Goal: Task Accomplishment & Management: Complete application form

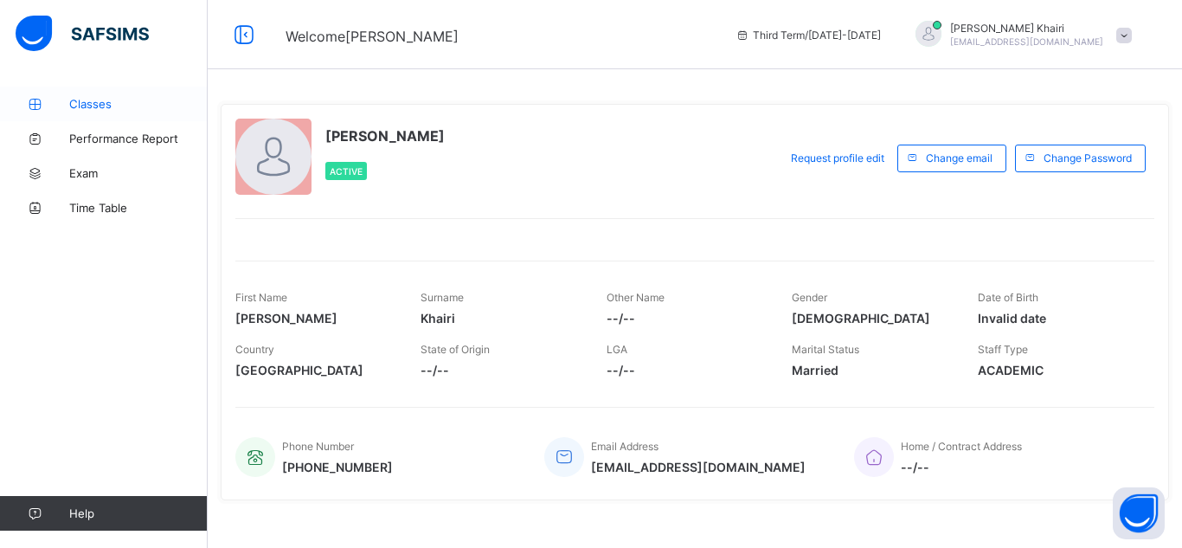
click at [103, 97] on span "Classes" at bounding box center [138, 104] width 139 height 14
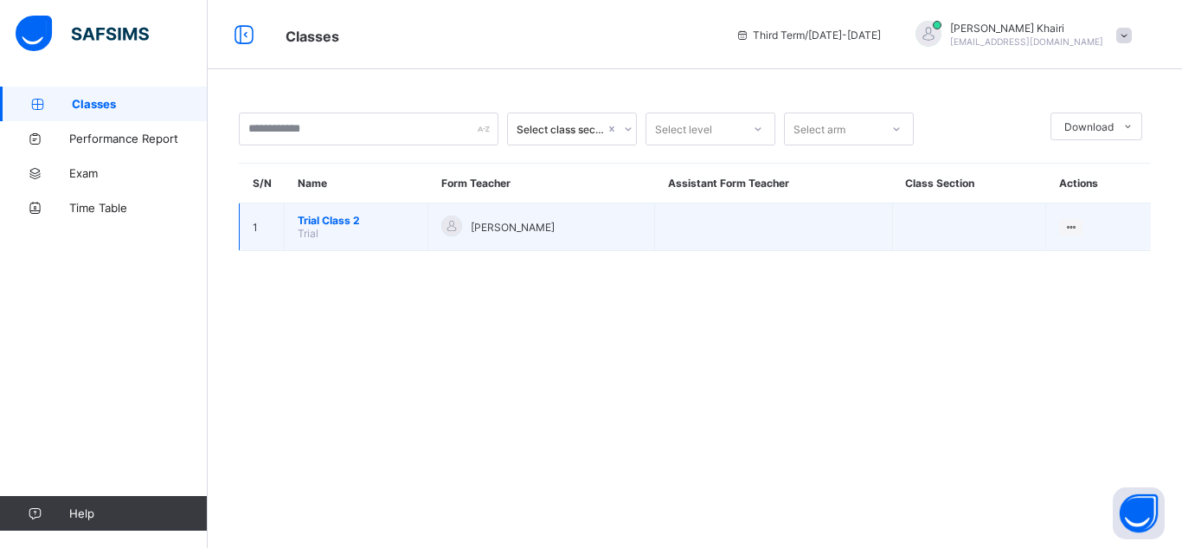
click at [331, 222] on span "Trial Class 2" at bounding box center [356, 220] width 117 height 13
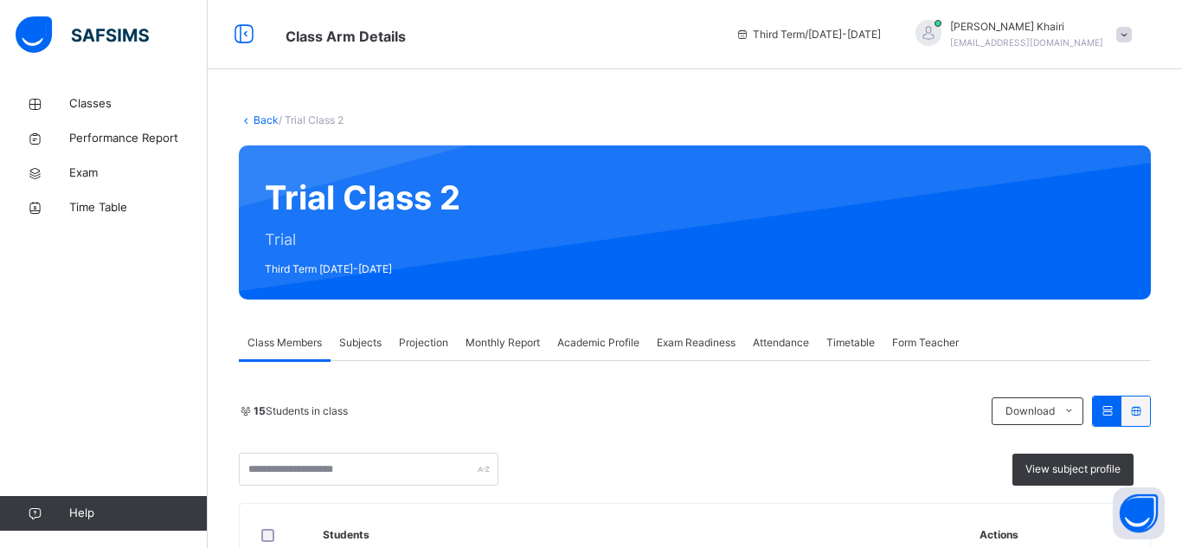
click at [0, 0] on h2 "Idle Mode" at bounding box center [0, 0] width 0 height 0
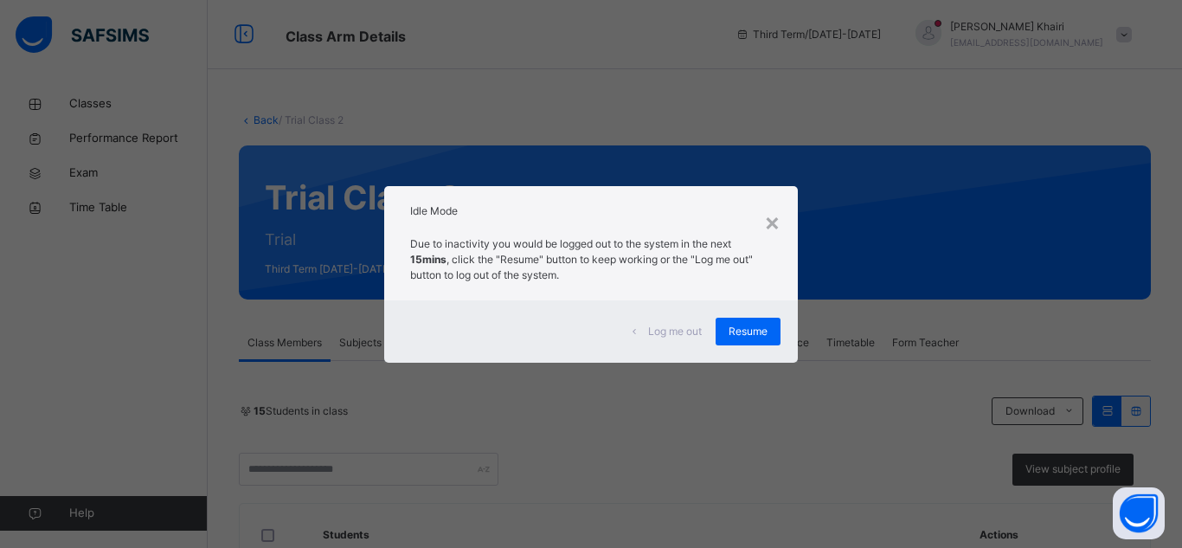
scroll to position [984, 0]
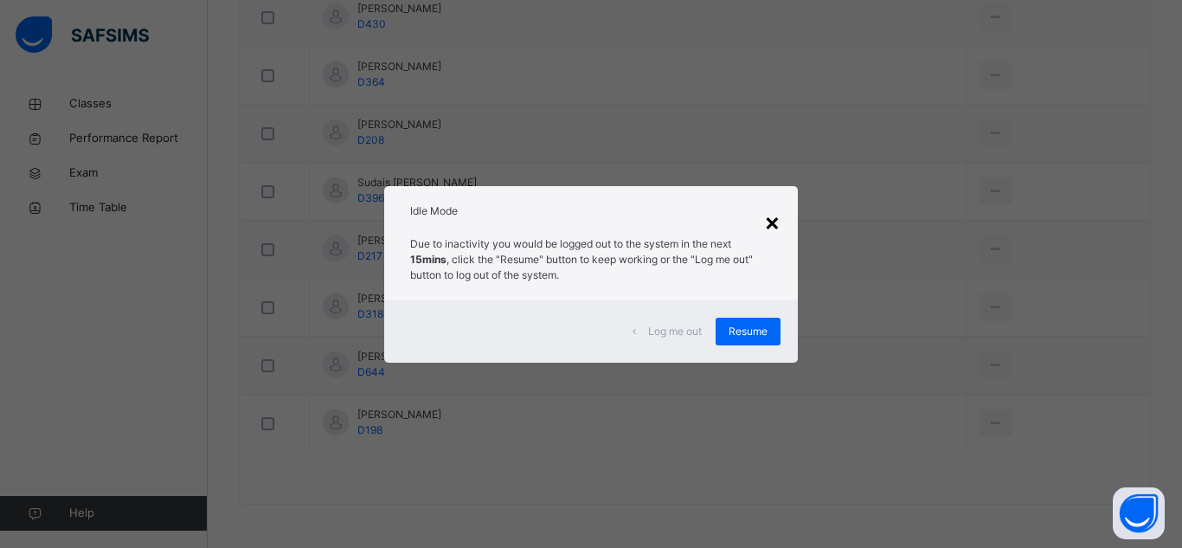
click at [769, 207] on div "×" at bounding box center [772, 221] width 16 height 36
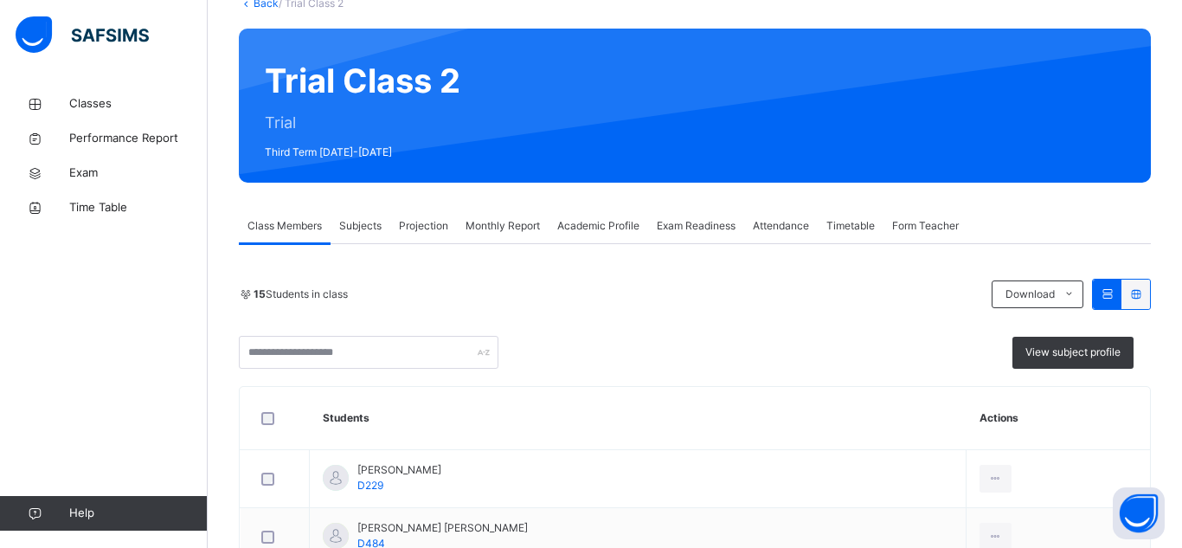
scroll to position [84, 0]
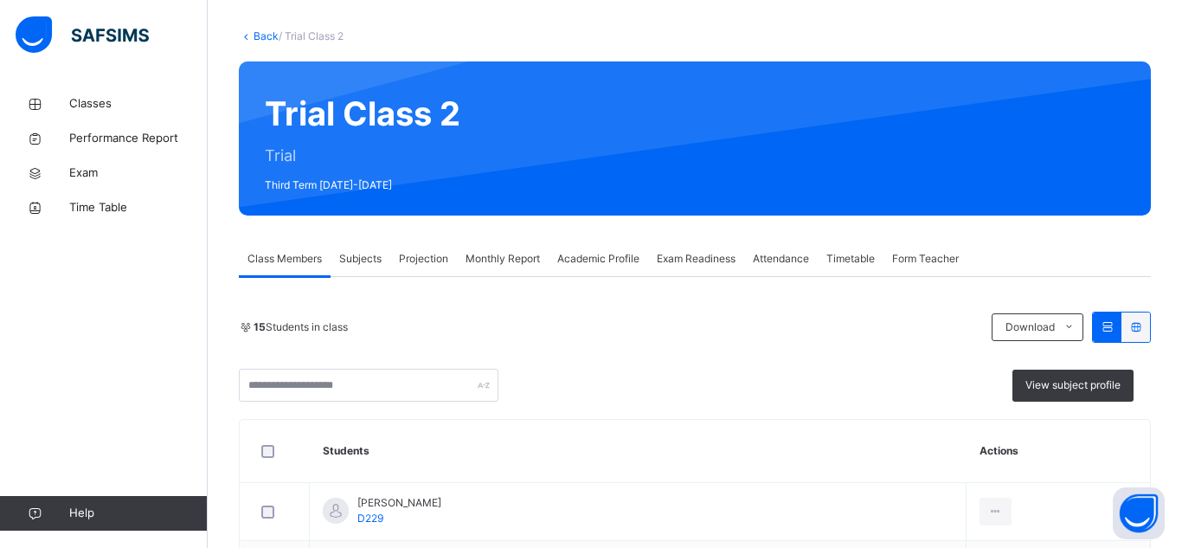
click at [432, 259] on span "Projection" at bounding box center [423, 259] width 49 height 16
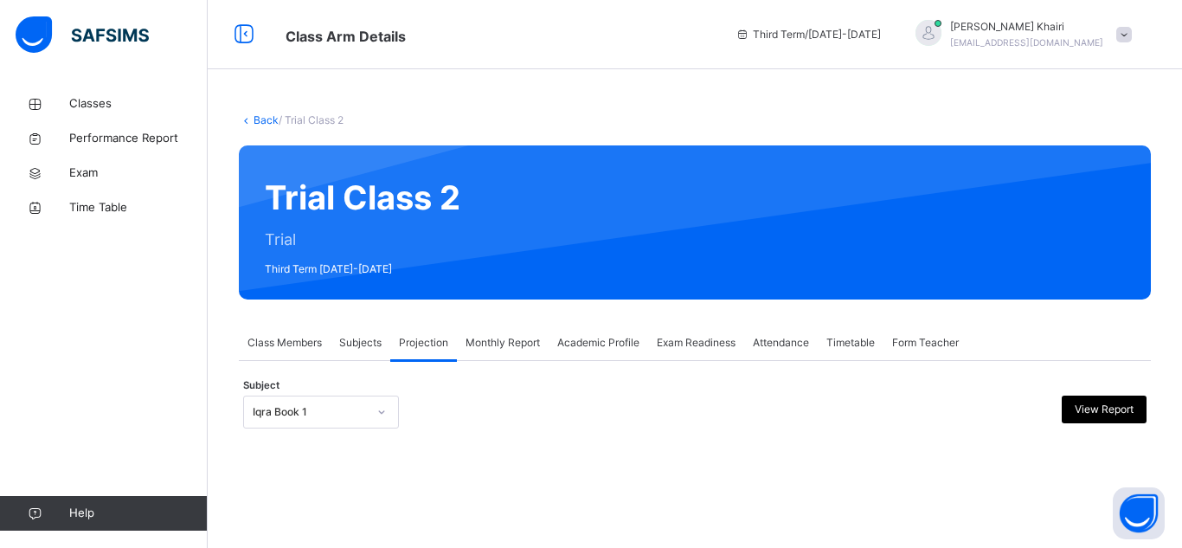
scroll to position [125, 0]
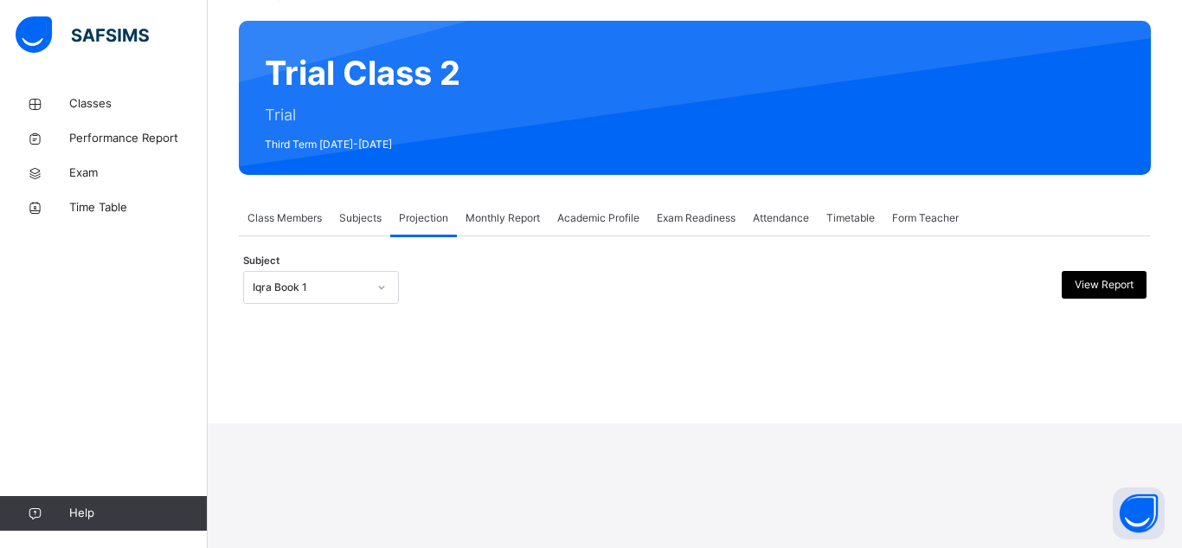
click at [342, 304] on div "Iqra Book 1" at bounding box center [321, 287] width 156 height 33
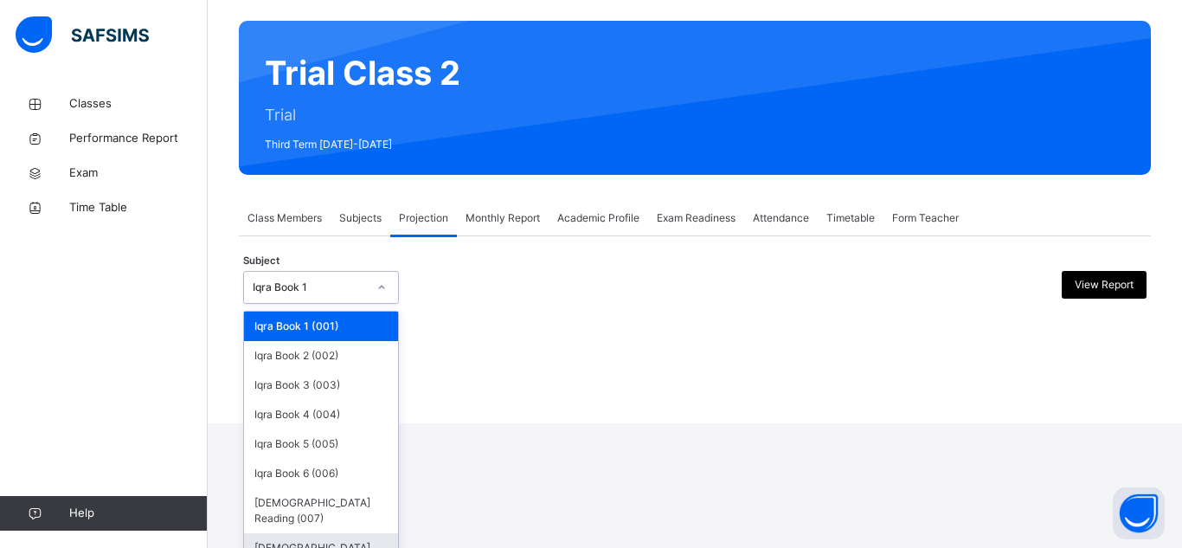
click at [285, 533] on div "[DEMOGRAPHIC_DATA] Memorisation (008)" at bounding box center [321, 555] width 154 height 45
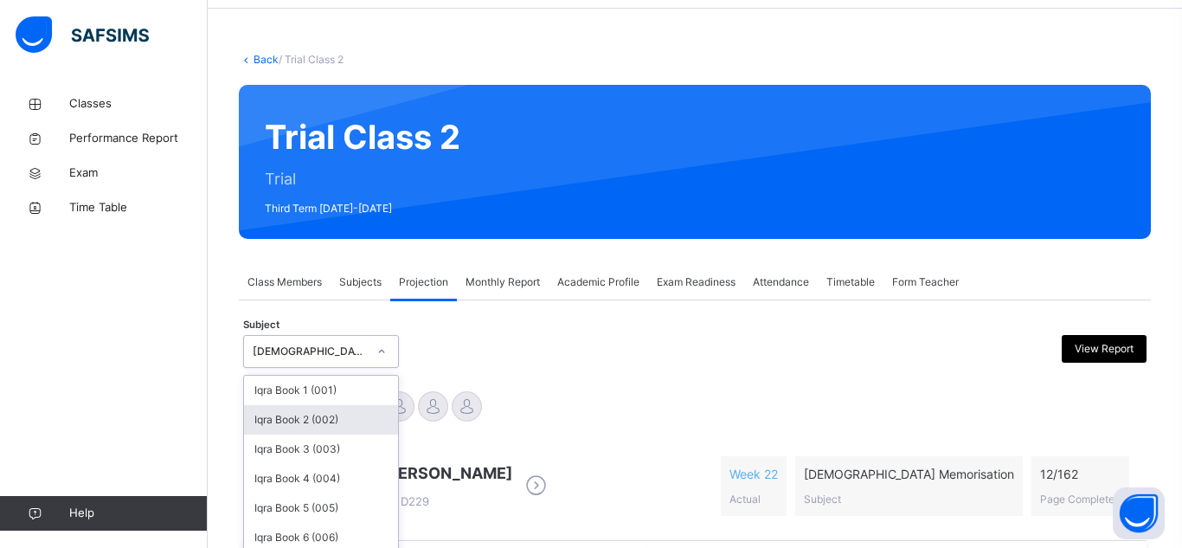
scroll to position [132, 0]
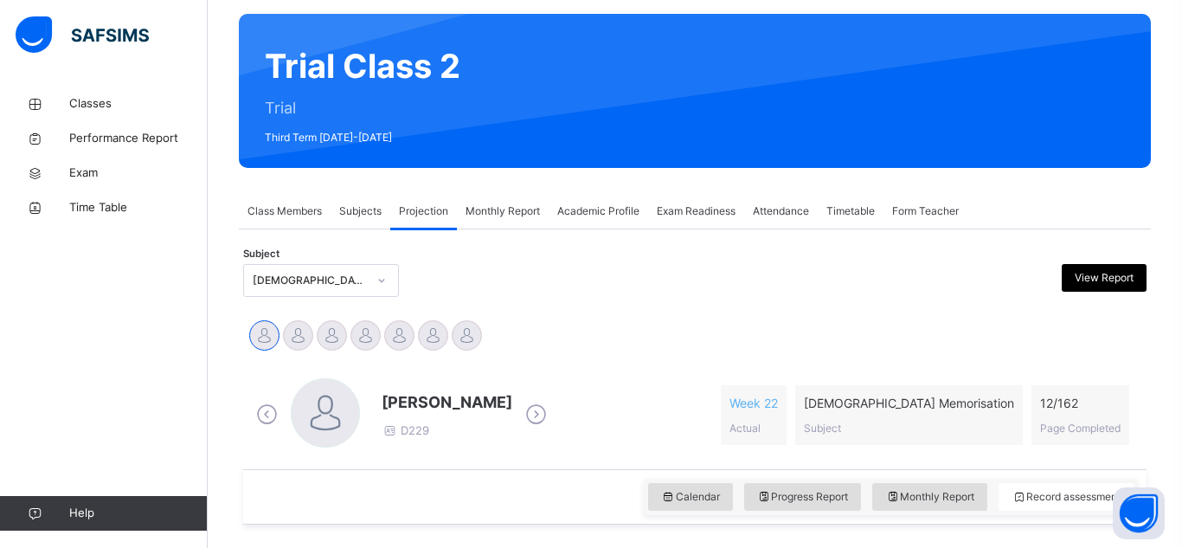
click at [583, 404] on div "Affan Ahmad D229 Week 22 Actual Quran Memorisation Subject 12 / 162 Page Comple…" at bounding box center [695, 415] width 886 height 74
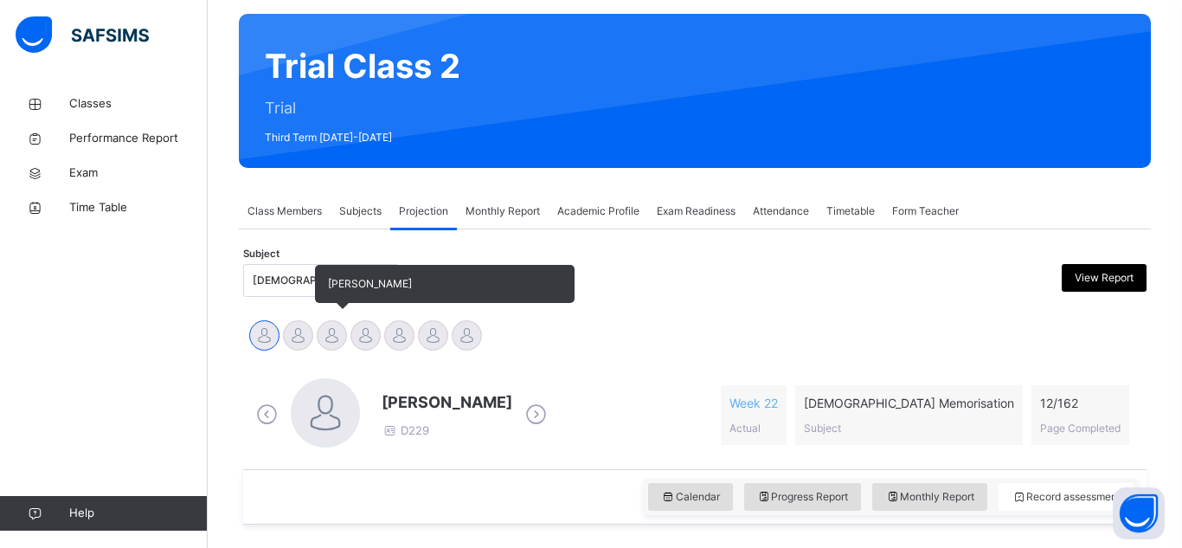
click at [331, 322] on div at bounding box center [332, 335] width 30 height 30
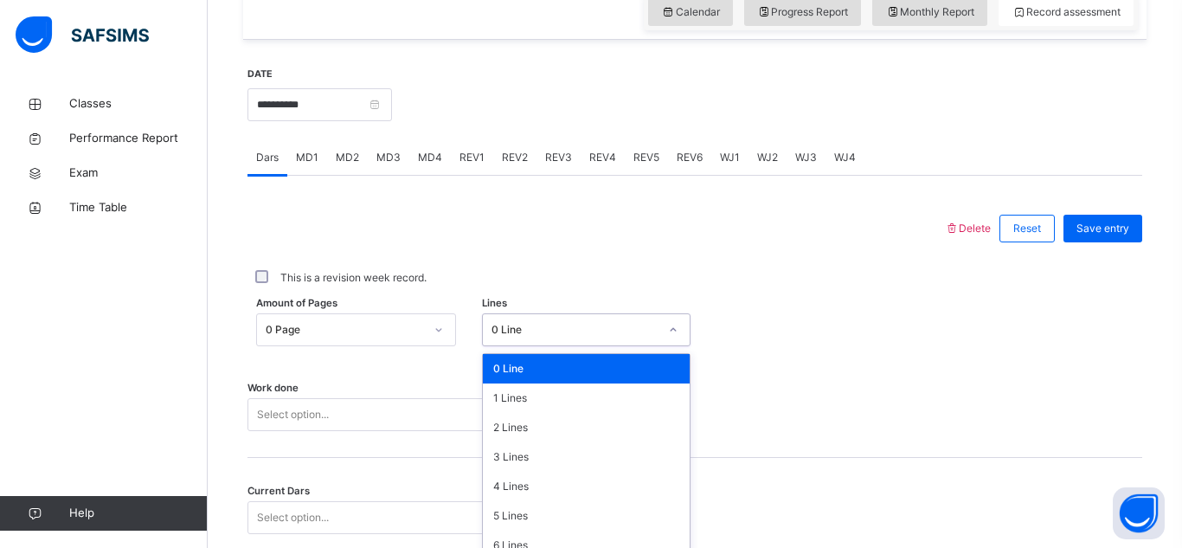
scroll to position [690, 0]
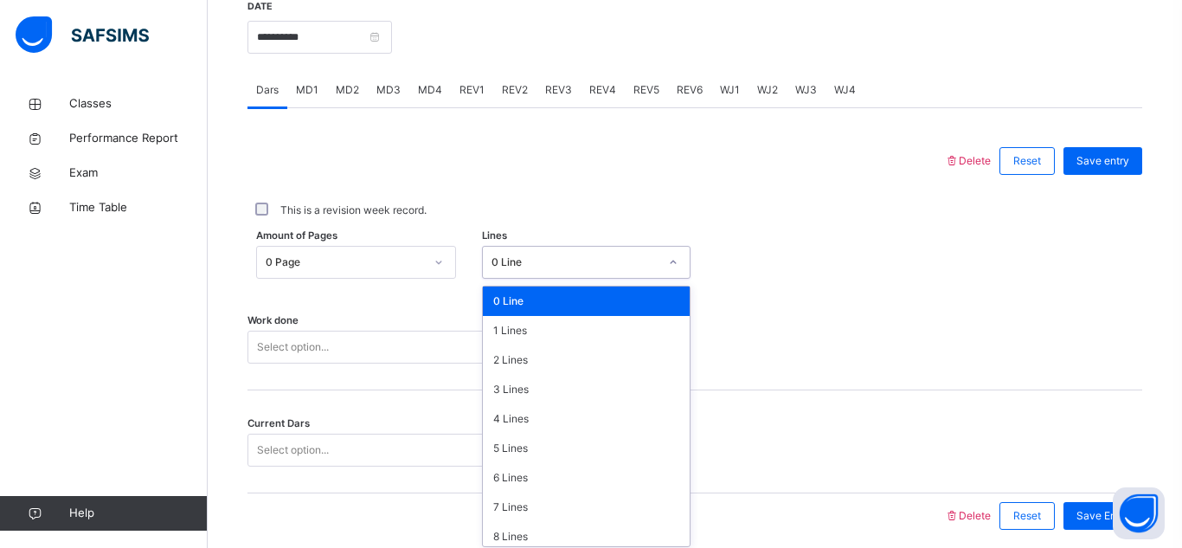
click at [507, 279] on div "option 0 Line focused, 1 of 16. 16 results available. Use Up and Down to choose…" at bounding box center [586, 262] width 209 height 33
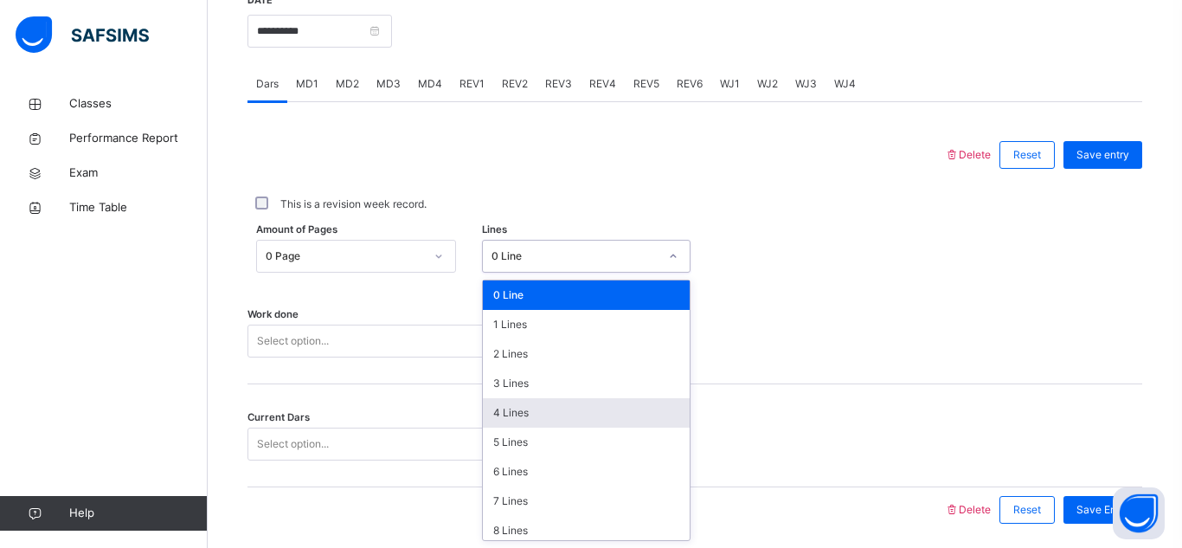
click at [599, 415] on div "4 Lines" at bounding box center [586, 412] width 207 height 29
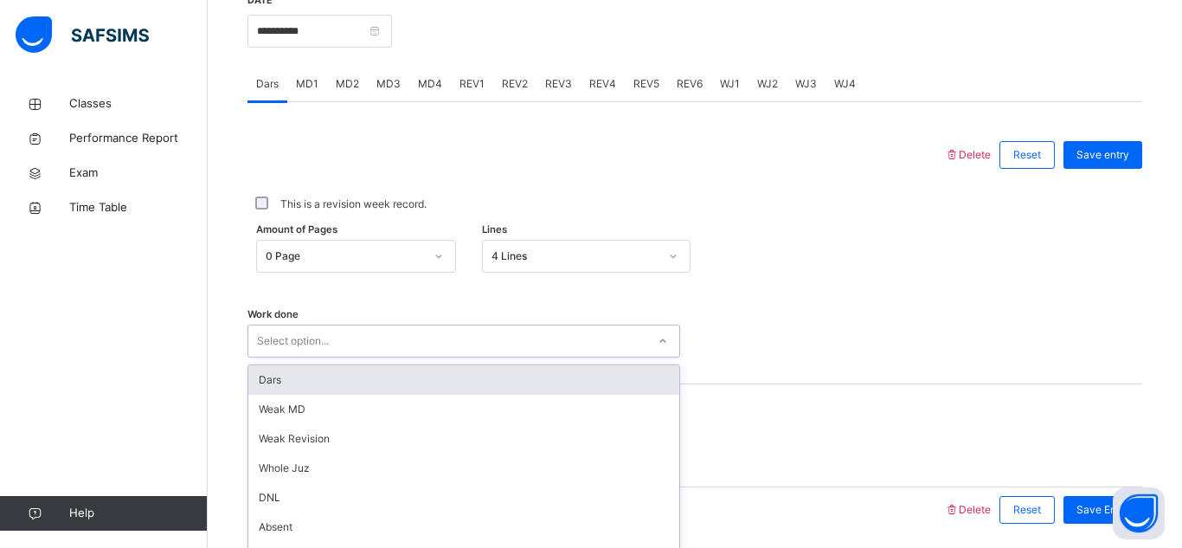
scroll to position [752, 0]
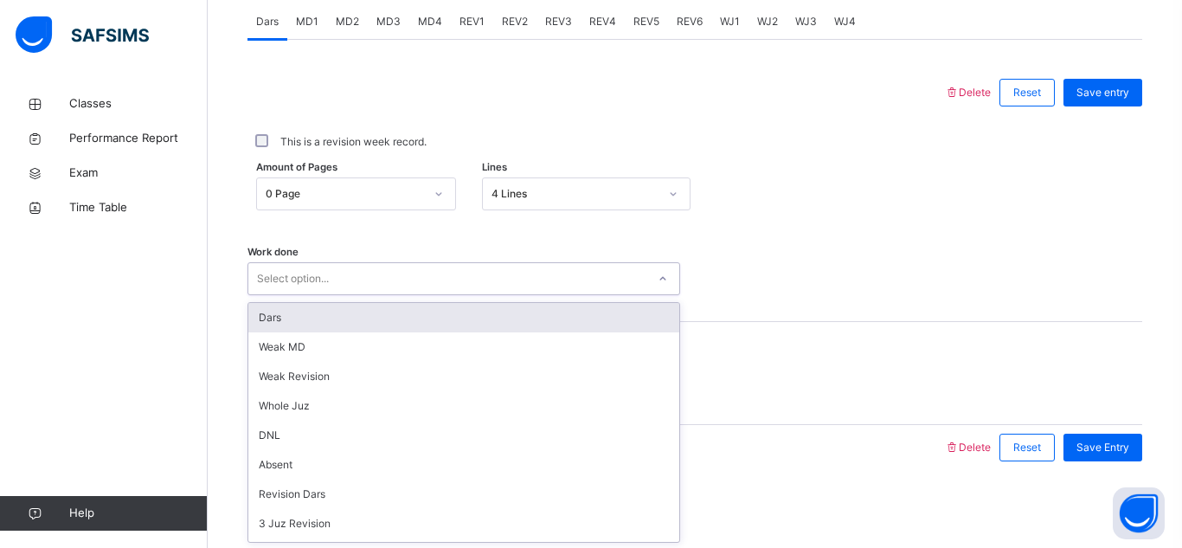
click at [495, 295] on div "option Dars focused, 1 of 14. 14 results available. Use Up and Down to choose o…" at bounding box center [464, 278] width 433 height 33
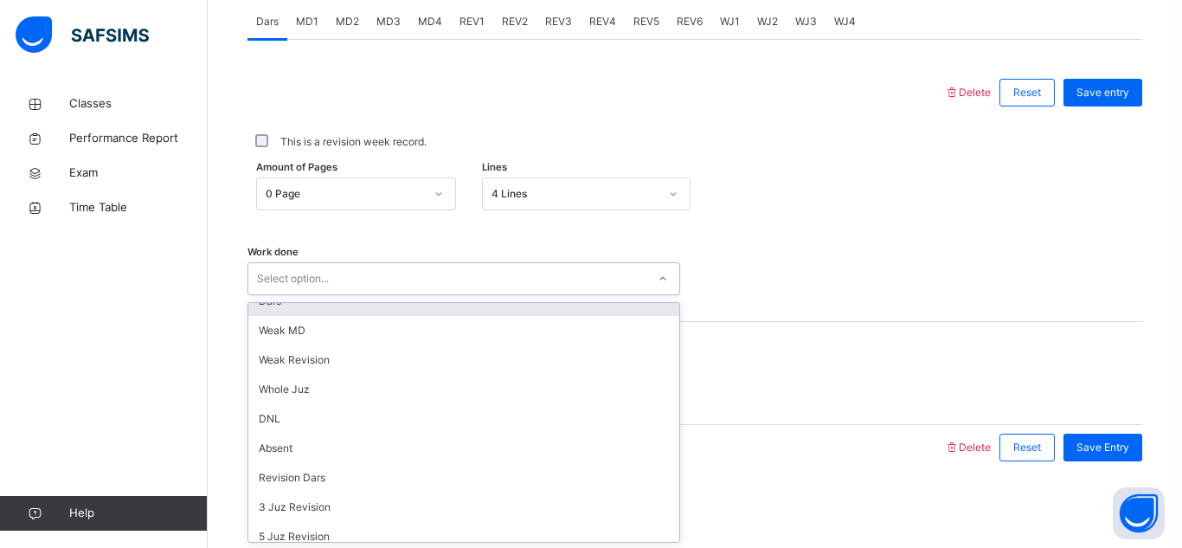
scroll to position [17, 0]
click at [312, 314] on div "Dars" at bounding box center [463, 300] width 431 height 29
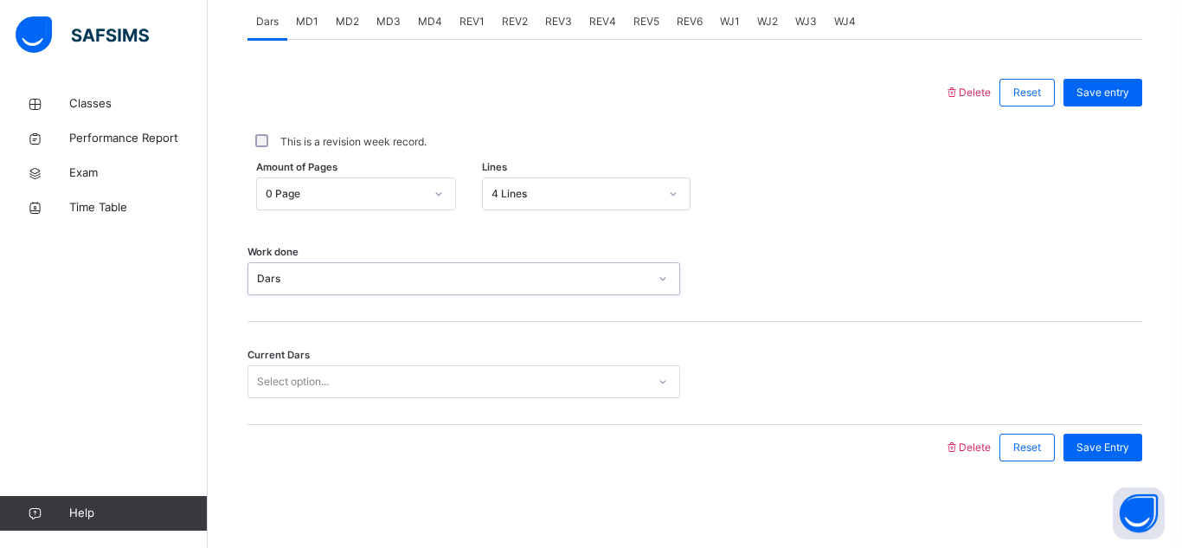
click at [466, 384] on div "Select option..." at bounding box center [447, 382] width 398 height 27
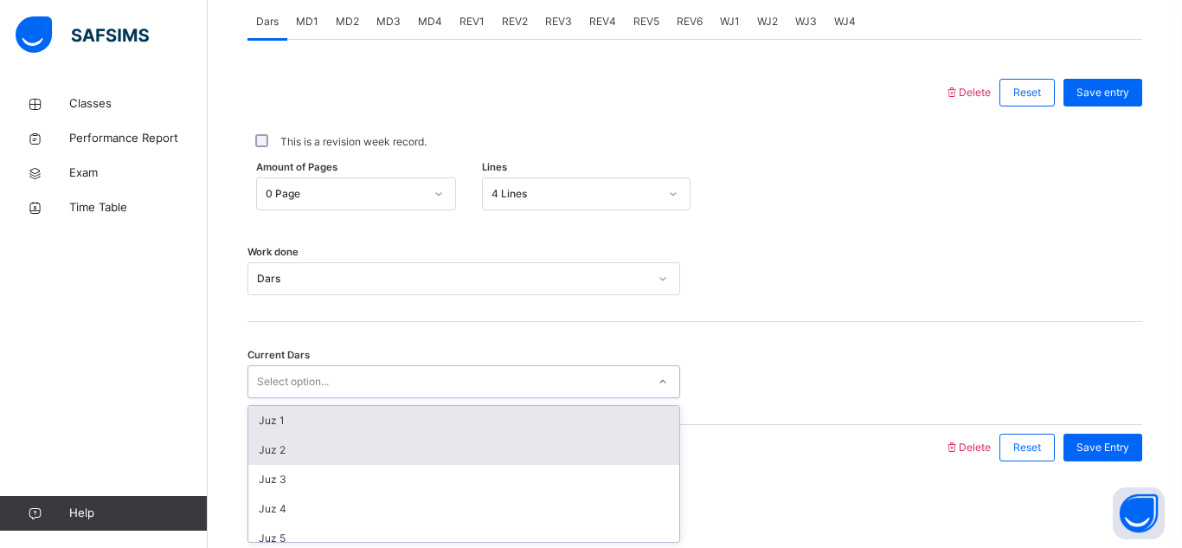
scroll to position [747, 0]
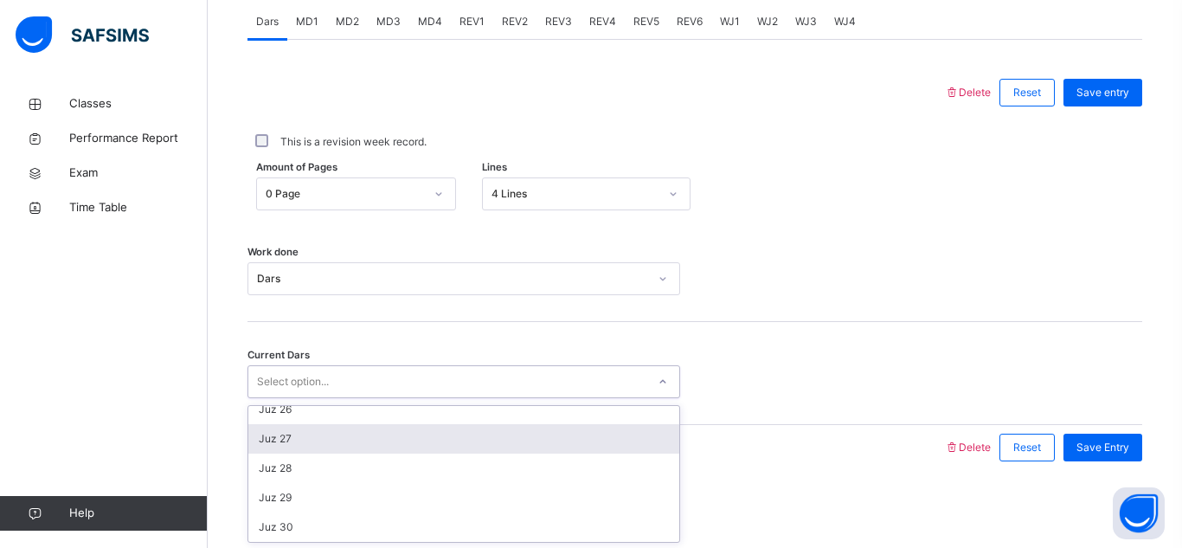
click at [371, 449] on div "Juz 27" at bounding box center [463, 438] width 431 height 29
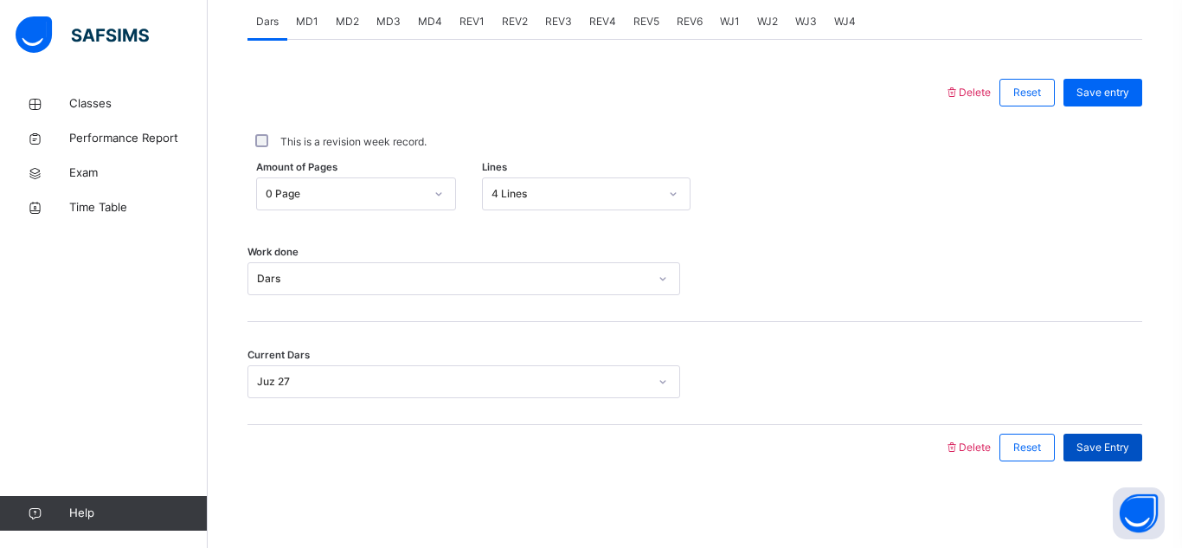
click at [1110, 438] on div "Save Entry" at bounding box center [1103, 448] width 79 height 28
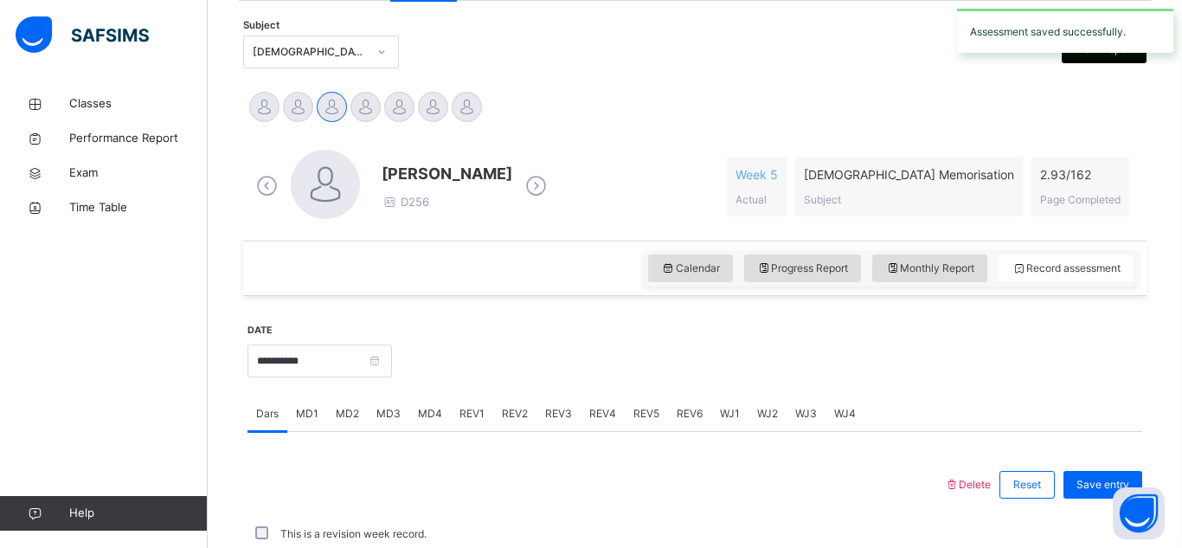
scroll to position [752, 0]
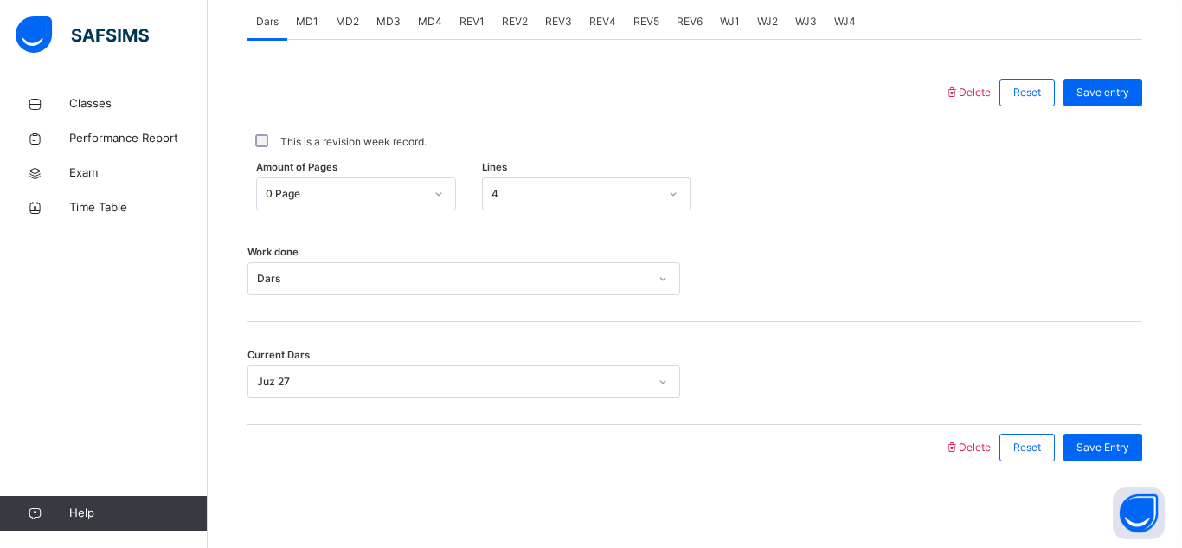
click at [432, 19] on span "MD4" at bounding box center [430, 22] width 24 height 16
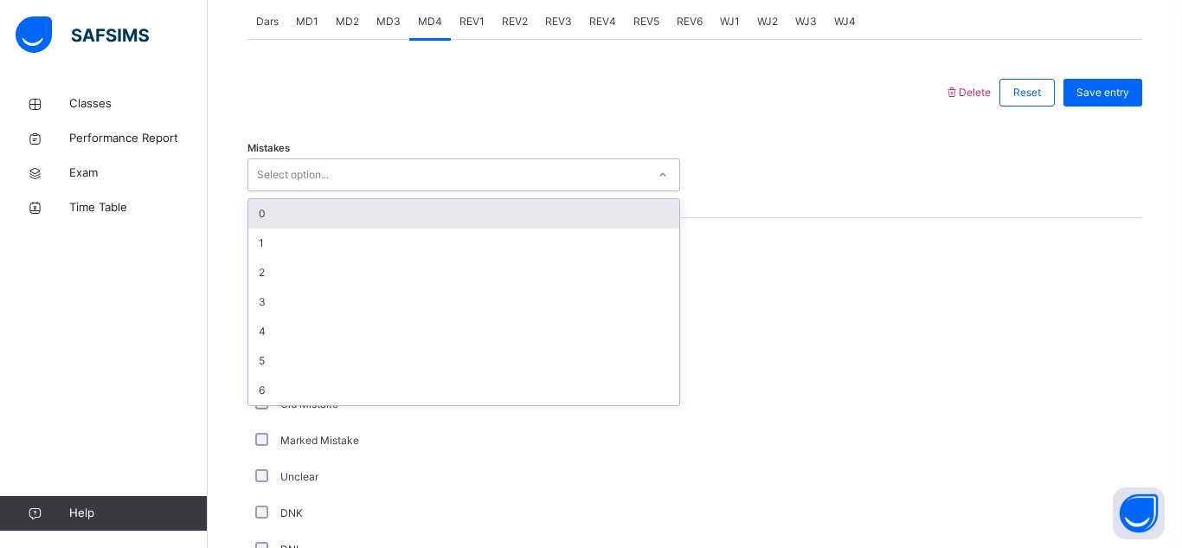
click at [362, 184] on div "Select option..." at bounding box center [447, 175] width 398 height 27
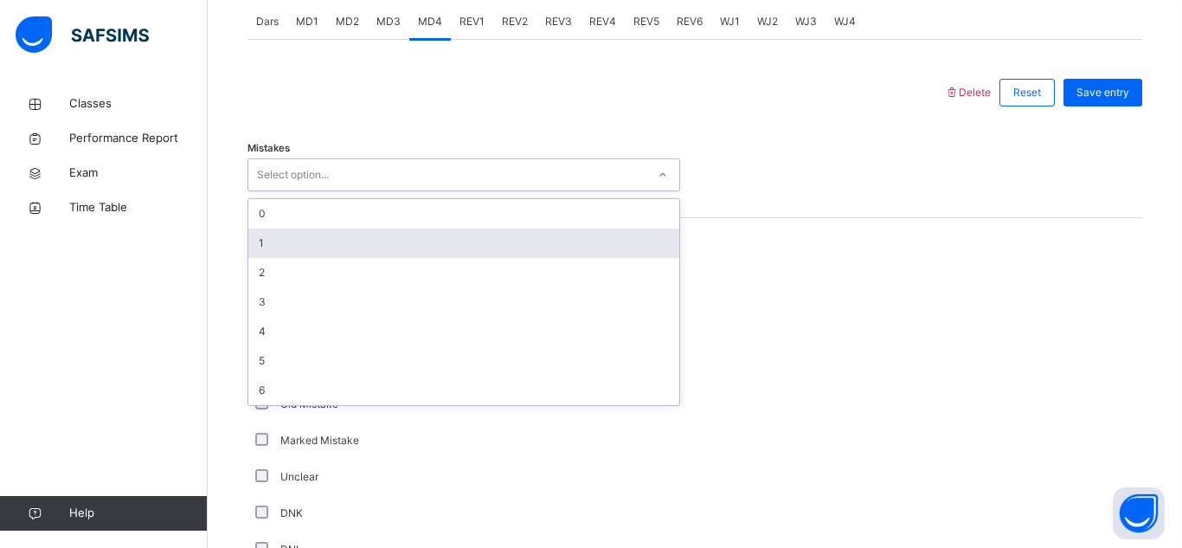
click at [336, 235] on div "1" at bounding box center [463, 243] width 431 height 29
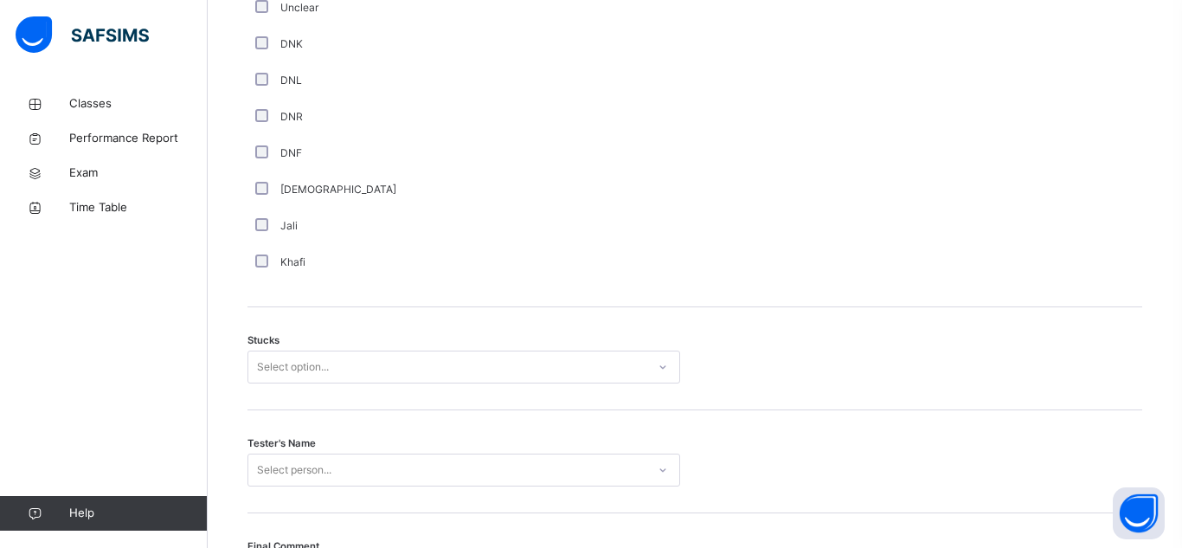
scroll to position [1272, 0]
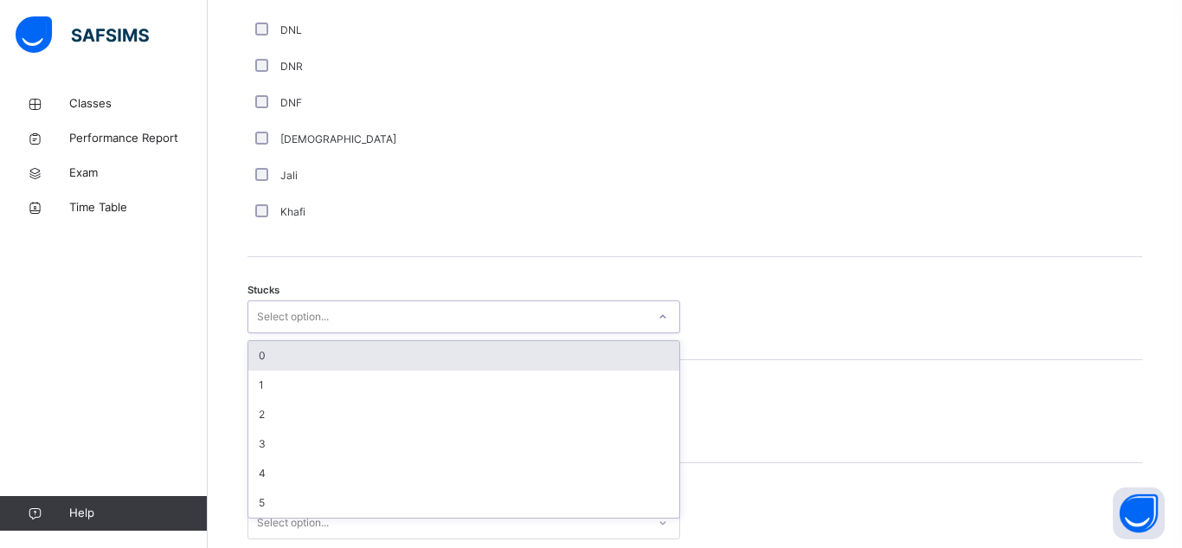
click at [313, 329] on div "Select option..." at bounding box center [293, 316] width 72 height 33
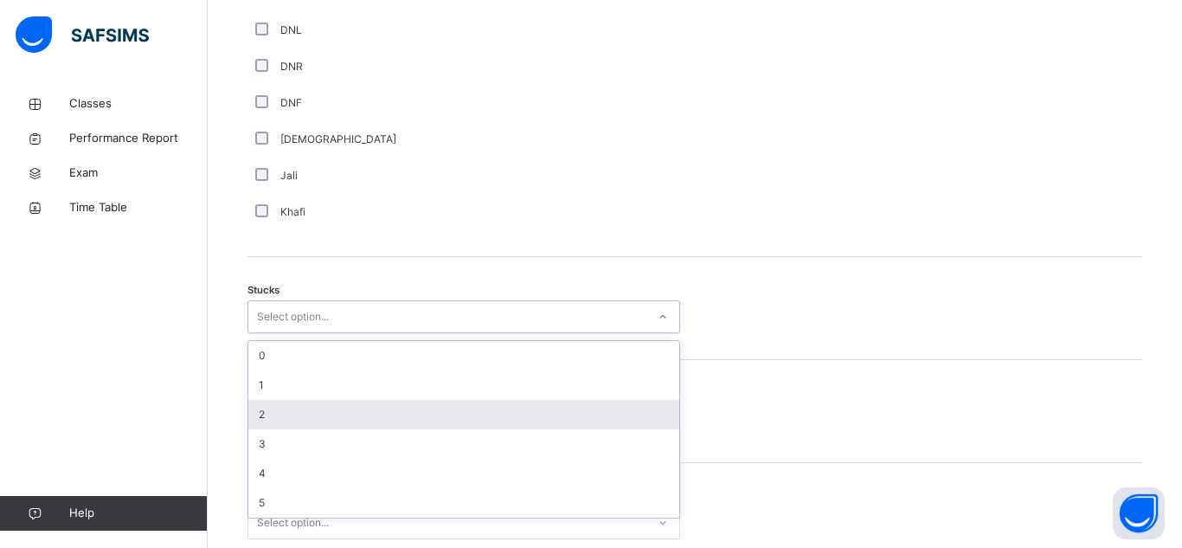
click at [312, 404] on div "2" at bounding box center [463, 414] width 431 height 29
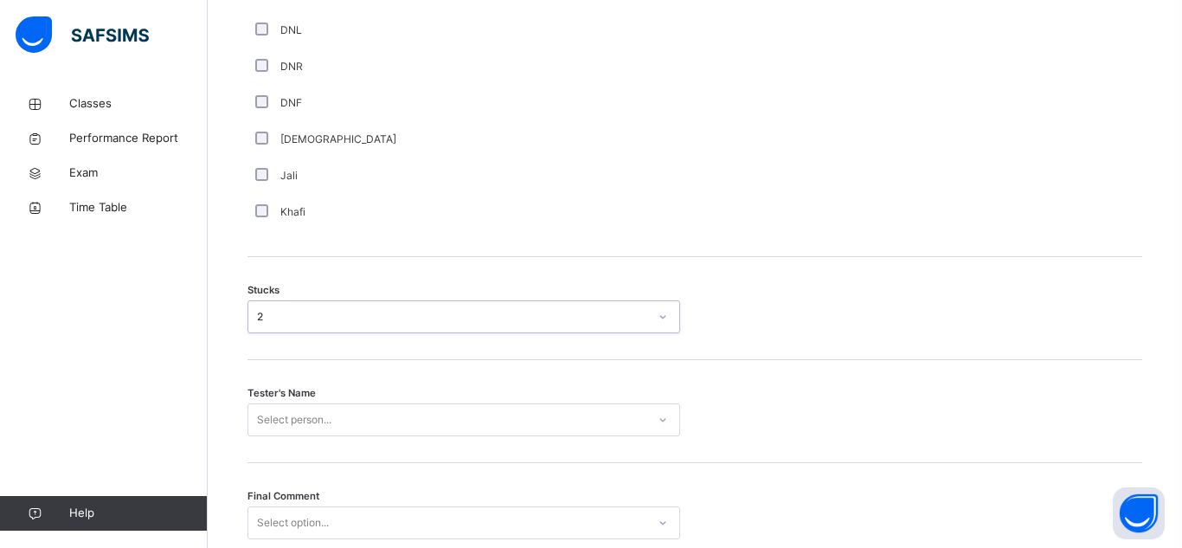
scroll to position [1413, 0]
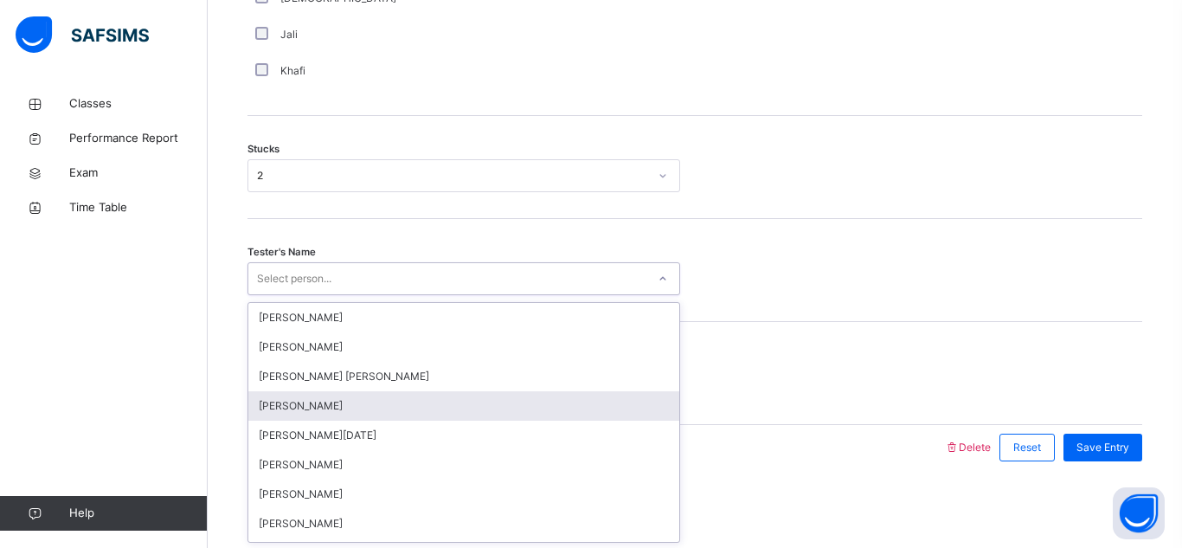
click at [312, 295] on div "option Hamzah Trabaz focused, 4 of 91. 91 results available. Use Up and Down to…" at bounding box center [464, 278] width 433 height 33
click at [327, 408] on div "Hamzah Trabaz" at bounding box center [463, 405] width 431 height 29
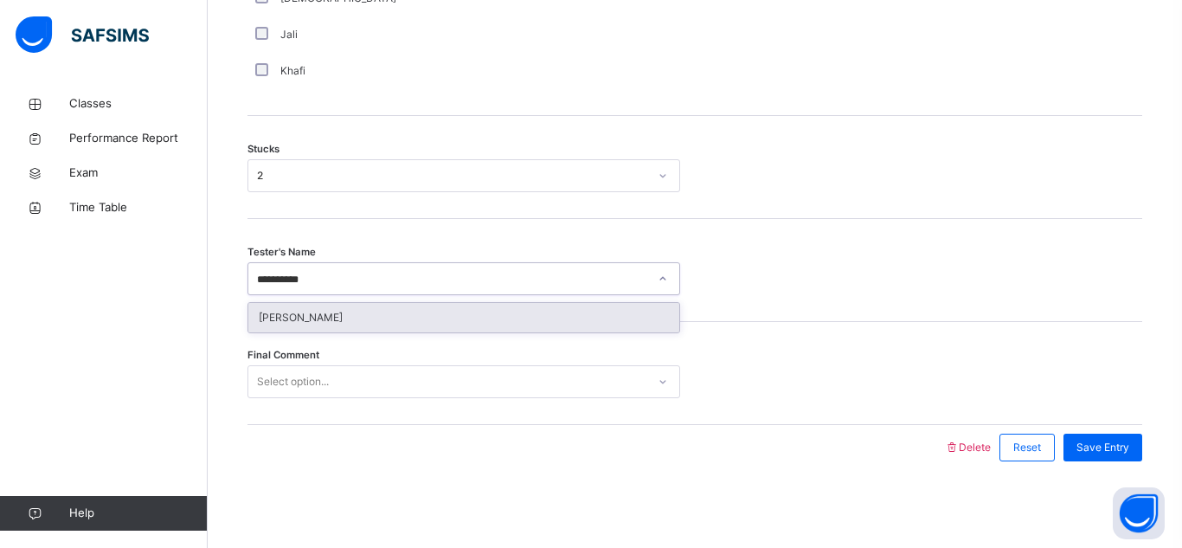
type input "**********"
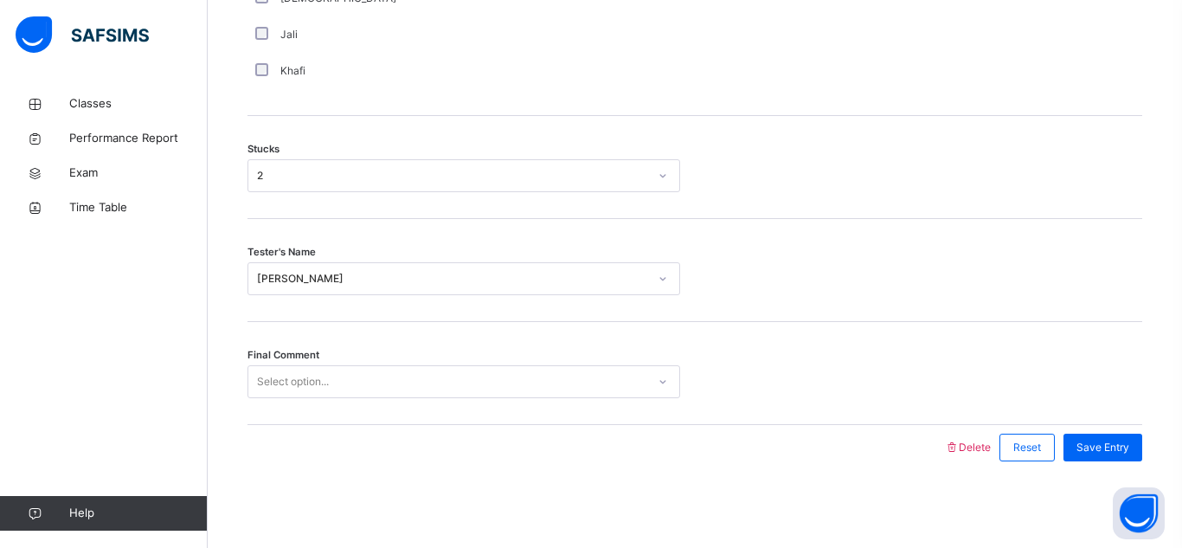
click at [425, 364] on div "Final Comment Select option..." at bounding box center [695, 373] width 895 height 103
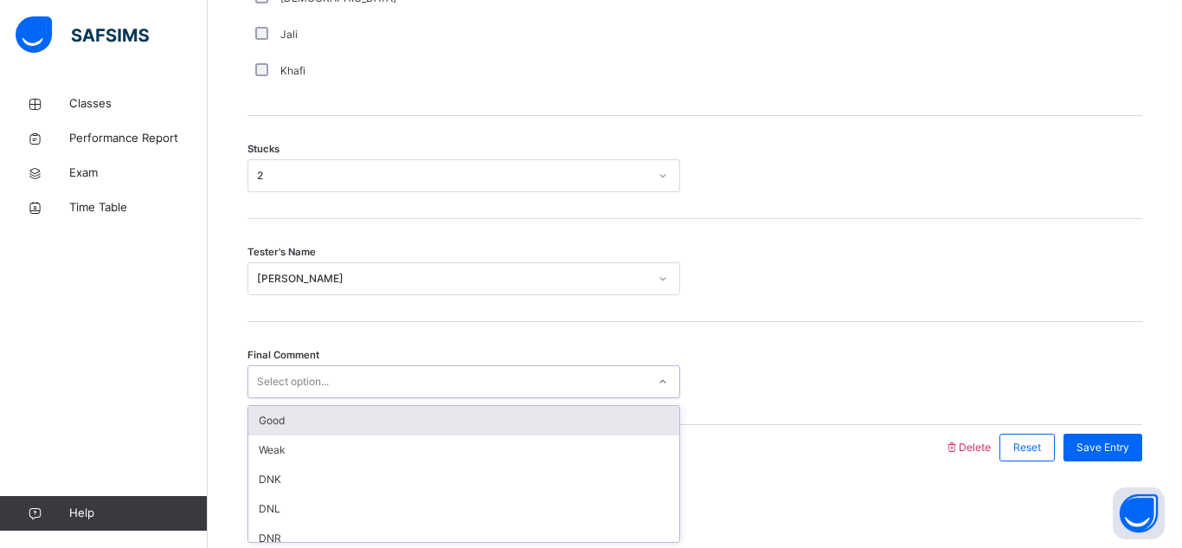
click at [412, 397] on div "Select option..." at bounding box center [464, 381] width 433 height 33
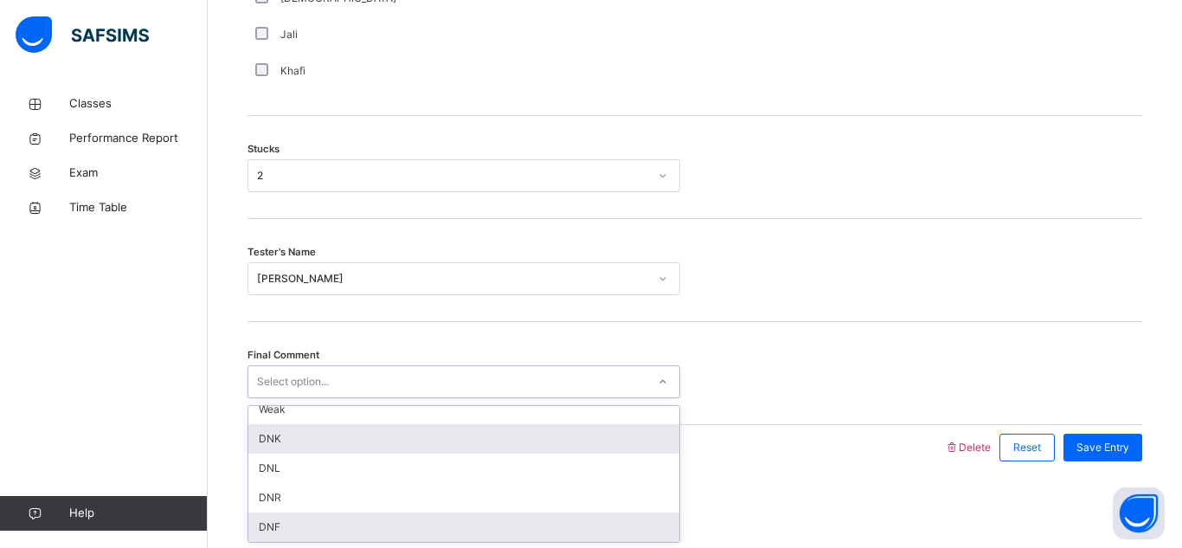
scroll to position [0, 0]
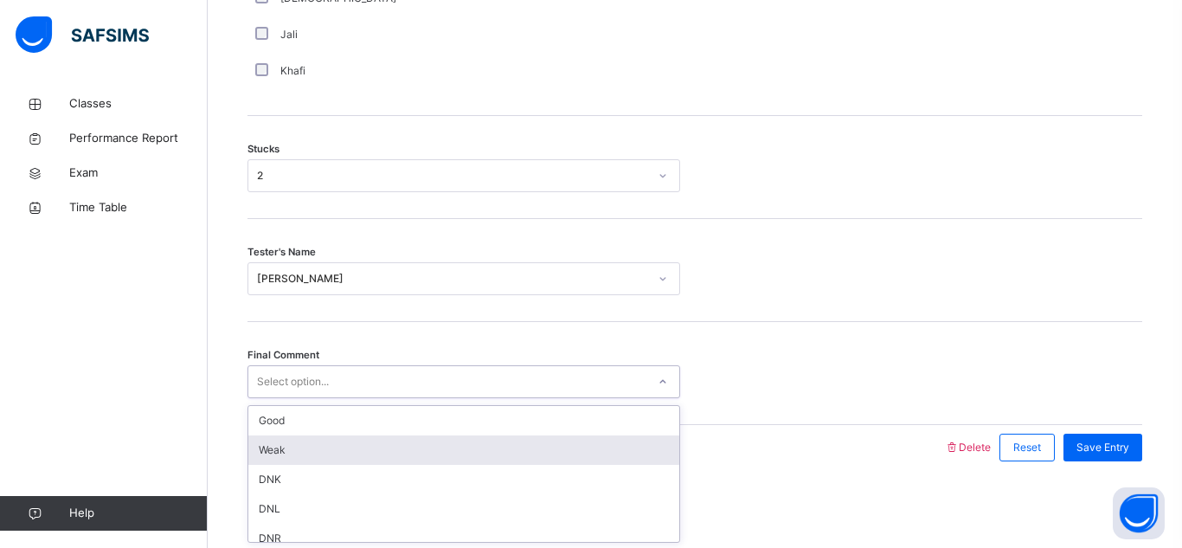
click at [725, 461] on div at bounding box center [596, 447] width 680 height 45
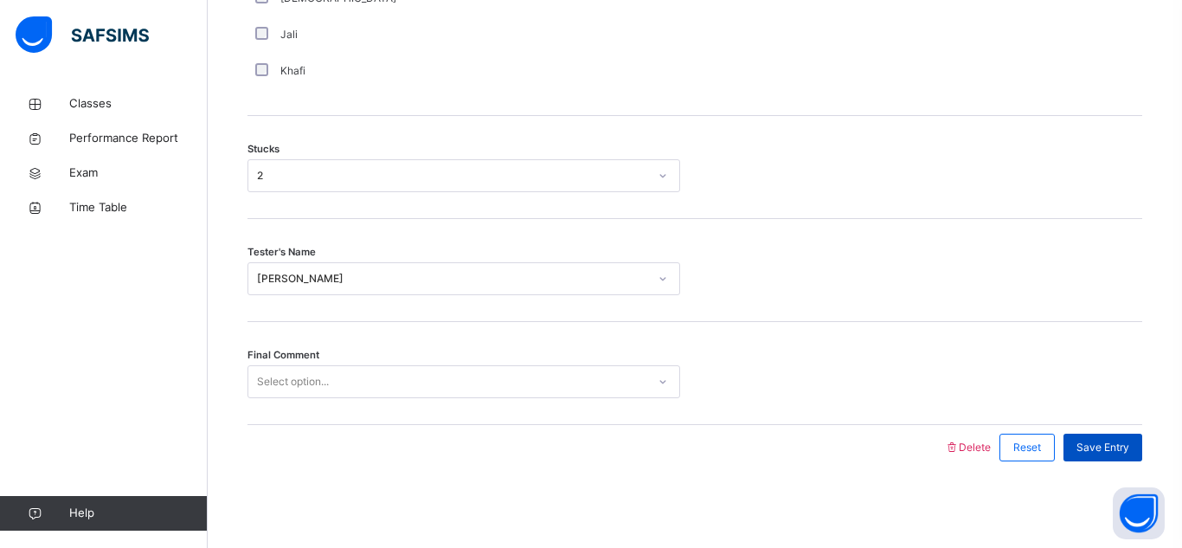
click at [1109, 448] on span "Save Entry" at bounding box center [1103, 448] width 53 height 16
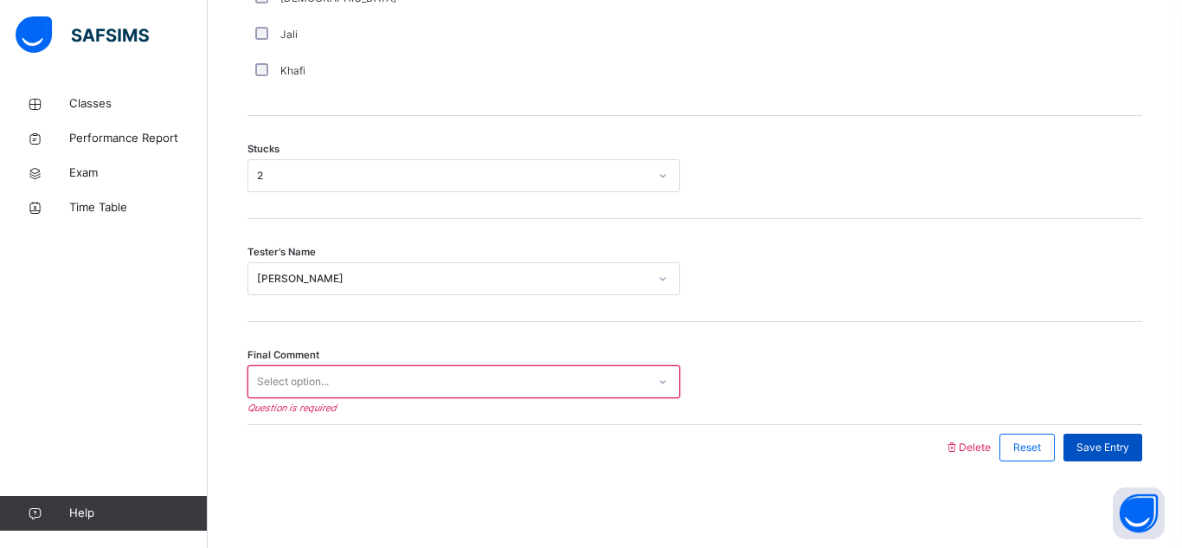
click at [1094, 435] on div "Save Entry" at bounding box center [1103, 448] width 79 height 28
click at [525, 396] on div "Select option..." at bounding box center [464, 381] width 433 height 33
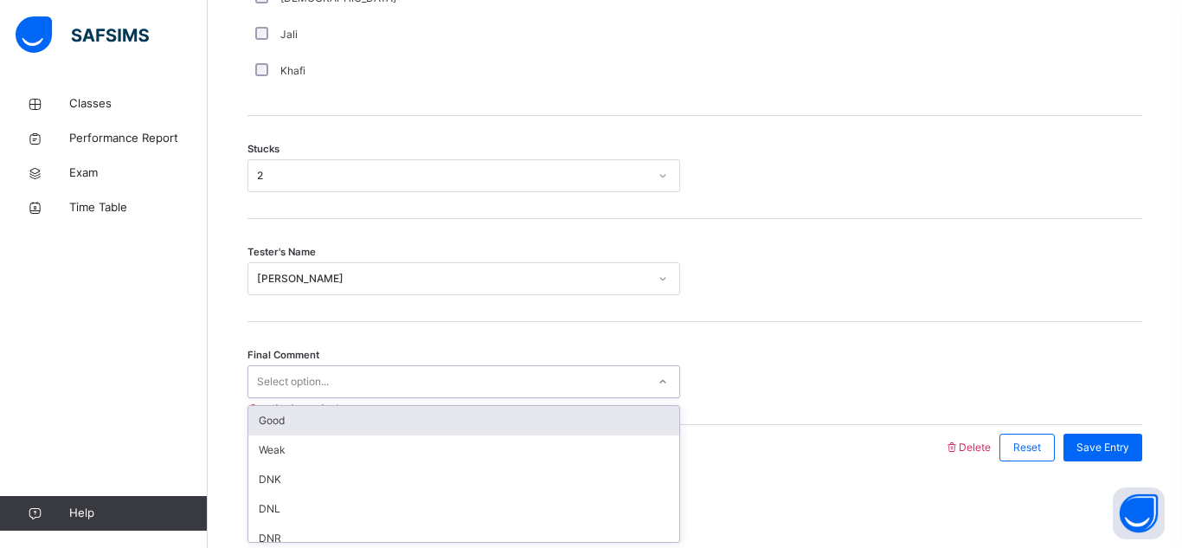
click at [373, 423] on div "Good" at bounding box center [463, 420] width 431 height 29
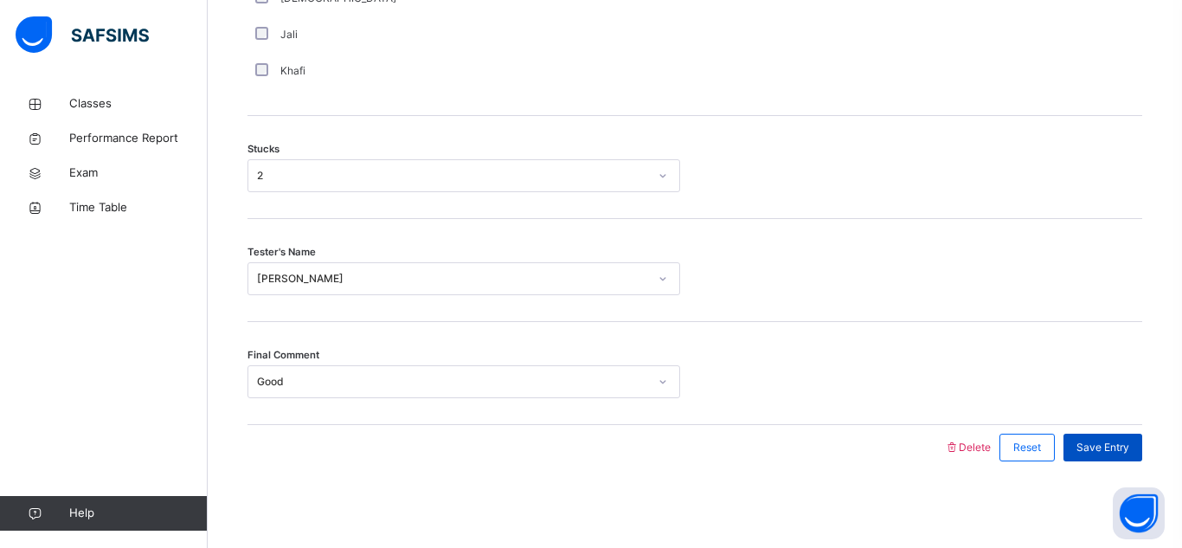
click at [1103, 445] on div "Save Entry" at bounding box center [1103, 448] width 79 height 28
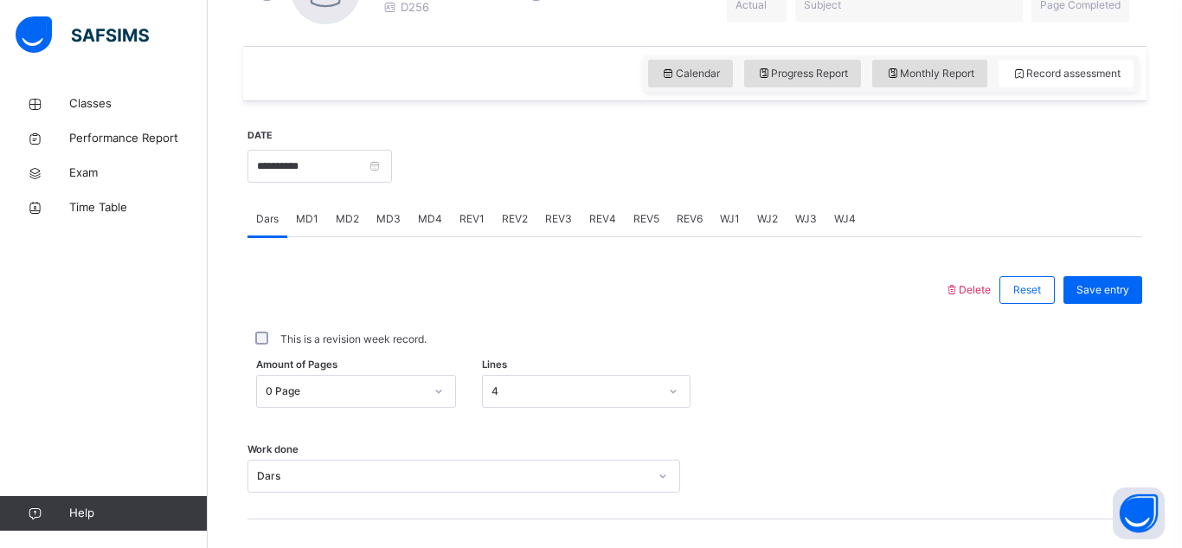
scroll to position [545, 0]
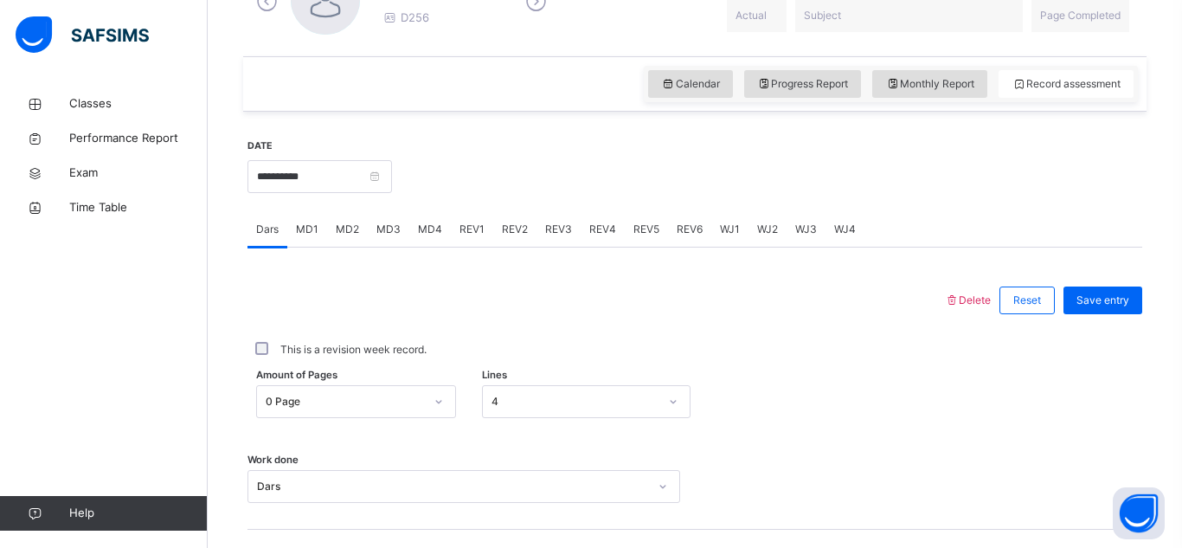
click at [356, 229] on span "MD2" at bounding box center [347, 230] width 23 height 16
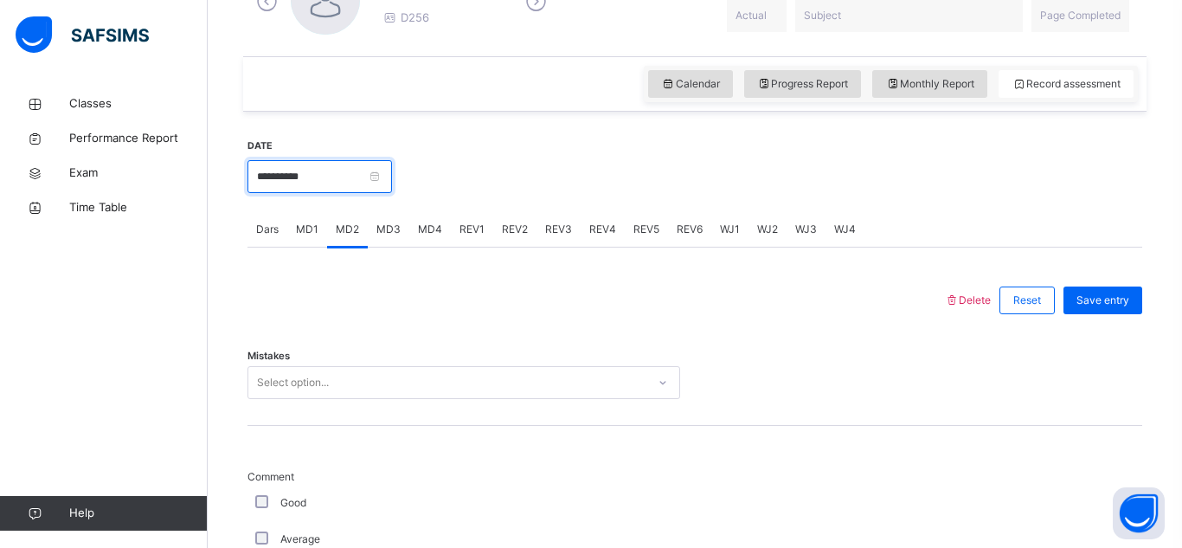
click at [337, 172] on input "**********" at bounding box center [320, 176] width 145 height 33
click at [507, 173] on div at bounding box center [767, 175] width 733 height 74
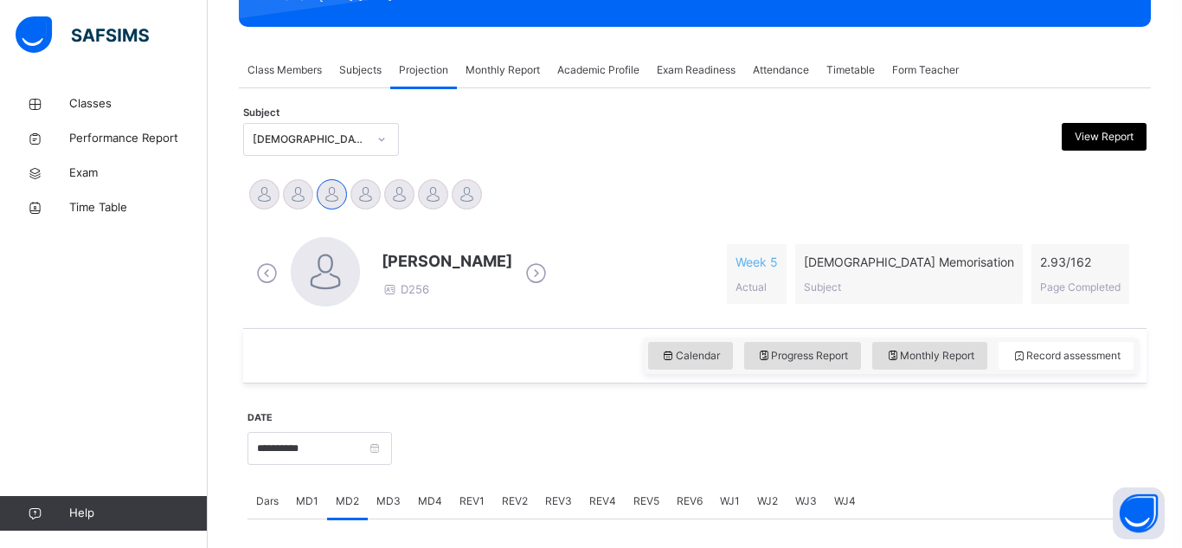
scroll to position [233, 0]
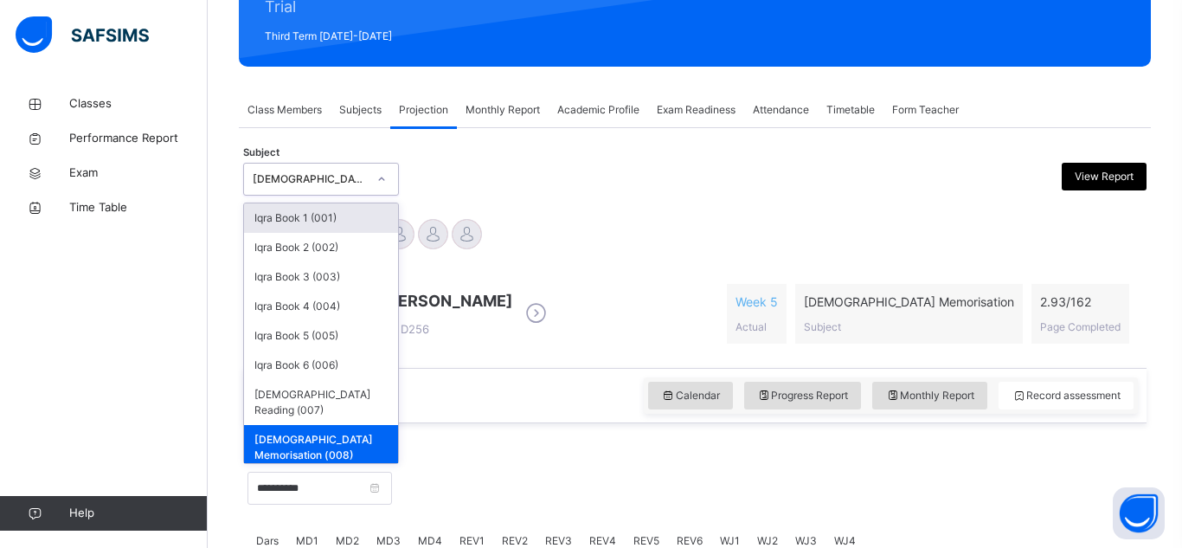
click at [385, 166] on div at bounding box center [381, 179] width 29 height 28
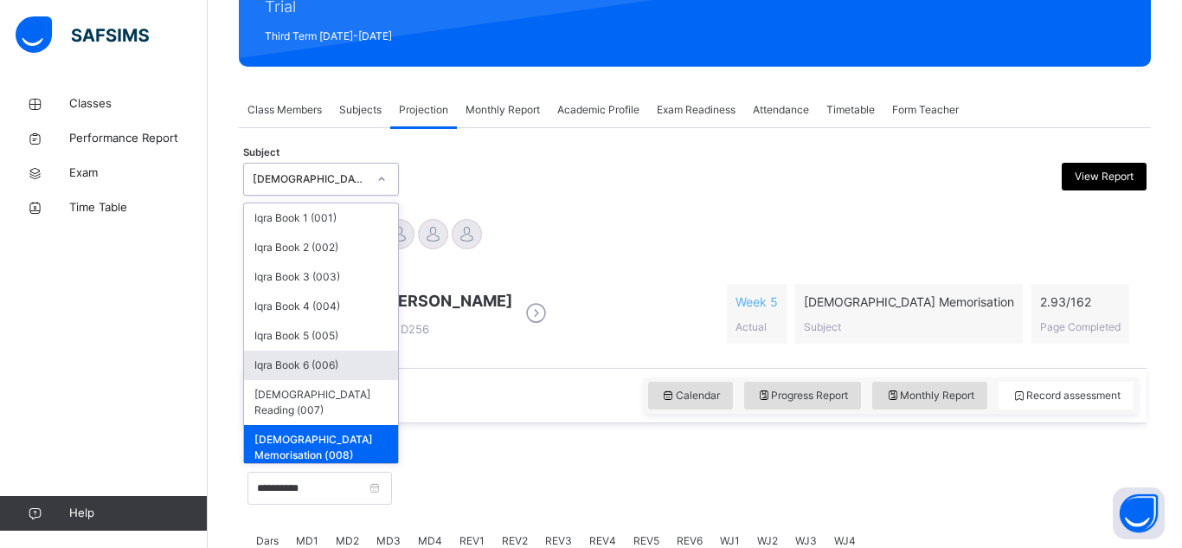
click at [379, 357] on div "Iqra Book 6 (006)" at bounding box center [321, 365] width 154 height 29
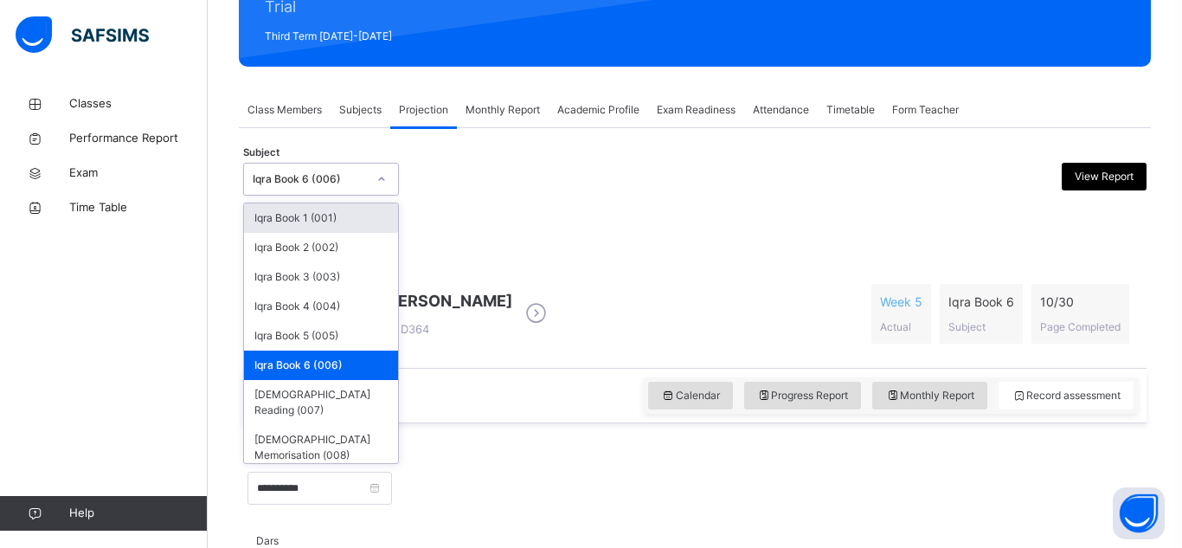
click at [701, 293] on div "musab Idris D364 Week 5 Actual Iqra Book 6 Subject 10 / 30 Page Completed" at bounding box center [695, 314] width 886 height 74
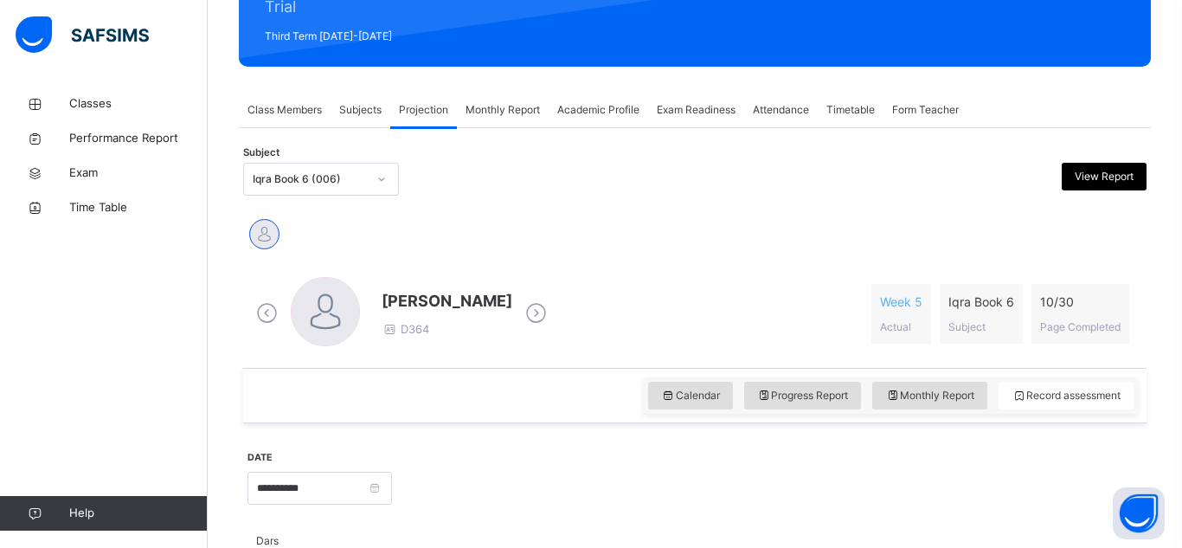
click at [318, 467] on div "**********" at bounding box center [320, 486] width 145 height 74
click at [319, 484] on input "**********" at bounding box center [320, 488] width 145 height 33
click at [266, 496] on input "**********" at bounding box center [371, 494] width 235 height 19
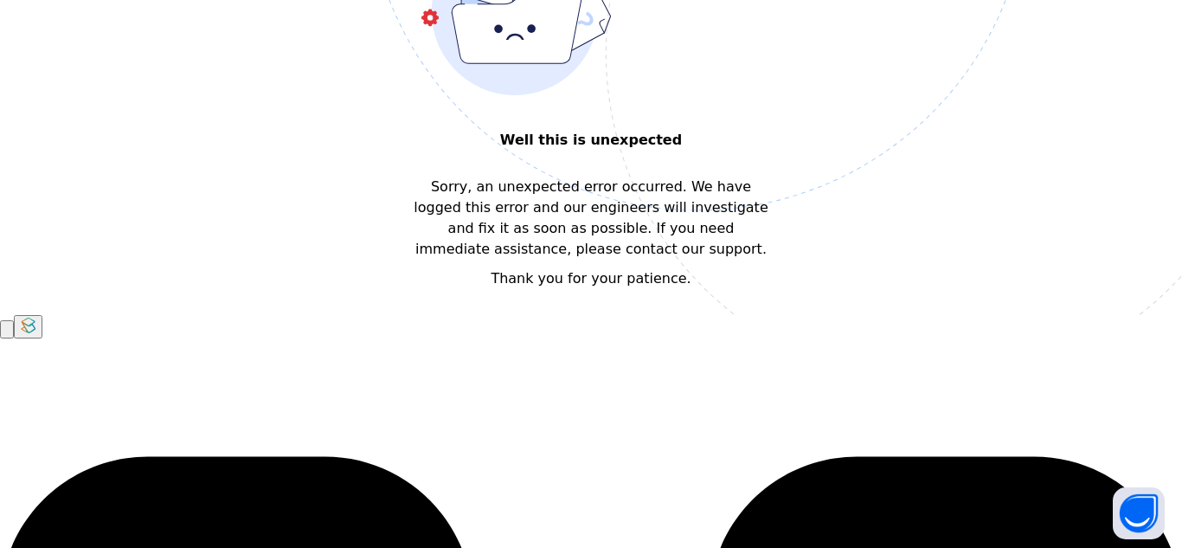
scroll to position [0, 0]
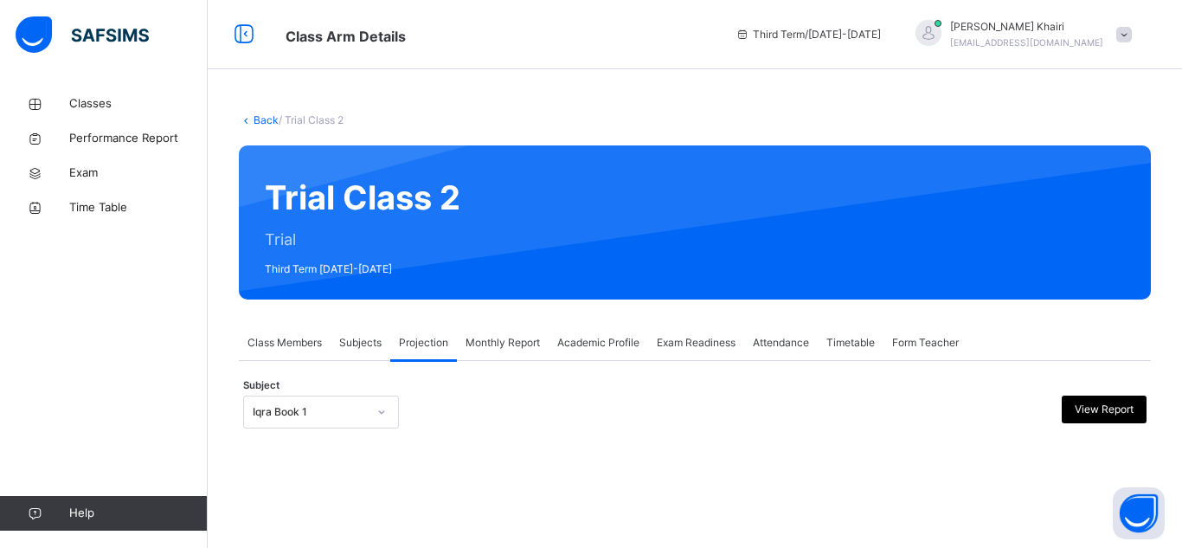
click at [358, 402] on div "Iqra Book 1" at bounding box center [321, 412] width 156 height 33
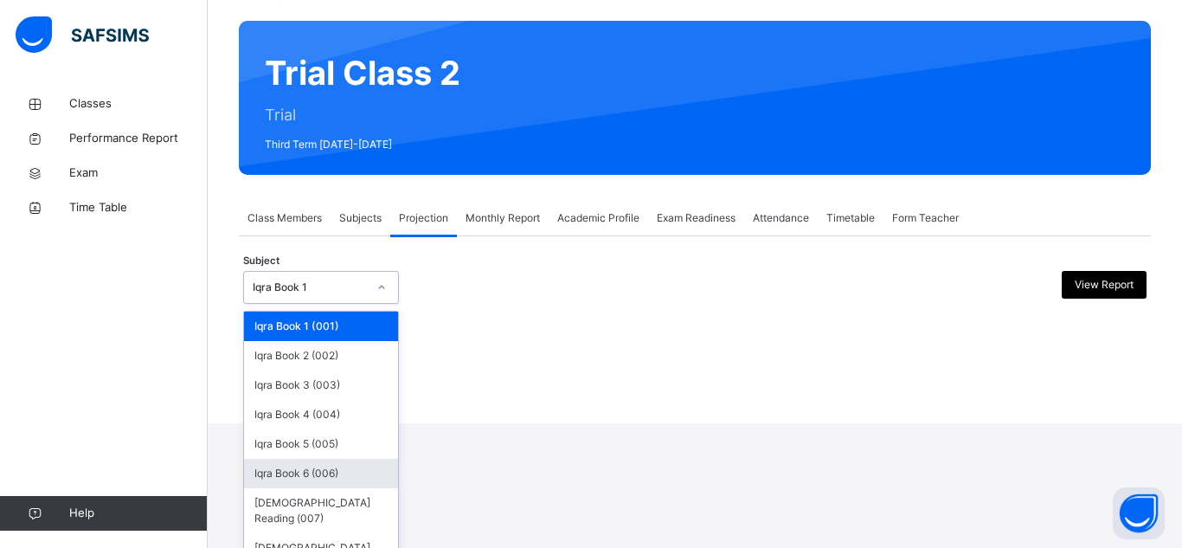
click at [358, 474] on div "Iqra Book 6 (006)" at bounding box center [321, 473] width 154 height 29
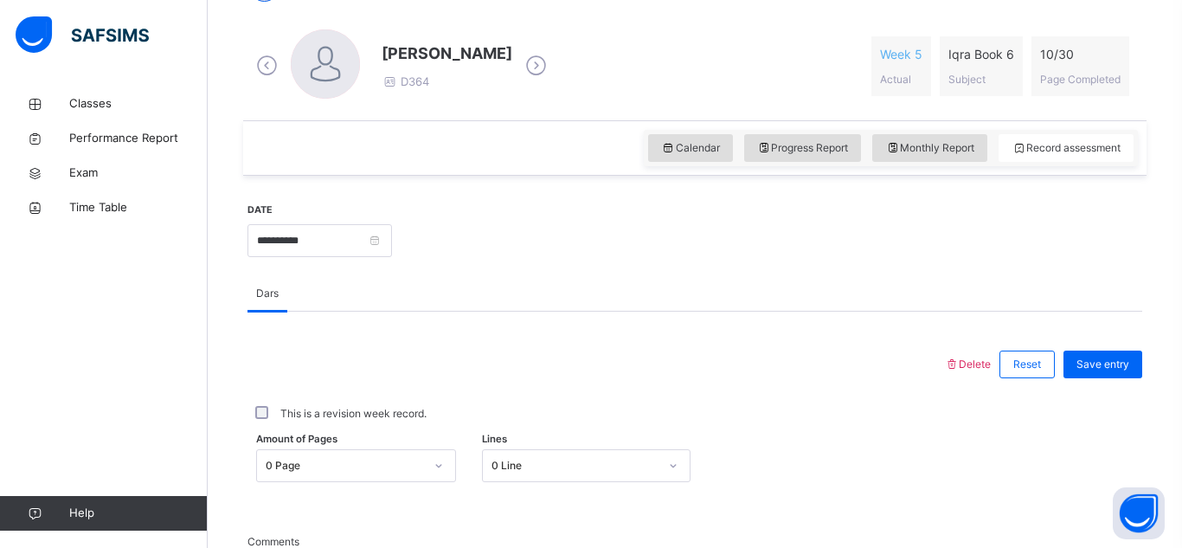
scroll to position [486, 0]
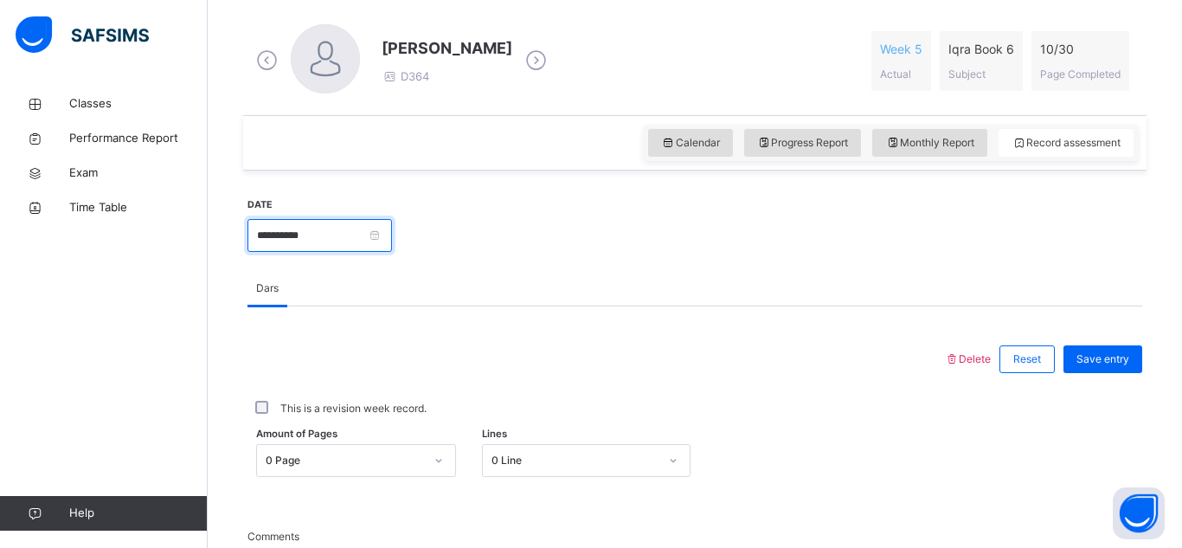
click at [392, 239] on input "**********" at bounding box center [320, 235] width 145 height 33
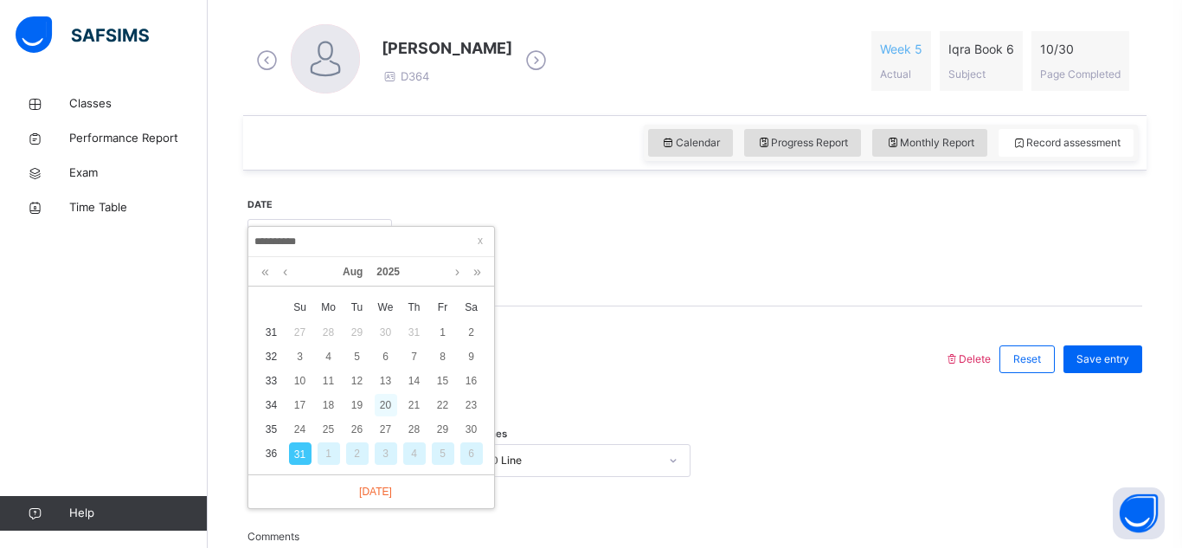
click at [382, 404] on div "20" at bounding box center [386, 405] width 23 height 23
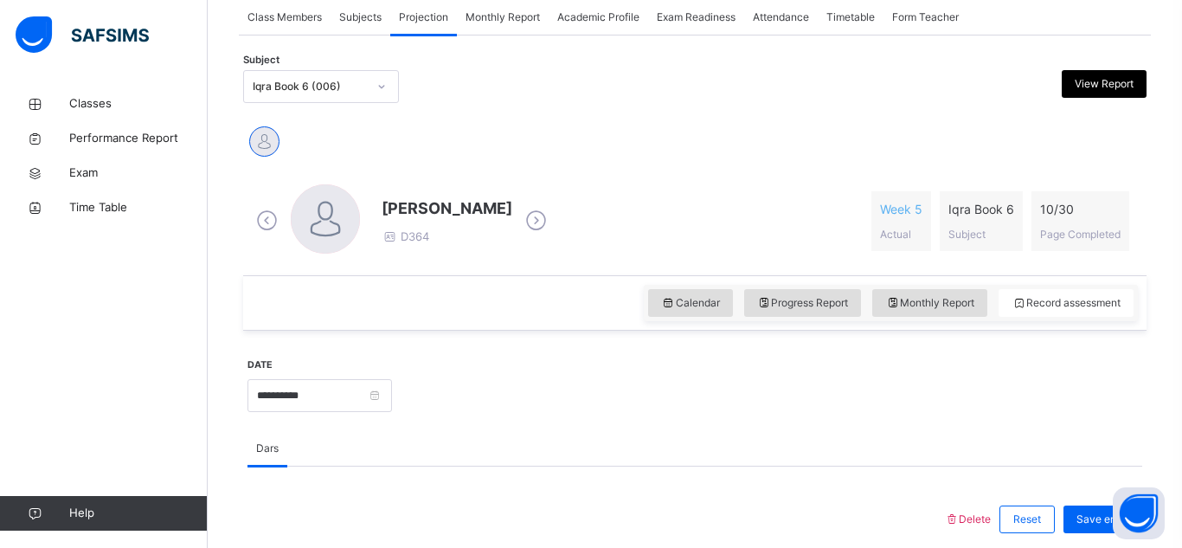
scroll to position [324, 0]
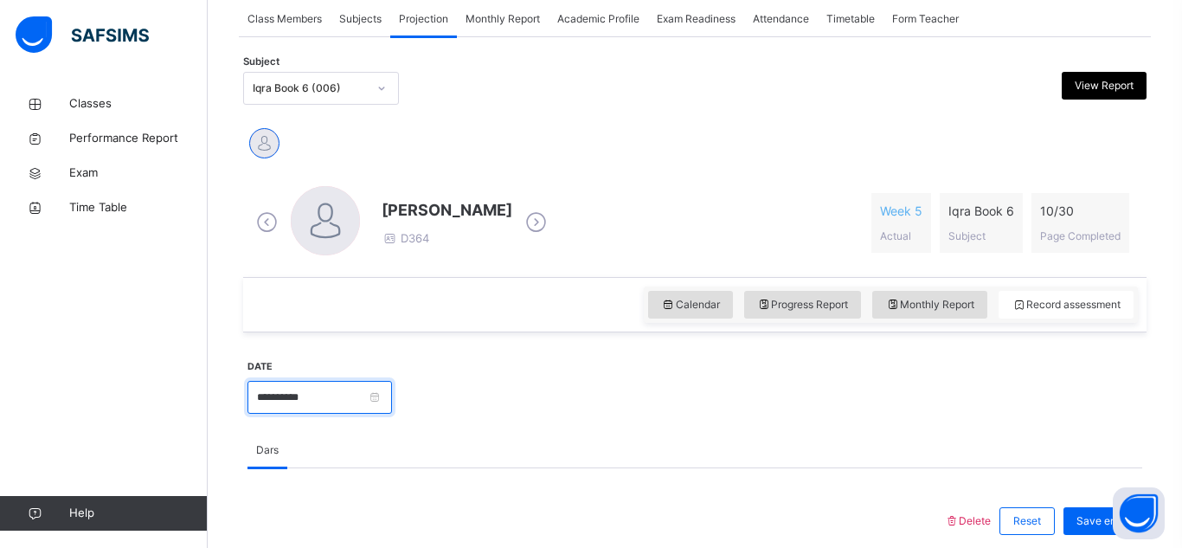
click at [392, 405] on input "**********" at bounding box center [320, 397] width 145 height 33
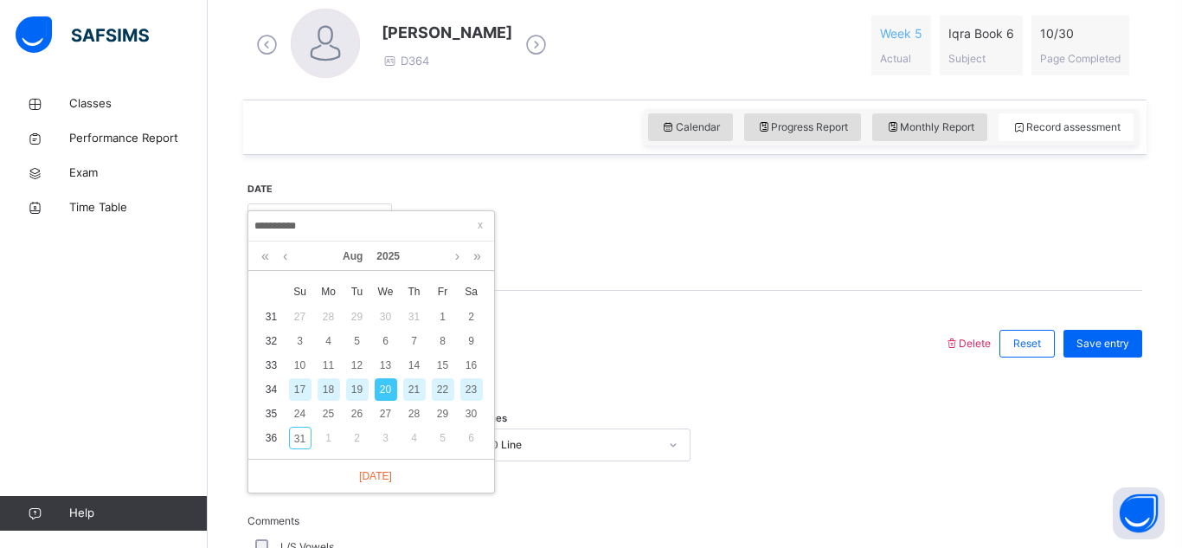
scroll to position [504, 0]
click at [470, 342] on div "9" at bounding box center [472, 338] width 23 height 23
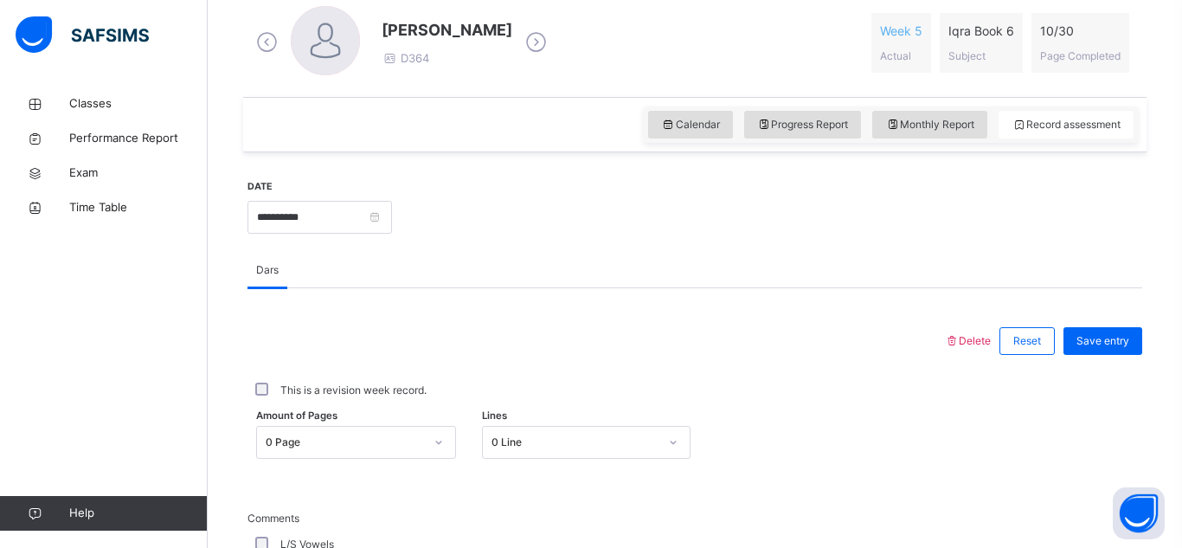
drag, startPoint x: 501, startPoint y: 338, endPoint x: 501, endPoint y: 298, distance: 40.7
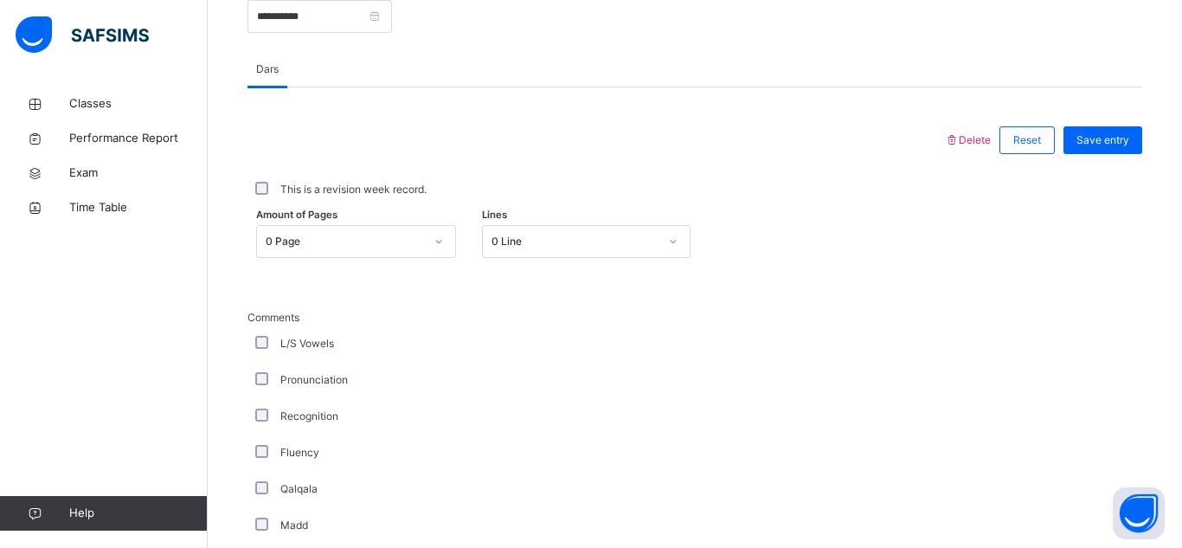
scroll to position [704, 0]
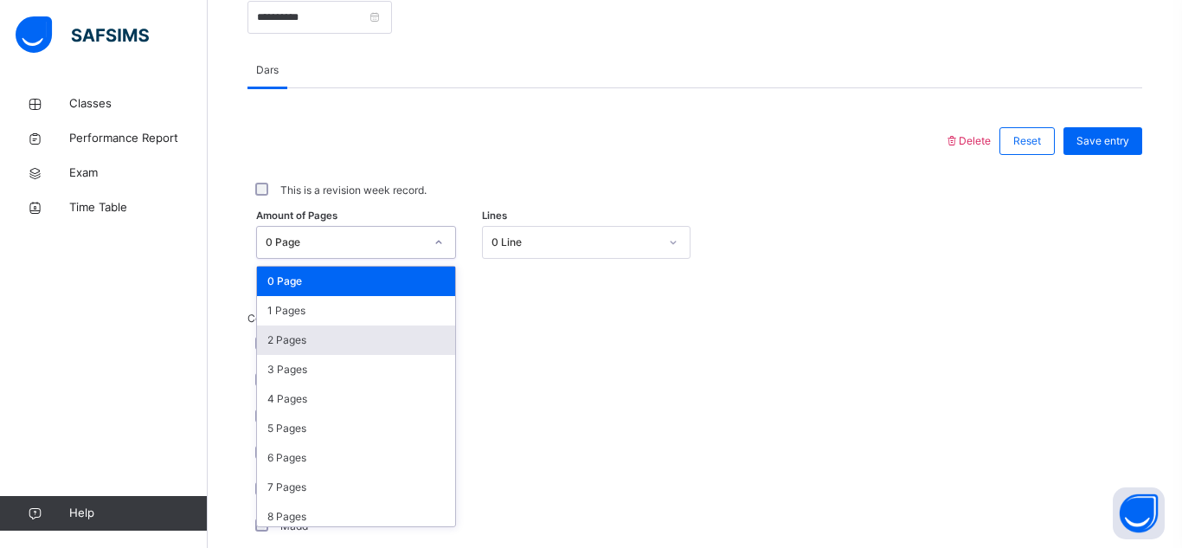
click at [314, 336] on div "2 Pages" at bounding box center [356, 339] width 198 height 29
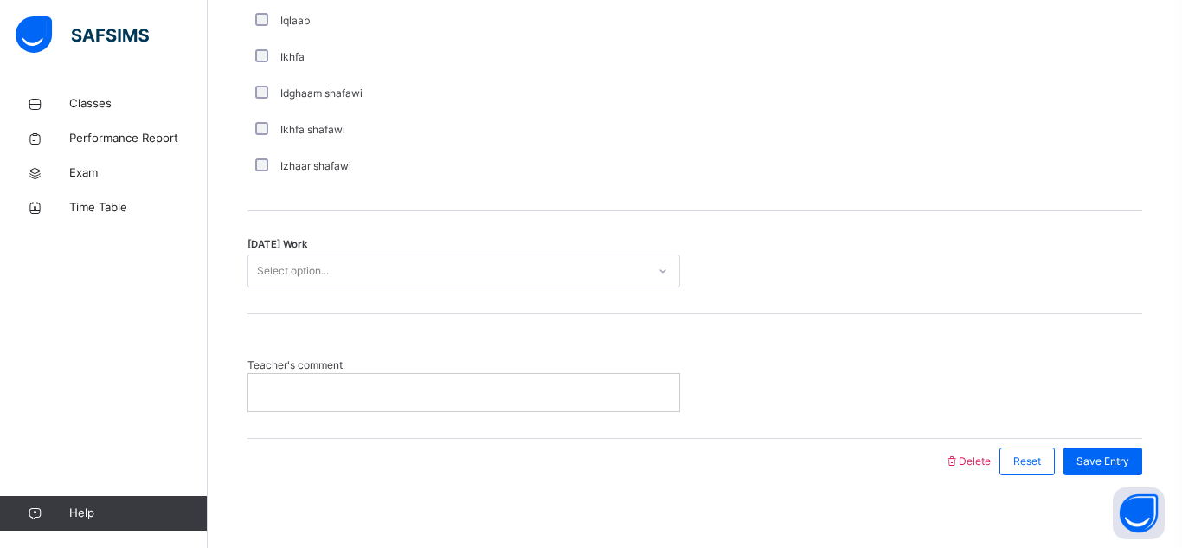
scroll to position [1398, 0]
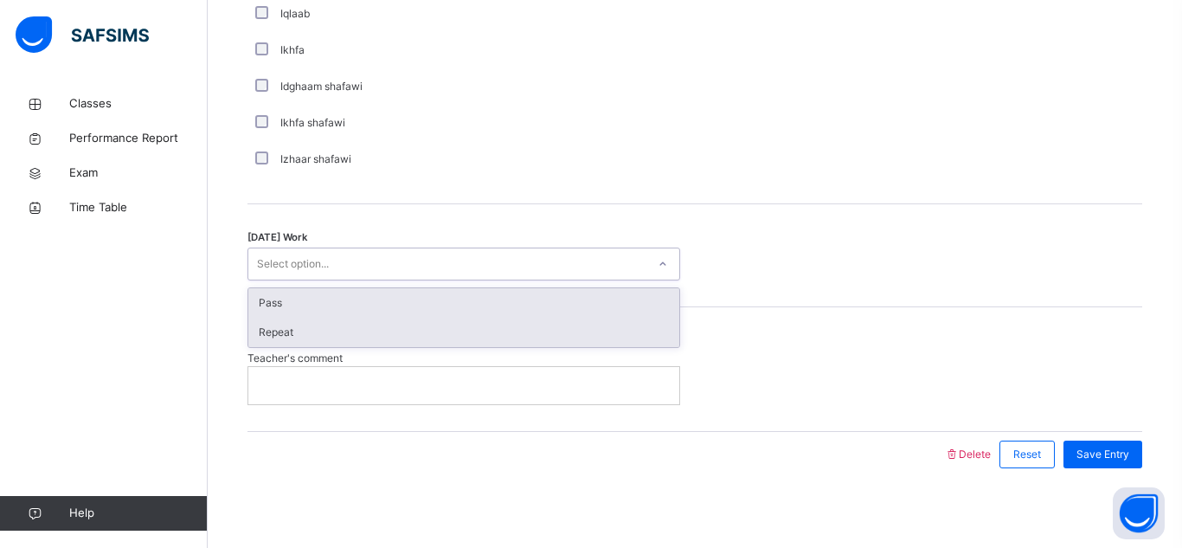
click at [335, 342] on div "Repeat" at bounding box center [463, 332] width 431 height 29
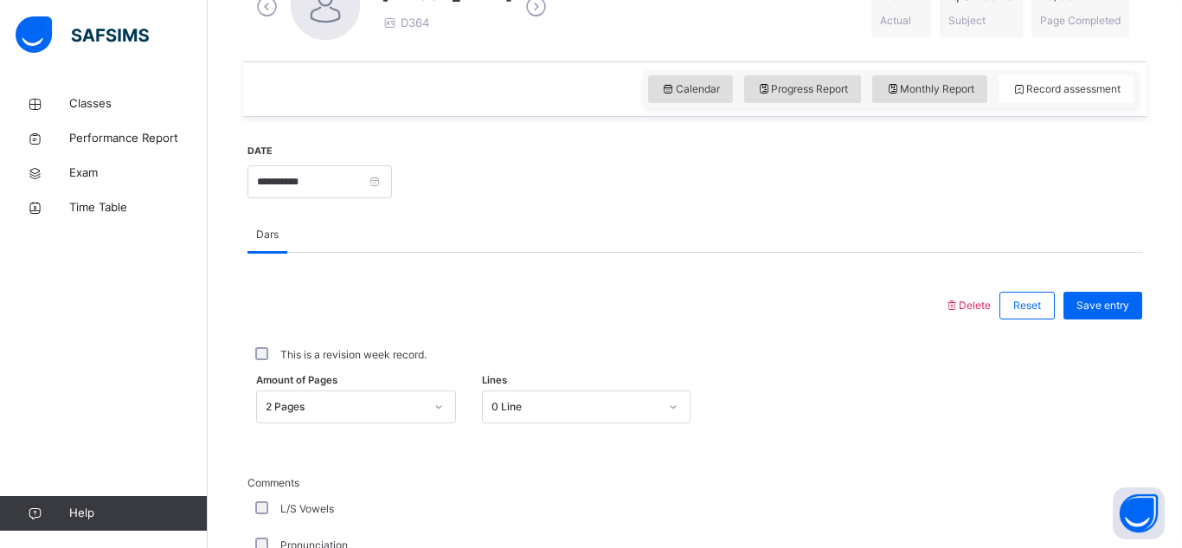
scroll to position [535, 0]
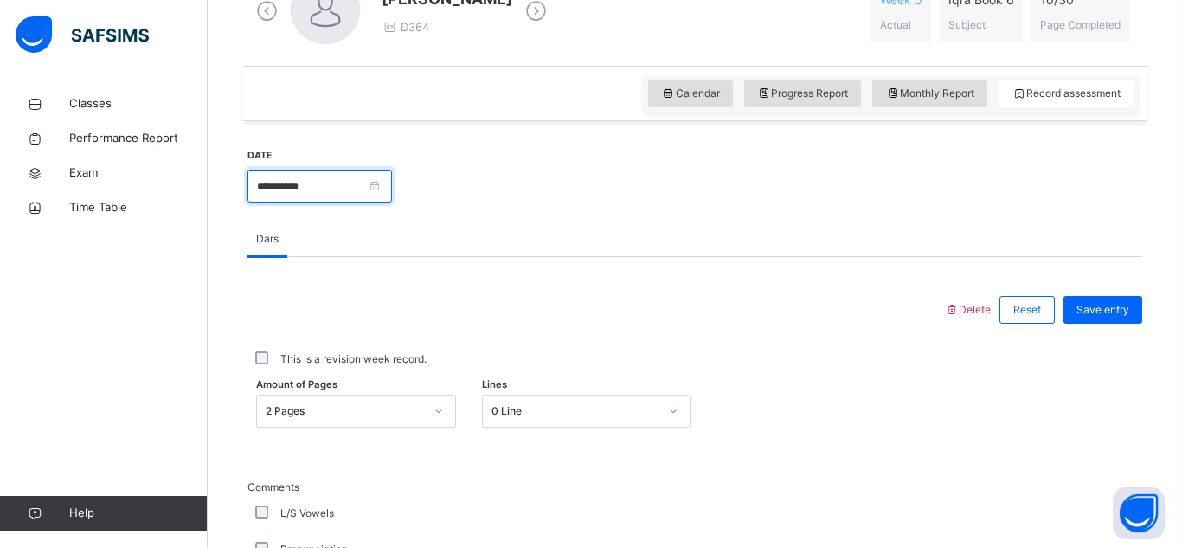
click at [328, 172] on input "**********" at bounding box center [320, 186] width 145 height 33
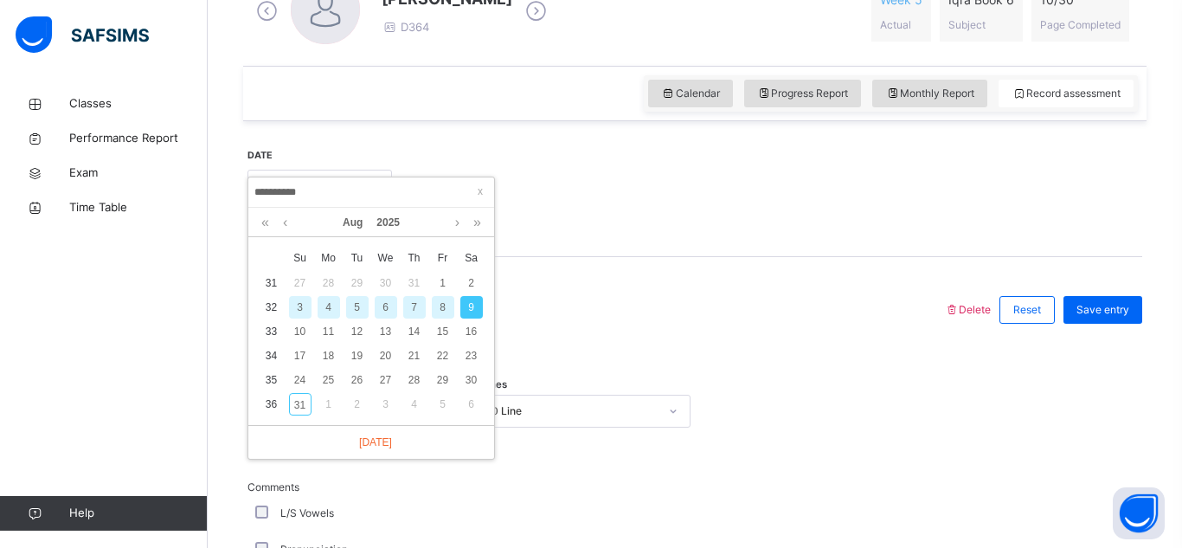
click at [385, 310] on div "6" at bounding box center [386, 307] width 23 height 23
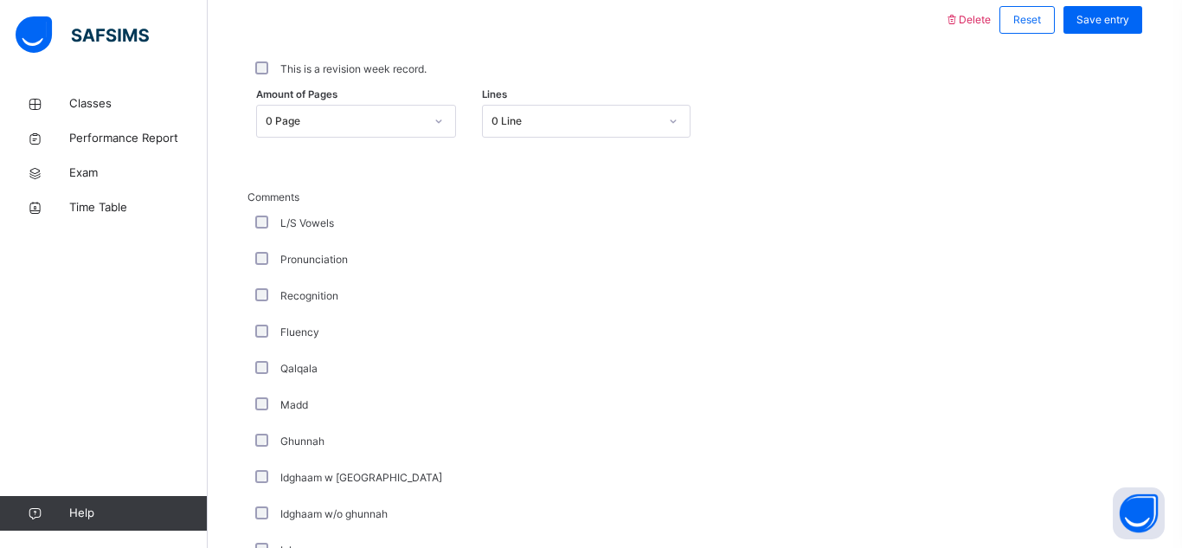
scroll to position [828, 0]
click at [428, 126] on div at bounding box center [438, 118] width 29 height 28
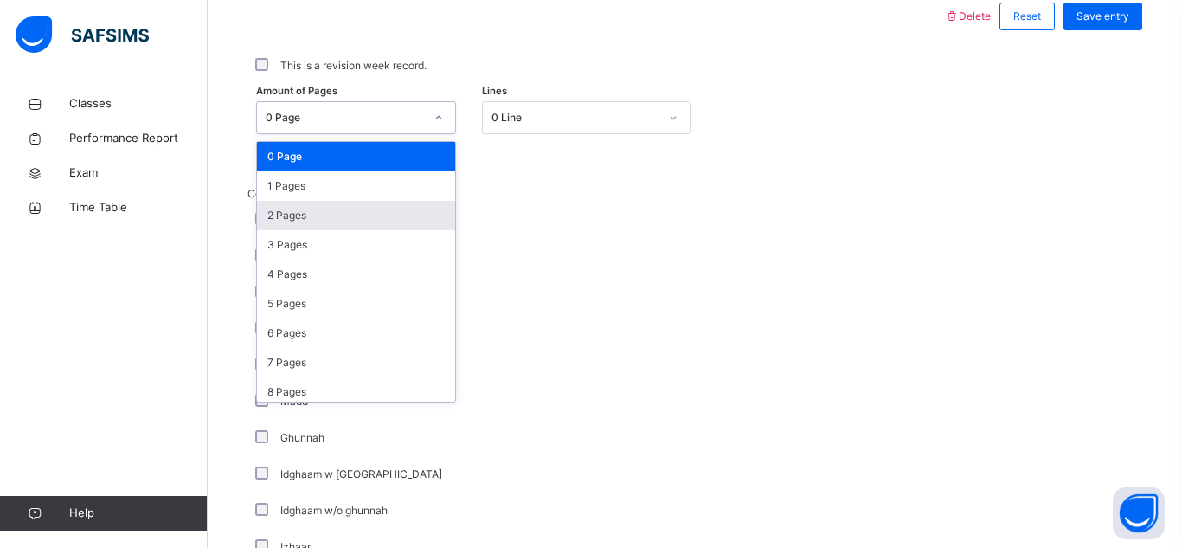
click at [363, 221] on div "2 Pages" at bounding box center [356, 215] width 198 height 29
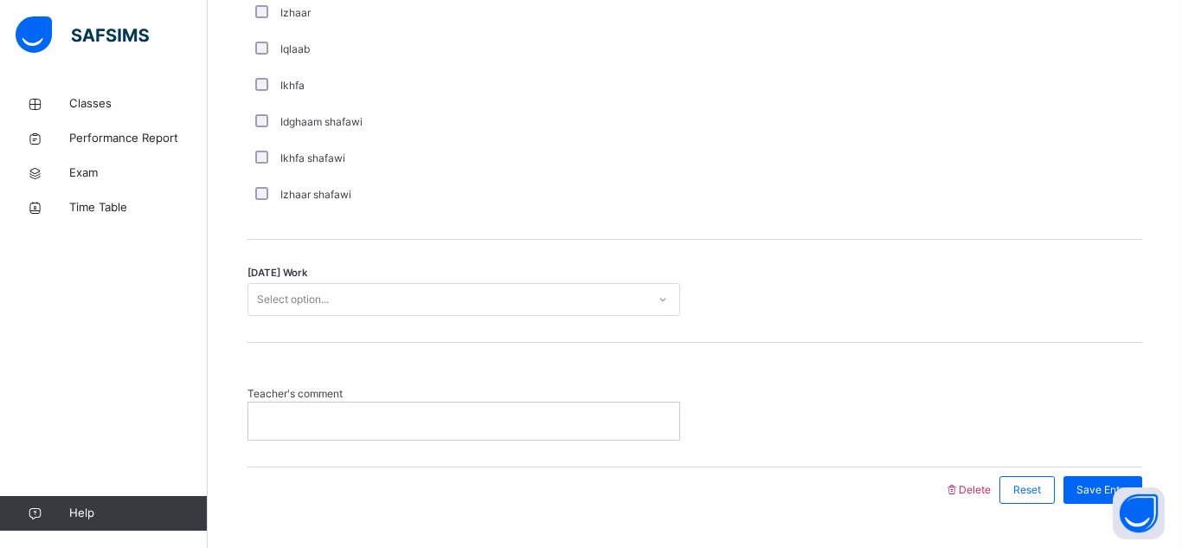
scroll to position [1364, 0]
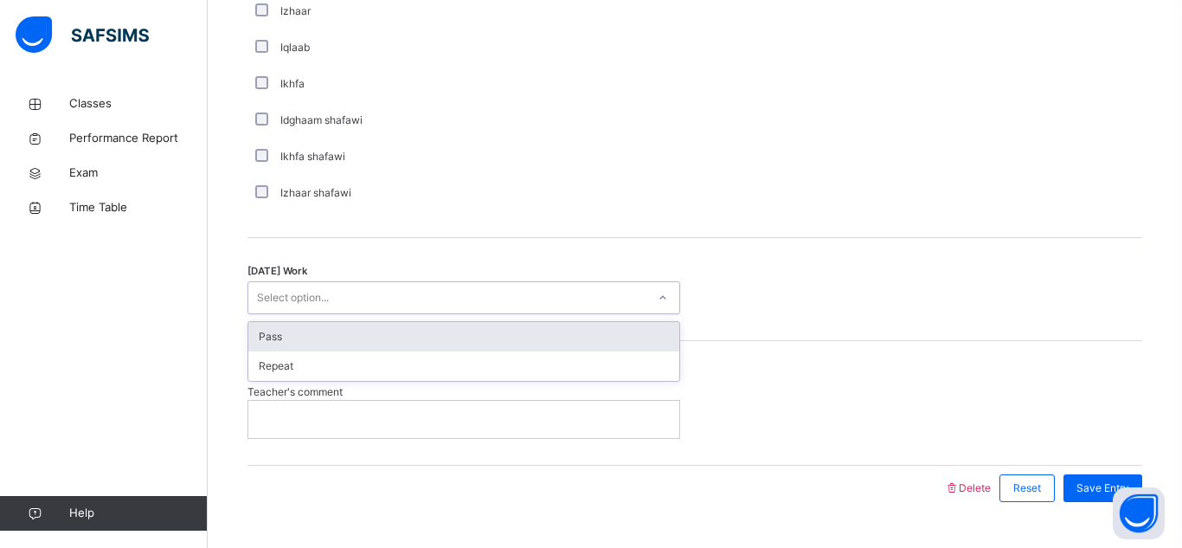
click at [340, 332] on div "Pass" at bounding box center [463, 336] width 431 height 29
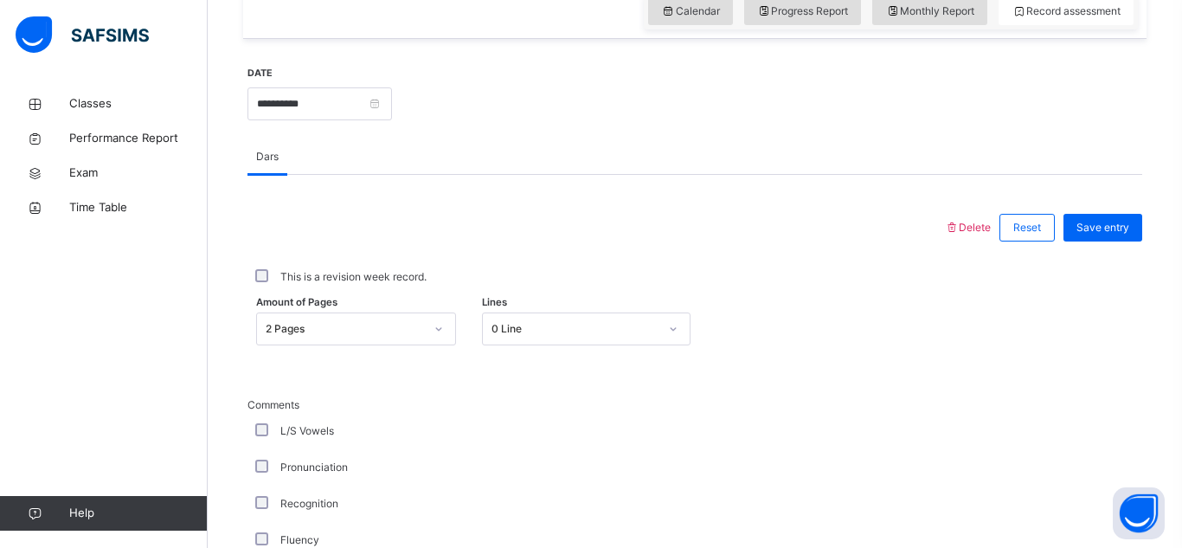
scroll to position [615, 0]
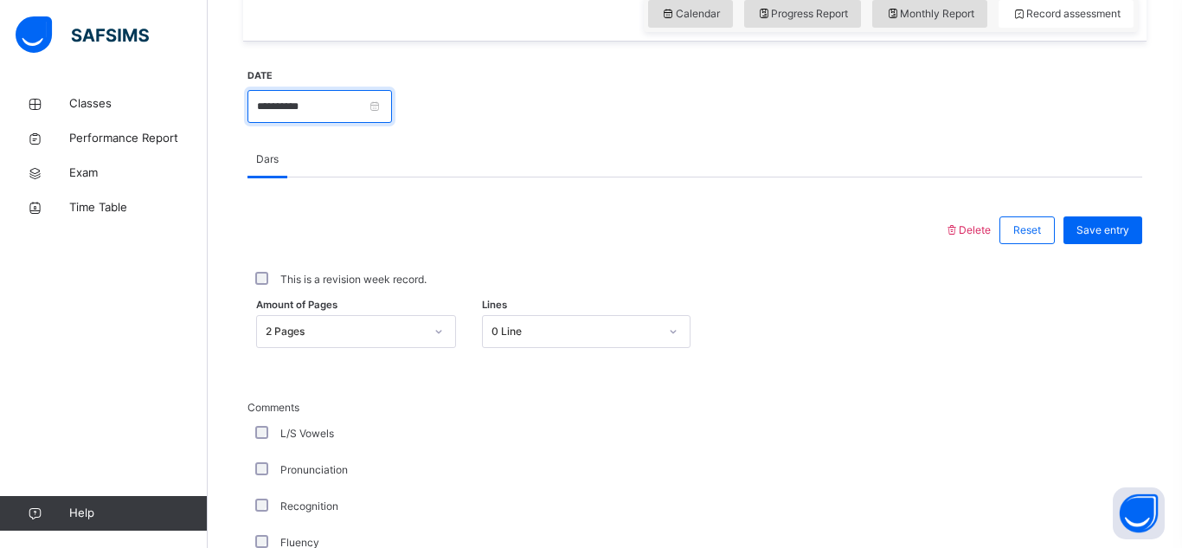
click at [392, 114] on input "**********" at bounding box center [320, 106] width 145 height 33
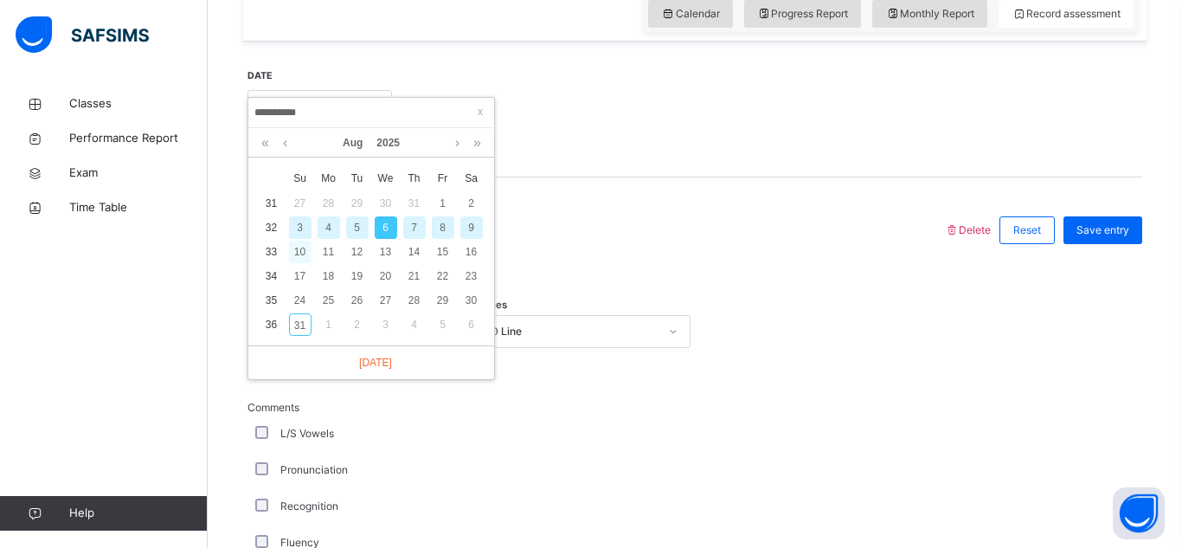
click at [303, 248] on div "10" at bounding box center [300, 252] width 23 height 23
type input "**********"
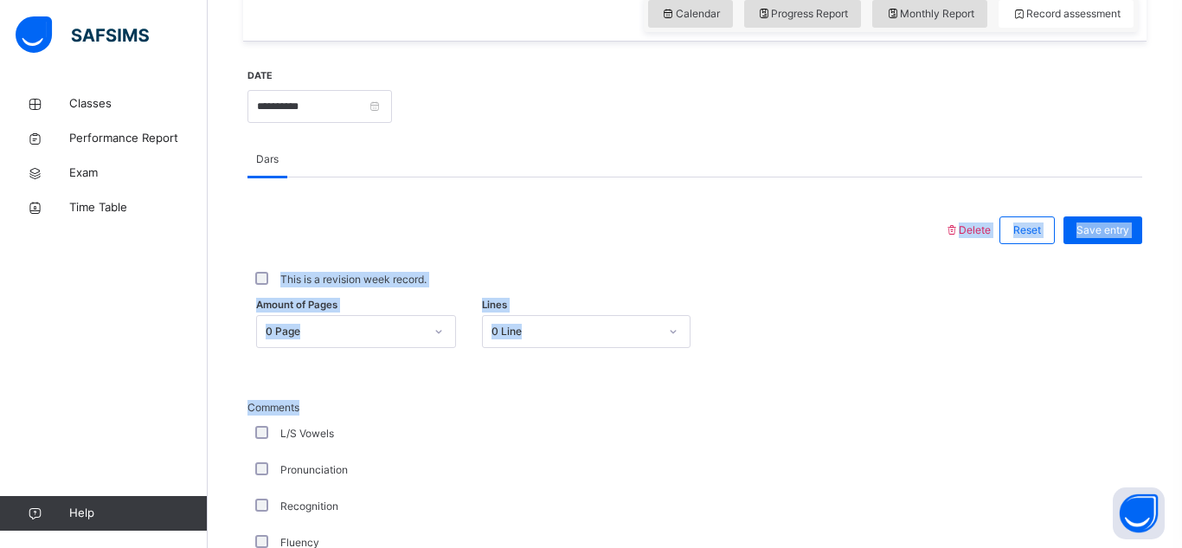
drag, startPoint x: 396, startPoint y: 366, endPoint x: 403, endPoint y: 160, distance: 206.1
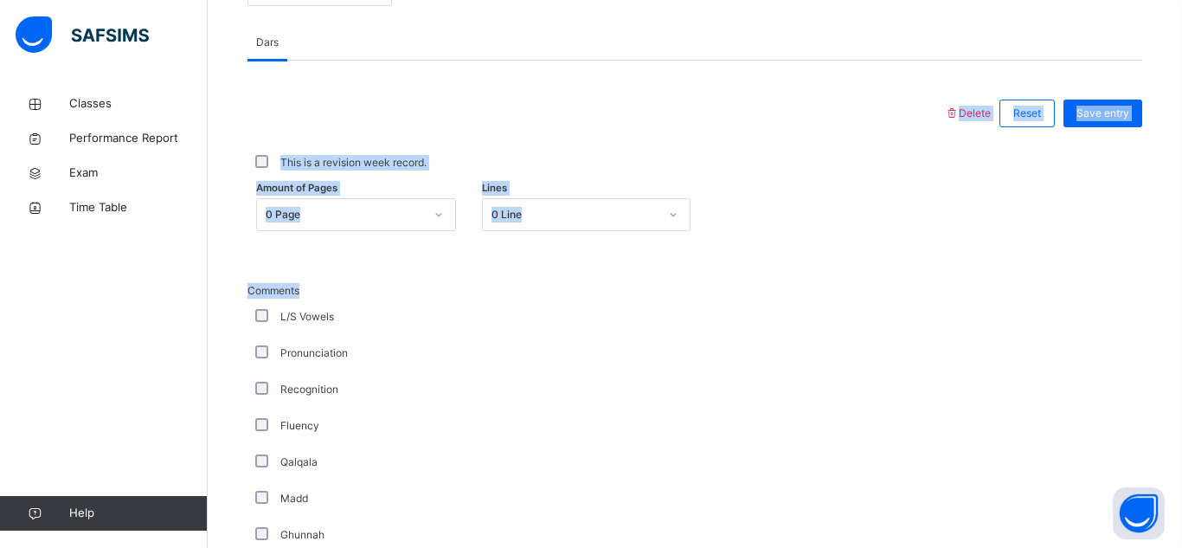
scroll to position [731, 0]
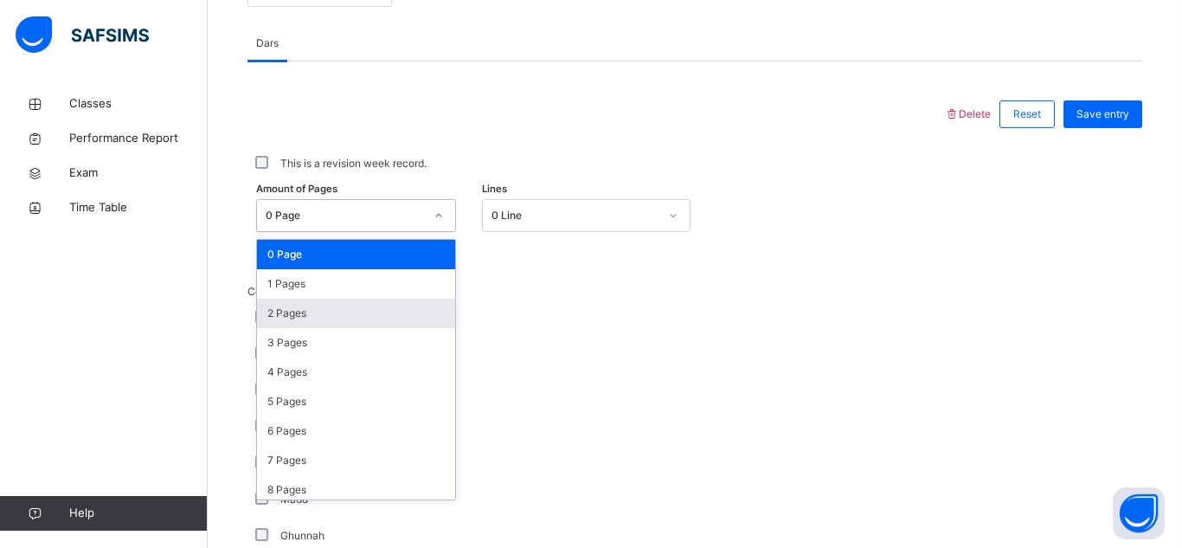
click at [327, 317] on div "2 Pages" at bounding box center [356, 313] width 198 height 29
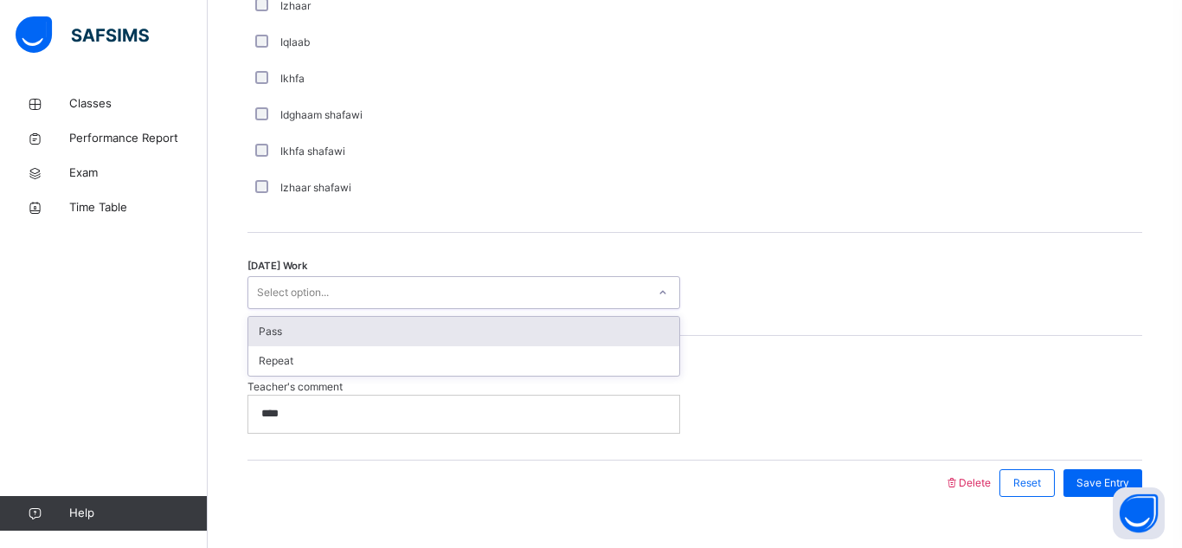
scroll to position [1404, 0]
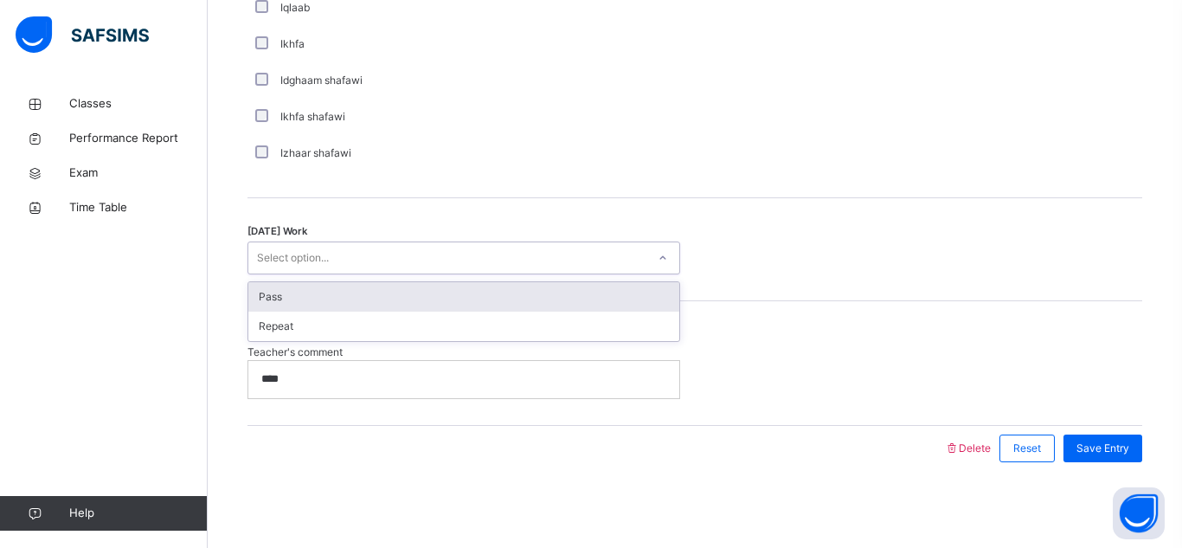
click at [369, 286] on div "Pass" at bounding box center [463, 296] width 431 height 29
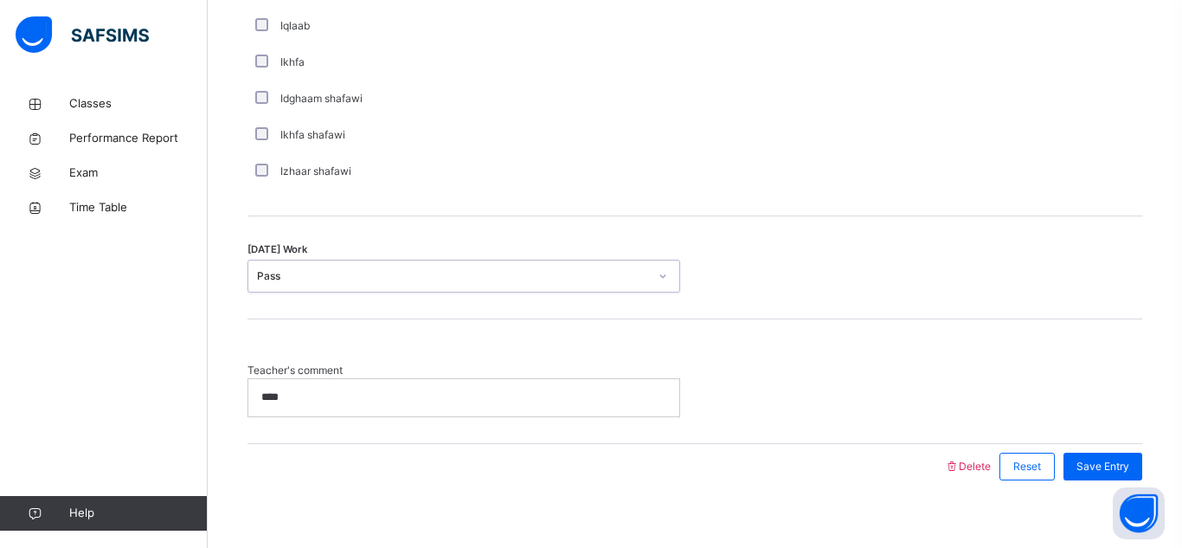
scroll to position [1392, 0]
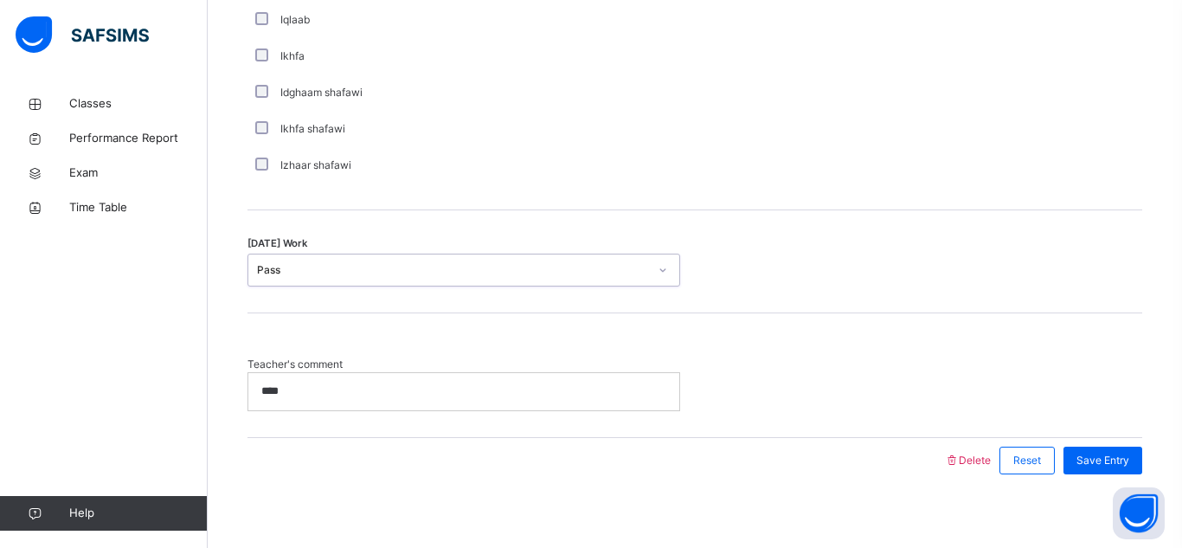
click at [369, 382] on div "****" at bounding box center [463, 391] width 431 height 36
drag, startPoint x: 753, startPoint y: 145, endPoint x: 800, endPoint y: 367, distance: 227.3
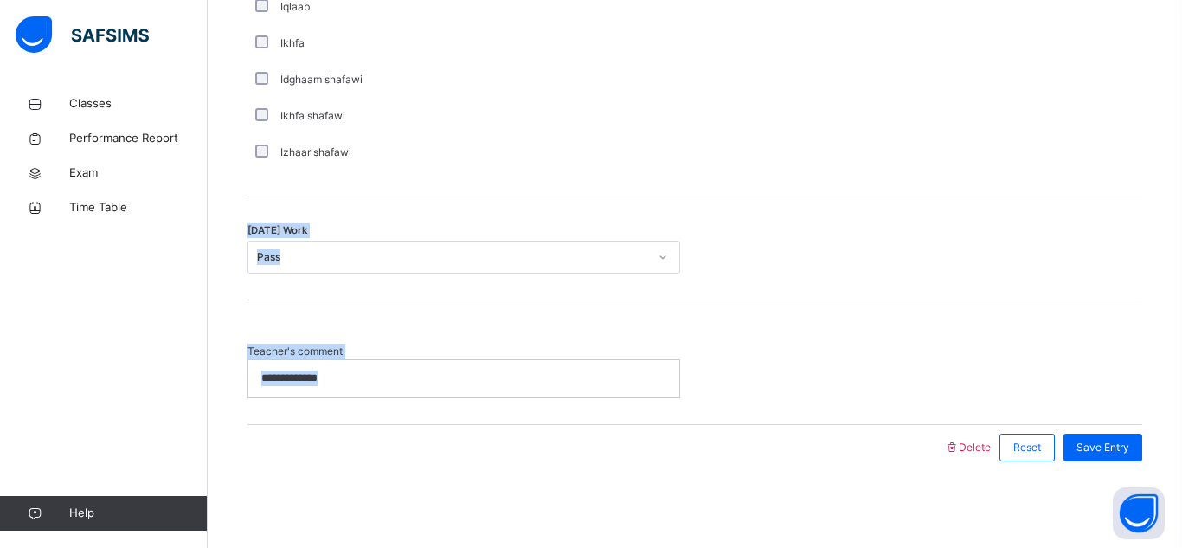
scroll to position [1403, 0]
click at [397, 372] on p "**********" at bounding box center [463, 380] width 405 height 16
click at [388, 378] on p "**********" at bounding box center [463, 380] width 405 height 16
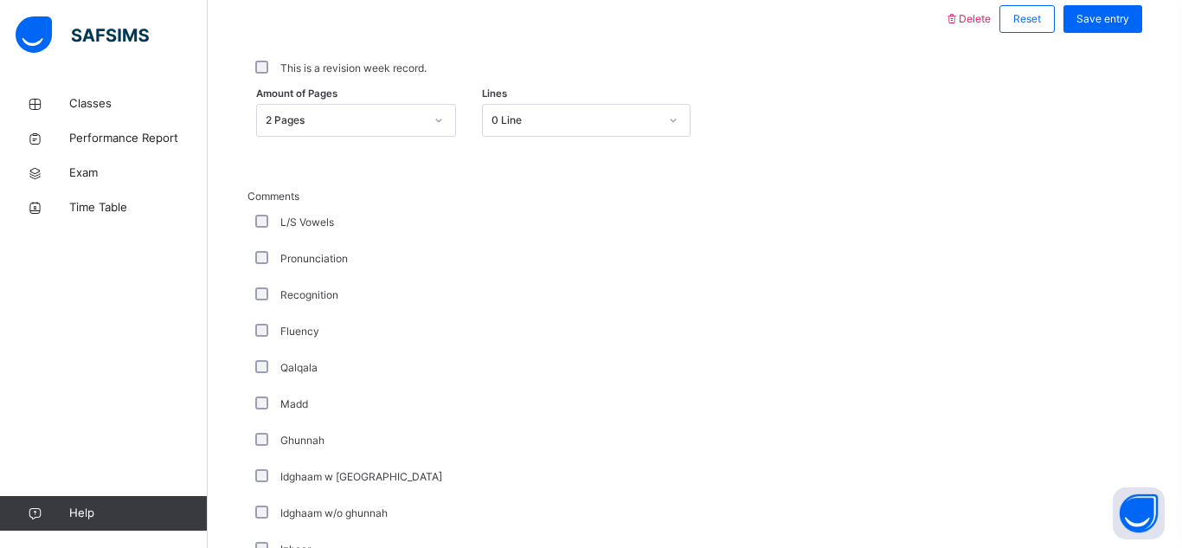
scroll to position [814, 0]
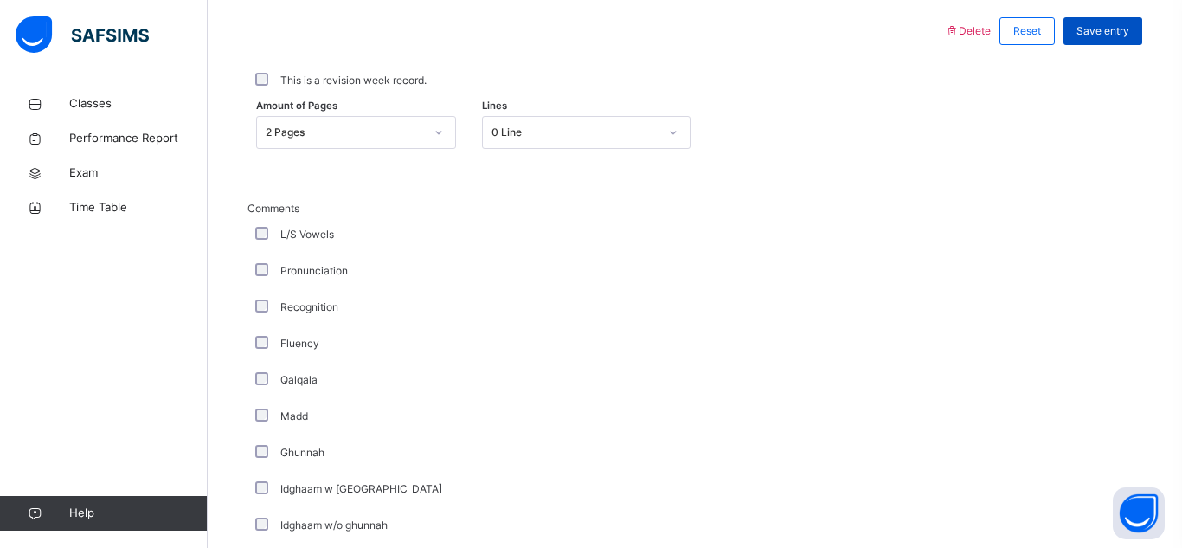
click at [1105, 22] on div "Save entry" at bounding box center [1103, 31] width 79 height 28
drag, startPoint x: 371, startPoint y: 199, endPoint x: 375, endPoint y: 222, distance: 22.9
click at [375, 222] on div "Comments L/S Vowels Pronunciation Recognition Fluency Qalqala Madd Ghunnah Idgh…" at bounding box center [695, 473] width 895 height 631
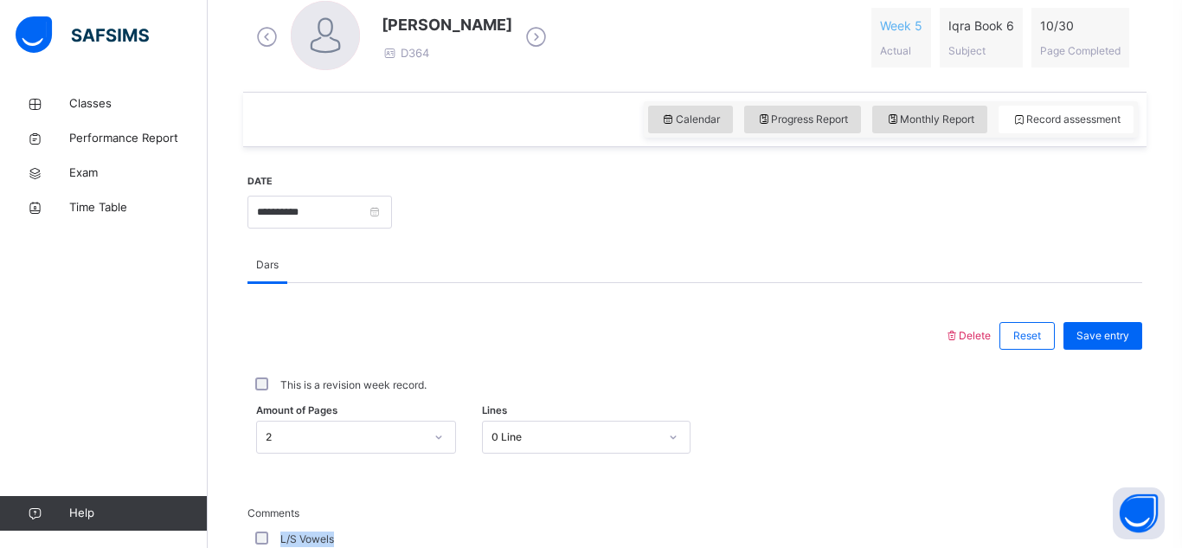
scroll to position [508, 0]
click at [342, 213] on input "**********" at bounding box center [320, 213] width 145 height 33
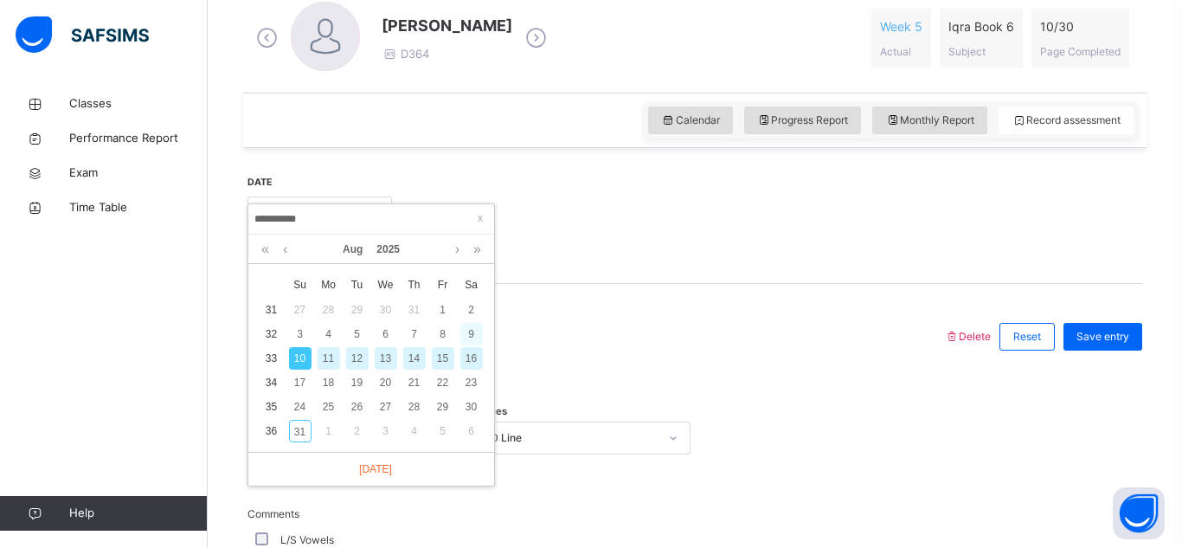
click at [468, 342] on div "9" at bounding box center [472, 334] width 23 height 23
type input "**********"
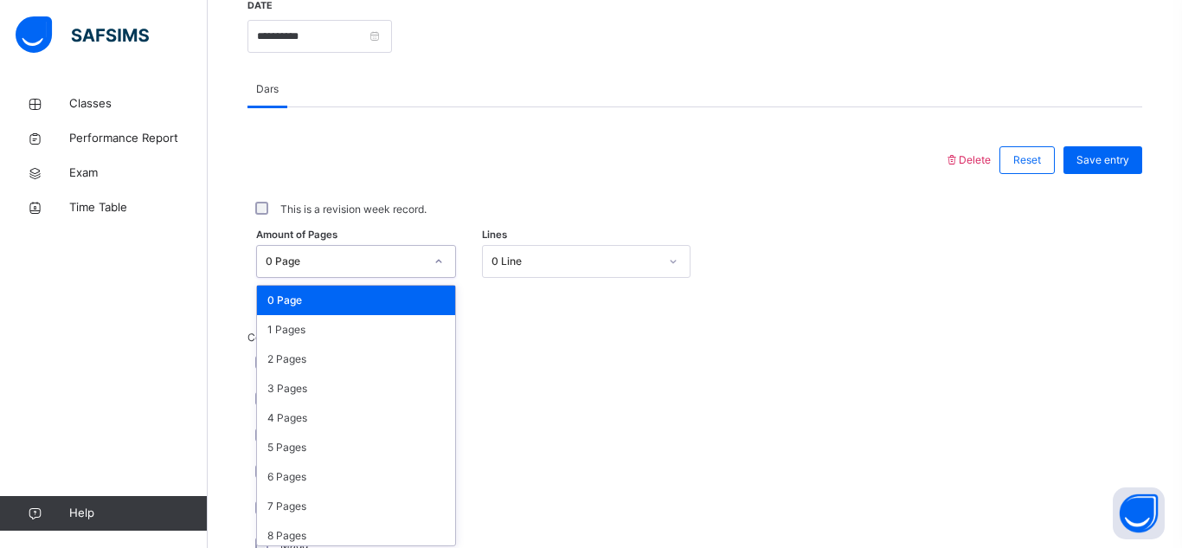
scroll to position [690, 0]
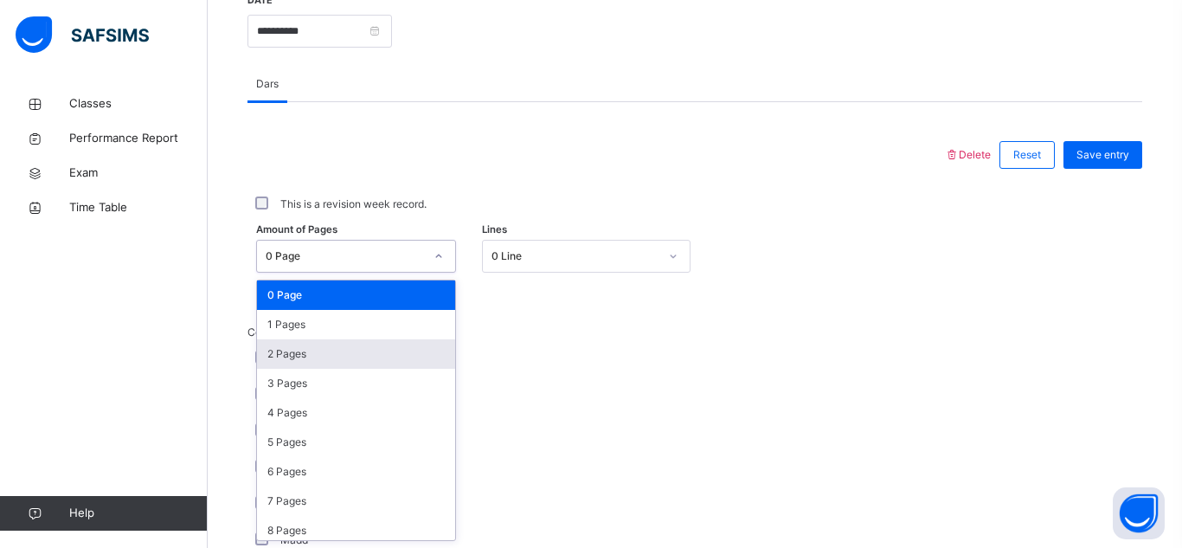
click at [333, 358] on div "2 Pages" at bounding box center [356, 353] width 198 height 29
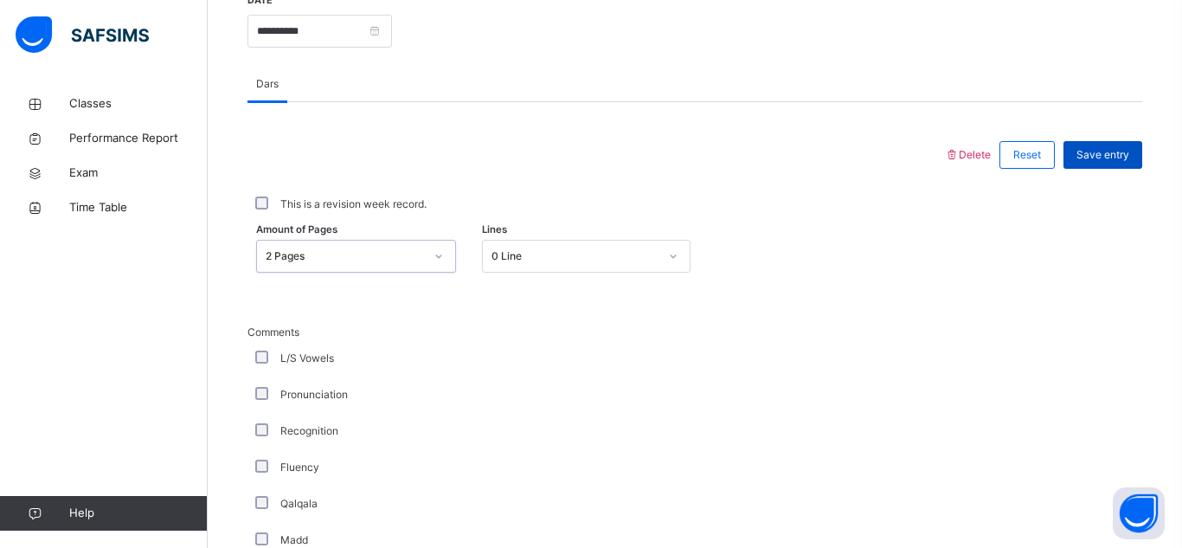
click at [1100, 157] on span "Save entry" at bounding box center [1103, 155] width 53 height 16
click at [1116, 158] on span "Save entry" at bounding box center [1103, 155] width 53 height 16
click at [1121, 168] on div "Save entry" at bounding box center [1103, 155] width 79 height 28
click at [1128, 160] on span "Save entry" at bounding box center [1103, 155] width 53 height 16
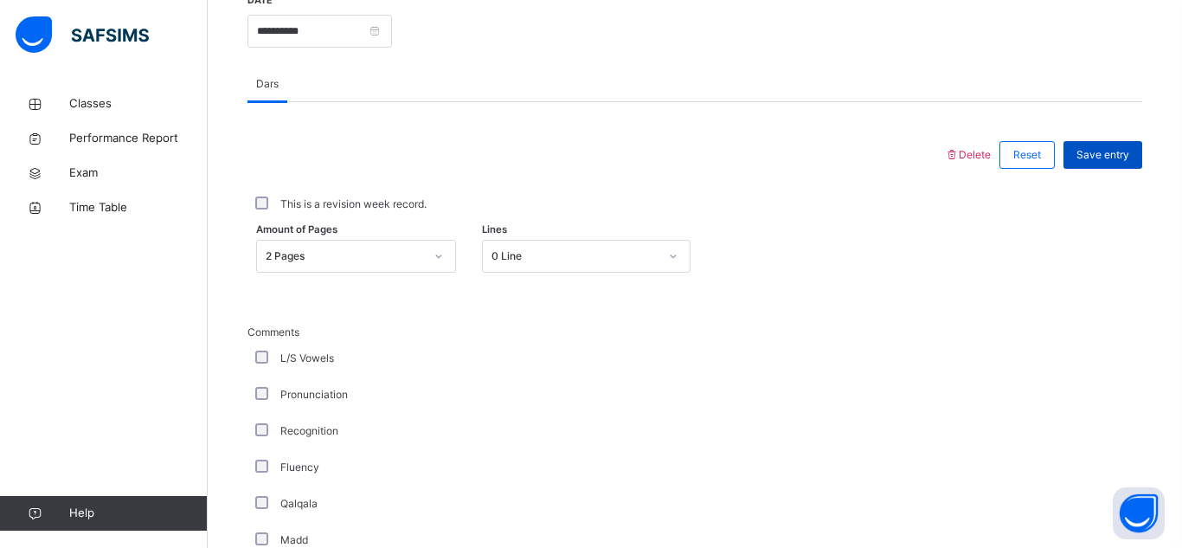
click at [1128, 153] on span "Save entry" at bounding box center [1103, 155] width 53 height 16
click at [1131, 157] on div "Save entry" at bounding box center [1103, 155] width 79 height 28
click at [1133, 155] on div "Save entry" at bounding box center [1103, 155] width 79 height 28
click at [1134, 158] on div "Save entry" at bounding box center [1103, 155] width 79 height 28
click at [1139, 159] on div "Save entry" at bounding box center [1103, 155] width 79 height 28
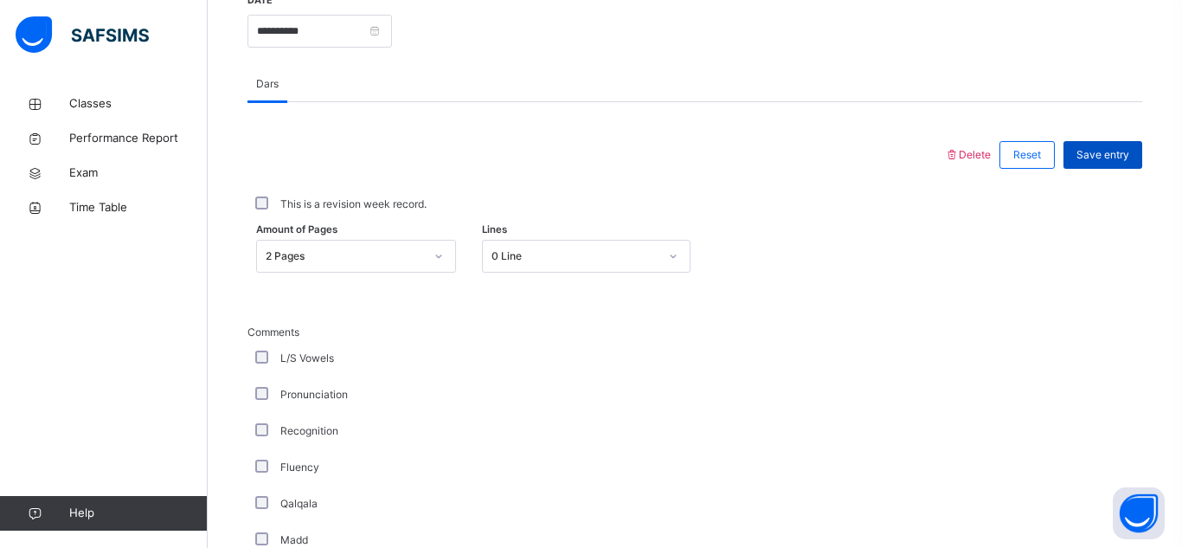
click at [1140, 160] on div "Save entry" at bounding box center [1103, 155] width 79 height 28
click at [1137, 161] on div "Save entry" at bounding box center [1103, 155] width 79 height 28
click at [1136, 160] on div "Save entry" at bounding box center [1103, 155] width 79 height 28
click at [1138, 164] on div "Save entry" at bounding box center [1103, 155] width 79 height 28
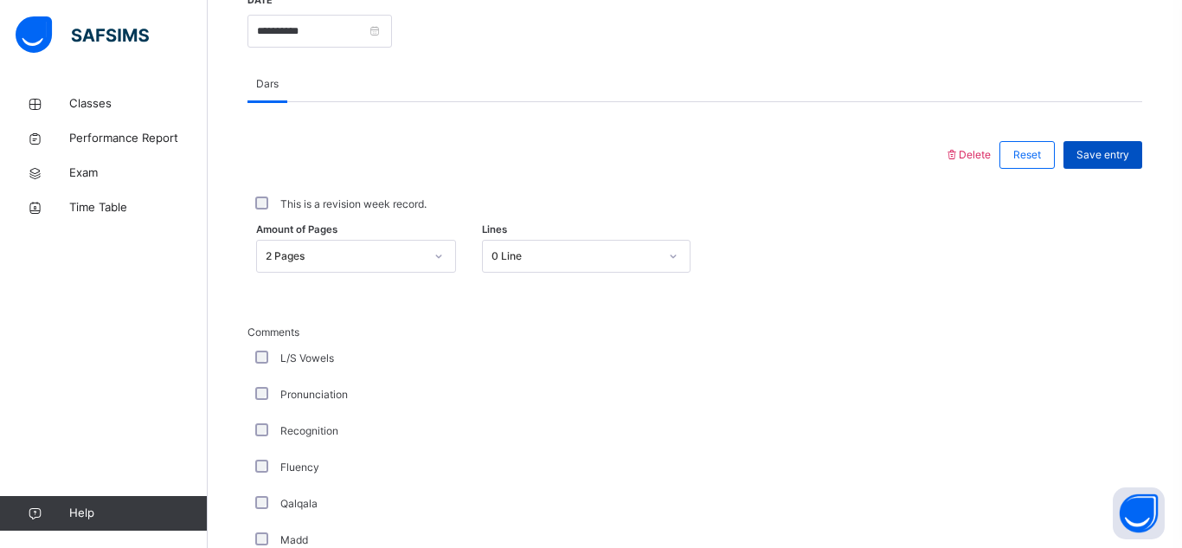
click at [1136, 165] on div "Save entry" at bounding box center [1103, 155] width 79 height 28
click at [1138, 167] on div "Save entry" at bounding box center [1103, 155] width 79 height 28
click at [1127, 155] on span "Save entry" at bounding box center [1103, 155] width 53 height 16
click at [1131, 151] on div "Save entry" at bounding box center [1103, 155] width 79 height 28
click at [1132, 156] on div "Save entry" at bounding box center [1103, 155] width 79 height 28
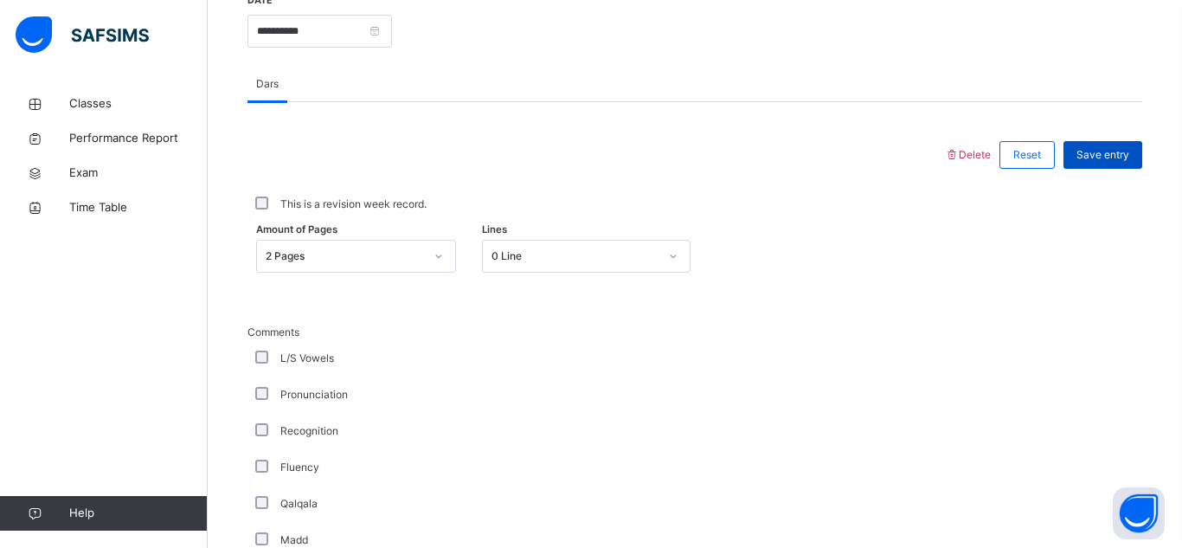
click at [1131, 161] on div "Save entry" at bounding box center [1103, 155] width 79 height 28
click at [1135, 152] on div "Save entry" at bounding box center [1103, 155] width 79 height 28
click at [1137, 151] on div "Save entry" at bounding box center [1103, 155] width 79 height 28
click at [1134, 157] on div "Save entry" at bounding box center [1103, 155] width 79 height 28
click at [1132, 164] on div "Save entry" at bounding box center [1103, 155] width 79 height 28
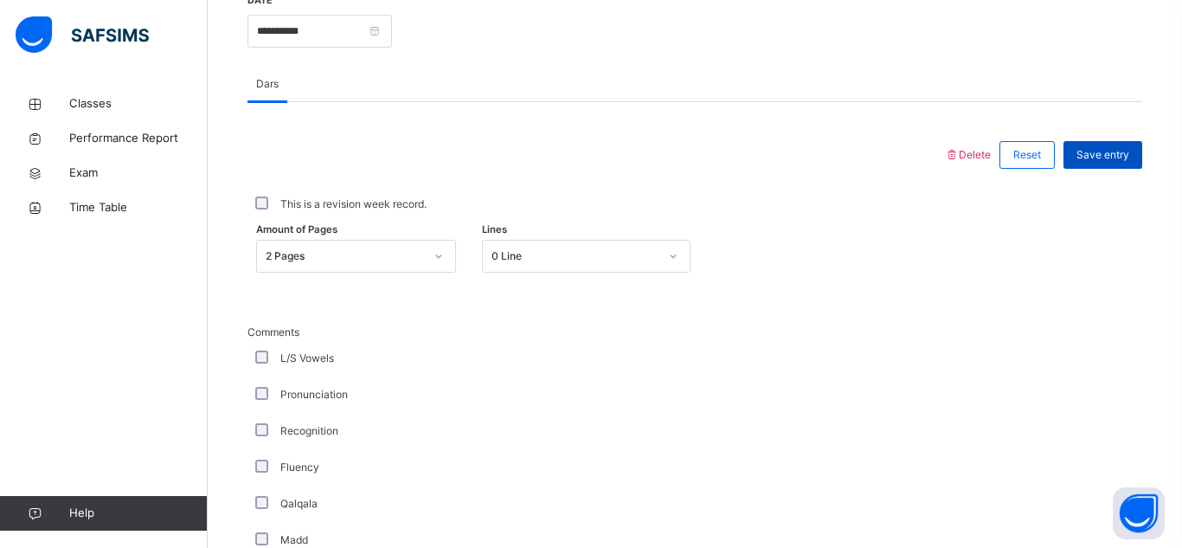
click at [1137, 163] on div "Save entry" at bounding box center [1103, 155] width 79 height 28
click at [1137, 153] on div "Save entry" at bounding box center [1103, 155] width 79 height 28
click at [1134, 157] on div "Save entry" at bounding box center [1103, 155] width 79 height 28
click at [1131, 157] on div "Save entry" at bounding box center [1103, 155] width 79 height 28
click at [1129, 157] on span "Save entry" at bounding box center [1103, 155] width 53 height 16
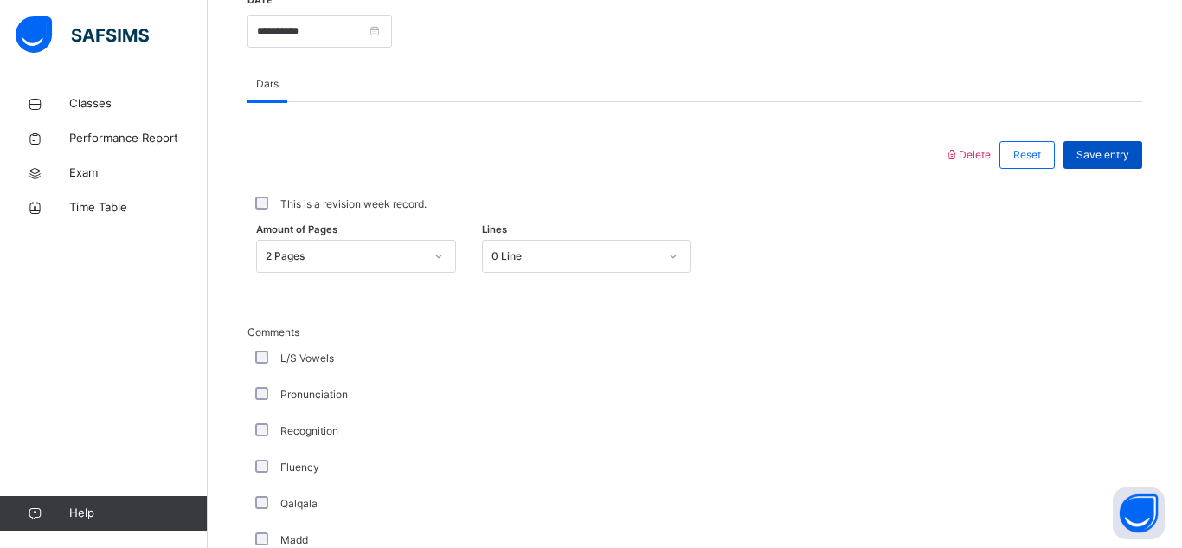
click at [1126, 163] on span "Save entry" at bounding box center [1103, 155] width 53 height 16
click at [1133, 165] on div "Save entry" at bounding box center [1103, 155] width 79 height 28
click at [1073, 151] on div "Save entry" at bounding box center [1103, 155] width 79 height 28
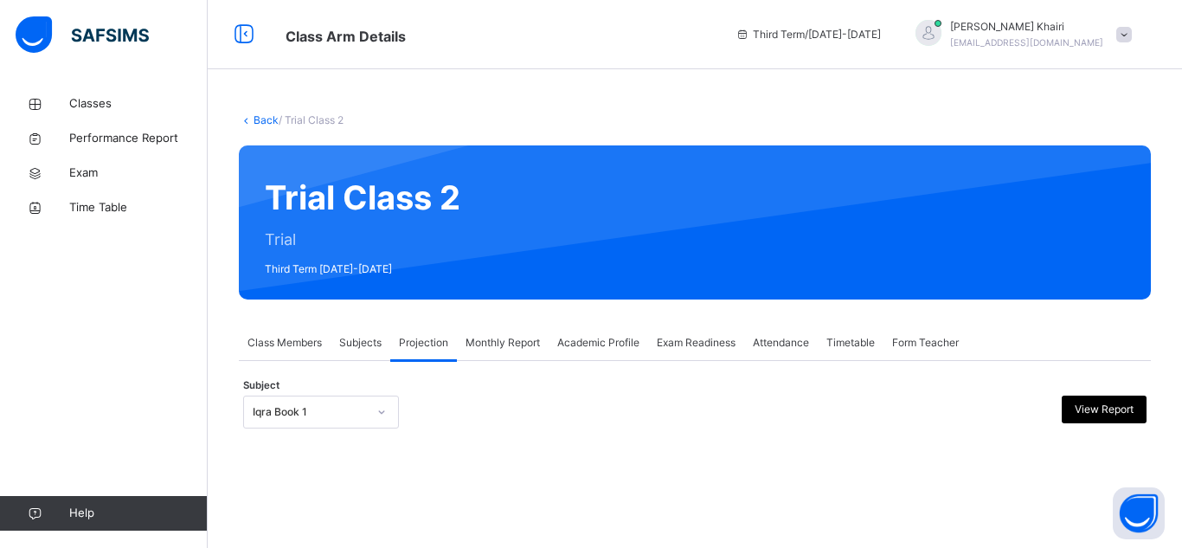
click at [369, 407] on div "Iqra Book 1" at bounding box center [321, 412] width 156 height 33
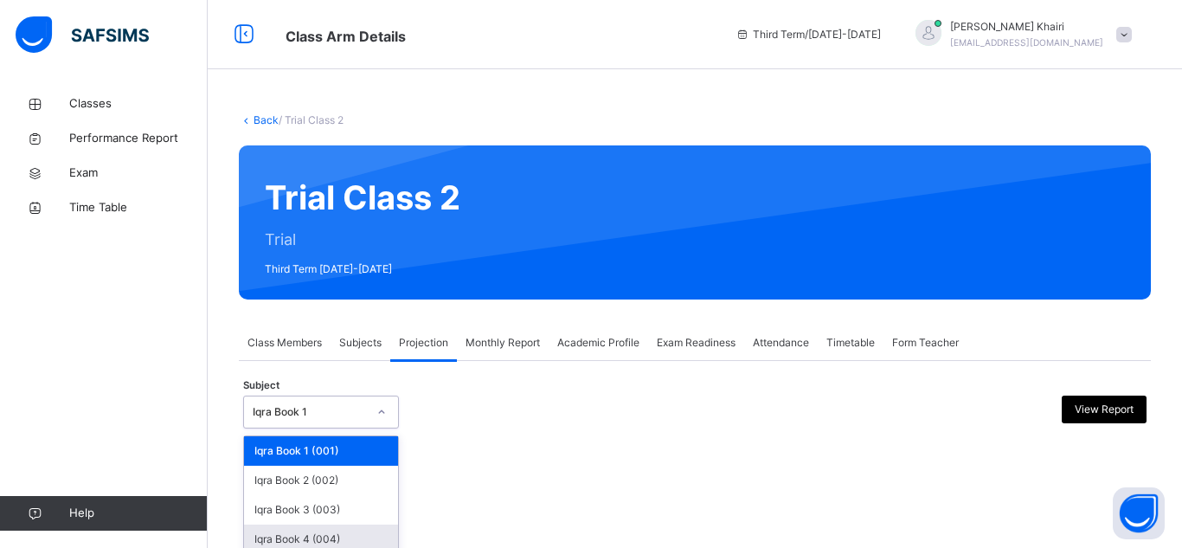
scroll to position [125, 0]
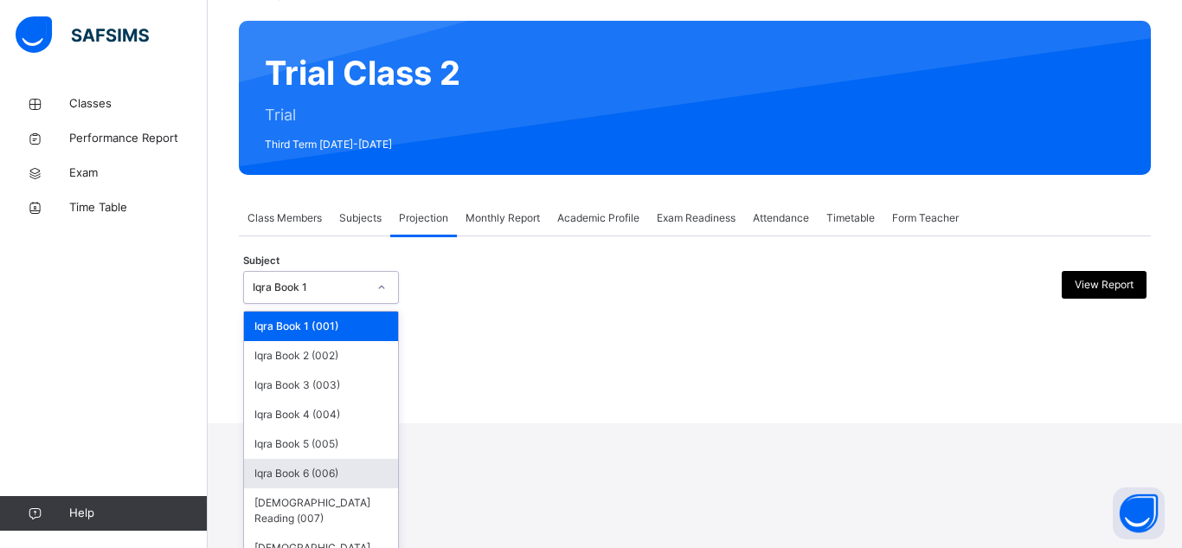
click at [338, 480] on div "Iqra Book 6 (006)" at bounding box center [321, 473] width 154 height 29
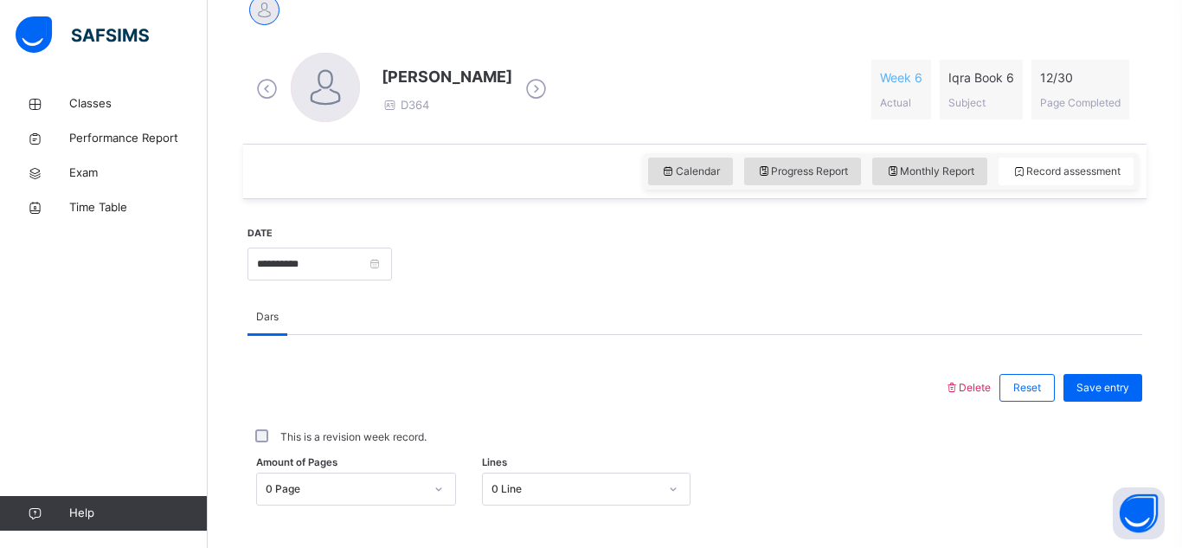
scroll to position [459, 0]
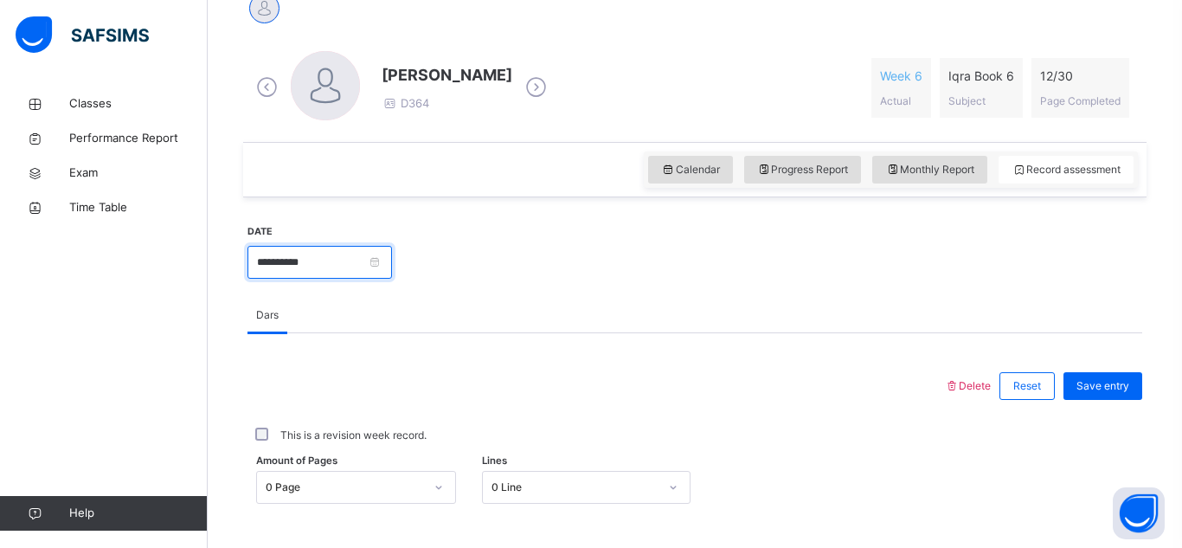
click at [392, 267] on input "**********" at bounding box center [320, 262] width 145 height 33
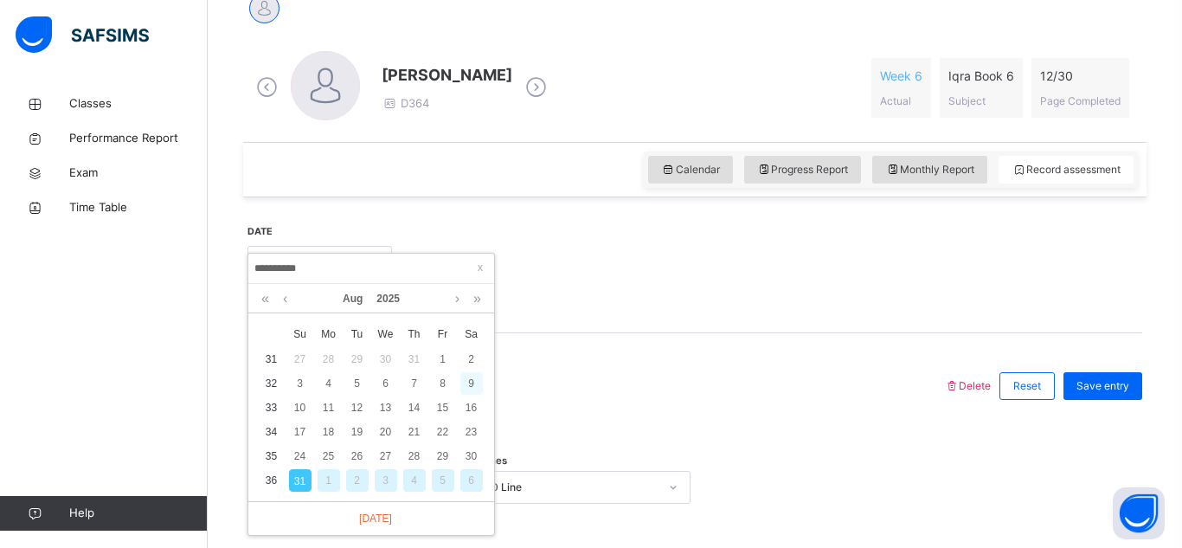
click at [466, 382] on div "9" at bounding box center [472, 383] width 23 height 23
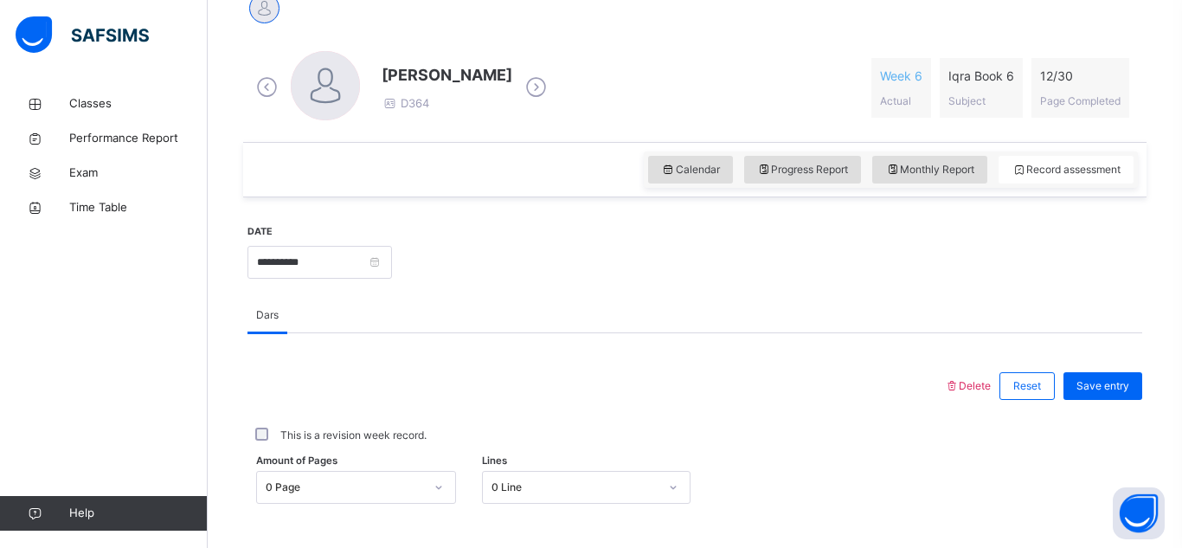
click at [354, 487] on div "0 Page" at bounding box center [356, 487] width 200 height 33
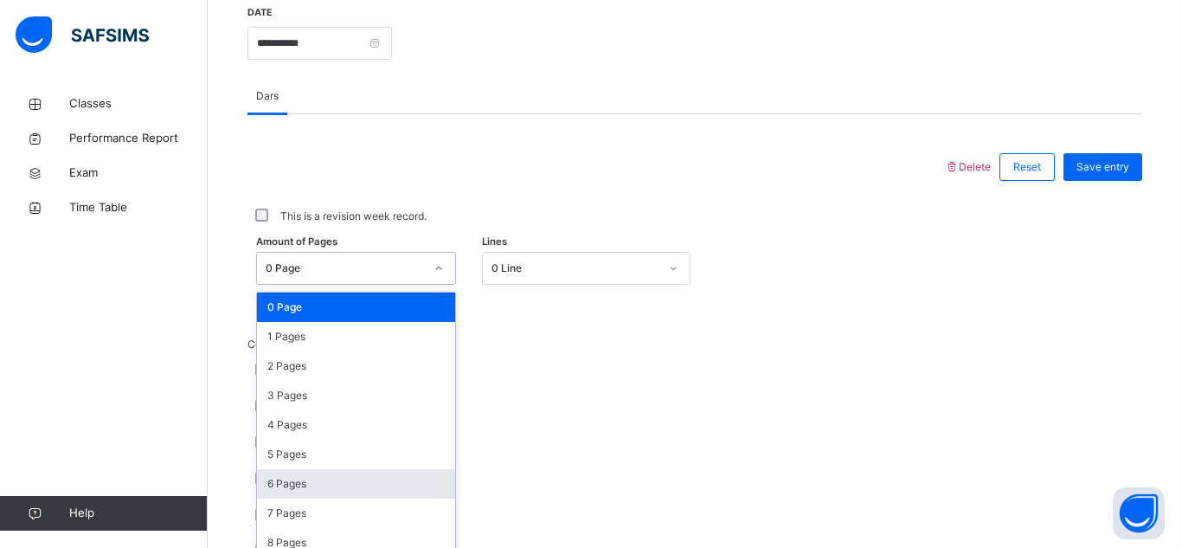
scroll to position [690, 0]
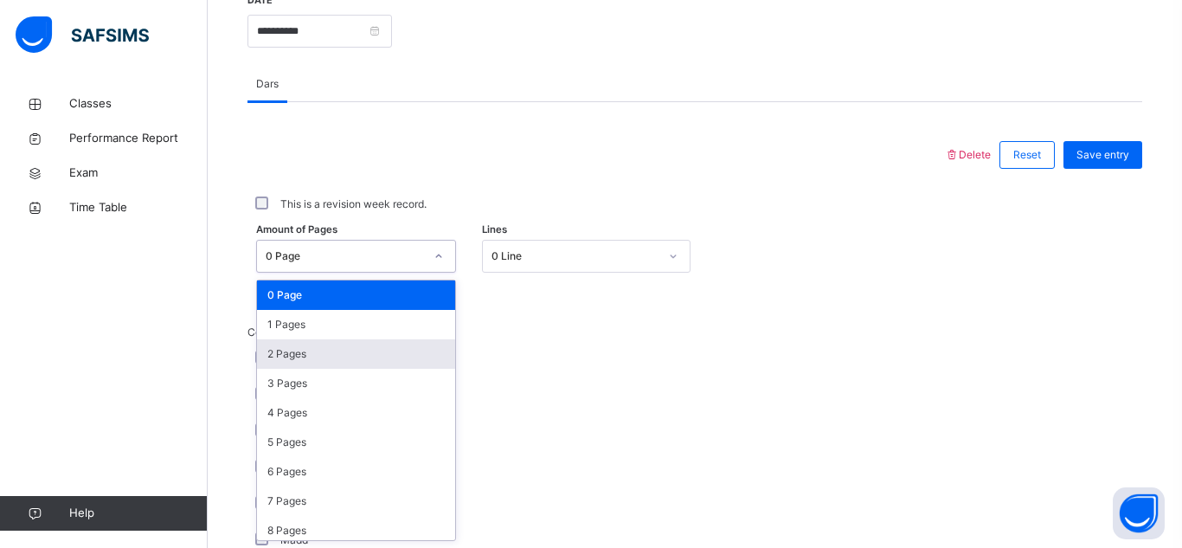
click at [335, 360] on div "2 Pages" at bounding box center [356, 353] width 198 height 29
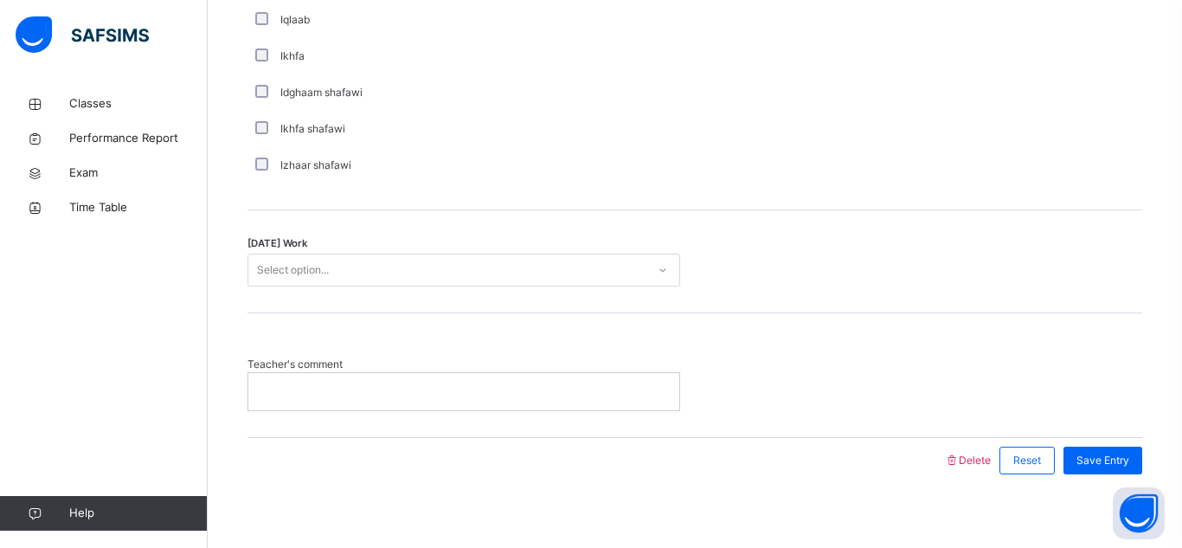
scroll to position [1405, 0]
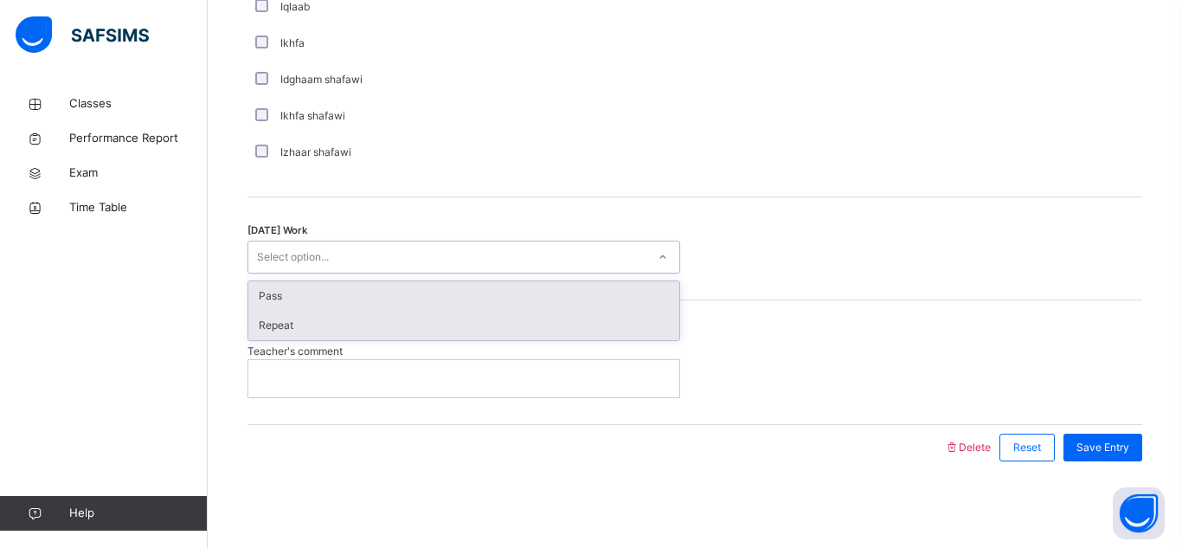
click at [336, 335] on div "Repeat" at bounding box center [463, 325] width 431 height 29
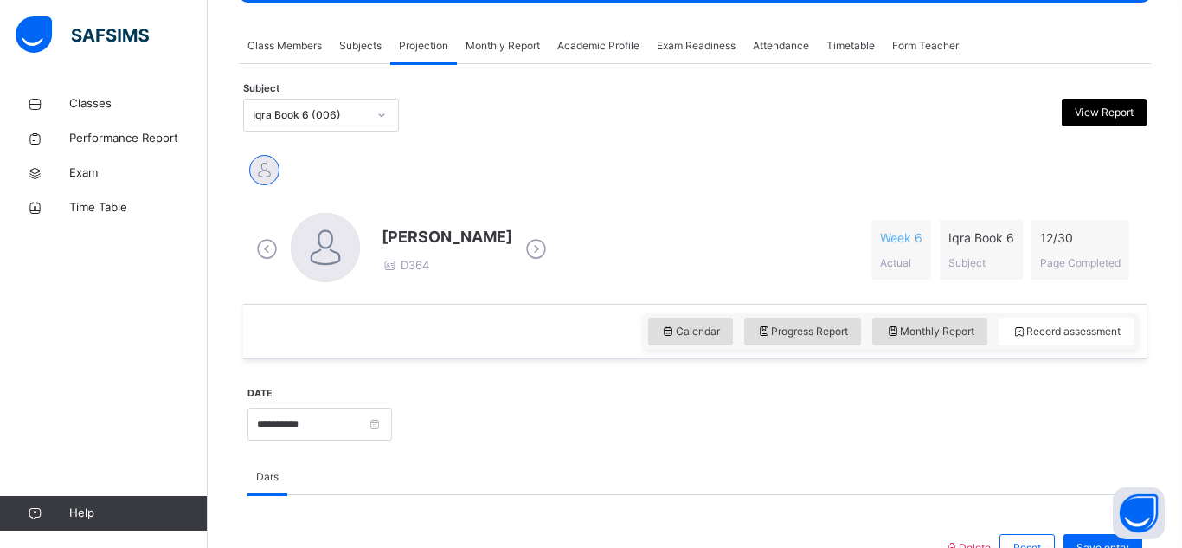
scroll to position [289, 0]
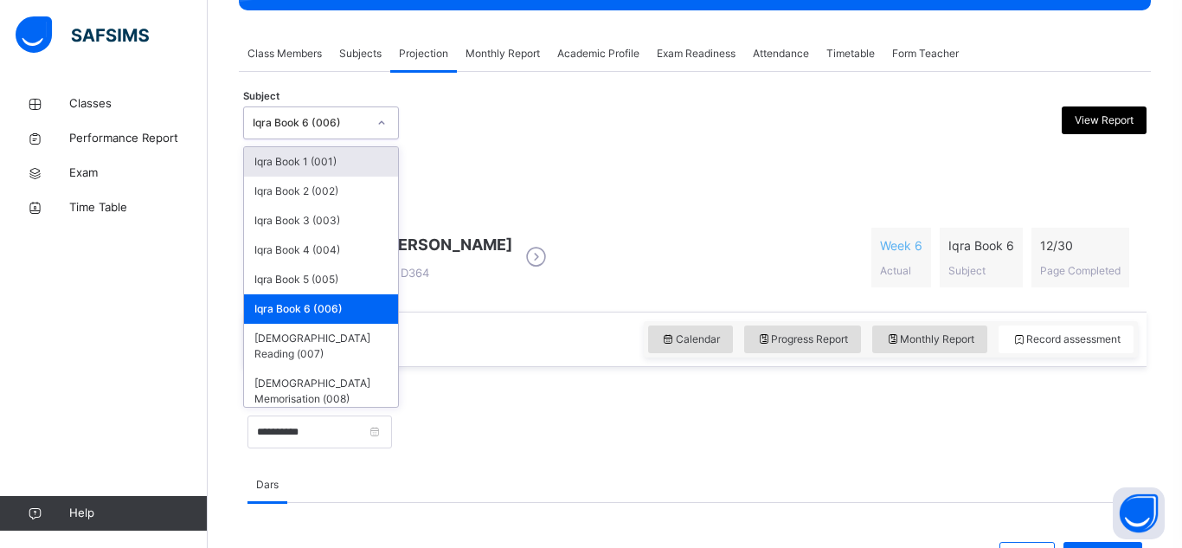
click at [380, 126] on icon at bounding box center [382, 122] width 10 height 17
click at [415, 139] on div "Subject option Iqra Book 6 (006), selected. option Iqra Book 1 (001) focused, 1…" at bounding box center [695, 123] width 904 height 50
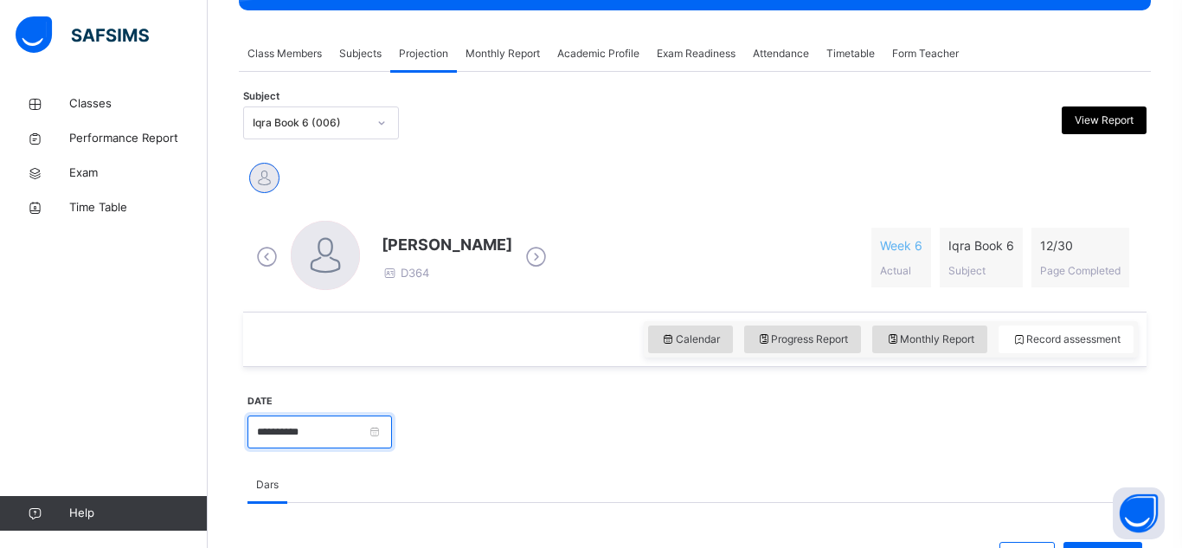
click at [361, 434] on input "**********" at bounding box center [320, 432] width 145 height 33
drag, startPoint x: 642, startPoint y: 464, endPoint x: 601, endPoint y: 451, distance: 43.5
click at [601, 451] on div at bounding box center [767, 430] width 733 height 74
click at [392, 439] on input "**********" at bounding box center [320, 432] width 145 height 33
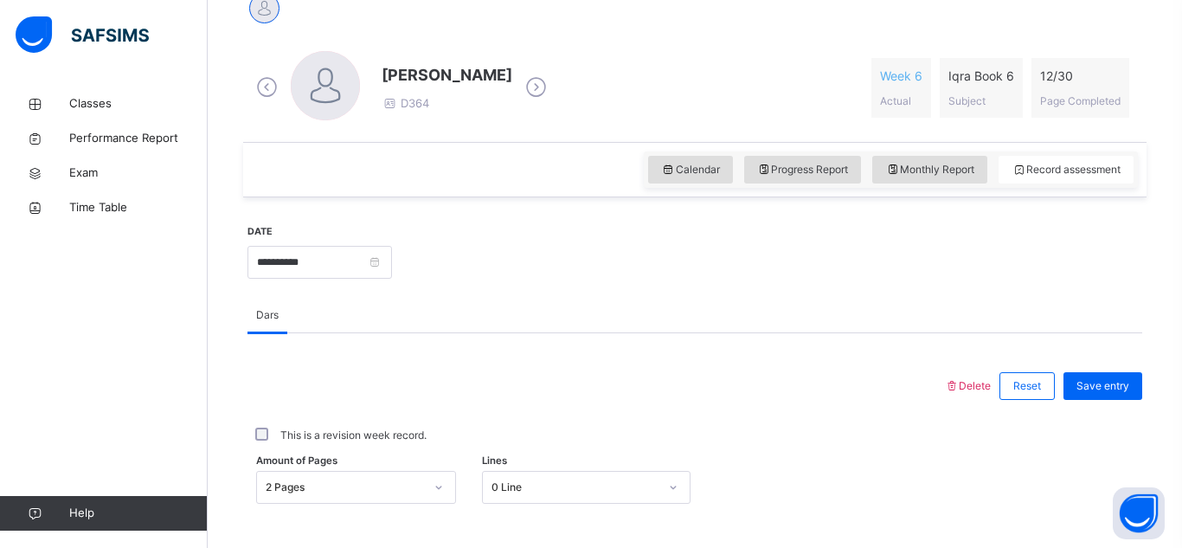
scroll to position [485, 0]
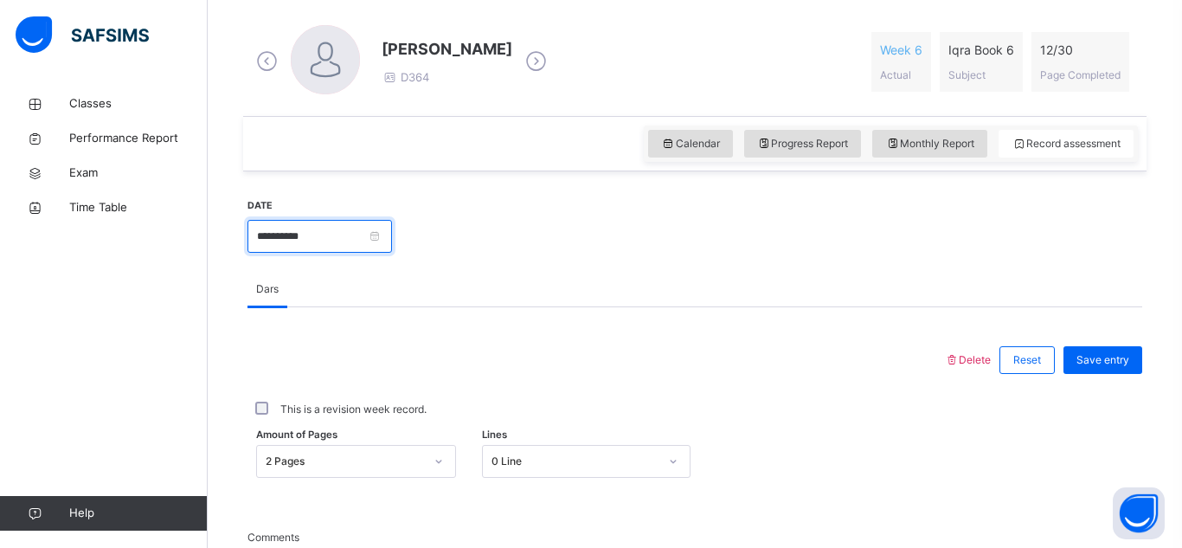
click at [392, 229] on input "**********" at bounding box center [320, 236] width 145 height 33
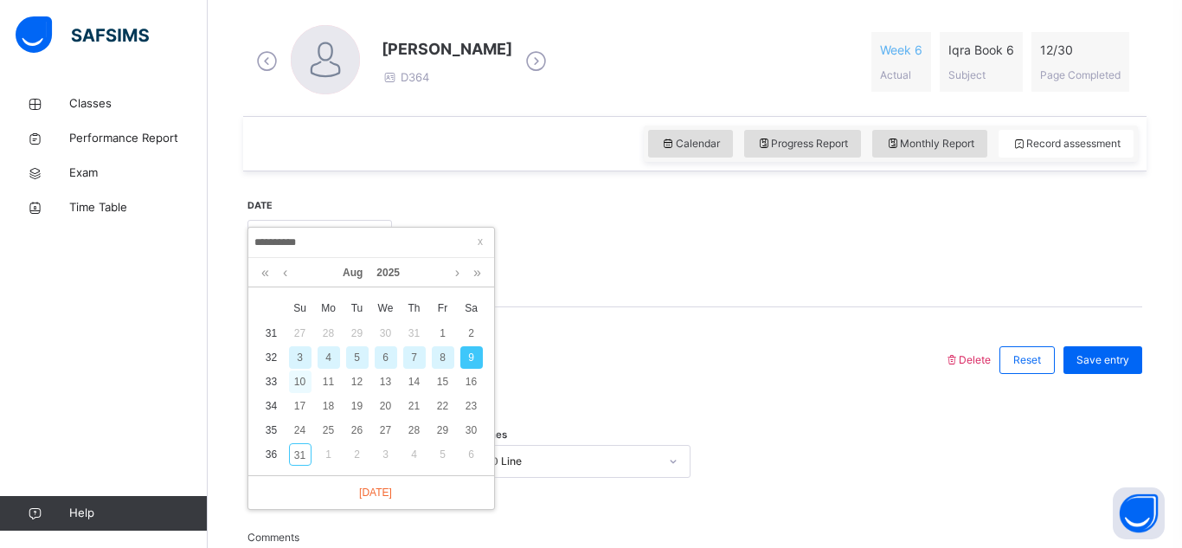
click at [297, 389] on div "10" at bounding box center [300, 382] width 23 height 23
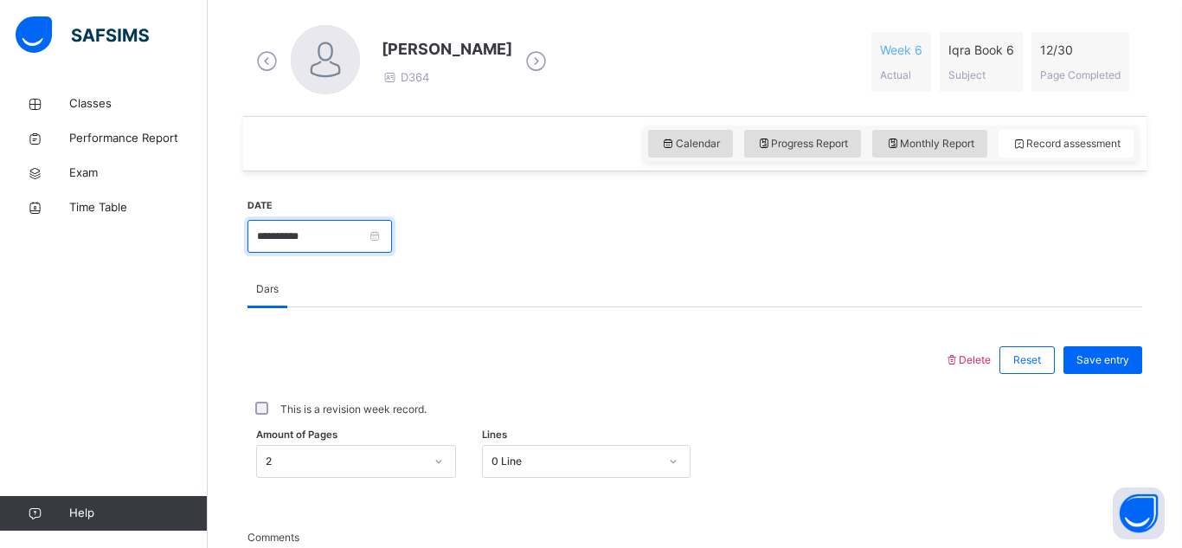
click at [351, 245] on input "**********" at bounding box center [320, 236] width 145 height 33
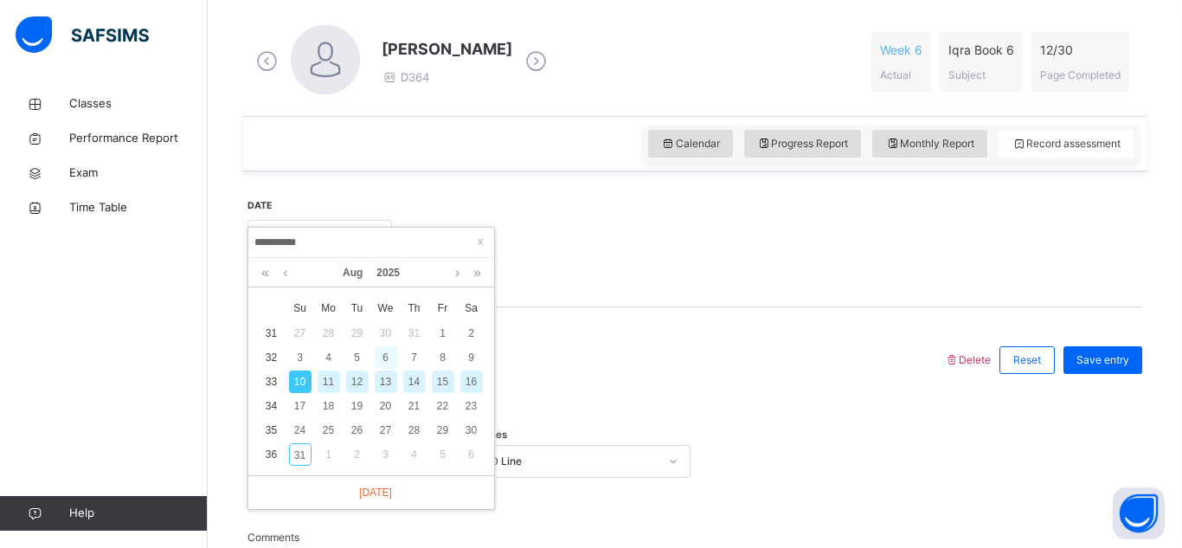
click at [383, 359] on div "6" at bounding box center [386, 357] width 23 height 23
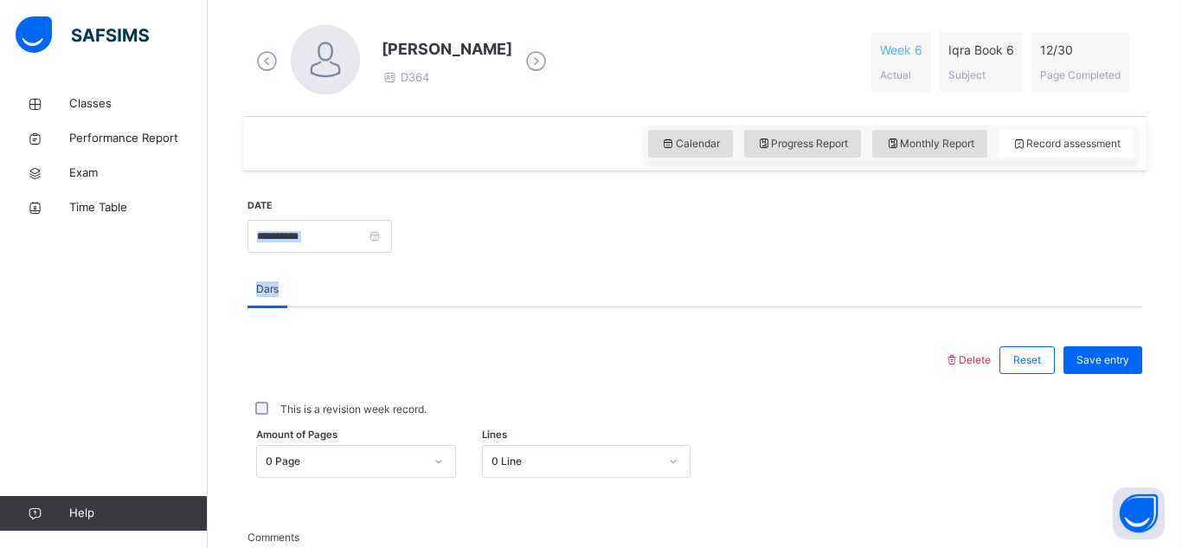
drag, startPoint x: 434, startPoint y: 383, endPoint x: 421, endPoint y: 243, distance: 140.0
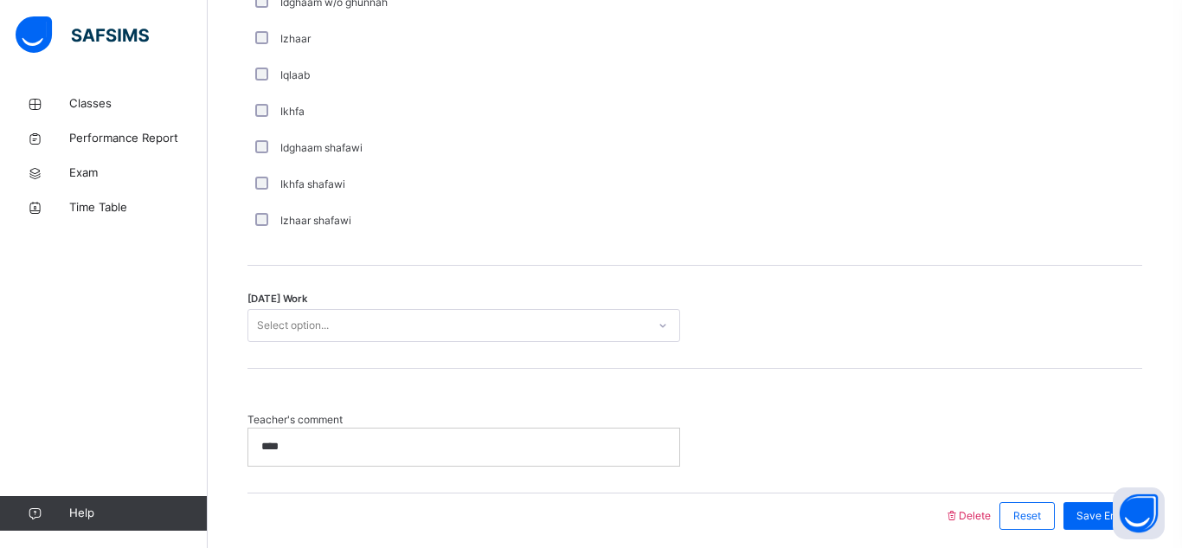
scroll to position [1344, 0]
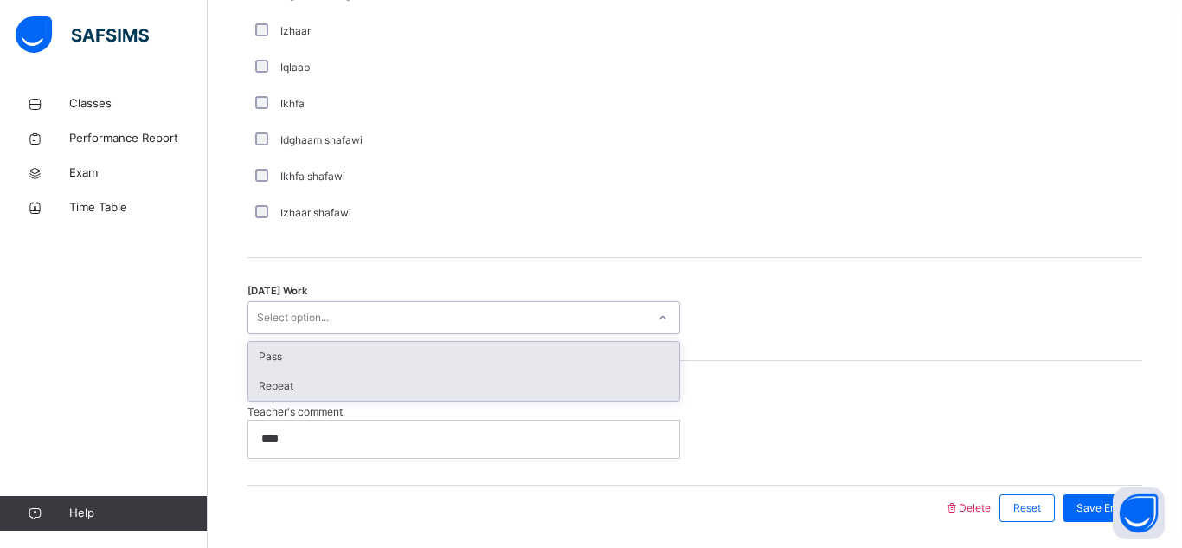
click at [317, 392] on div "Repeat" at bounding box center [463, 385] width 431 height 29
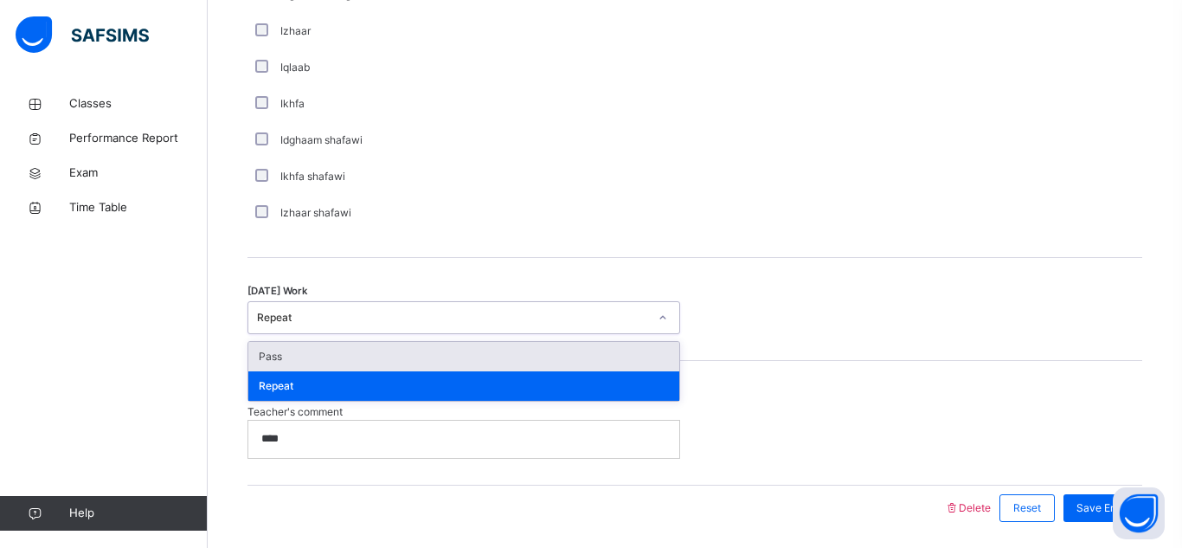
click at [331, 360] on div "Pass" at bounding box center [463, 356] width 431 height 29
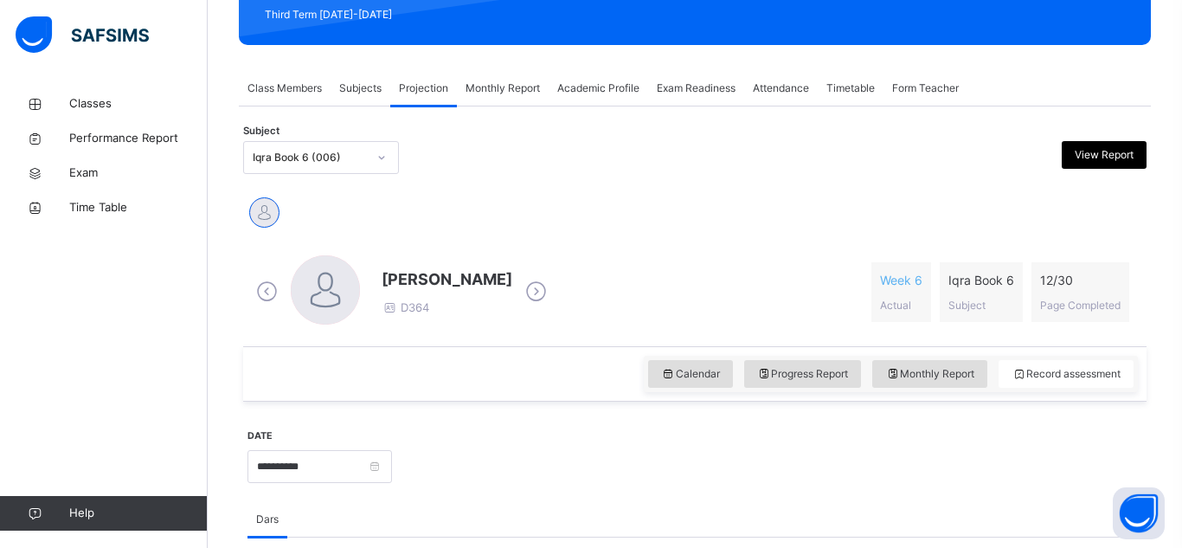
scroll to position [256, 0]
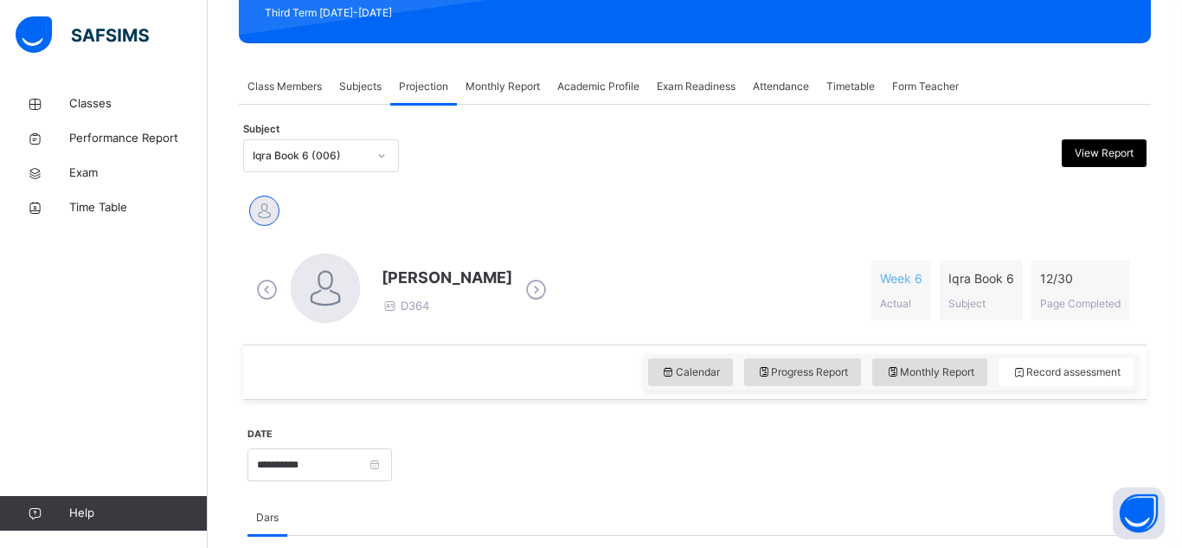
click at [521, 295] on icon at bounding box center [536, 290] width 30 height 26
drag, startPoint x: 979, startPoint y: 515, endPoint x: 972, endPoint y: 505, distance: 12.5
click at [972, 505] on div "Dars" at bounding box center [695, 517] width 895 height 35
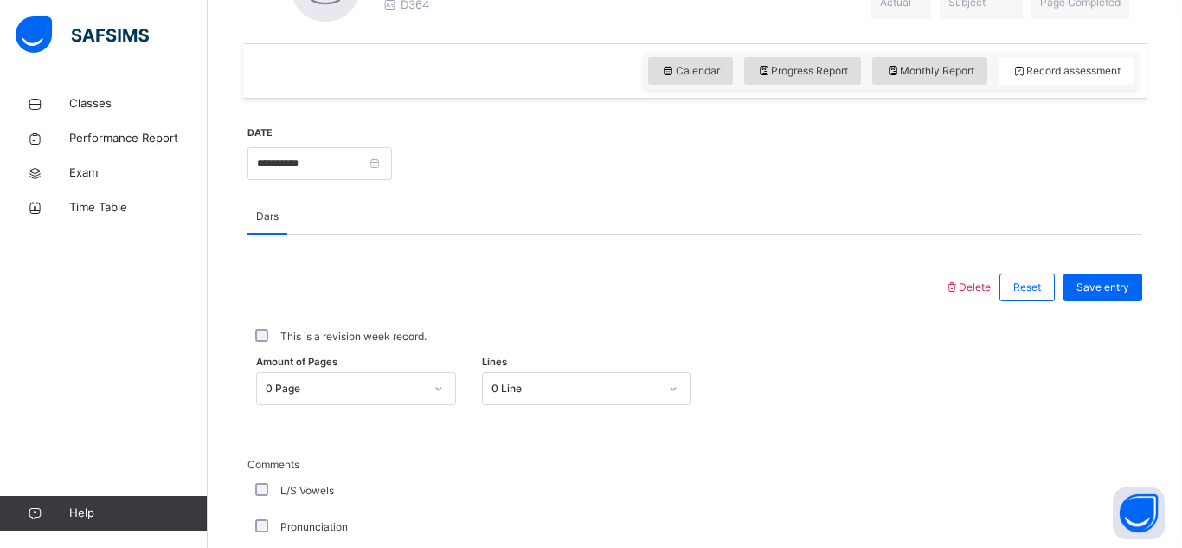
scroll to position [568, 0]
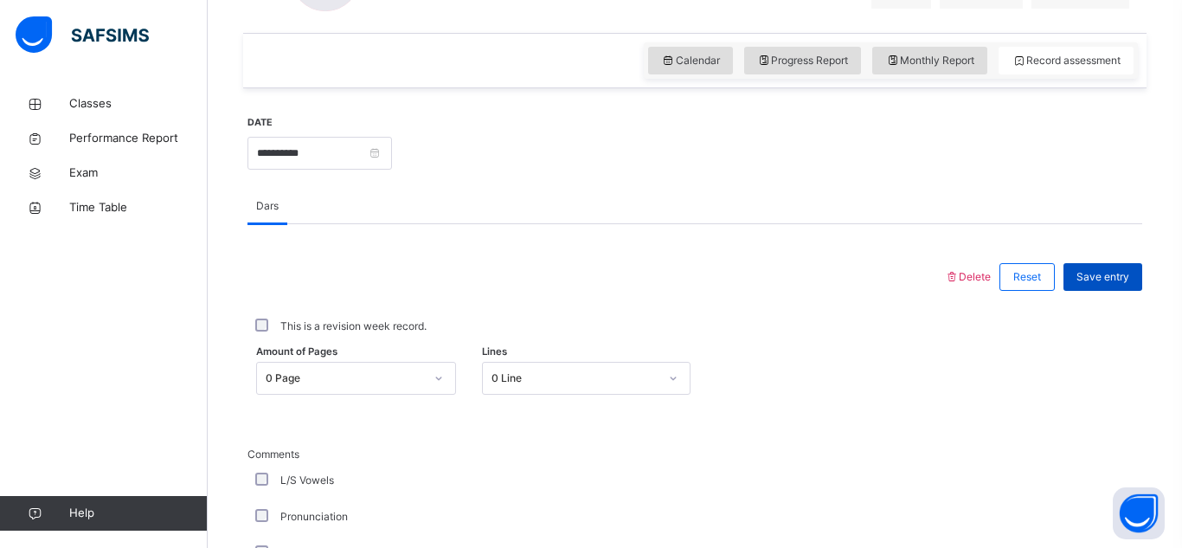
click at [1114, 282] on span "Save entry" at bounding box center [1103, 277] width 53 height 16
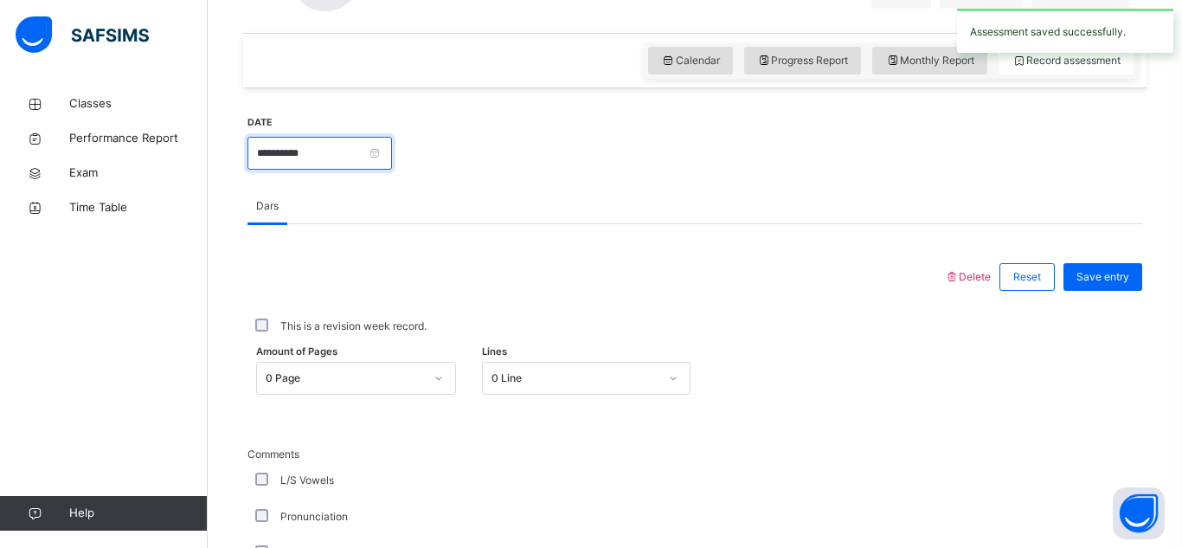
click at [345, 160] on input "**********" at bounding box center [320, 153] width 145 height 33
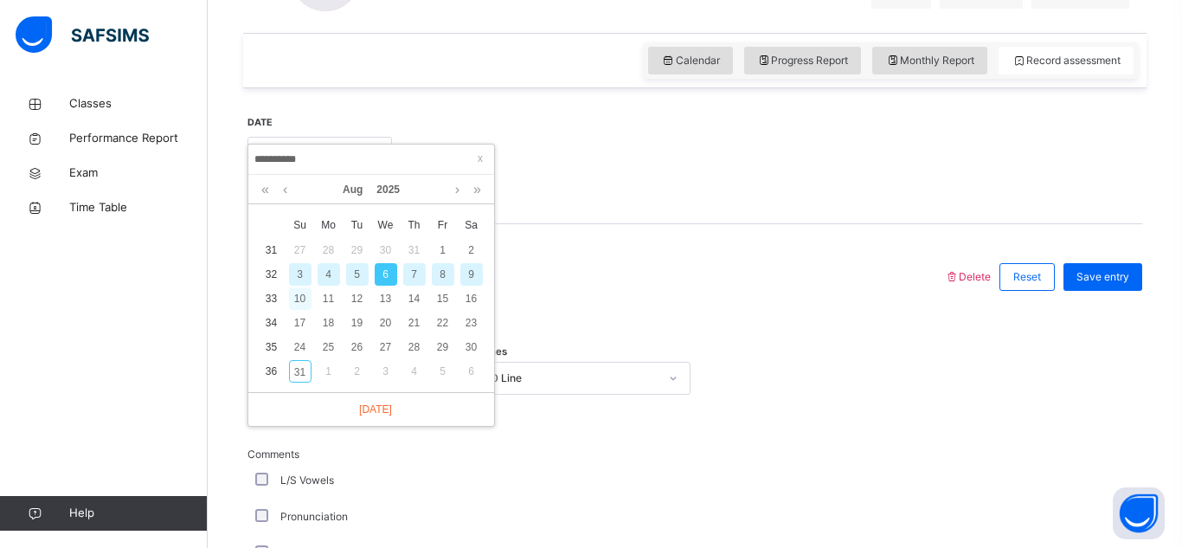
click at [299, 306] on div "10" at bounding box center [300, 298] width 23 height 23
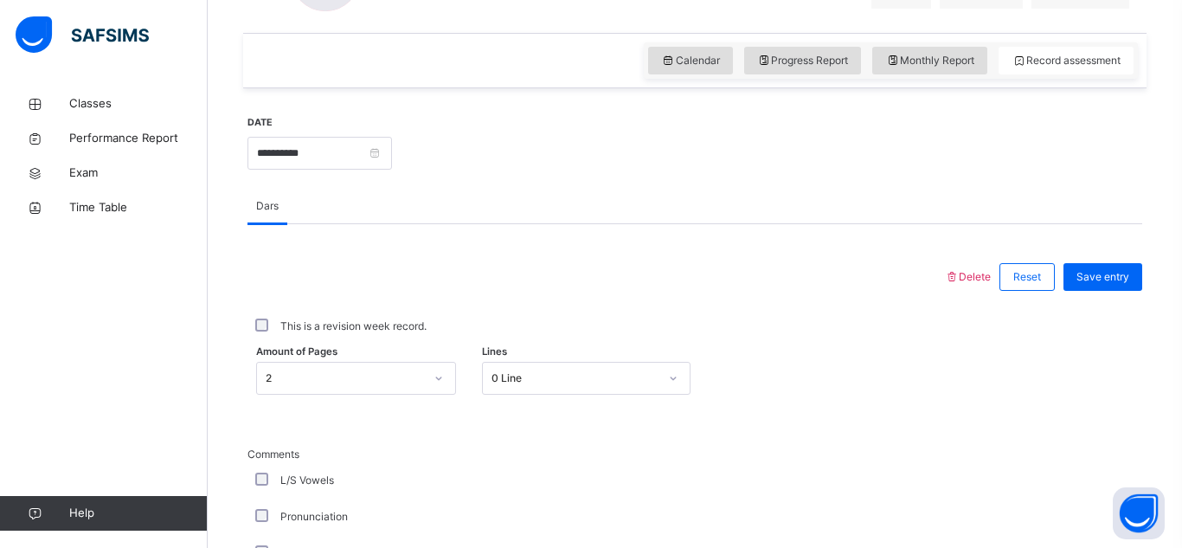
click at [344, 483] on div "L/S Vowels" at bounding box center [464, 481] width 424 height 16
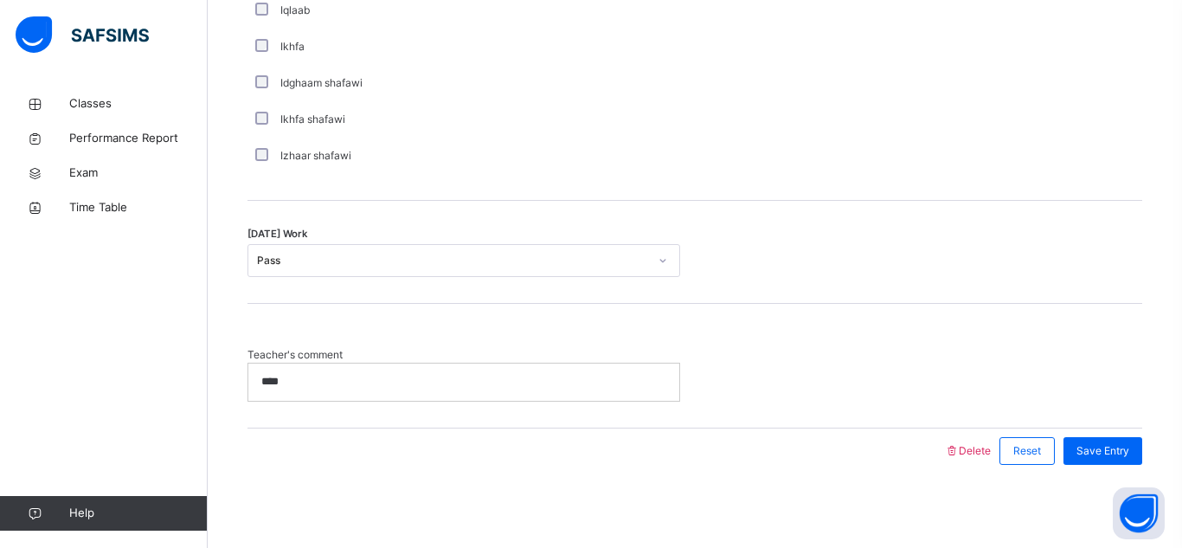
scroll to position [1405, 0]
click at [1091, 449] on span "Save Entry" at bounding box center [1103, 448] width 53 height 16
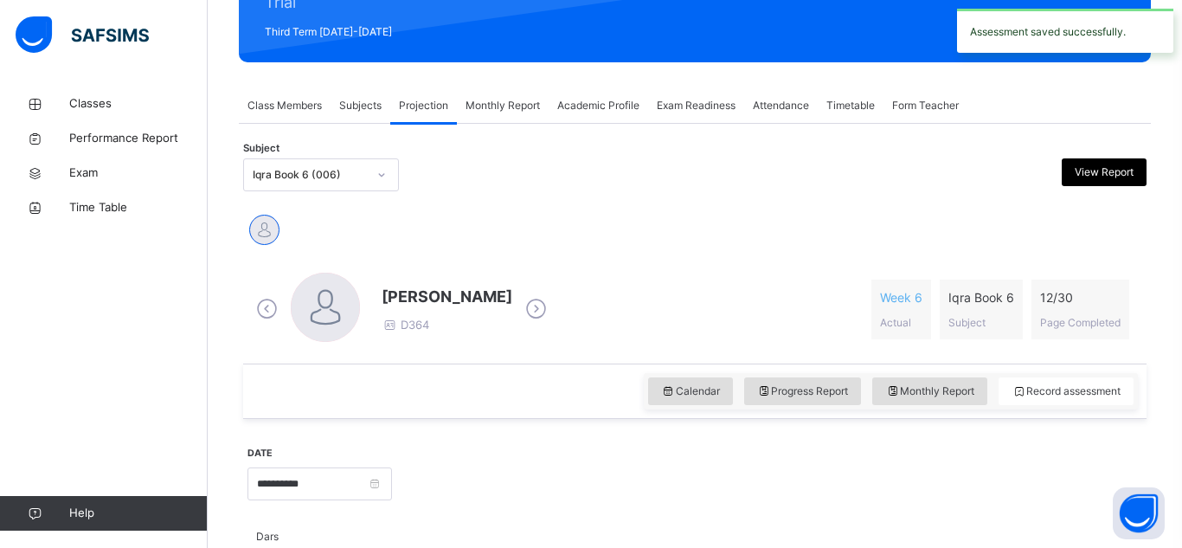
scroll to position [300, 0]
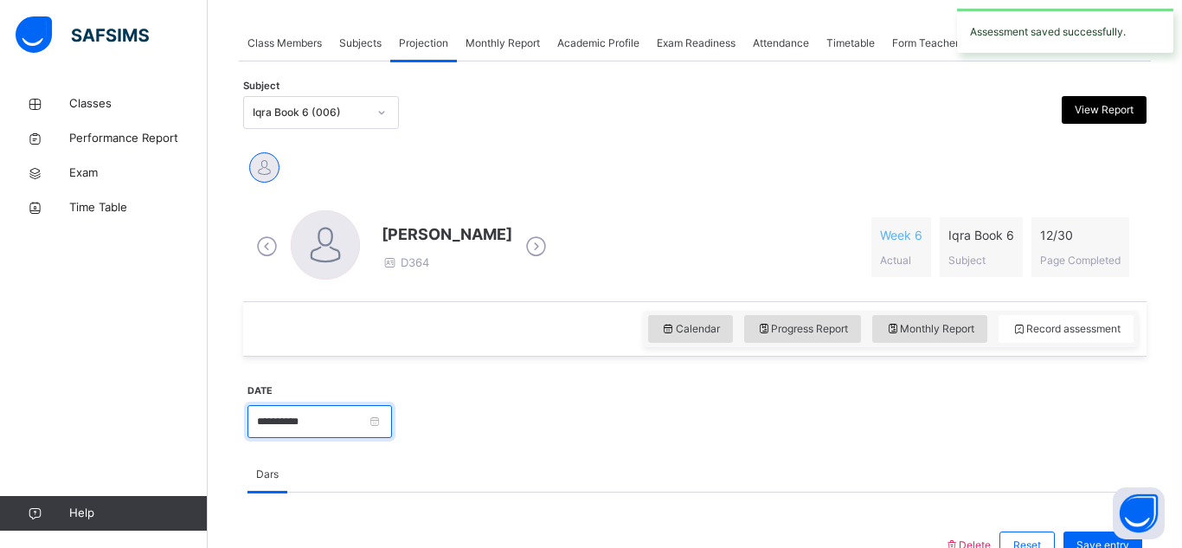
click at [372, 432] on input "**********" at bounding box center [320, 421] width 145 height 33
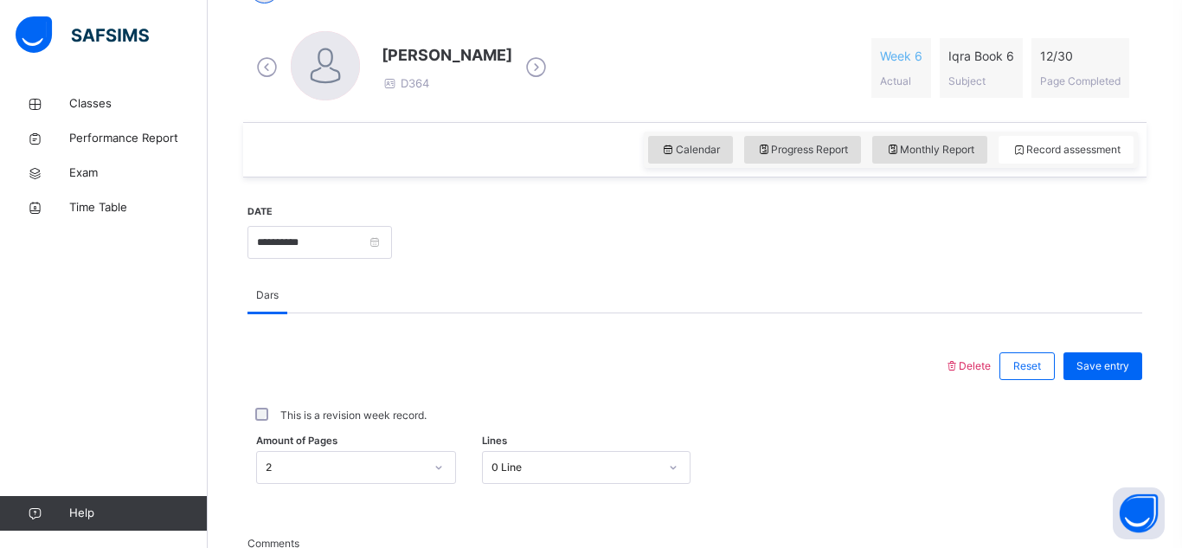
scroll to position [480, 0]
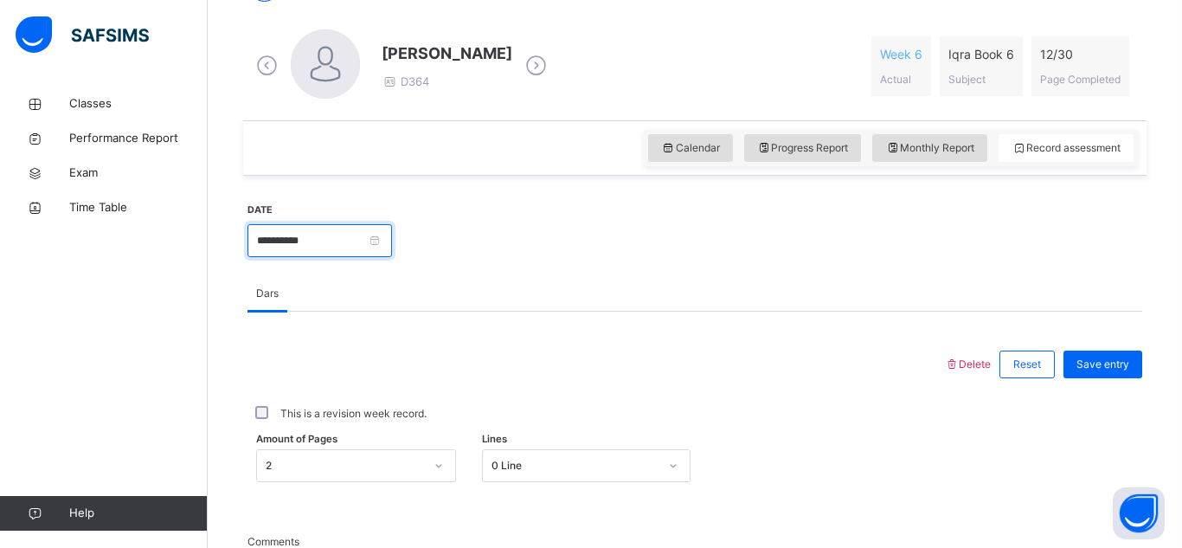
click at [392, 247] on input "**********" at bounding box center [320, 240] width 145 height 33
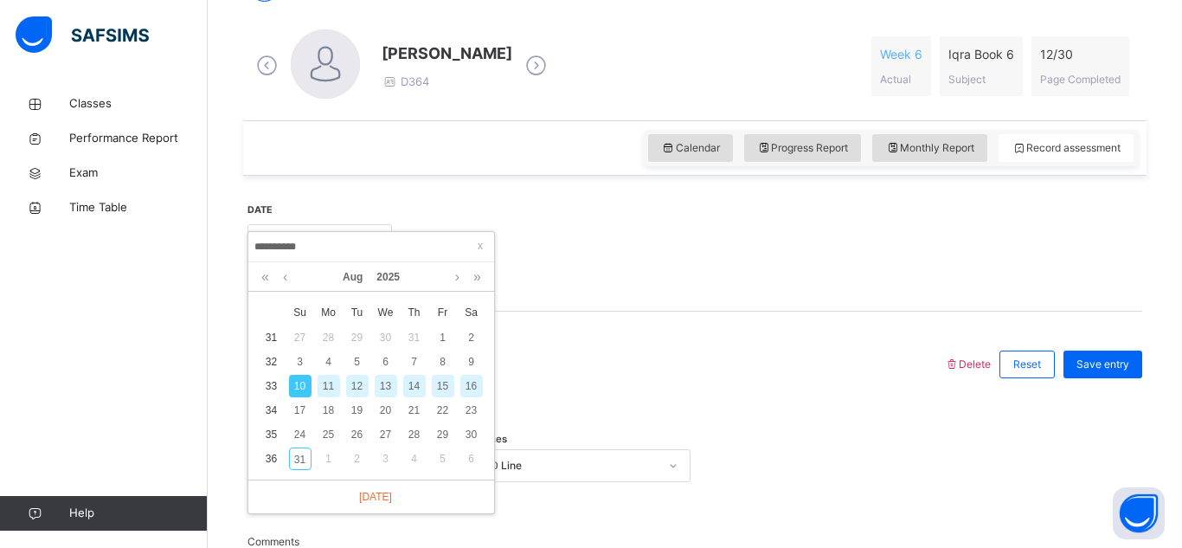
click at [303, 384] on div "10" at bounding box center [300, 386] width 23 height 23
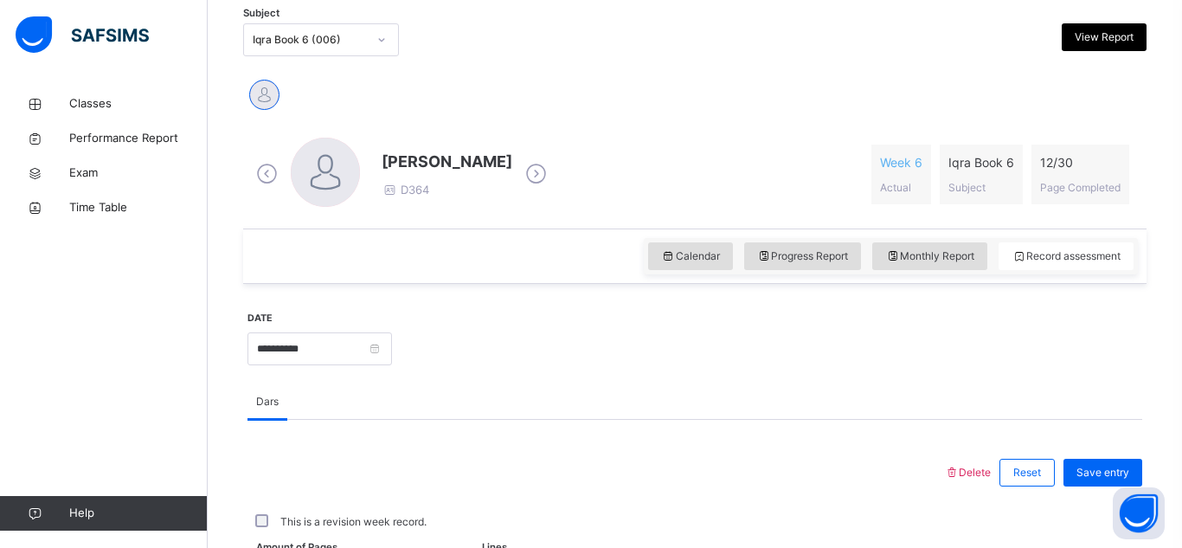
scroll to position [377, 0]
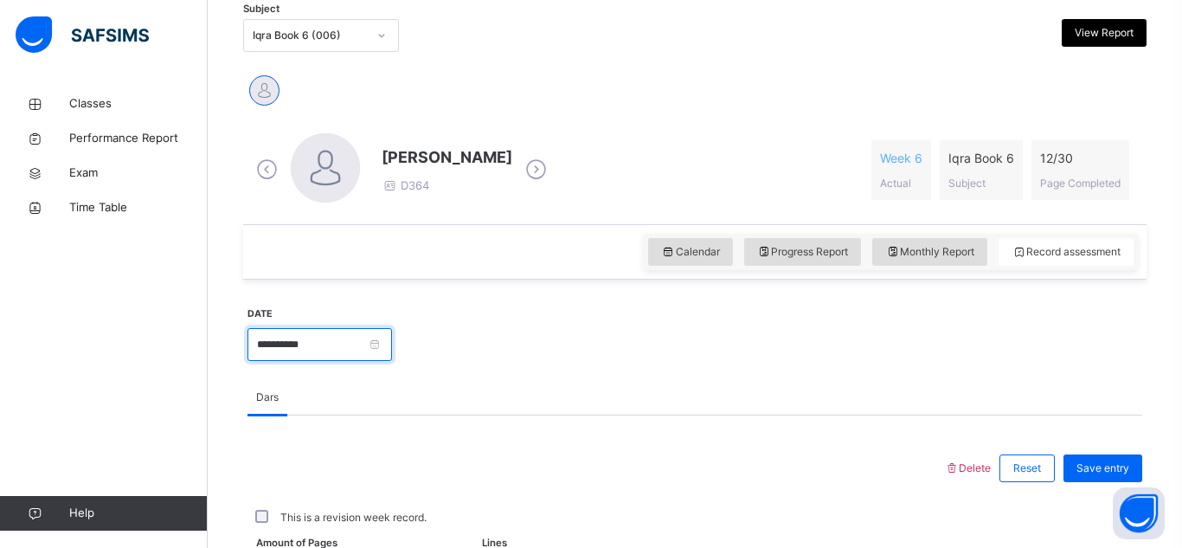
click at [392, 335] on input "**********" at bounding box center [320, 344] width 145 height 33
click at [1092, 480] on div "Save entry" at bounding box center [1103, 468] width 79 height 28
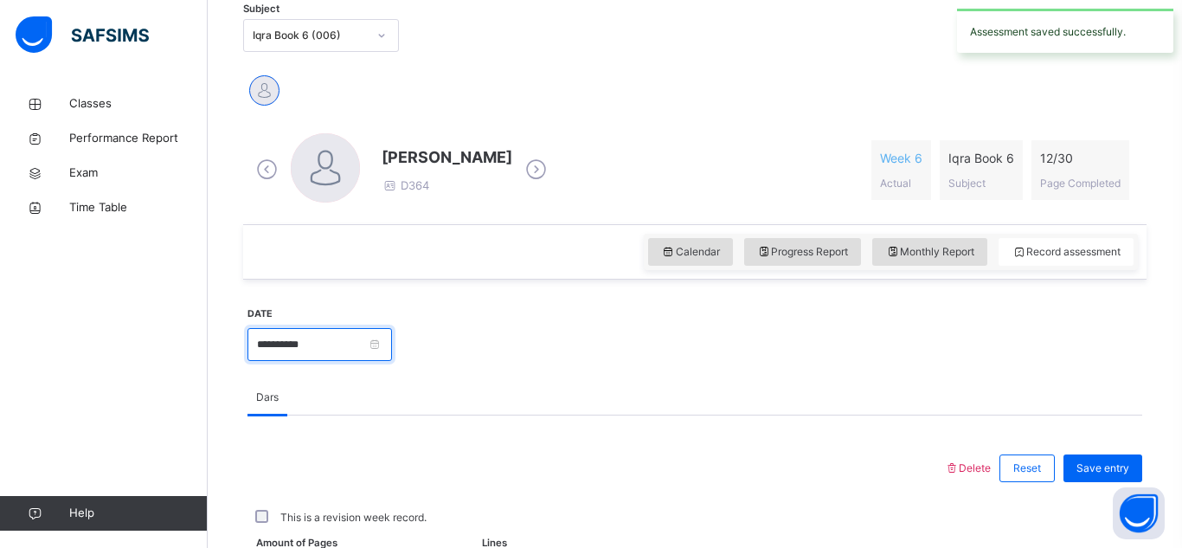
click at [373, 350] on input "**********" at bounding box center [320, 344] width 145 height 33
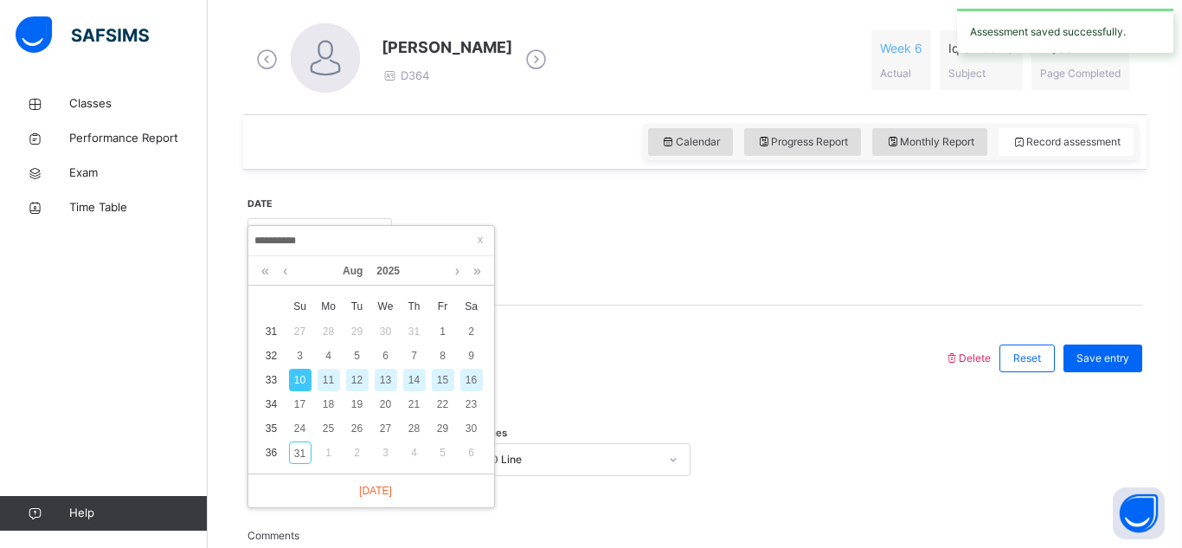
scroll to position [490, 0]
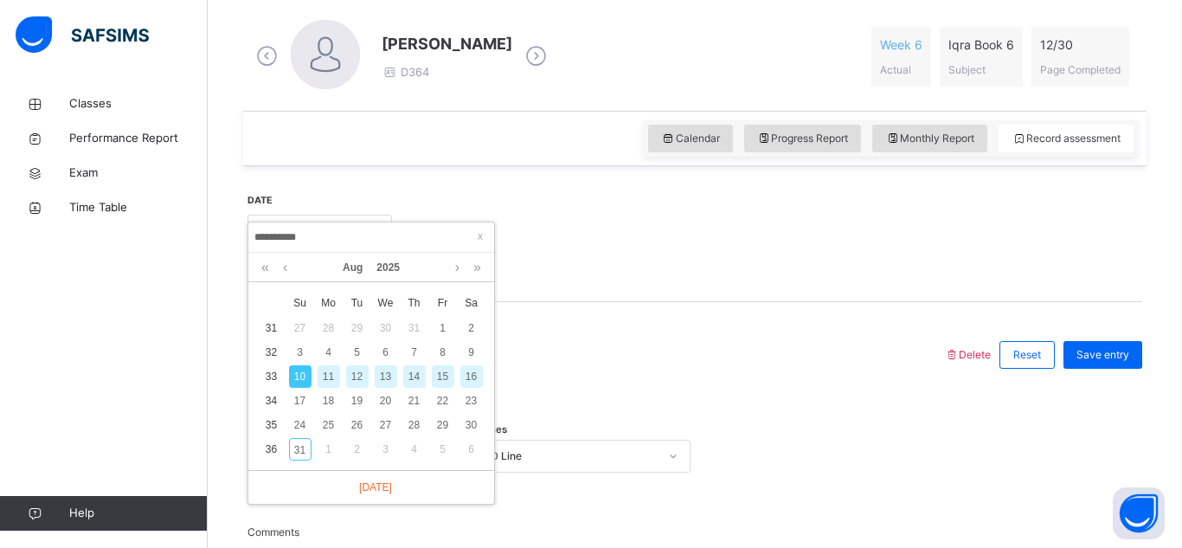
click at [596, 409] on div "This is a revision week record." at bounding box center [695, 404] width 886 height 16
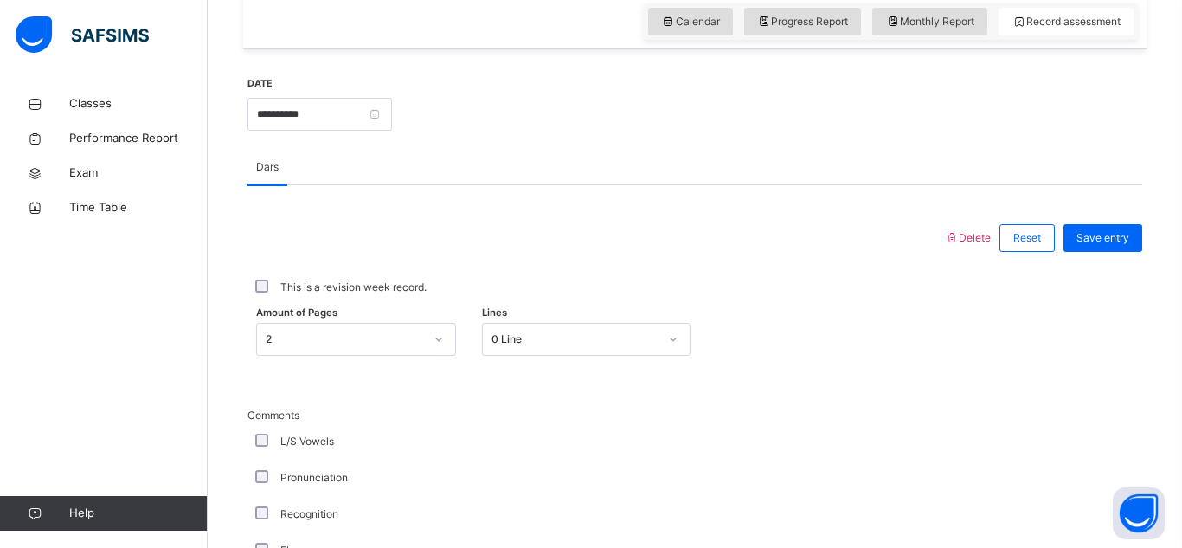
scroll to position [606, 0]
click at [338, 100] on input "**********" at bounding box center [320, 115] width 145 height 33
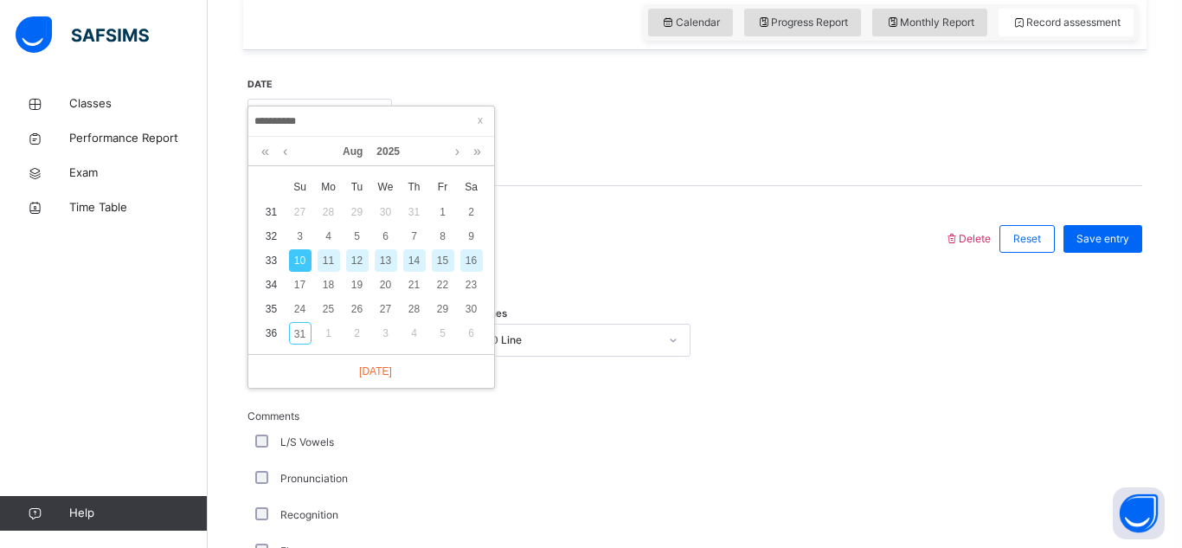
click at [390, 268] on div "13" at bounding box center [386, 260] width 23 height 23
type input "**********"
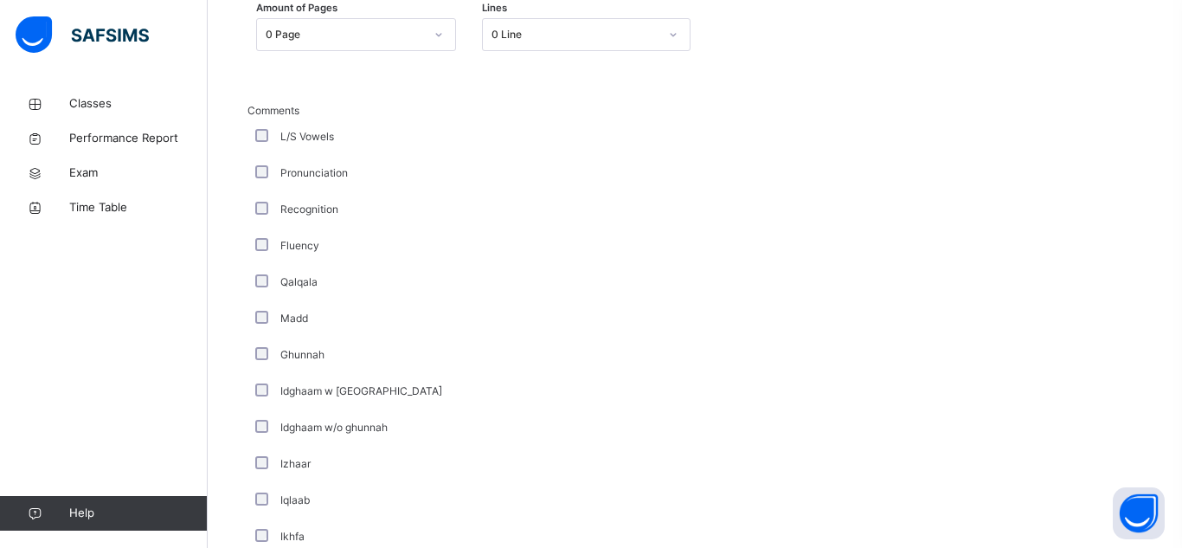
click at [449, 396] on div "Idghaam w [GEOGRAPHIC_DATA]" at bounding box center [464, 391] width 424 height 16
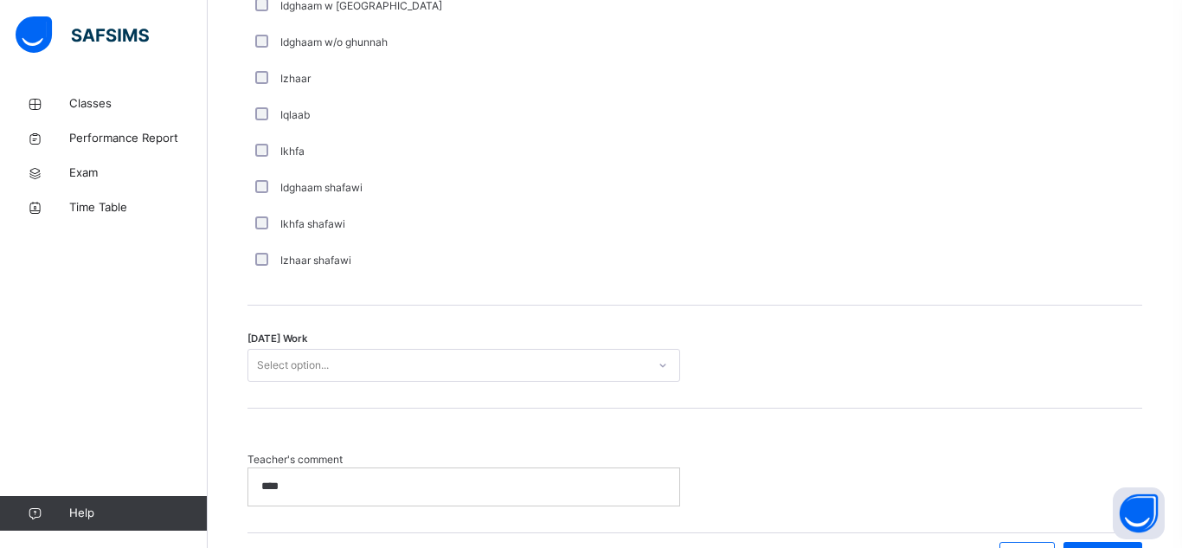
scroll to position [1299, 0]
type input "**********"
click at [365, 478] on p "****" at bounding box center [463, 484] width 405 height 16
click at [328, 370] on div "Select option..." at bounding box center [293, 362] width 72 height 33
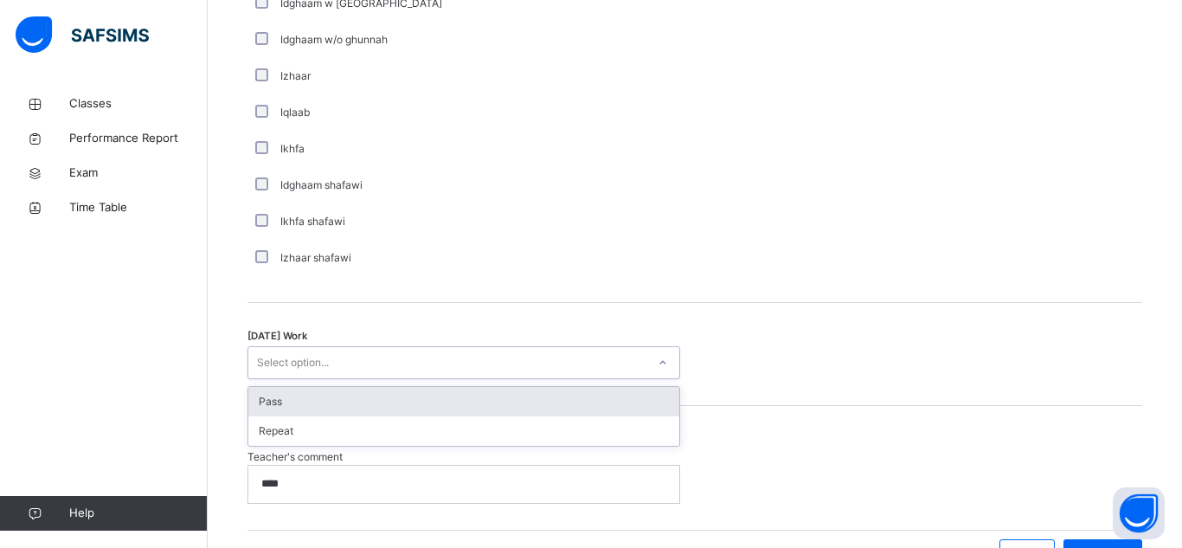
click at [347, 499] on div "****" at bounding box center [463, 484] width 431 height 36
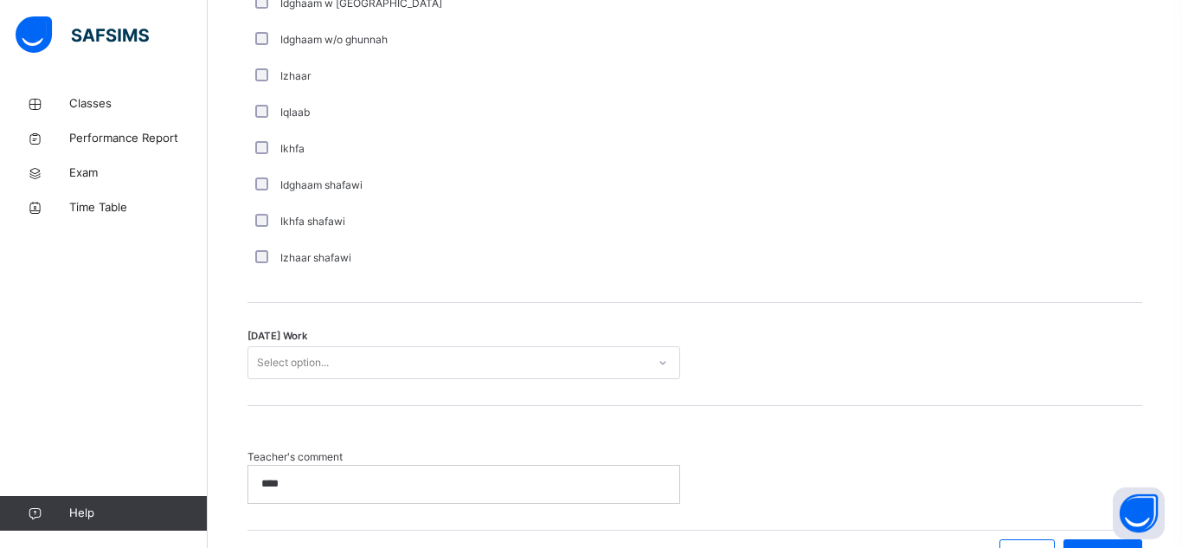
click at [351, 347] on div "Select option..." at bounding box center [464, 362] width 433 height 33
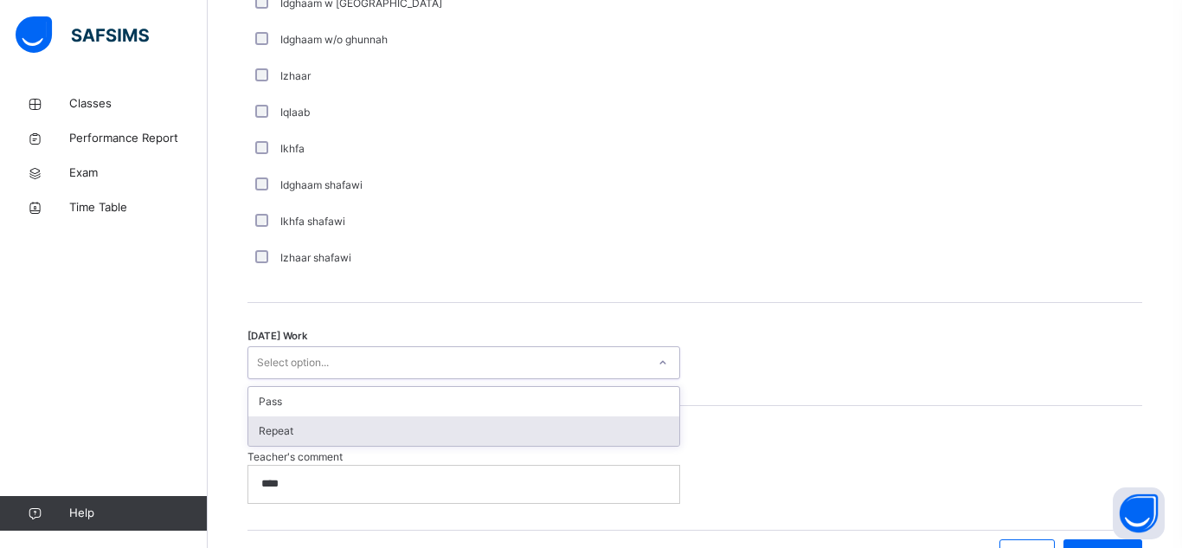
click at [306, 424] on div "Repeat" at bounding box center [463, 430] width 431 height 29
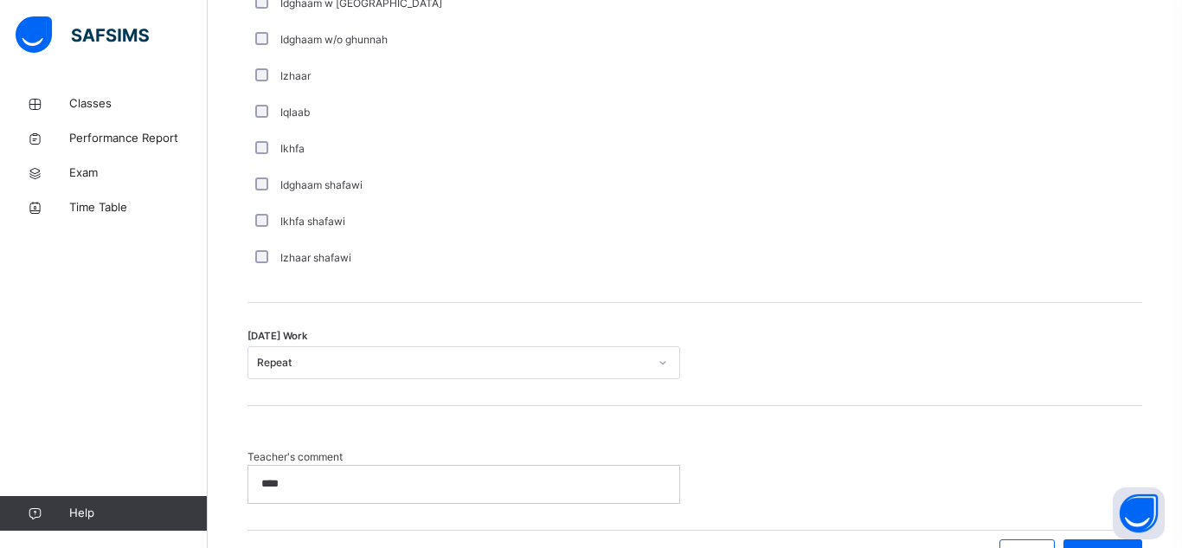
click at [323, 486] on p "****" at bounding box center [463, 484] width 405 height 16
click at [1086, 543] on div "Save Entry" at bounding box center [1103, 553] width 79 height 28
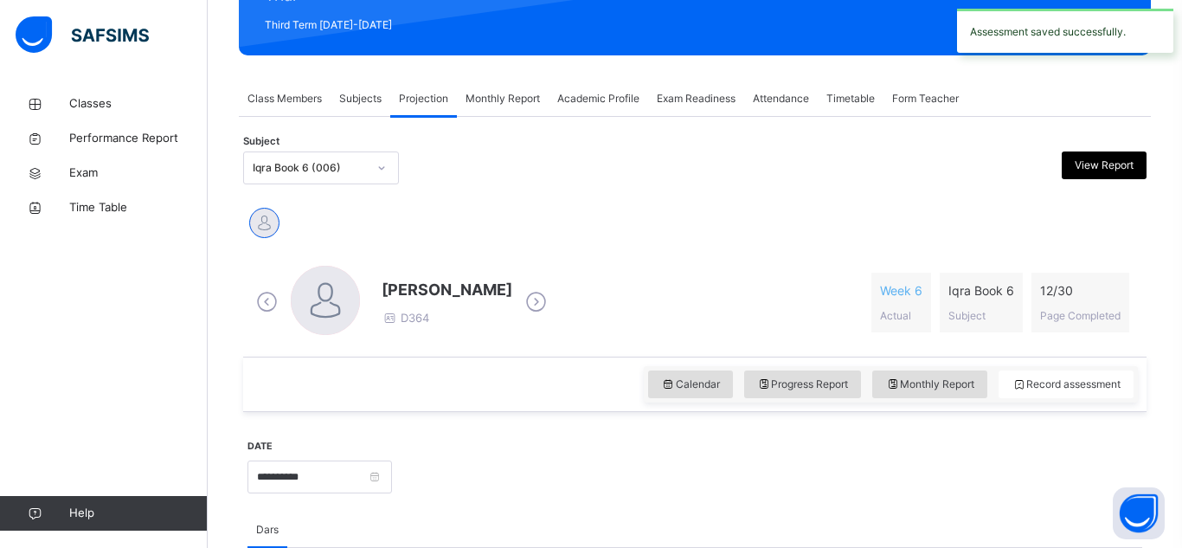
click at [489, 261] on div "musab Idris D364 Week 6 Actual Iqra Book 6 Subject 12 / 30 Page Completed" at bounding box center [695, 303] width 895 height 100
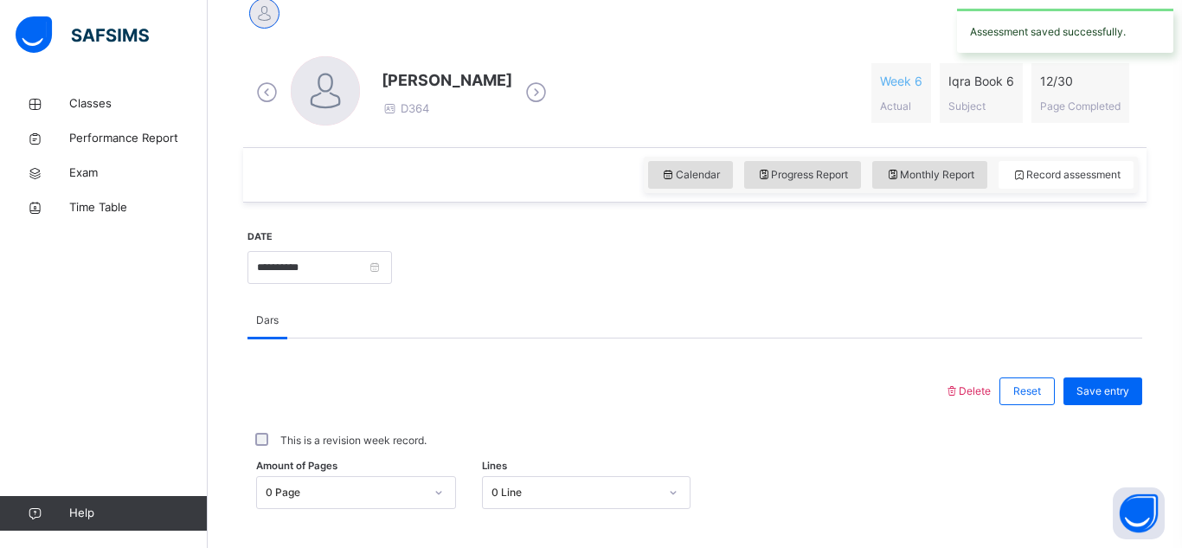
scroll to position [457, 0]
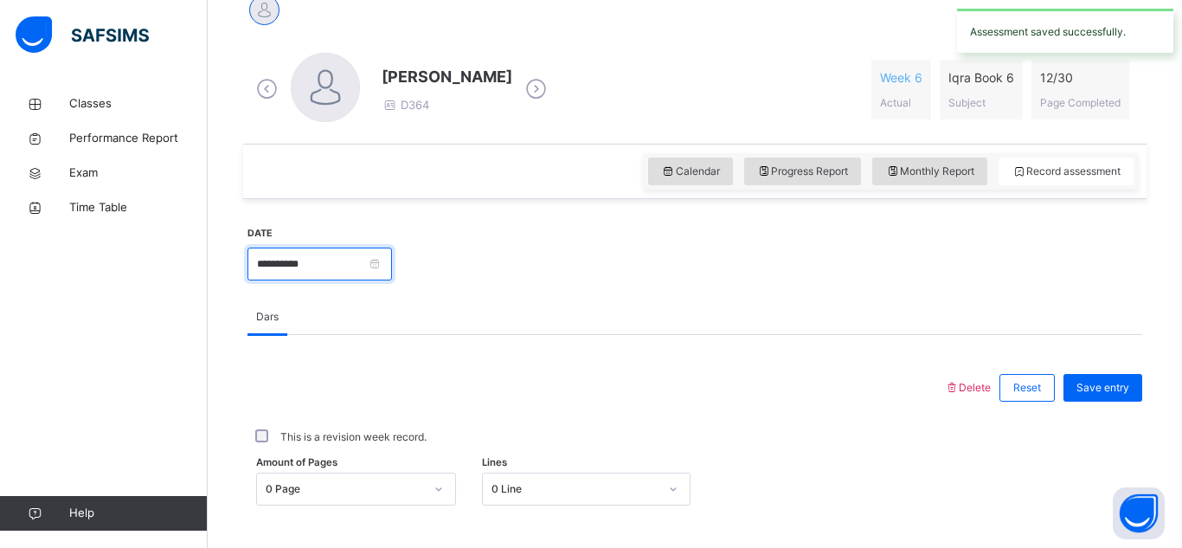
click at [392, 254] on input "**********" at bounding box center [320, 264] width 145 height 33
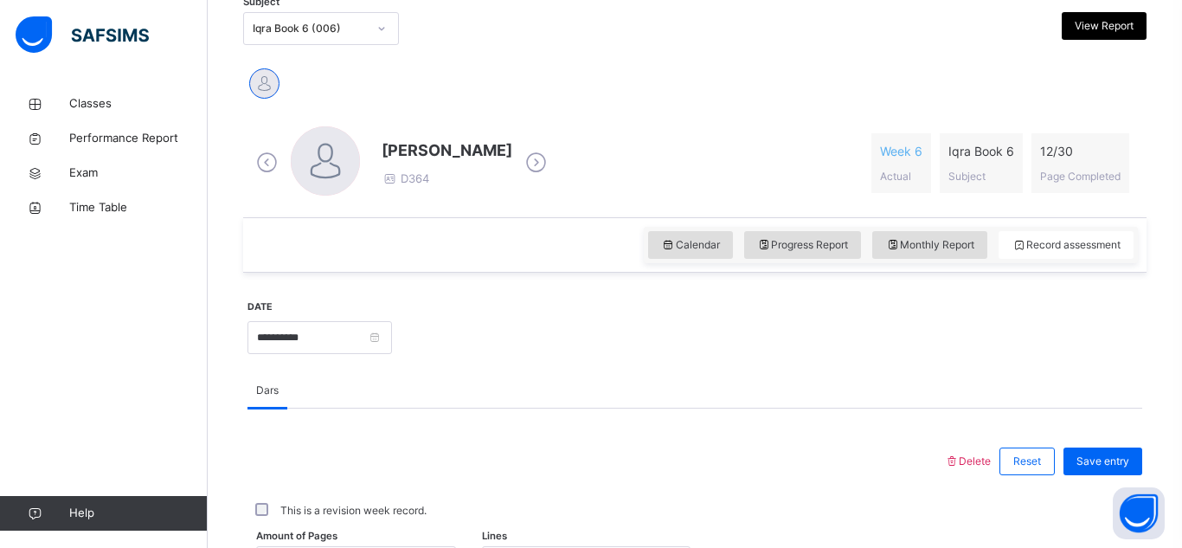
scroll to position [384, 0]
click at [374, 335] on input "**********" at bounding box center [320, 336] width 145 height 33
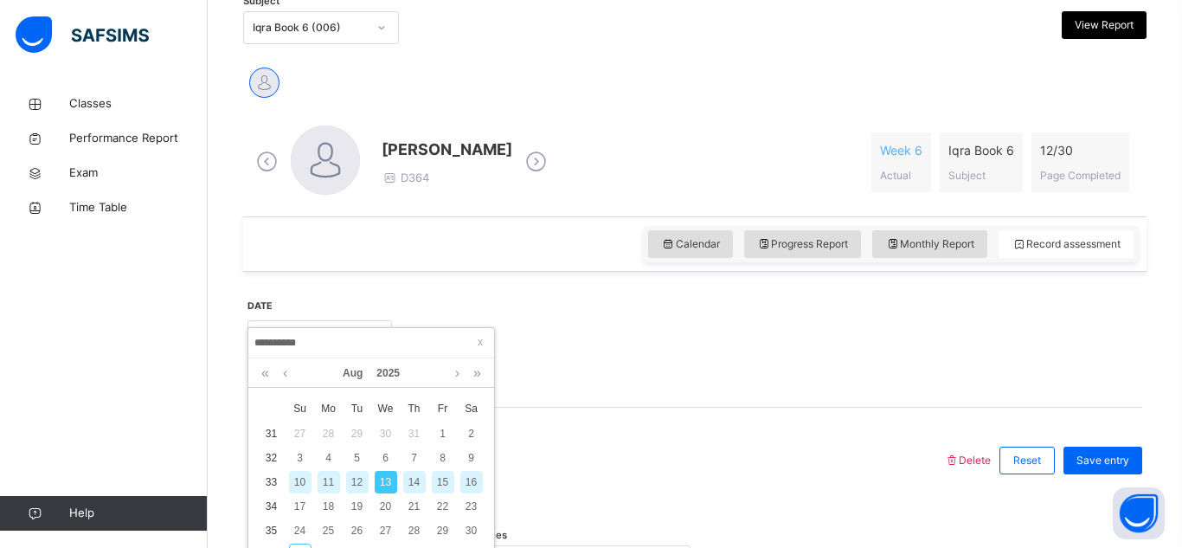
click at [465, 484] on div "16" at bounding box center [472, 482] width 23 height 23
type input "**********"
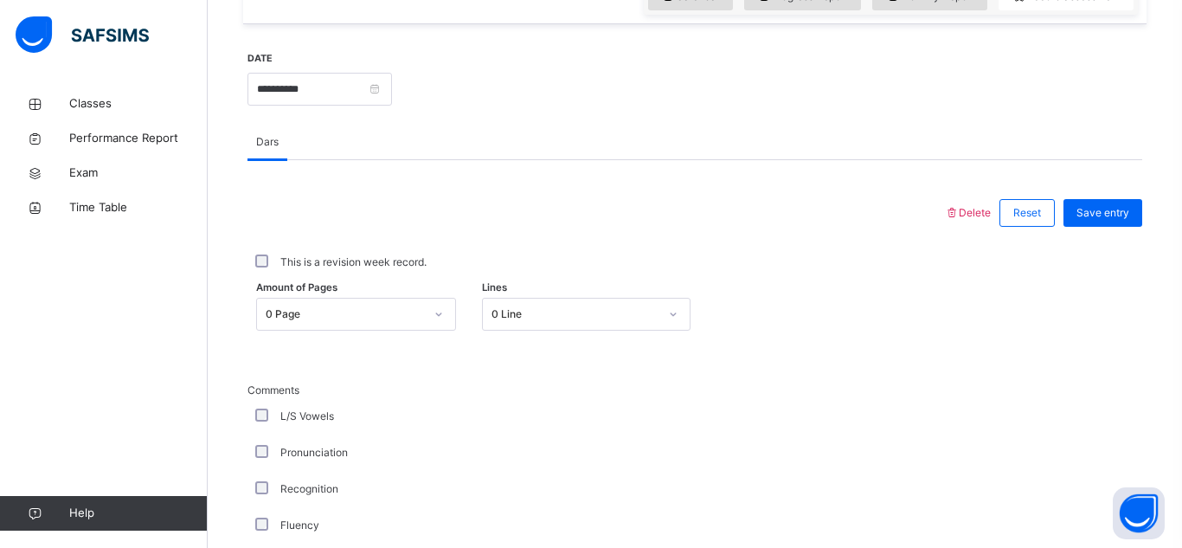
scroll to position [654, 0]
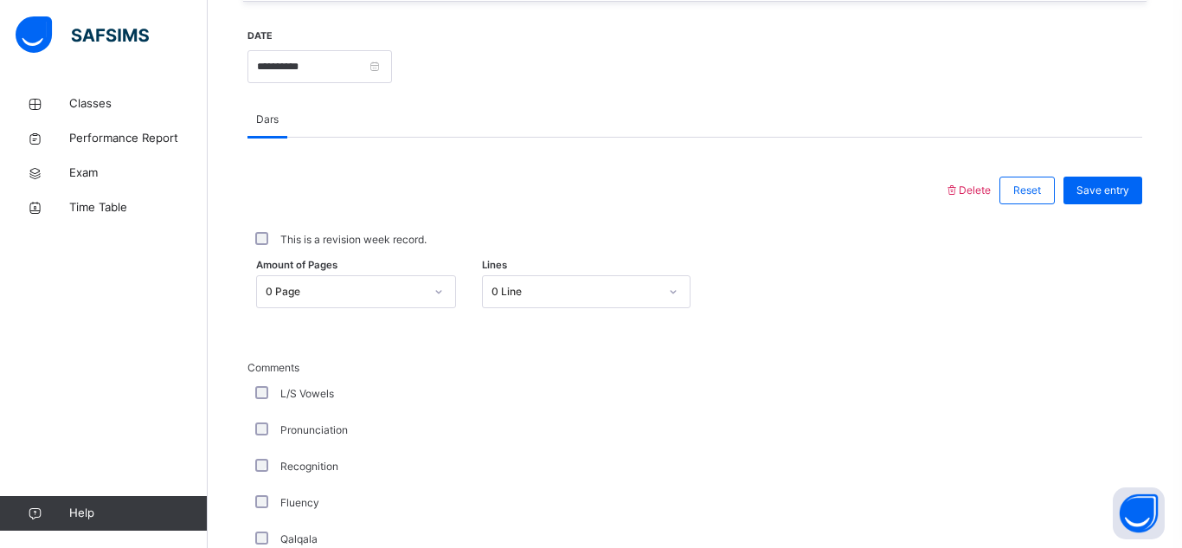
click at [402, 306] on div "Amount of Pages 0 Page Lines 0 Line" at bounding box center [695, 292] width 895 height 50
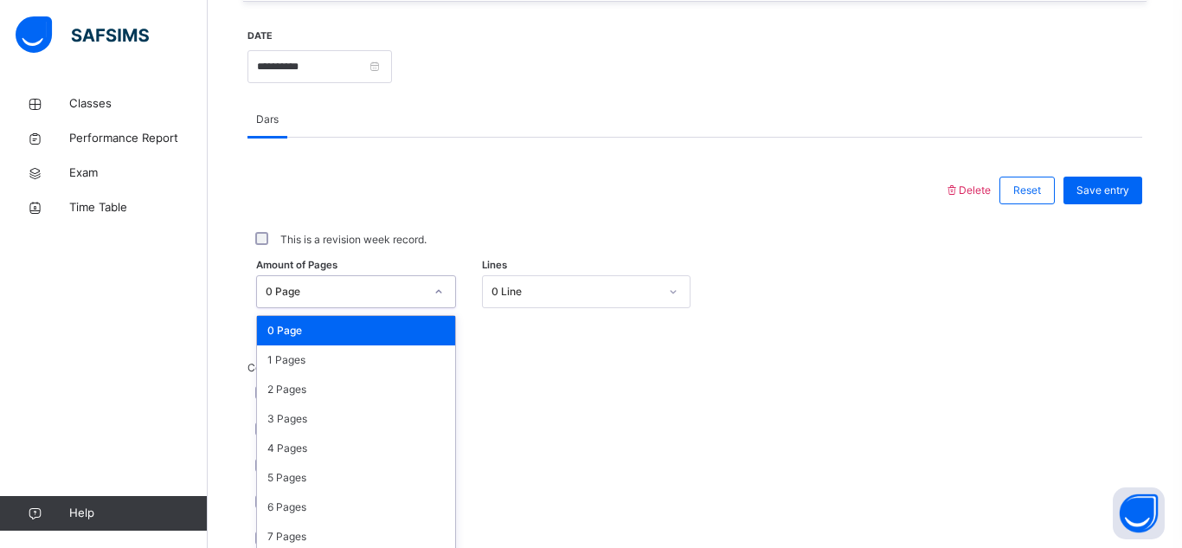
scroll to position [690, 0]
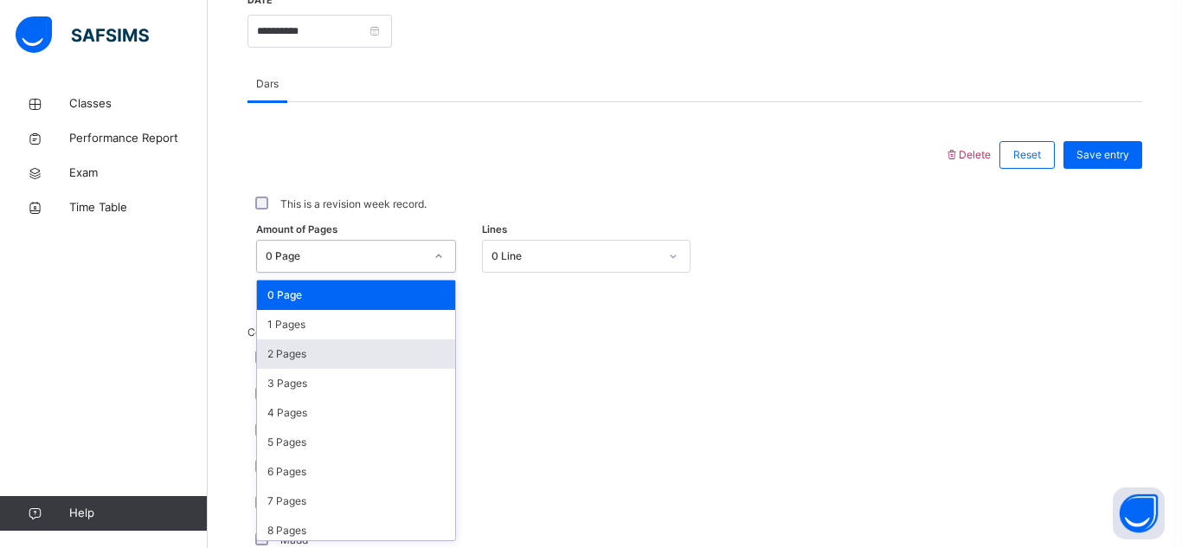
click at [311, 357] on div "2 Pages" at bounding box center [356, 353] width 198 height 29
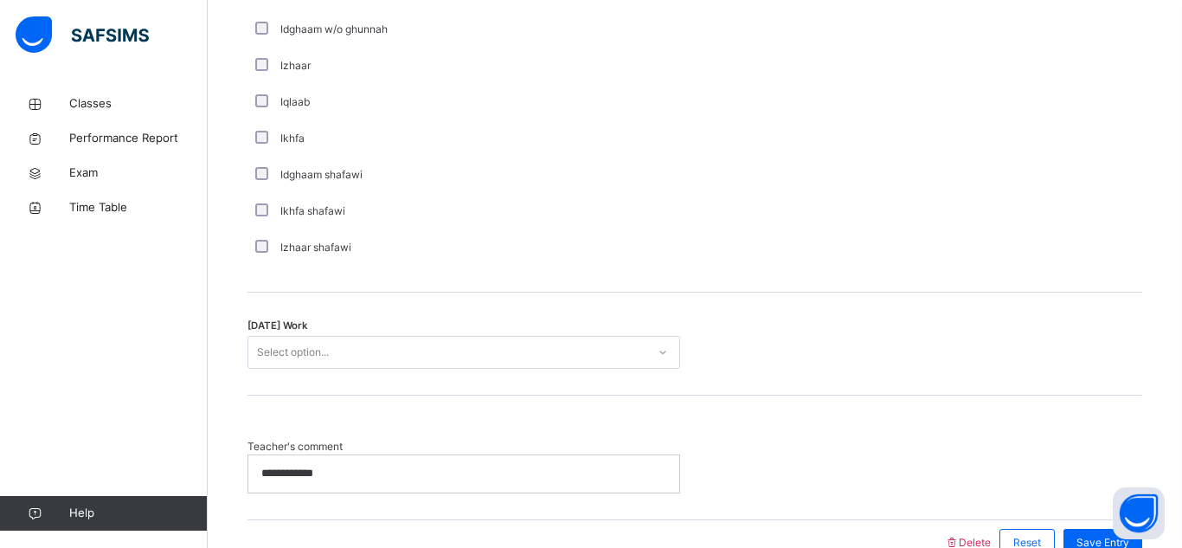
scroll to position [1405, 0]
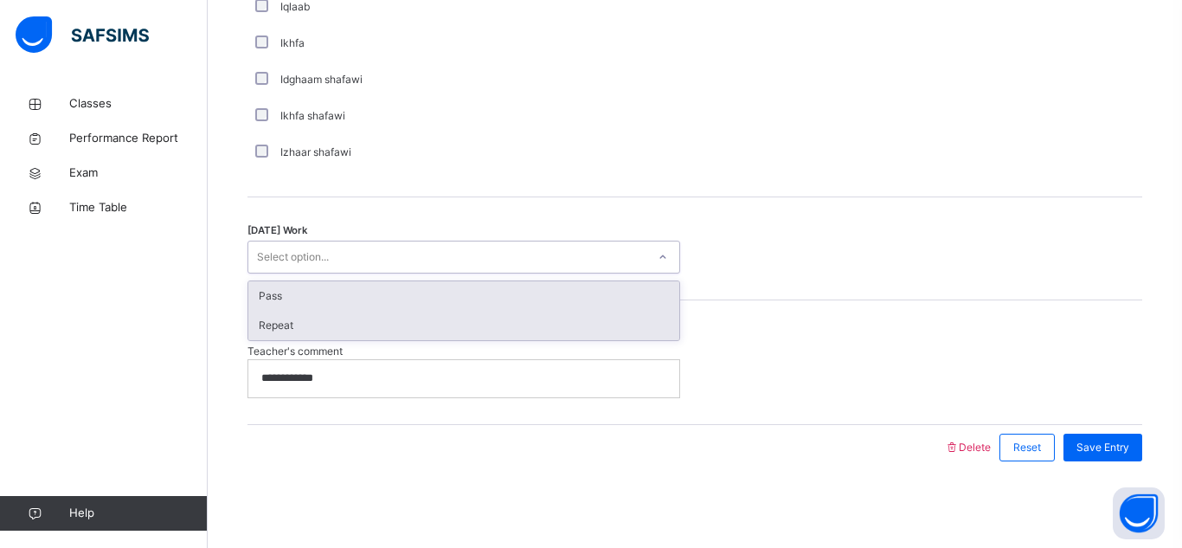
click at [348, 321] on div "Repeat" at bounding box center [463, 325] width 431 height 29
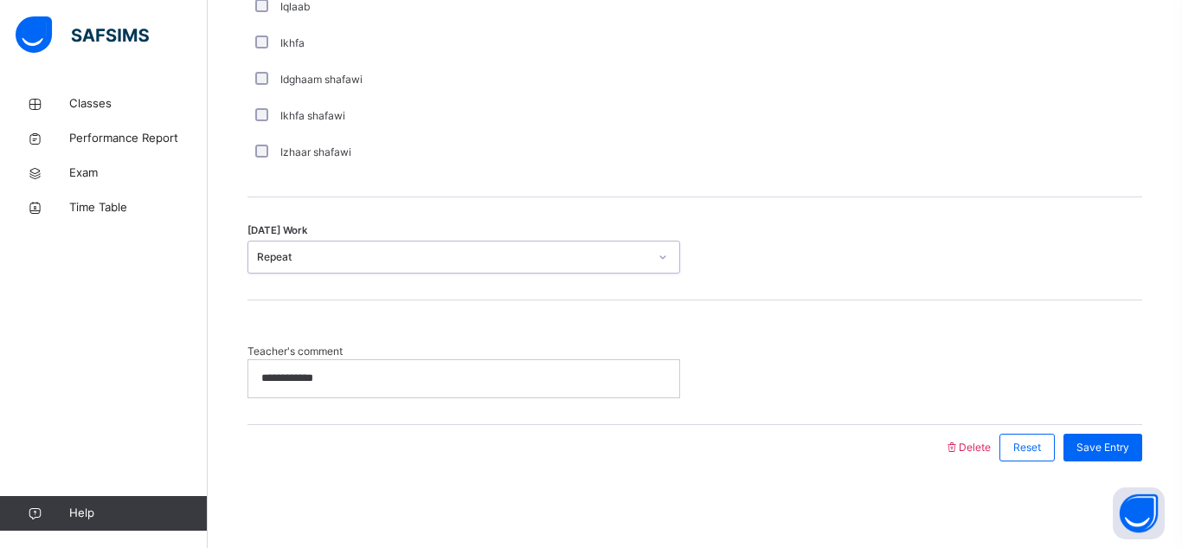
click at [380, 388] on div "**********" at bounding box center [463, 378] width 431 height 36
click at [1115, 449] on span "Save Entry" at bounding box center [1103, 448] width 53 height 16
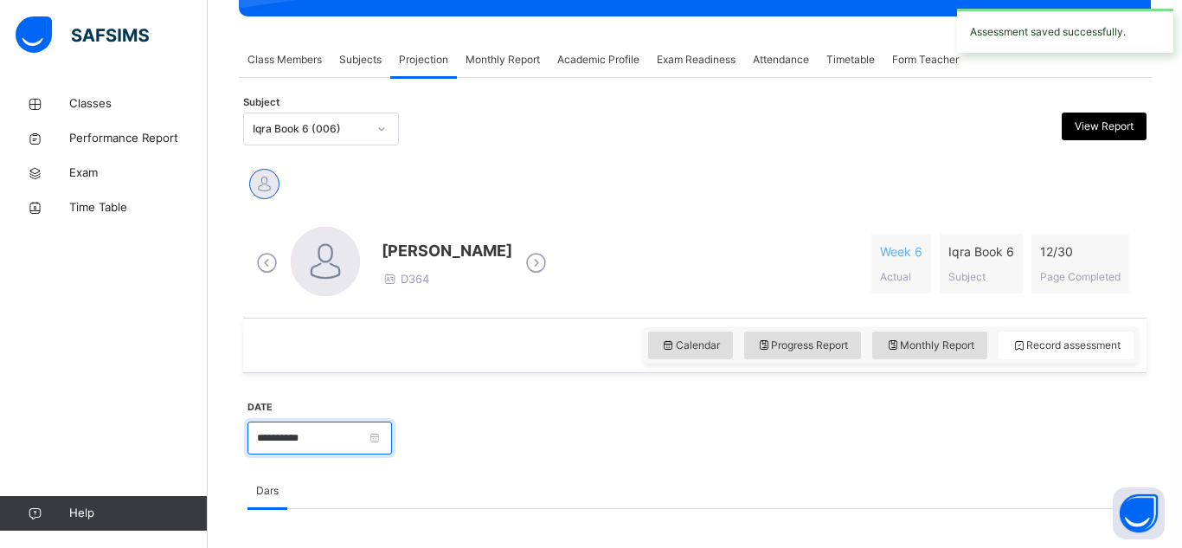
click at [392, 441] on input "**********" at bounding box center [320, 438] width 145 height 33
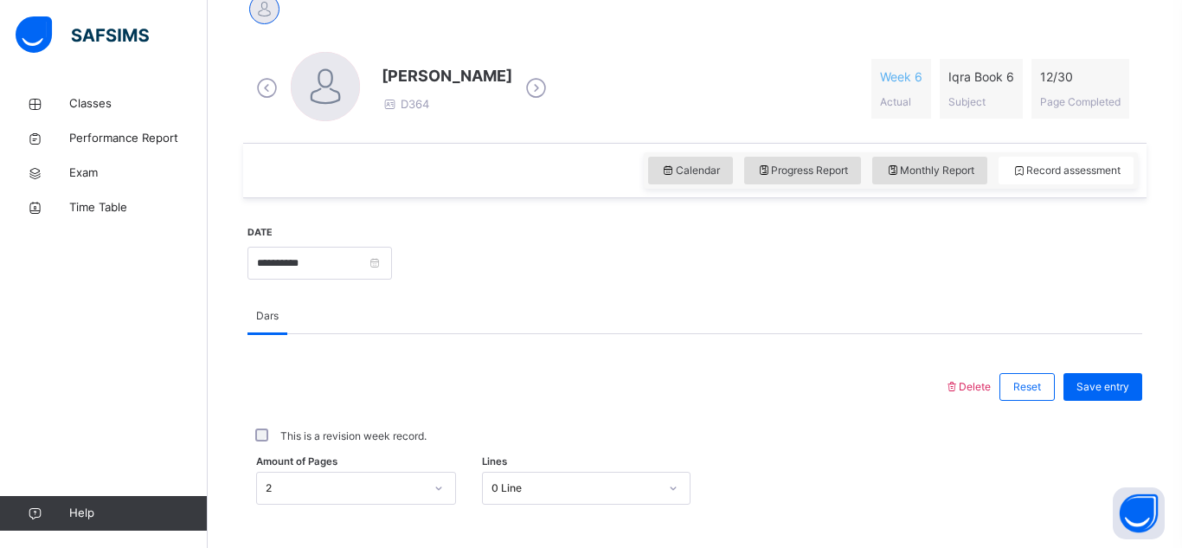
scroll to position [477, 0]
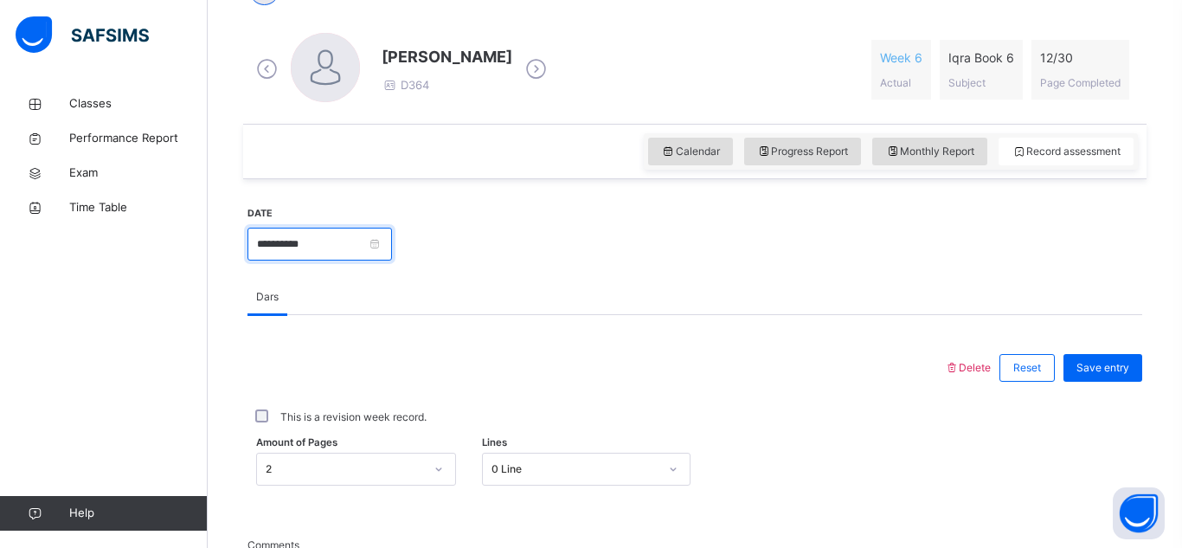
click at [392, 249] on input "**********" at bounding box center [320, 244] width 145 height 33
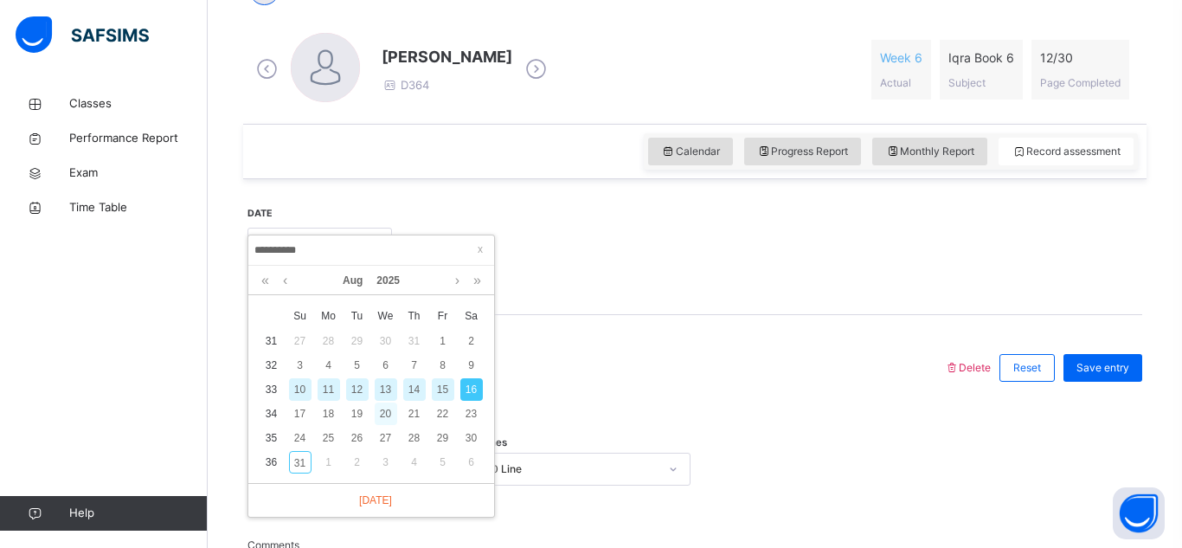
click at [383, 416] on div "20" at bounding box center [386, 414] width 23 height 23
type input "**********"
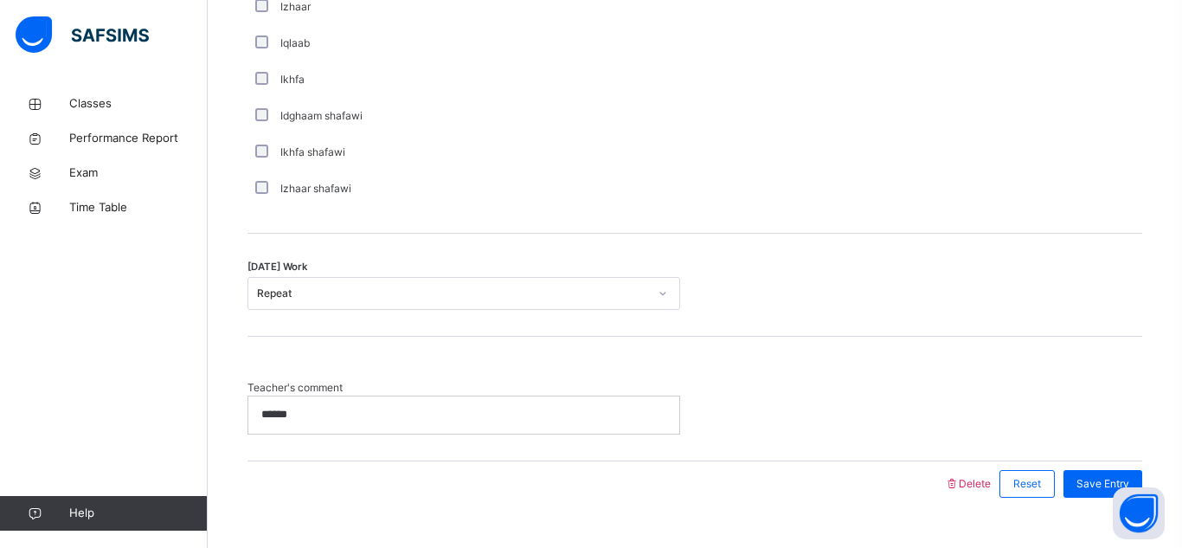
scroll to position [1405, 0]
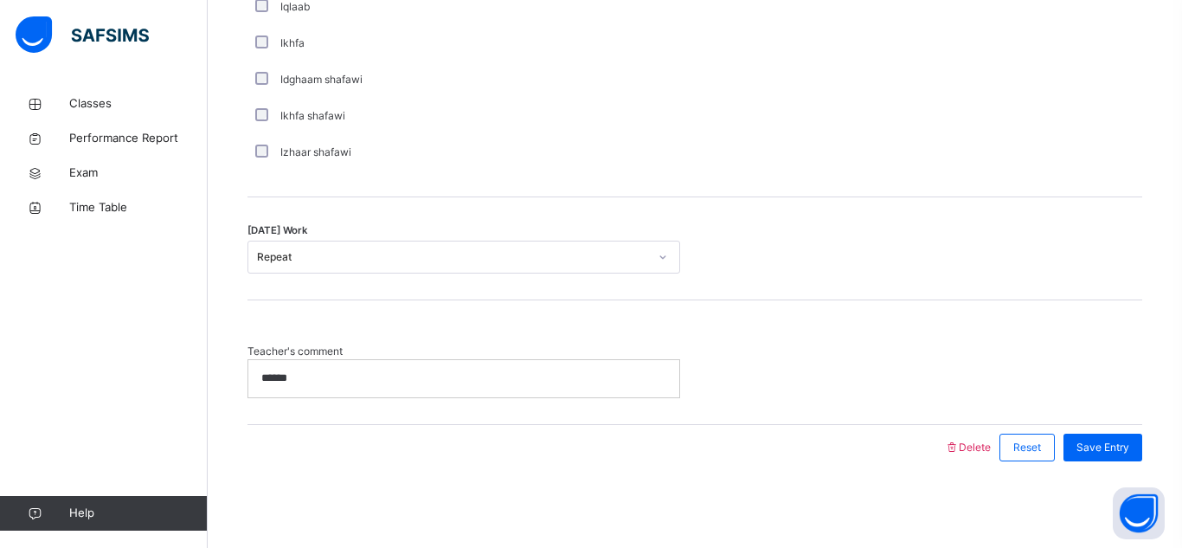
click at [409, 386] on p "******" at bounding box center [463, 379] width 405 height 16
click at [1118, 444] on span "Save Entry" at bounding box center [1103, 448] width 53 height 16
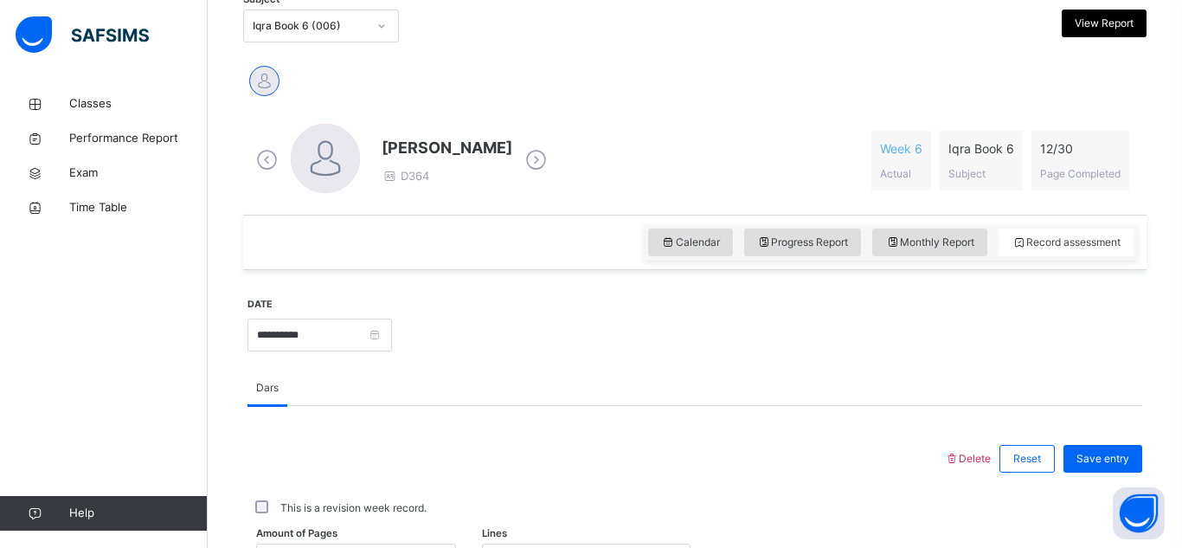
scroll to position [466, 0]
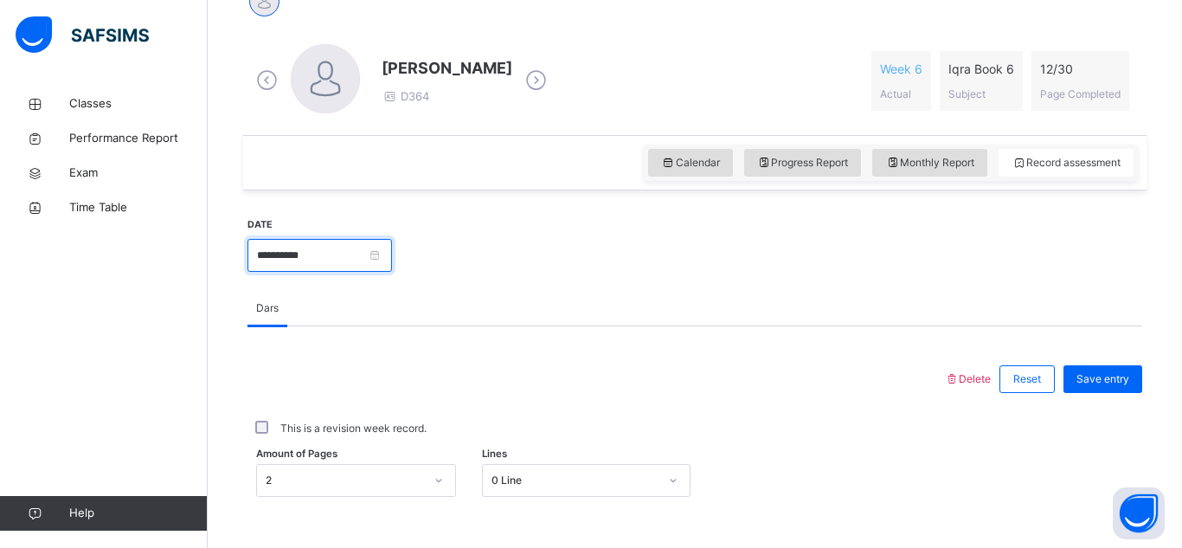
click at [392, 256] on input "**********" at bounding box center [320, 255] width 145 height 33
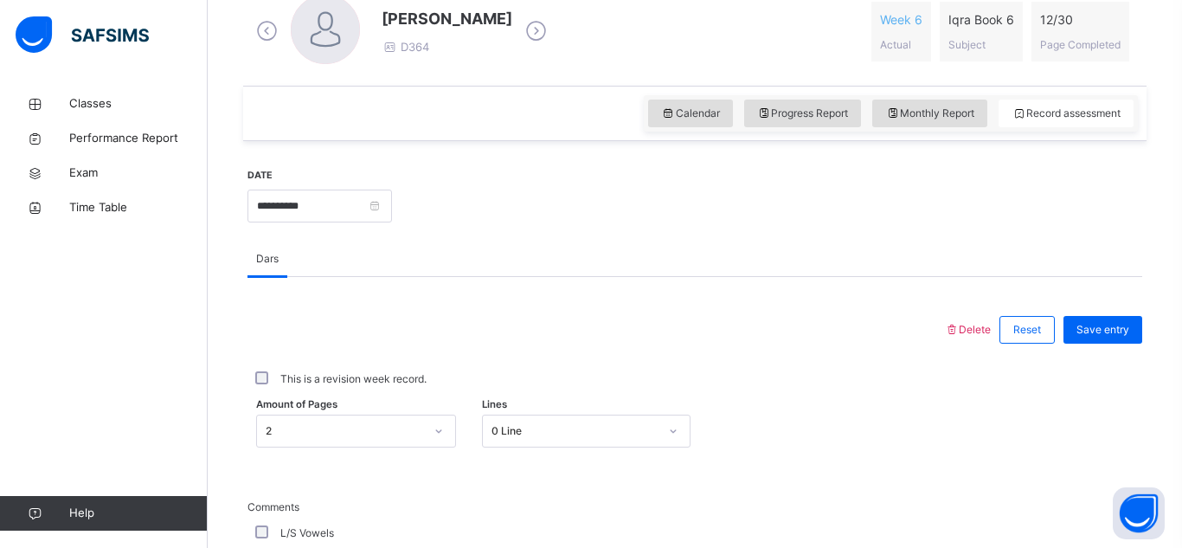
scroll to position [516, 0]
click at [392, 212] on input "**********" at bounding box center [320, 205] width 145 height 33
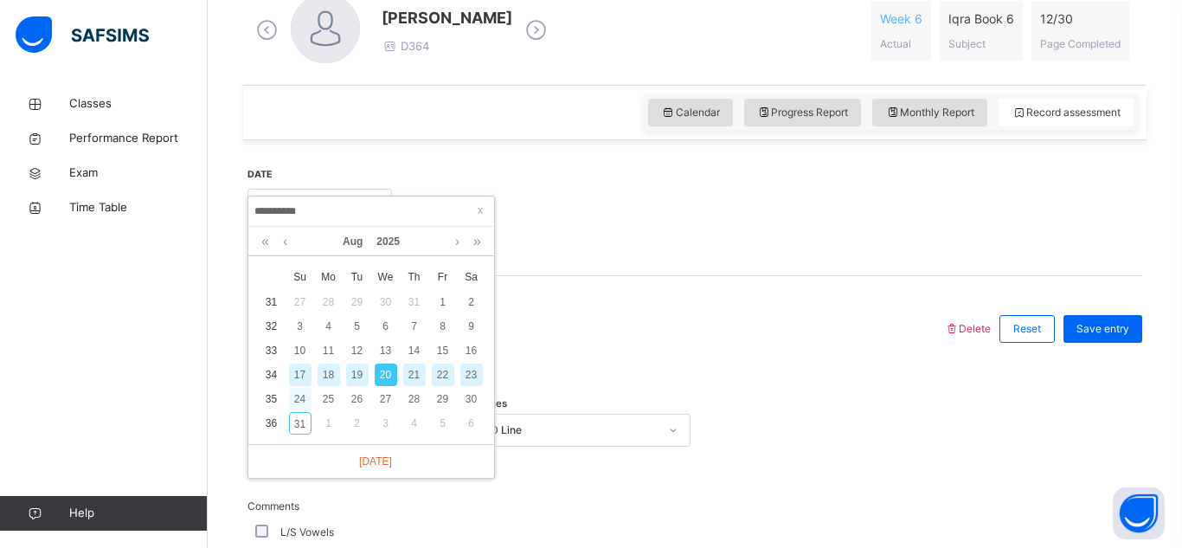
click at [303, 403] on div "24" at bounding box center [300, 399] width 23 height 23
type input "**********"
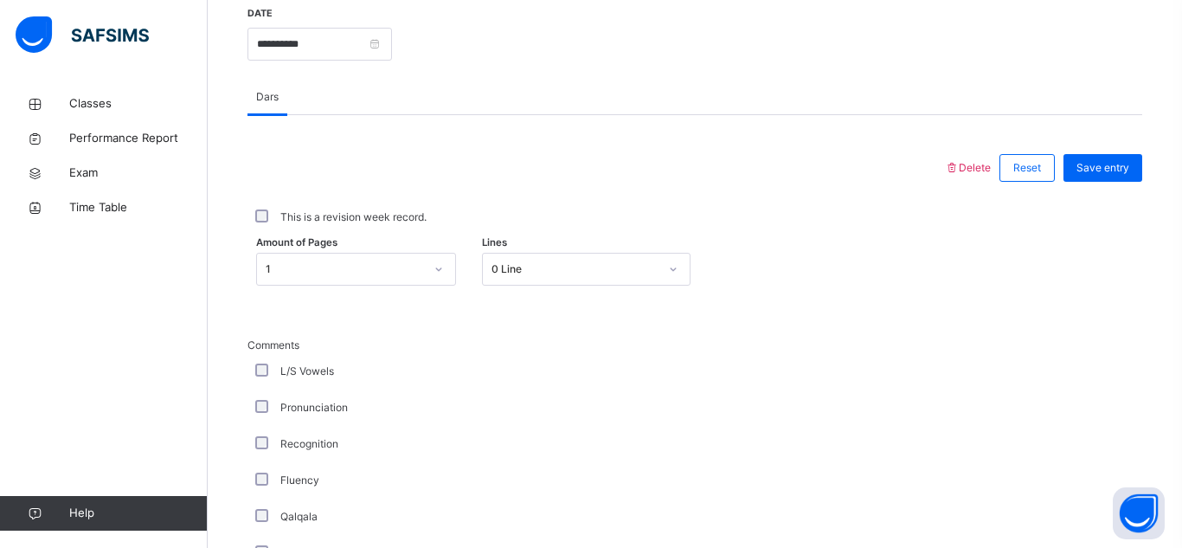
scroll to position [1405, 0]
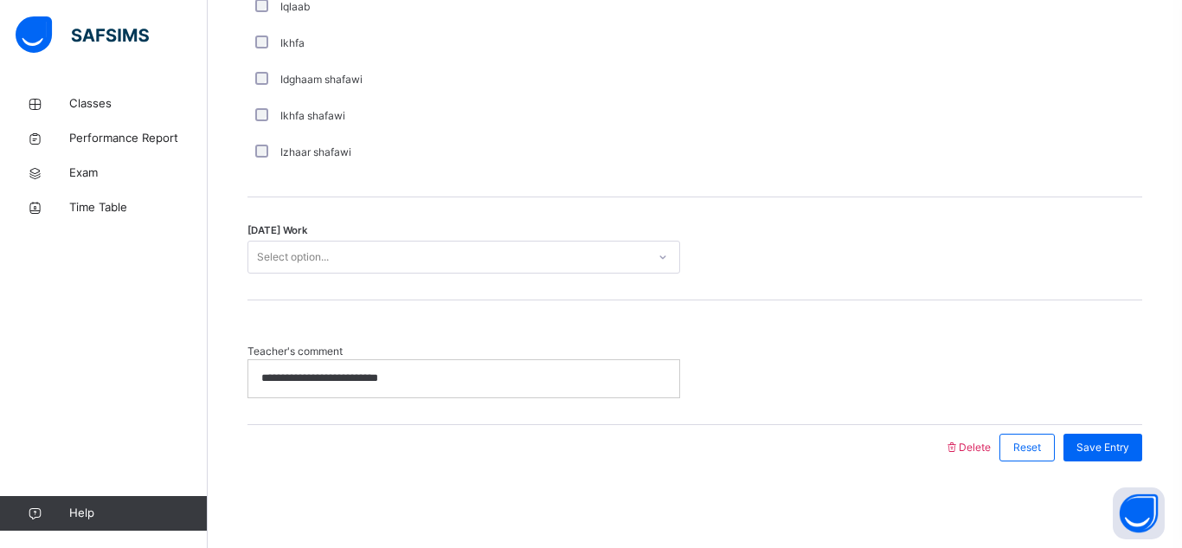
click at [398, 375] on p "**********" at bounding box center [463, 379] width 405 height 16
click at [1116, 456] on div "Save Entry" at bounding box center [1103, 448] width 79 height 28
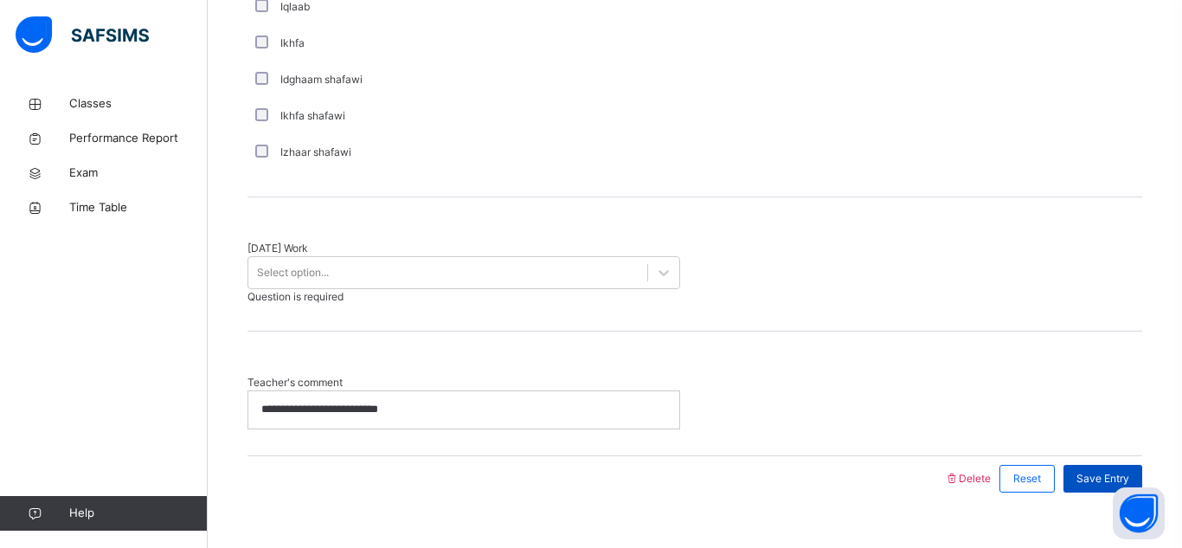
click at [1099, 471] on span "Save Entry" at bounding box center [1103, 479] width 53 height 16
click at [1100, 471] on span "Save Entry" at bounding box center [1103, 479] width 53 height 16
click at [465, 402] on p "**********" at bounding box center [463, 410] width 405 height 16
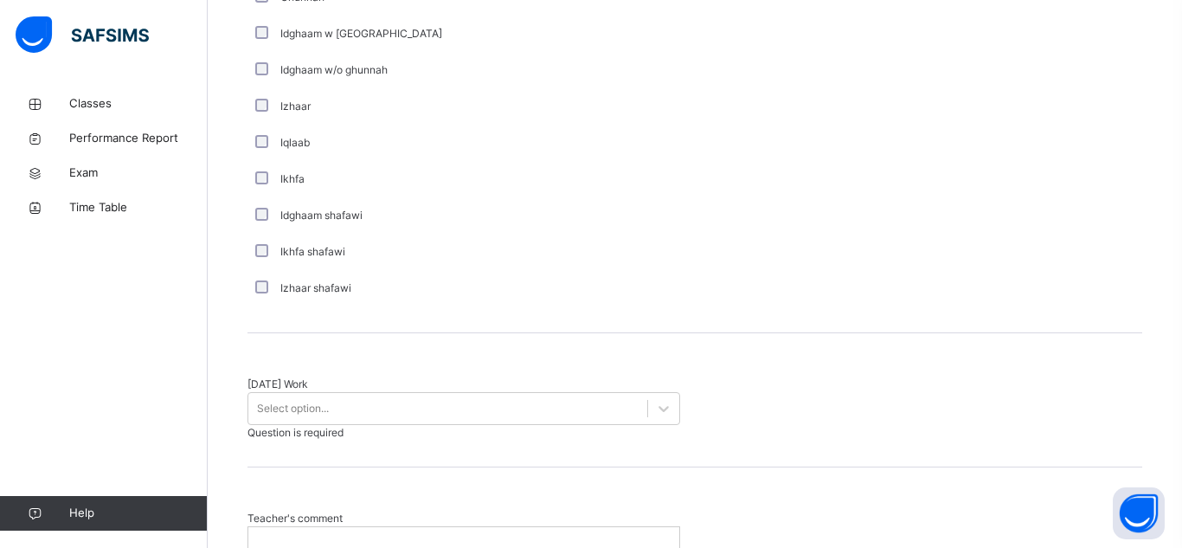
scroll to position [1272, 0]
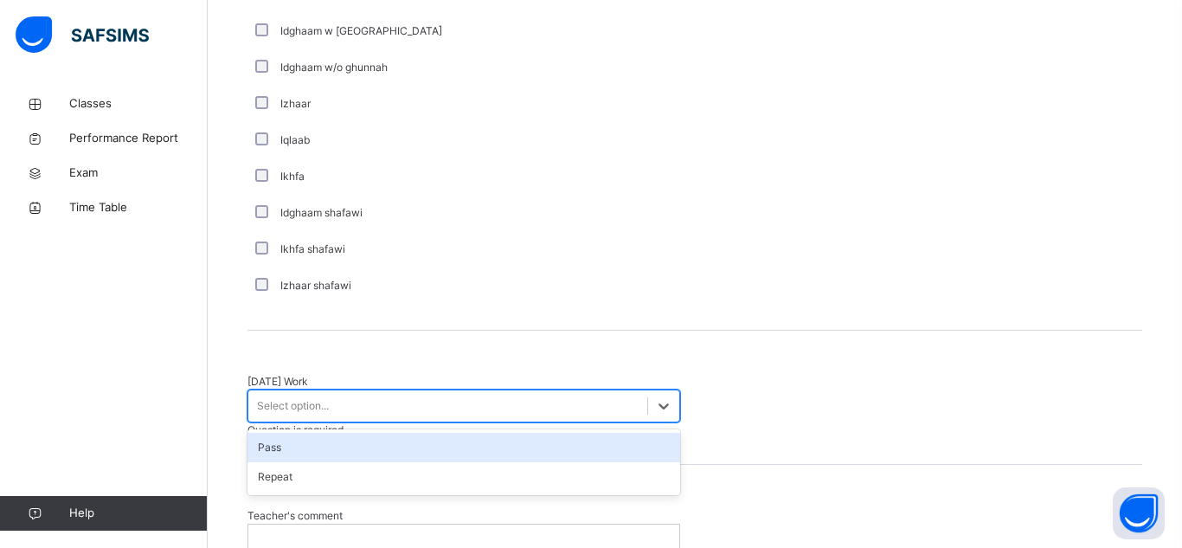
click at [335, 435] on div "Pass" at bounding box center [464, 447] width 433 height 29
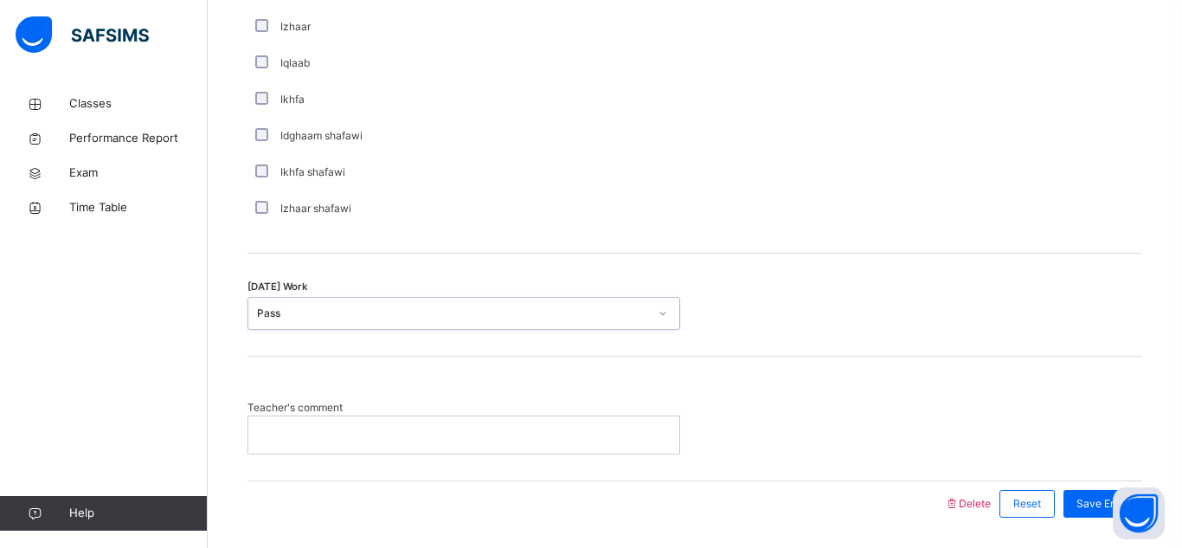
scroll to position [1405, 0]
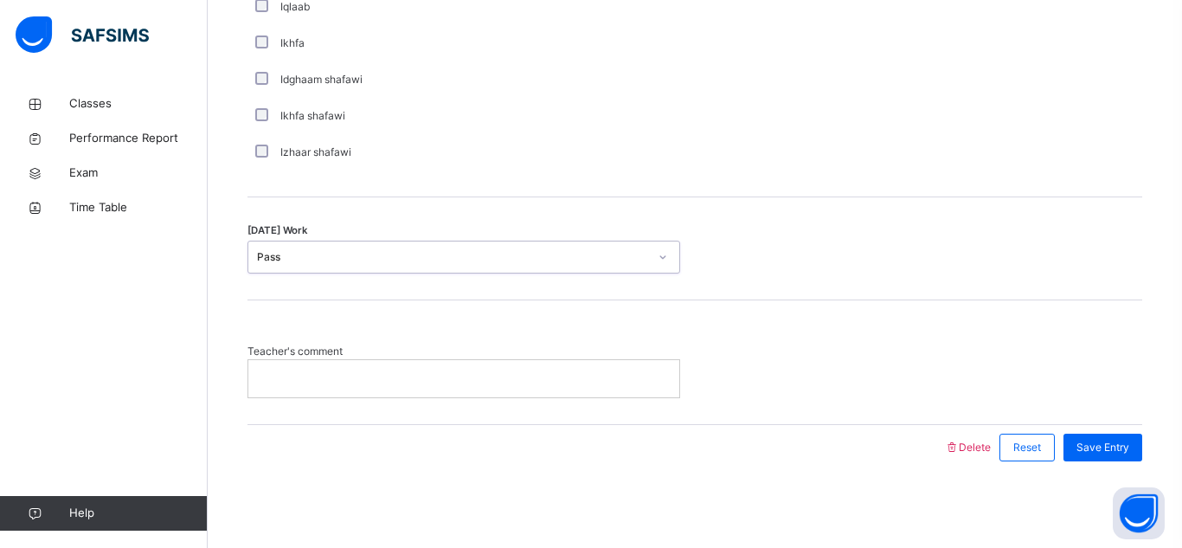
click at [380, 371] on p at bounding box center [463, 379] width 405 height 16
click at [1122, 453] on span "Save Entry" at bounding box center [1103, 448] width 53 height 16
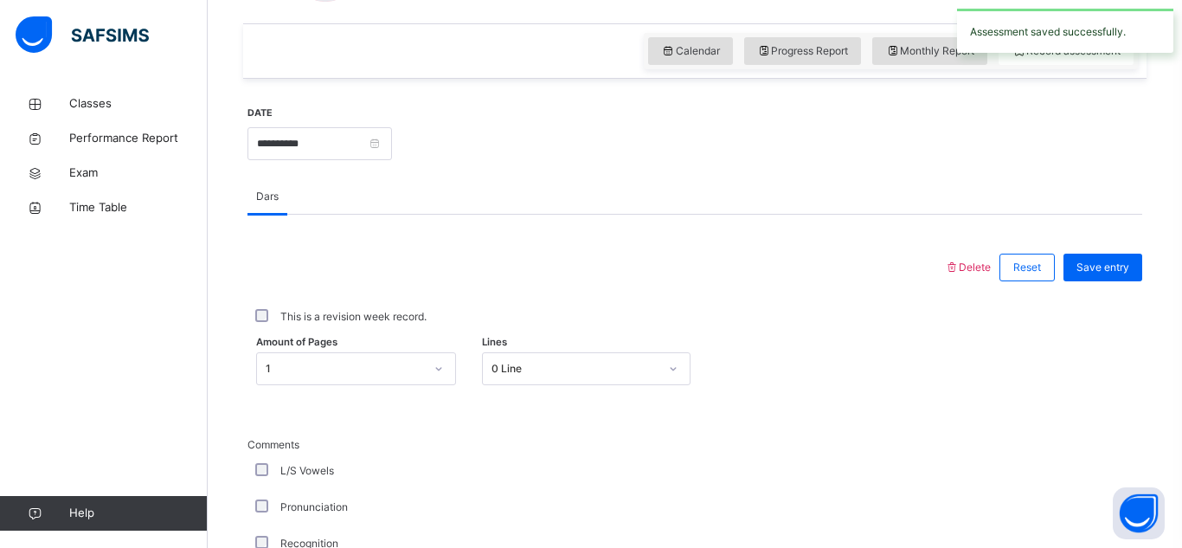
scroll to position [578, 0]
click at [372, 130] on input "**********" at bounding box center [320, 142] width 145 height 33
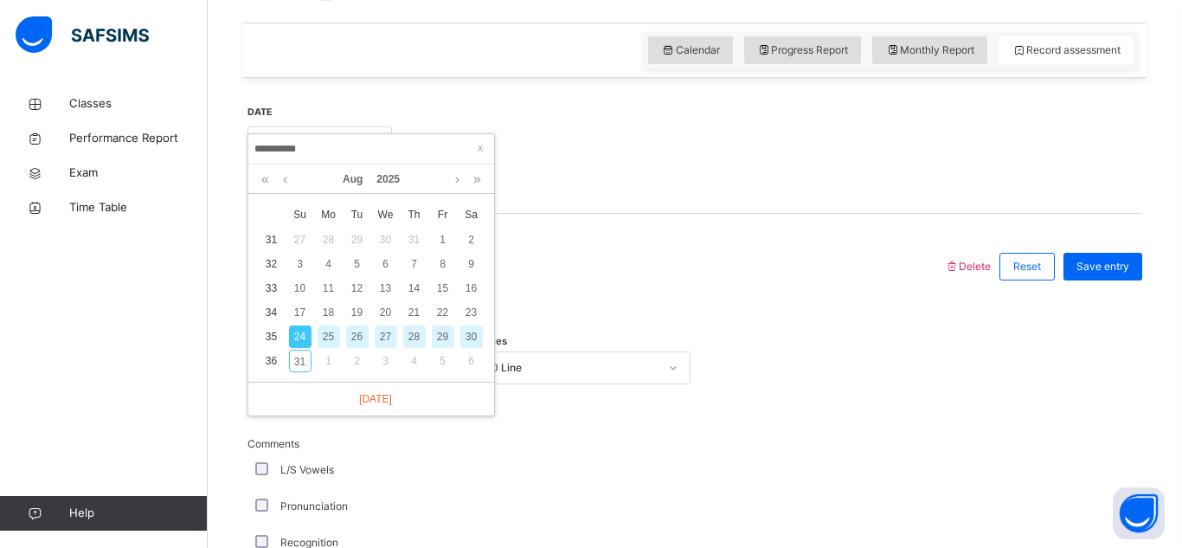
click at [389, 333] on div "27" at bounding box center [386, 336] width 23 height 23
type input "**********"
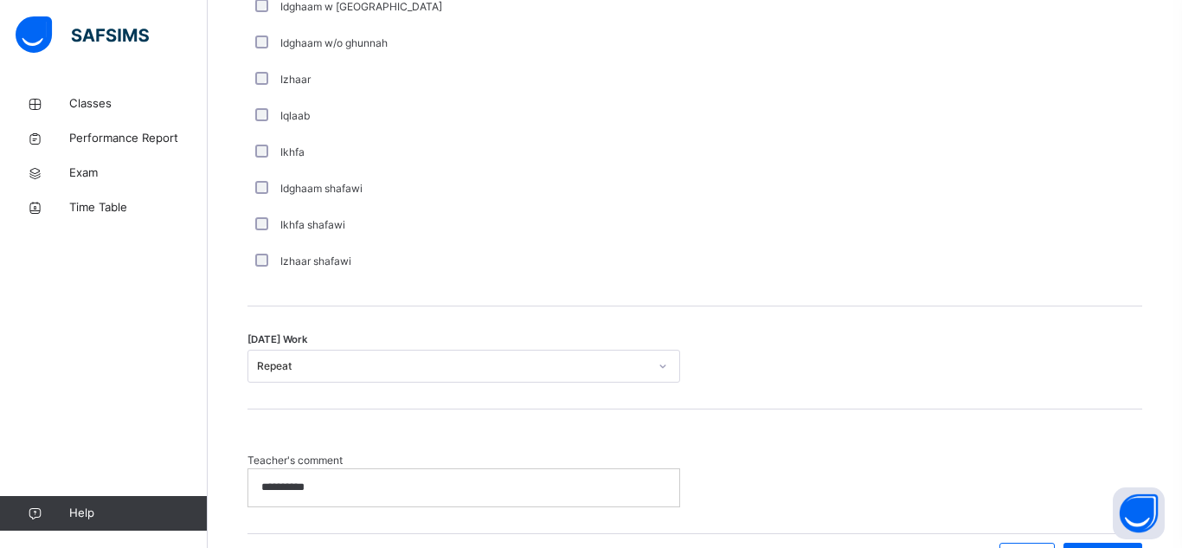
scroll to position [1405, 0]
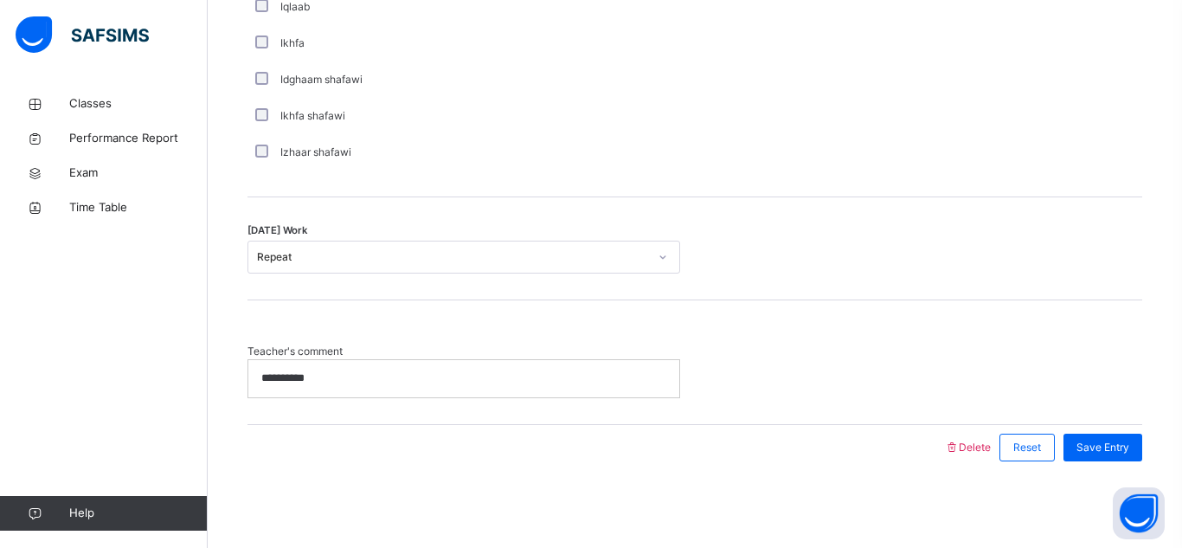
click at [358, 382] on p "**********" at bounding box center [463, 379] width 405 height 16
click at [1105, 450] on span "Save Entry" at bounding box center [1103, 448] width 53 height 16
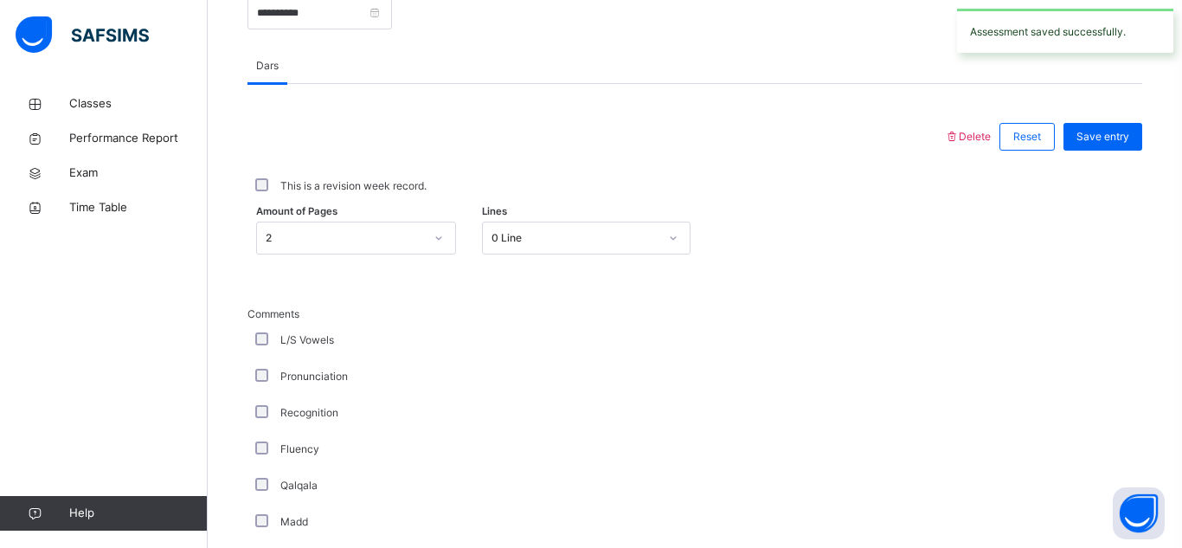
scroll to position [705, 0]
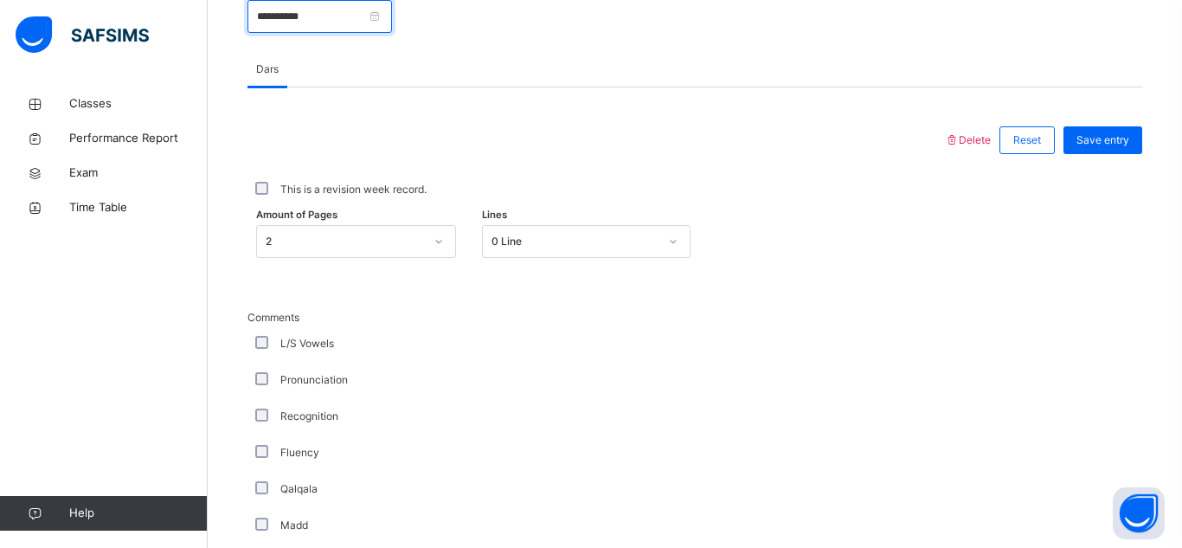
click at [392, 18] on input "**********" at bounding box center [320, 16] width 145 height 33
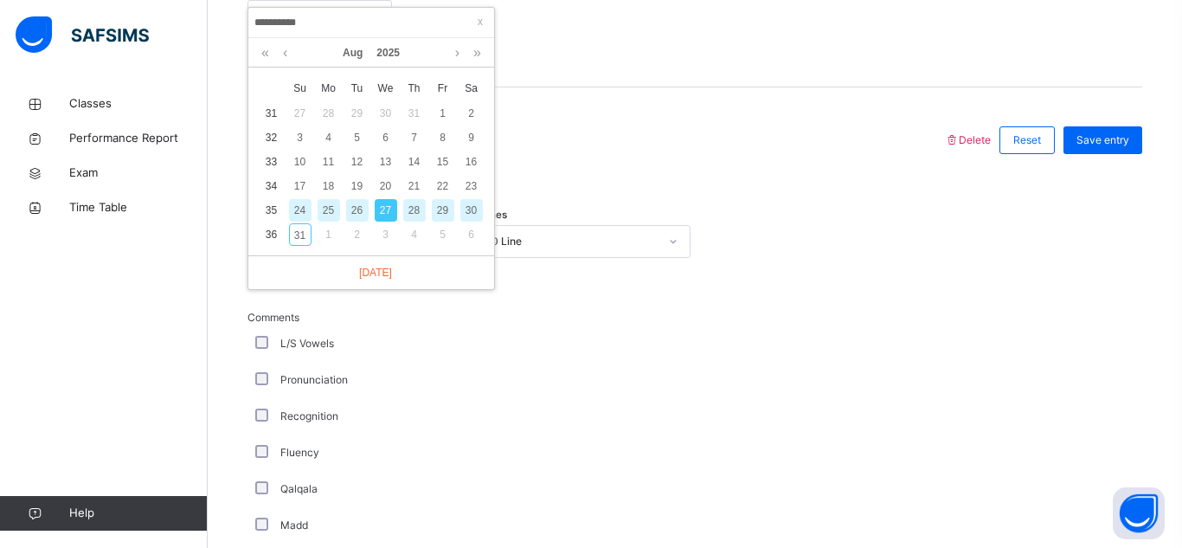
click at [474, 216] on div "30" at bounding box center [472, 210] width 23 height 23
type input "**********"
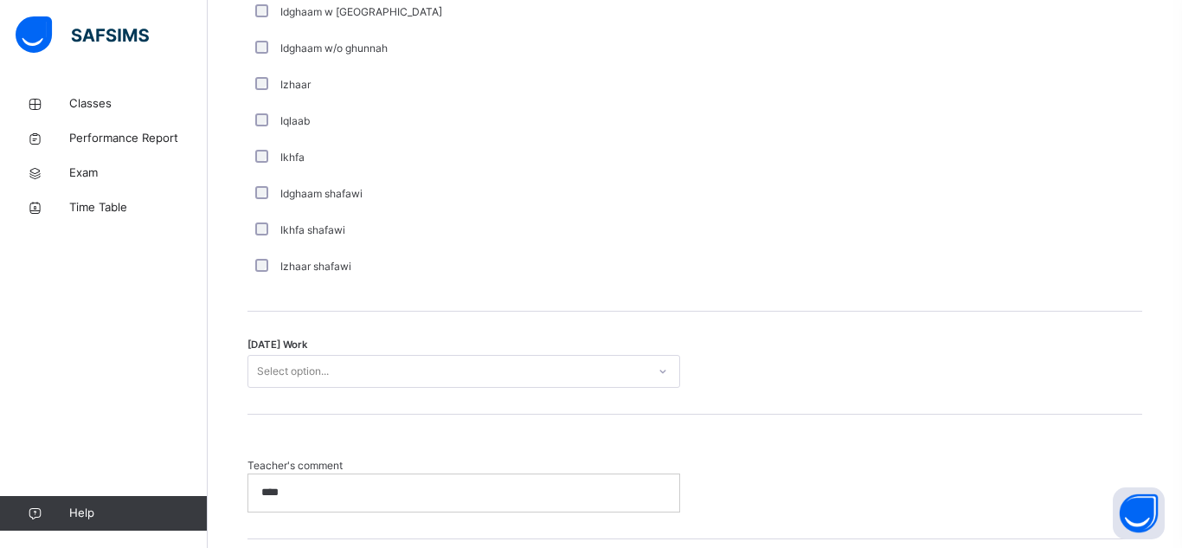
scroll to position [1405, 0]
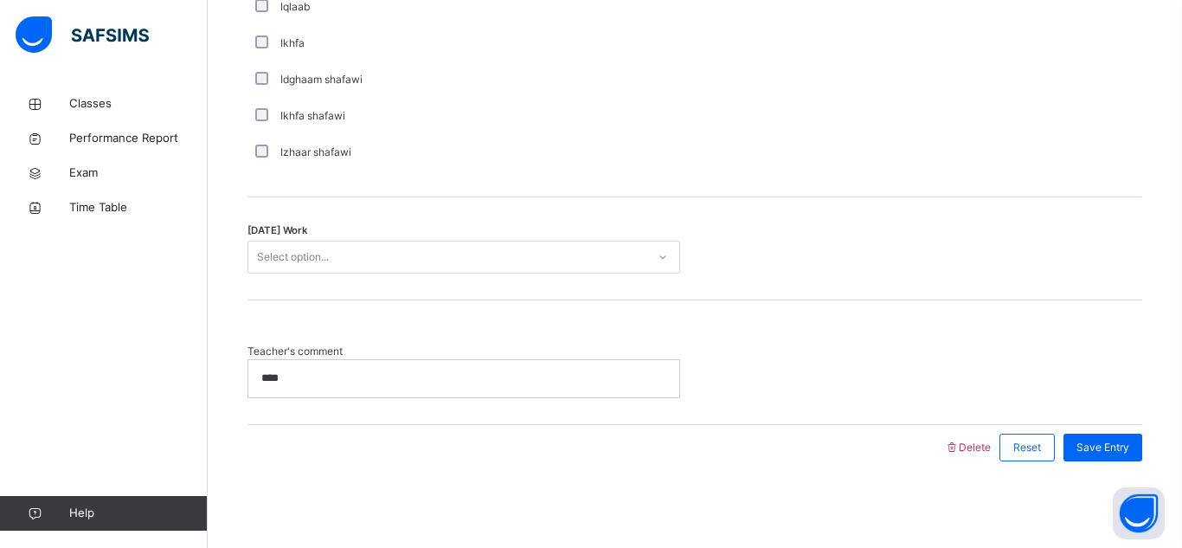
click at [340, 385] on p "****" at bounding box center [463, 379] width 405 height 16
drag, startPoint x: 765, startPoint y: 184, endPoint x: 784, endPoint y: 324, distance: 140.7
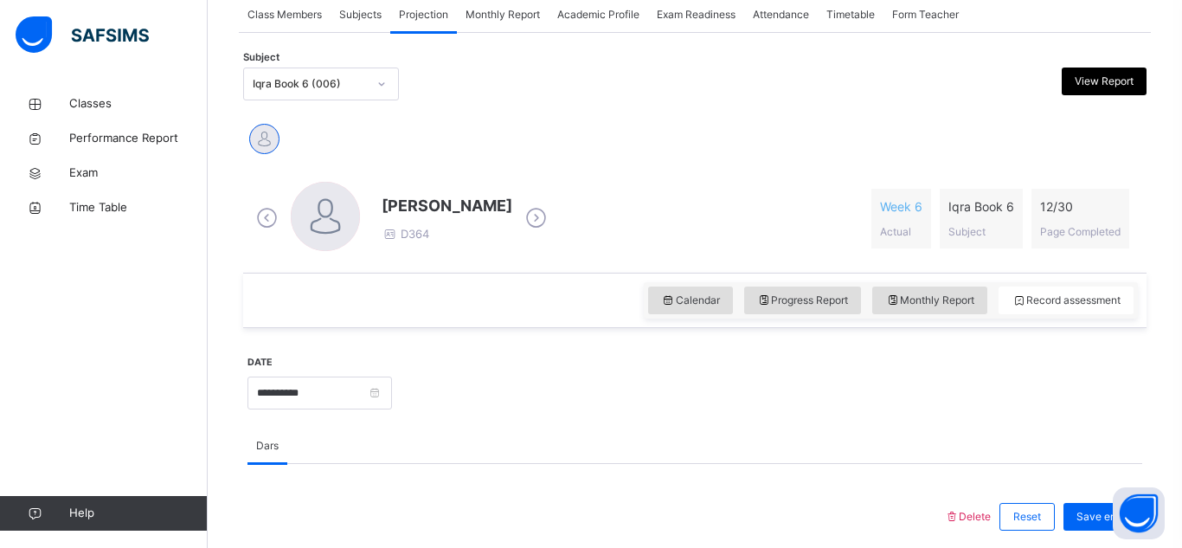
scroll to position [331, 0]
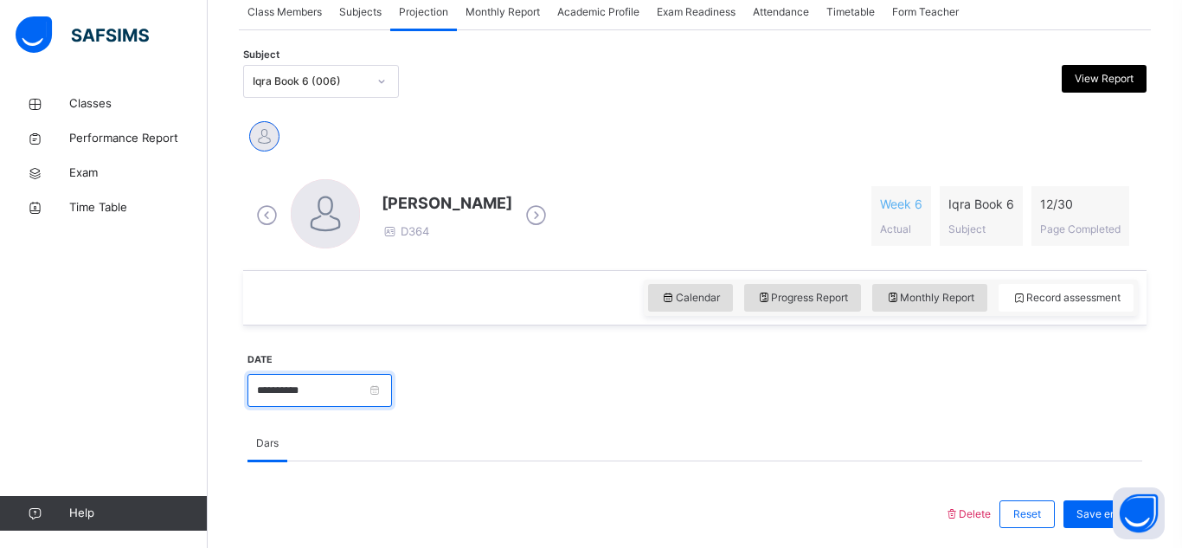
click at [389, 398] on input "**********" at bounding box center [320, 390] width 145 height 33
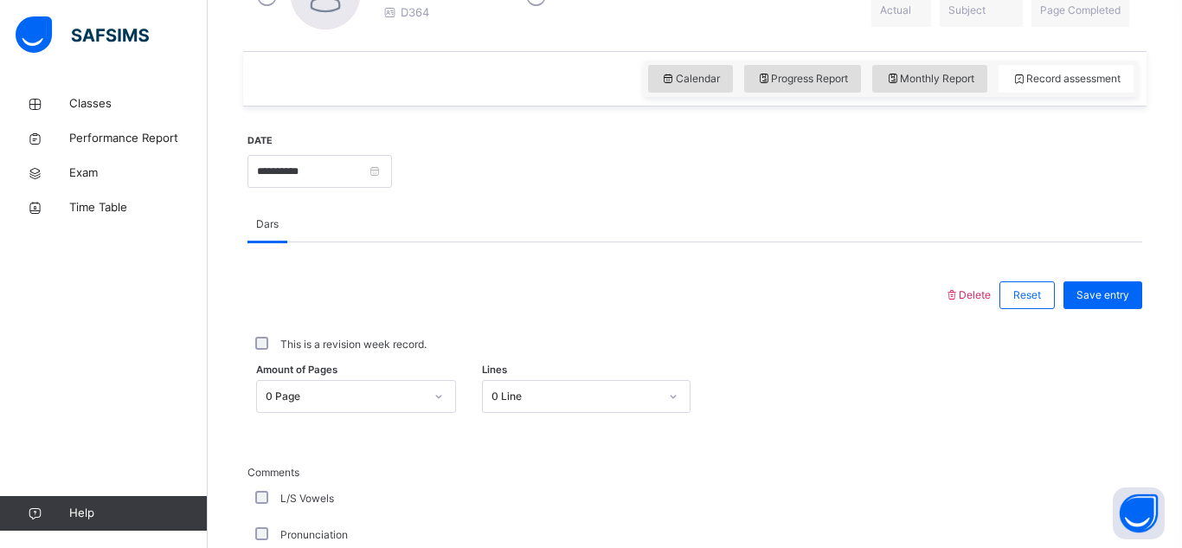
scroll to position [551, 0]
click at [392, 164] on input "**********" at bounding box center [320, 170] width 145 height 33
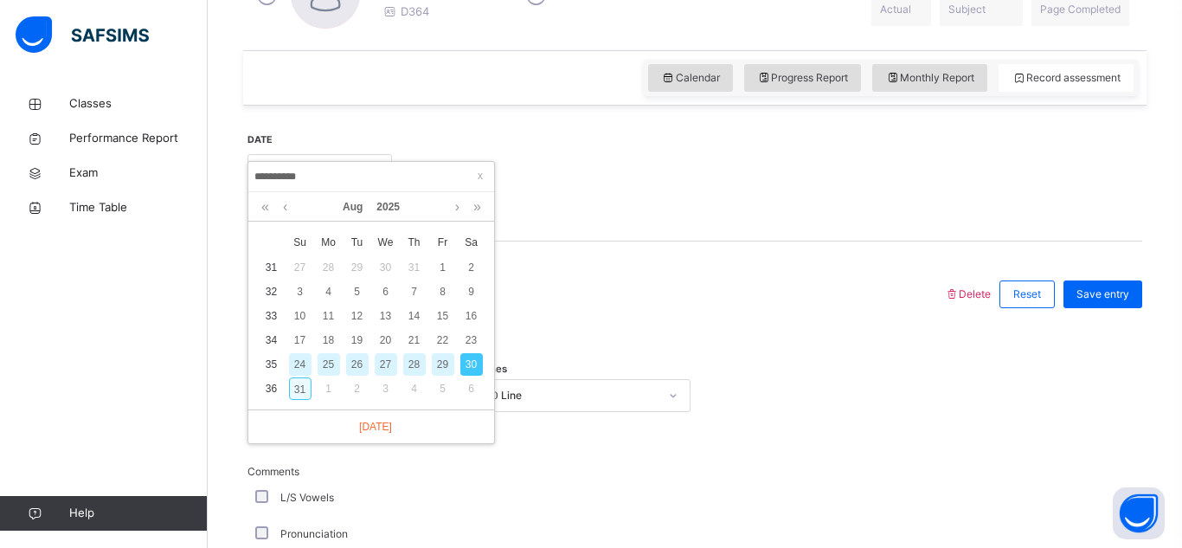
click at [303, 389] on div "31" at bounding box center [300, 388] width 23 height 23
type input "**********"
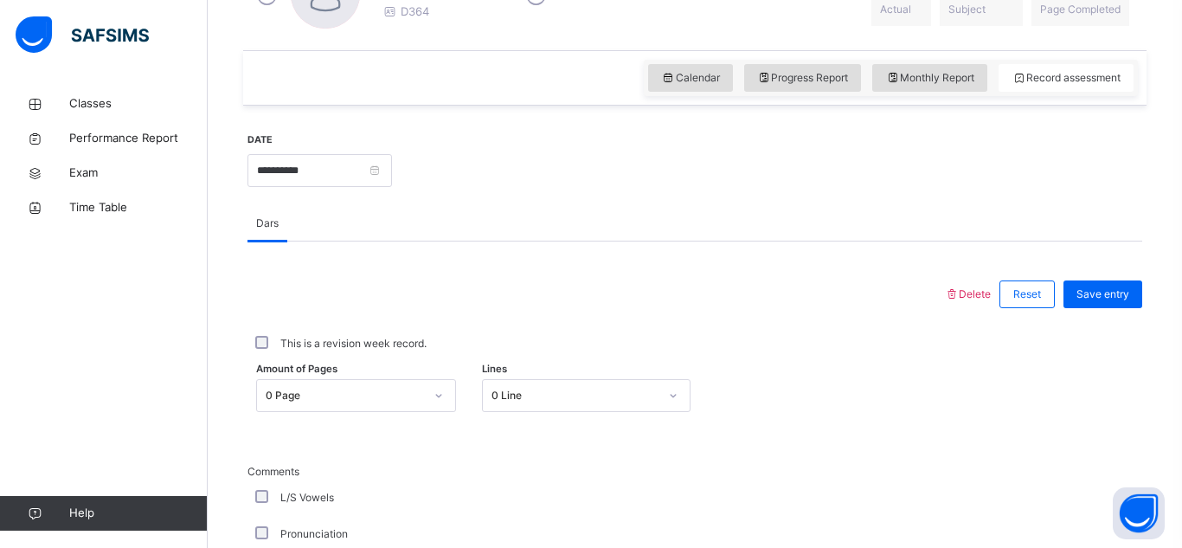
click at [433, 404] on div "0 Page" at bounding box center [356, 395] width 200 height 33
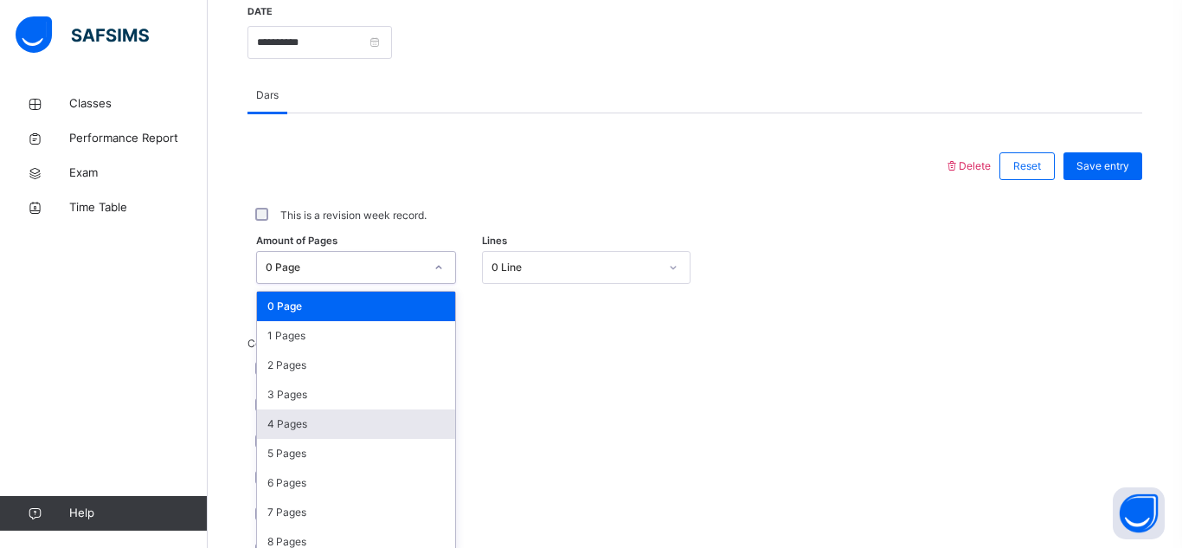
scroll to position [690, 0]
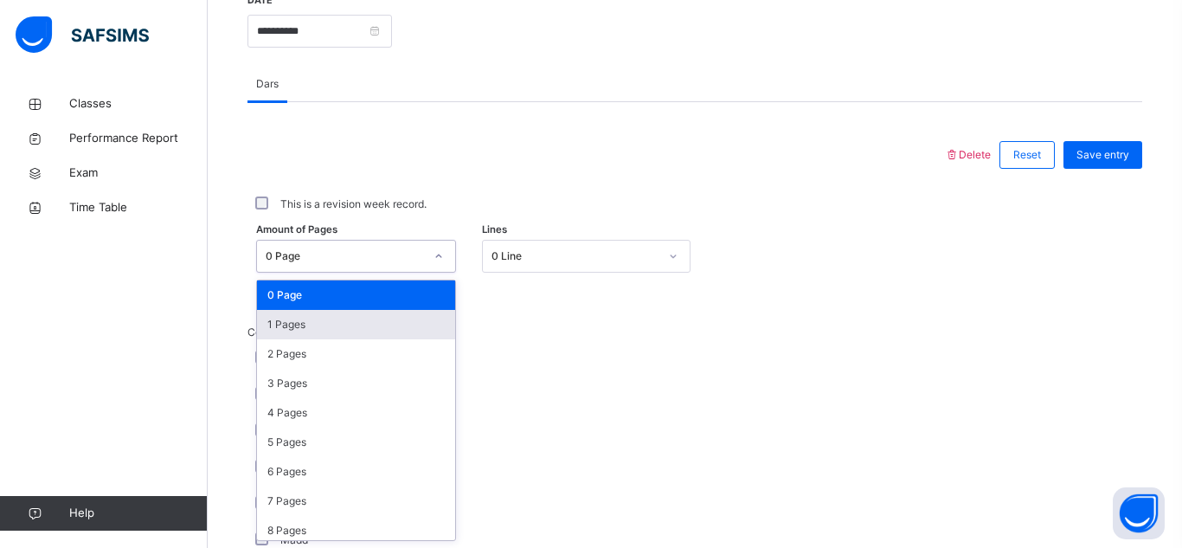
click at [335, 332] on div "1 Pages" at bounding box center [356, 324] width 198 height 29
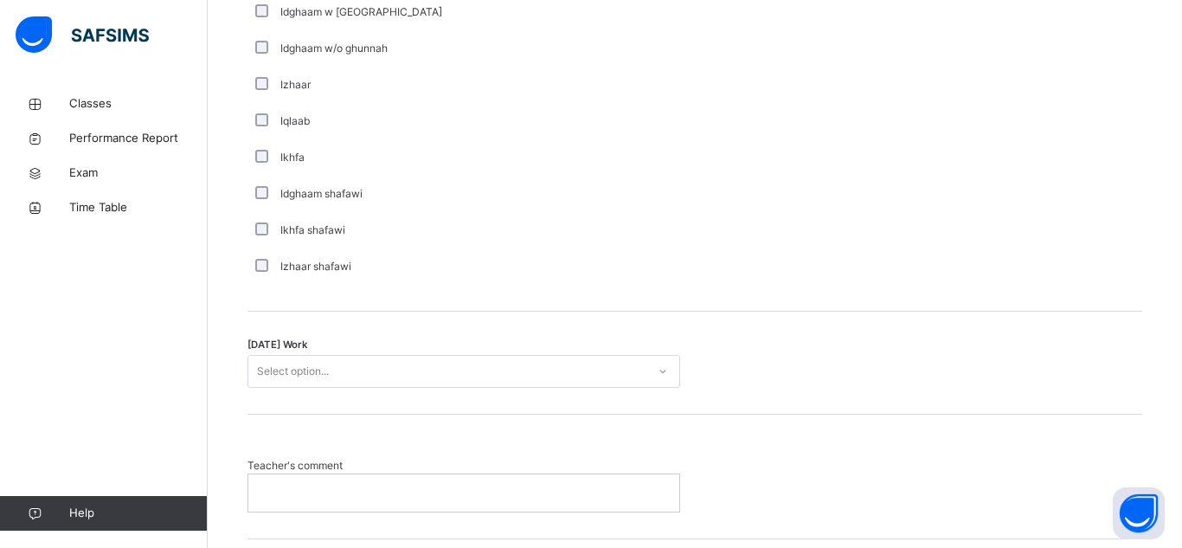
scroll to position [1296, 0]
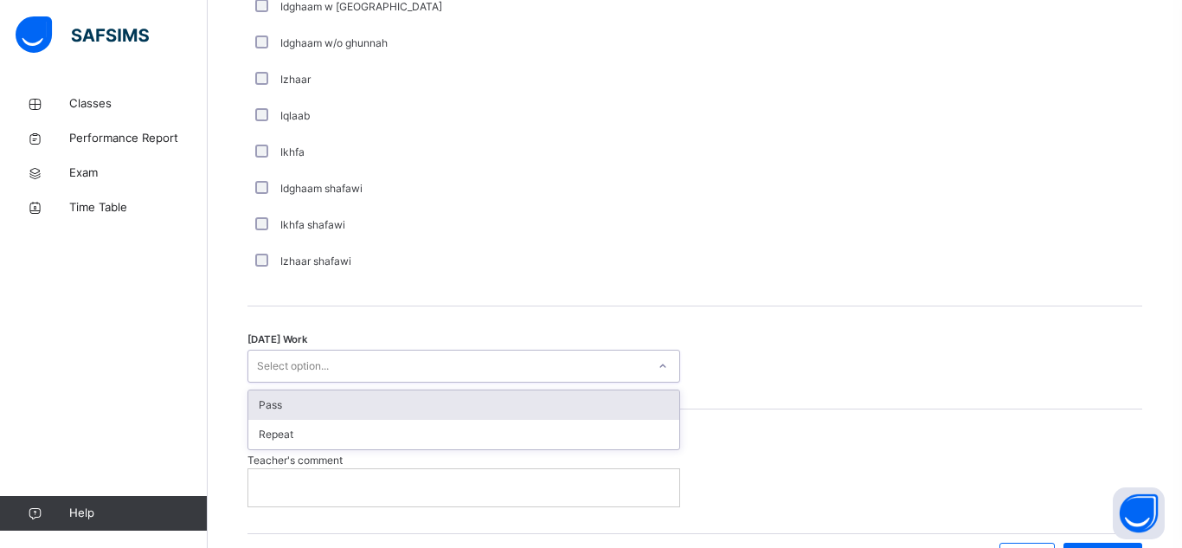
click at [351, 410] on div "Pass" at bounding box center [463, 404] width 431 height 29
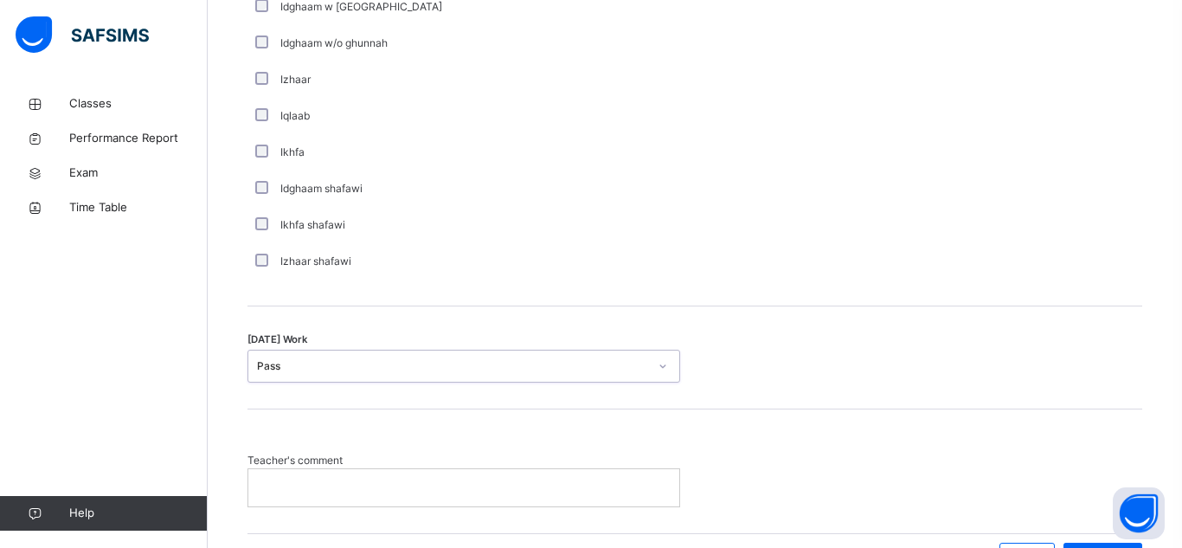
click at [362, 475] on div at bounding box center [463, 487] width 431 height 36
click at [1086, 545] on div "Save Entry" at bounding box center [1103, 557] width 79 height 28
click at [1011, 445] on div "Teacher's comment" at bounding box center [695, 471] width 895 height 124
click at [93, 111] on span "Classes" at bounding box center [138, 103] width 139 height 17
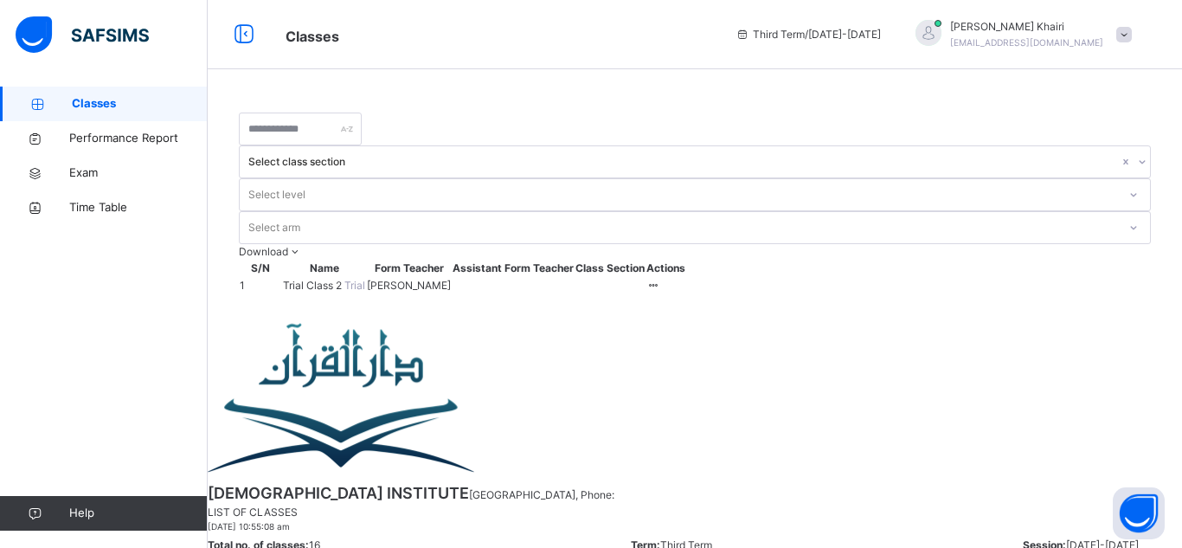
click at [345, 279] on span "Trial Class 2" at bounding box center [313, 285] width 61 height 13
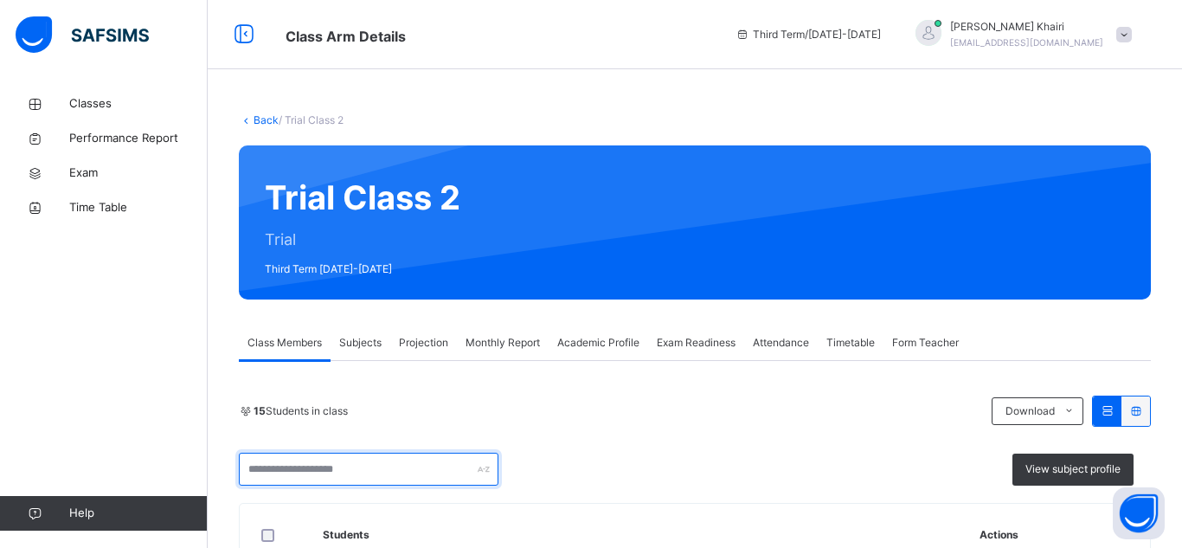
click at [361, 476] on input "text" at bounding box center [369, 469] width 260 height 33
type input "******"
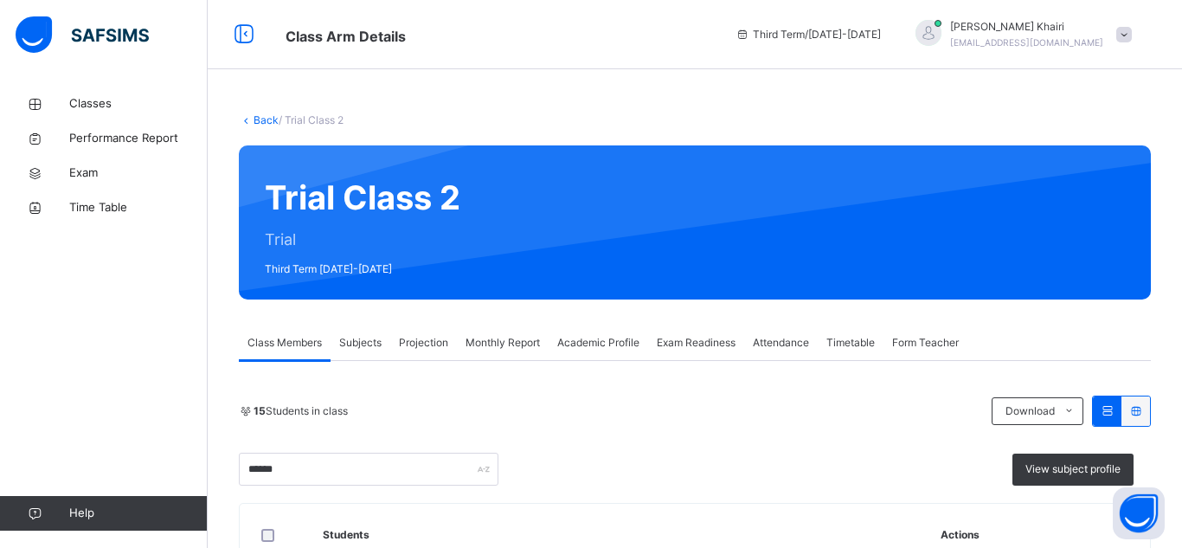
click at [627, 460] on div "****** View subject profile" at bounding box center [695, 469] width 912 height 33
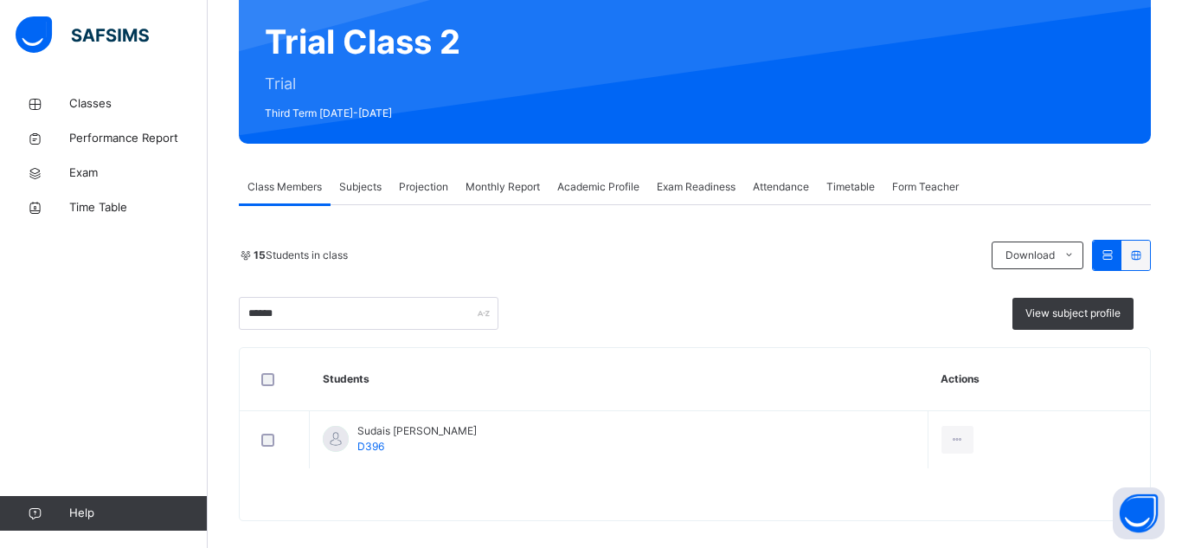
scroll to position [172, 0]
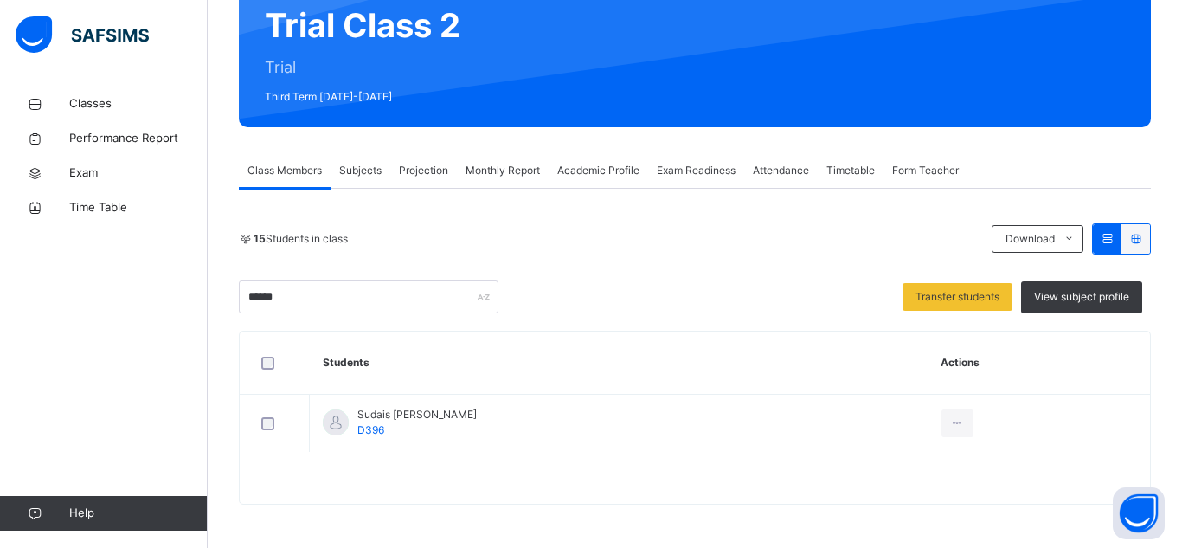
click at [353, 184] on div "Subjects" at bounding box center [361, 170] width 60 height 35
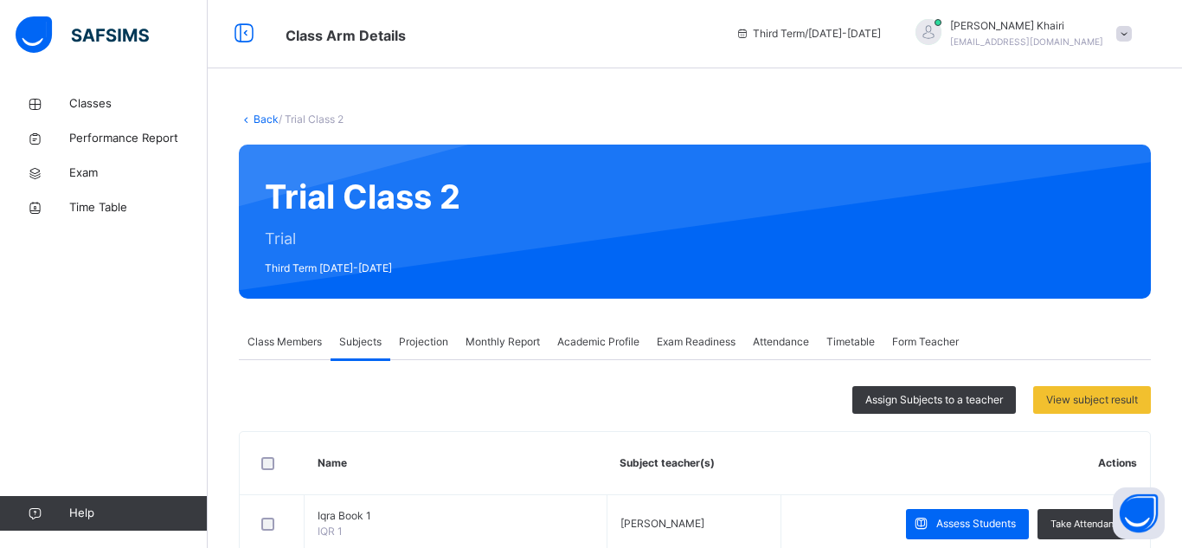
scroll to position [0, 0]
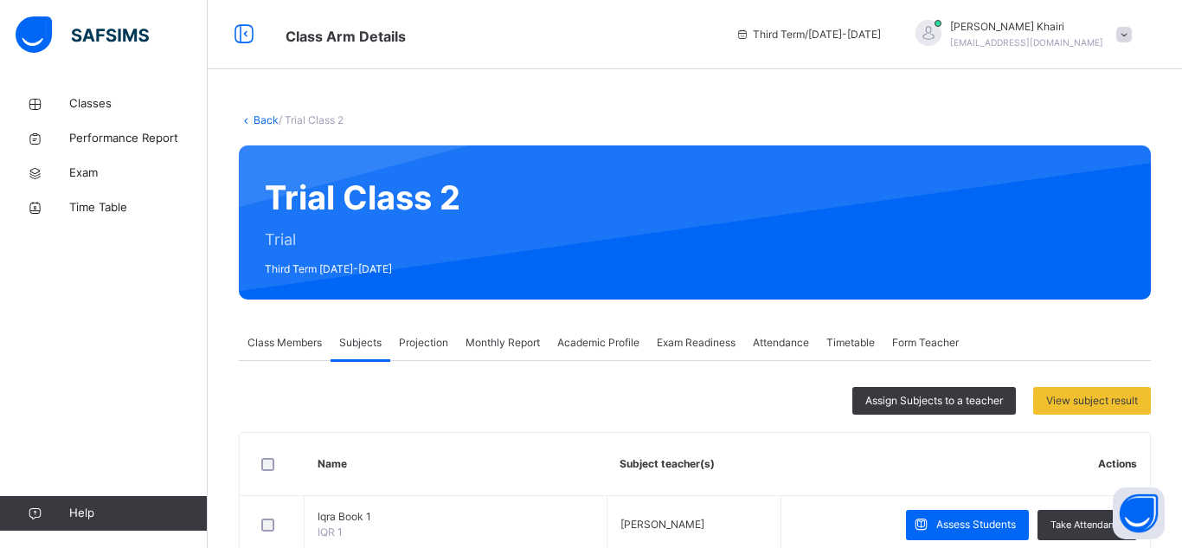
click at [428, 340] on span "Projection" at bounding box center [423, 343] width 49 height 16
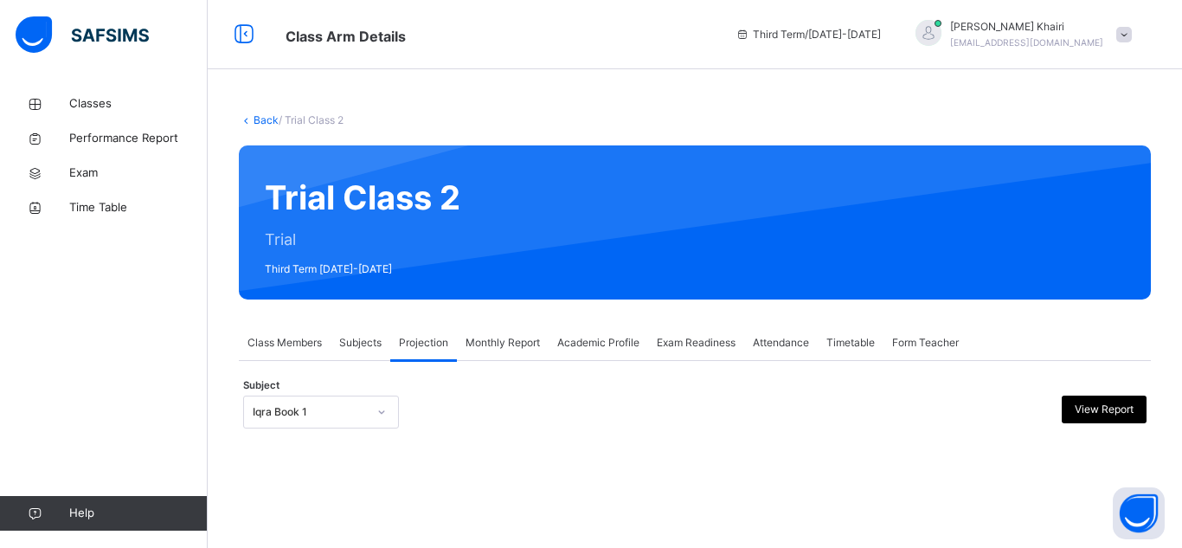
scroll to position [125, 0]
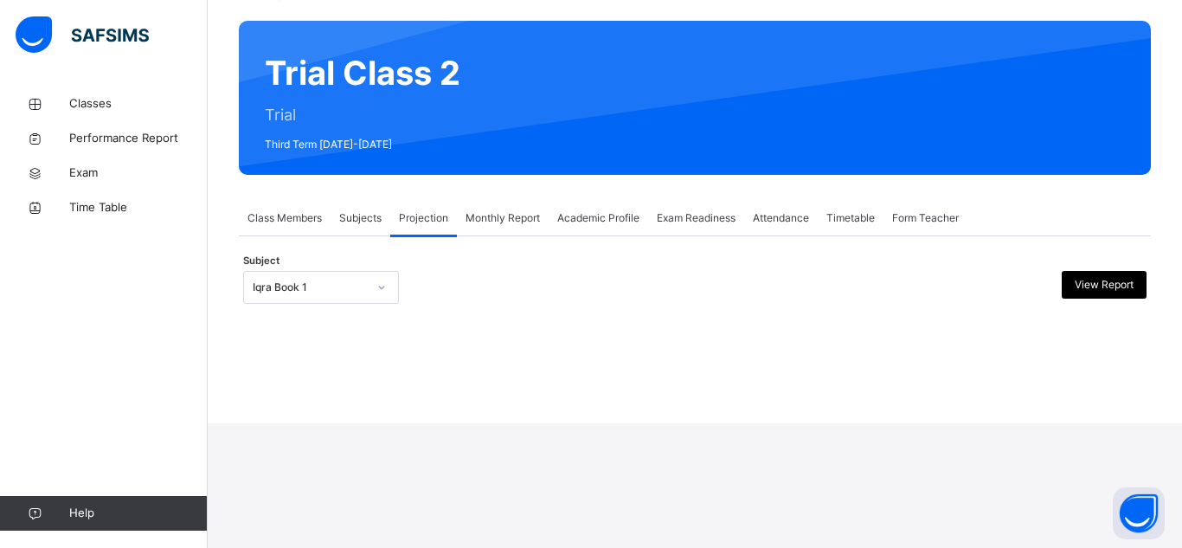
click at [324, 304] on div "Iqra Book 1" at bounding box center [321, 287] width 156 height 33
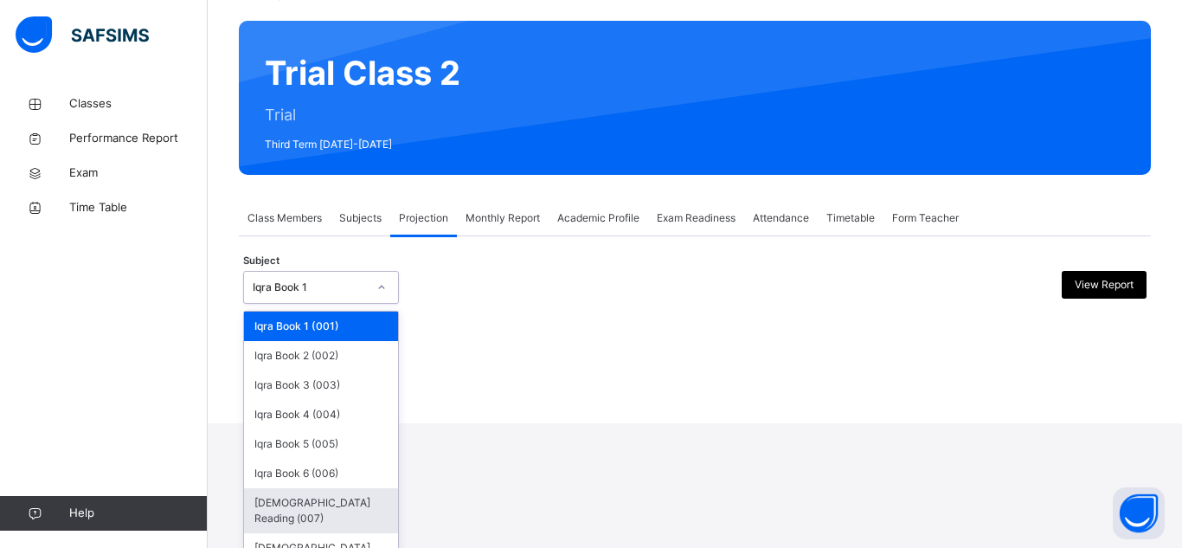
click at [311, 498] on div "[DEMOGRAPHIC_DATA] Reading (007)" at bounding box center [321, 510] width 154 height 45
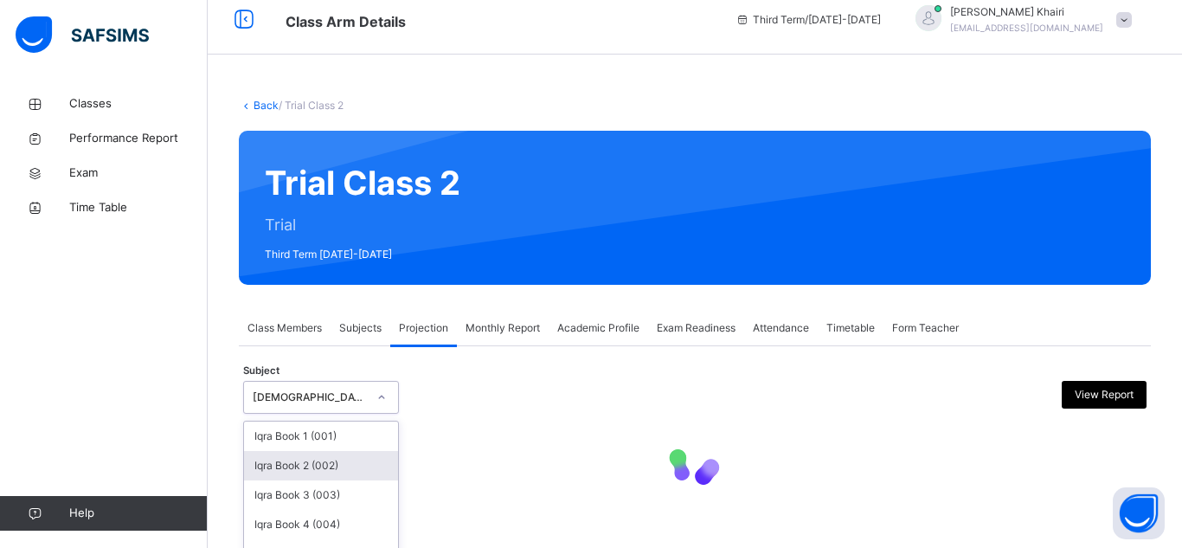
scroll to position [36, 0]
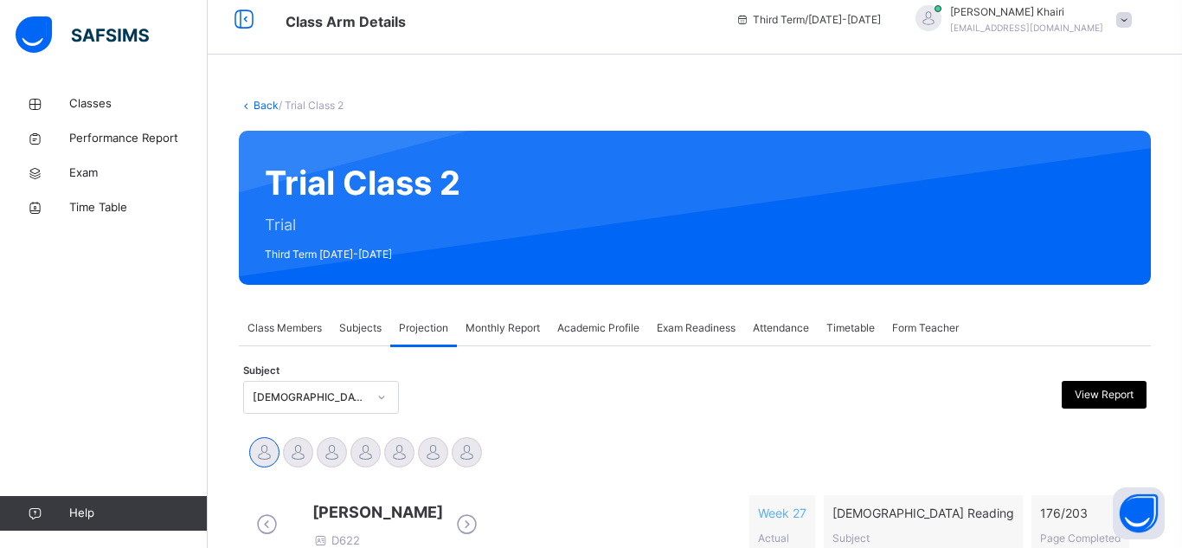
click at [624, 434] on div "[PERSON_NAME] [PERSON_NAME] [PERSON_NAME] [PERSON_NAME] Trabaz Talhah Bin [PERS…" at bounding box center [695, 454] width 904 height 47
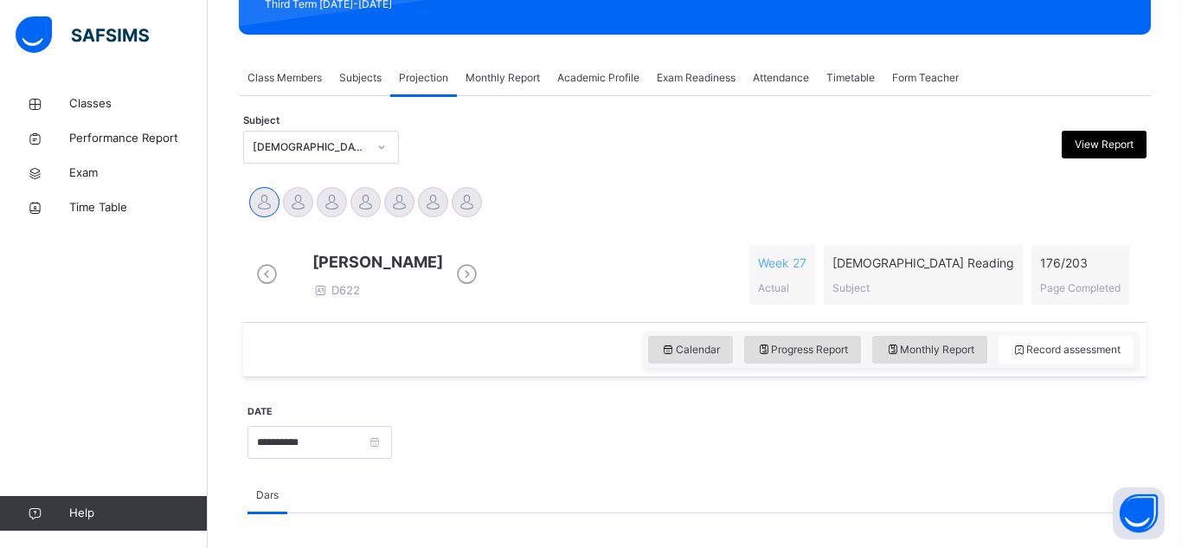
scroll to position [292, 0]
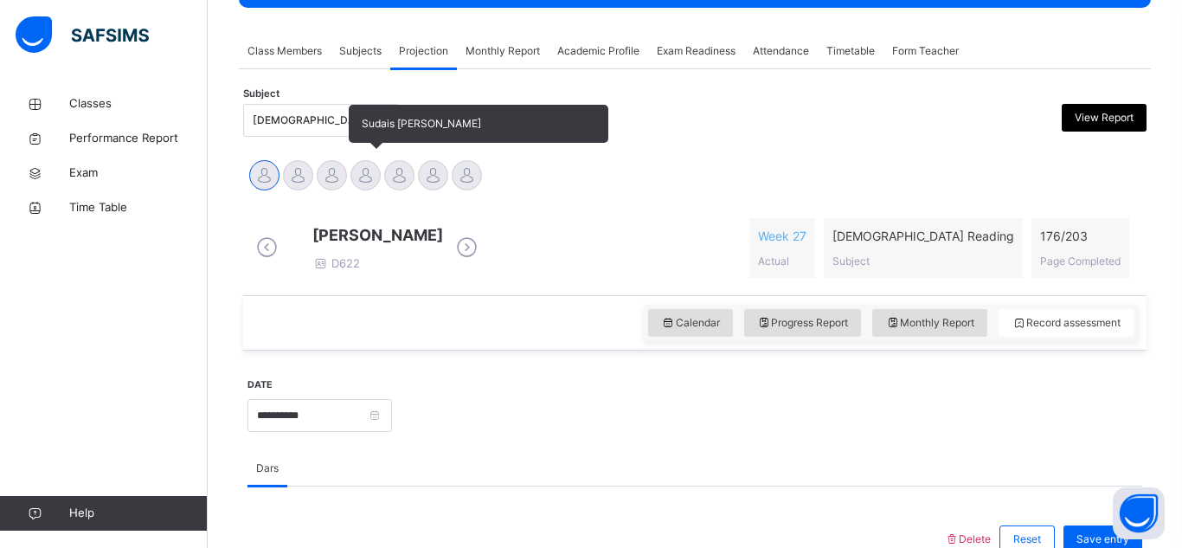
click at [365, 167] on div at bounding box center [366, 175] width 30 height 30
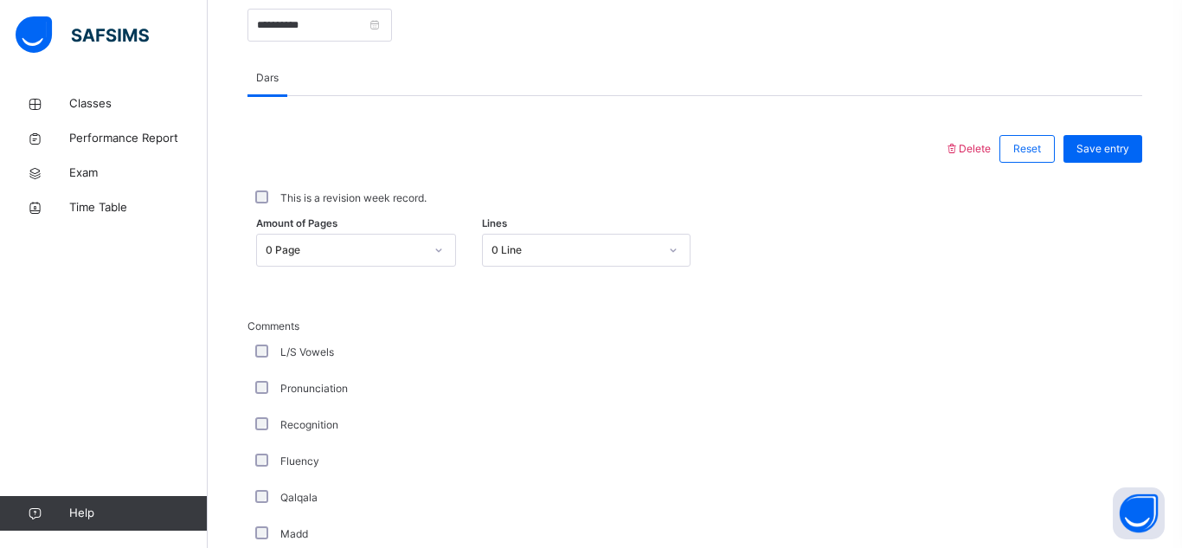
scroll to position [707, 0]
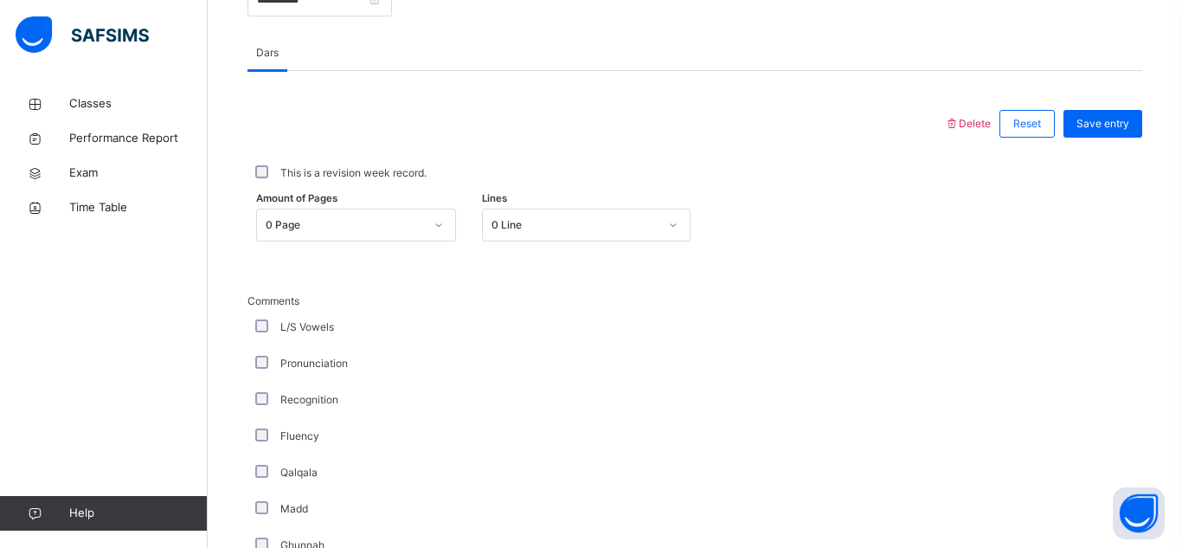
click at [348, 233] on div "0 Page" at bounding box center [345, 225] width 158 height 16
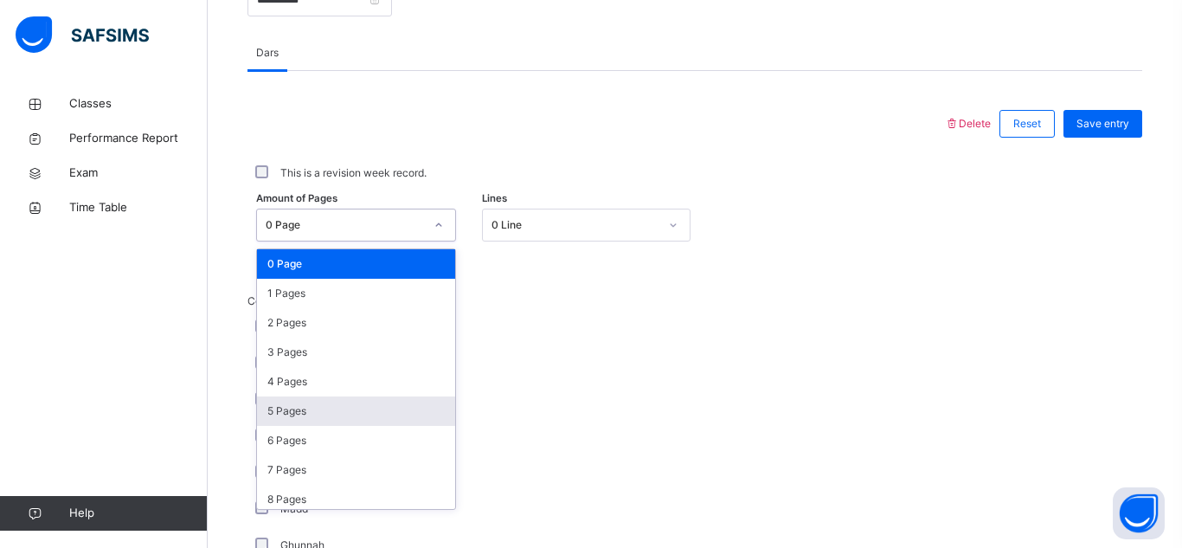
click at [300, 421] on div "5 Pages" at bounding box center [356, 410] width 198 height 29
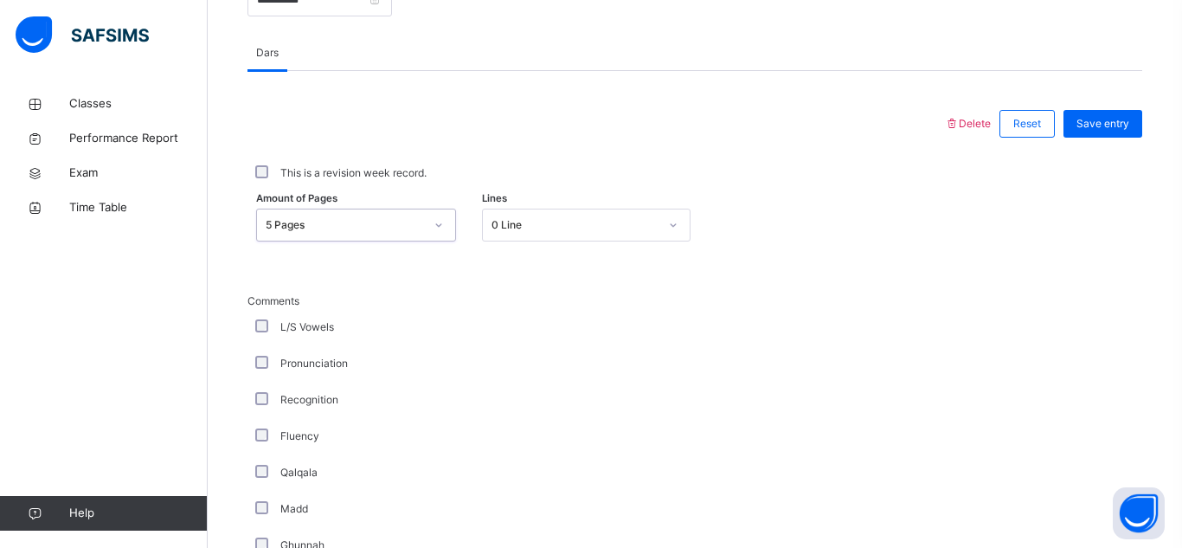
click at [306, 233] on div "5 Pages" at bounding box center [345, 225] width 158 height 16
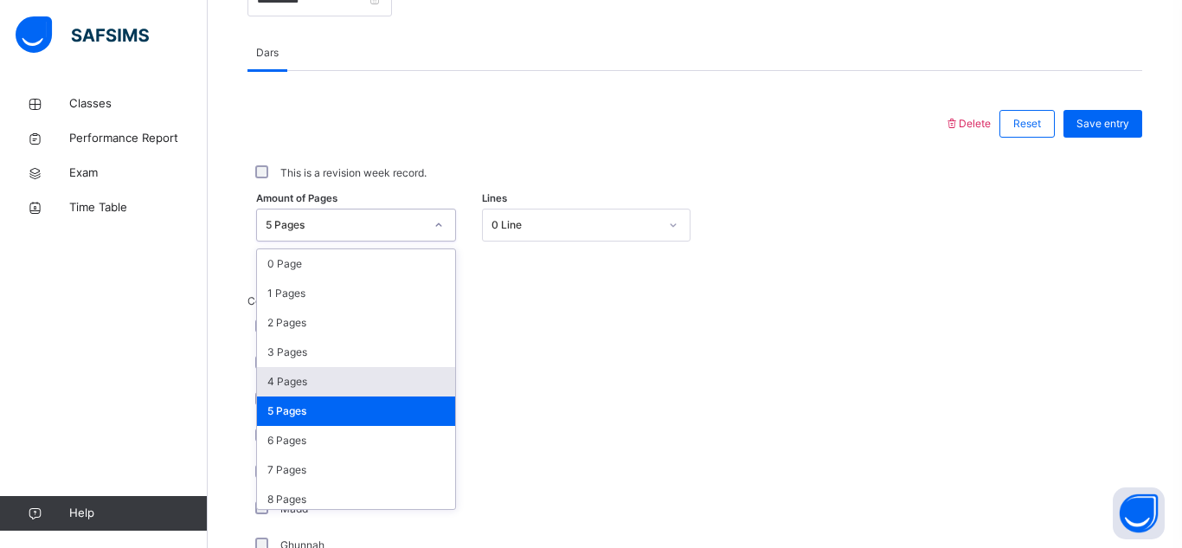
click at [288, 389] on div "4 Pages" at bounding box center [356, 381] width 198 height 29
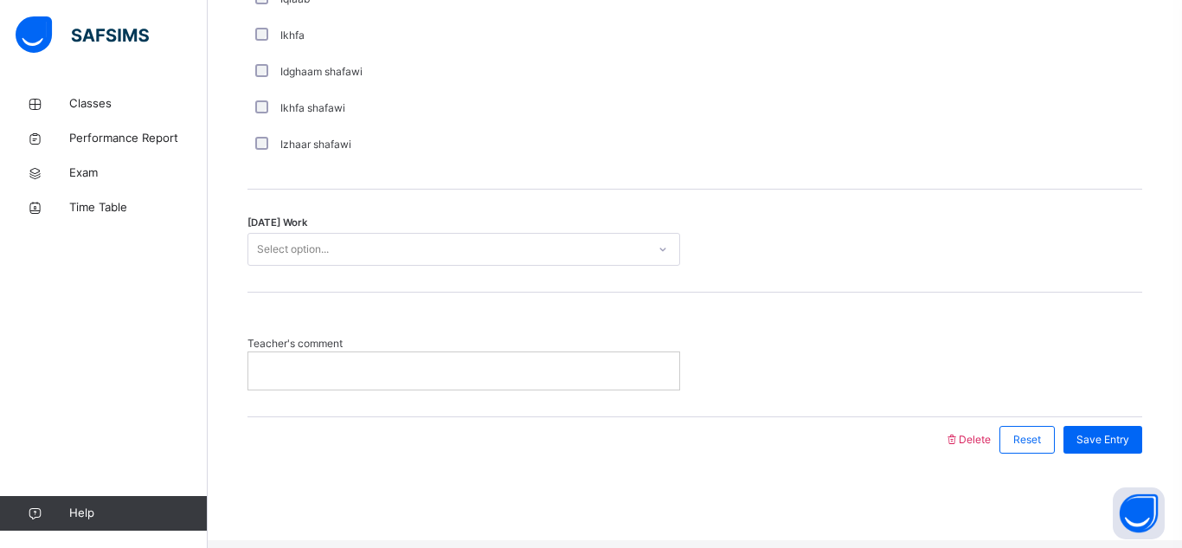
scroll to position [1405, 0]
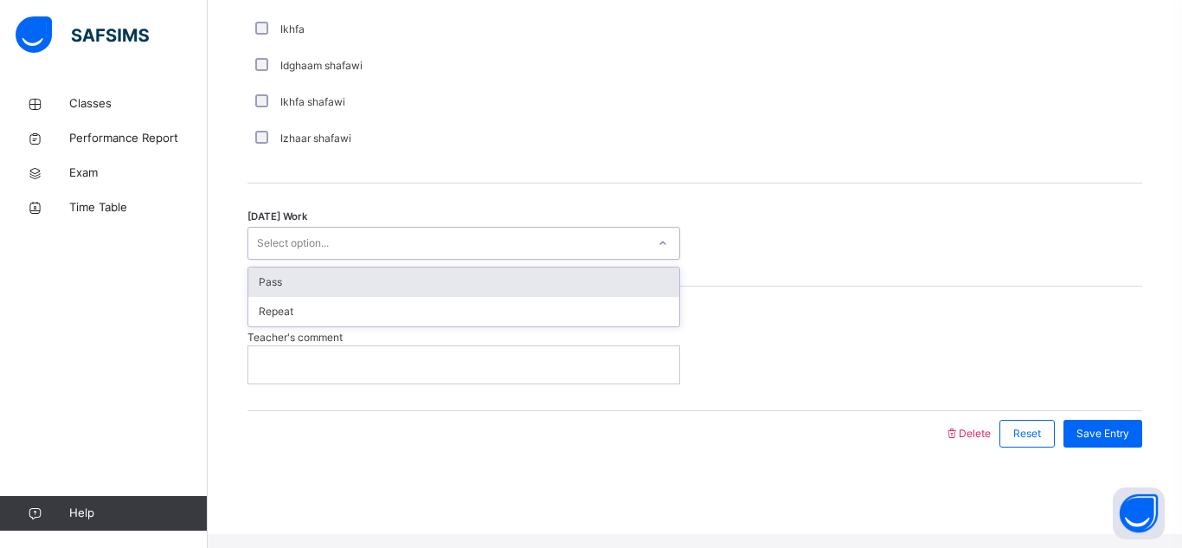
click at [528, 257] on div "Select option..." at bounding box center [447, 243] width 398 height 27
click at [509, 284] on div "Pass" at bounding box center [463, 281] width 431 height 29
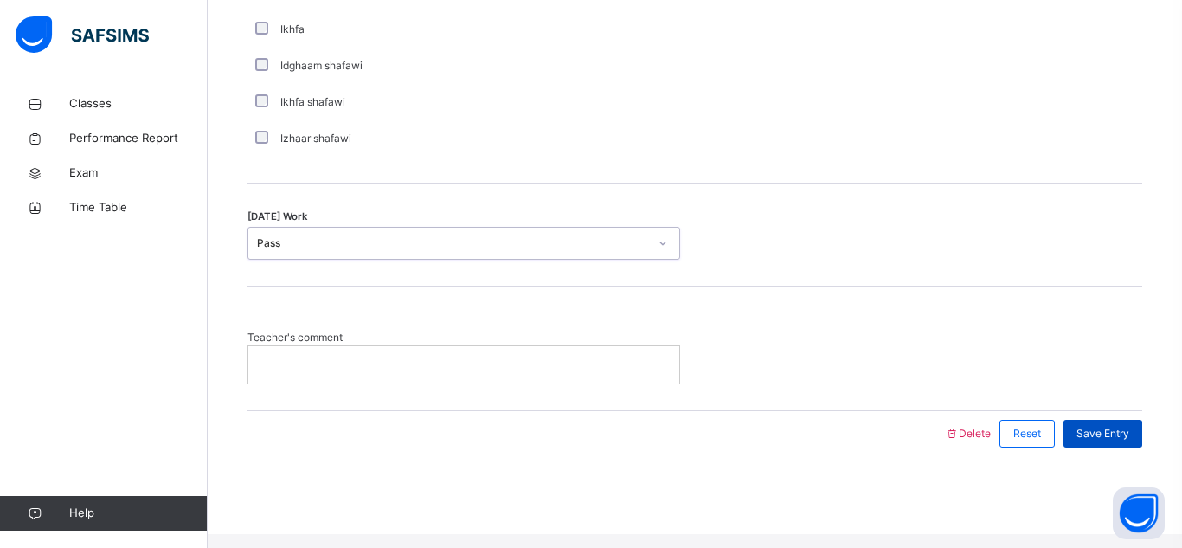
click at [1118, 441] on span "Save Entry" at bounding box center [1103, 434] width 53 height 16
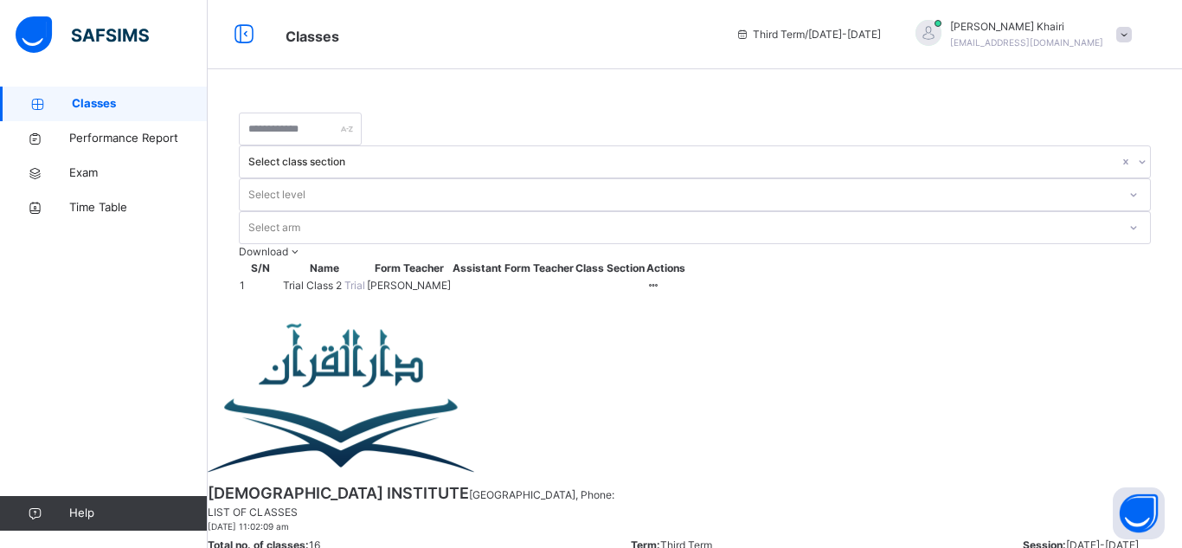
click at [111, 30] on img at bounding box center [82, 34] width 133 height 36
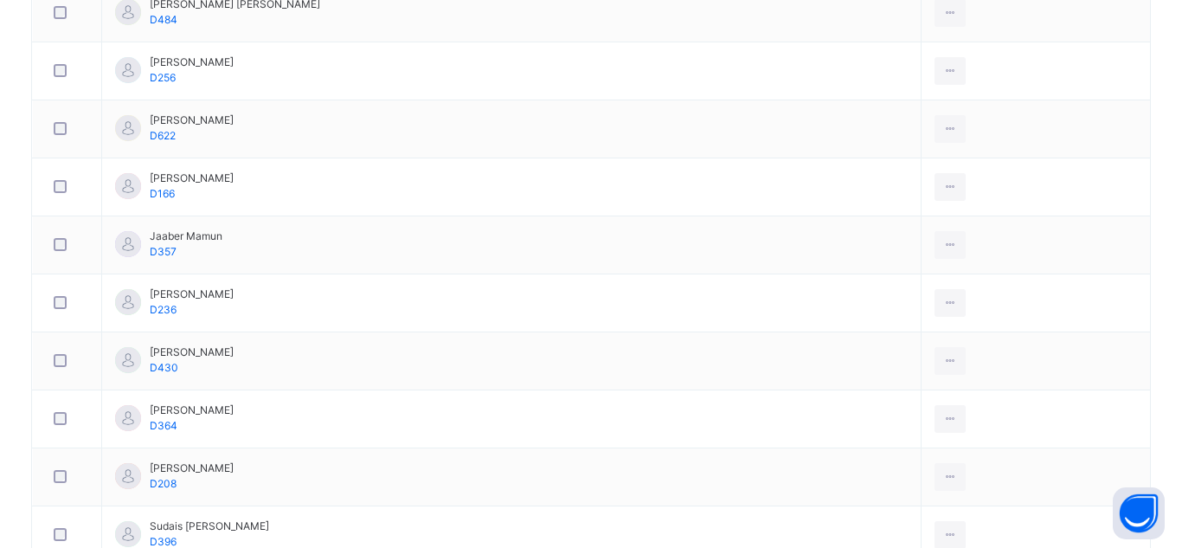
scroll to position [984, 0]
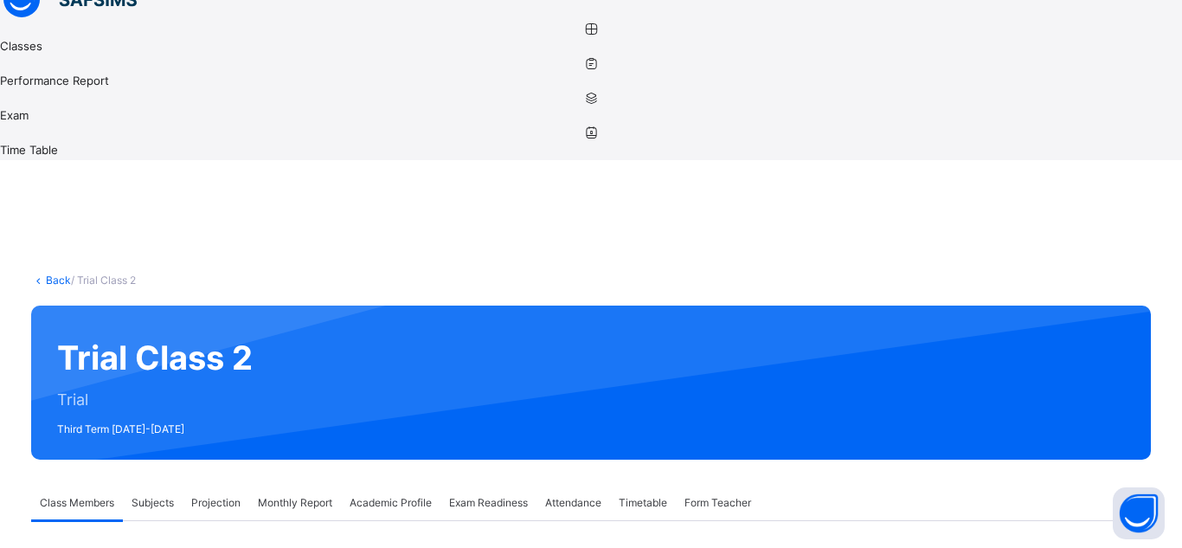
scroll to position [119, 0]
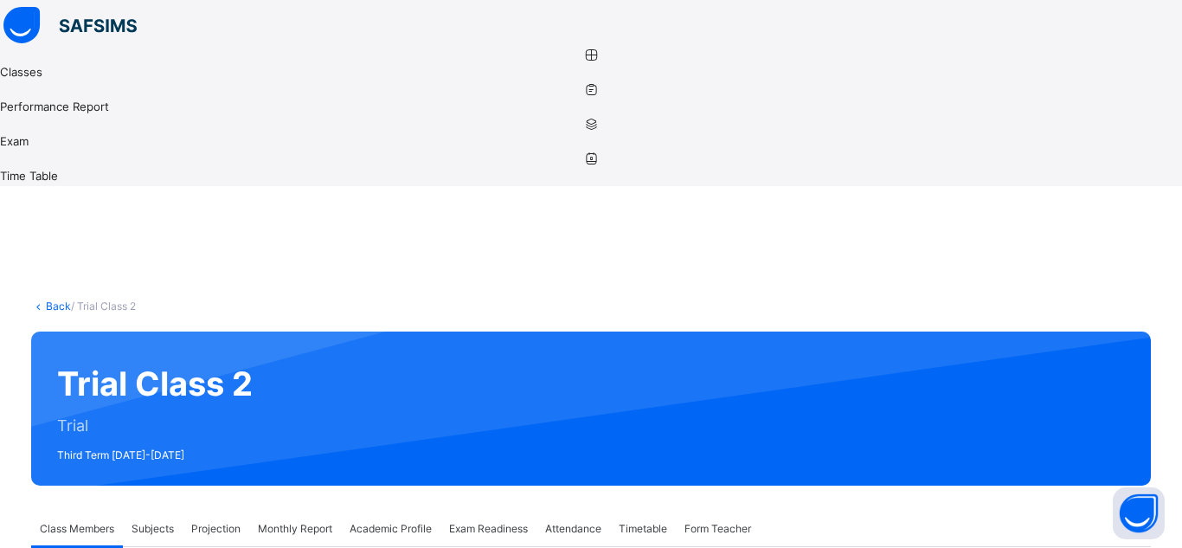
type input "********"
click at [183, 512] on div "Subjects" at bounding box center [153, 529] width 60 height 35
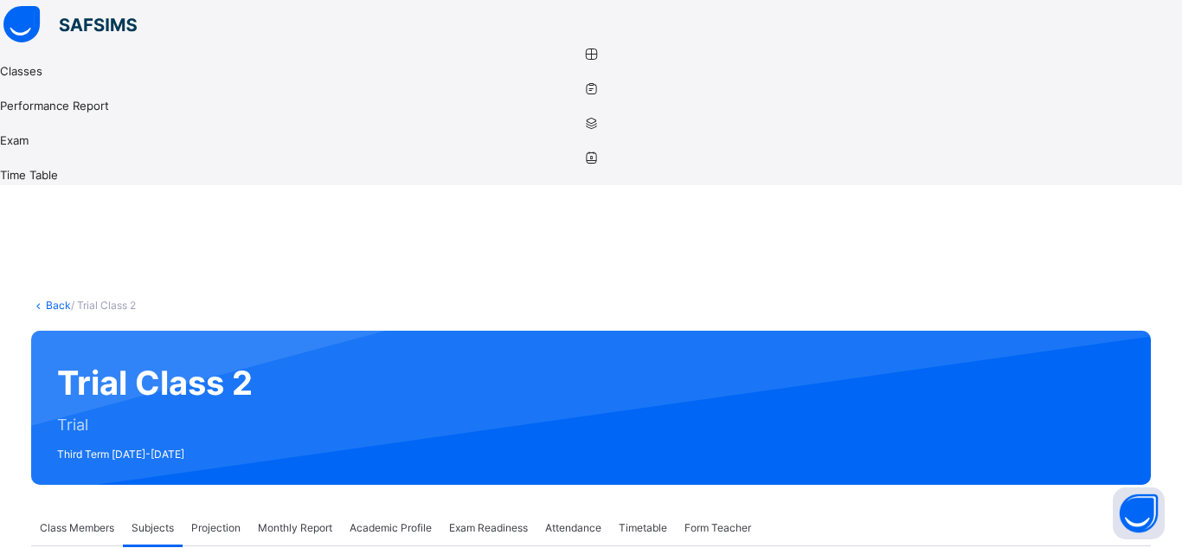
scroll to position [118, 0]
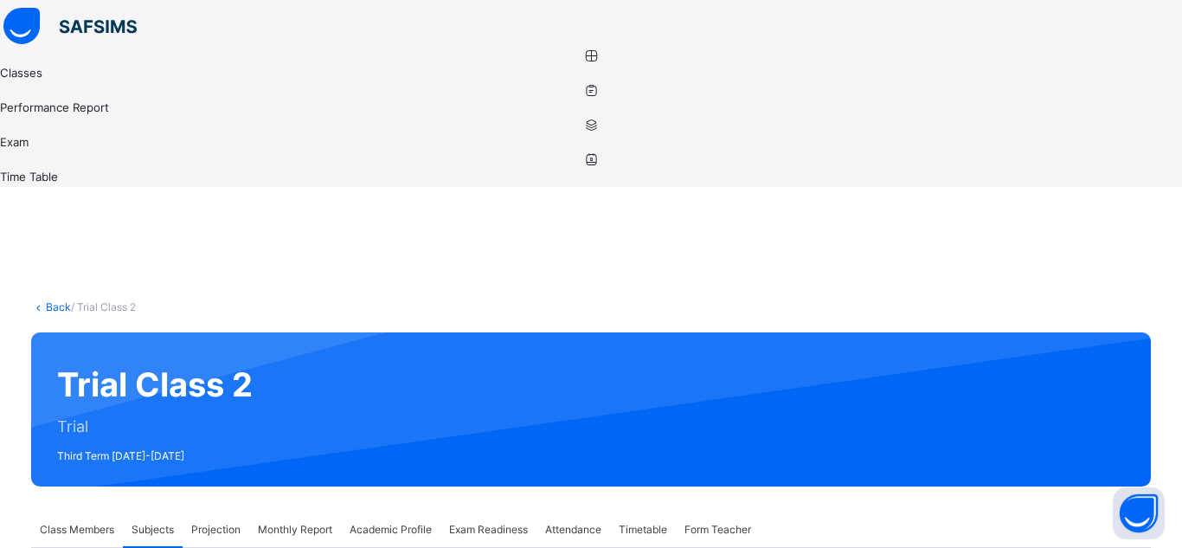
click at [249, 512] on div "Projection" at bounding box center [216, 529] width 67 height 35
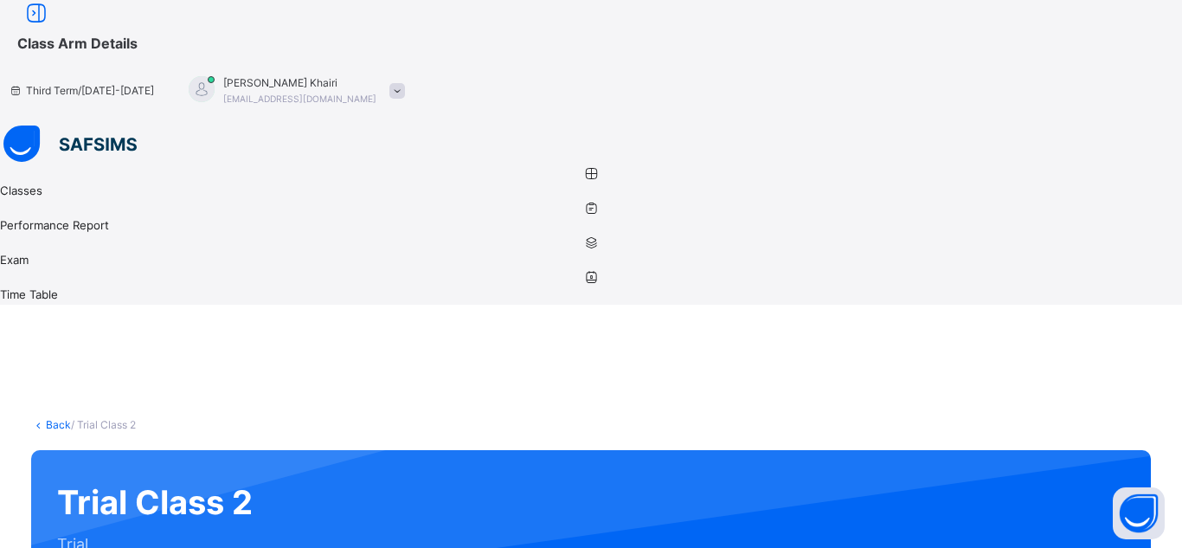
scroll to position [125, 0]
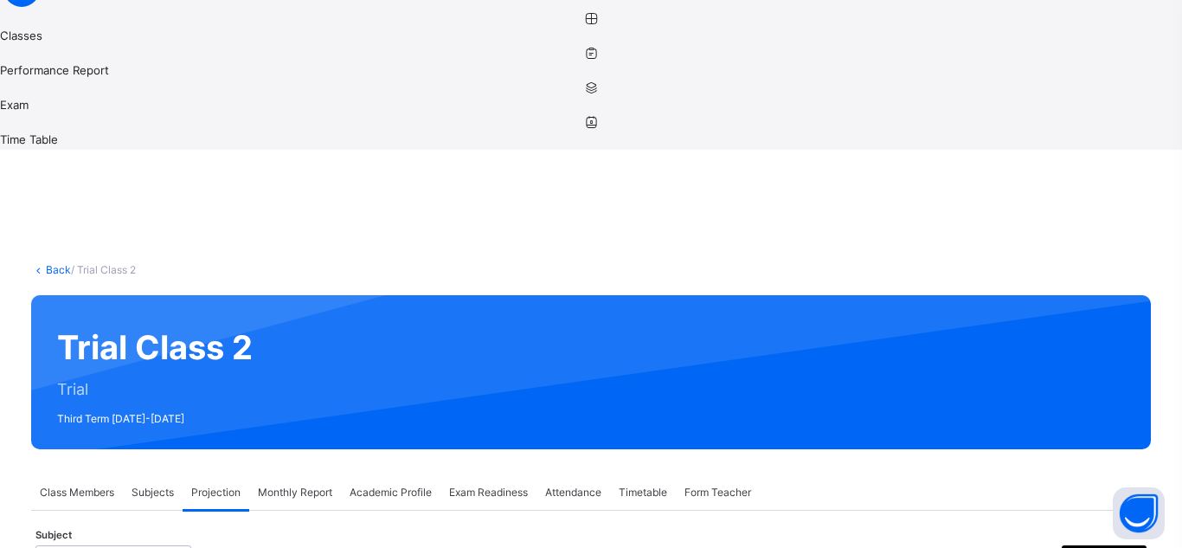
scroll to position [156, 0]
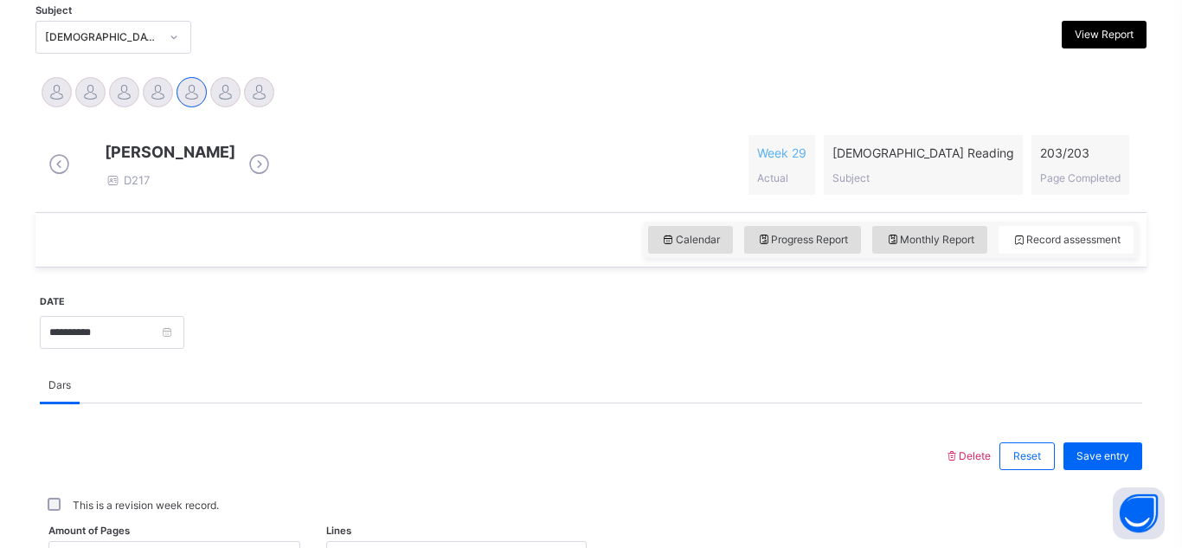
scroll to position [682, 0]
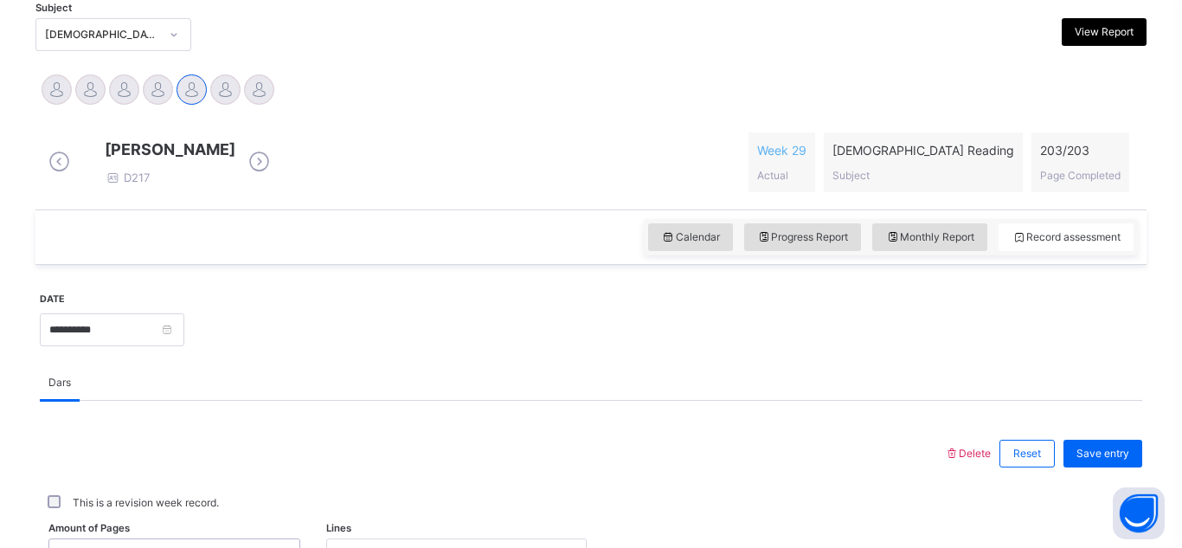
click at [267, 542] on div "0 Page" at bounding box center [157, 555] width 217 height 27
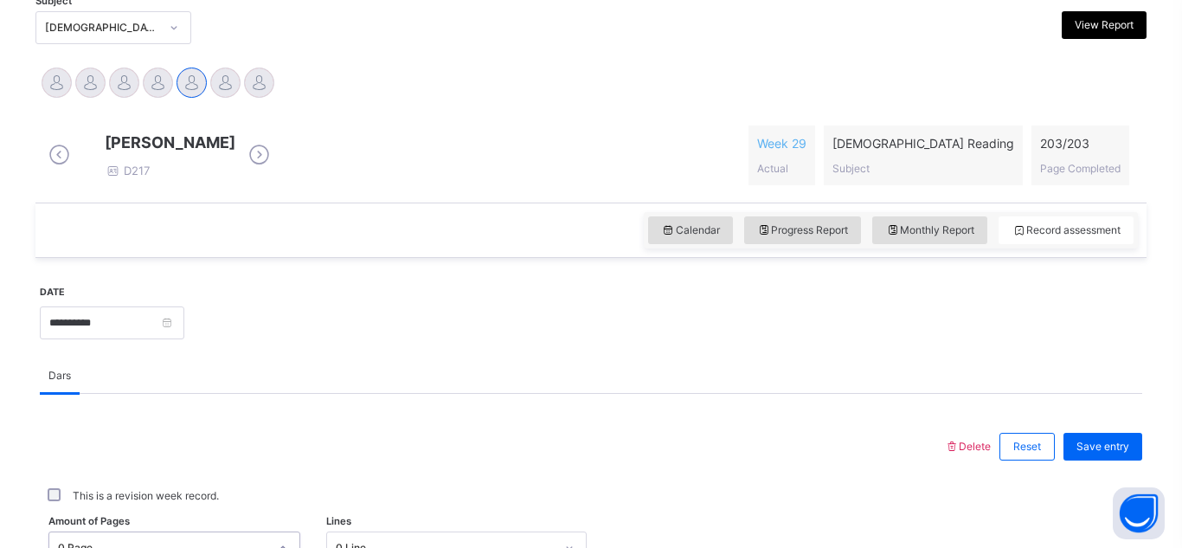
scroll to position [690, 0]
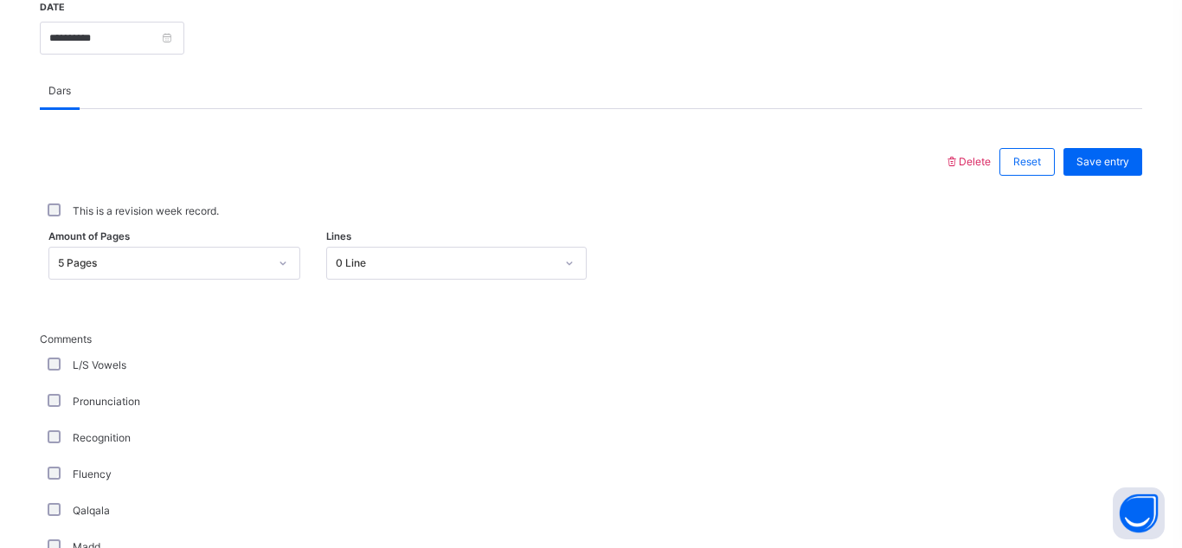
scroll to position [1405, 0]
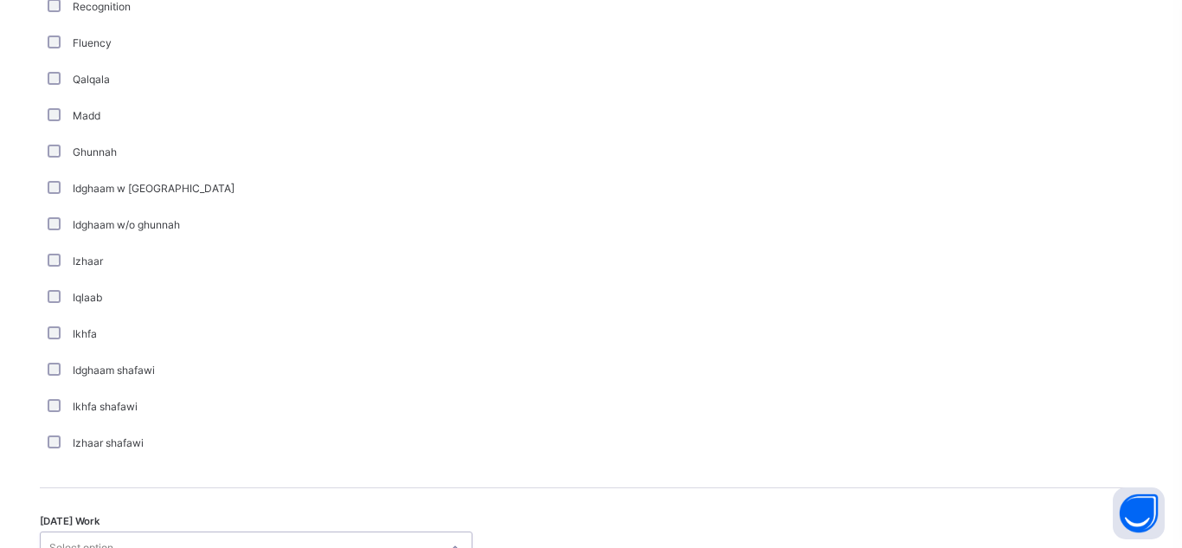
click at [272, 535] on div "Select option..." at bounding box center [240, 548] width 398 height 27
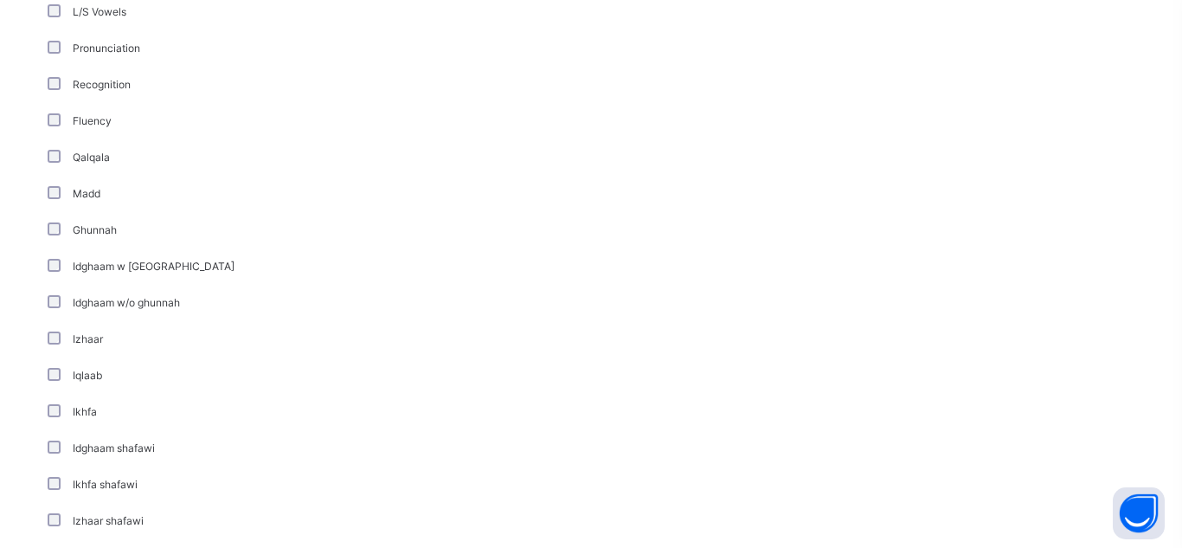
scroll to position [1301, 0]
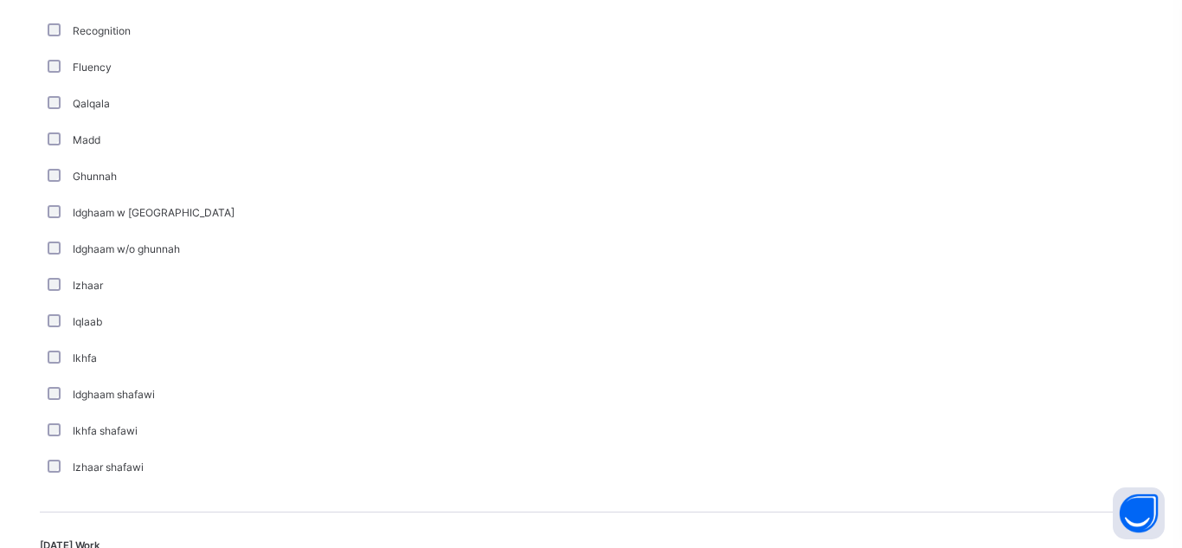
scroll to position [1405, 0]
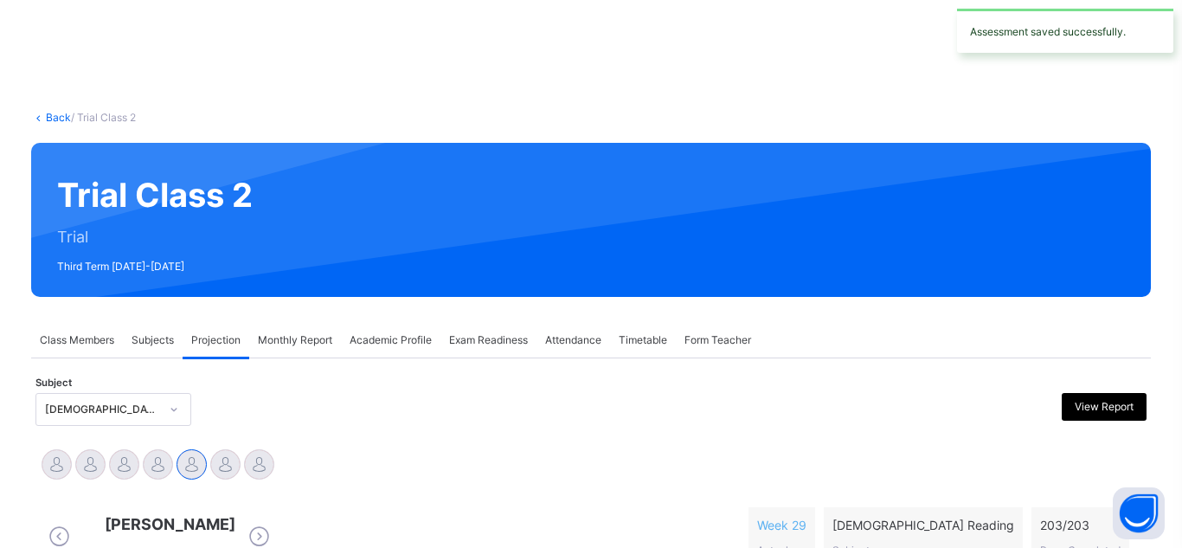
scroll to position [262, 0]
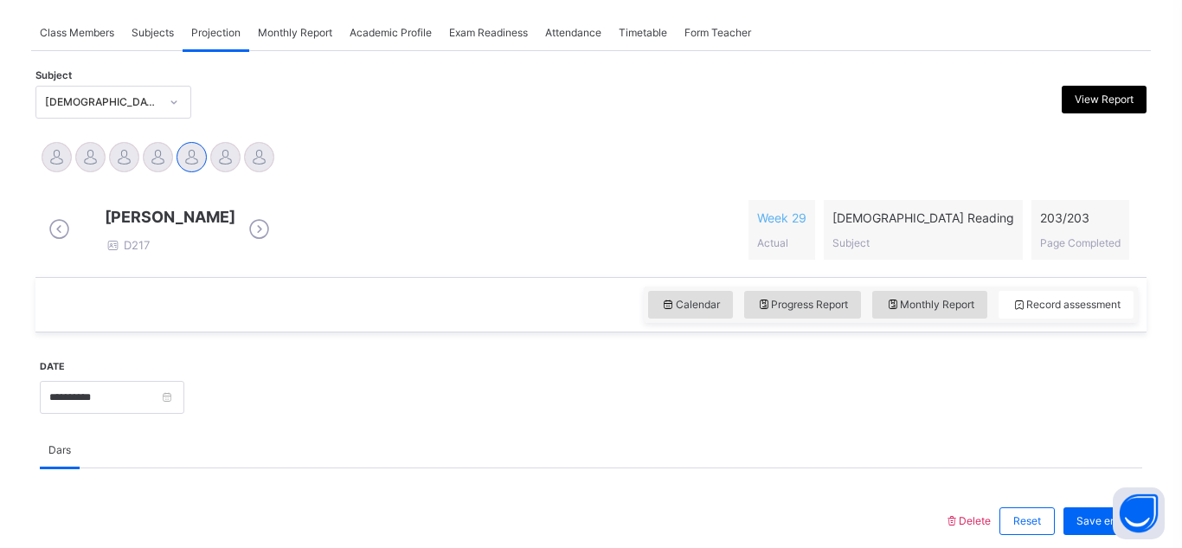
scroll to position [615, 0]
click at [146, 380] on input "**********" at bounding box center [112, 396] width 145 height 33
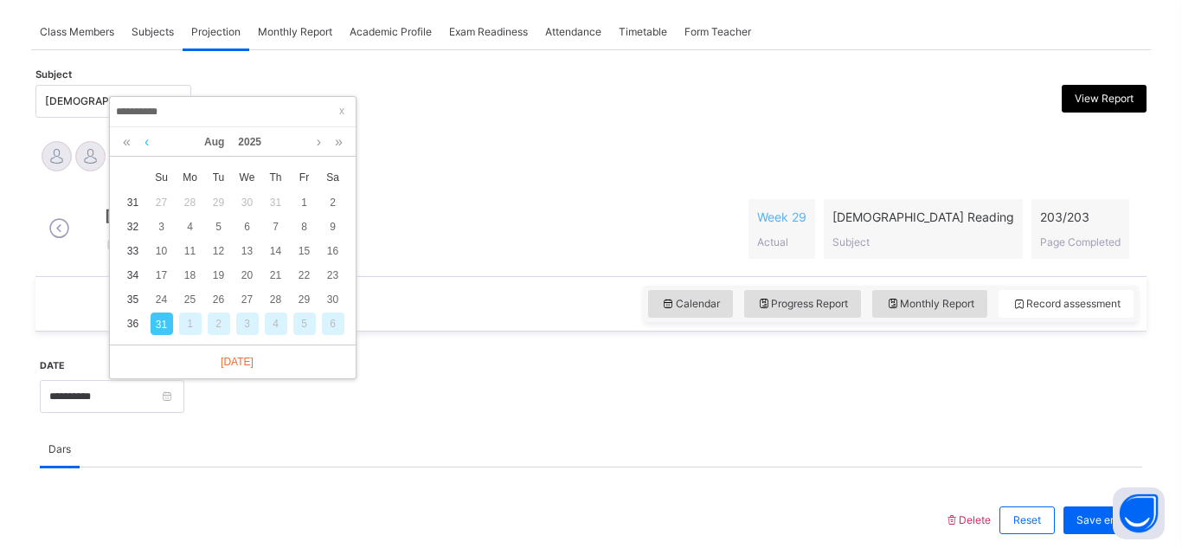
click at [145, 142] on link at bounding box center [146, 141] width 13 height 29
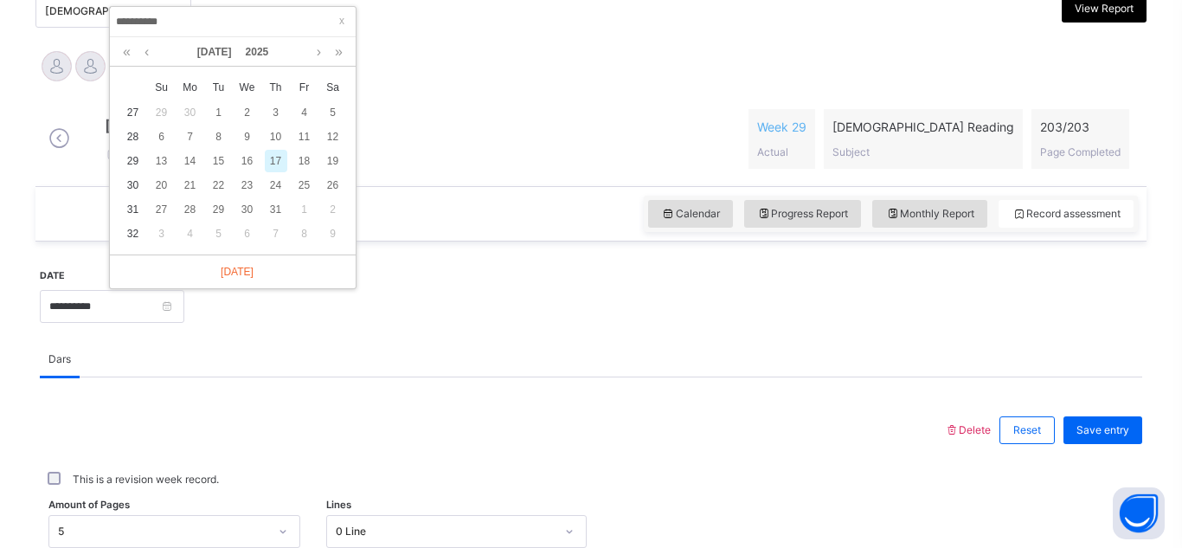
scroll to position [623, 0]
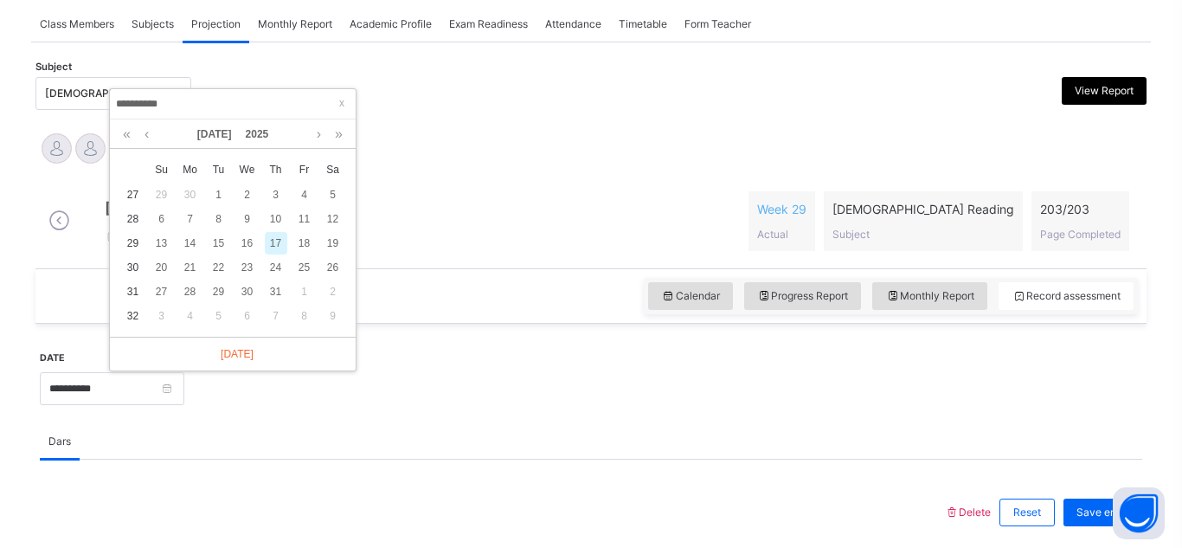
click at [112, 337] on div "[DATE]" at bounding box center [233, 354] width 246 height 34
click at [319, 132] on link at bounding box center [319, 133] width 13 height 29
click at [319, 138] on link at bounding box center [319, 133] width 13 height 29
click at [148, 130] on link at bounding box center [146, 133] width 13 height 29
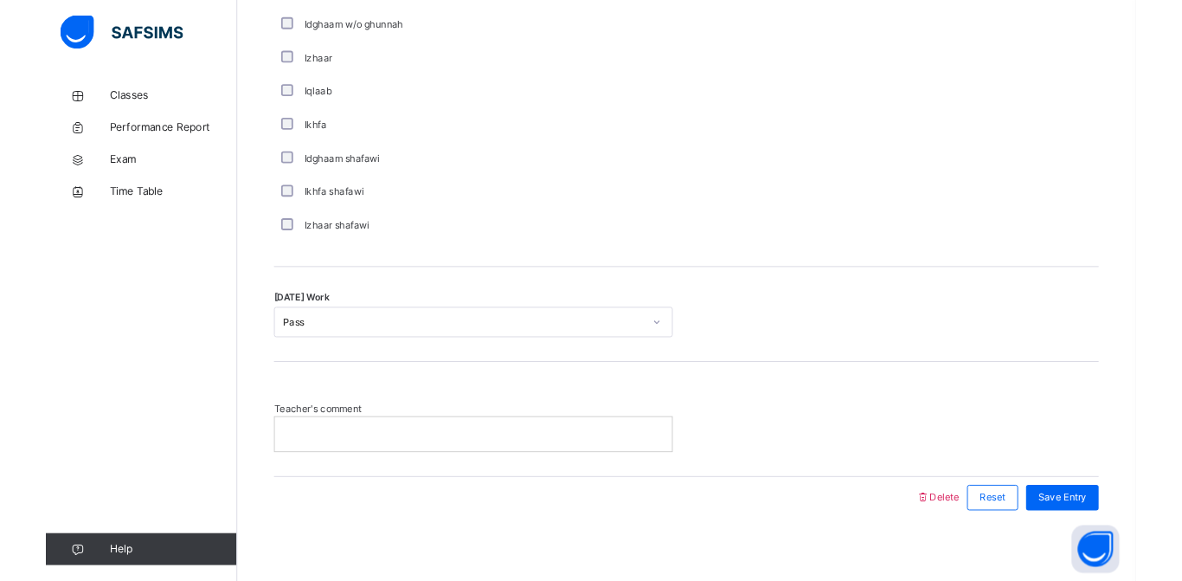
scroll to position [1296, 0]
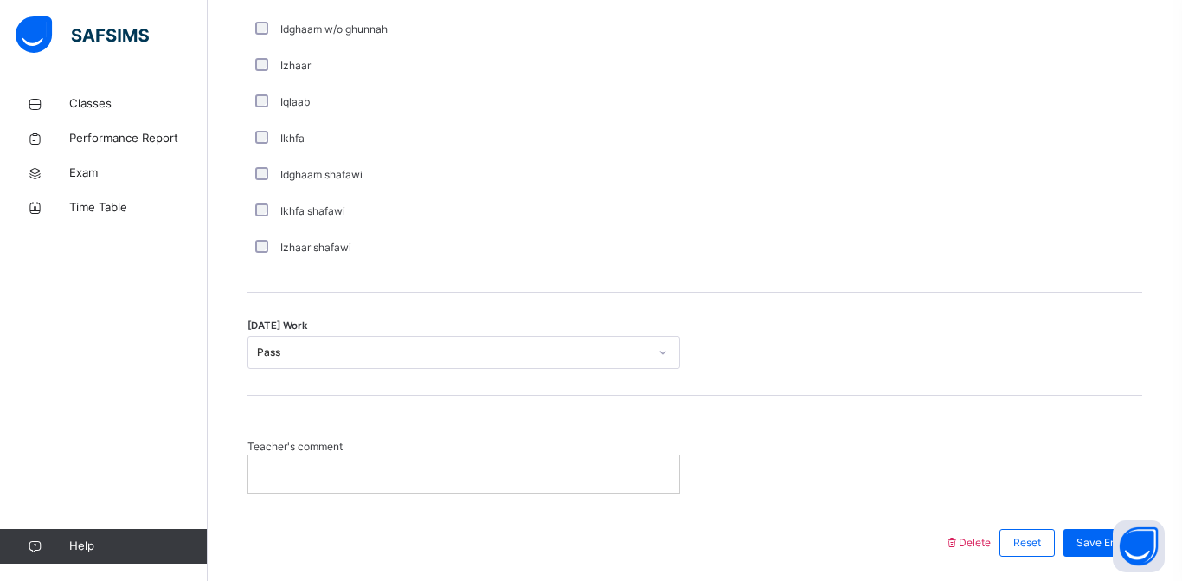
click at [504, 481] on p at bounding box center [463, 474] width 405 height 16
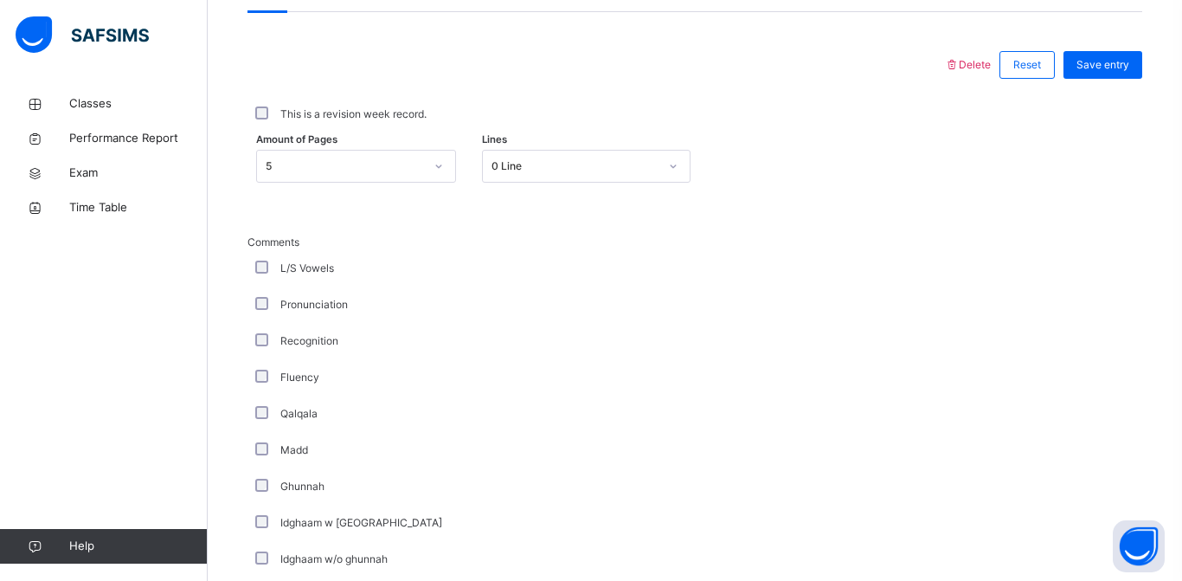
scroll to position [762, 0]
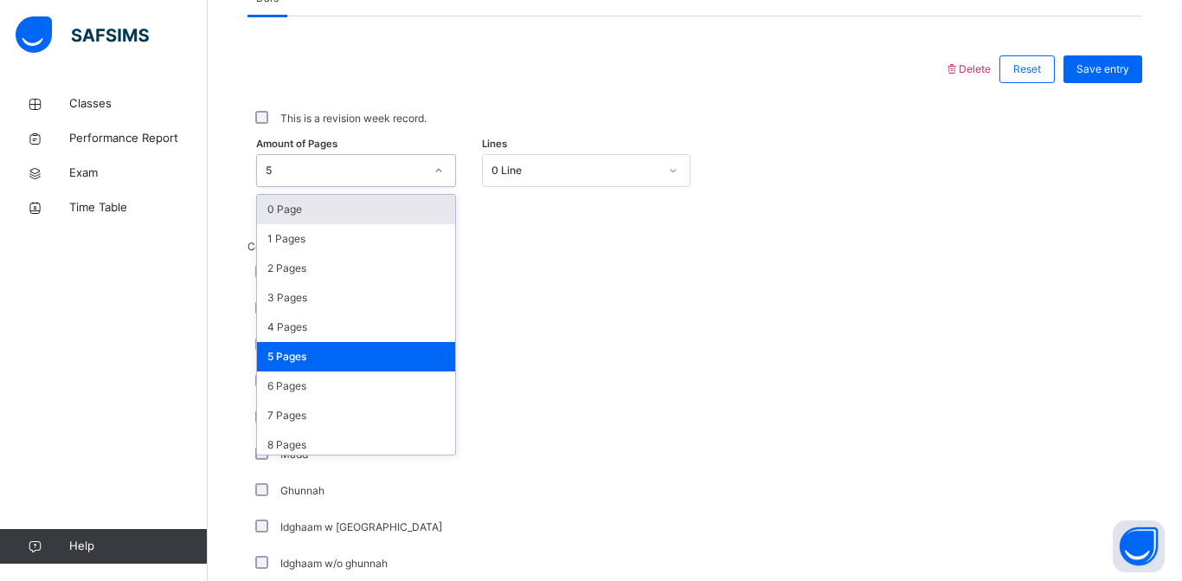
click at [618, 255] on span "Comments" at bounding box center [464, 247] width 433 height 16
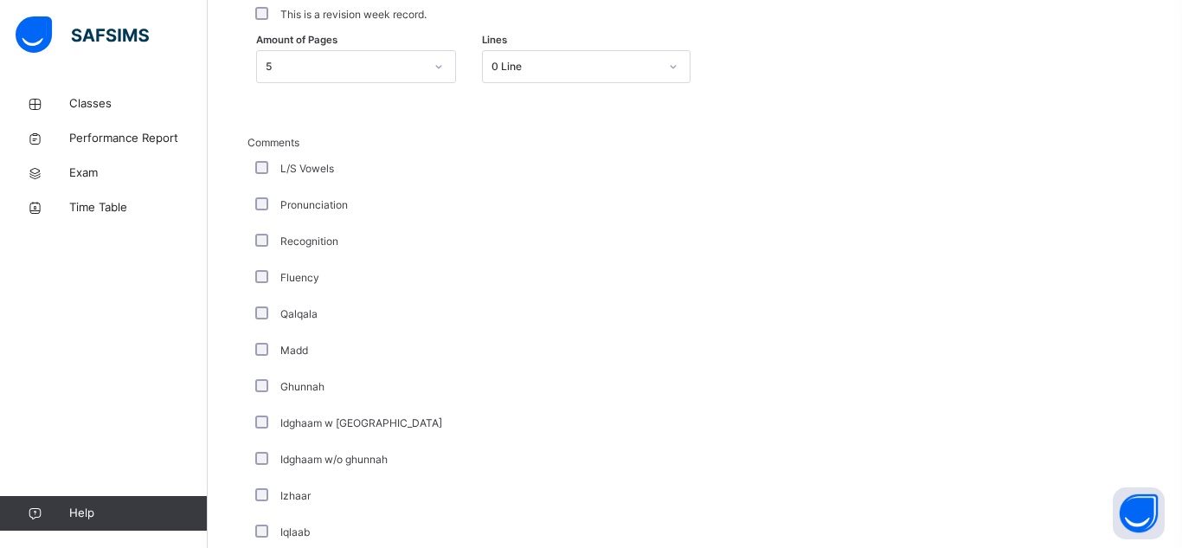
scroll to position [464, 0]
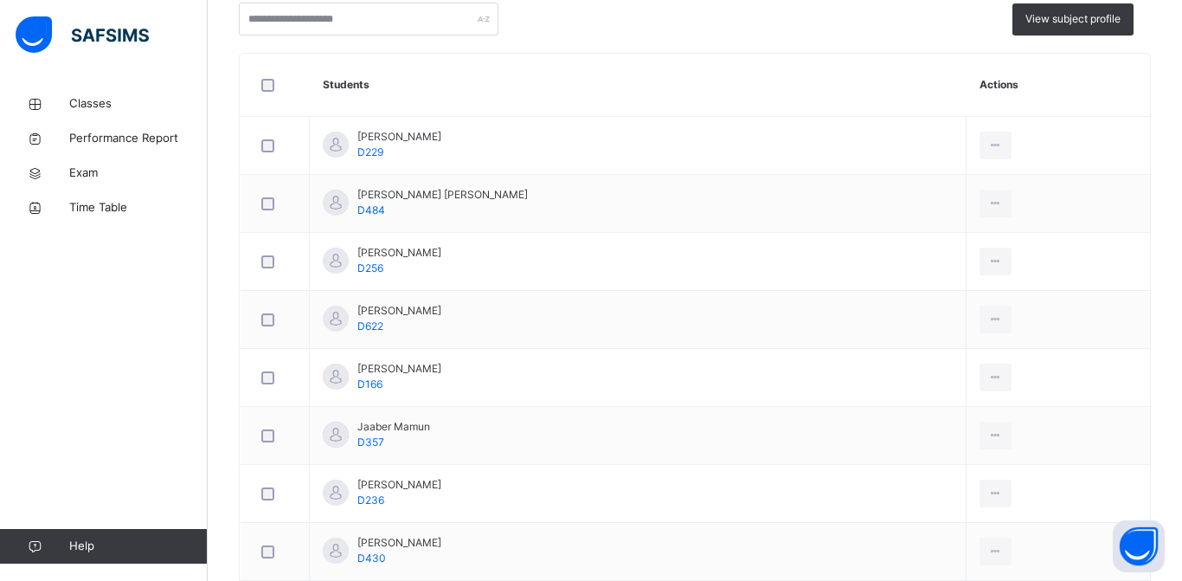
scroll to position [189, 0]
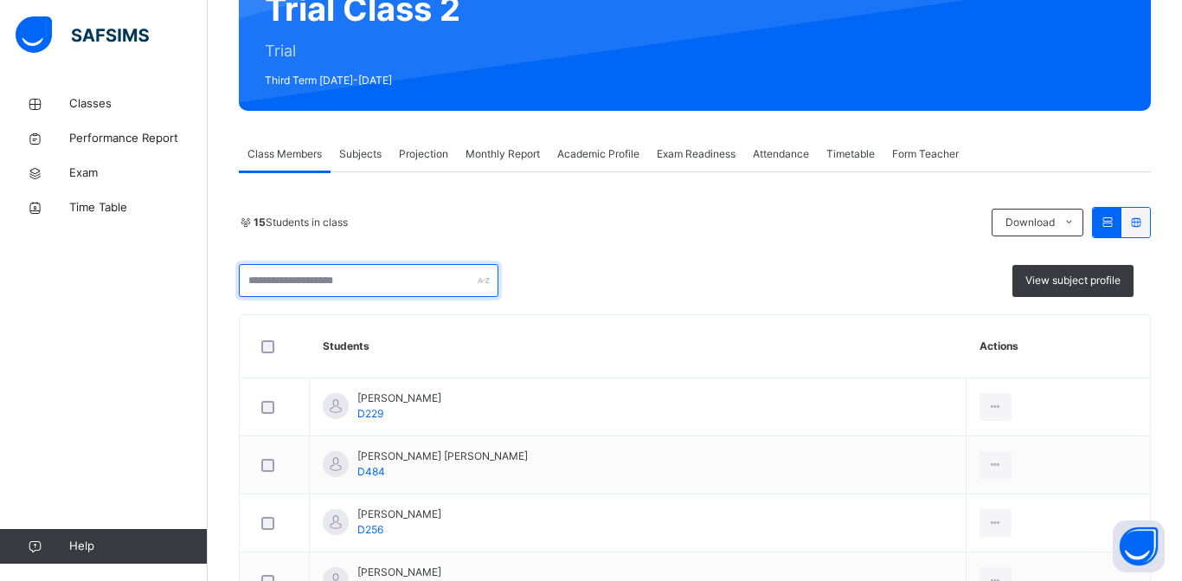
click at [444, 282] on input "text" at bounding box center [369, 280] width 260 height 33
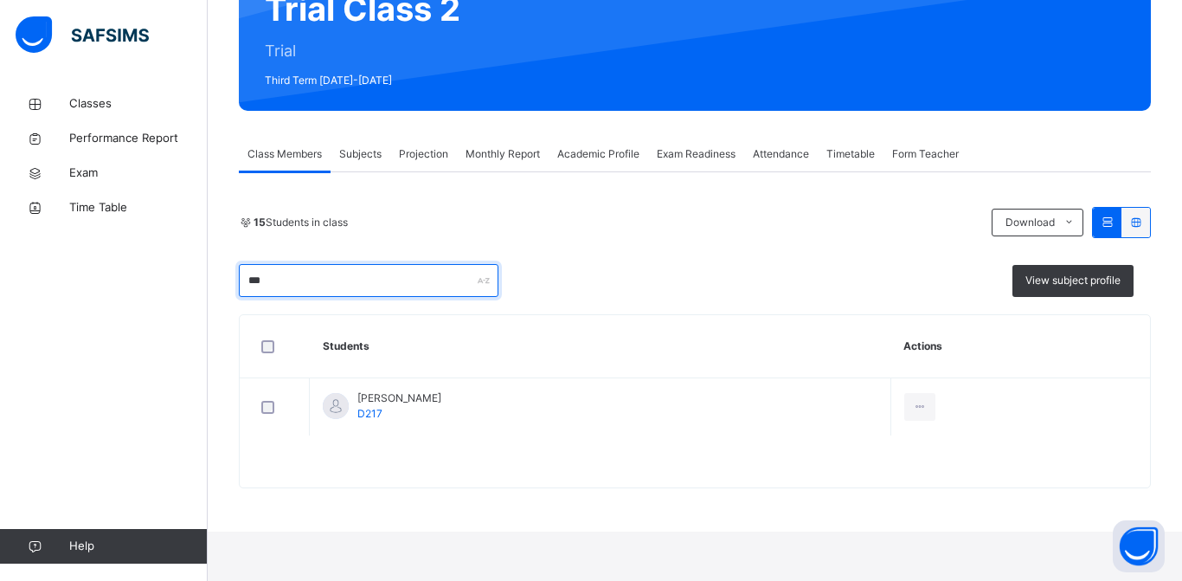
scroll to position [139, 0]
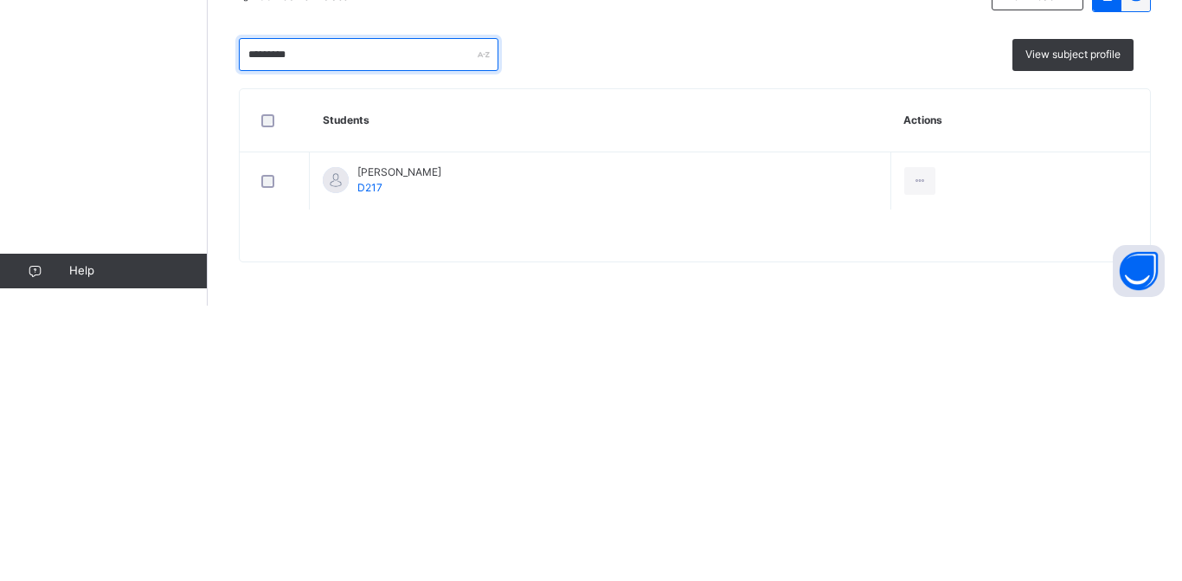
type input "********"
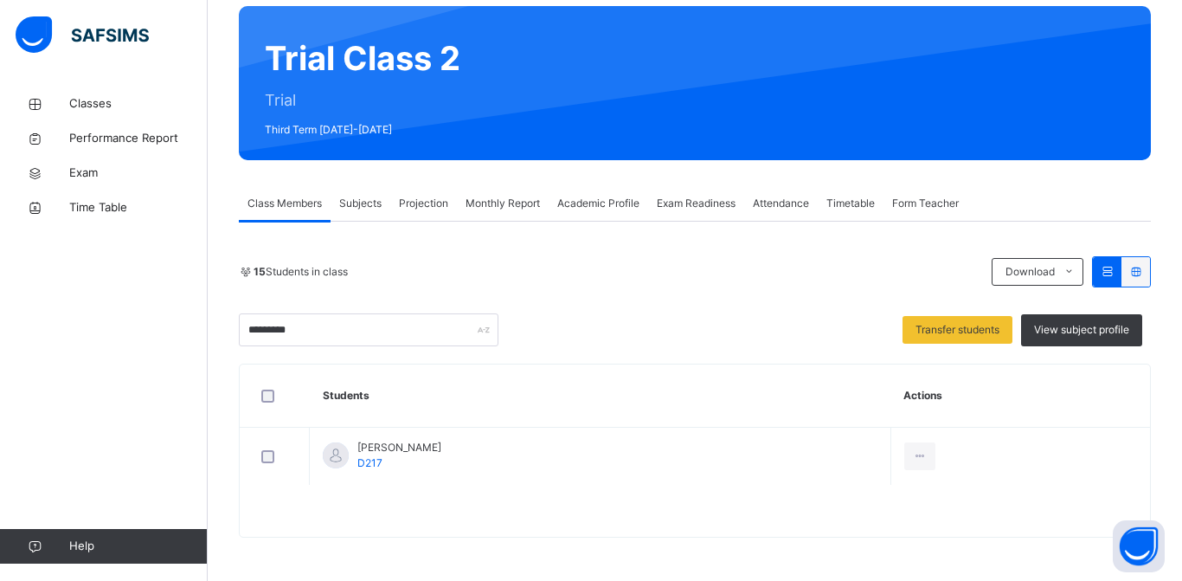
click at [358, 208] on span "Subjects" at bounding box center [360, 204] width 42 height 16
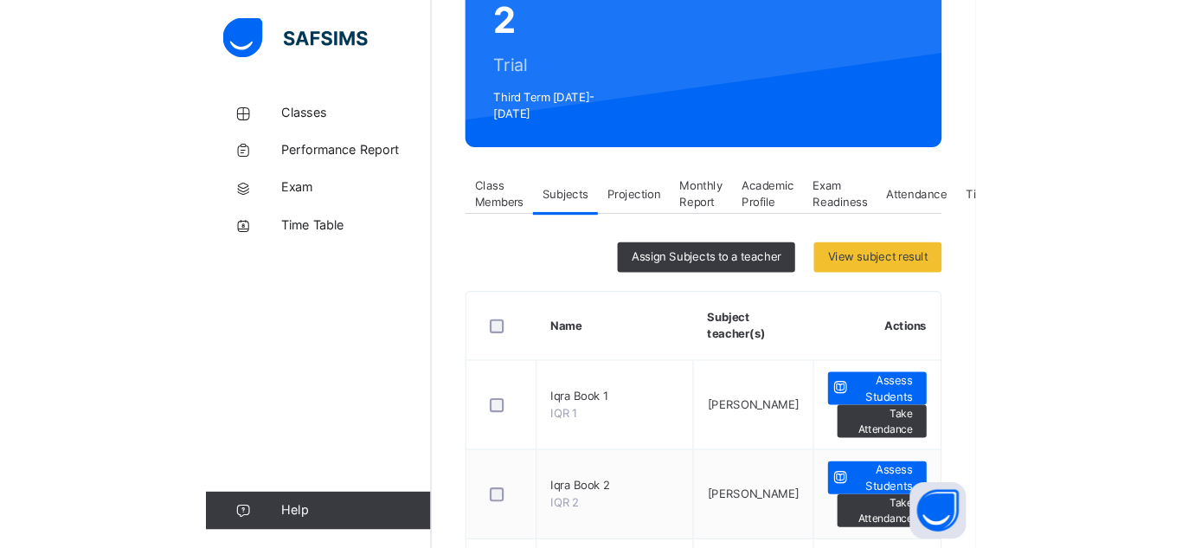
scroll to position [271, 0]
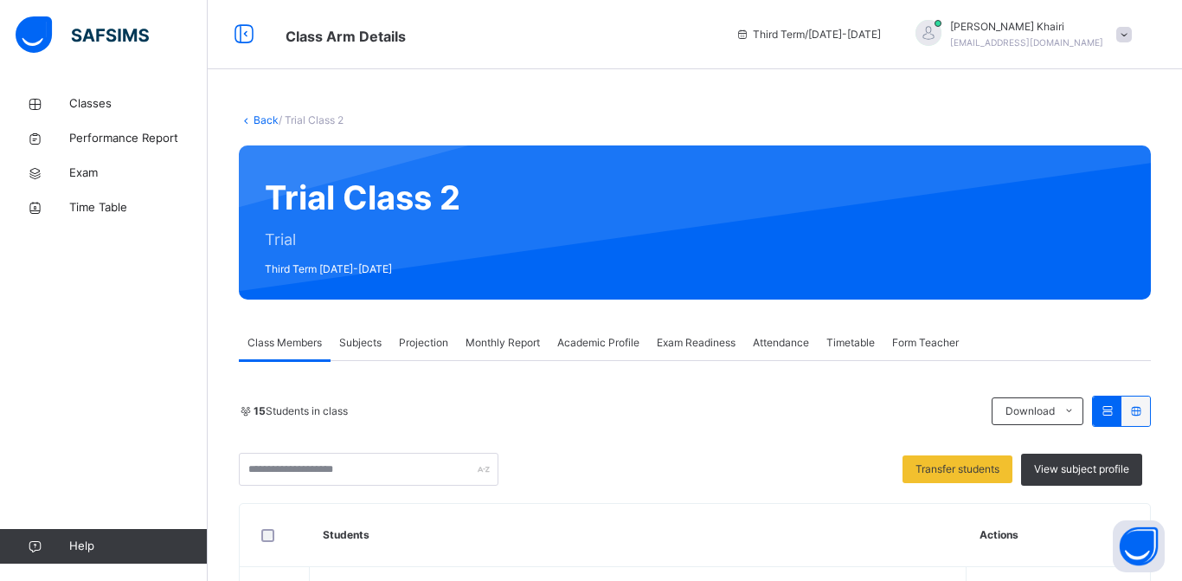
click at [375, 344] on span "Subjects" at bounding box center [360, 343] width 42 height 16
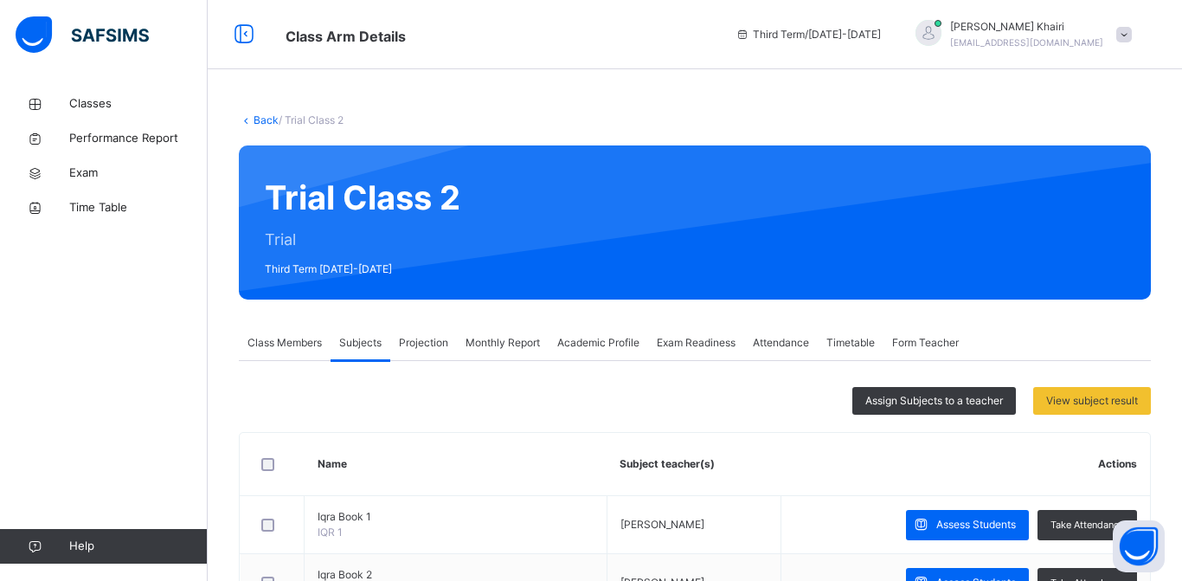
click at [436, 356] on div "Projection" at bounding box center [423, 342] width 67 height 35
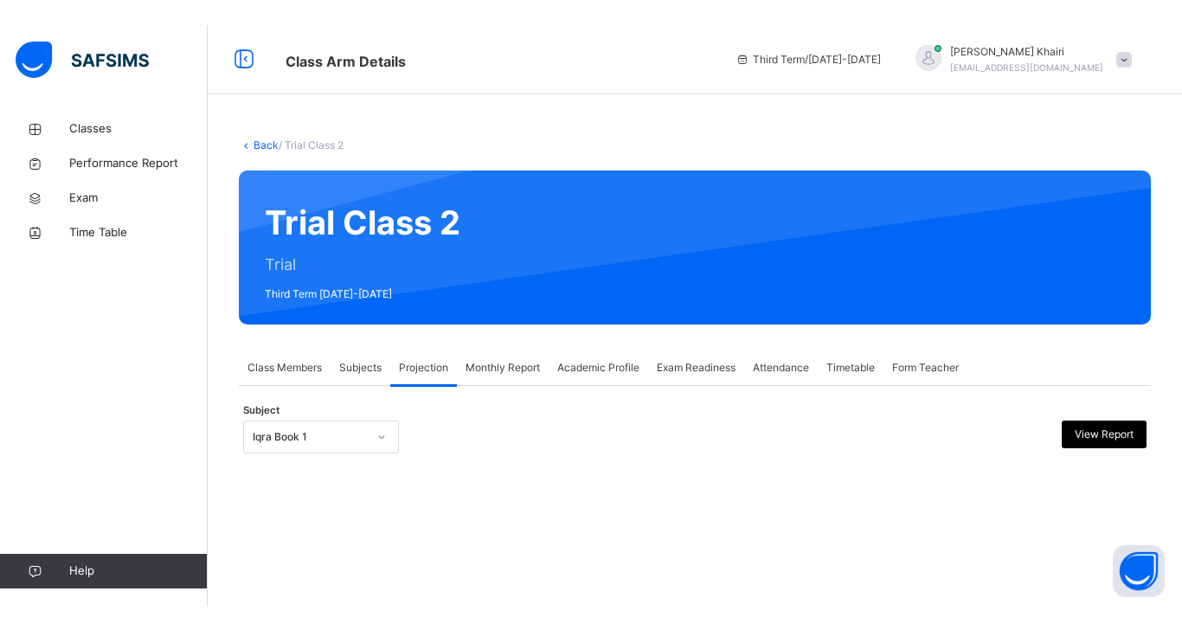
scroll to position [49, 0]
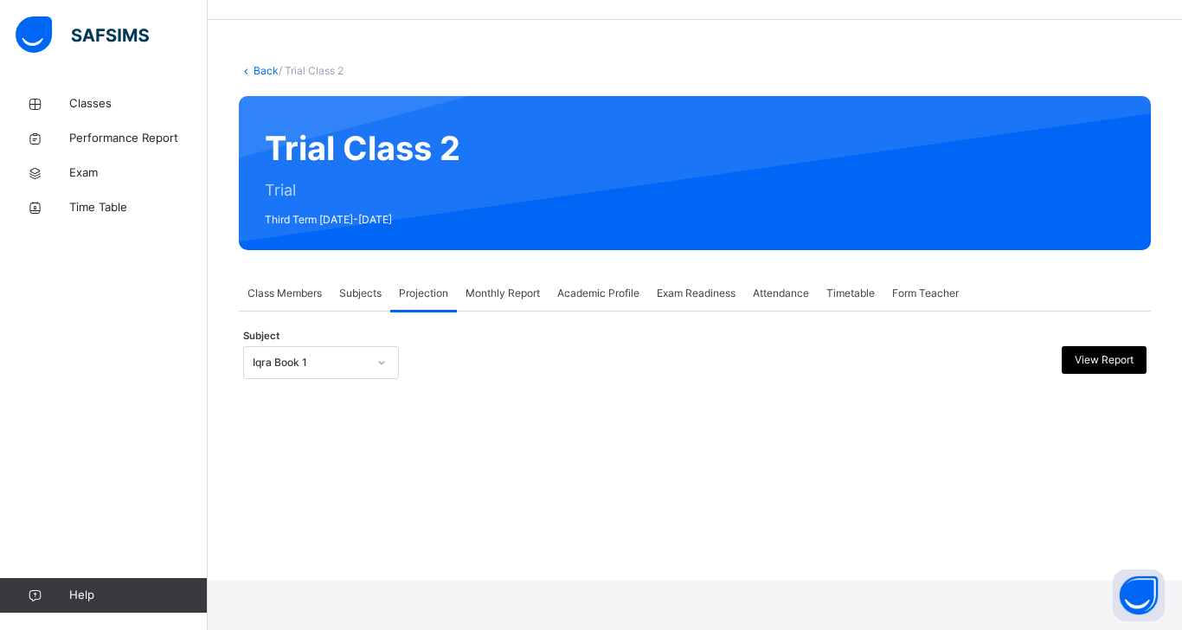
click at [365, 441] on div "Back / Trial Class 2 Trial Class 2 Trial Third Term [DATE]-[DATE] Class Members…" at bounding box center [695, 266] width 975 height 630
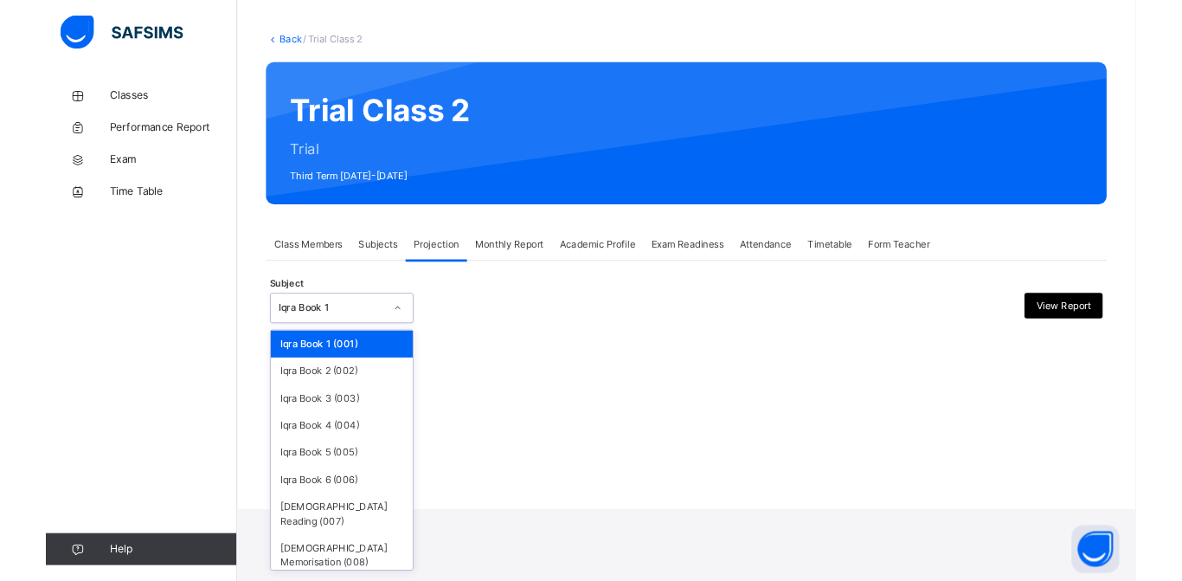
scroll to position [86, 0]
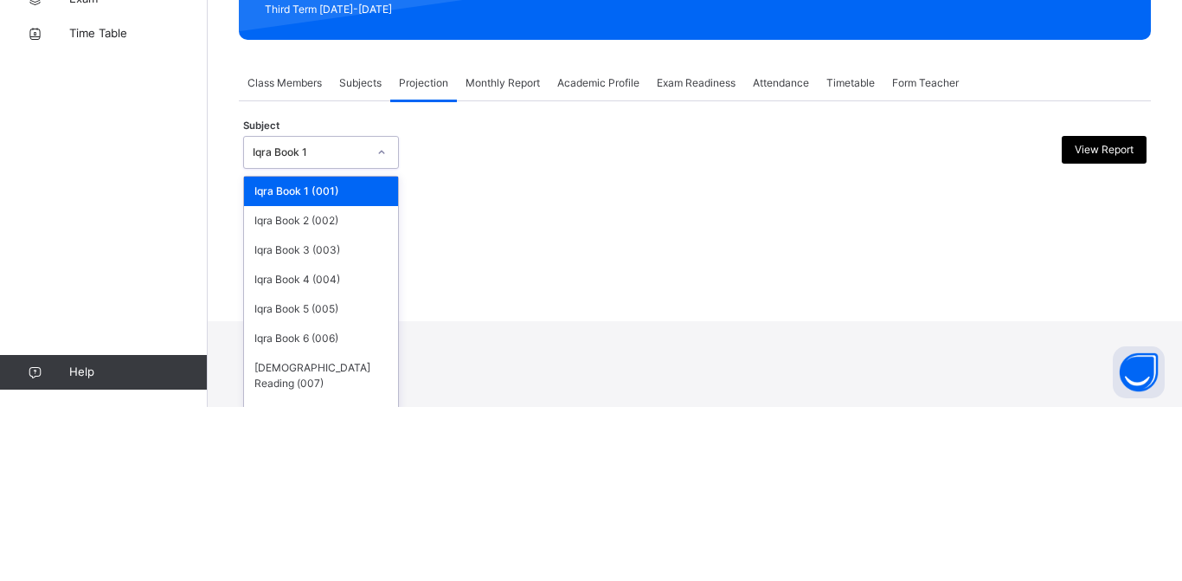
click at [524, 403] on div "Back / Trial Class 2 Trial Class 2 Trial Third Term [DATE]-[DATE] Class Members…" at bounding box center [695, 202] width 975 height 403
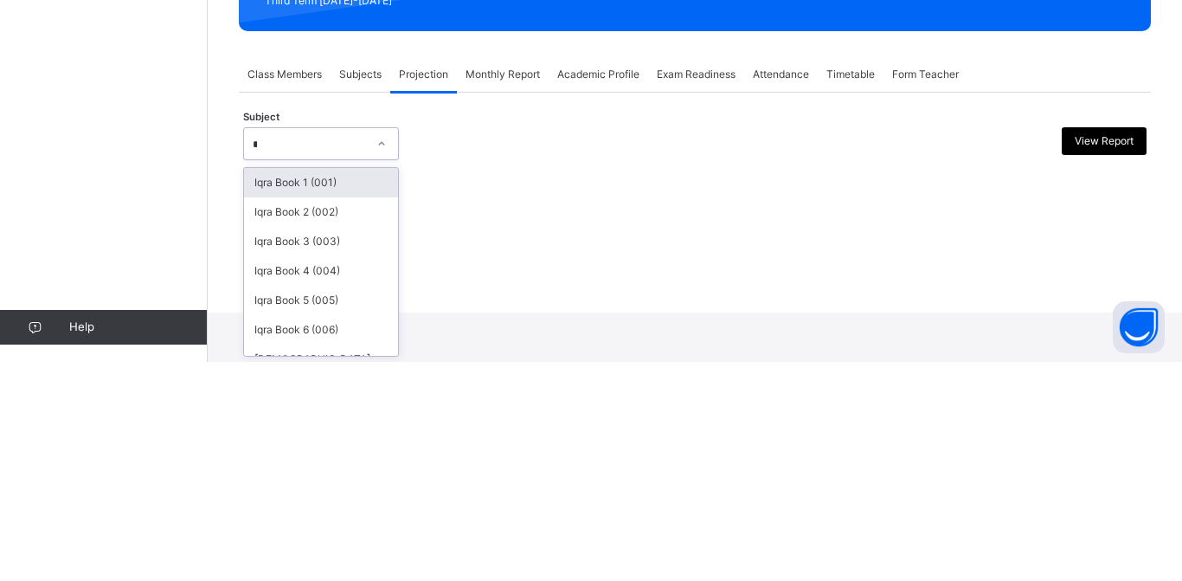
scroll to position [48, 0]
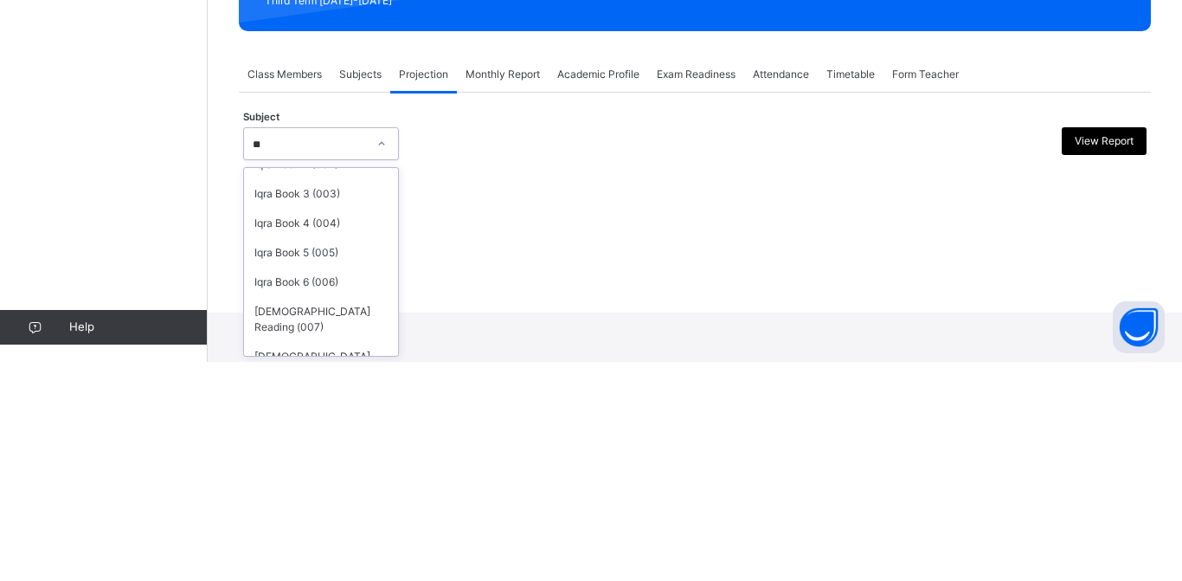
type input "**"
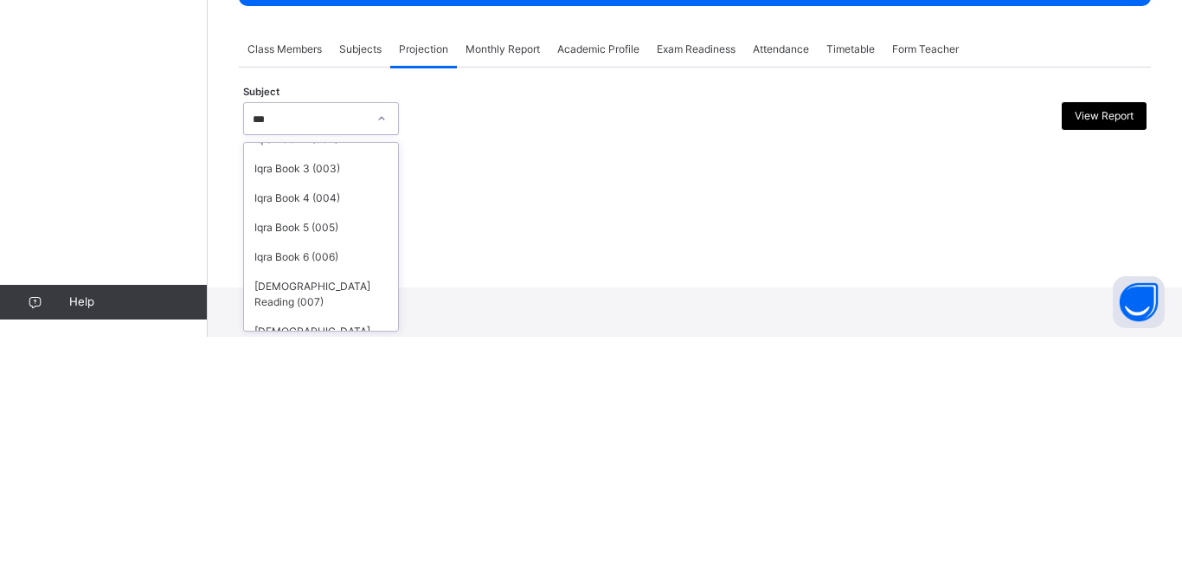
scroll to position [0, 0]
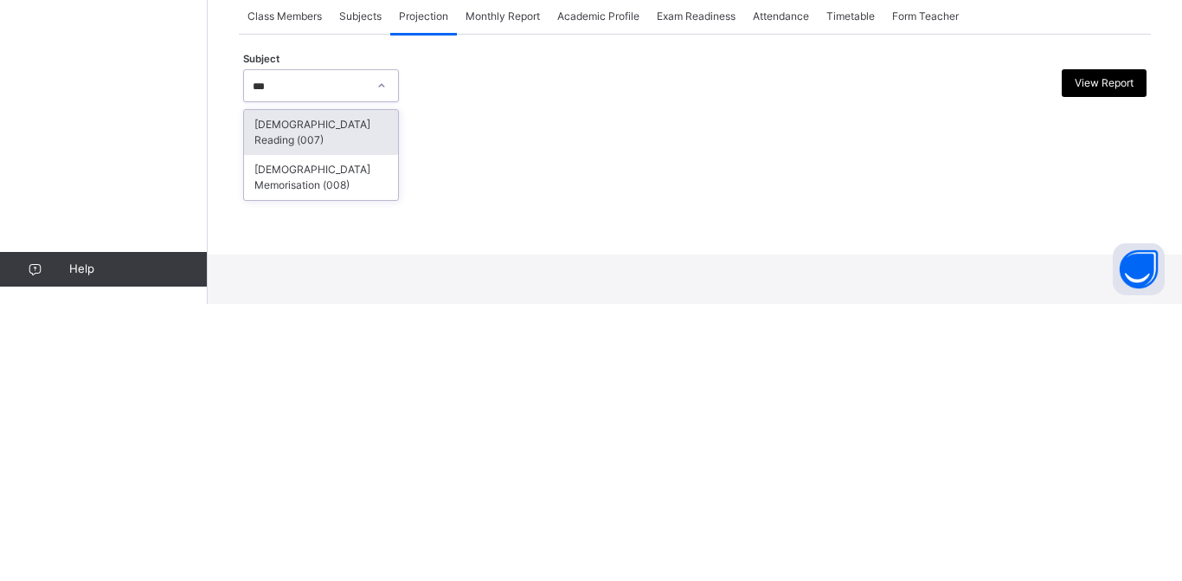
click at [369, 412] on div "[DEMOGRAPHIC_DATA] Reading (007)" at bounding box center [321, 409] width 154 height 45
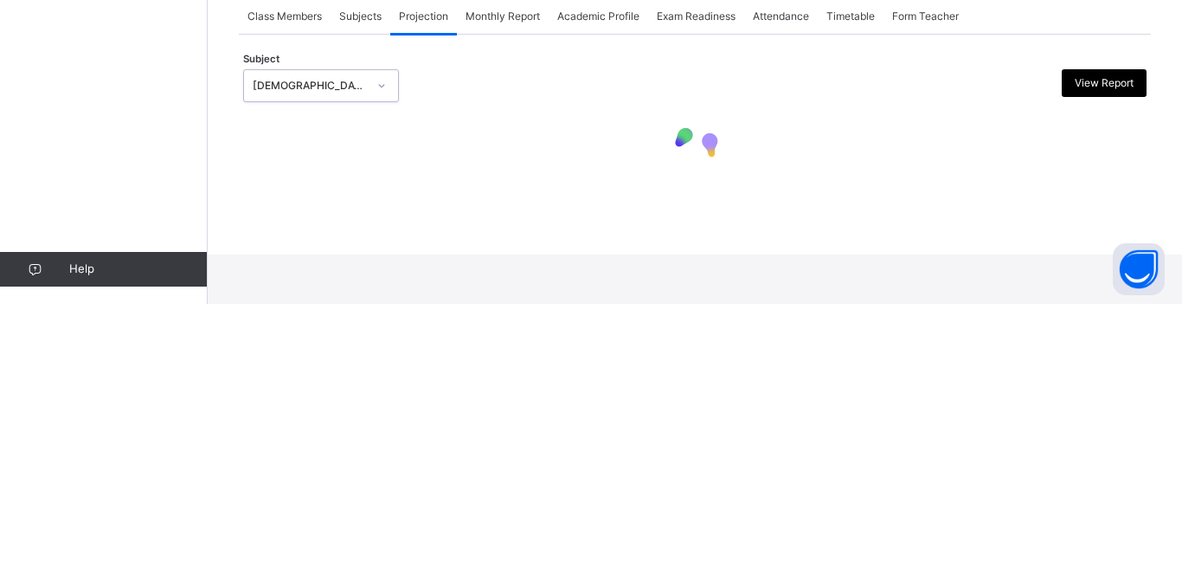
click at [617, 370] on div at bounding box center [582, 362] width 220 height 33
click at [623, 110] on div "Trial Class 2 Trial Third Term [DATE]-[DATE]" at bounding box center [695, 173] width 912 height 154
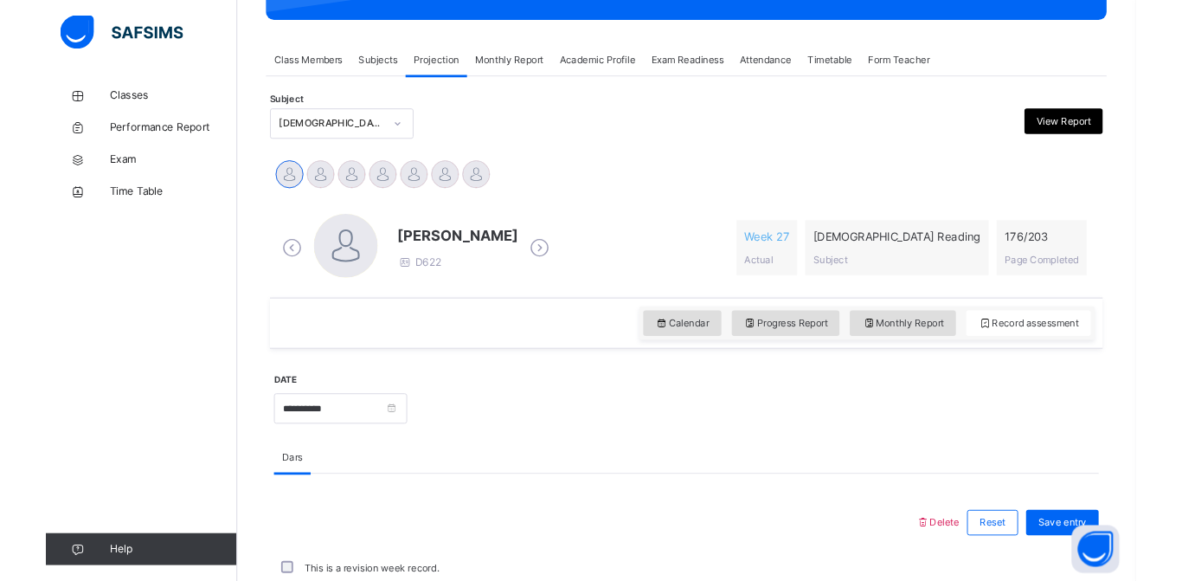
scroll to position [300, 0]
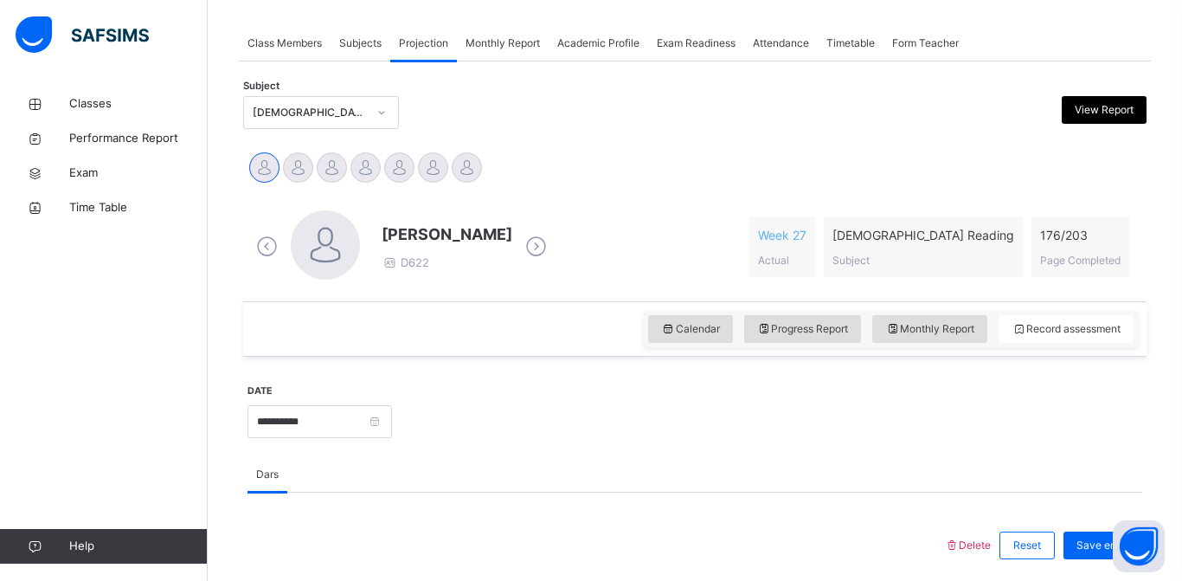
click at [428, 171] on div at bounding box center [433, 167] width 30 height 30
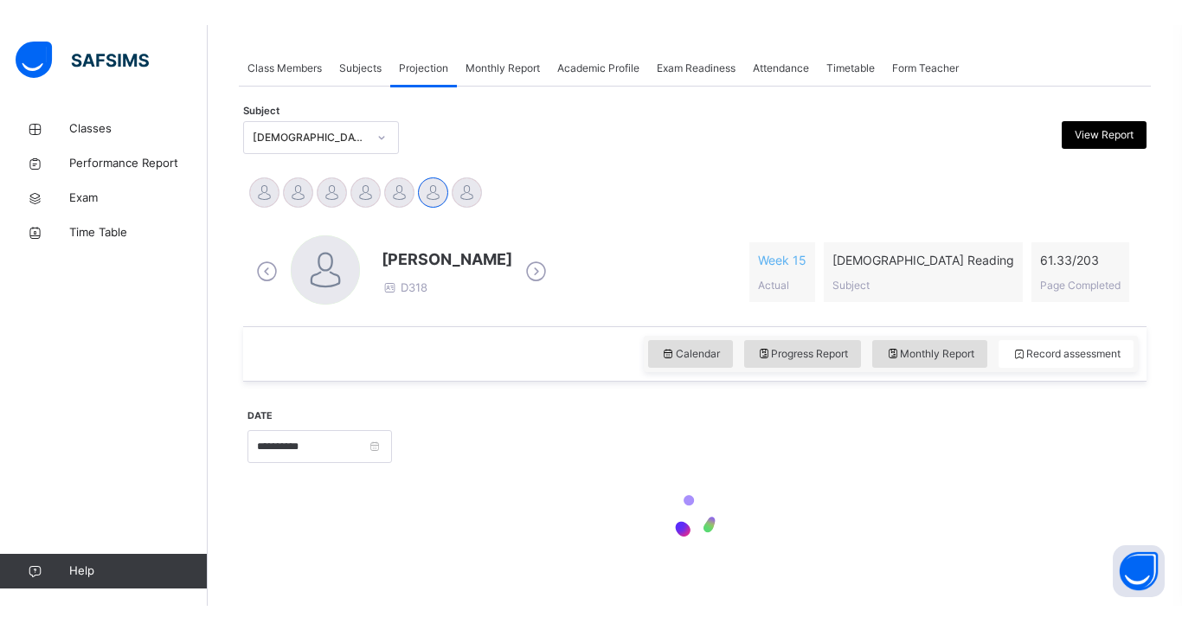
scroll to position [278, 0]
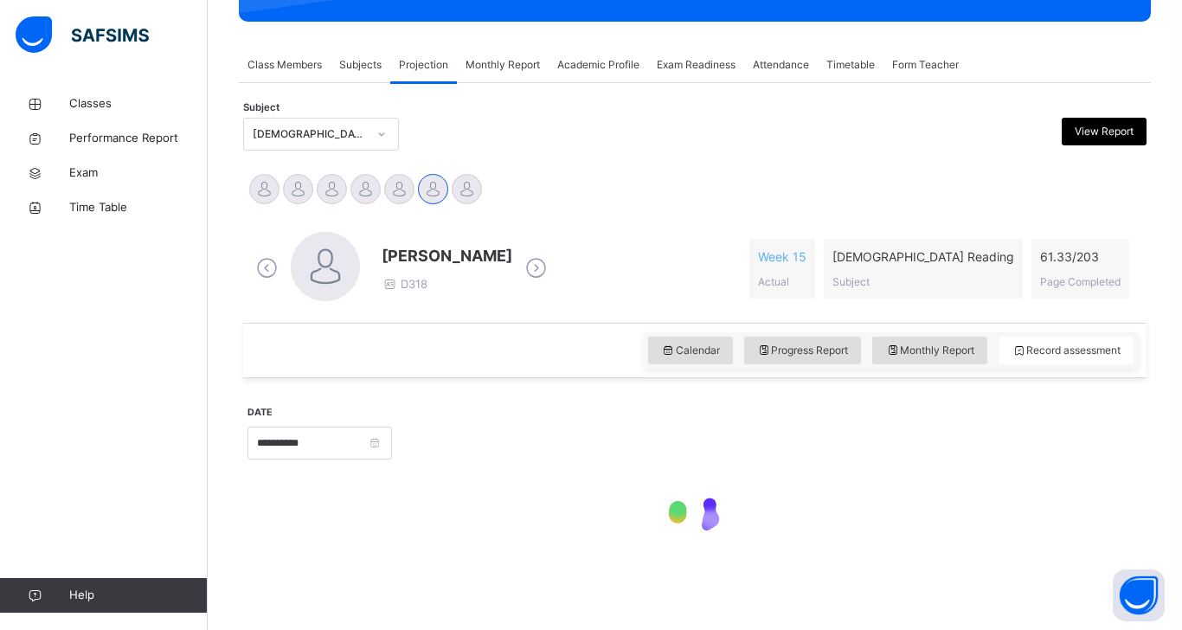
click at [410, 228] on div "[PERSON_NAME] D318 Week 15 Actual [DEMOGRAPHIC_DATA] Reading Subject 61.33 / 20…" at bounding box center [695, 269] width 895 height 100
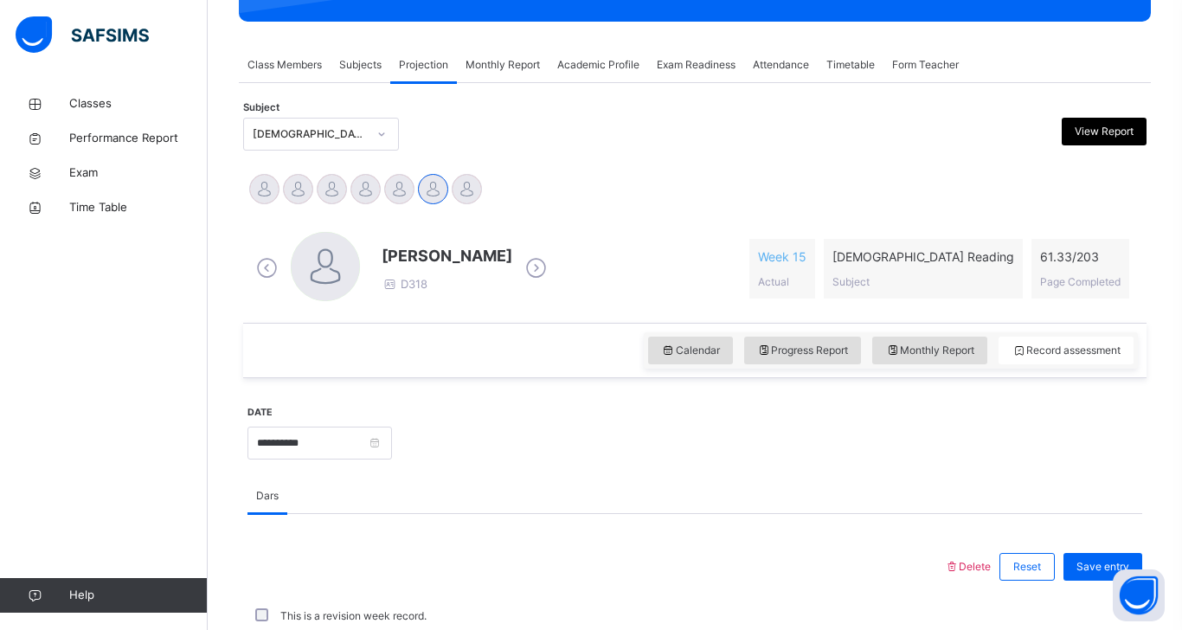
click at [392, 193] on div at bounding box center [399, 189] width 30 height 30
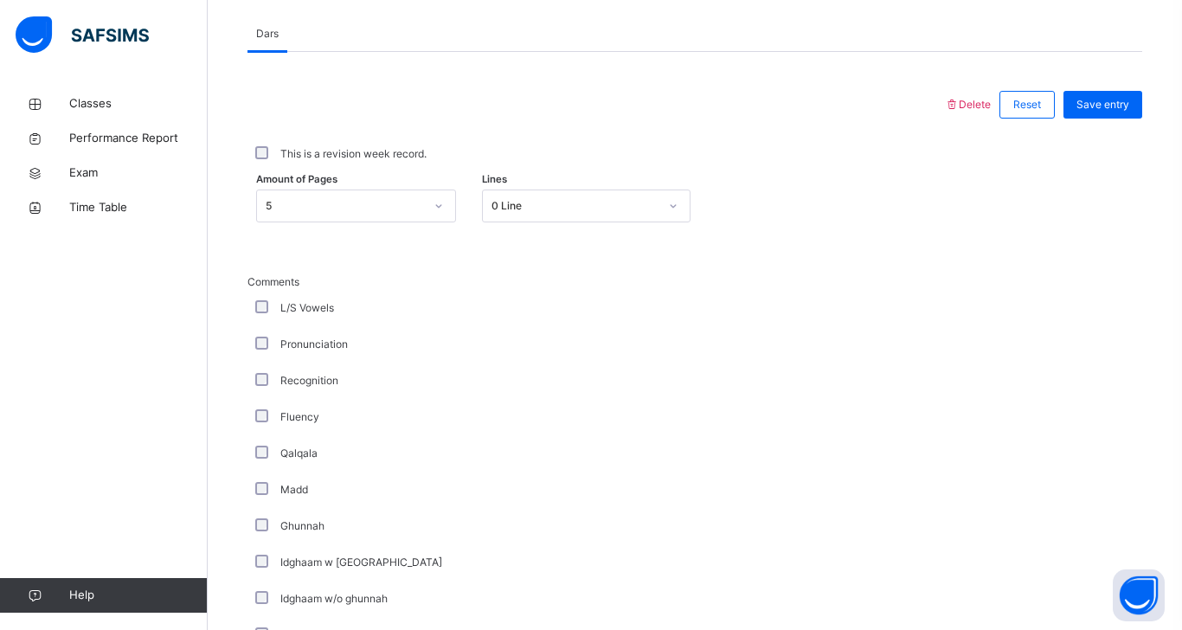
scroll to position [851, 0]
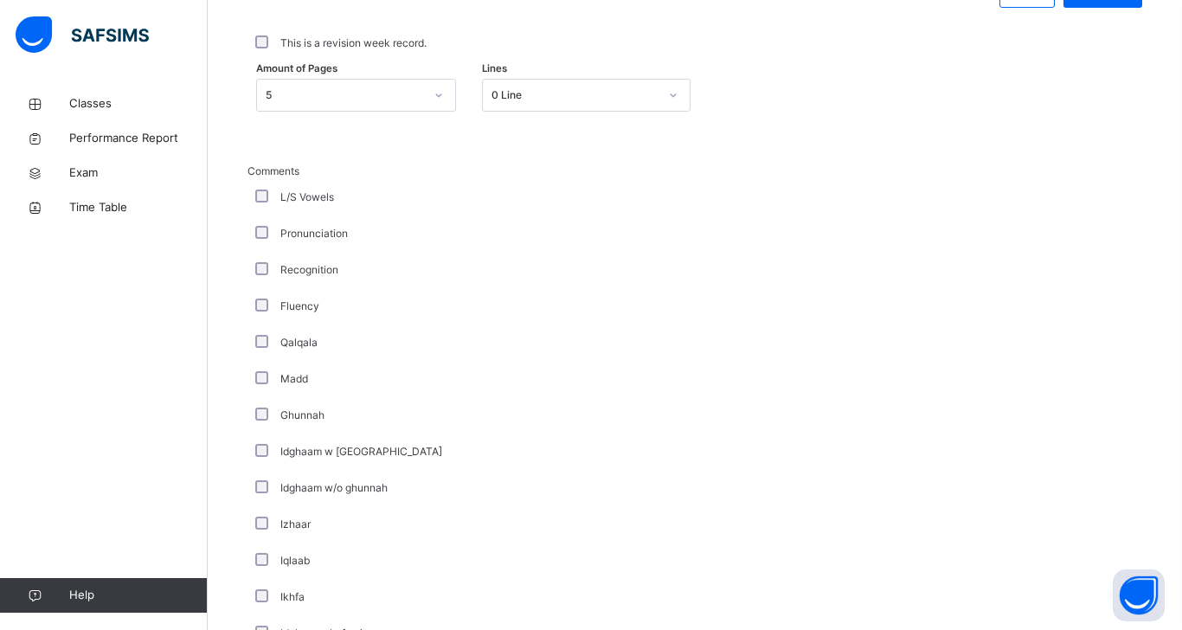
click at [259, 286] on div "Recognition" at bounding box center [464, 270] width 433 height 36
click at [259, 396] on div "Madd" at bounding box center [464, 379] width 433 height 36
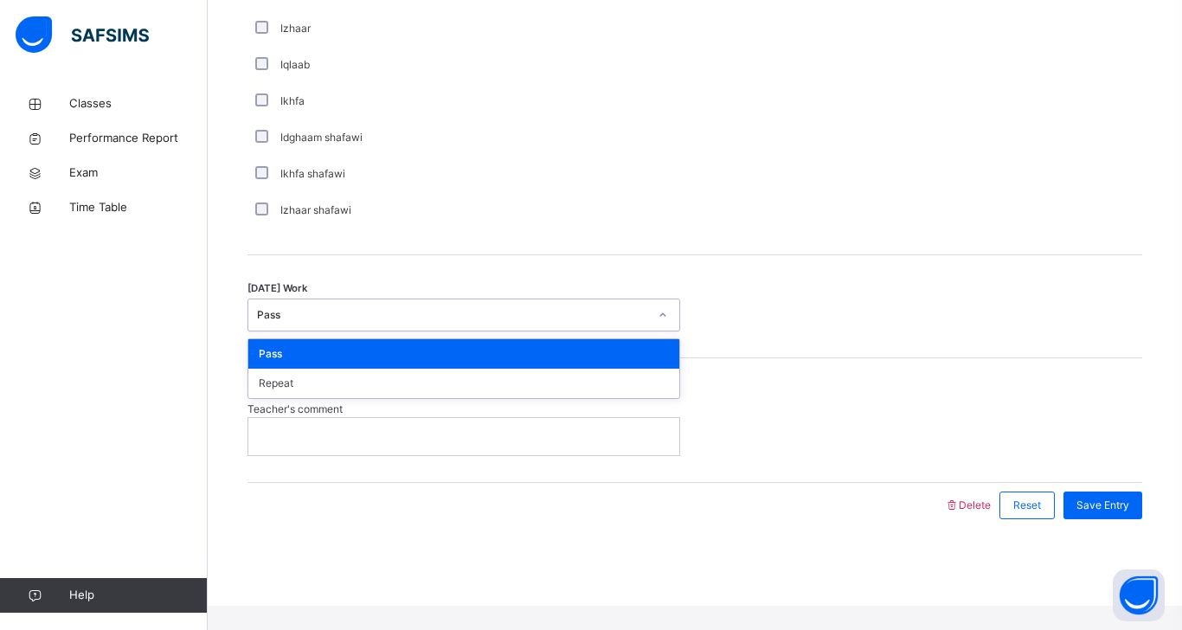
scroll to position [1363, 0]
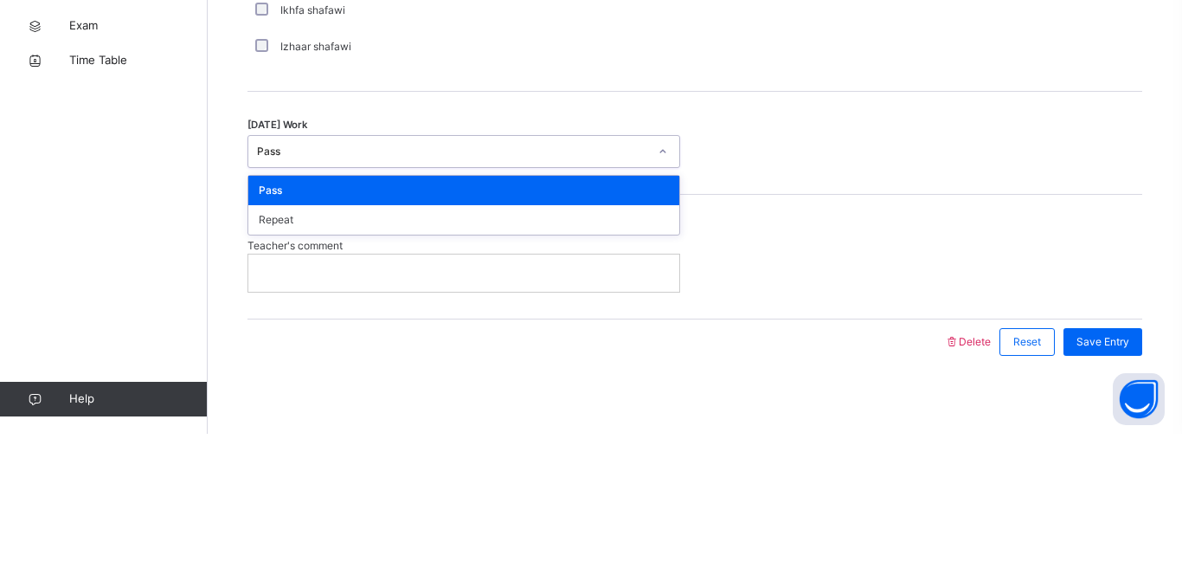
click at [877, 309] on div "[DATE] Work option Pass focused, 1 of 2. 2 results available. Use Up and Down t…" at bounding box center [695, 298] width 895 height 33
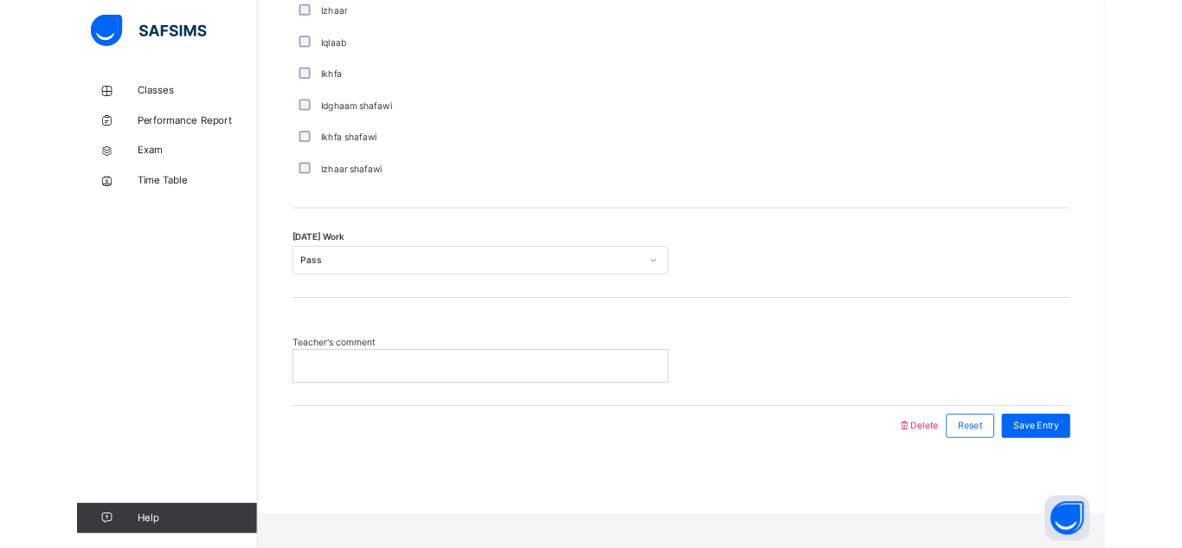
scroll to position [1368, 0]
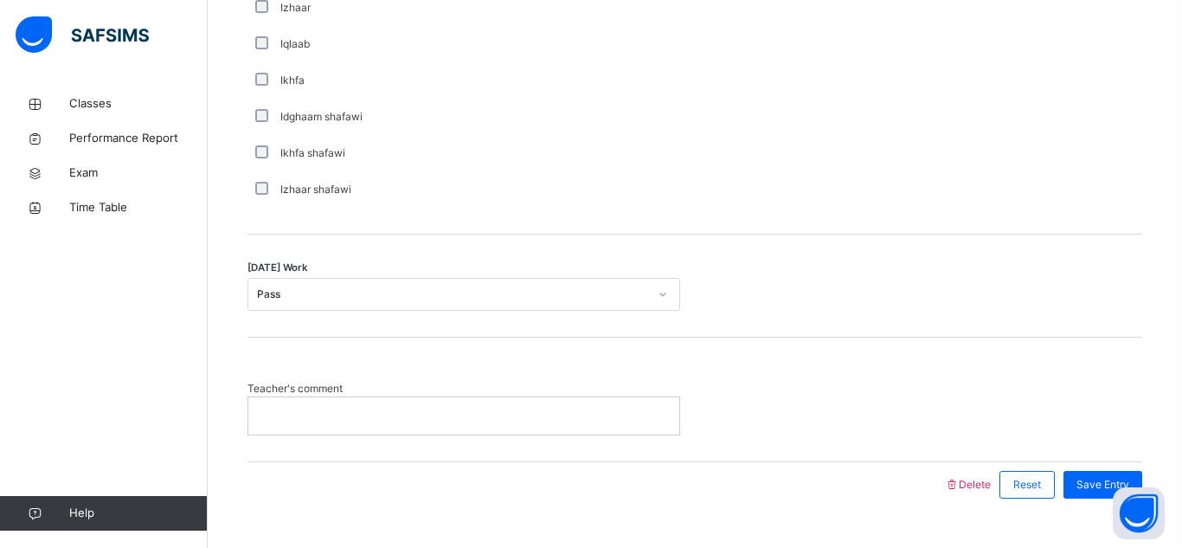
click at [343, 411] on p at bounding box center [463, 416] width 405 height 16
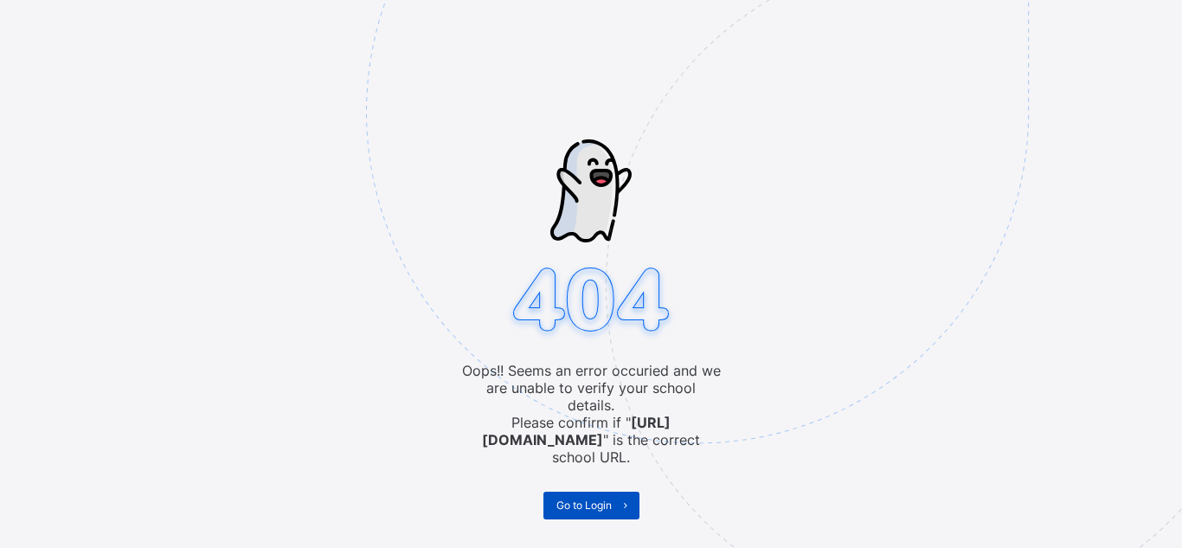
click at [577, 499] on span "Go to Login" at bounding box center [584, 505] width 55 height 13
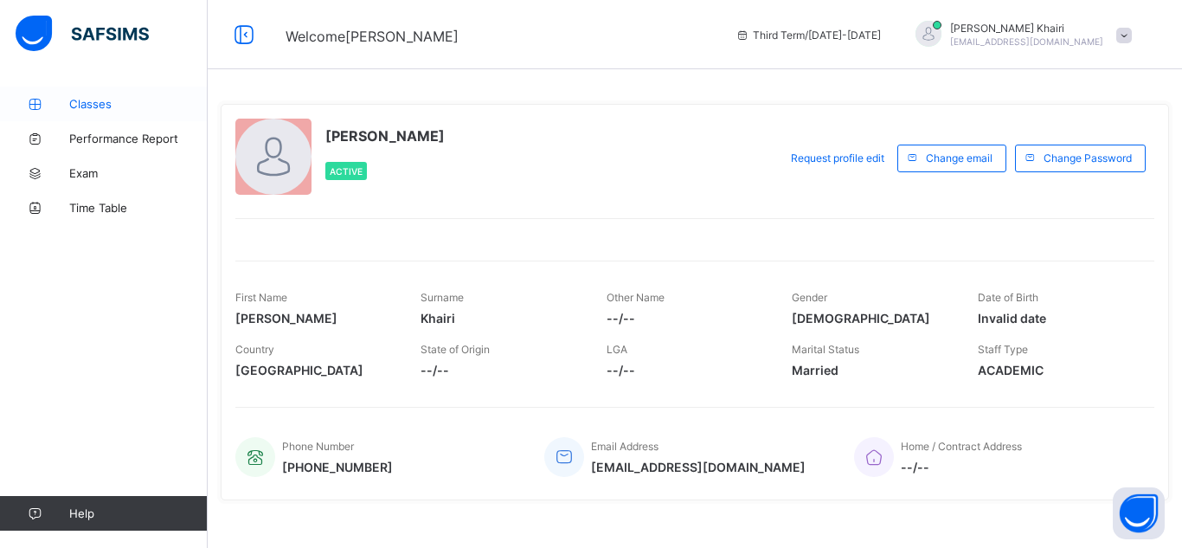
click at [46, 118] on link "Classes" at bounding box center [104, 104] width 208 height 35
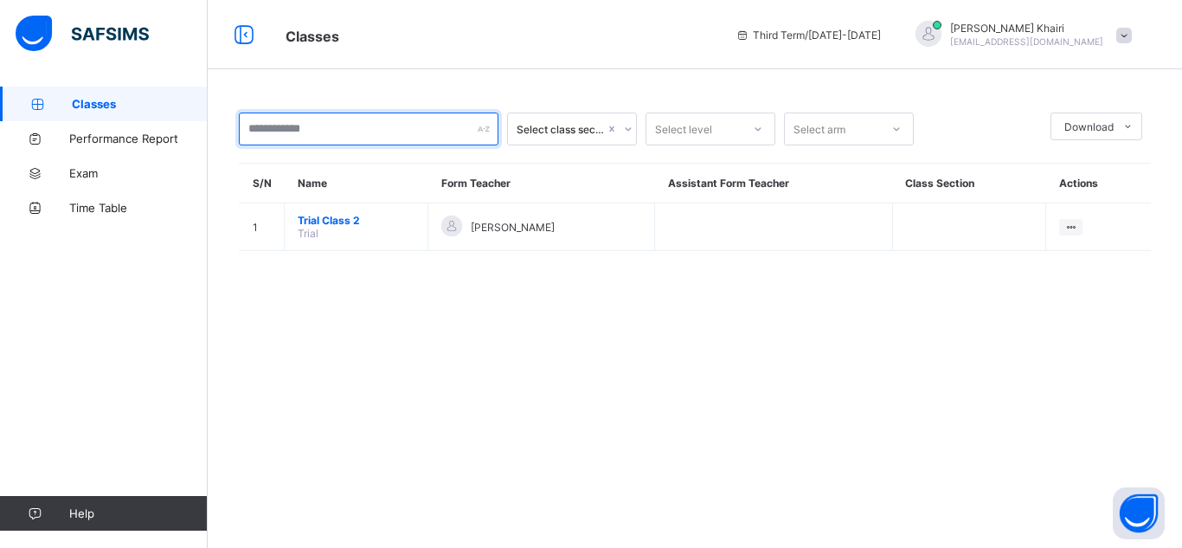
click at [265, 139] on input "text" at bounding box center [369, 129] width 260 height 33
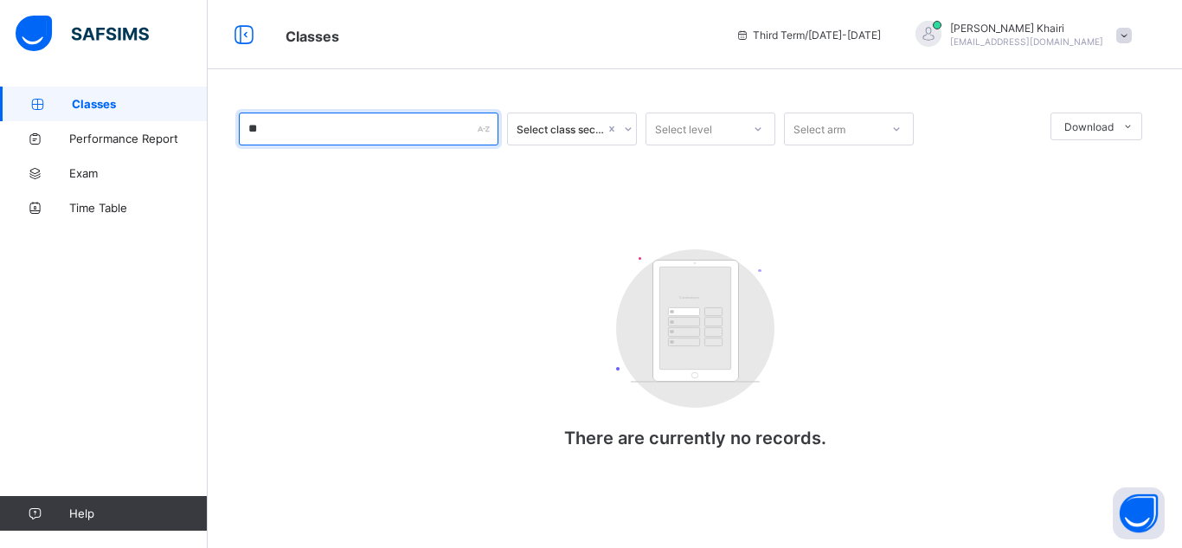
type input "*"
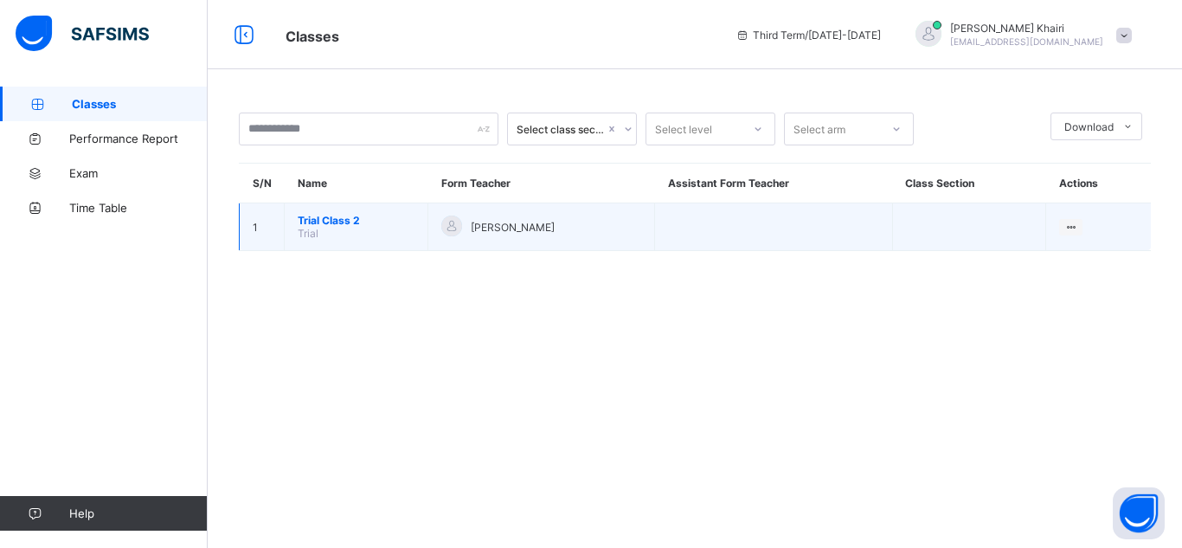
click at [319, 222] on span "Trial Class 2" at bounding box center [356, 220] width 117 height 13
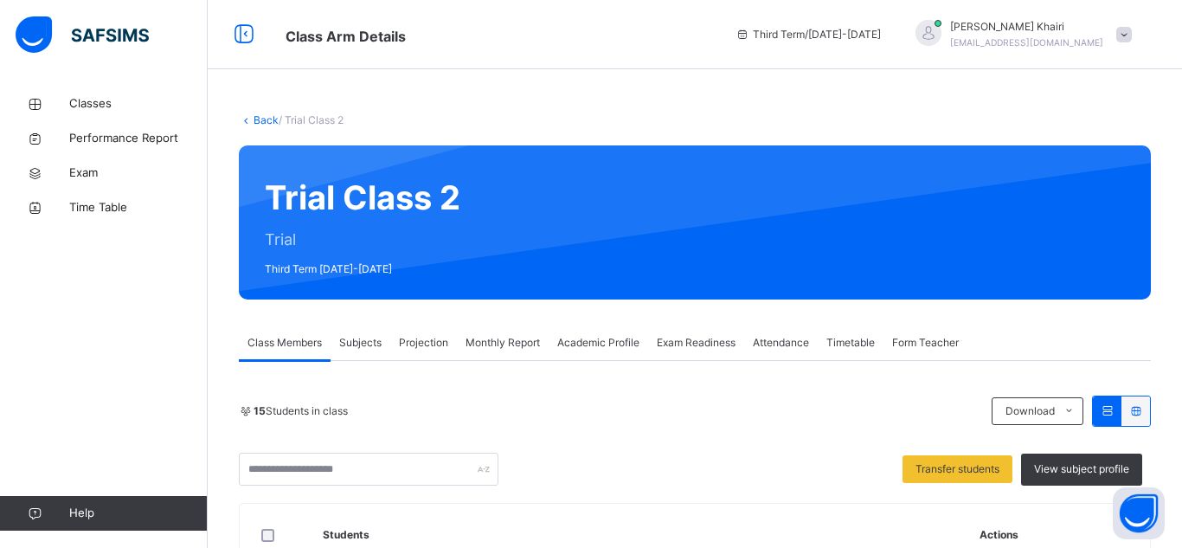
click at [352, 326] on div "Subjects" at bounding box center [361, 342] width 60 height 35
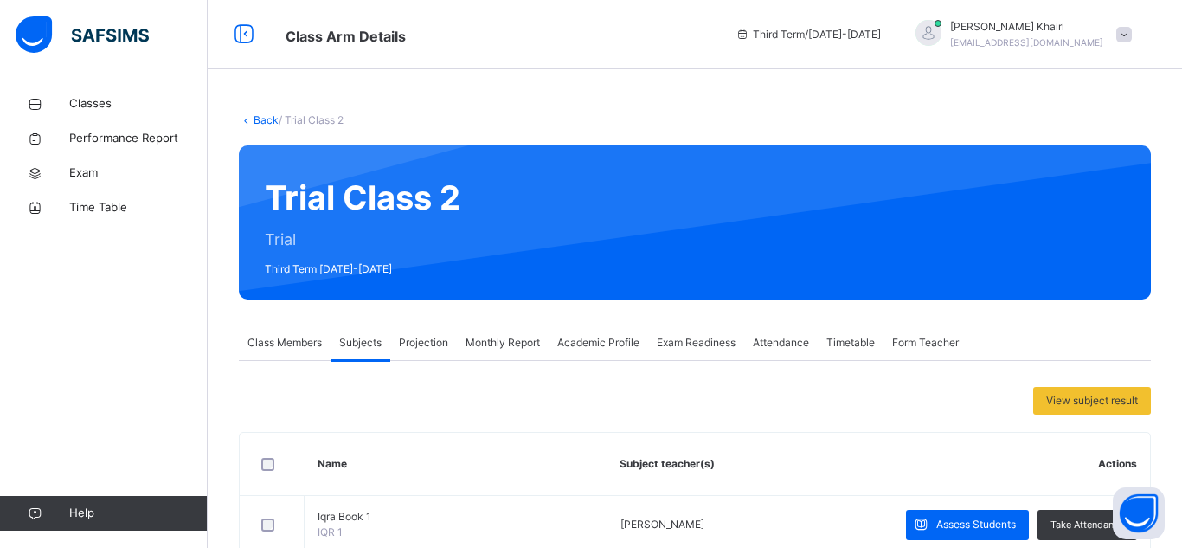
click at [352, 326] on div "Subjects" at bounding box center [361, 342] width 60 height 35
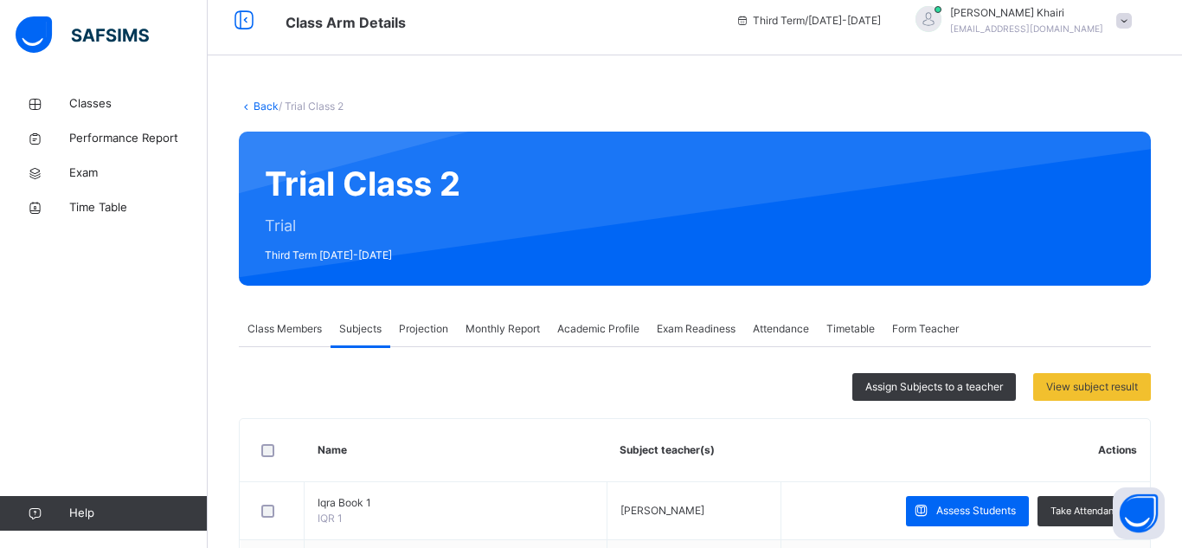
scroll to position [5, 0]
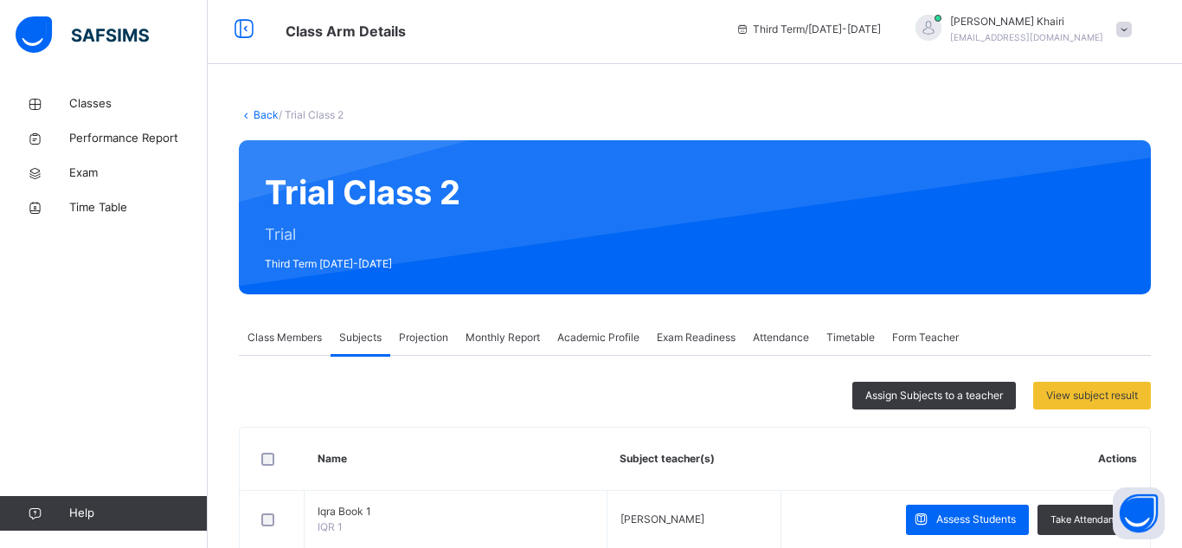
click at [443, 337] on span "Projection" at bounding box center [423, 338] width 49 height 16
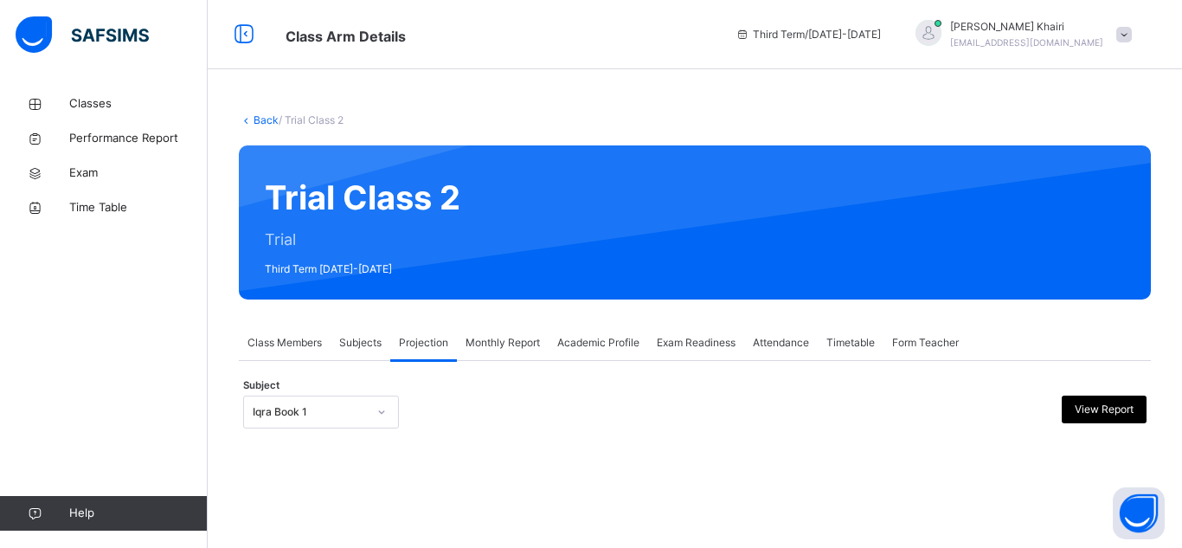
click at [353, 407] on div "Iqra Book 1" at bounding box center [321, 412] width 156 height 33
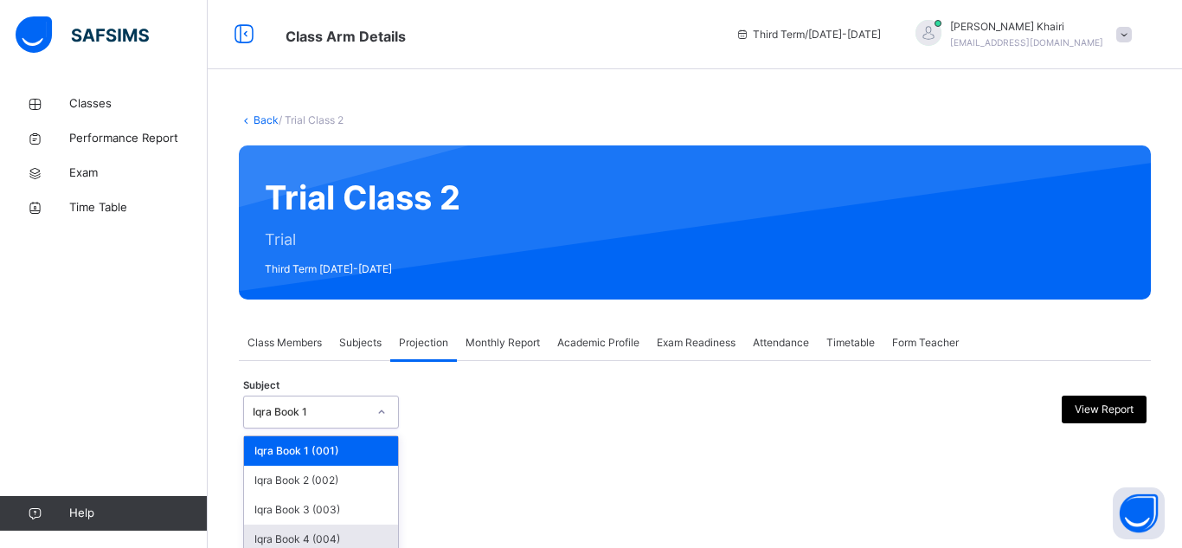
scroll to position [125, 0]
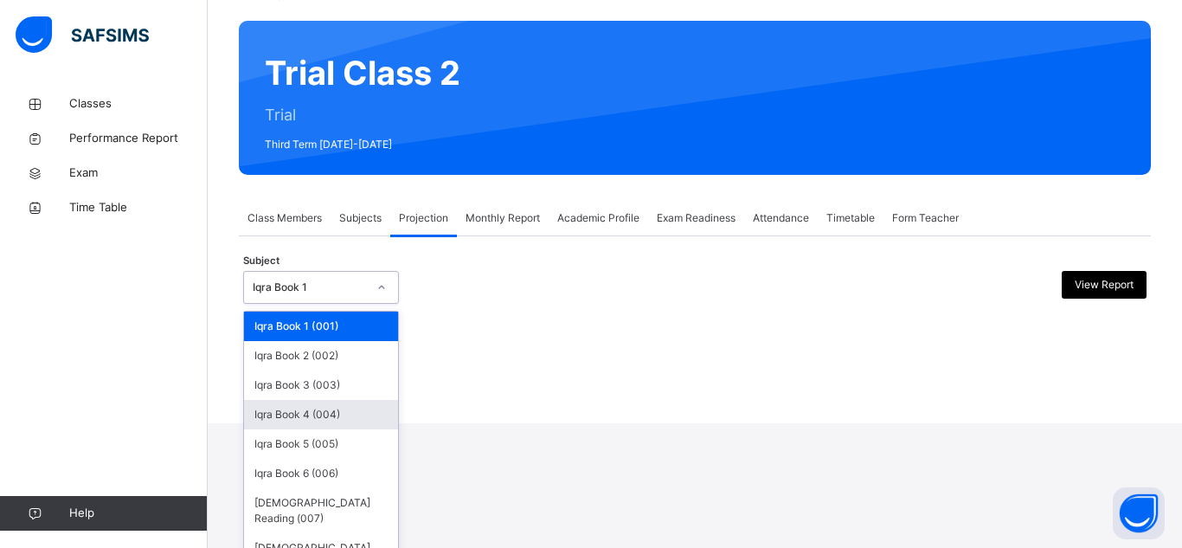
click at [327, 426] on div "Iqra Book 4 (004)" at bounding box center [321, 414] width 154 height 29
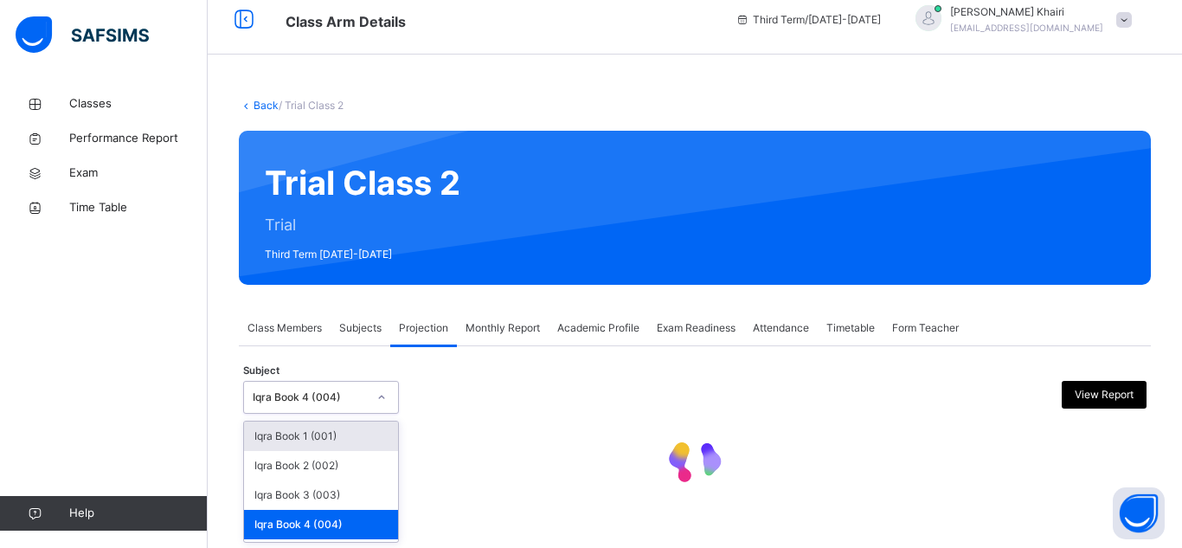
click at [327, 414] on div "option Iqra Book 4 (004), selected. option Iqra Book 1 (001) focused, 1 of 8. 8…" at bounding box center [321, 397] width 156 height 33
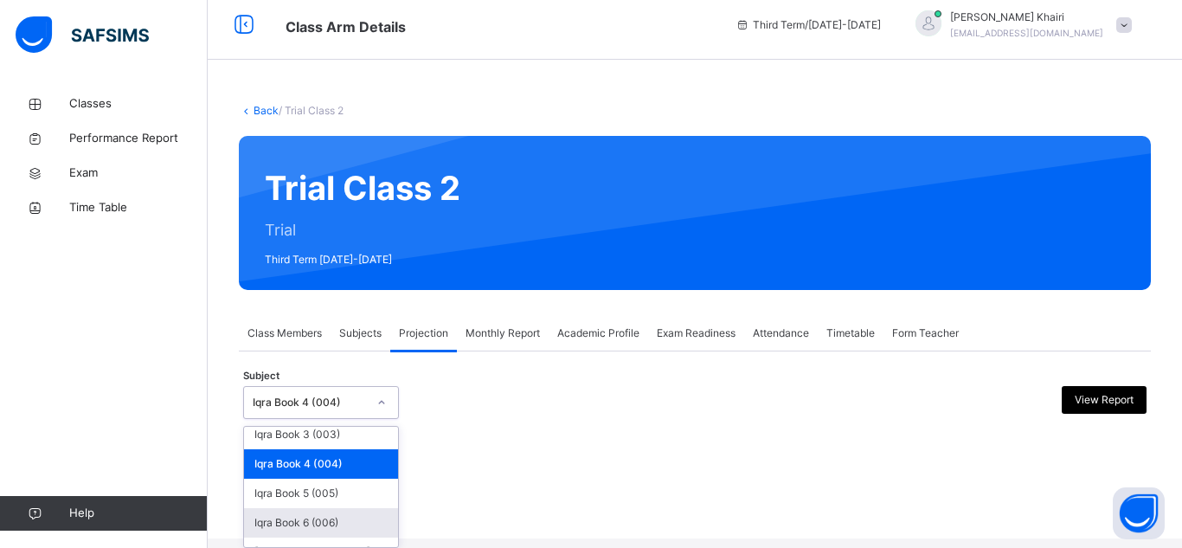
scroll to position [95, 0]
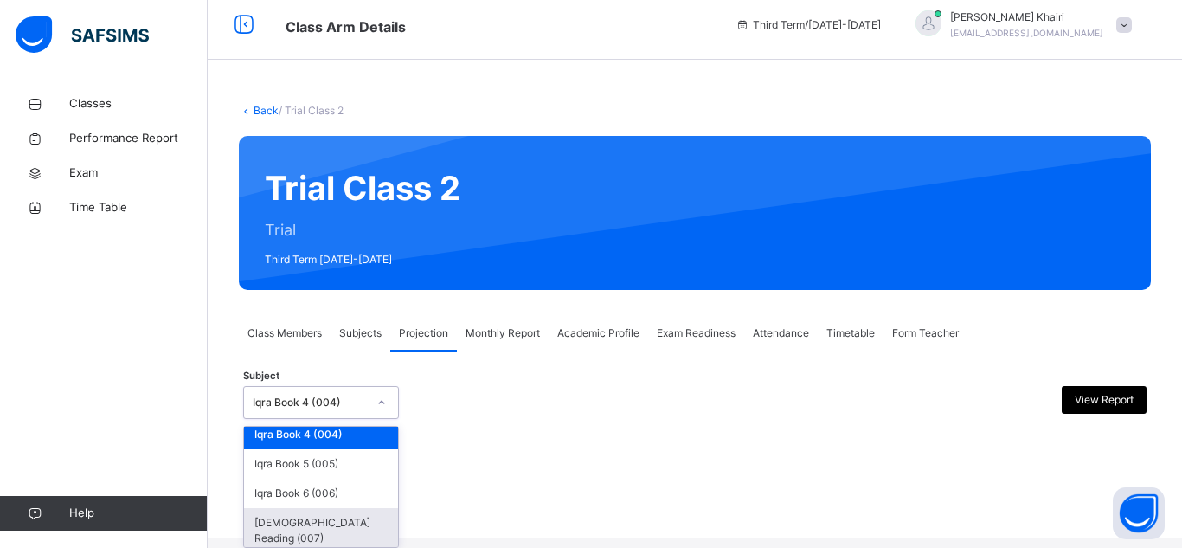
click at [308, 522] on div "[DEMOGRAPHIC_DATA] Reading (007)" at bounding box center [321, 530] width 154 height 45
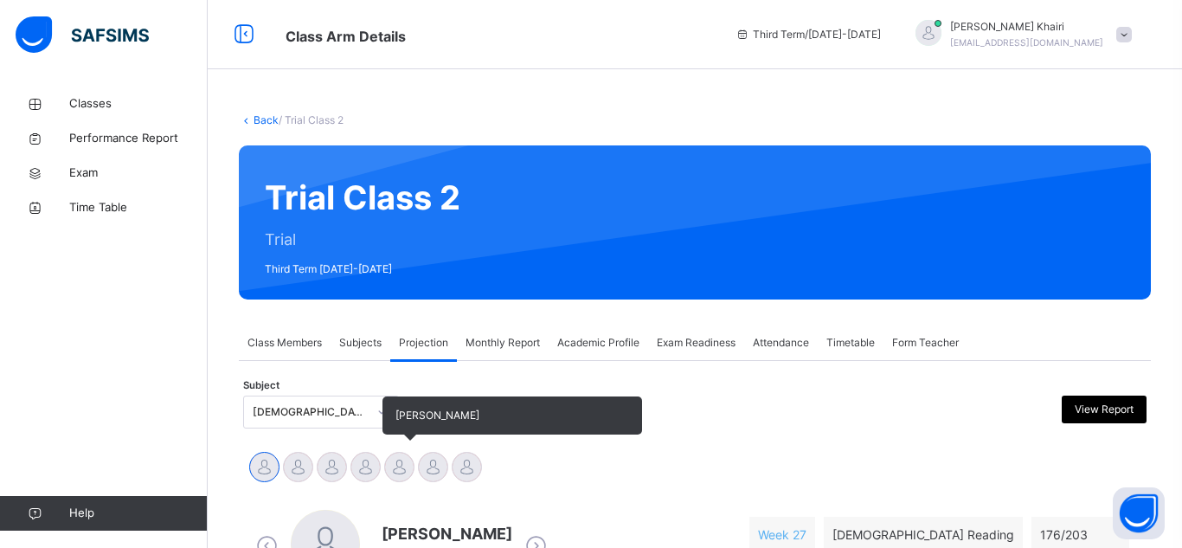
click at [394, 475] on div at bounding box center [399, 467] width 30 height 30
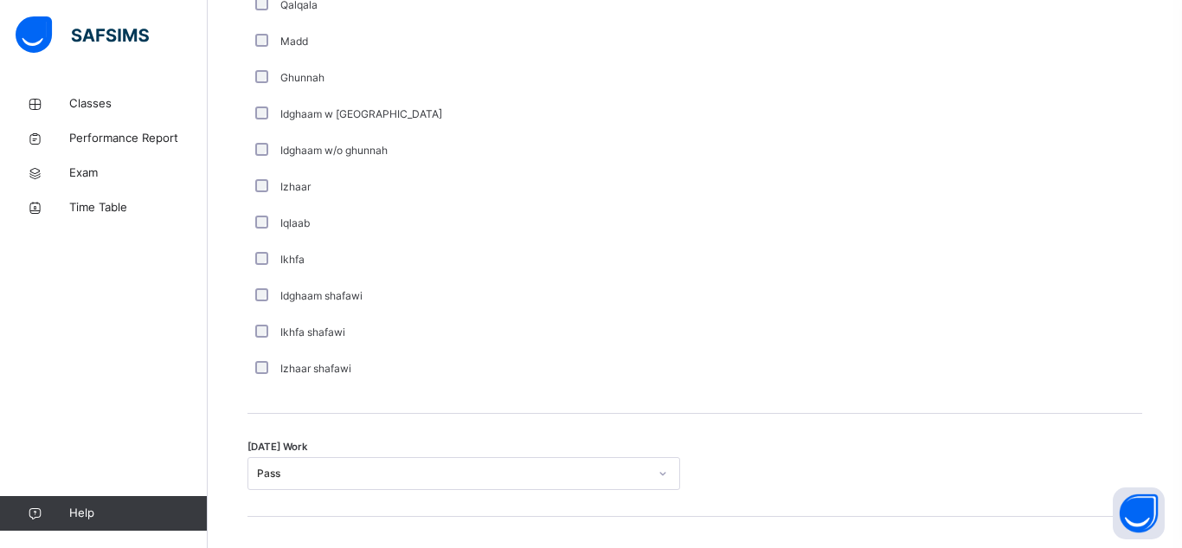
scroll to position [1405, 0]
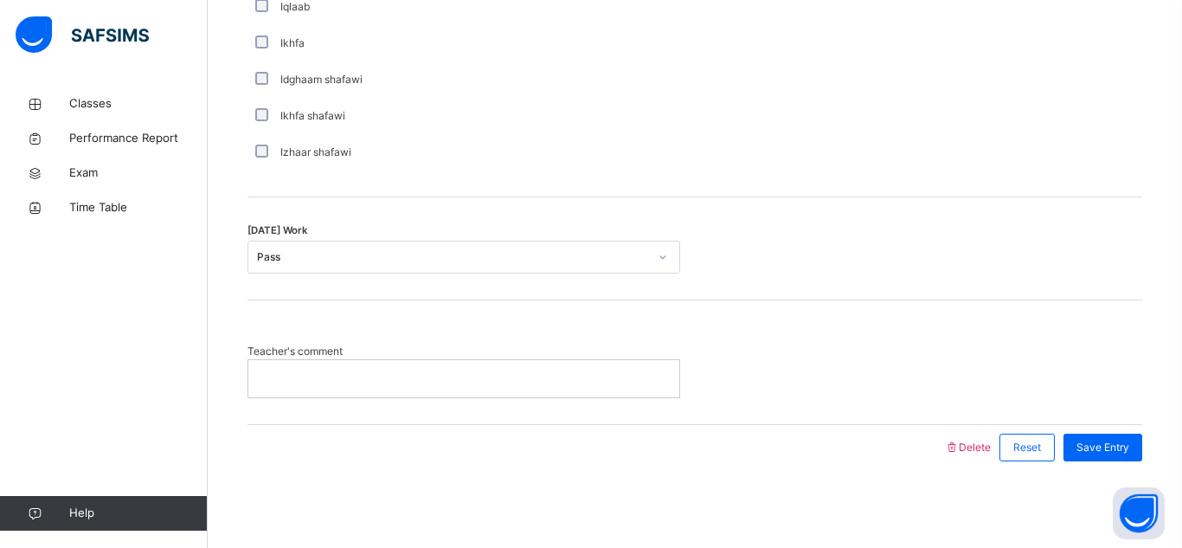
click at [649, 268] on div at bounding box center [662, 257] width 29 height 28
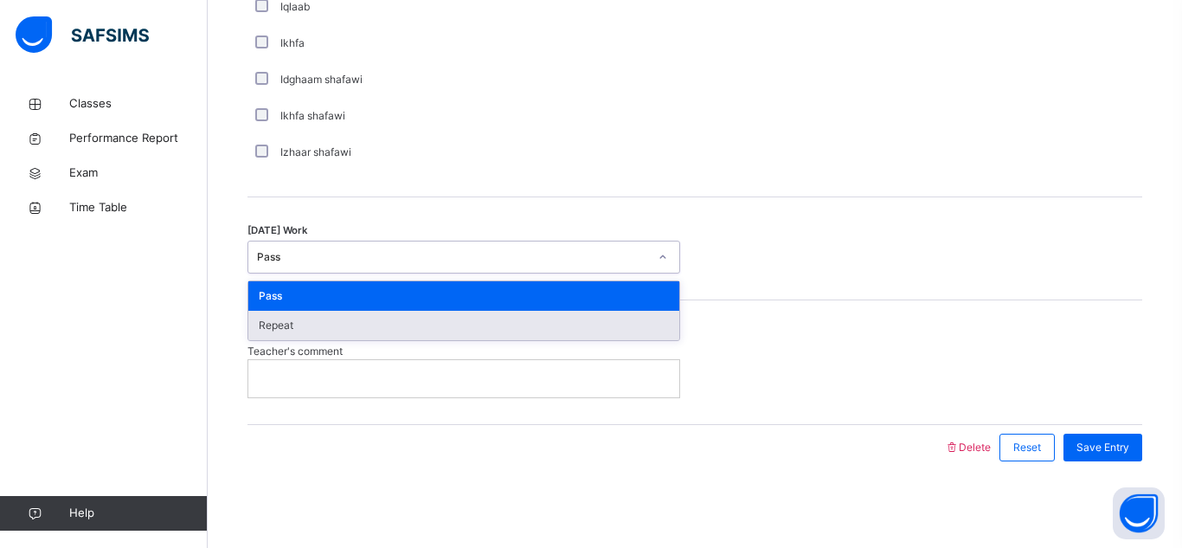
click at [583, 333] on div "Repeat" at bounding box center [463, 325] width 431 height 29
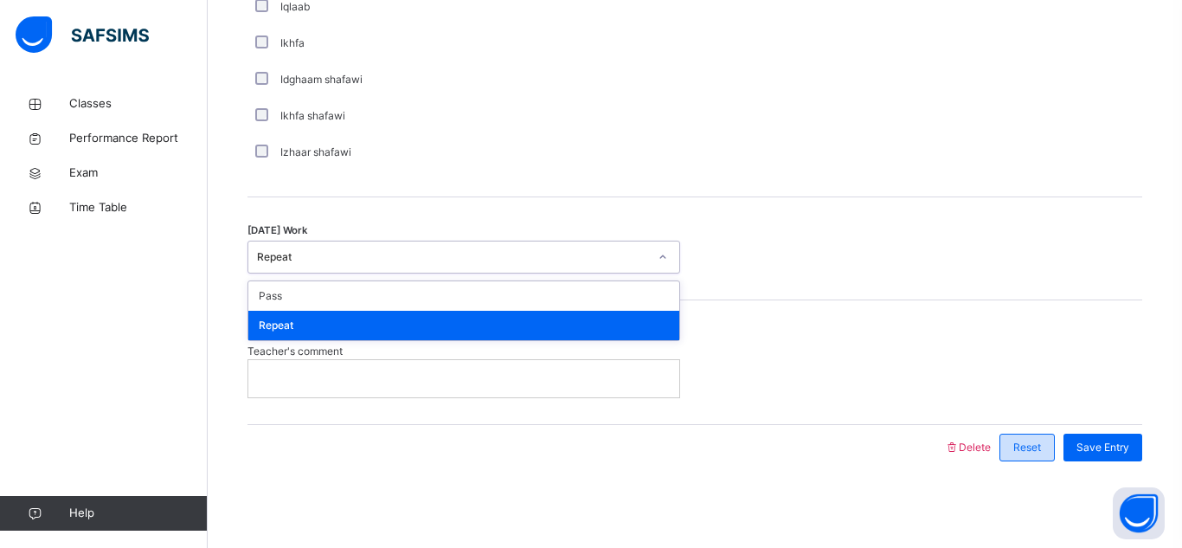
click at [1034, 454] on span "Reset" at bounding box center [1028, 448] width 28 height 16
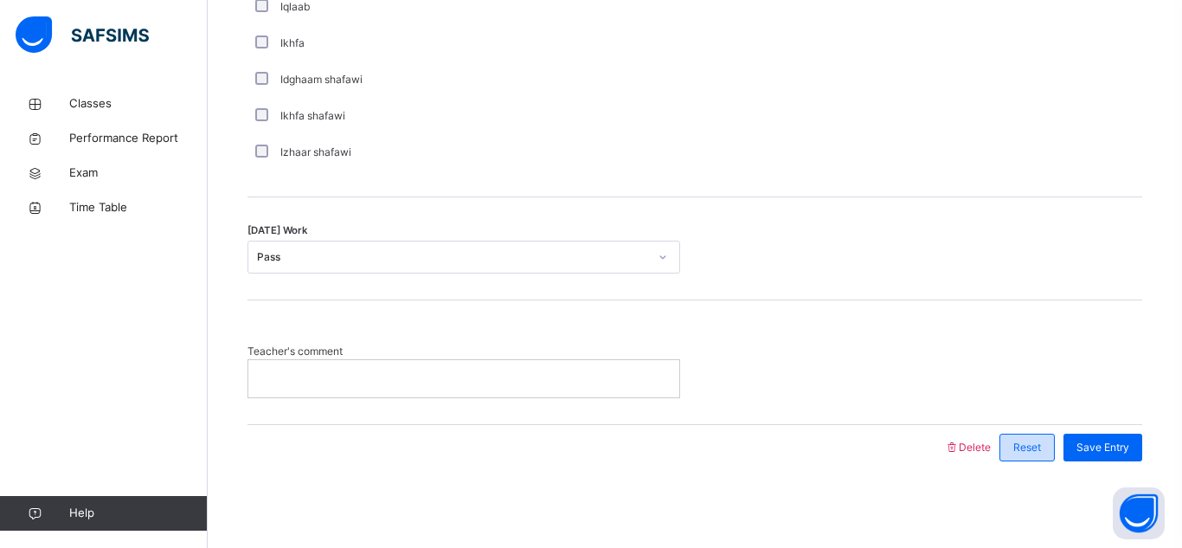
click at [1034, 454] on span "Reset" at bounding box center [1028, 448] width 28 height 16
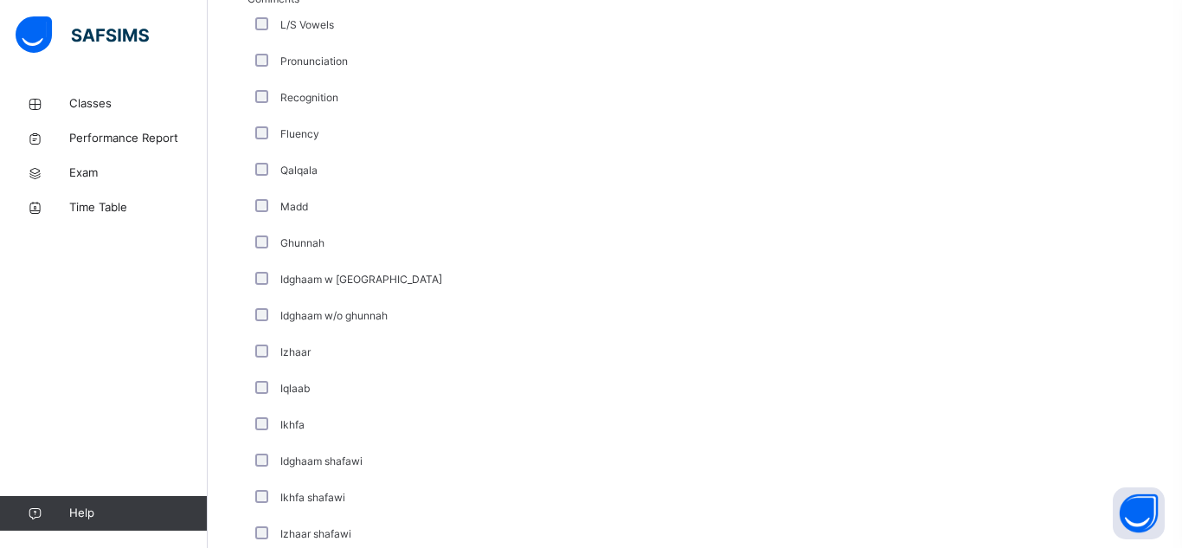
click at [1034, 454] on div "Comments L/S Vowels Pronunciation Recognition Fluency Qalqala Madd Ghunnah Idgh…" at bounding box center [695, 271] width 895 height 561
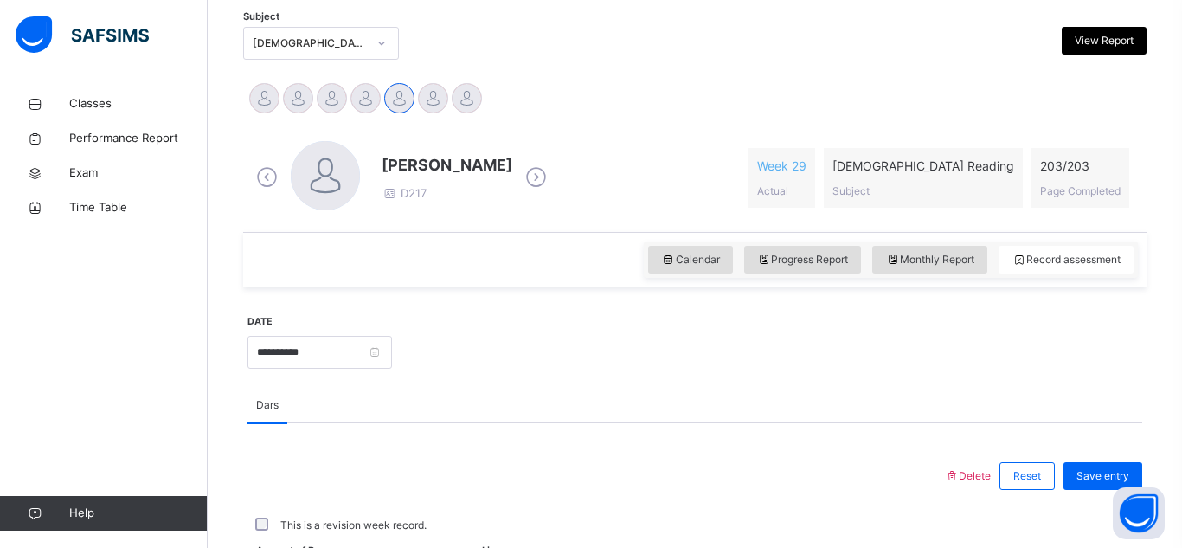
click at [1034, 423] on div "Dars" at bounding box center [695, 405] width 895 height 35
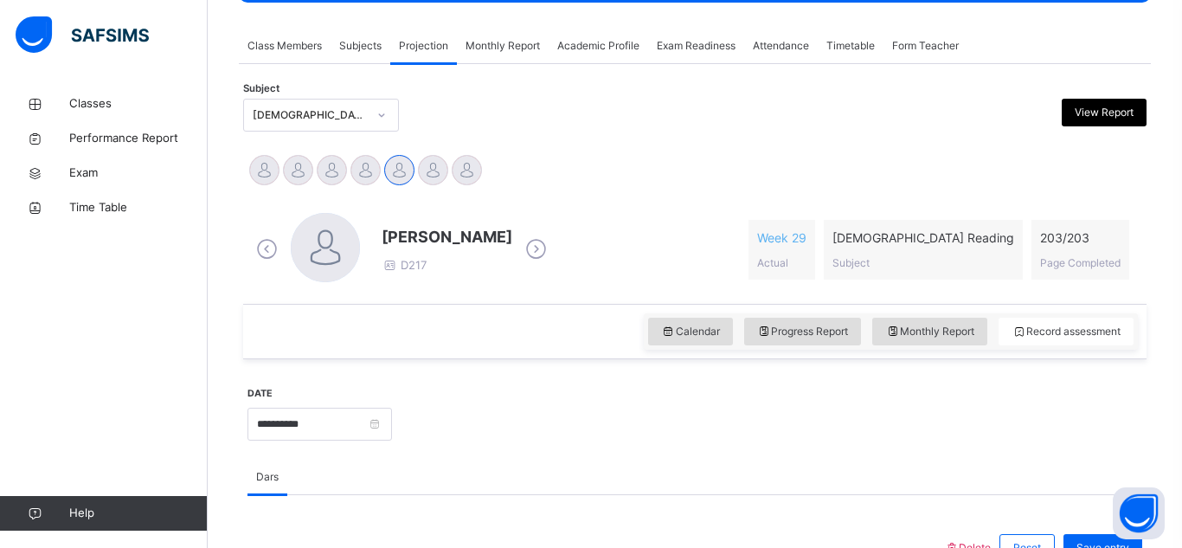
click at [1034, 454] on div at bounding box center [767, 422] width 733 height 74
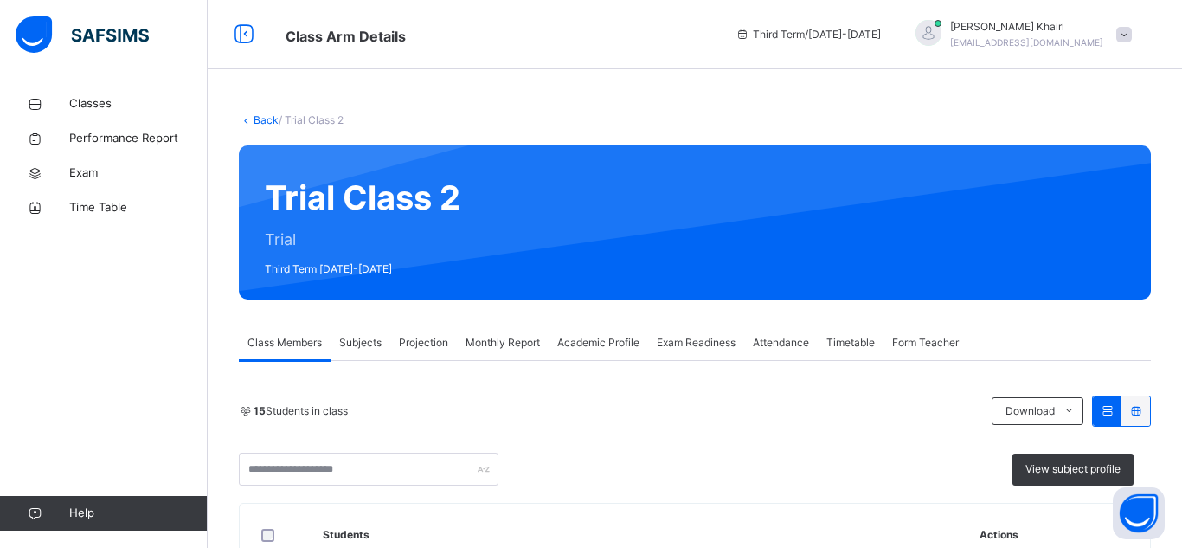
click at [371, 248] on div "Trial Class 2 Trial Third Term [DATE]-[DATE]" at bounding box center [695, 222] width 912 height 154
click at [267, 123] on link "Back" at bounding box center [266, 119] width 25 height 13
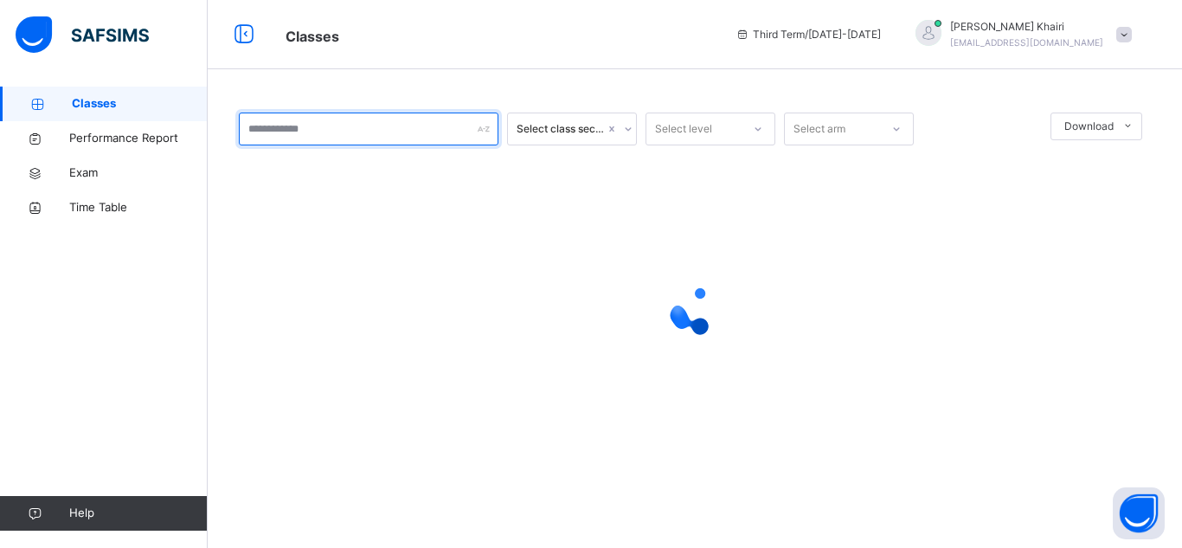
click at [279, 132] on input "text" at bounding box center [369, 129] width 260 height 33
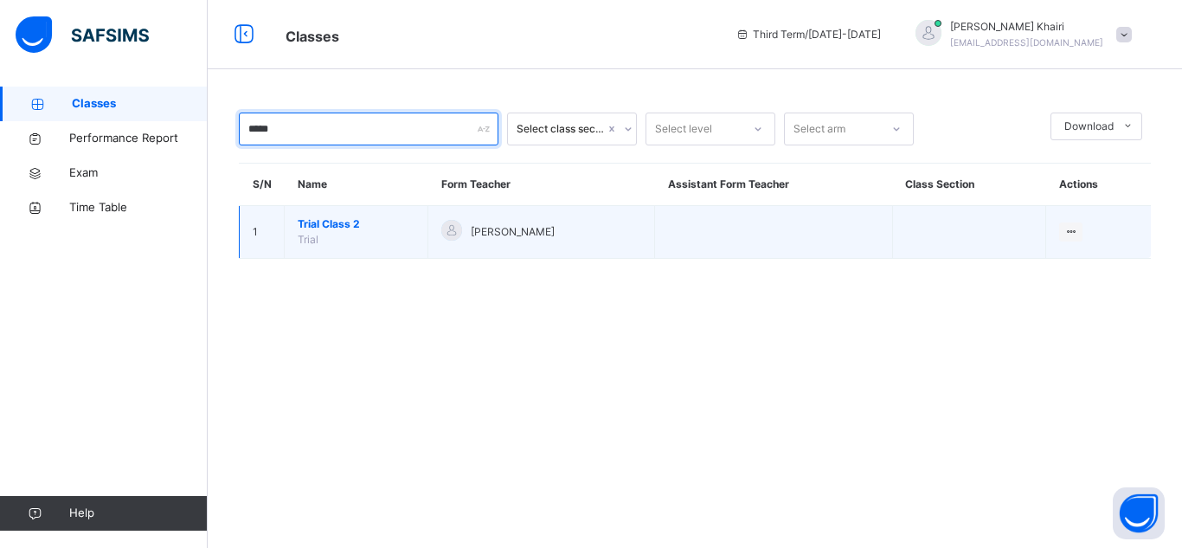
type input "*****"
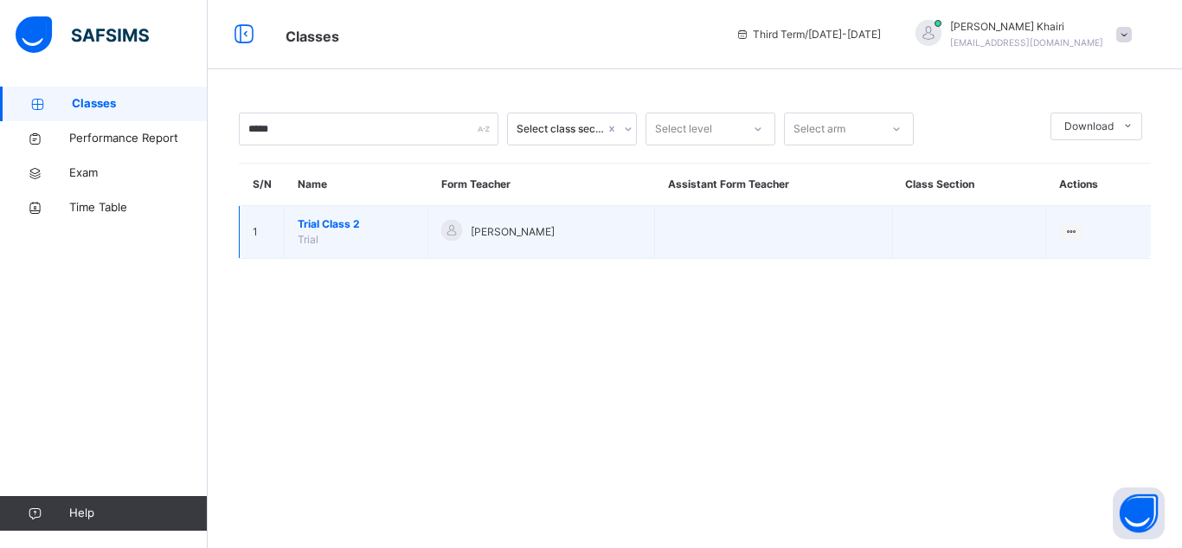
click at [304, 227] on span "Trial Class 2" at bounding box center [356, 224] width 117 height 16
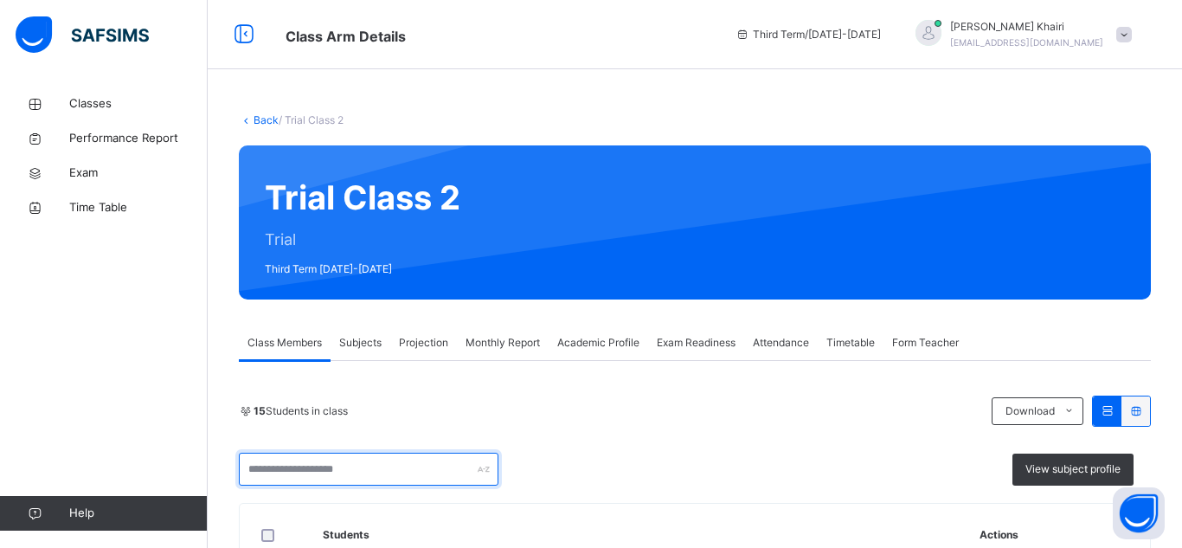
click at [375, 467] on input "text" at bounding box center [369, 469] width 260 height 33
type input "******"
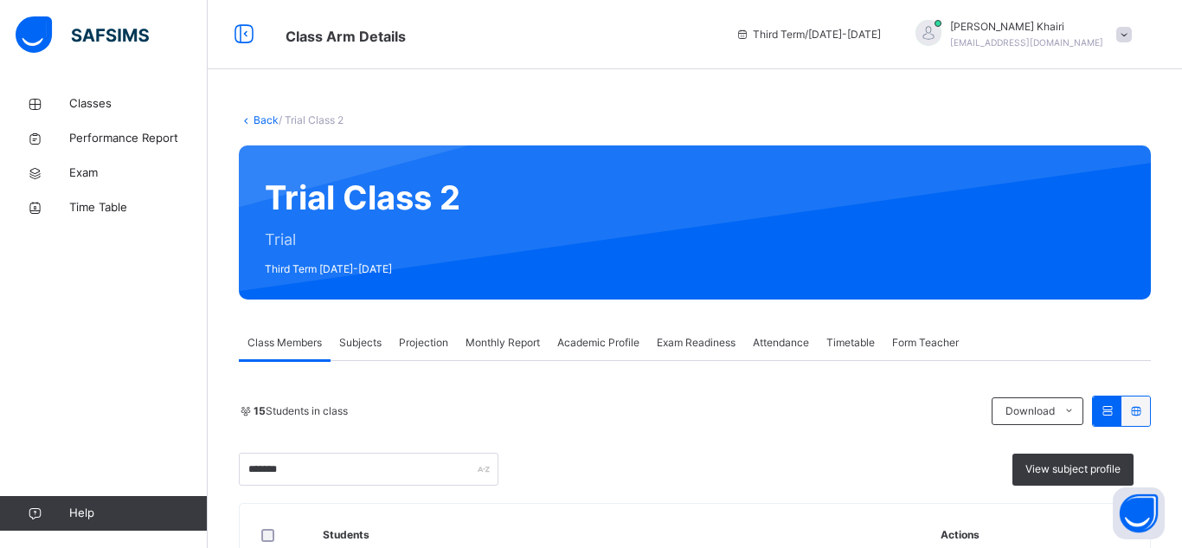
click at [529, 417] on div "15 Students in class" at bounding box center [611, 411] width 744 height 16
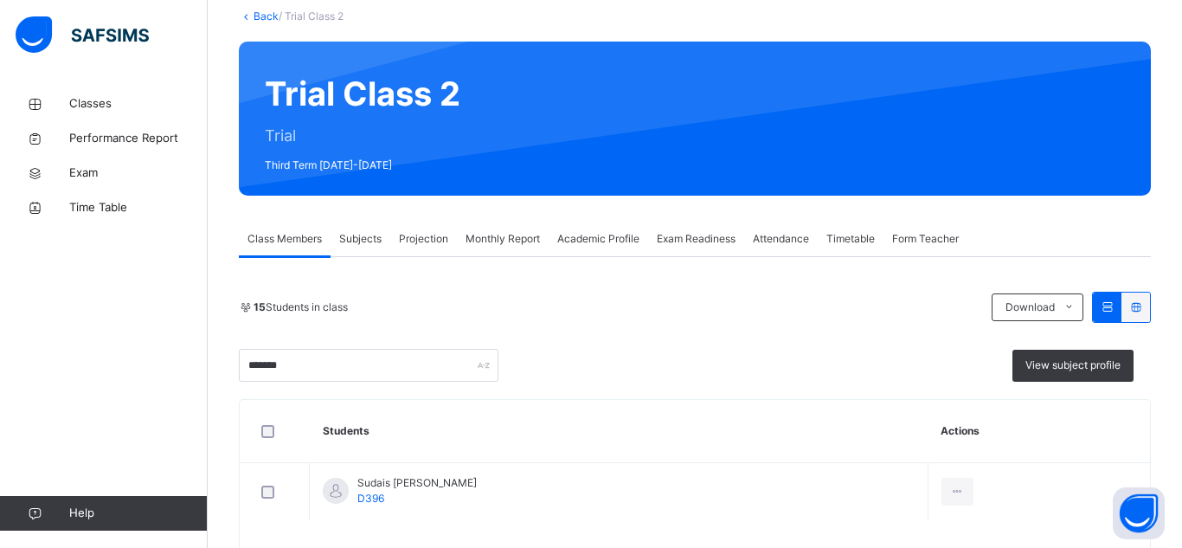
scroll to position [172, 0]
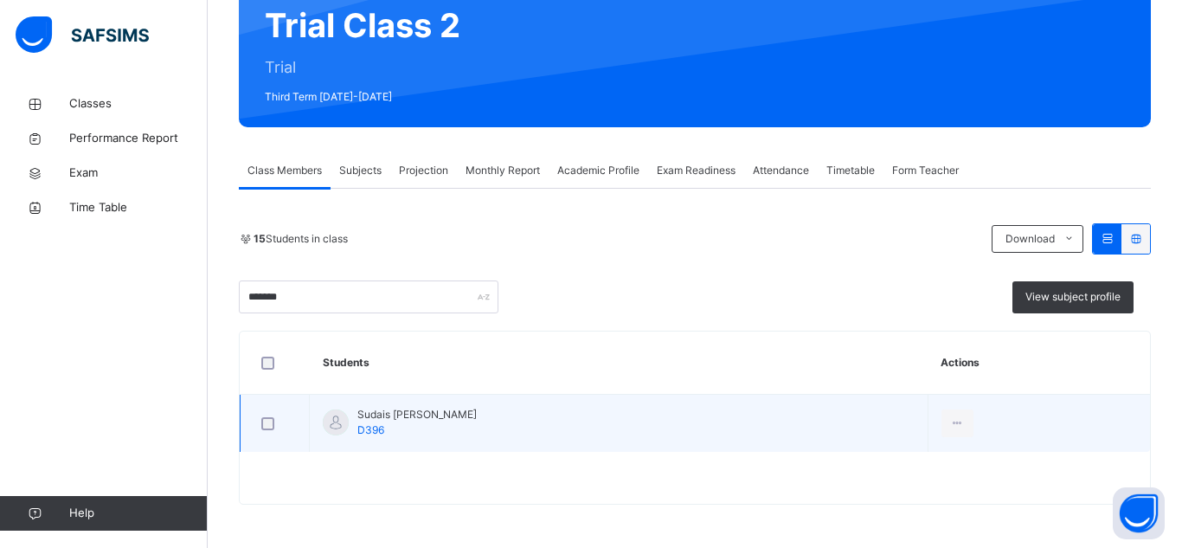
click at [262, 409] on div at bounding box center [275, 423] width 42 height 36
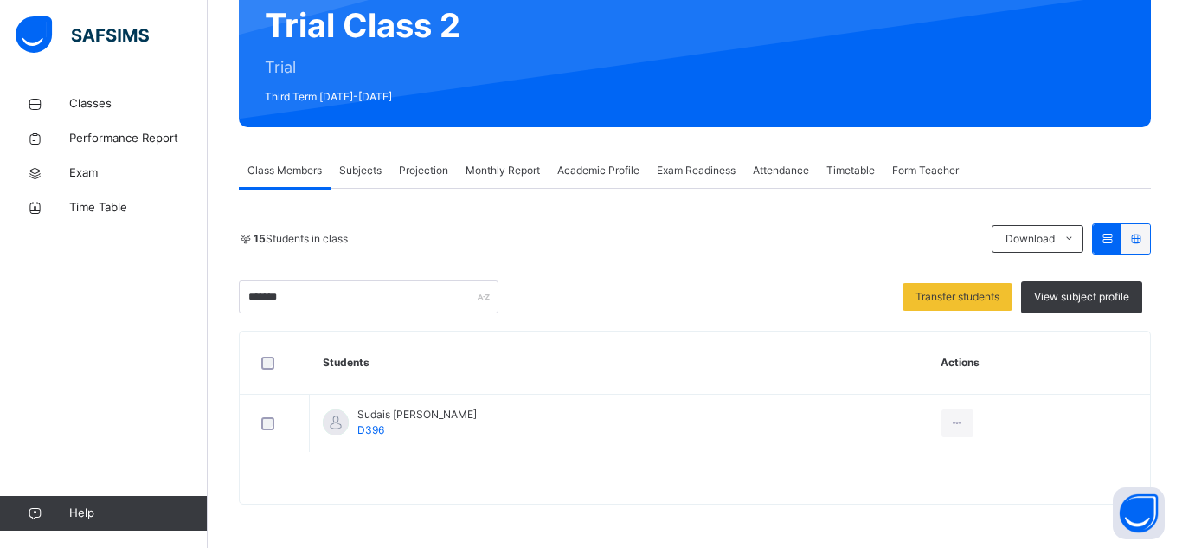
click at [358, 169] on span "Subjects" at bounding box center [360, 171] width 42 height 16
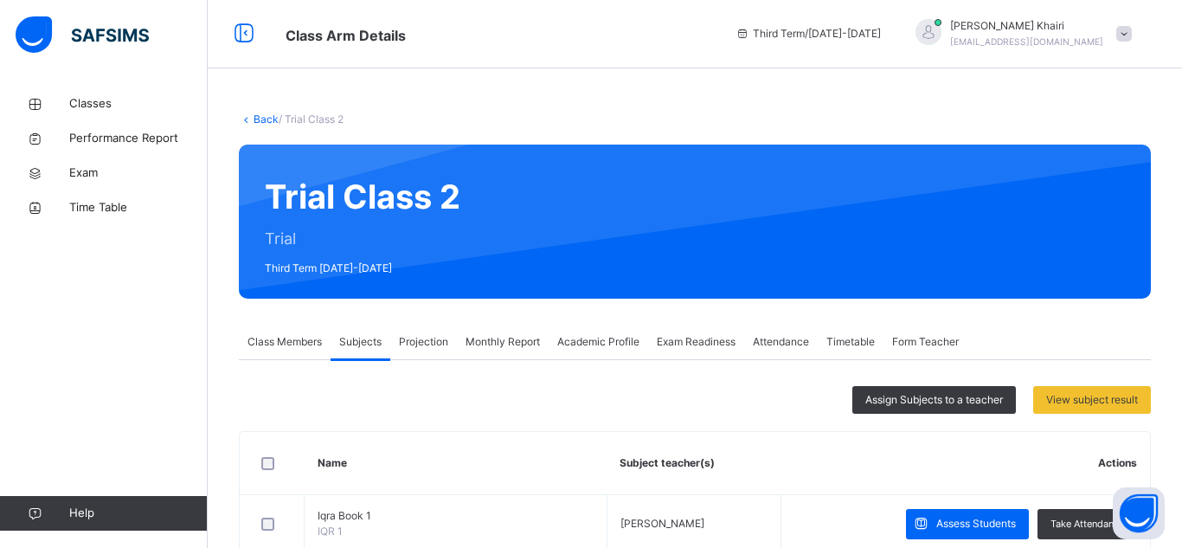
scroll to position [0, 0]
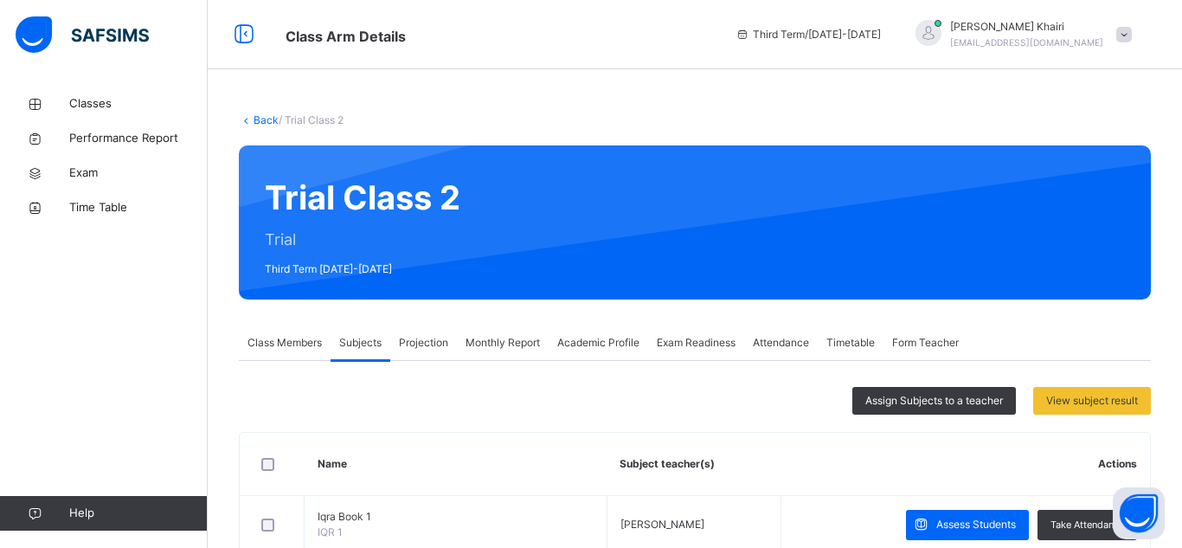
click at [439, 343] on span "Projection" at bounding box center [423, 343] width 49 height 16
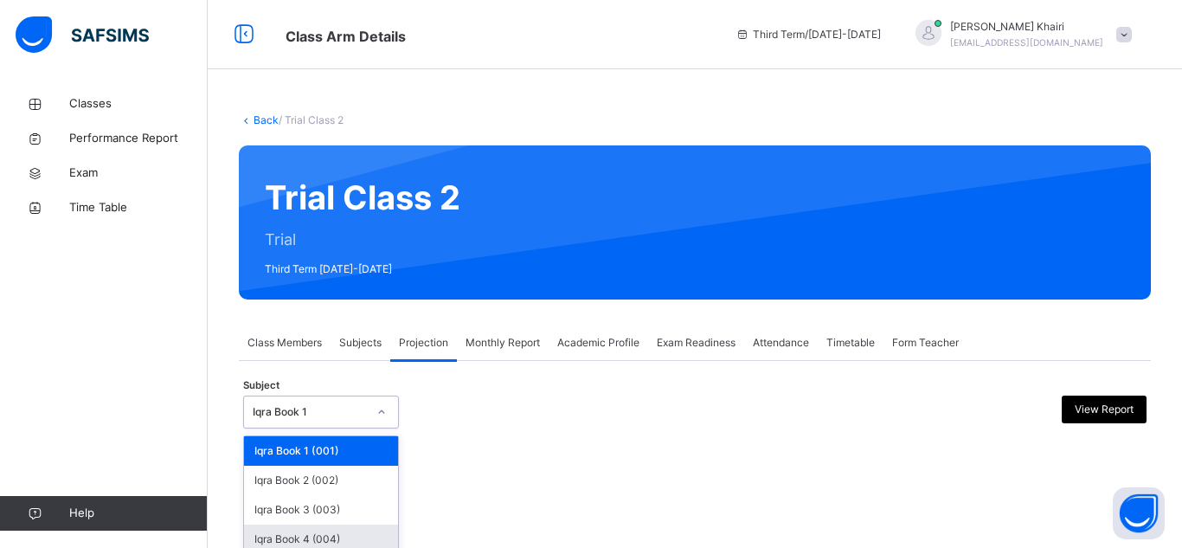
scroll to position [125, 0]
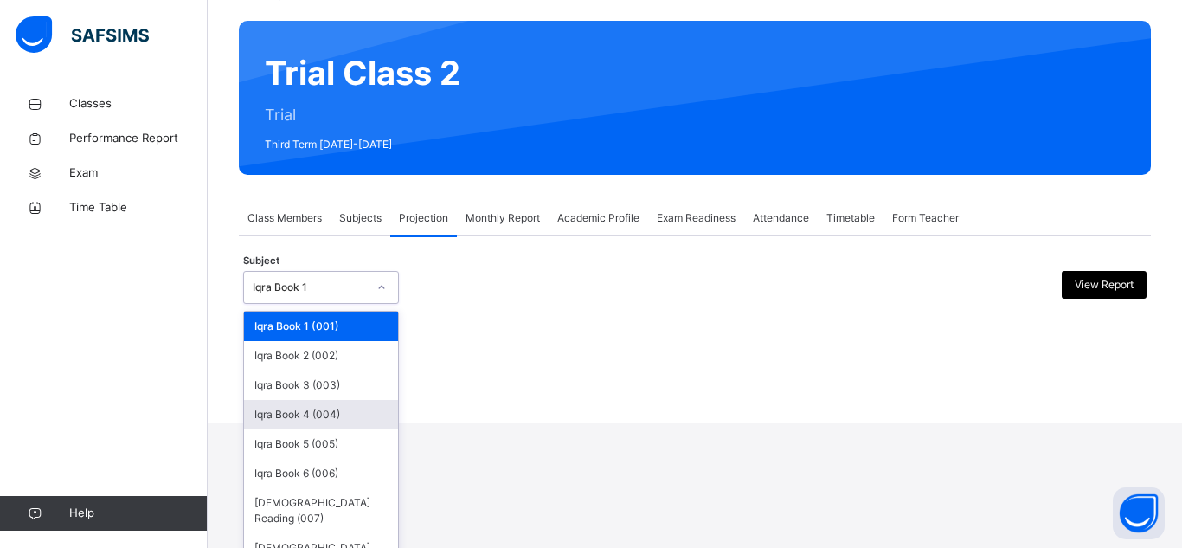
click at [351, 304] on div "option Iqra Book 4 (004) focused, 4 of 8. 8 results available. Use Up and Down …" at bounding box center [321, 287] width 156 height 33
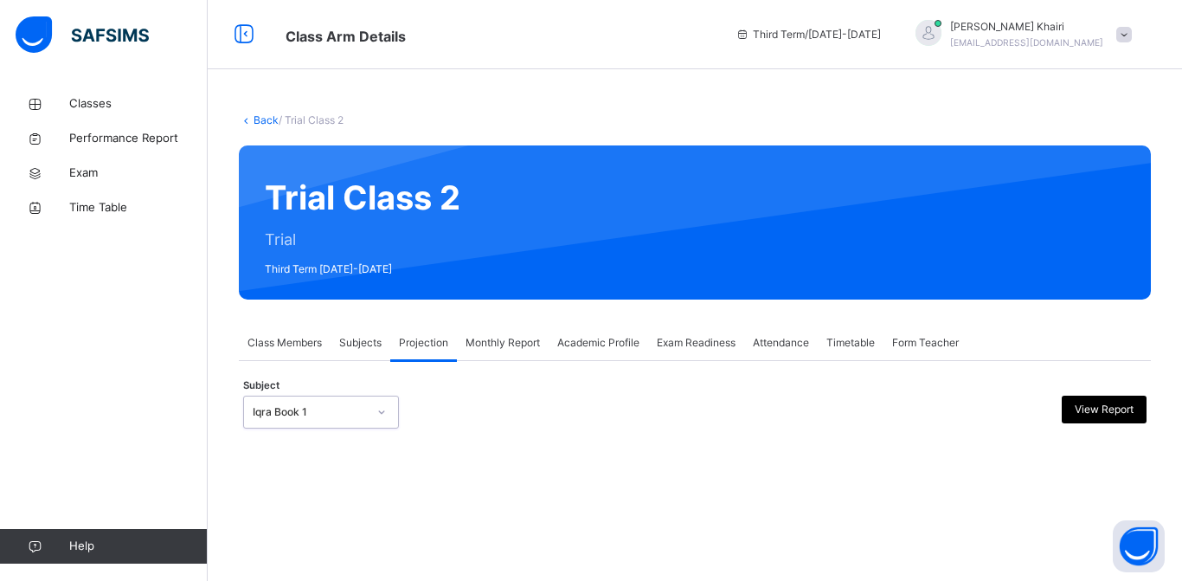
scroll to position [49, 0]
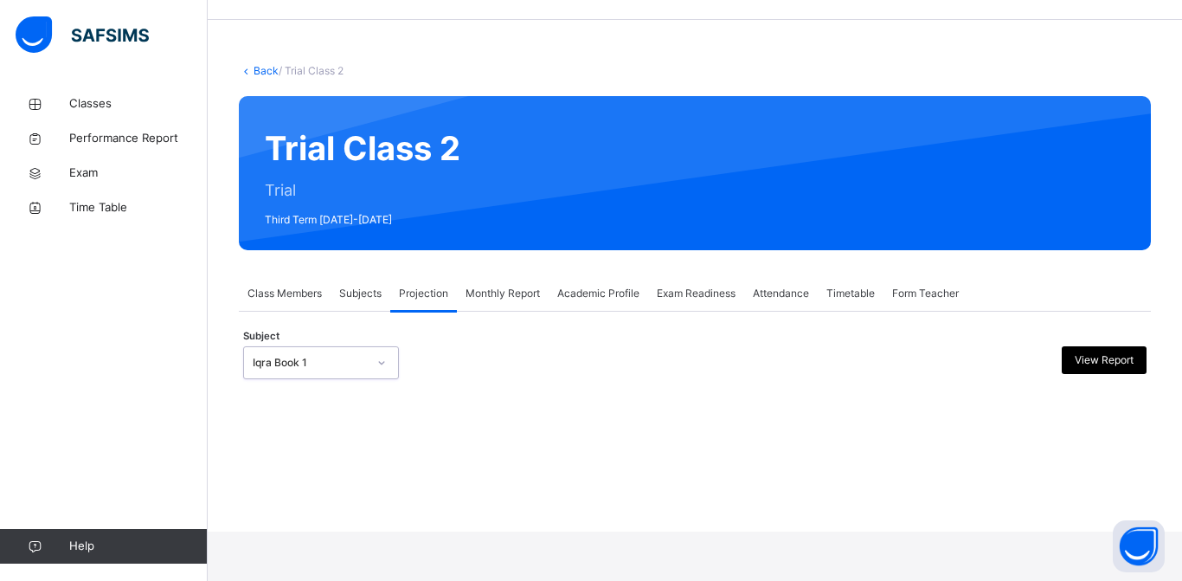
click at [524, 302] on div "Monthly Report" at bounding box center [503, 293] width 92 height 35
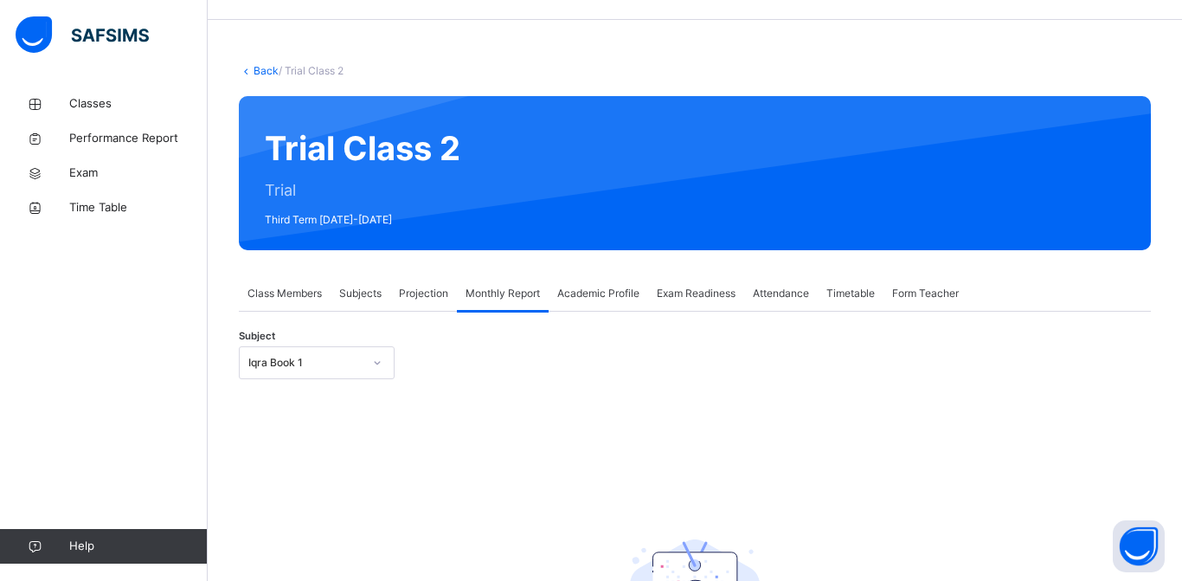
click at [416, 293] on span "Projection" at bounding box center [423, 294] width 49 height 16
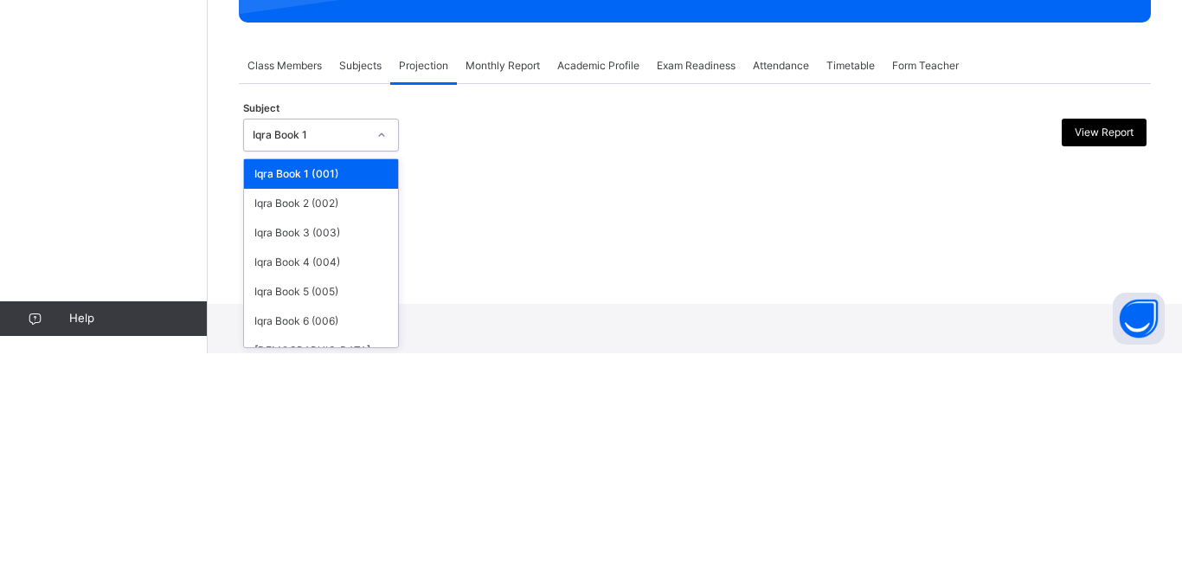
scroll to position [48, 0]
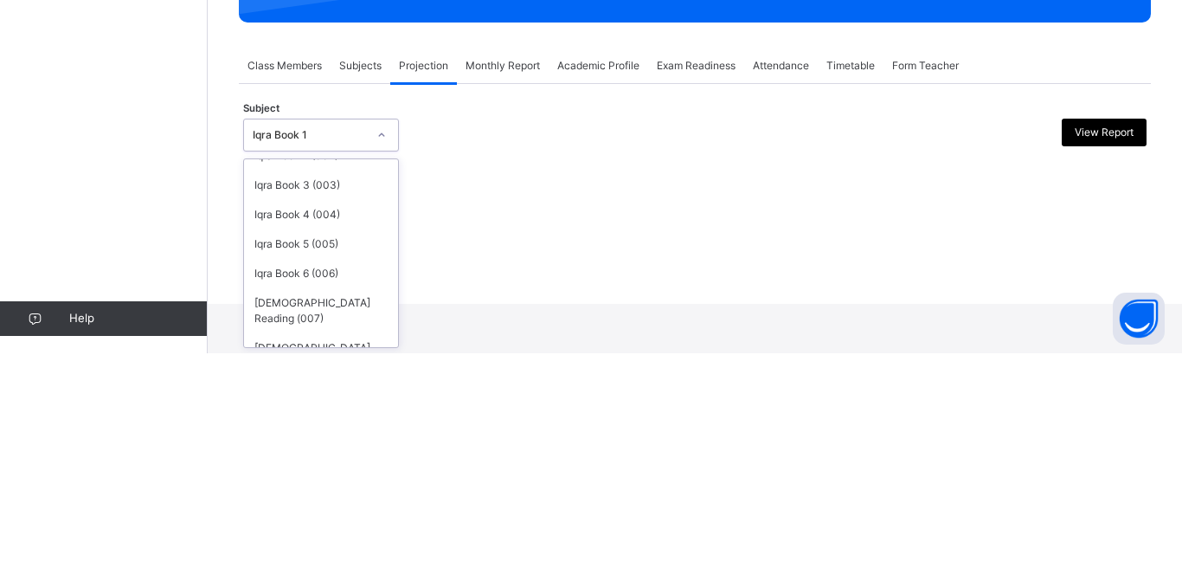
click at [318, 527] on div "[DEMOGRAPHIC_DATA] Reading (007)" at bounding box center [321, 538] width 154 height 45
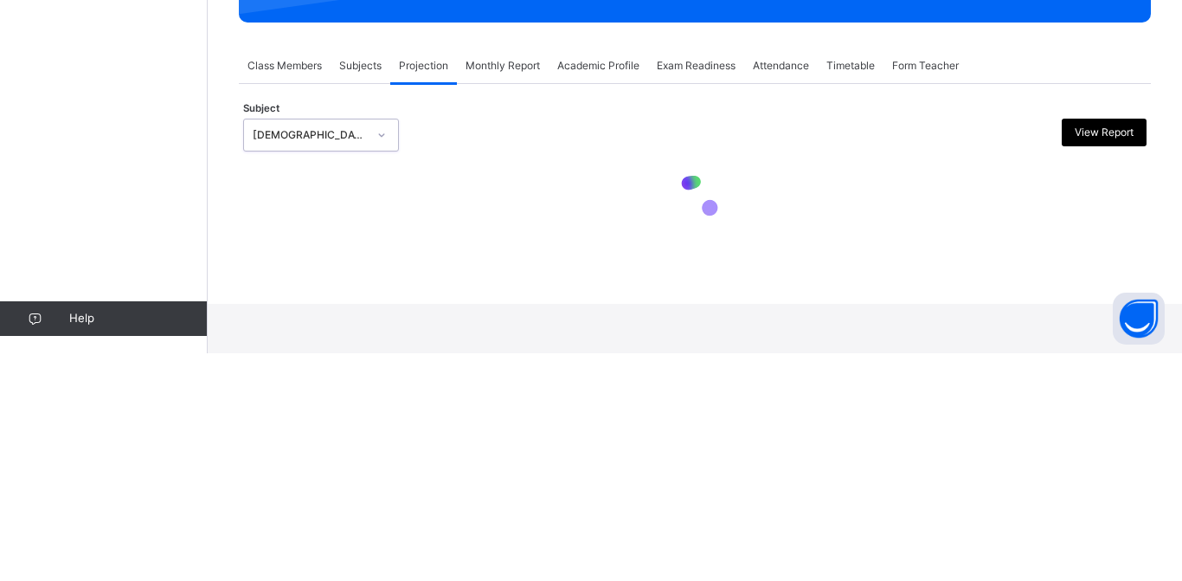
click at [314, 525] on div "Back / Trial Class 2 Trial Class 2 Trial Third Term 2024-2025 Class Members Sub…" at bounding box center [695, 241] width 975 height 581
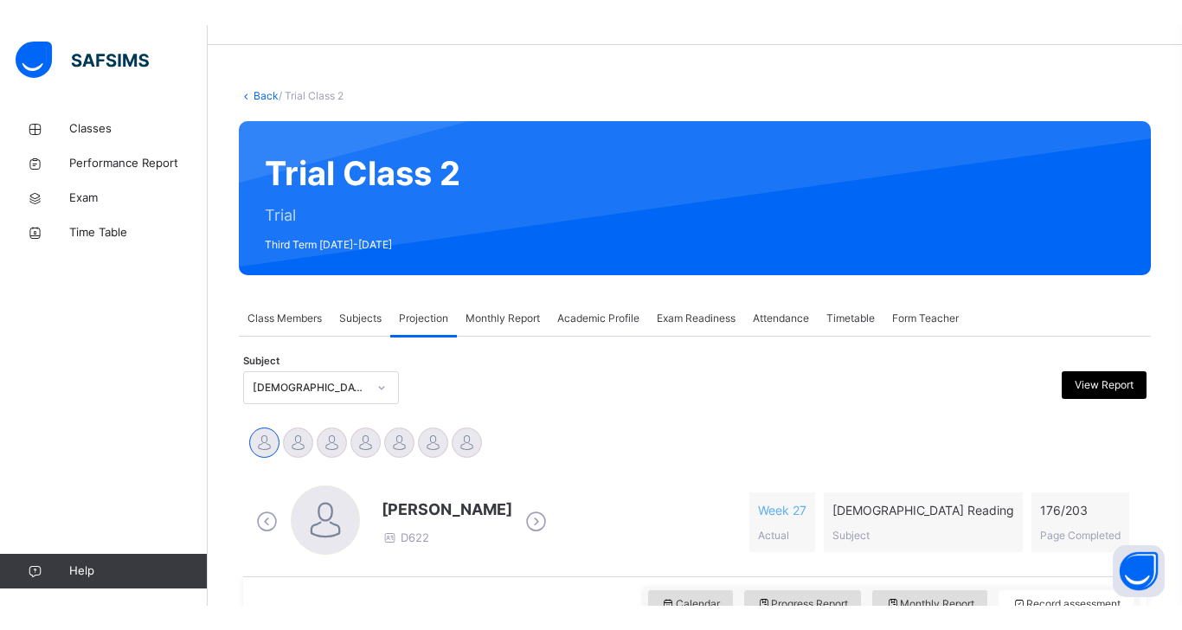
scroll to position [177, 0]
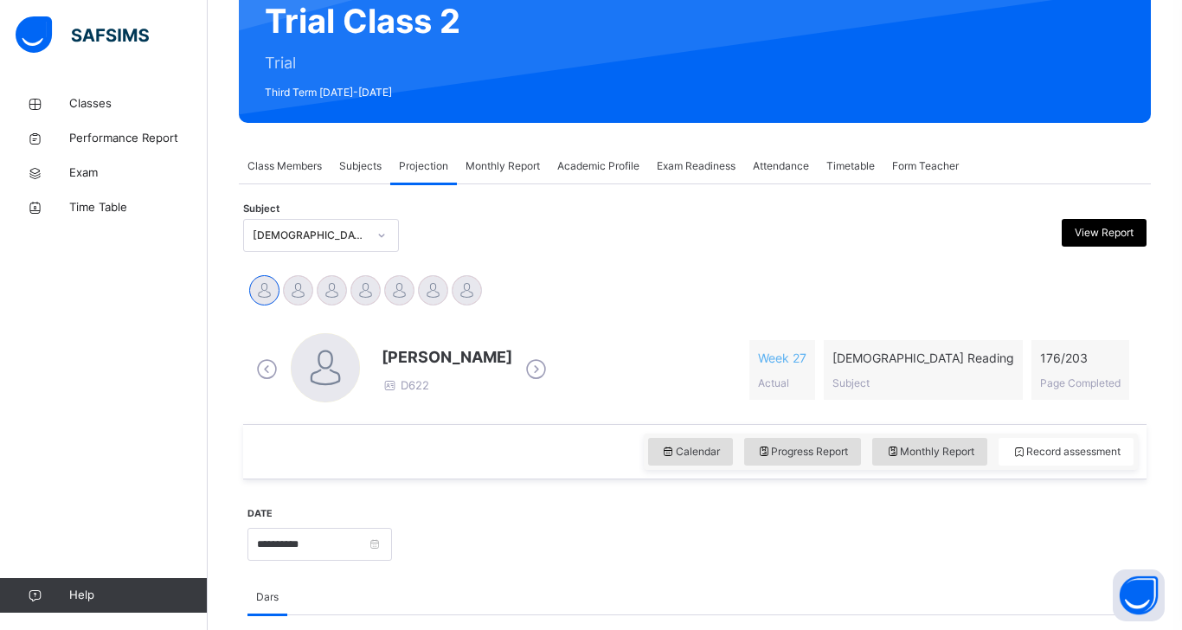
click at [362, 360] on div "Haseef Cooper D622" at bounding box center [402, 370] width 300 height 74
click at [394, 291] on div at bounding box center [399, 290] width 30 height 30
click at [365, 294] on div at bounding box center [366, 290] width 30 height 30
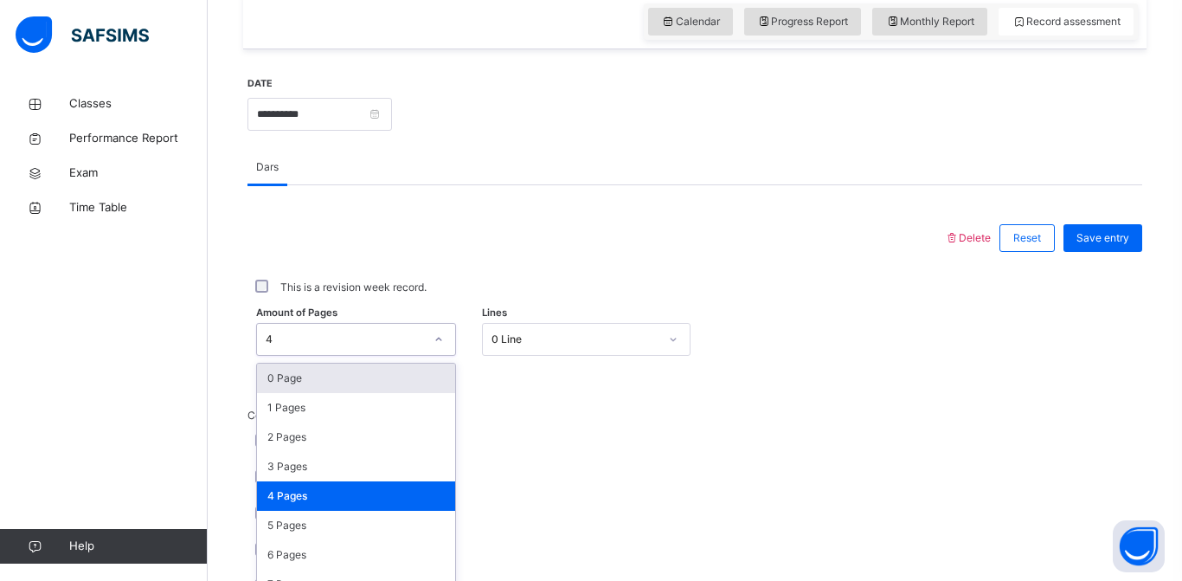
scroll to position [608, 0]
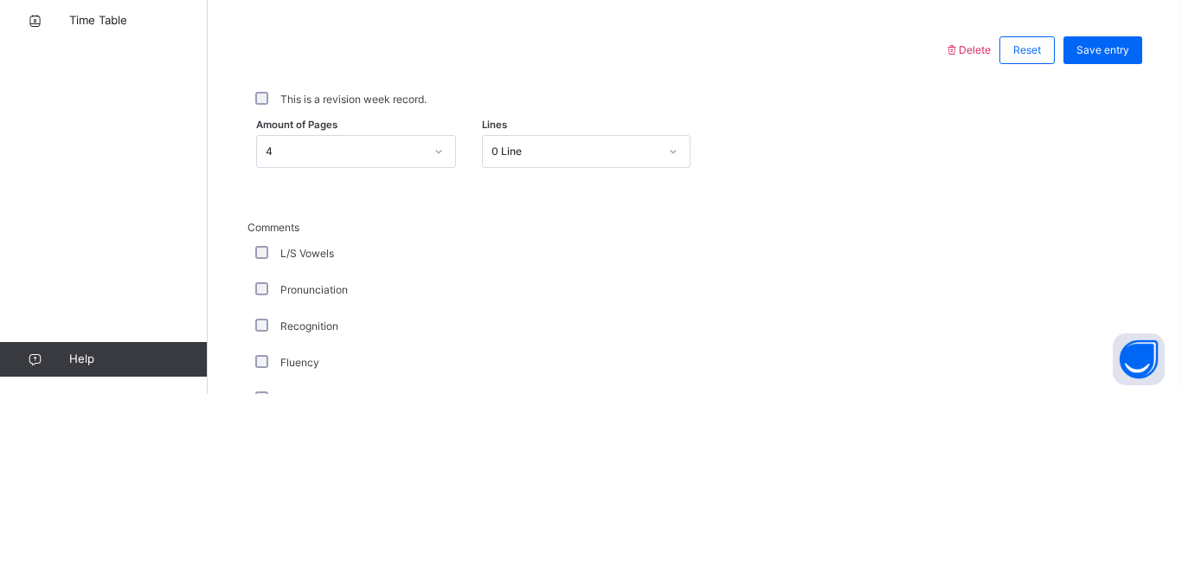
click at [1065, 224] on div "Save entry" at bounding box center [1103, 237] width 79 height 28
click at [1050, 228] on div "Reset" at bounding box center [1027, 237] width 55 height 28
click at [1038, 229] on div "Reset" at bounding box center [1027, 237] width 55 height 28
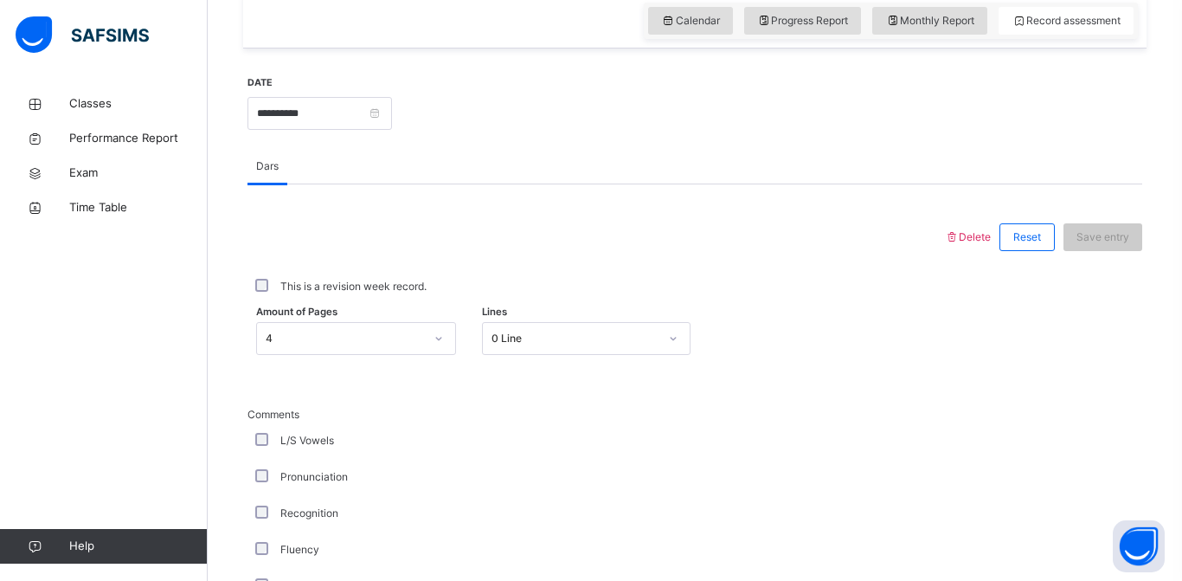
click at [1038, 225] on div "Reset" at bounding box center [1027, 237] width 55 height 28
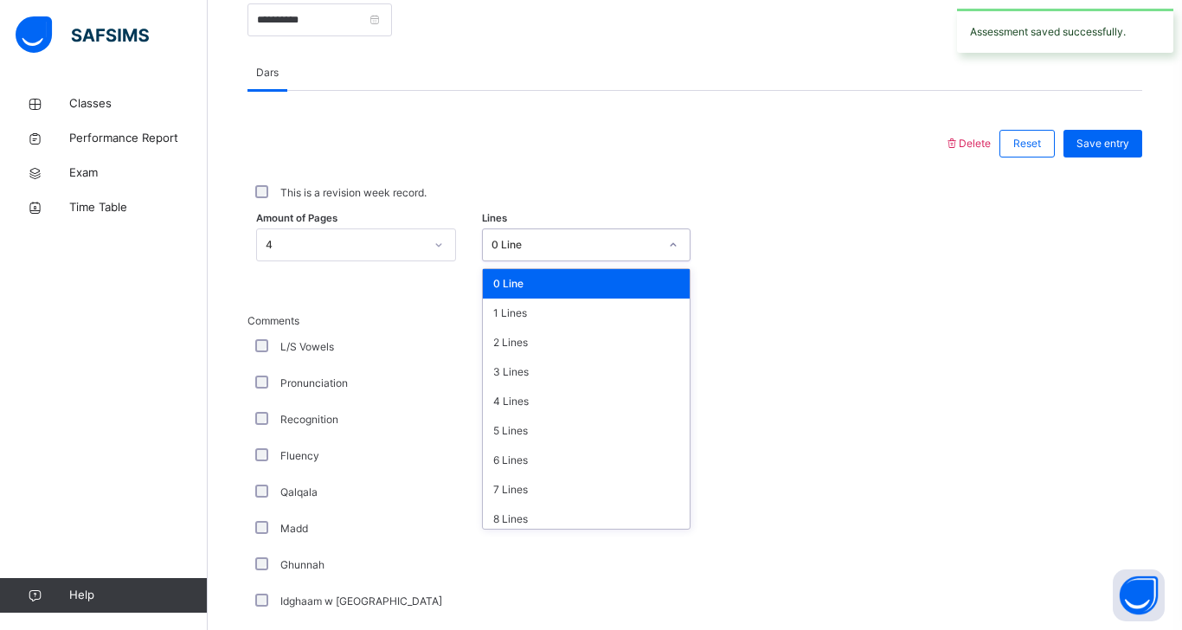
scroll to position [730, 0]
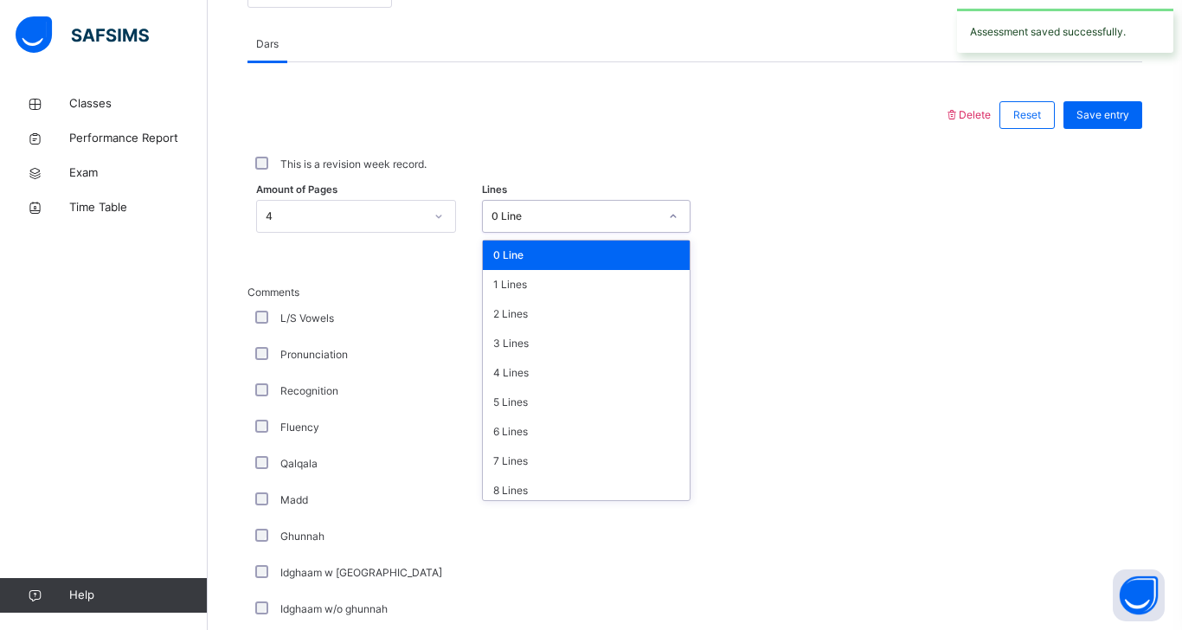
click at [765, 154] on div "This is a revision week record." at bounding box center [695, 164] width 895 height 36
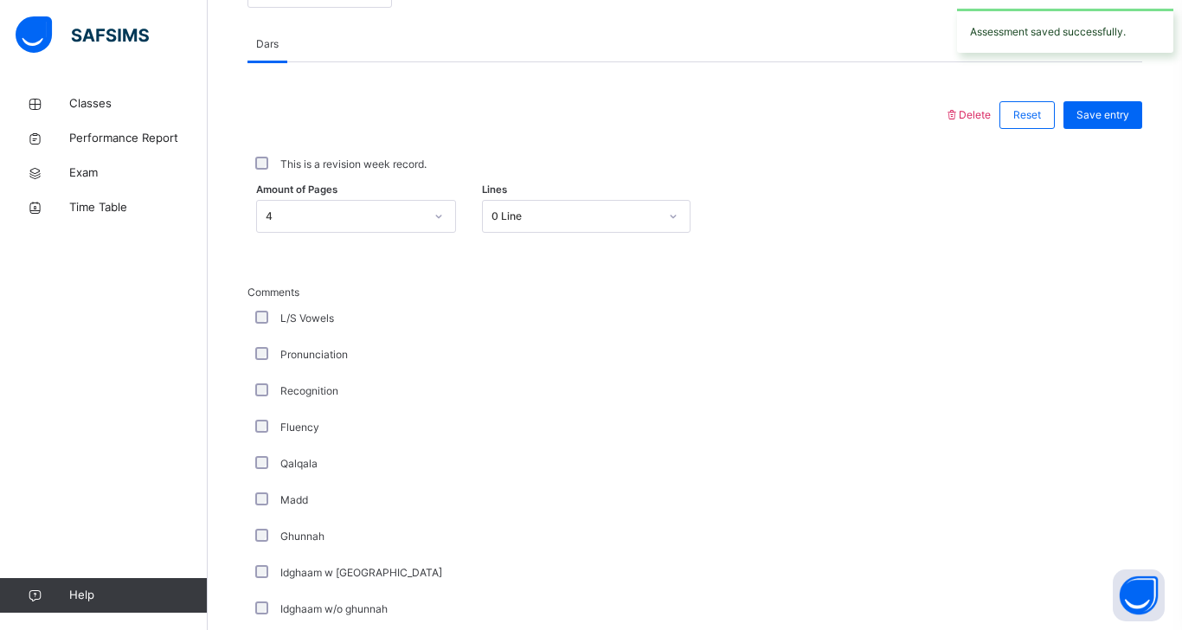
click at [765, 285] on div "Comments L/S Vowels Pronunciation Recognition Fluency Qalqala Madd Ghunnah Idgh…" at bounding box center [695, 565] width 895 height 561
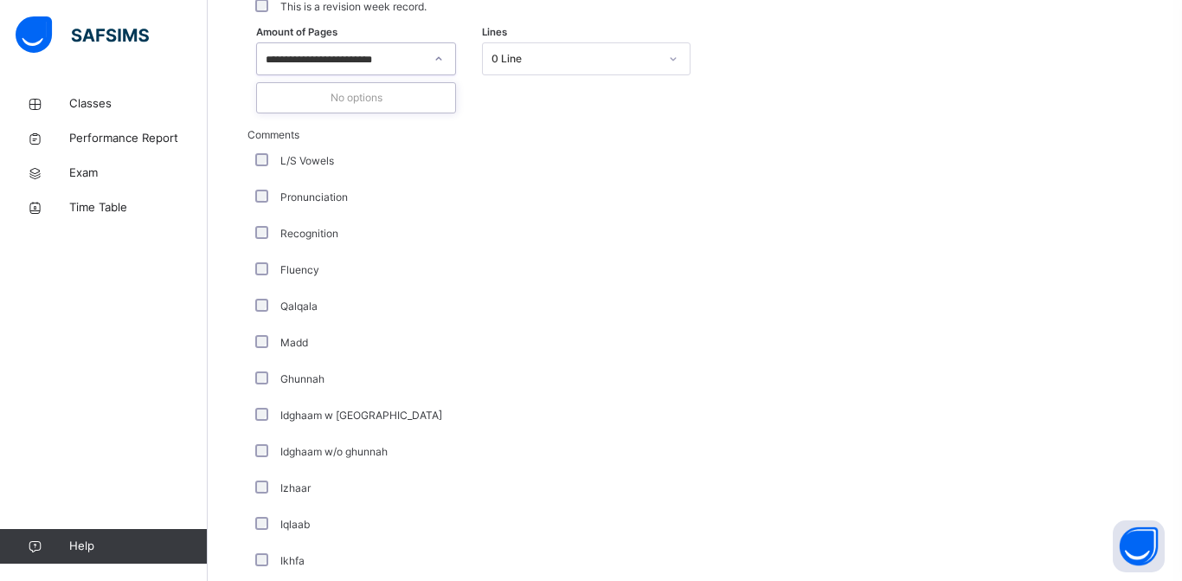
scroll to position [0, 0]
type input "**********"
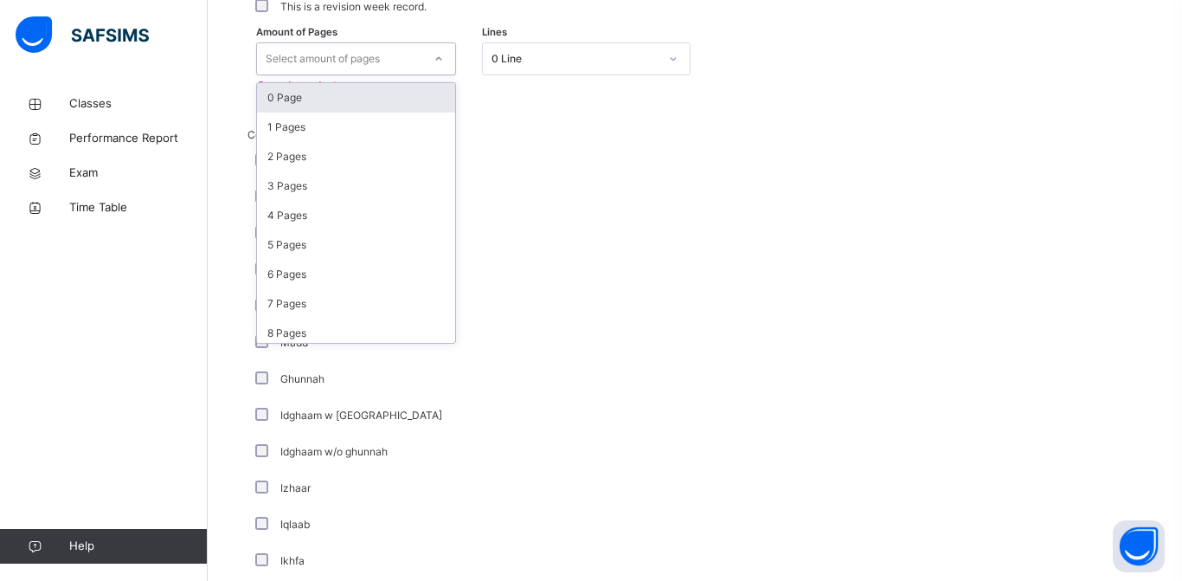
click at [316, 223] on div "4 Pages" at bounding box center [356, 215] width 198 height 29
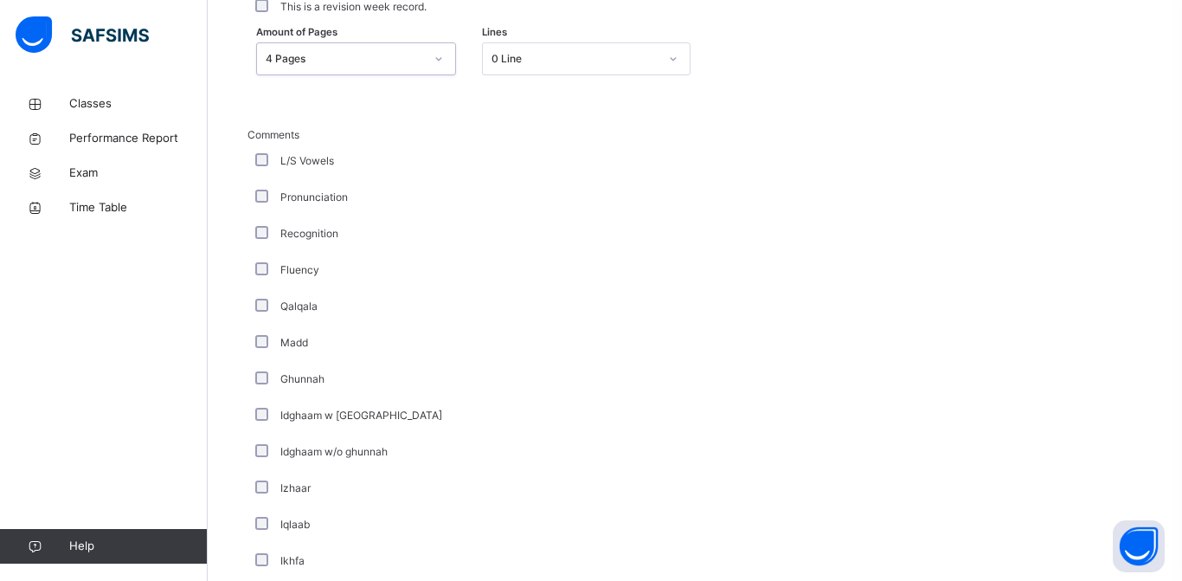
click at [845, 178] on div "Comments L/S Vowels Pronunciation Recognition Fluency Qalqala Madd Ghunnah Idgh…" at bounding box center [695, 407] width 895 height 561
click at [892, 186] on div "Comments L/S Vowels Pronunciation Recognition Fluency Qalqala Madd Ghunnah Idgh…" at bounding box center [695, 407] width 895 height 561
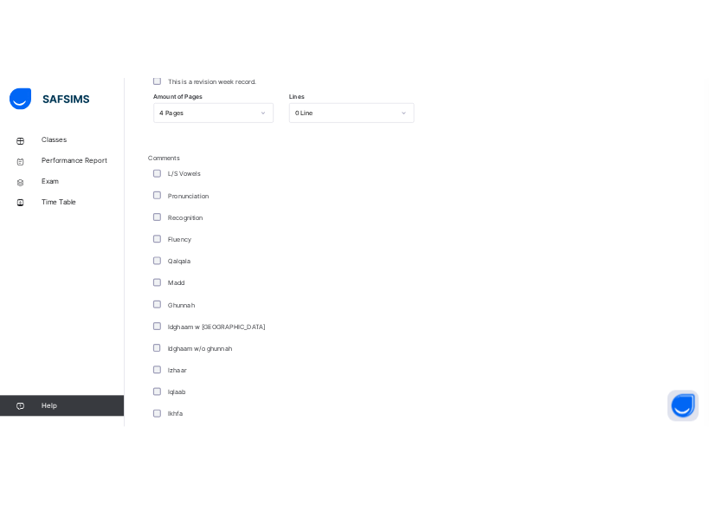
scroll to position [1079, 0]
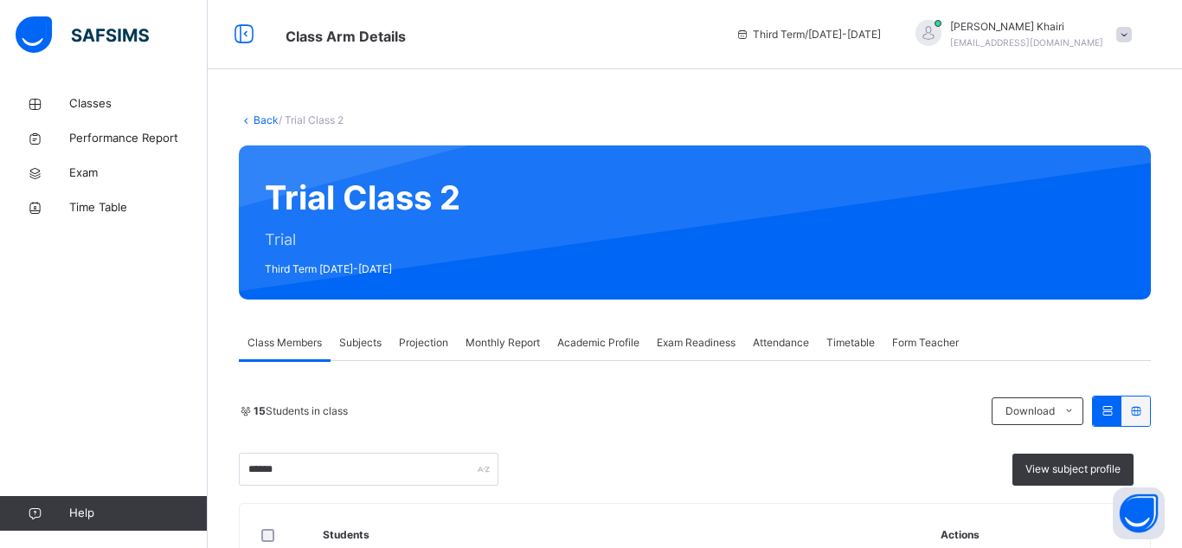
type input "******"
click at [568, 438] on div "15 Students in class Download Pdf Report Excel Report ****** View subject profi…" at bounding box center [695, 441] width 912 height 90
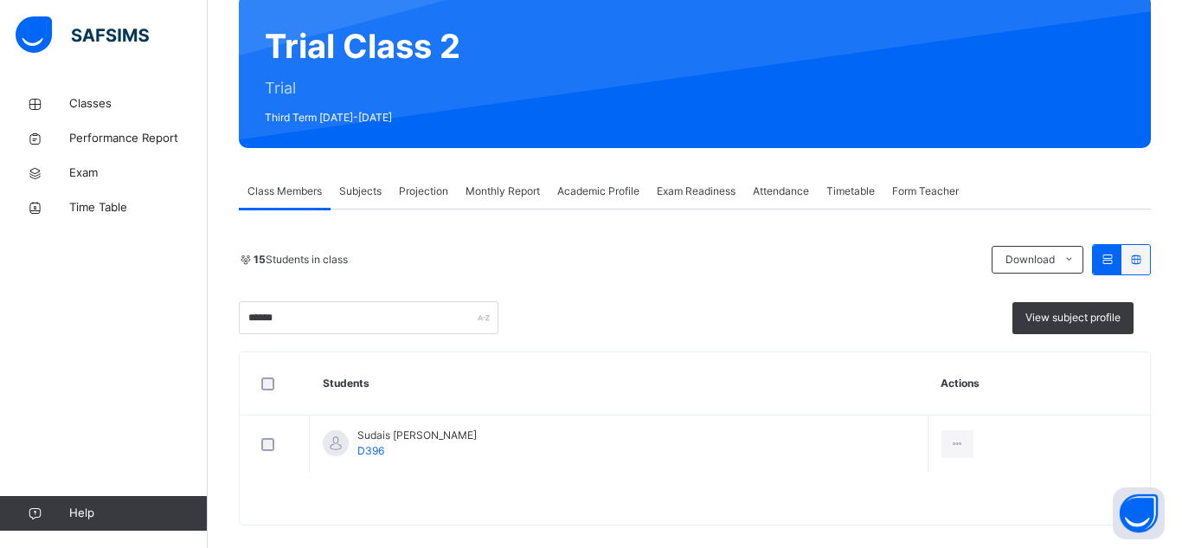
scroll to position [172, 0]
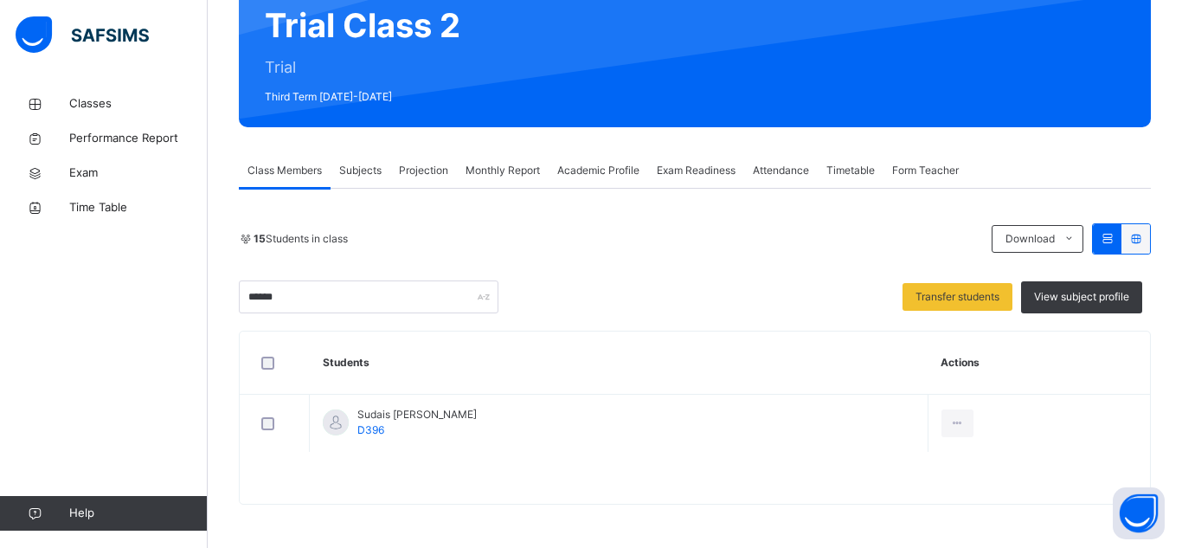
click at [356, 159] on div "Subjects" at bounding box center [361, 170] width 60 height 35
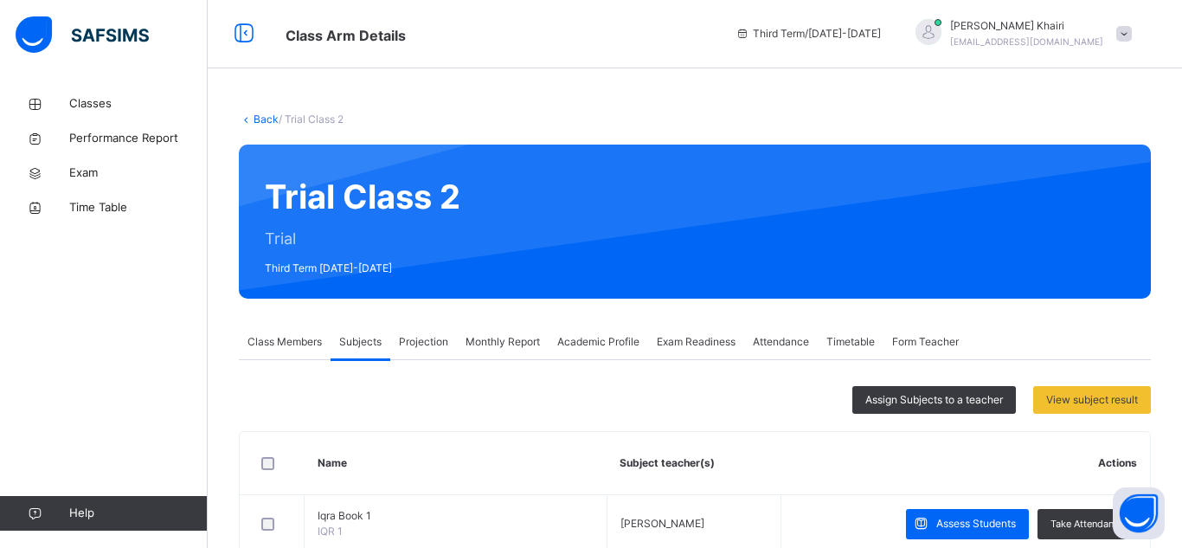
scroll to position [0, 0]
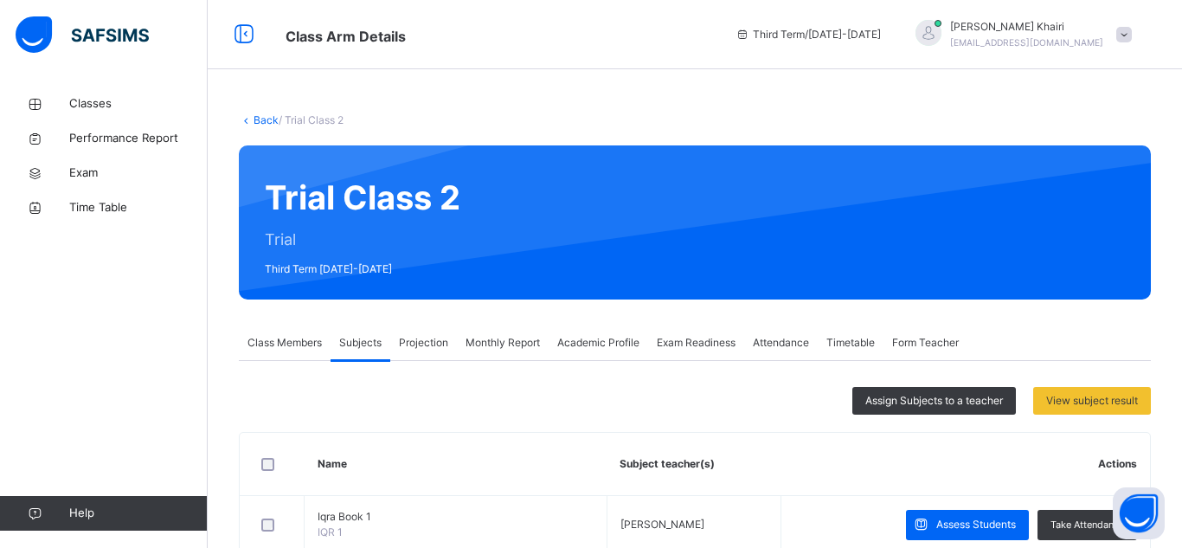
click at [426, 335] on span "Projection" at bounding box center [423, 343] width 49 height 16
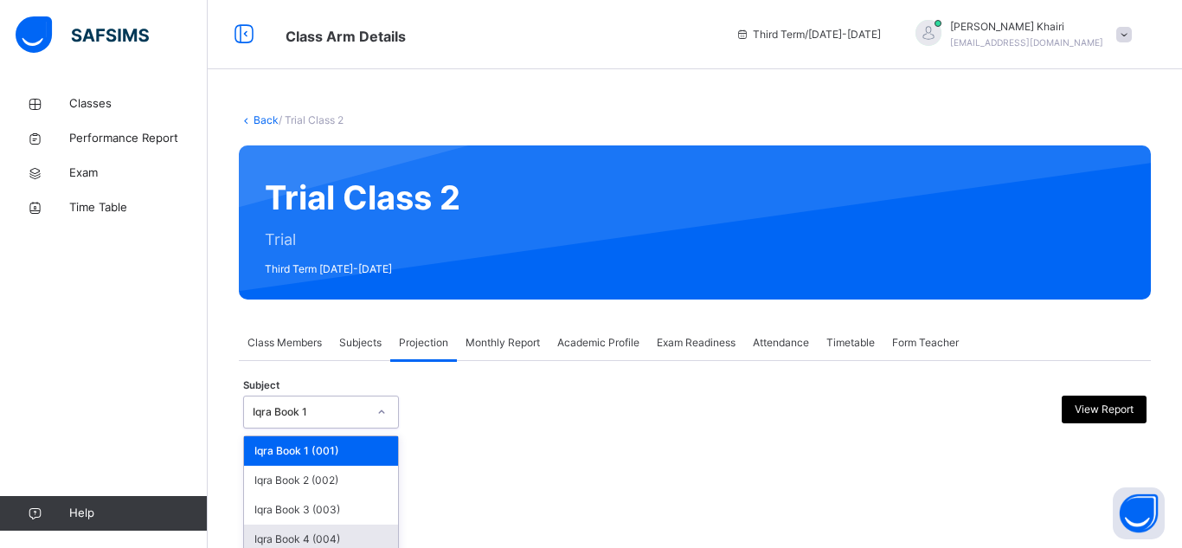
scroll to position [125, 0]
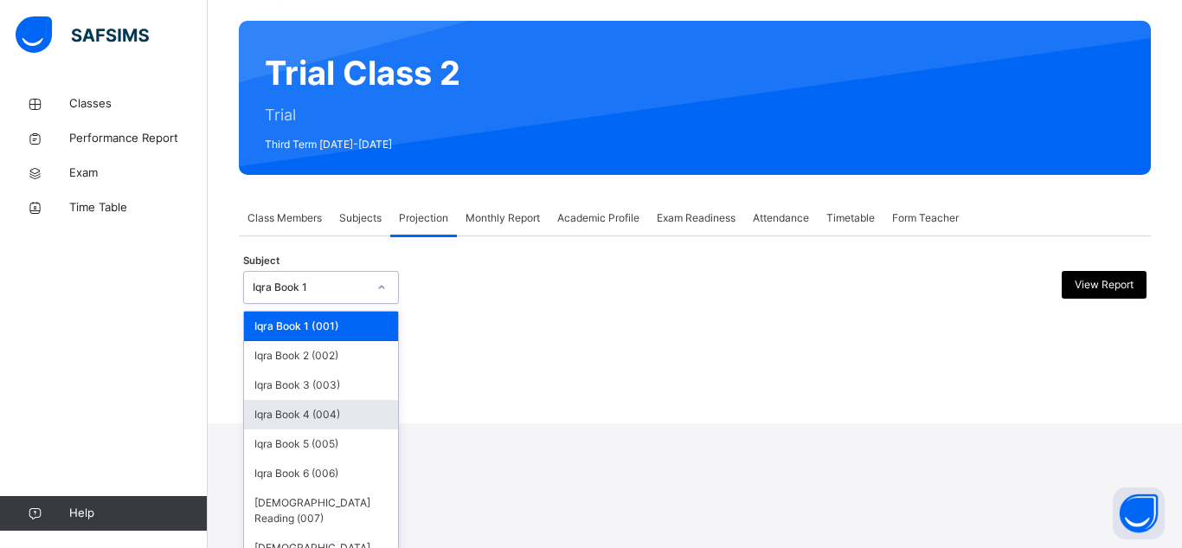
click at [358, 304] on div "option Iqra Book 4 (004) focused, 4 of 8. 8 results available. Use Up and Down …" at bounding box center [321, 287] width 156 height 33
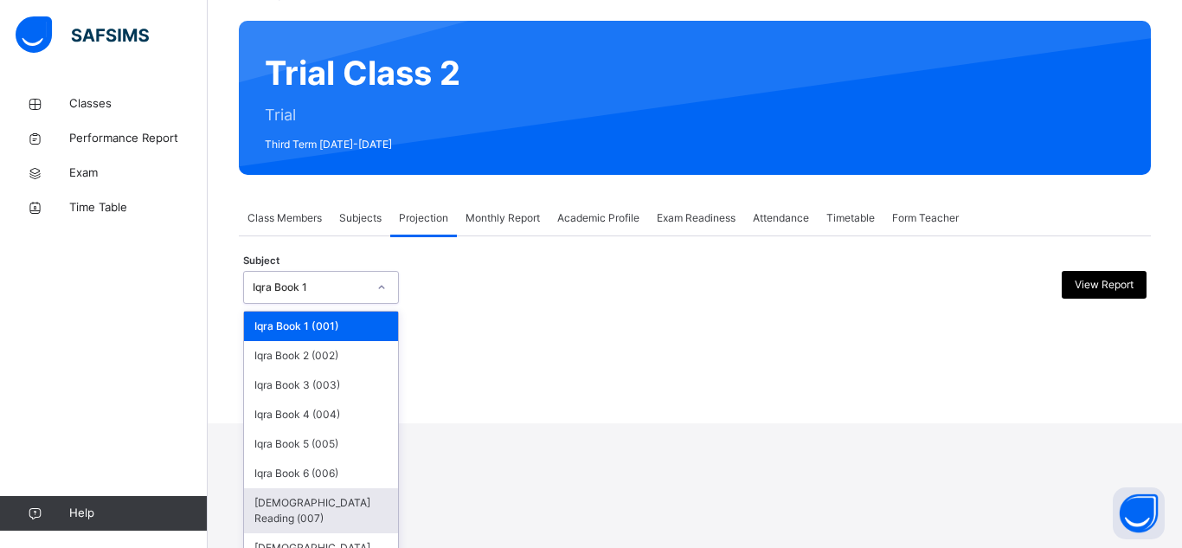
click at [354, 494] on div "[DEMOGRAPHIC_DATA] Reading (007)" at bounding box center [321, 510] width 154 height 45
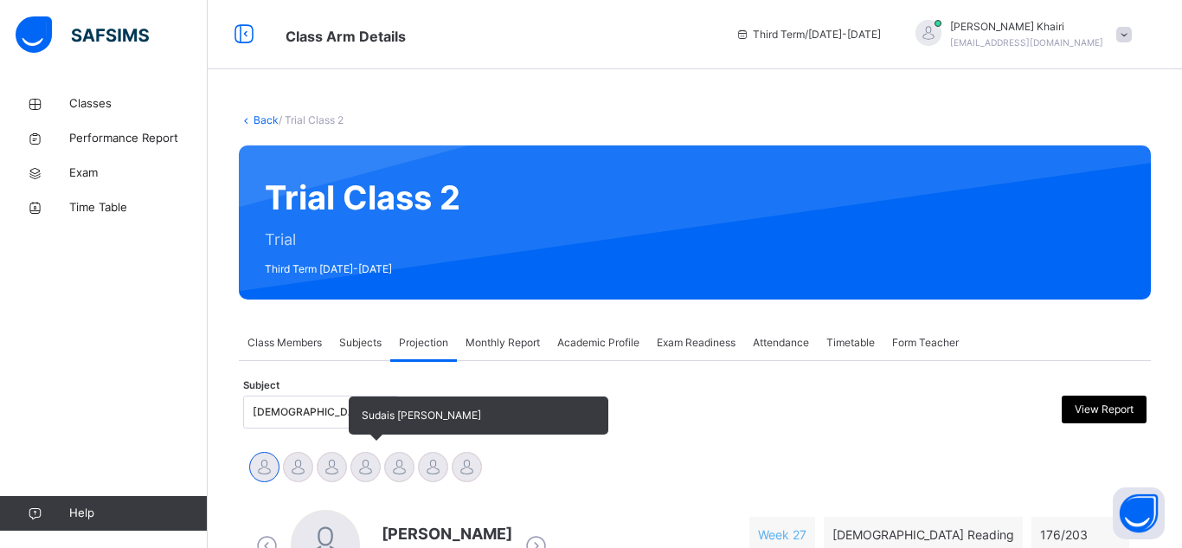
click at [376, 468] on div at bounding box center [366, 467] width 30 height 30
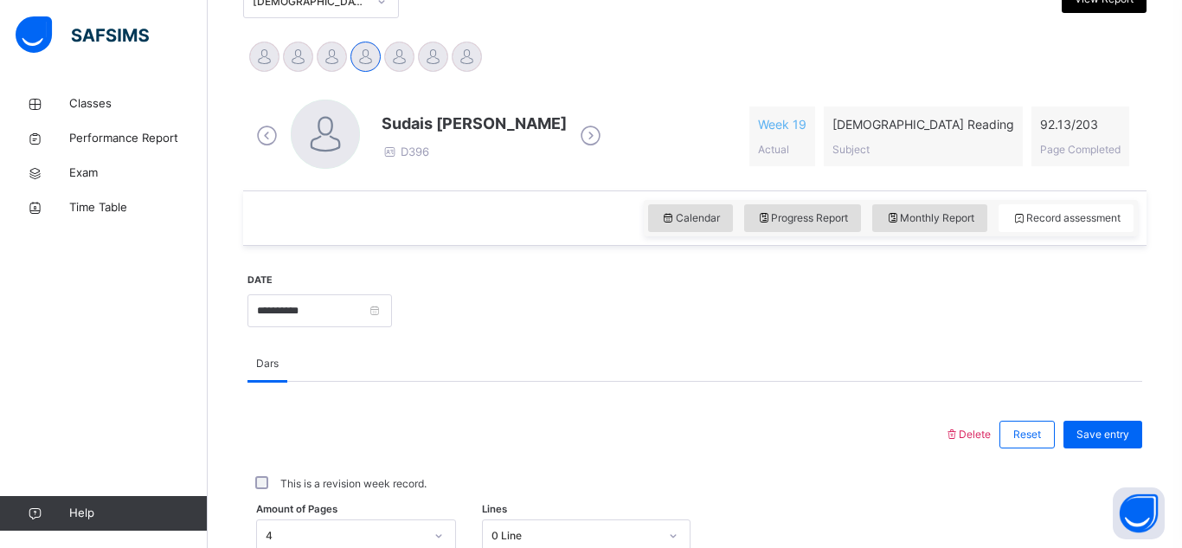
scroll to position [435, 0]
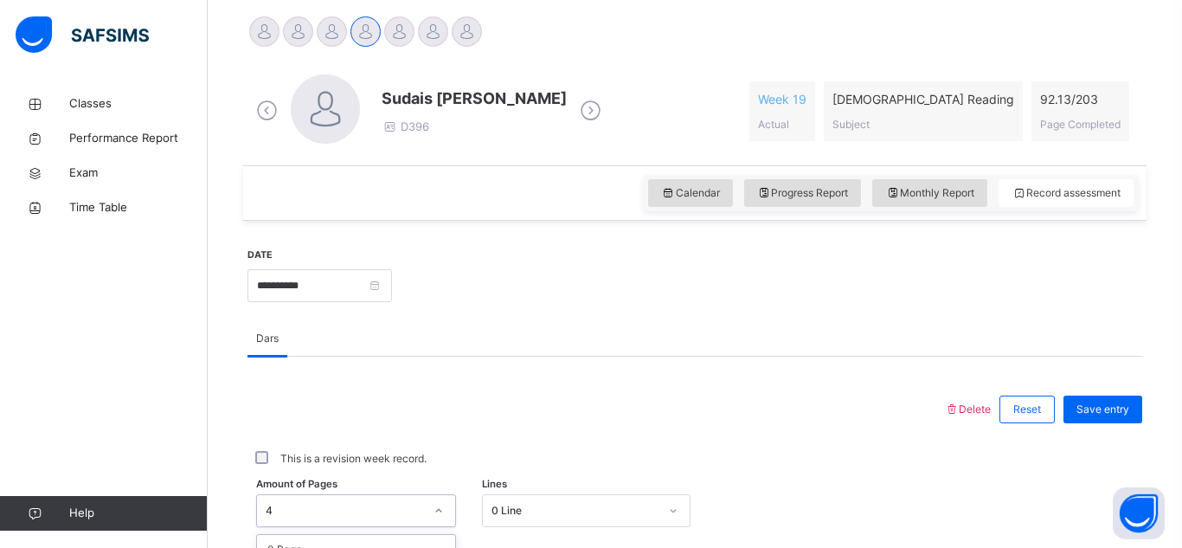
click at [310, 515] on div "option 2 Pages focused, 3 of 204. 204 results available. Use Up and Down to cho…" at bounding box center [356, 510] width 200 height 33
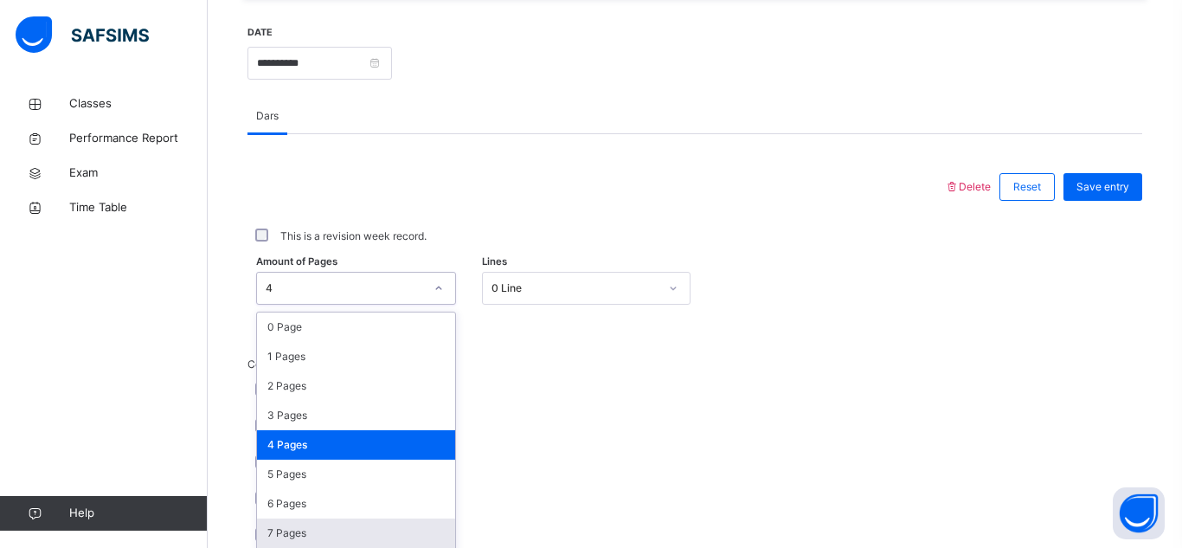
scroll to position [690, 0]
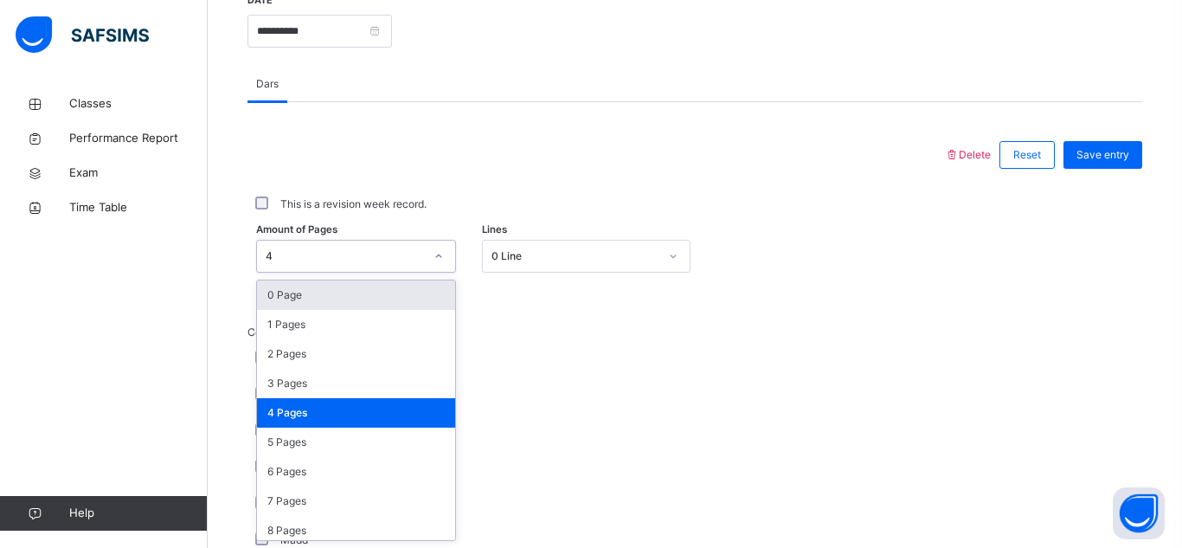
click at [338, 304] on div "0 Page" at bounding box center [356, 294] width 198 height 29
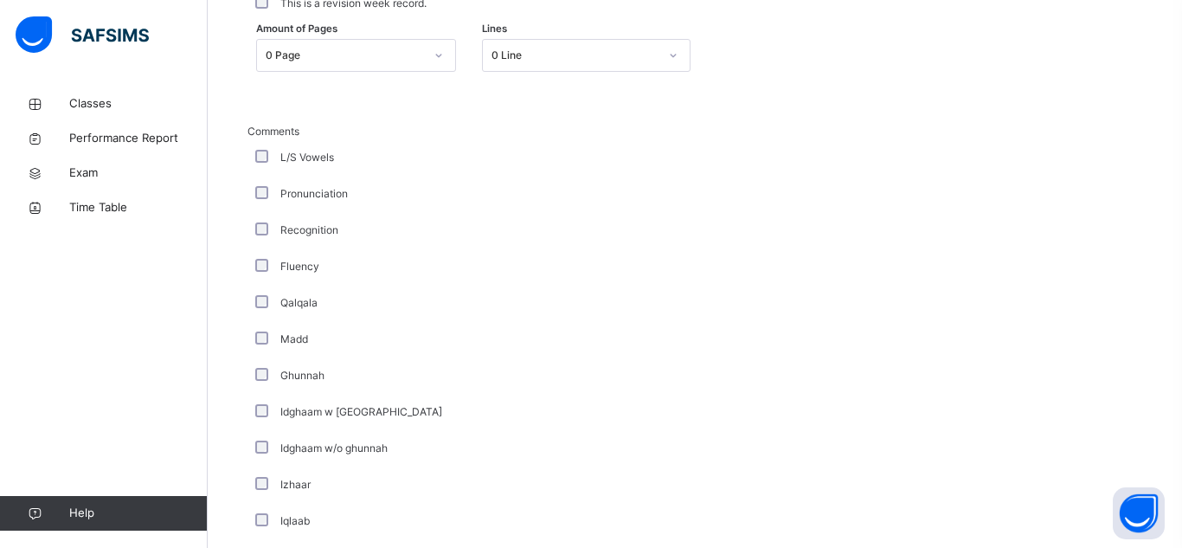
scroll to position [839, 0]
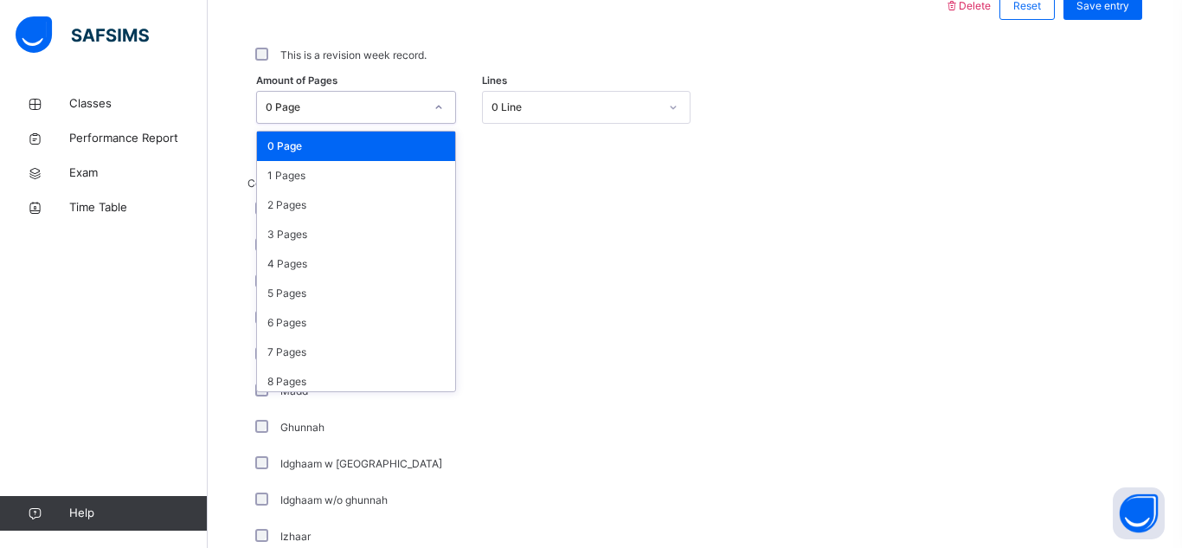
click at [308, 98] on div "0 Page" at bounding box center [339, 107] width 165 height 27
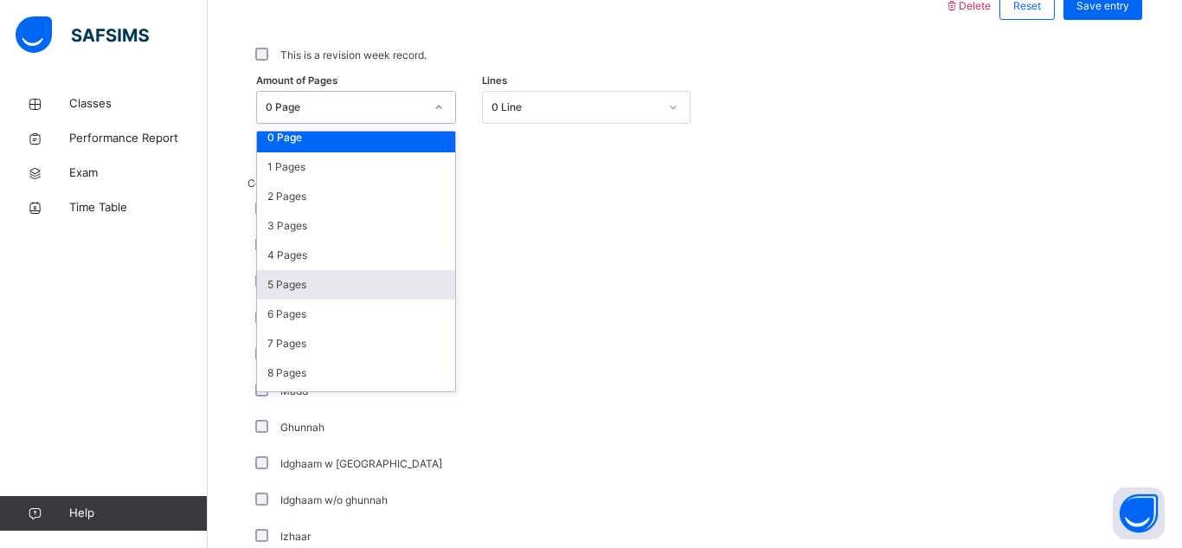
scroll to position [0, 0]
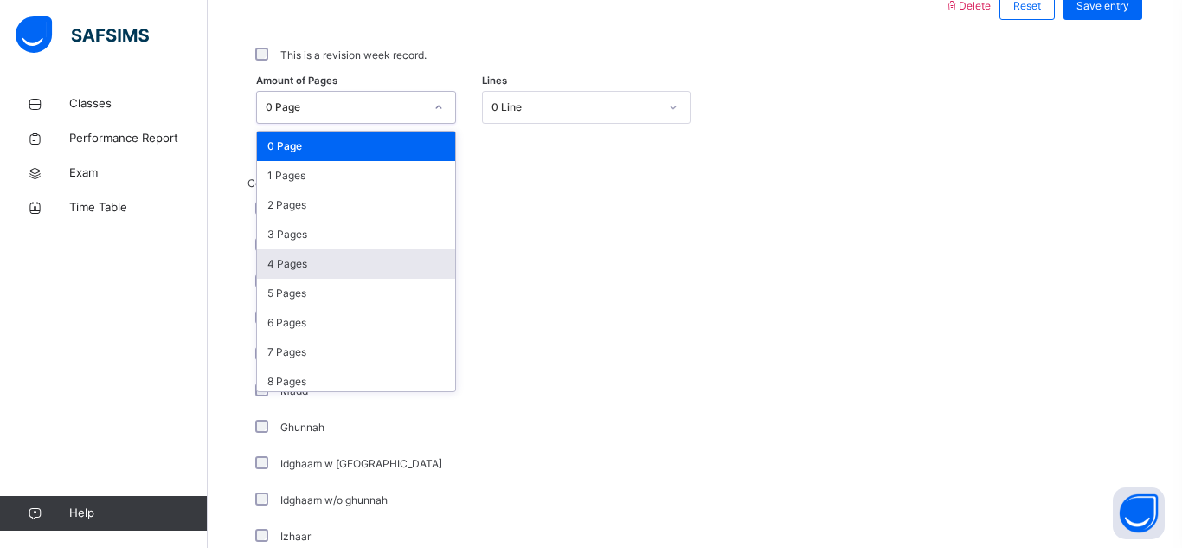
click at [287, 254] on div "4 Pages" at bounding box center [356, 263] width 198 height 29
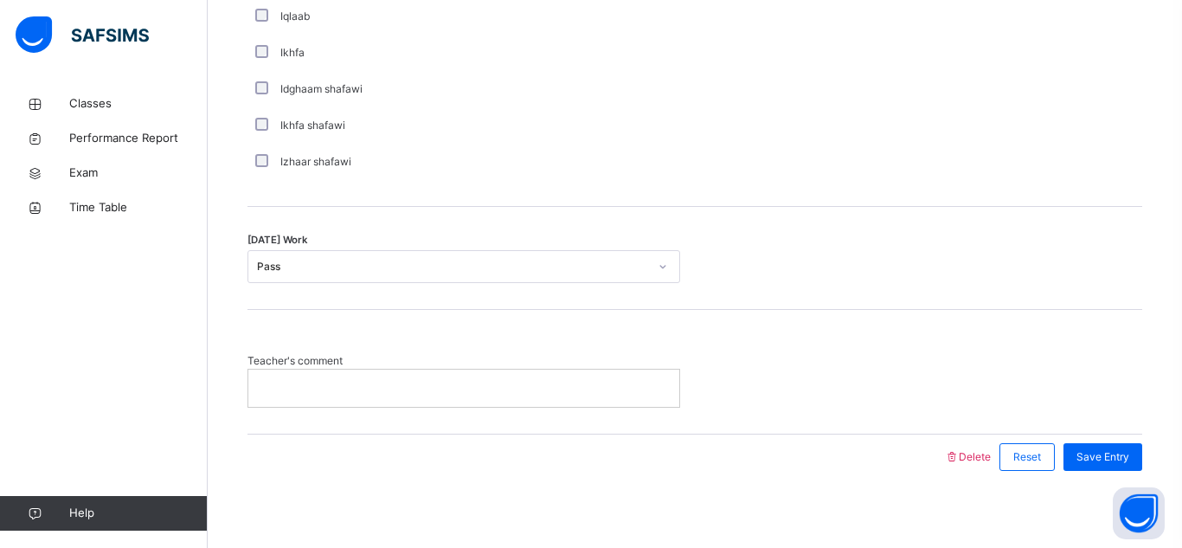
scroll to position [1405, 0]
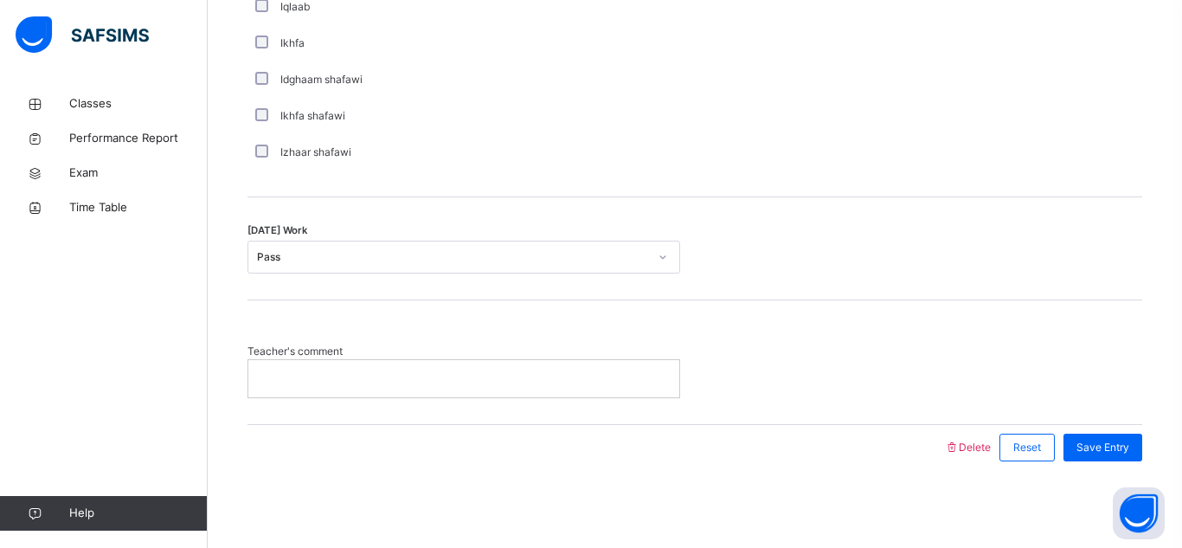
click at [415, 256] on div "Pass" at bounding box center [452, 257] width 391 height 16
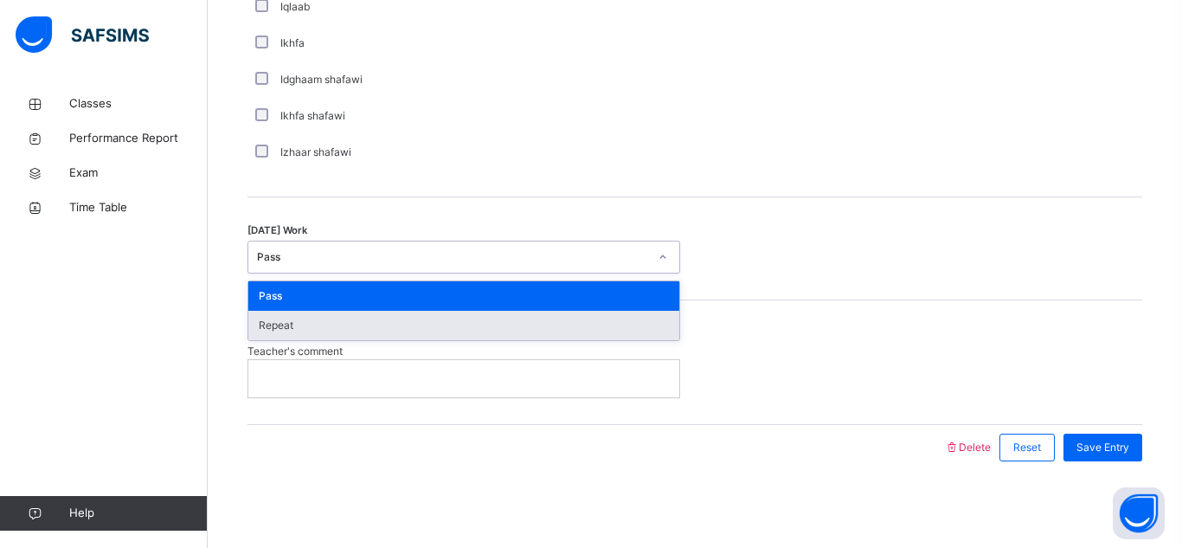
click at [391, 320] on div "Repeat" at bounding box center [463, 325] width 431 height 29
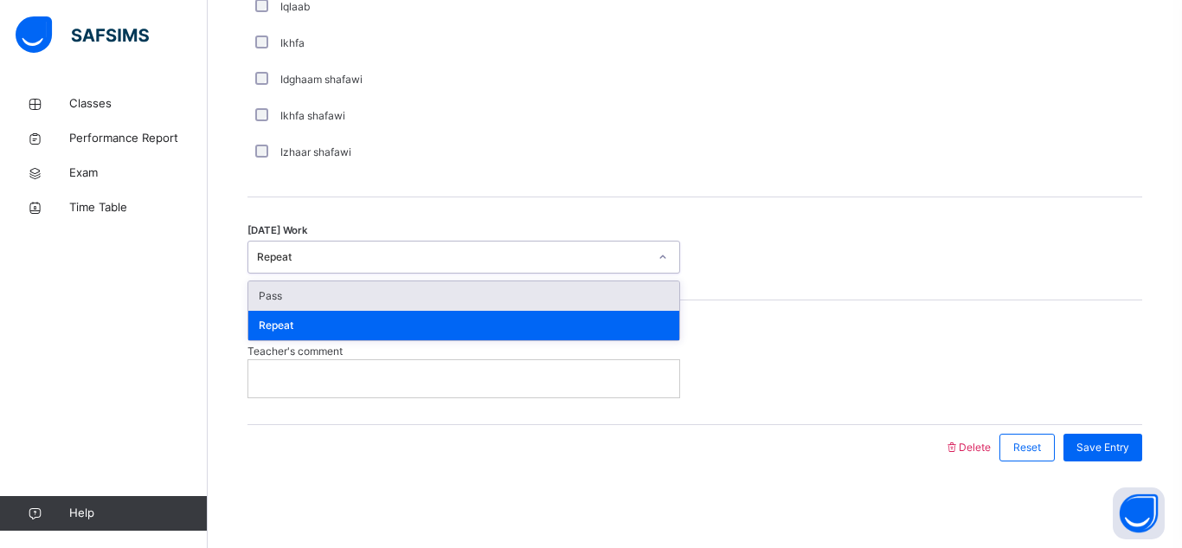
click at [401, 245] on div "Repeat" at bounding box center [447, 257] width 398 height 27
click at [385, 292] on div "Pass" at bounding box center [463, 295] width 431 height 29
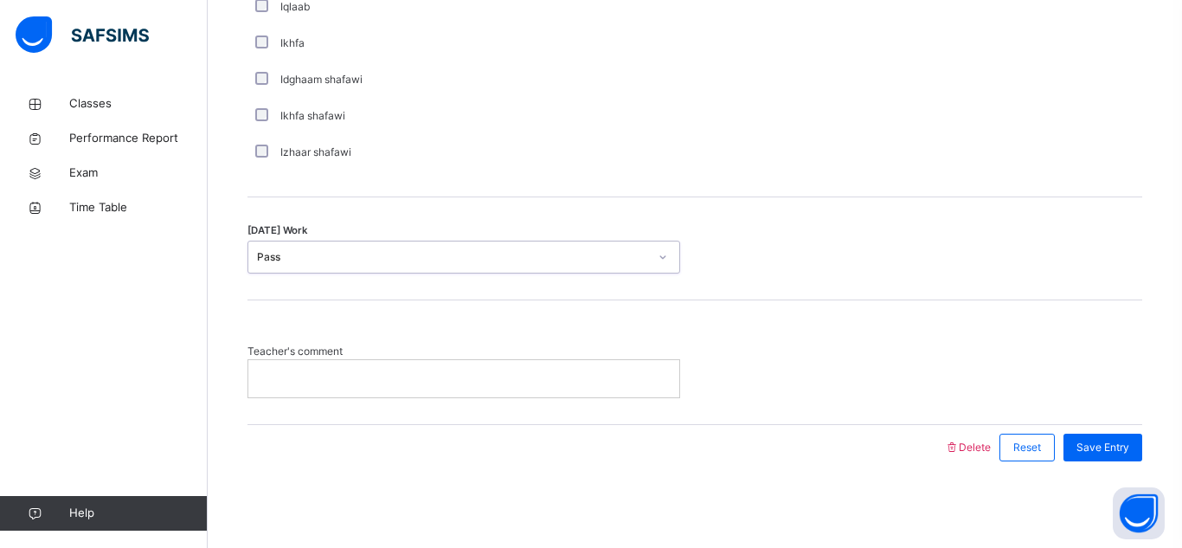
click at [381, 379] on p at bounding box center [463, 379] width 405 height 16
click at [1117, 431] on div "Save Entry" at bounding box center [1098, 447] width 87 height 45
click at [1115, 437] on div "Save Entry" at bounding box center [1103, 448] width 79 height 28
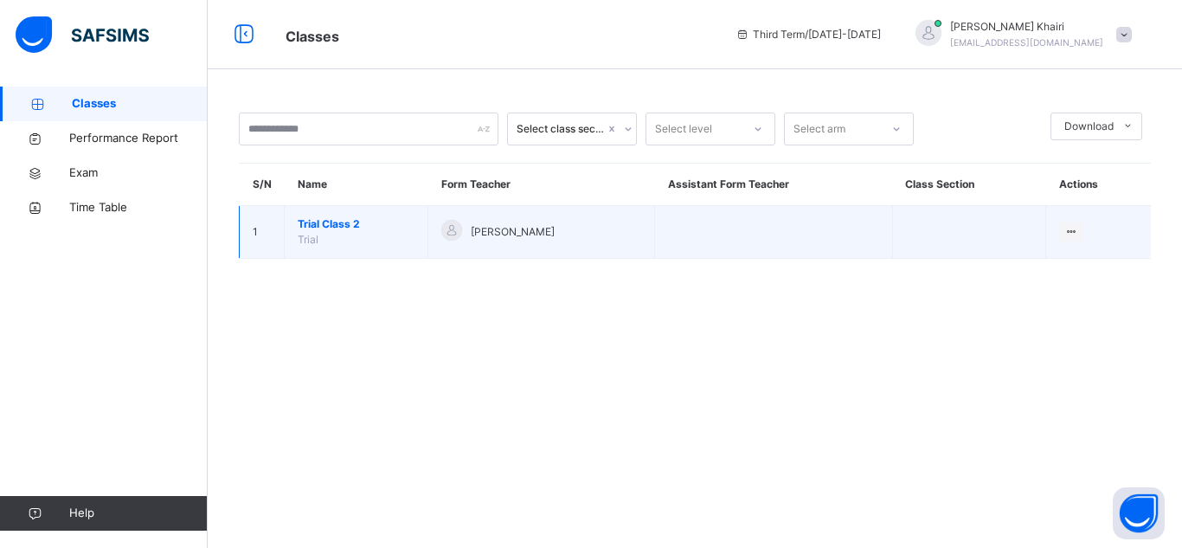
click at [377, 240] on td "Trial Class 2 Trial" at bounding box center [357, 232] width 144 height 53
click at [358, 218] on span "Trial Class 2" at bounding box center [356, 224] width 117 height 16
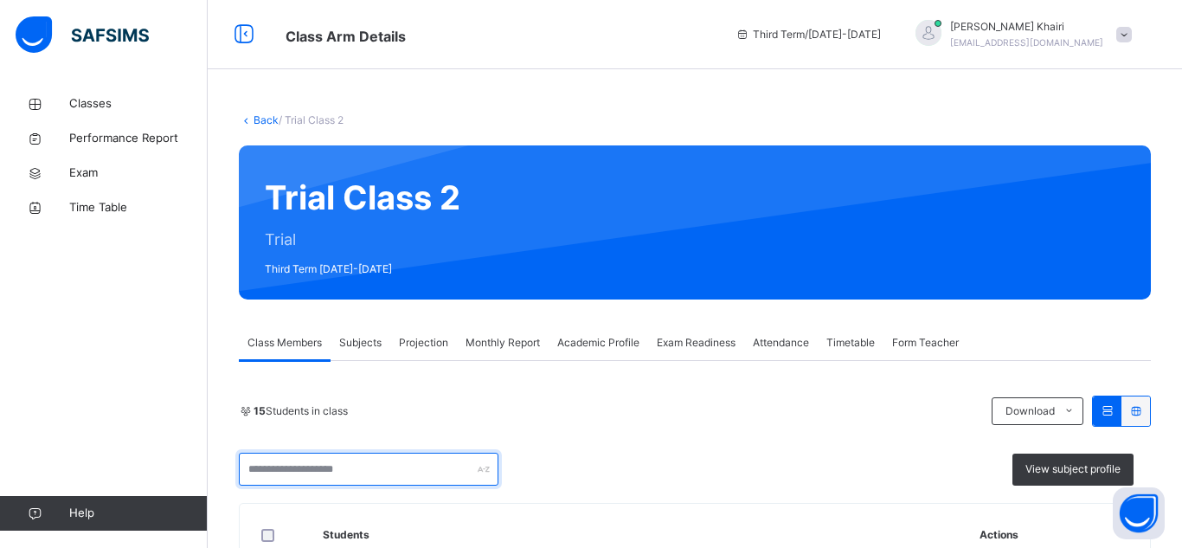
click at [358, 472] on input "text" at bounding box center [369, 469] width 260 height 33
type input "******"
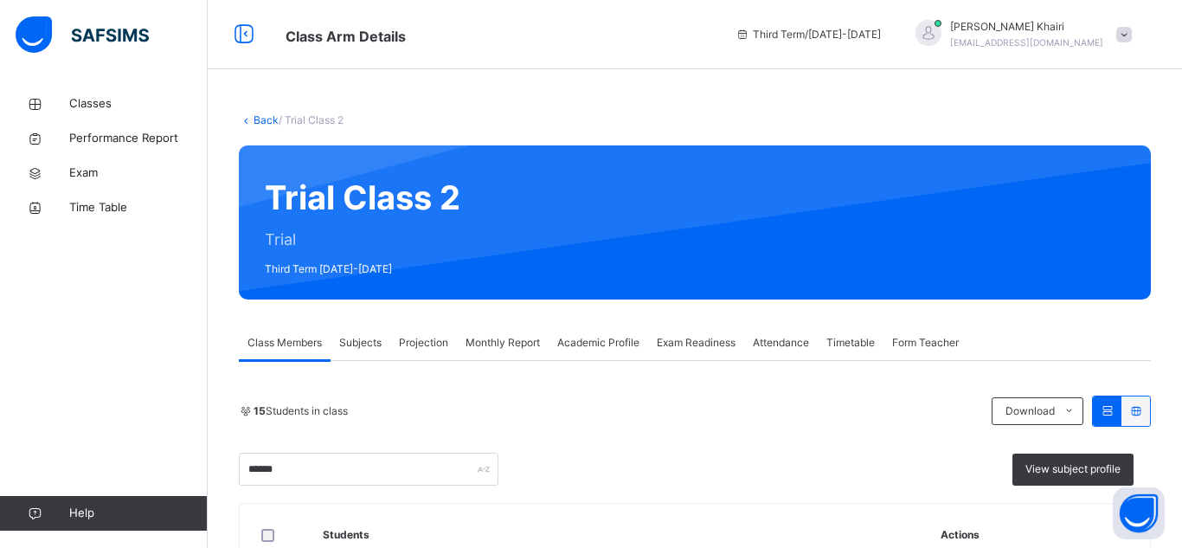
click at [602, 397] on div "15 Students in class Download Pdf Report Excel Report" at bounding box center [695, 411] width 912 height 31
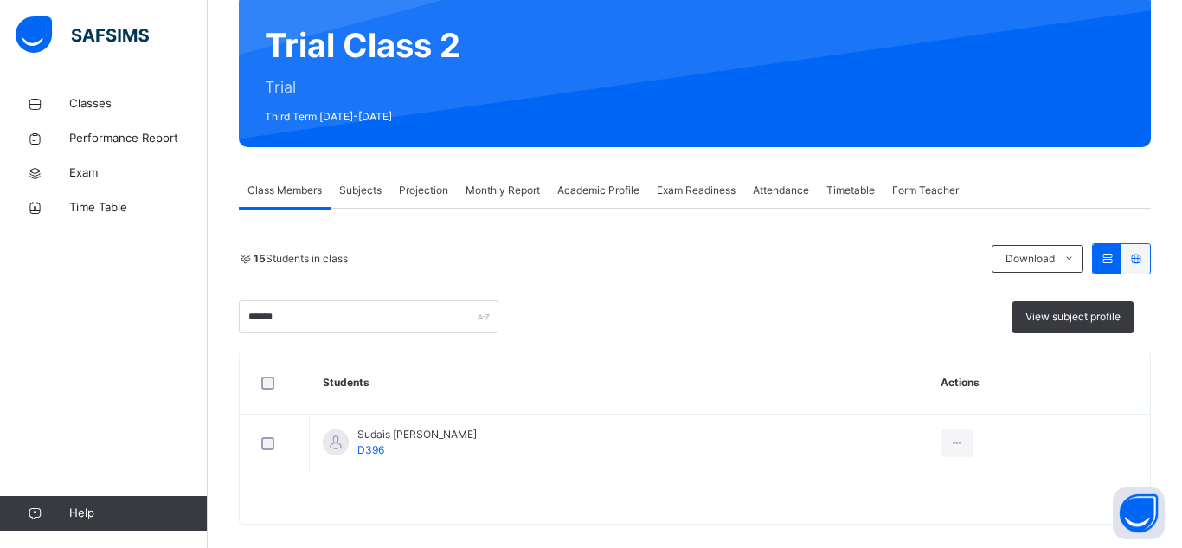
scroll to position [172, 0]
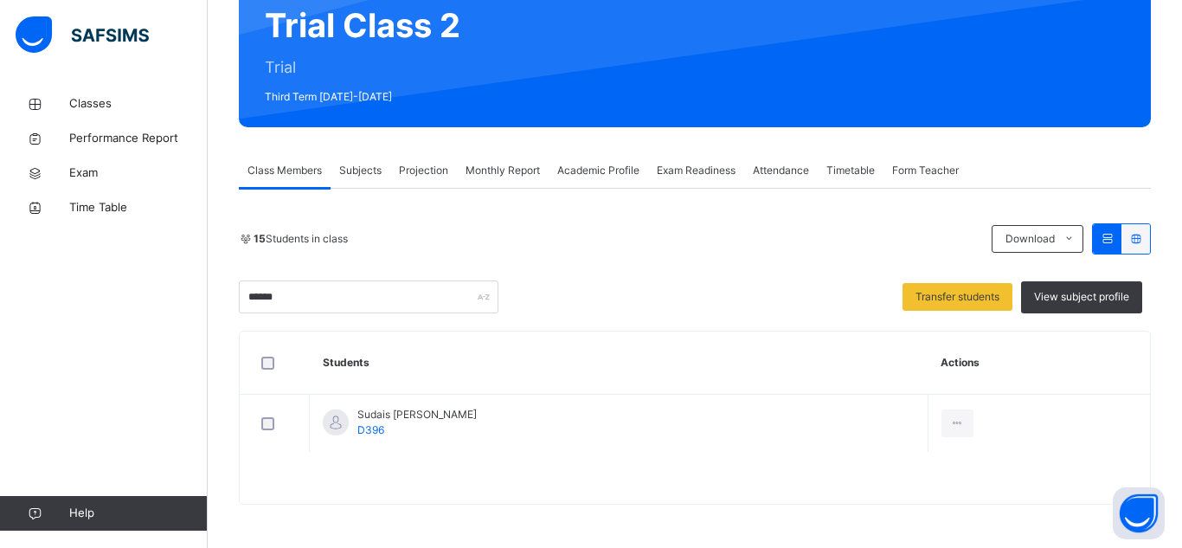
click at [355, 167] on span "Subjects" at bounding box center [360, 171] width 42 height 16
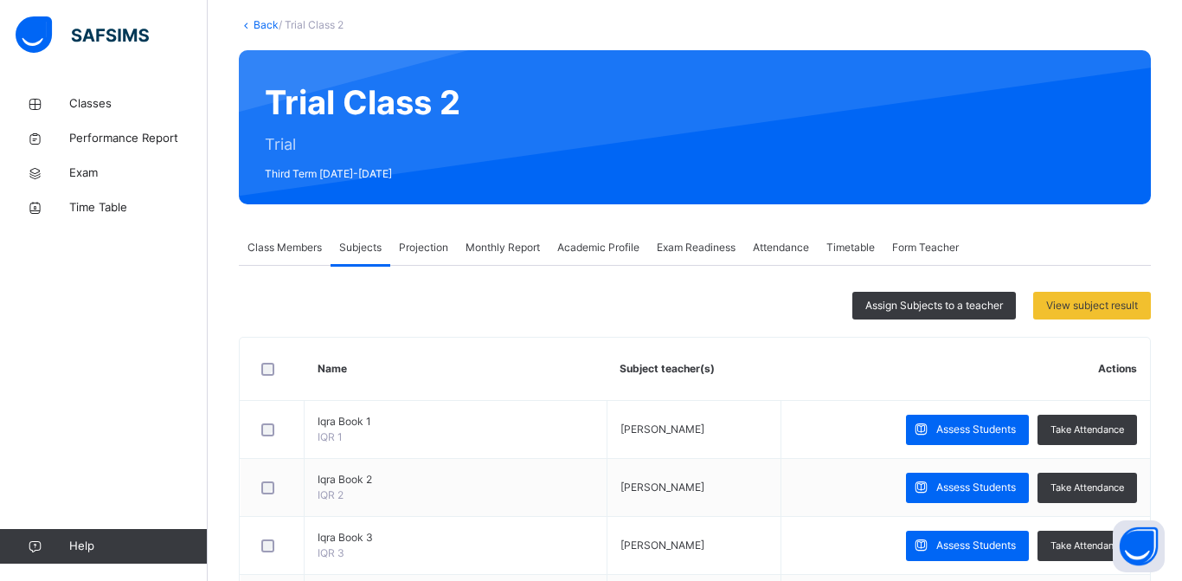
scroll to position [0, 0]
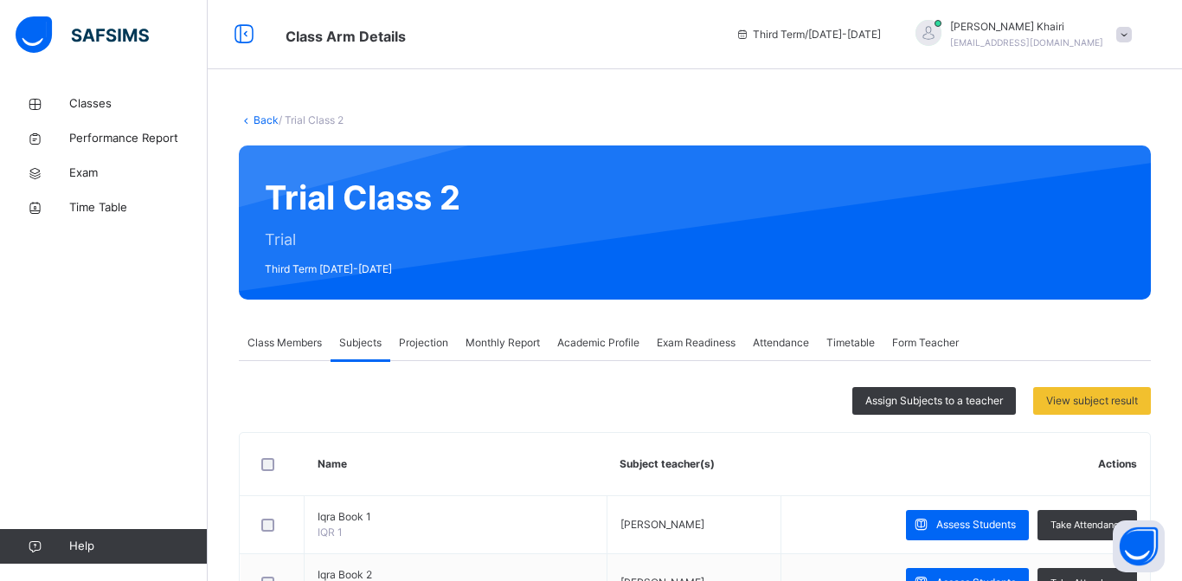
click at [421, 356] on div "Projection" at bounding box center [423, 342] width 67 height 35
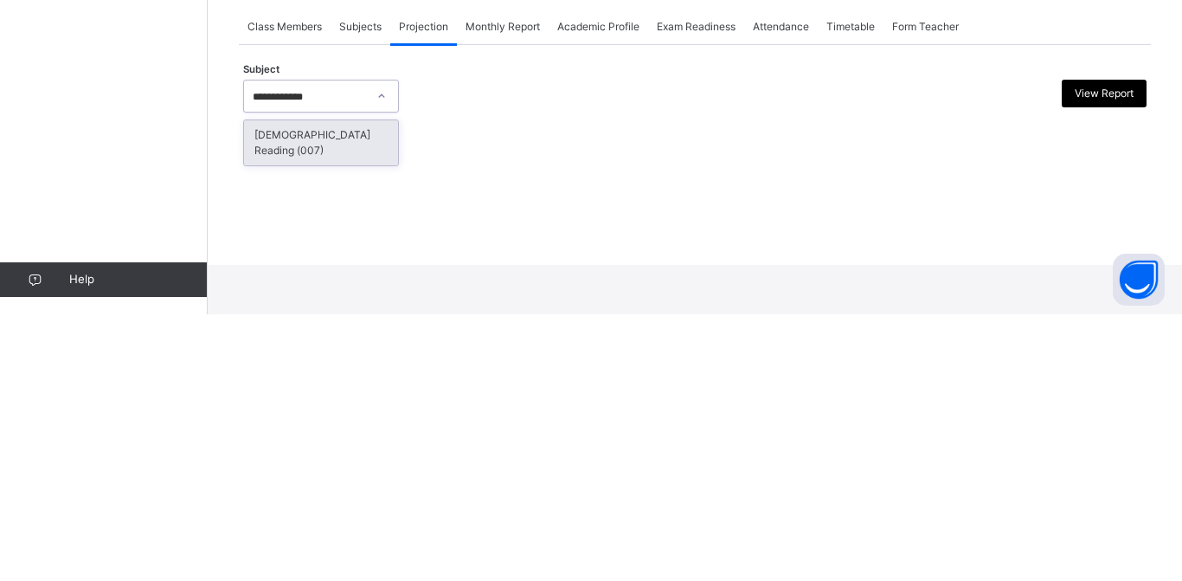
type input "**********"
click at [355, 412] on div "[DEMOGRAPHIC_DATA] Reading (007)" at bounding box center [321, 409] width 154 height 45
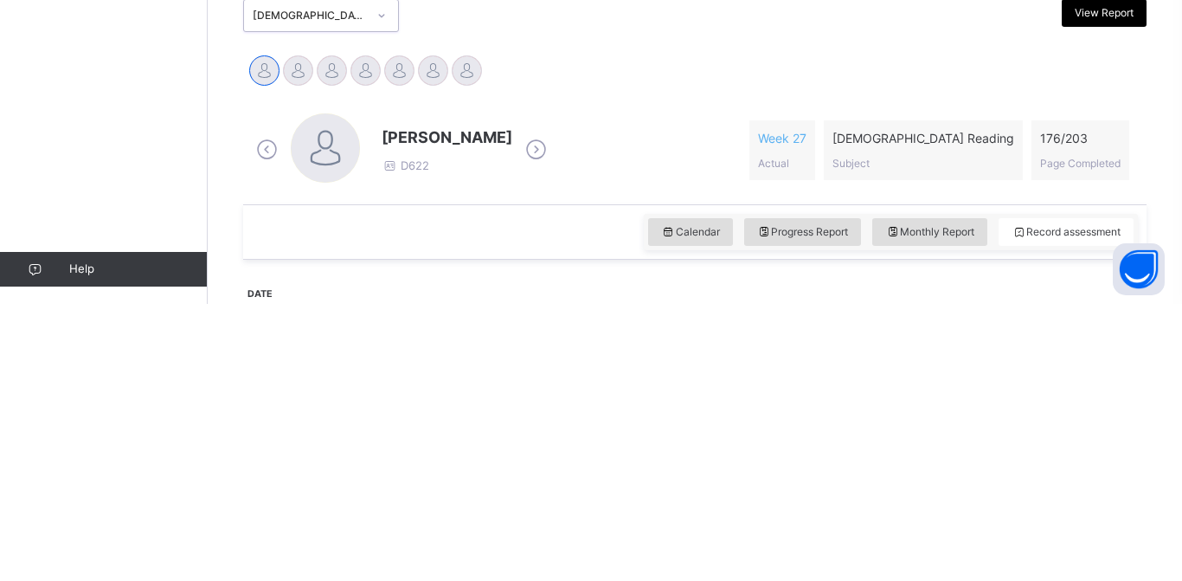
scroll to position [140, 0]
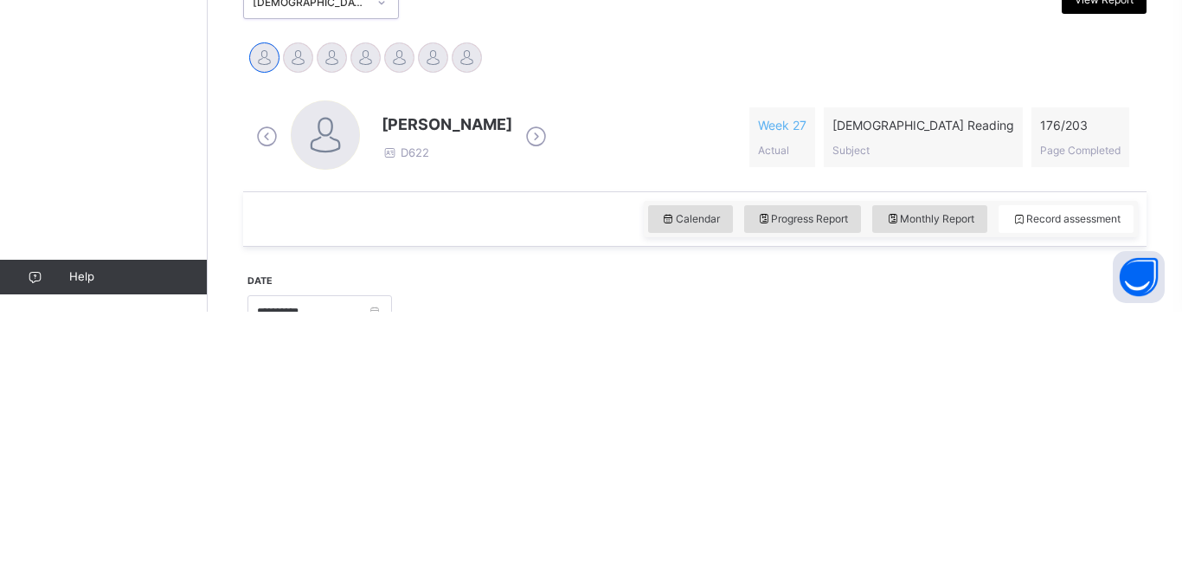
click at [377, 329] on div at bounding box center [366, 327] width 30 height 30
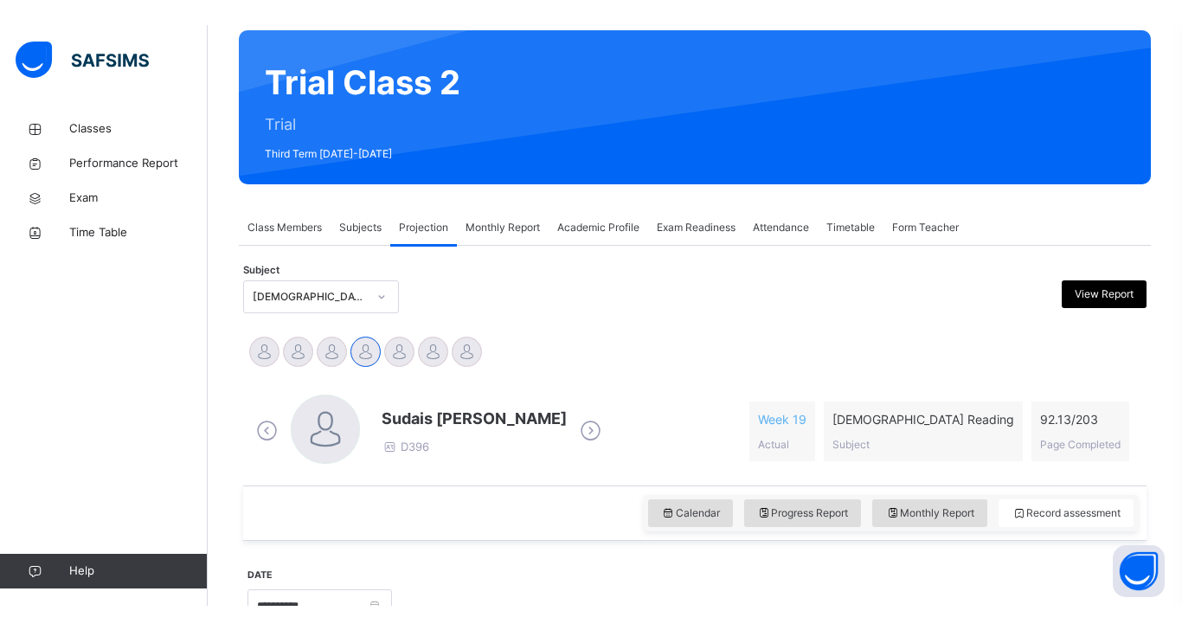
scroll to position [139, 0]
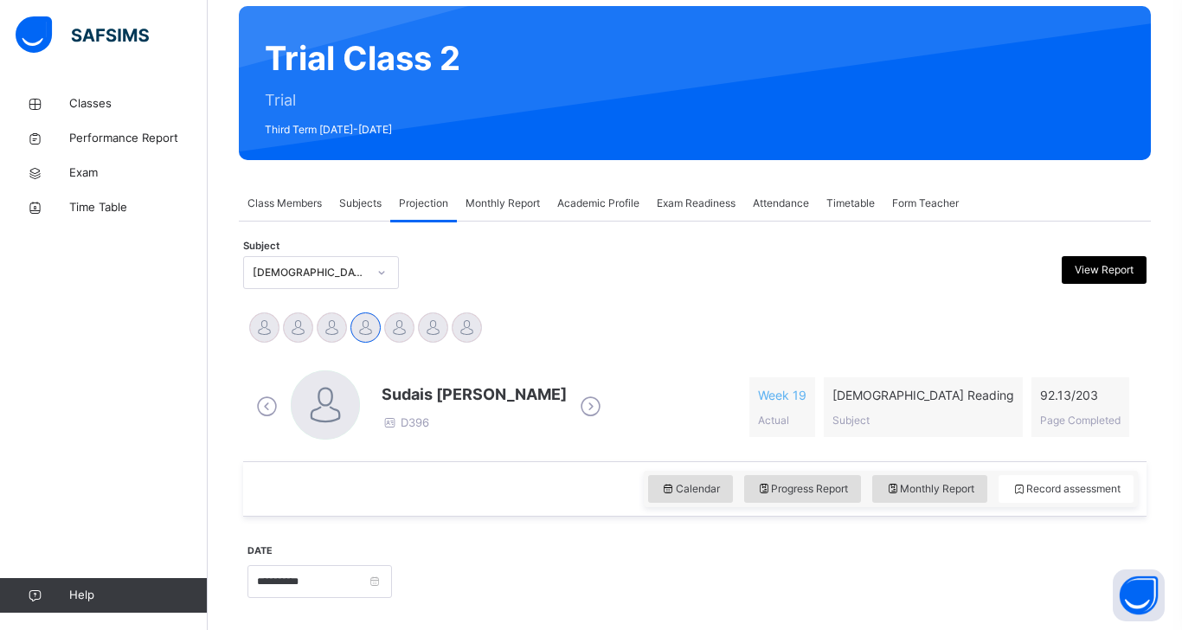
click at [519, 510] on div "Calendar Progress Report Monthly Report Record assessment" at bounding box center [695, 488] width 904 height 55
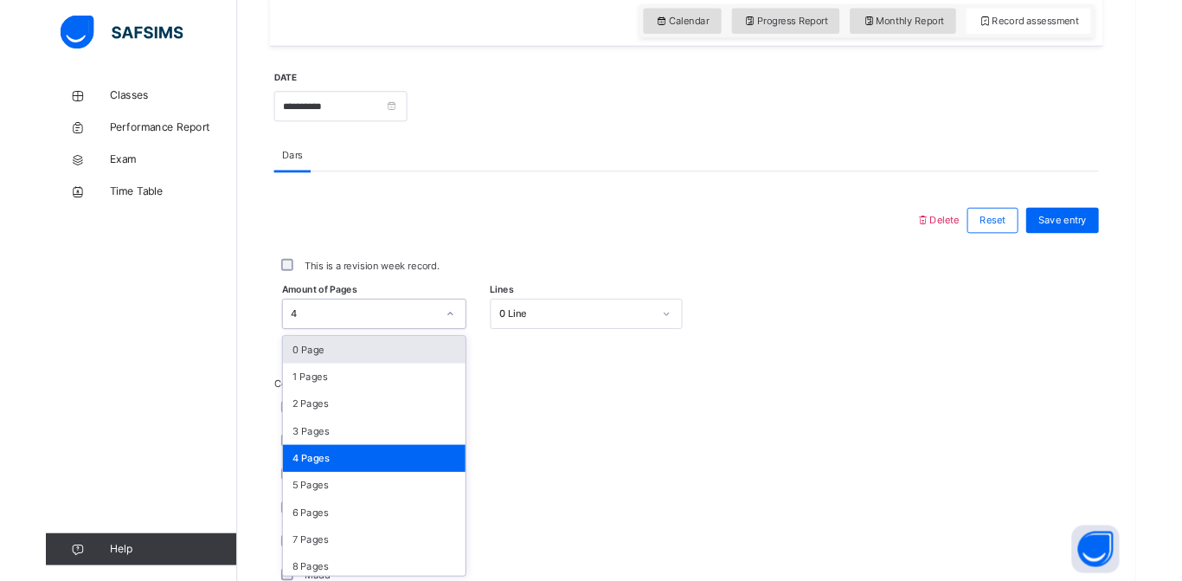
scroll to position [608, 0]
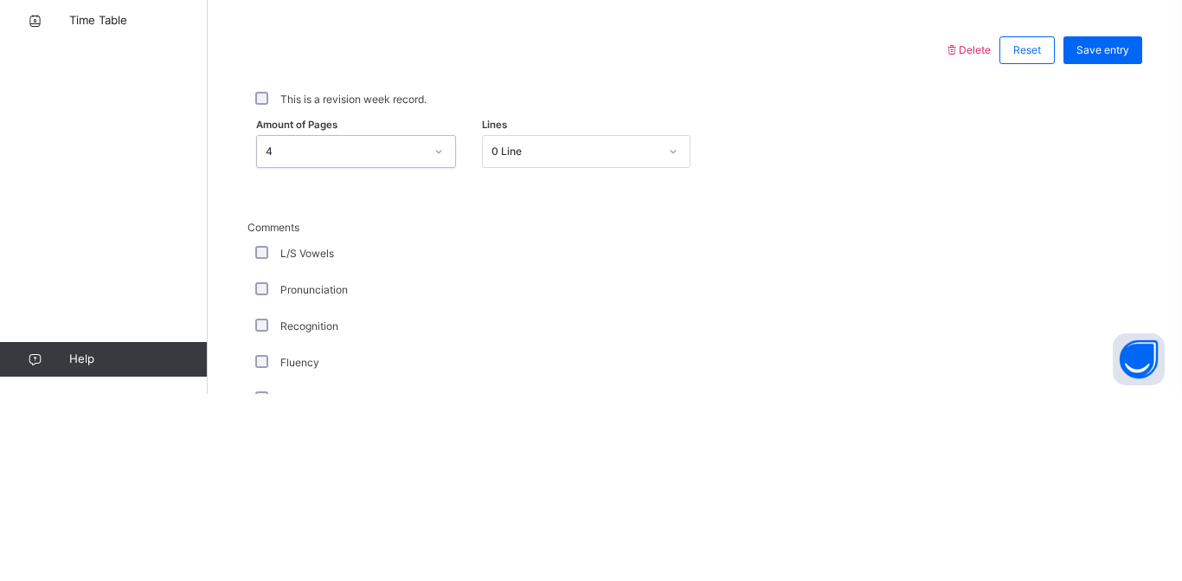
type input "*"
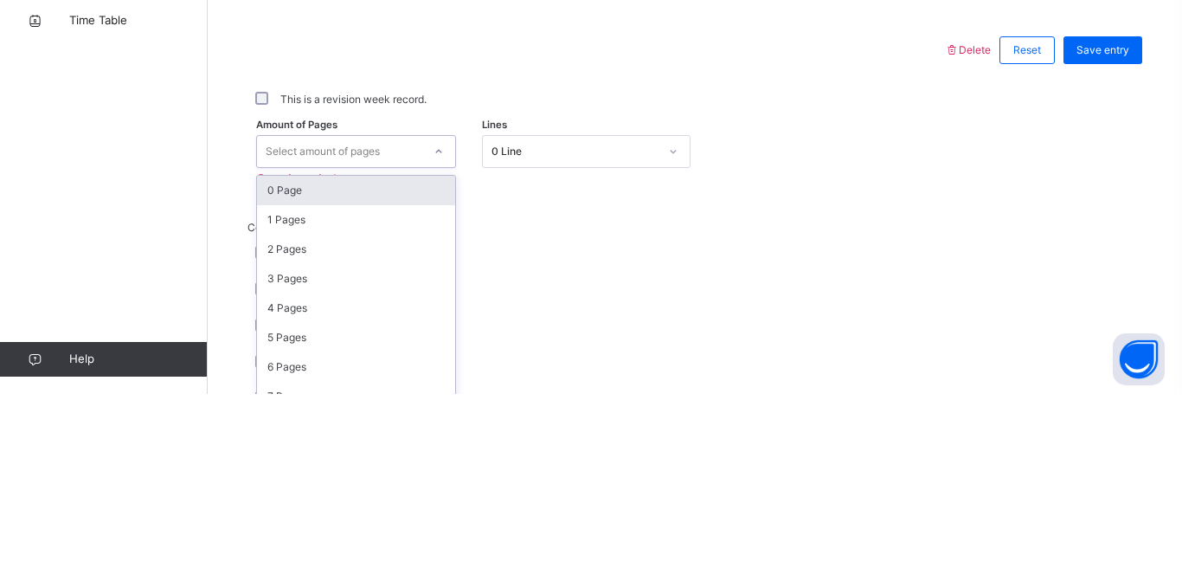
type input "*"
type input "**"
type input "*"
click at [147, 255] on div "Classes Performance Report Exam Time Table Help" at bounding box center [104, 325] width 208 height 512
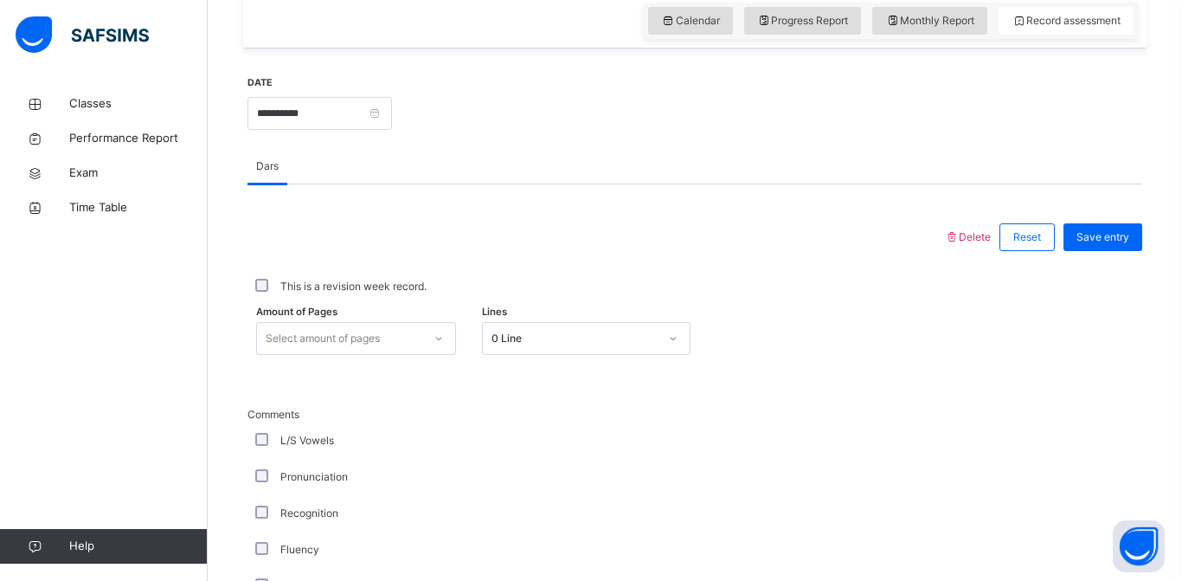
click at [401, 176] on div "Dars" at bounding box center [695, 166] width 895 height 35
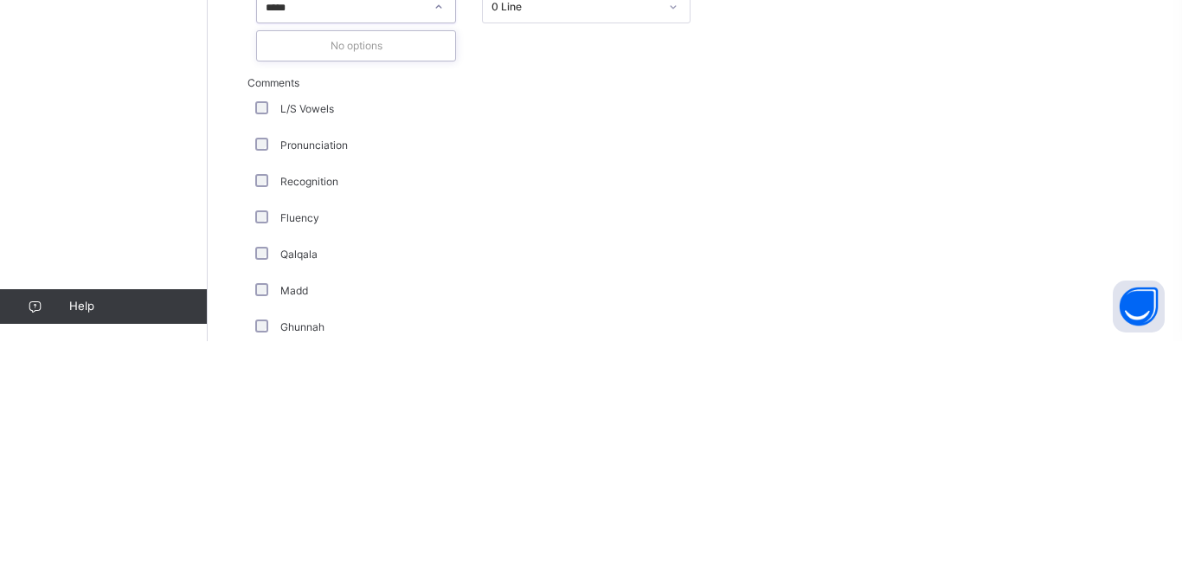
type input "*****"
click at [132, 414] on div "Classes Performance Report Exam Time Table Help" at bounding box center [104, 325] width 208 height 512
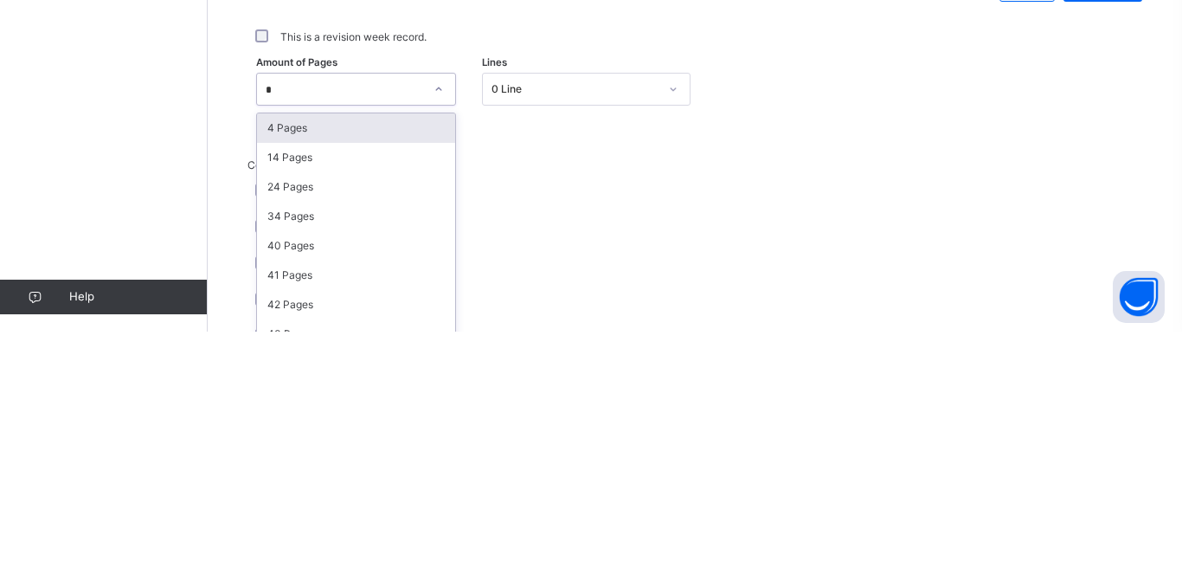
type input "*"
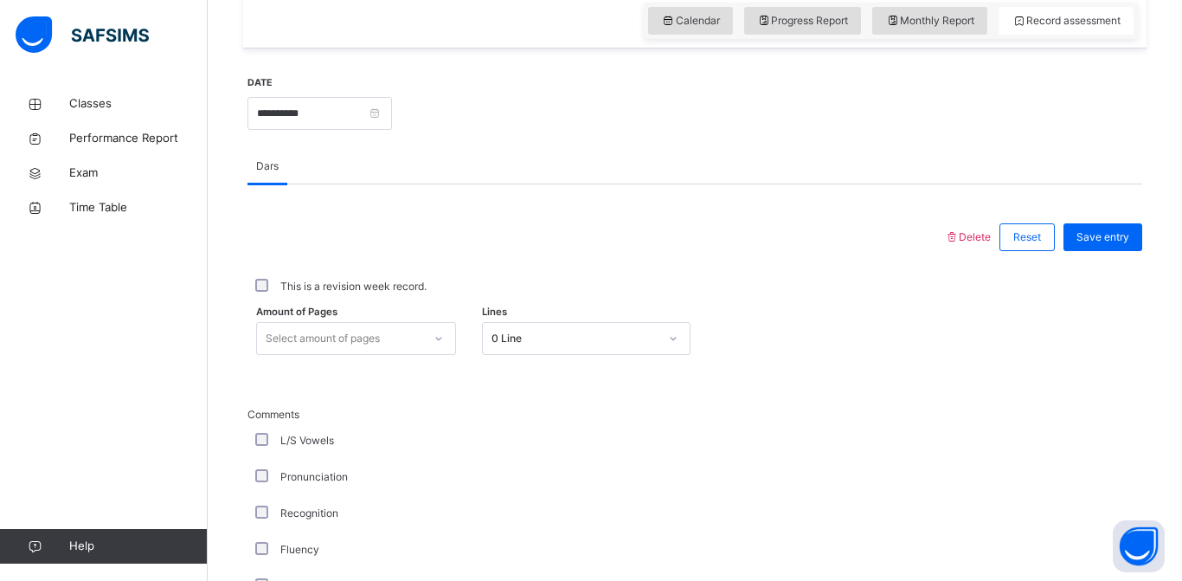
click at [721, 247] on div at bounding box center [596, 237] width 680 height 45
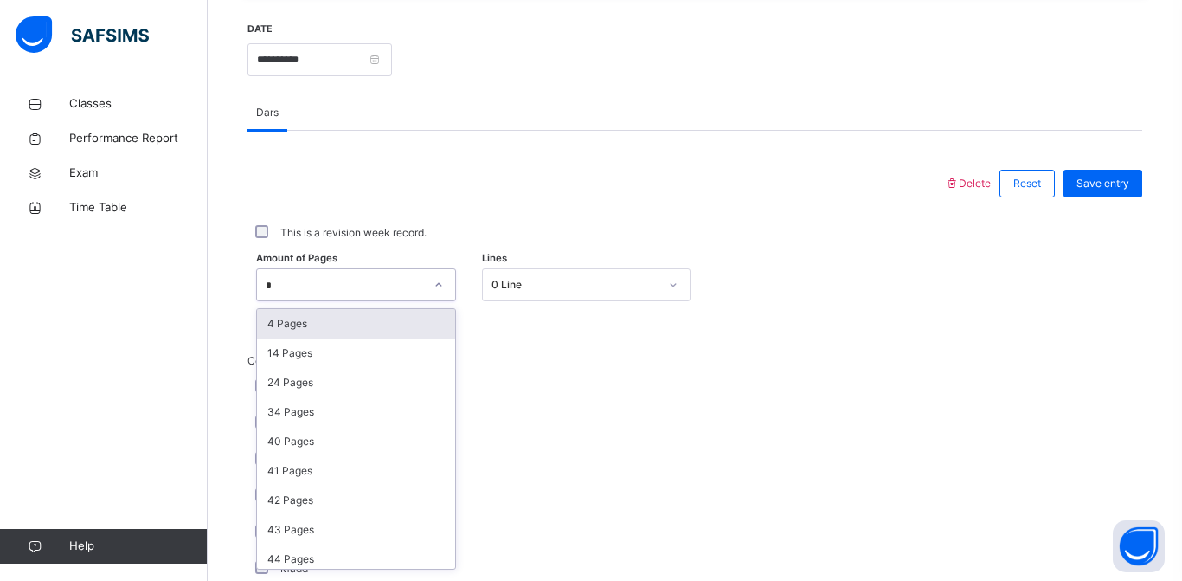
type input "*"
click at [762, 224] on div "This is a revision week record." at bounding box center [695, 233] width 895 height 36
type input "*"
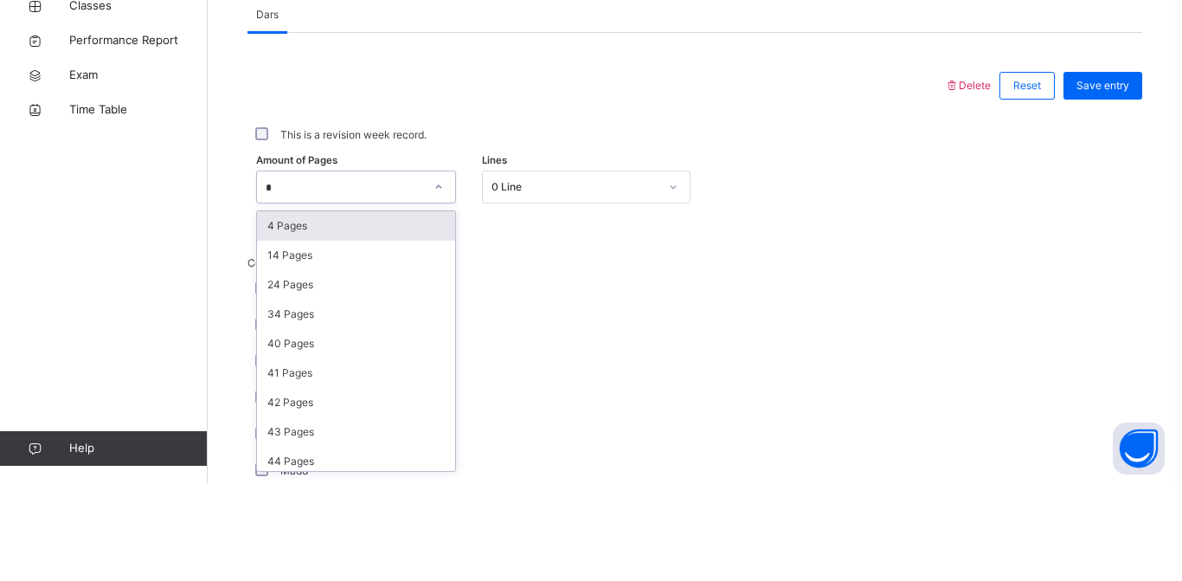
click at [358, 330] on div "4 Pages" at bounding box center [356, 323] width 198 height 29
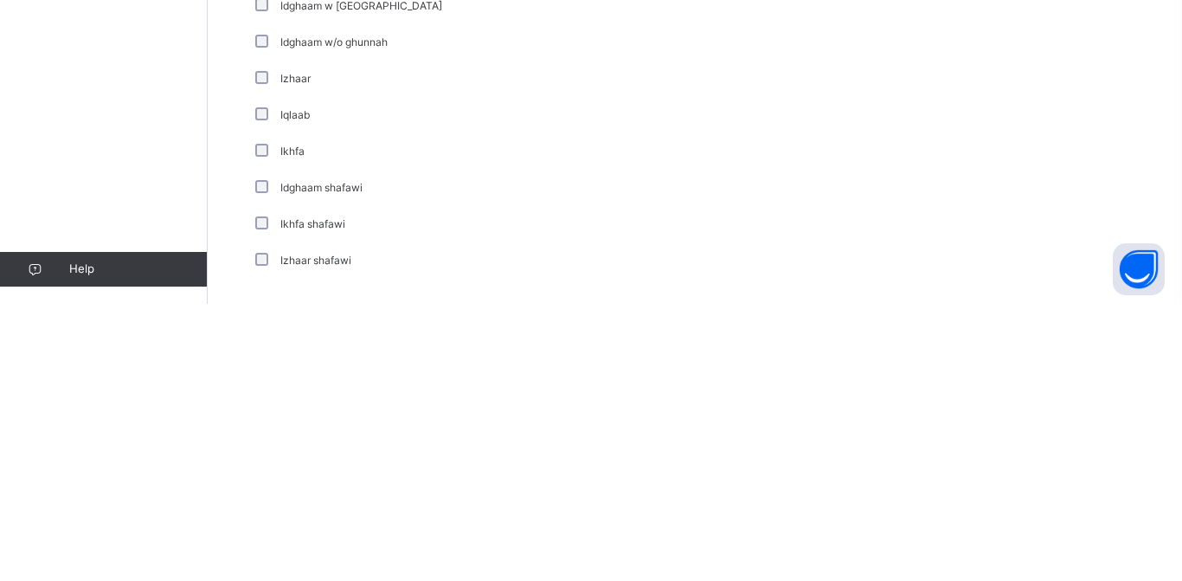
scroll to position [1372, 0]
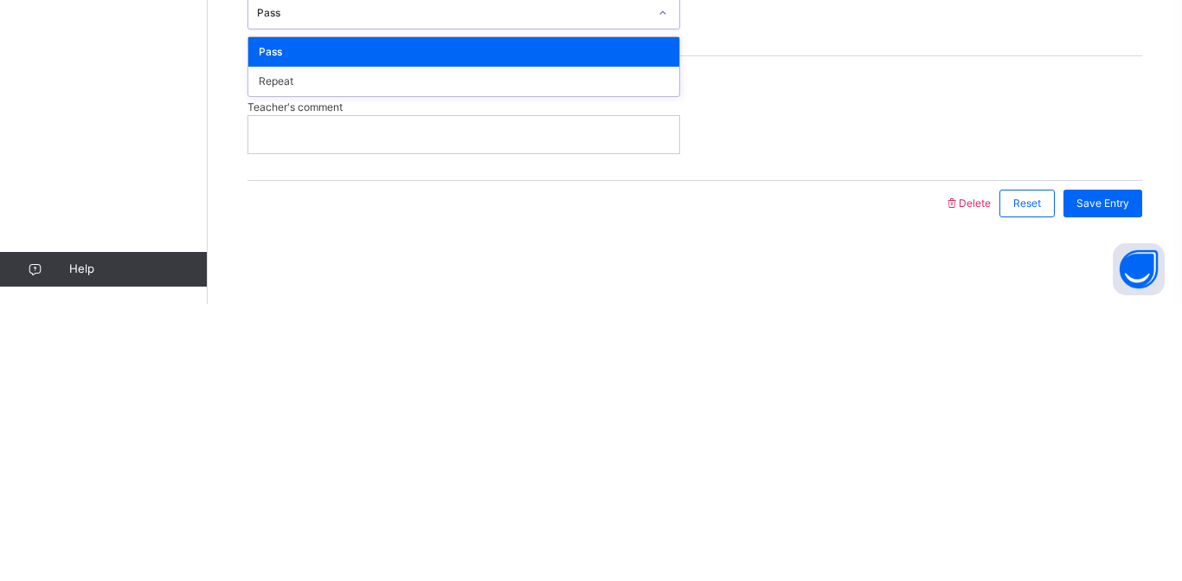
click at [443, 426] on div at bounding box center [463, 411] width 431 height 36
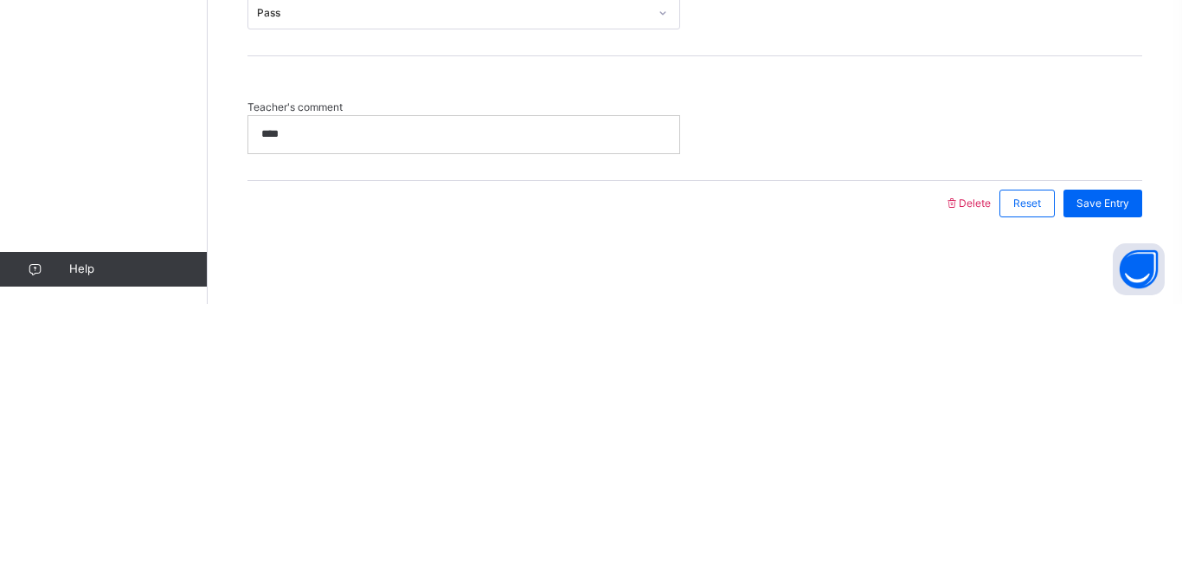
click at [1102, 490] on div "Save Entry" at bounding box center [1103, 481] width 79 height 28
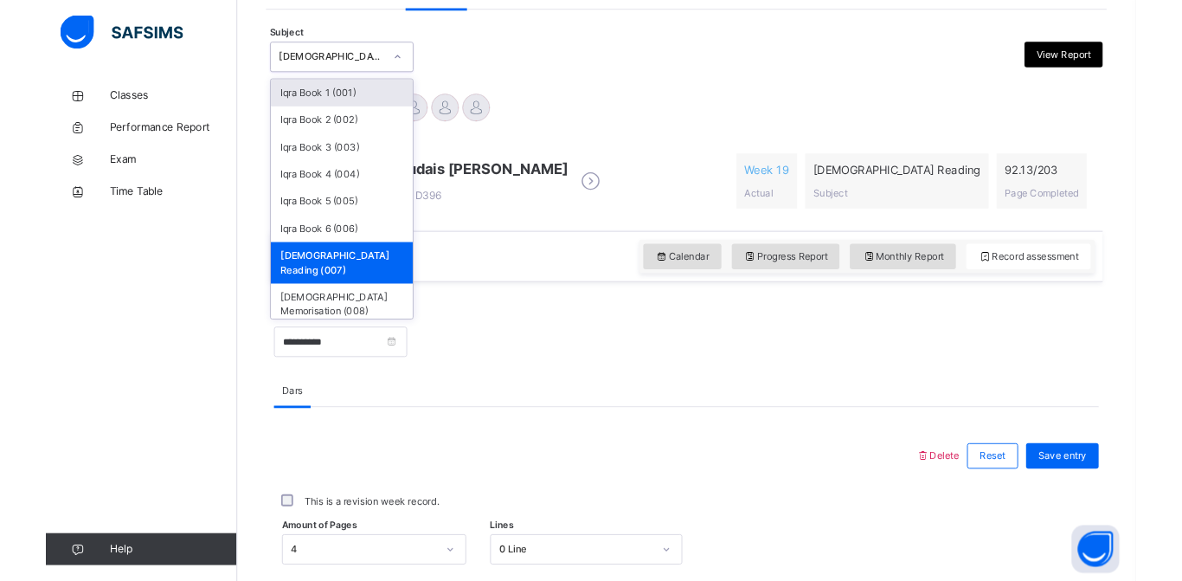
scroll to position [360, 0]
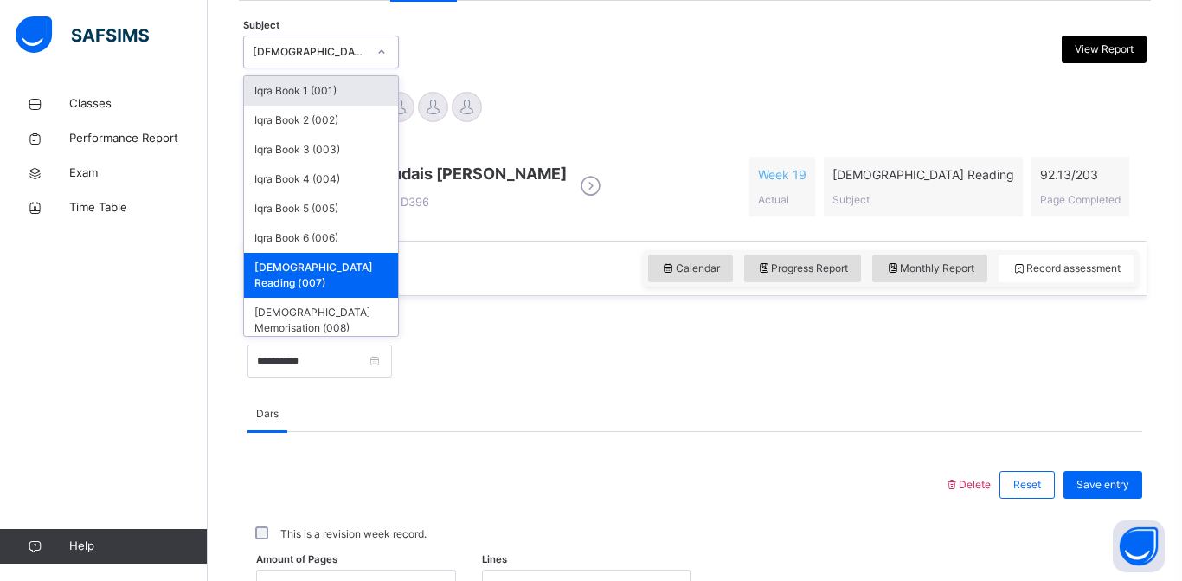
click at [519, 70] on div "Subject option [DEMOGRAPHIC_DATA] Reading (007), selected. option Iqra Book 1 (…" at bounding box center [695, 52] width 904 height 50
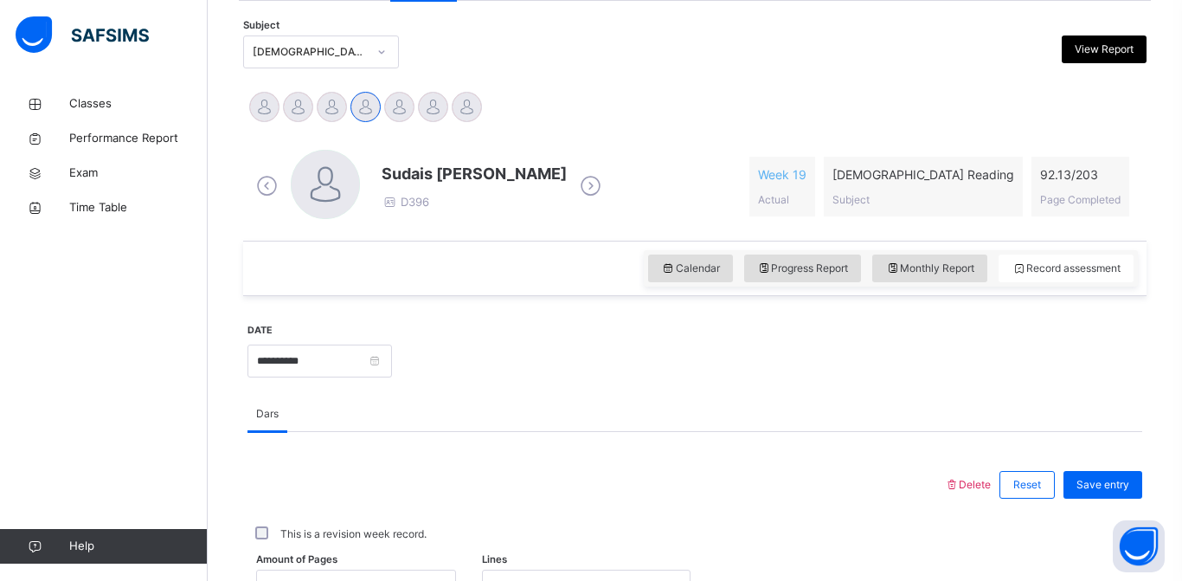
click at [475, 110] on div at bounding box center [467, 107] width 30 height 30
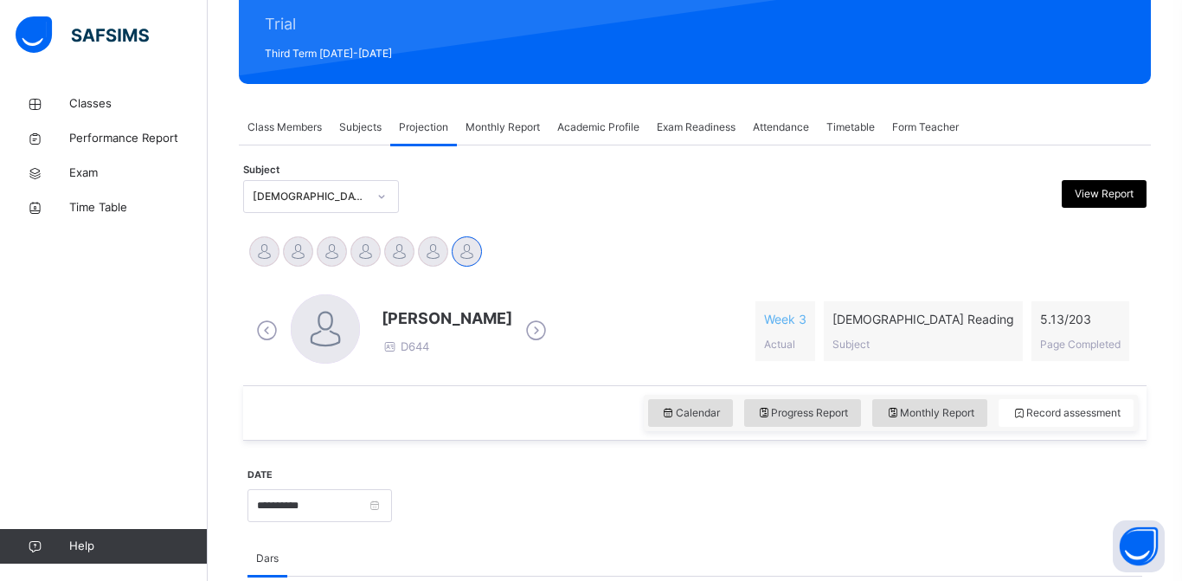
scroll to position [208, 0]
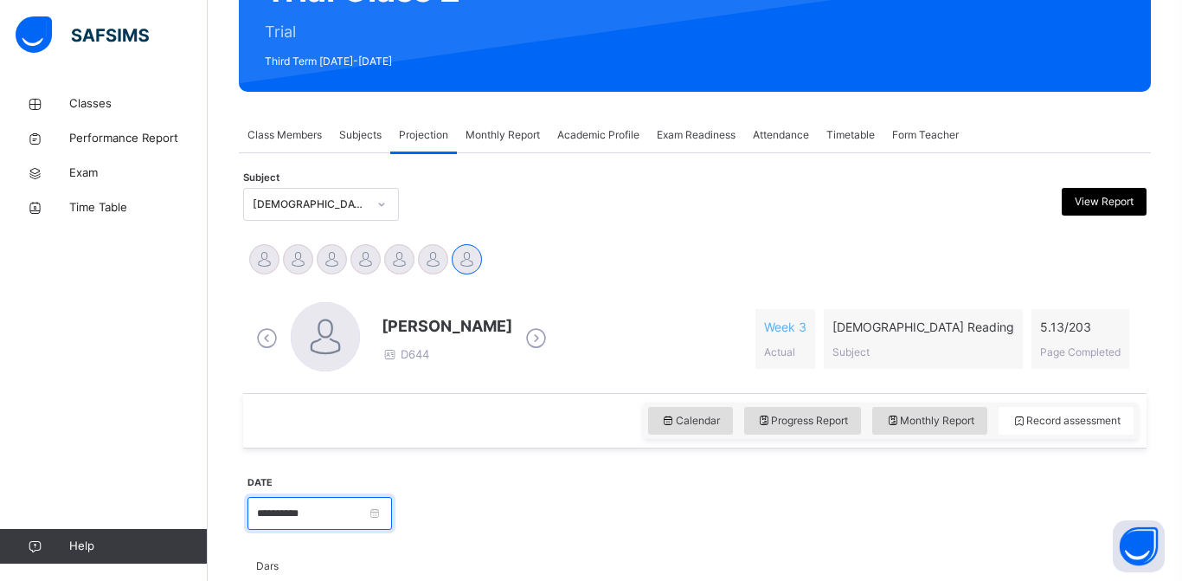
click at [334, 511] on input "**********" at bounding box center [320, 513] width 145 height 33
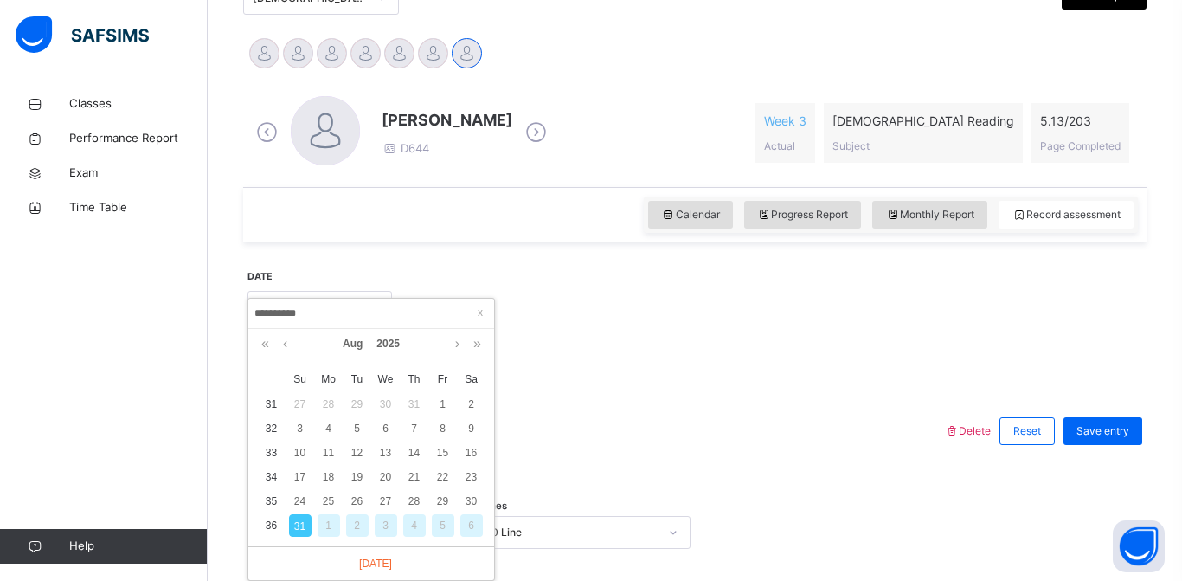
scroll to position [426, 0]
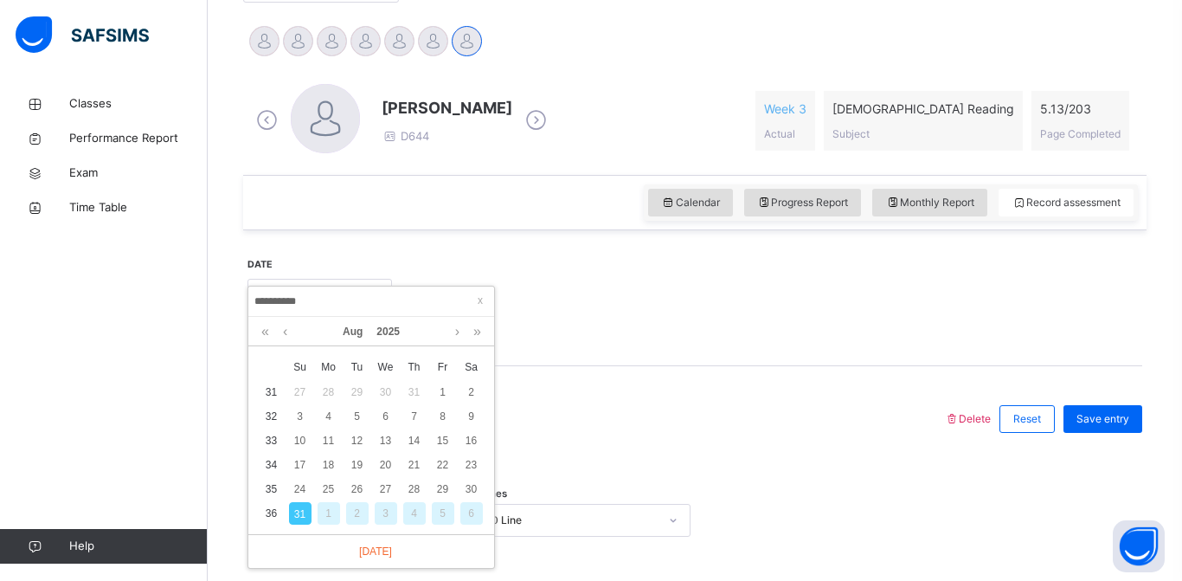
click at [470, 471] on div "23" at bounding box center [472, 465] width 23 height 23
type input "**********"
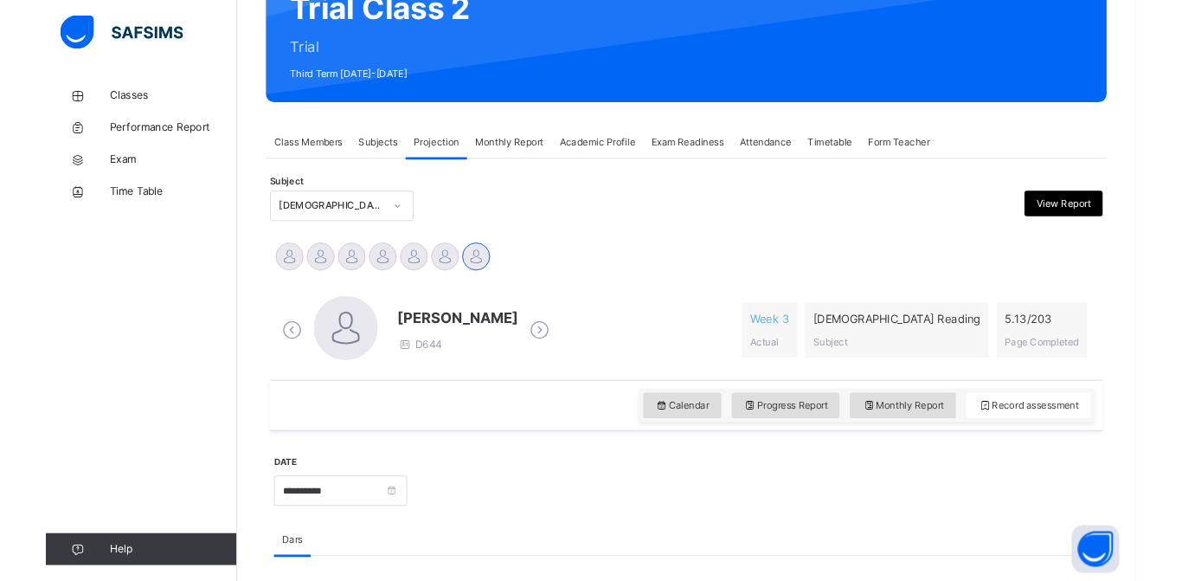
scroll to position [193, 0]
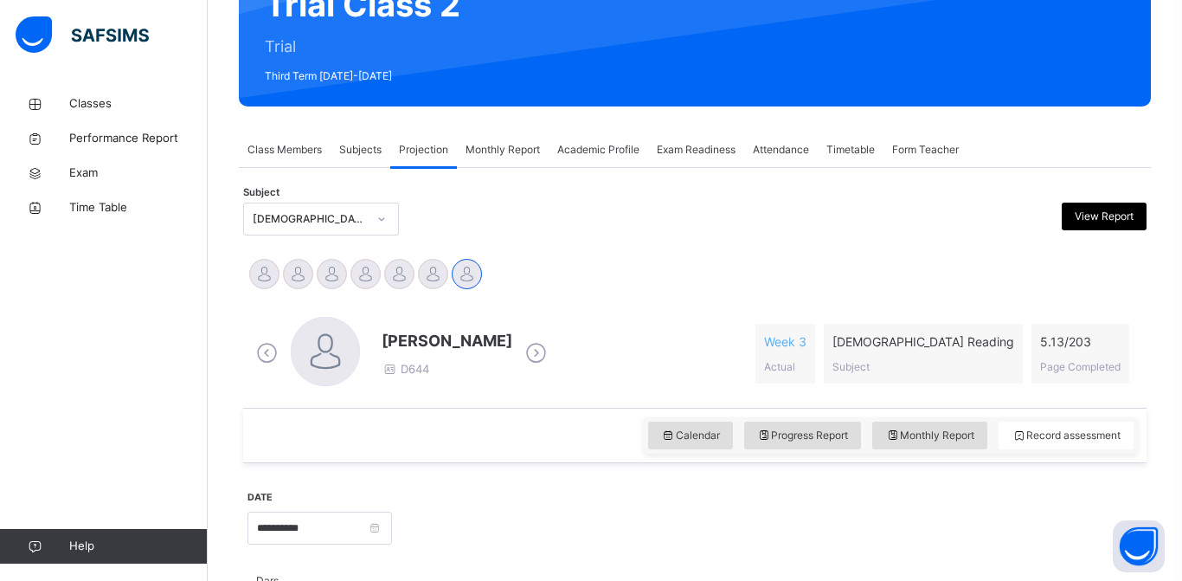
click at [256, 270] on div at bounding box center [264, 274] width 30 height 30
click at [495, 294] on div "[PERSON_NAME] [PERSON_NAME] [PERSON_NAME] [PERSON_NAME] Trabaz Talhah Bin [PERS…" at bounding box center [695, 276] width 895 height 38
click at [474, 285] on div at bounding box center [467, 274] width 30 height 30
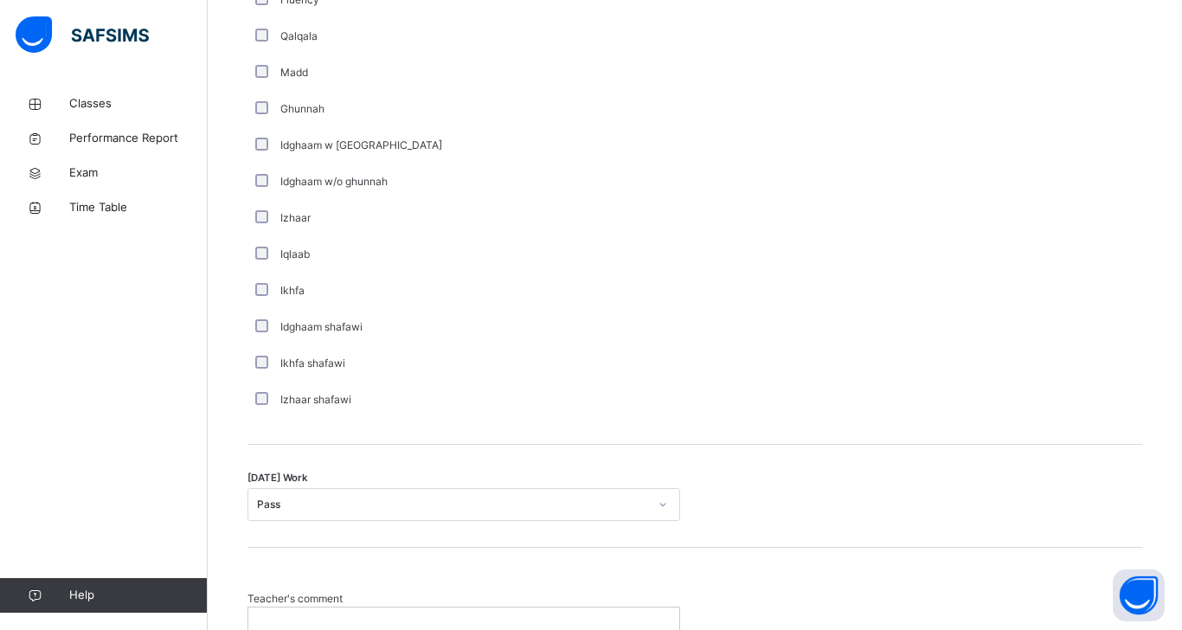
scroll to position [1323, 0]
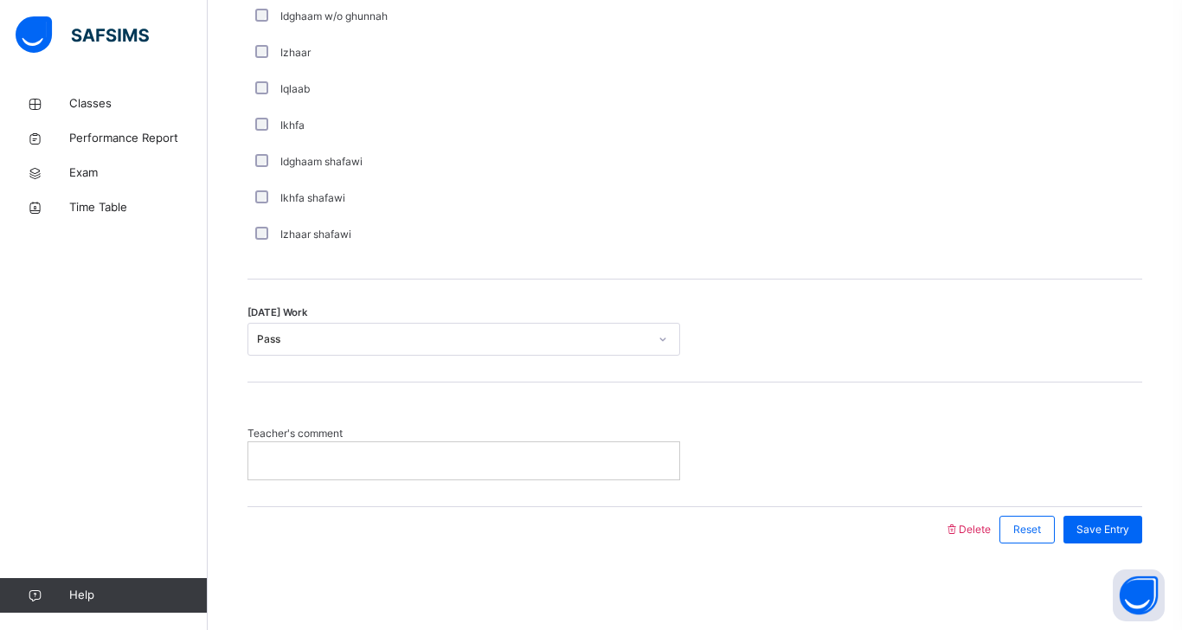
click at [448, 448] on div at bounding box center [463, 460] width 431 height 36
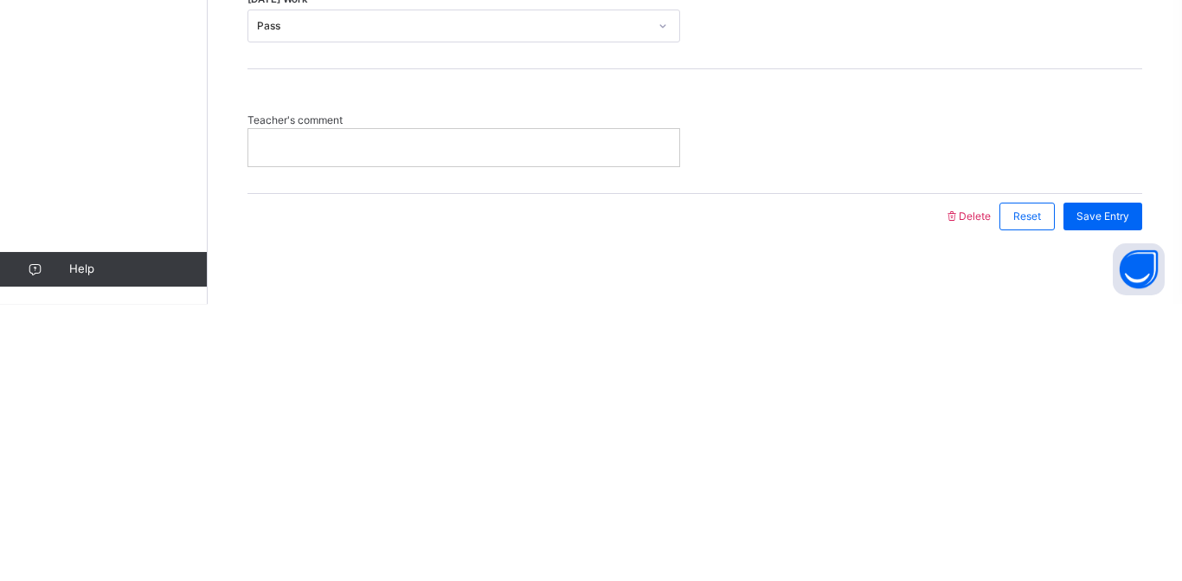
scroll to position [1372, 0]
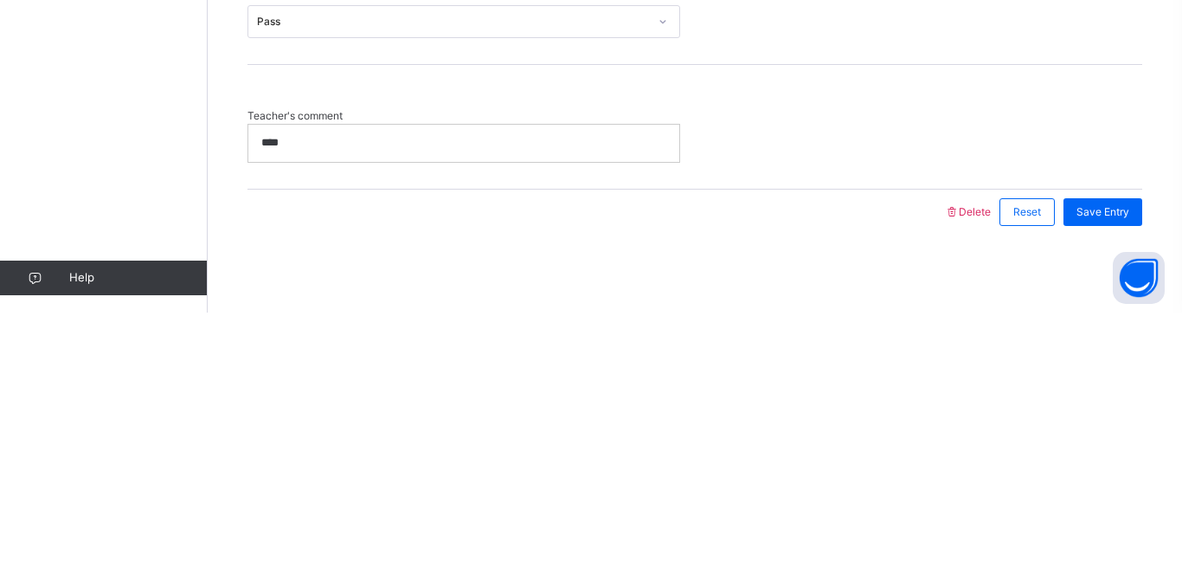
click at [824, 495] on div at bounding box center [596, 480] width 680 height 45
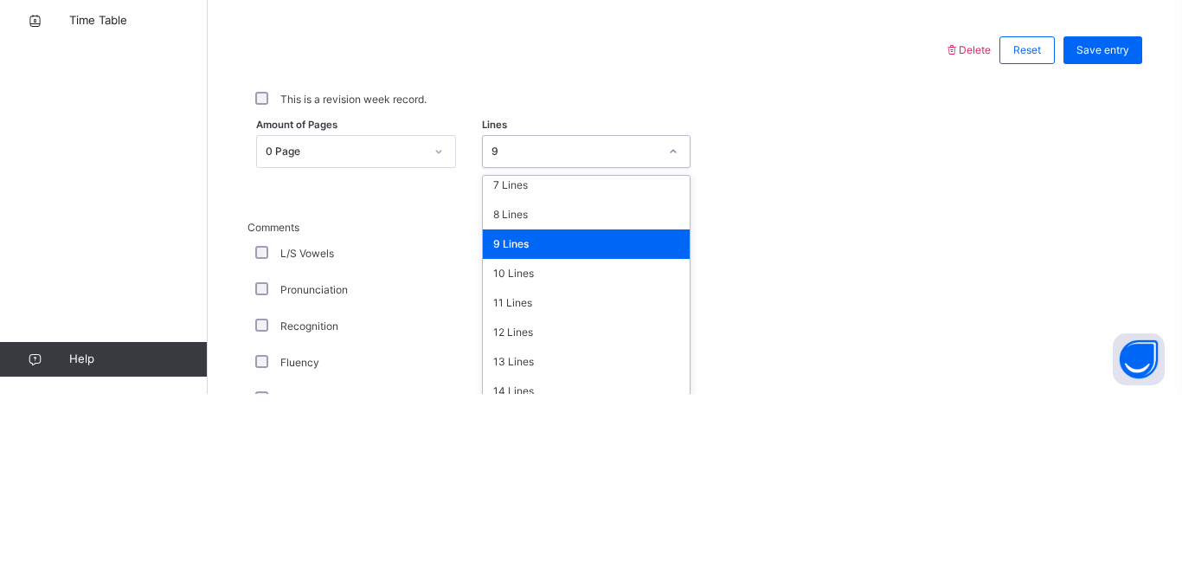
scroll to position [211, 0]
click at [559, 408] on div "8 Lines" at bounding box center [586, 401] width 207 height 29
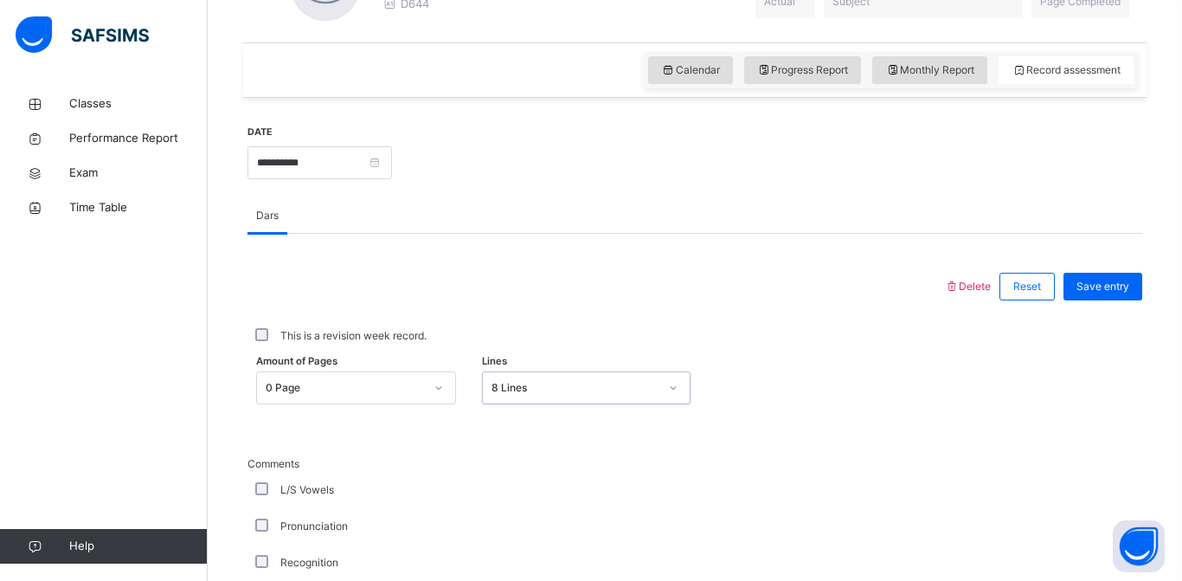
scroll to position [555, 0]
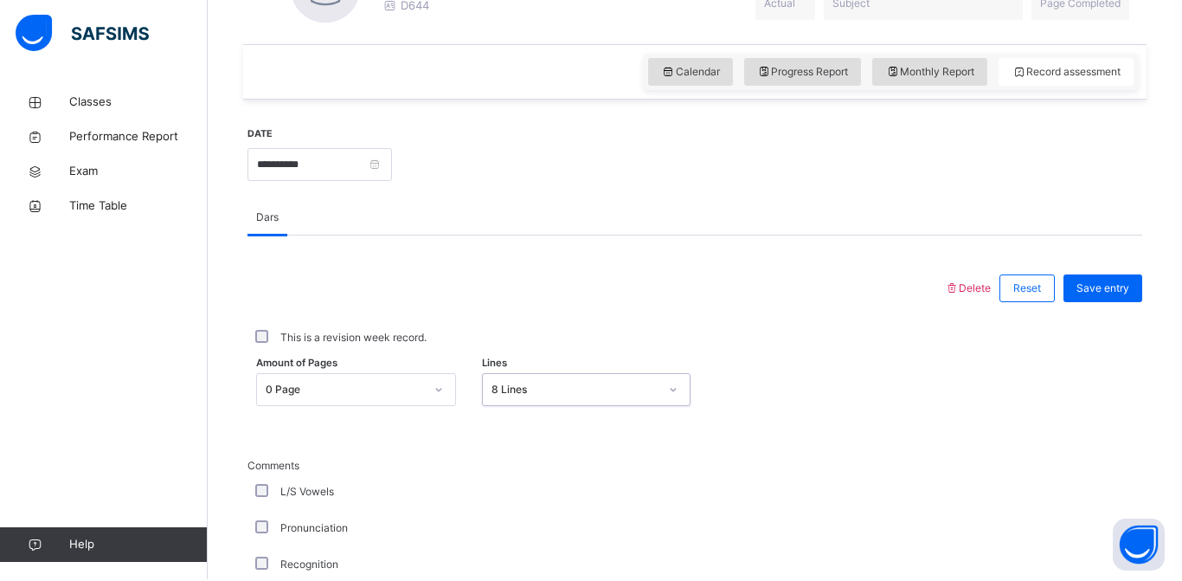
click at [777, 178] on div at bounding box center [767, 164] width 733 height 74
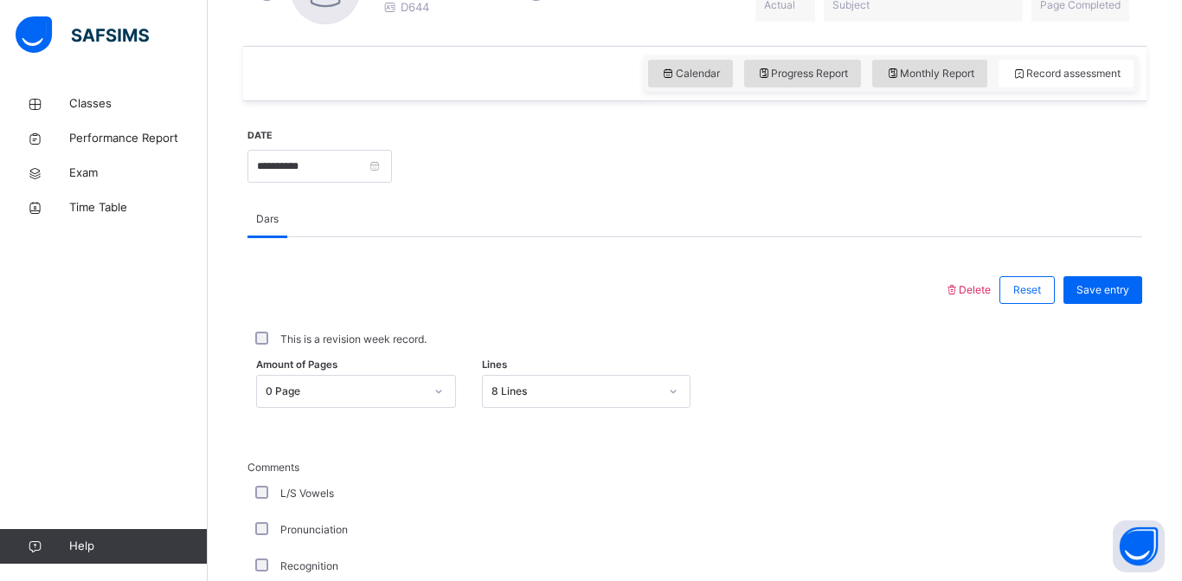
click at [1111, 301] on div "Save entry" at bounding box center [1103, 290] width 79 height 28
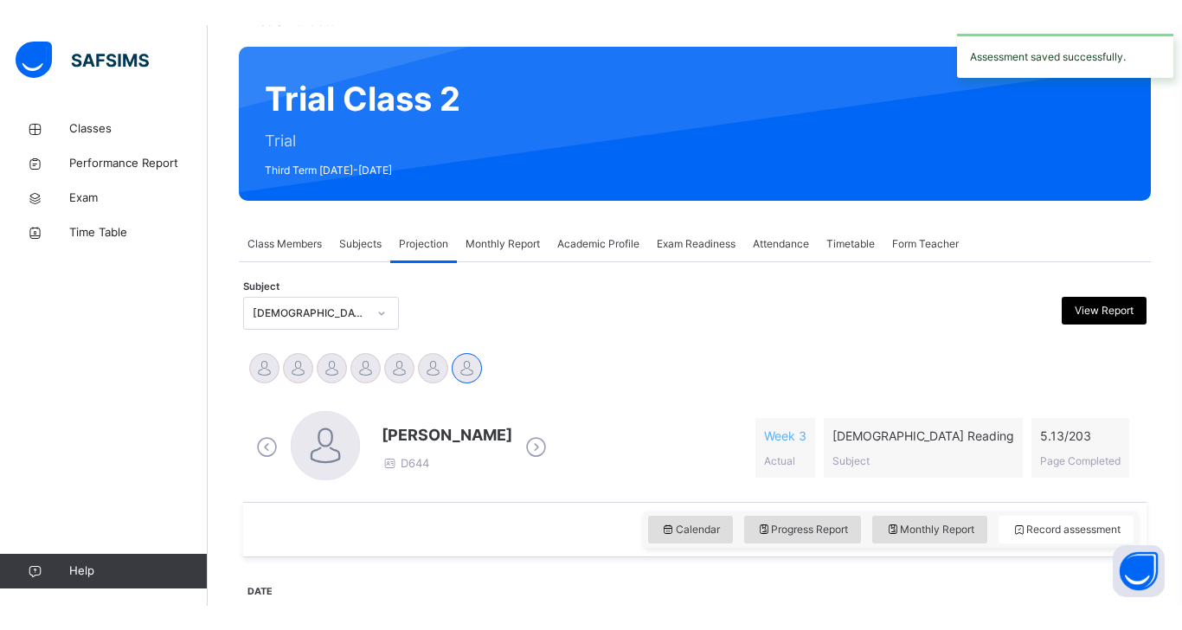
scroll to position [123, 0]
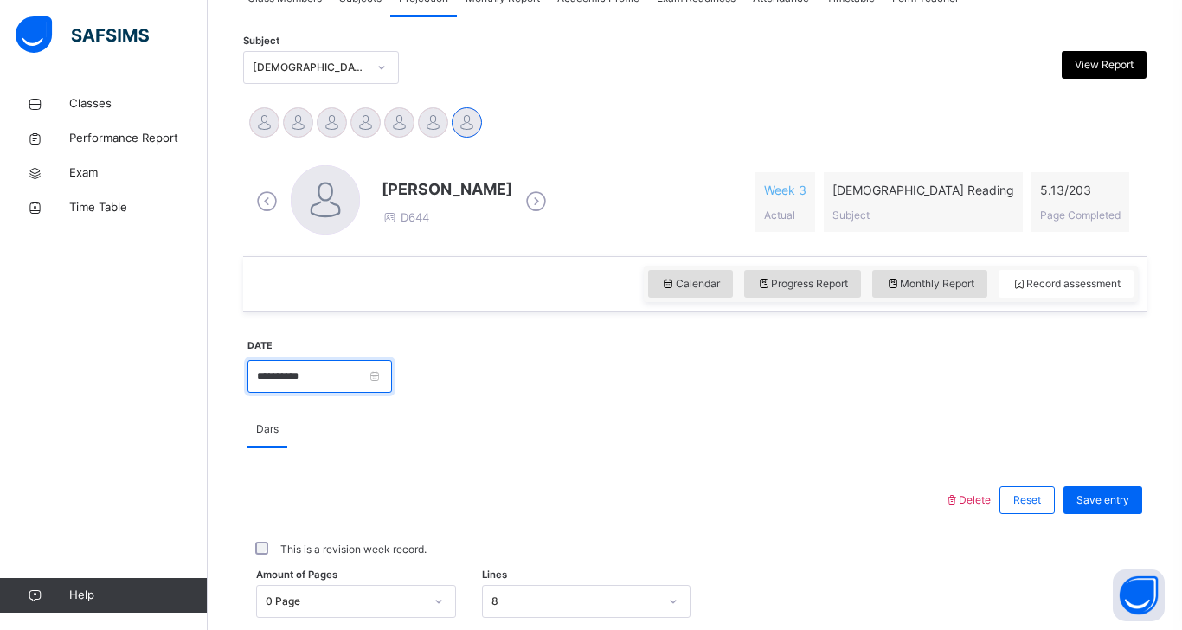
click at [277, 378] on input "**********" at bounding box center [320, 376] width 145 height 33
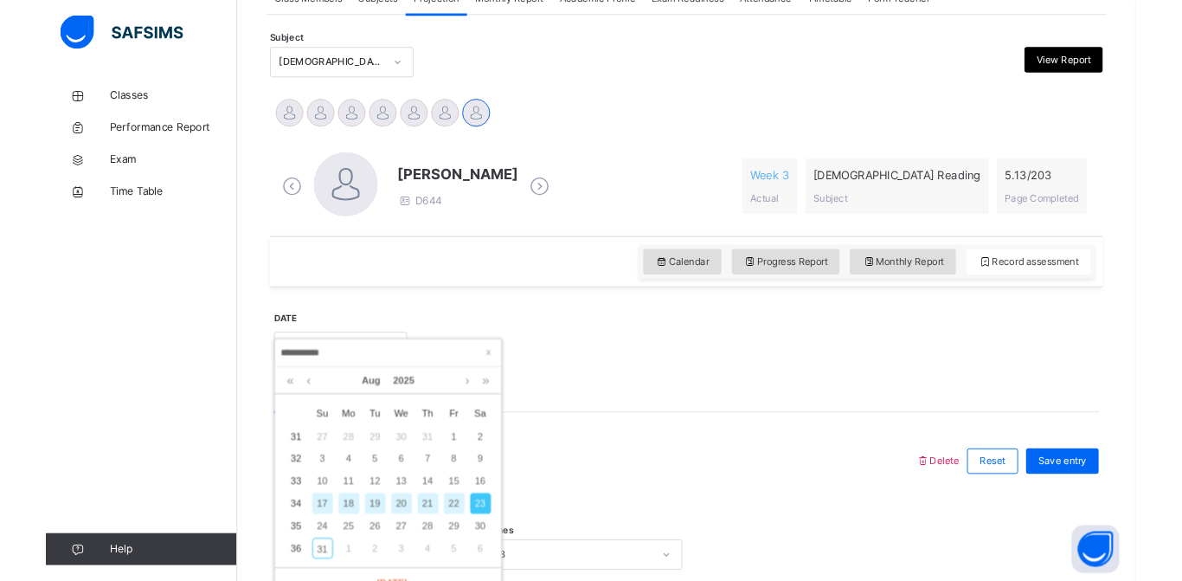
scroll to position [394, 0]
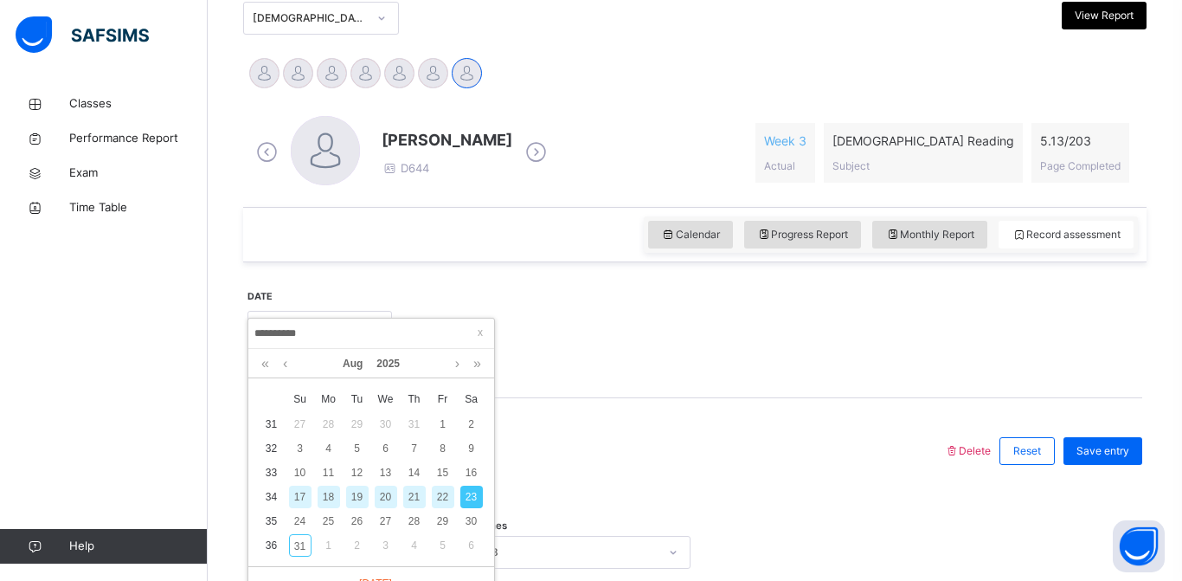
click at [300, 529] on div "24" at bounding box center [300, 521] width 23 height 23
type input "**********"
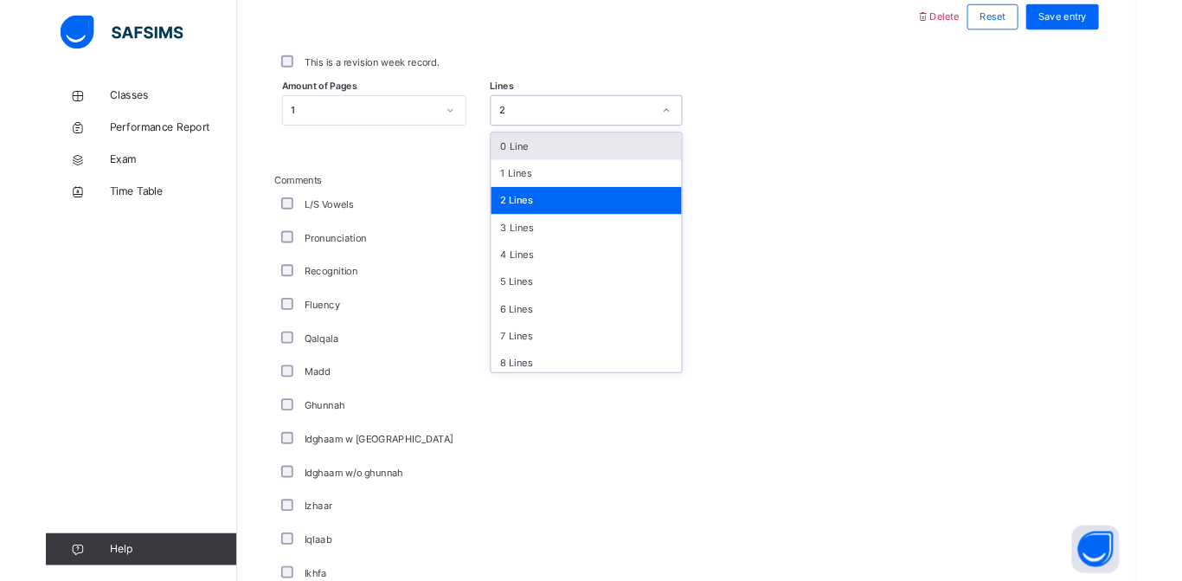
scroll to position [843, 0]
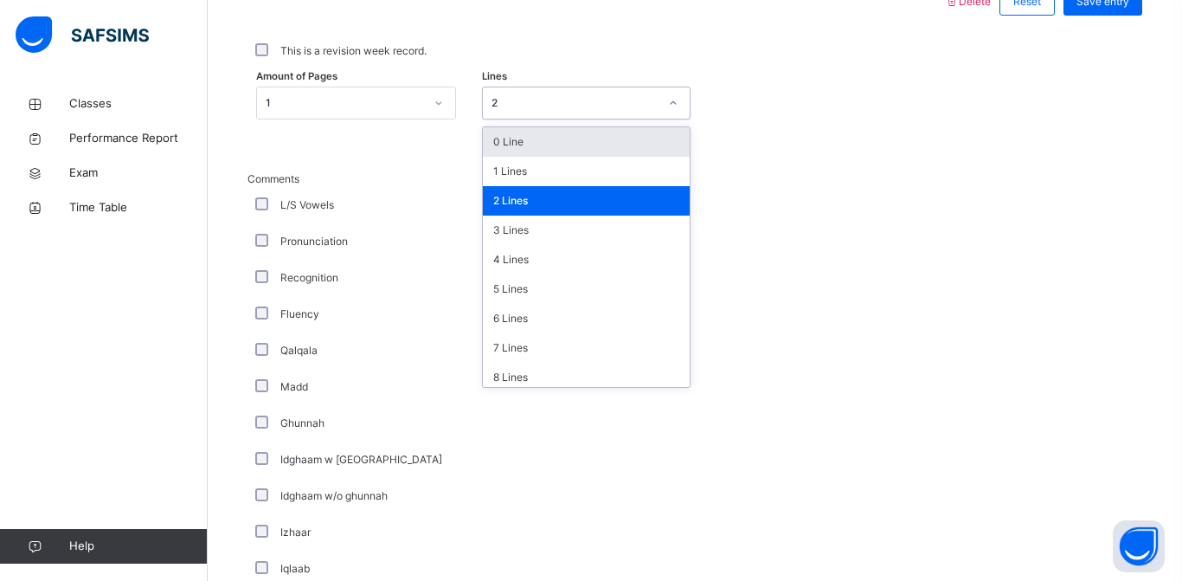
type input "*"
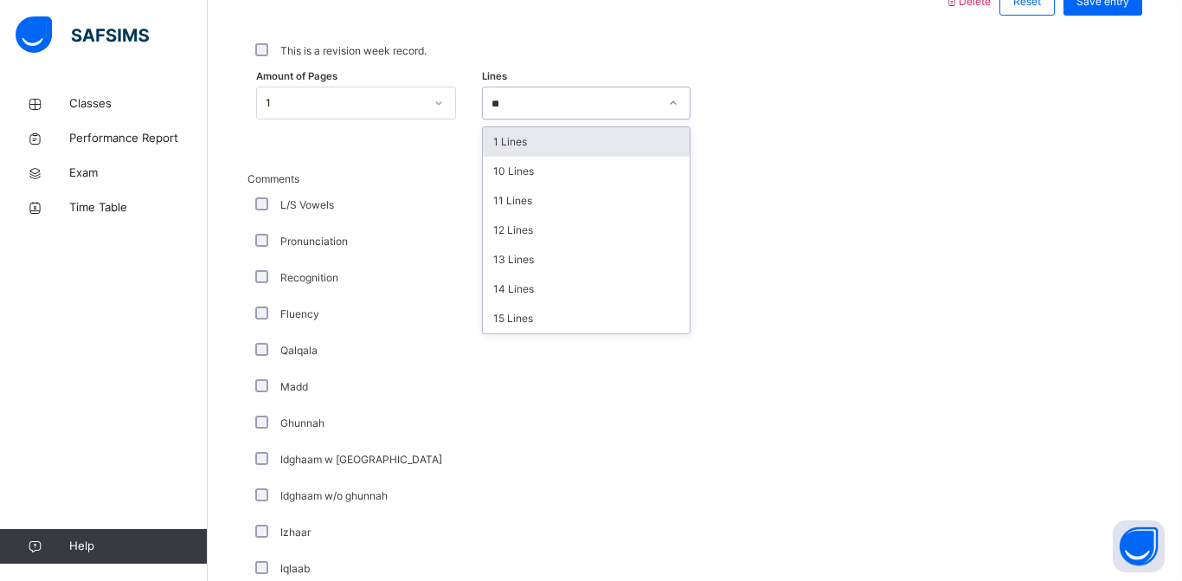
scroll to position [0, 0]
type input "**"
click at [863, 226] on div "Comments L/S Vowels Pronunciation Recognition Fluency Qalqala Madd Ghunnah Idgh…" at bounding box center [695, 451] width 895 height 561
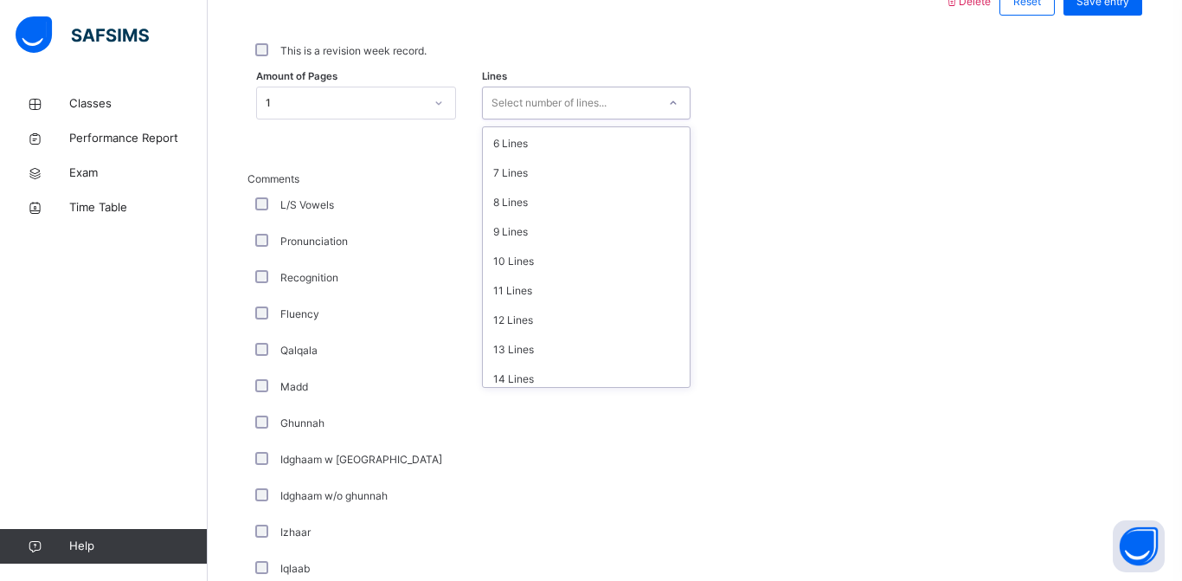
scroll to position [211, 0]
click at [583, 295] on div "12 Lines" at bounding box center [586, 283] width 207 height 29
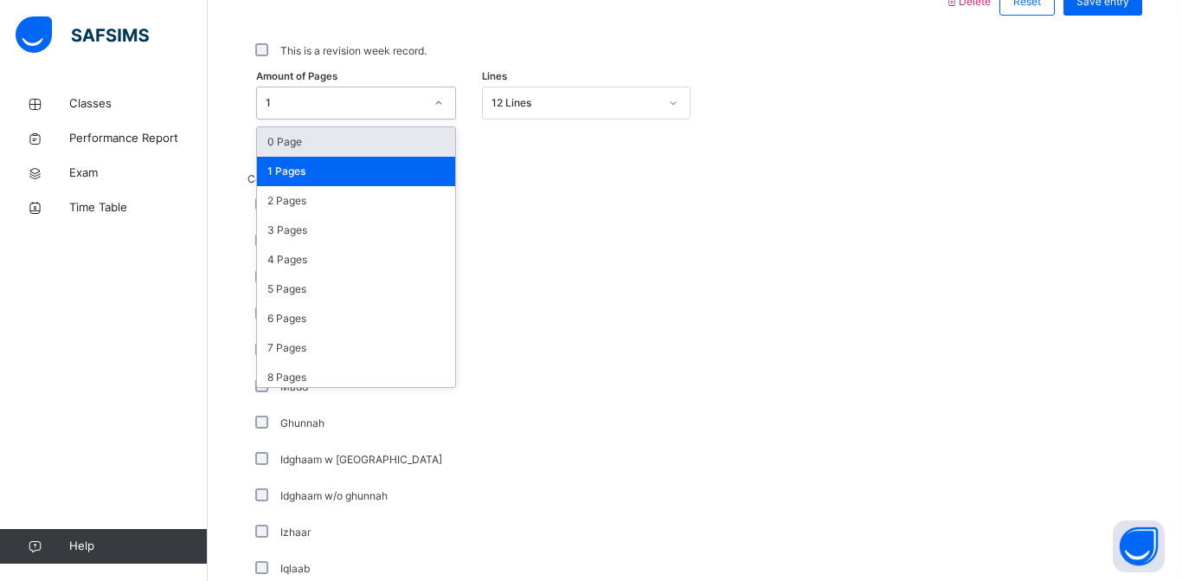
click at [726, 193] on div "Comments L/S Vowels Pronunciation Recognition Fluency Qalqala Madd Ghunnah Idgh…" at bounding box center [695, 451] width 895 height 561
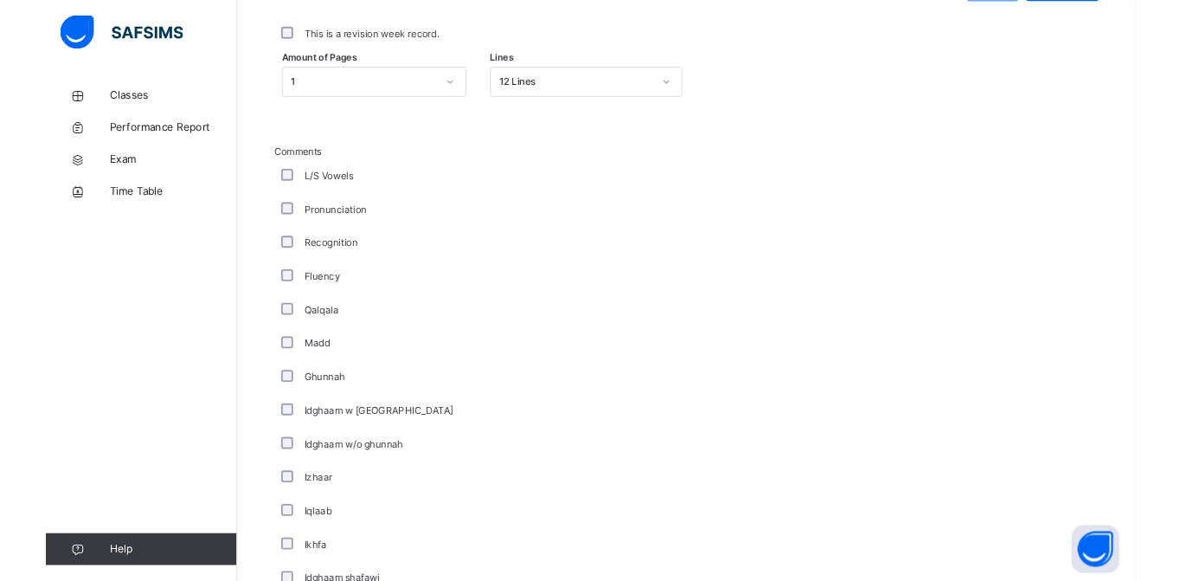
scroll to position [841, 0]
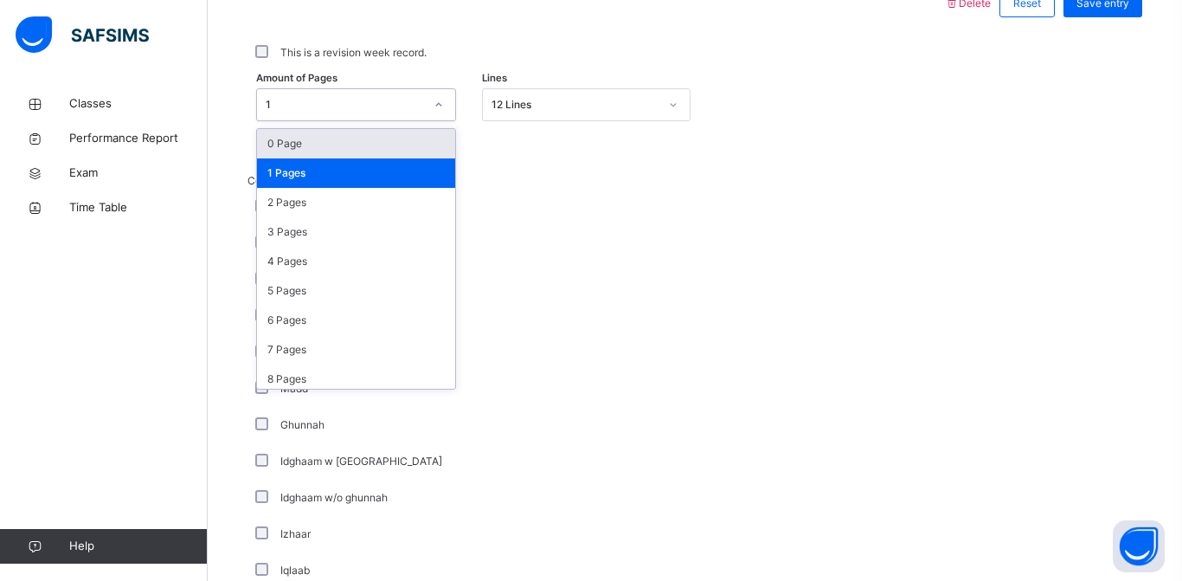
click at [311, 153] on div "0 Page" at bounding box center [356, 143] width 198 height 29
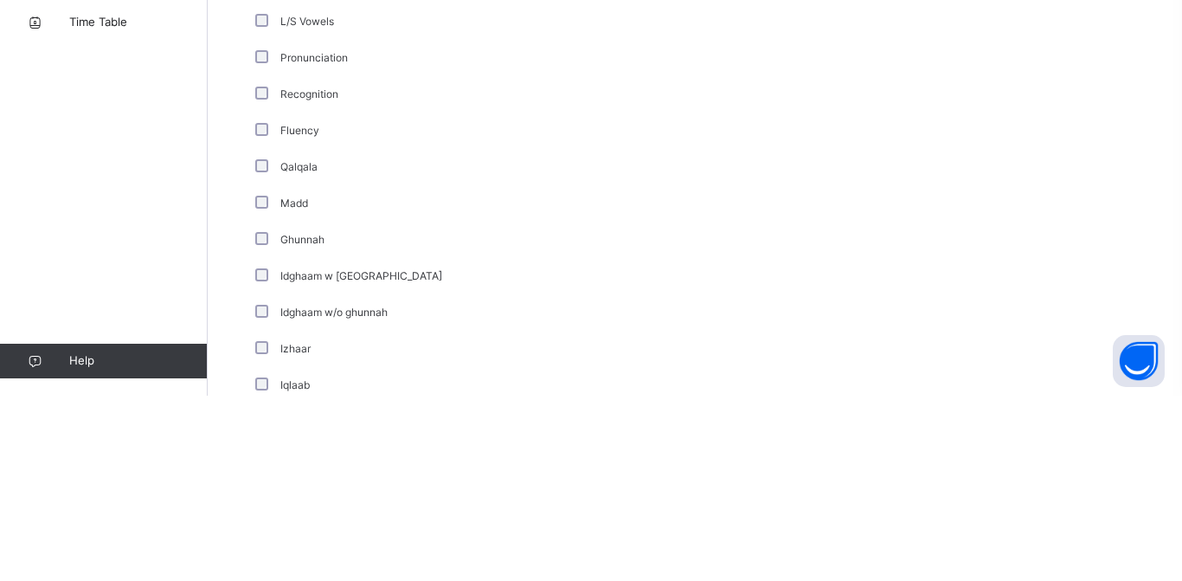
click at [243, 327] on div "**********" at bounding box center [695, 437] width 904 height 1245
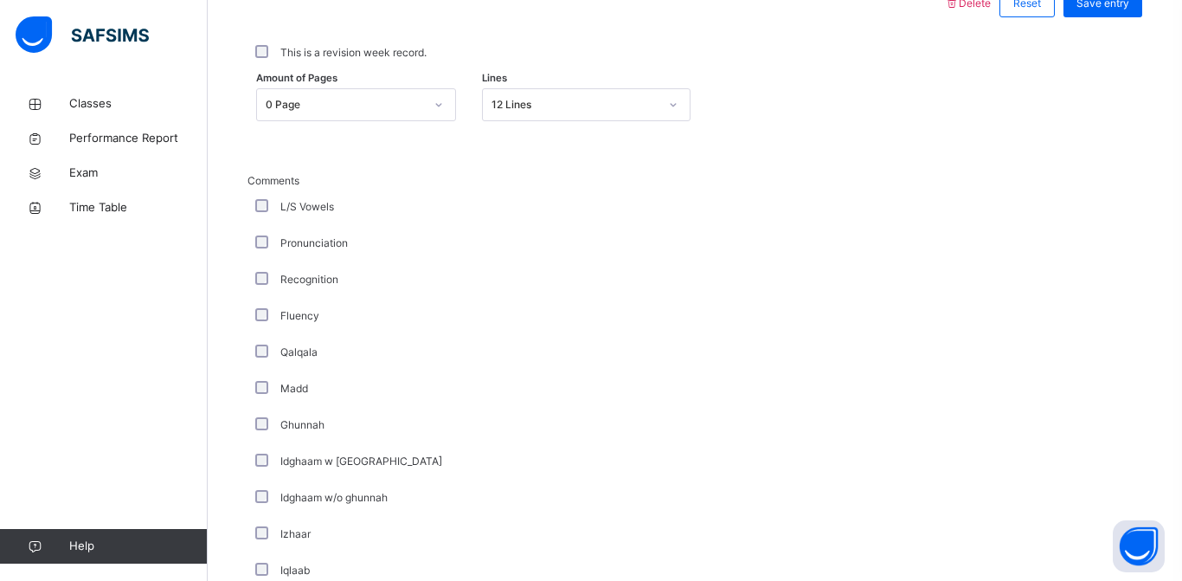
click at [264, 131] on div "Comments L/S Vowels Pronunciation Recognition Fluency Qalqala Madd Ghunnah Idgh…" at bounding box center [695, 445] width 895 height 631
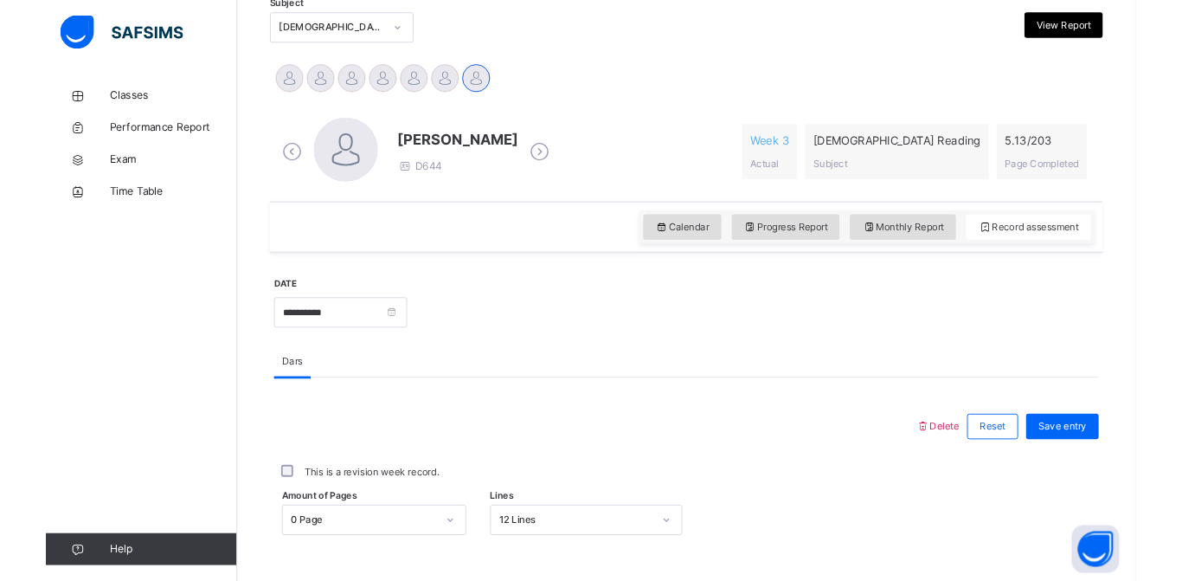
scroll to position [406, 0]
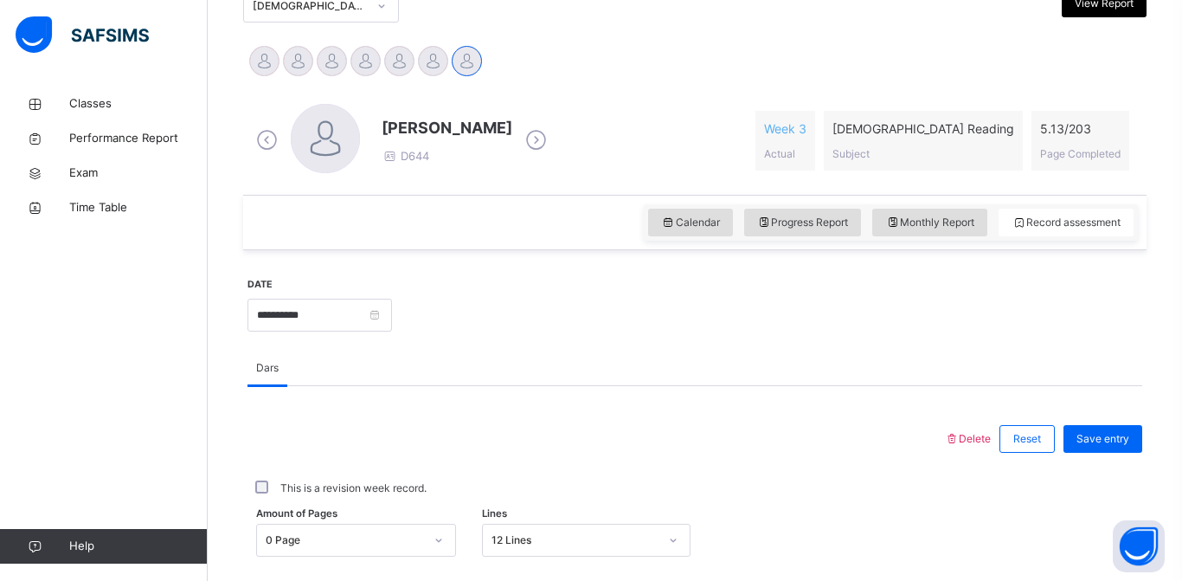
click at [1113, 453] on div "Save entry" at bounding box center [1103, 439] width 79 height 28
click at [333, 321] on input "**********" at bounding box center [320, 315] width 145 height 33
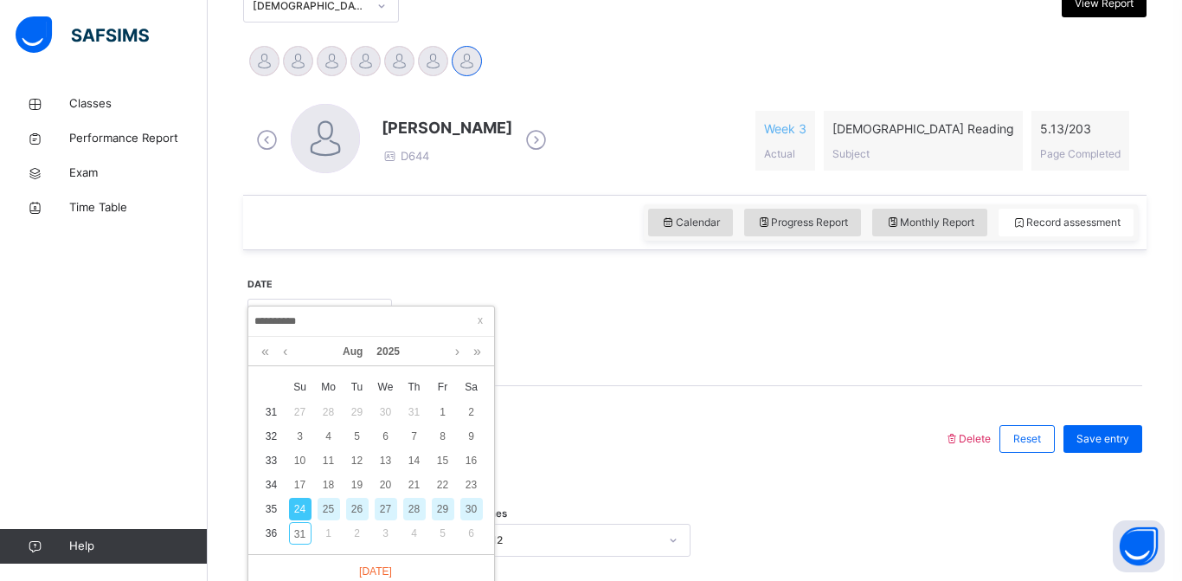
click at [388, 506] on div "27" at bounding box center [386, 509] width 23 height 23
type input "**********"
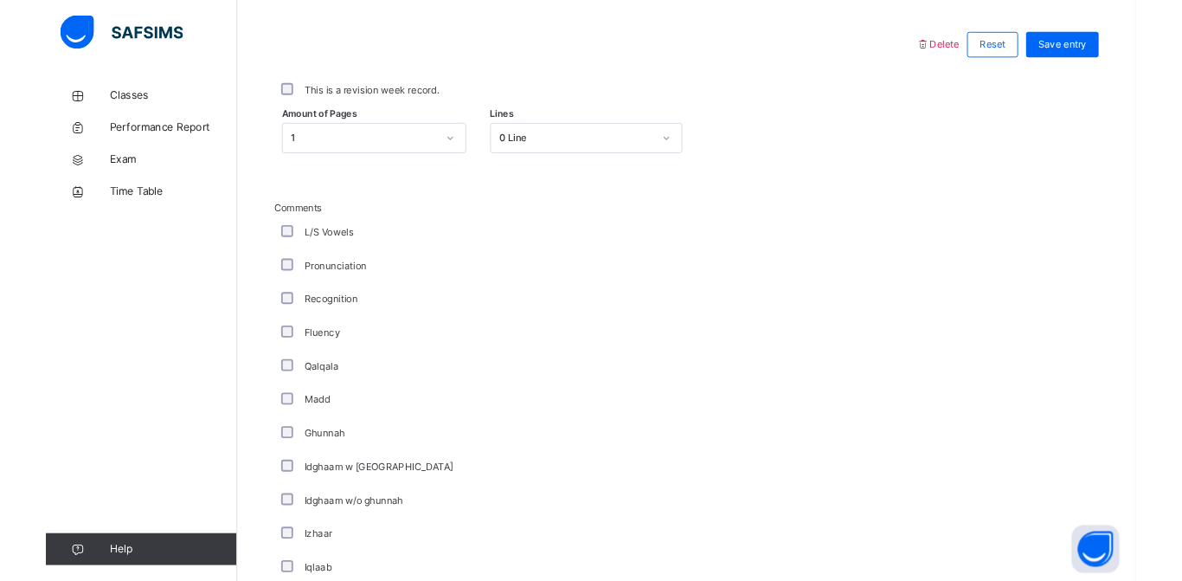
scroll to position [764, 0]
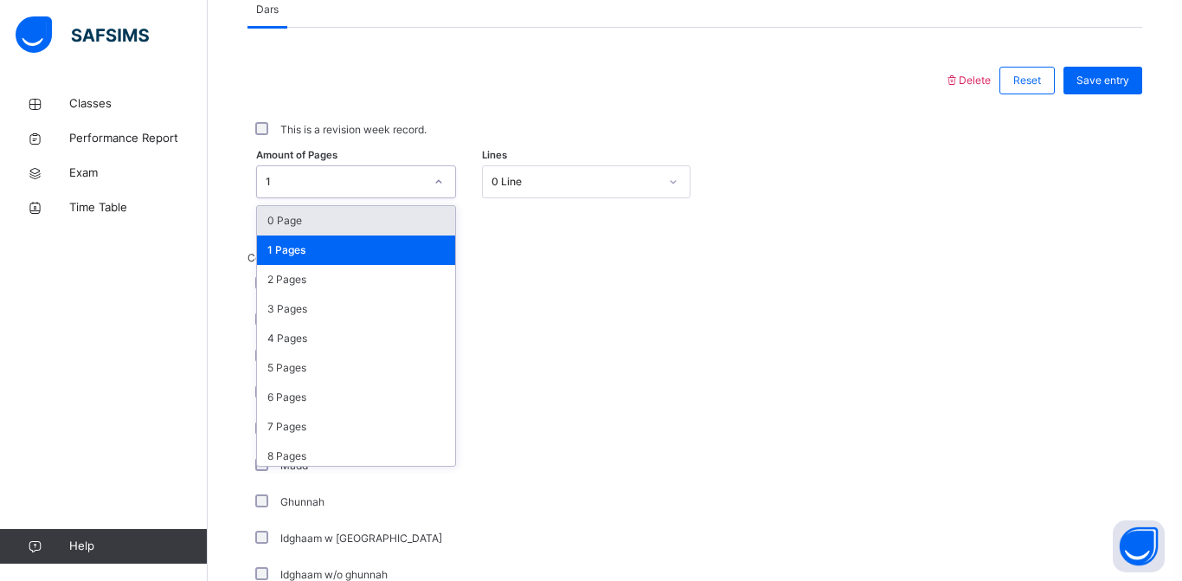
click at [352, 227] on div "0 Page" at bounding box center [356, 220] width 198 height 29
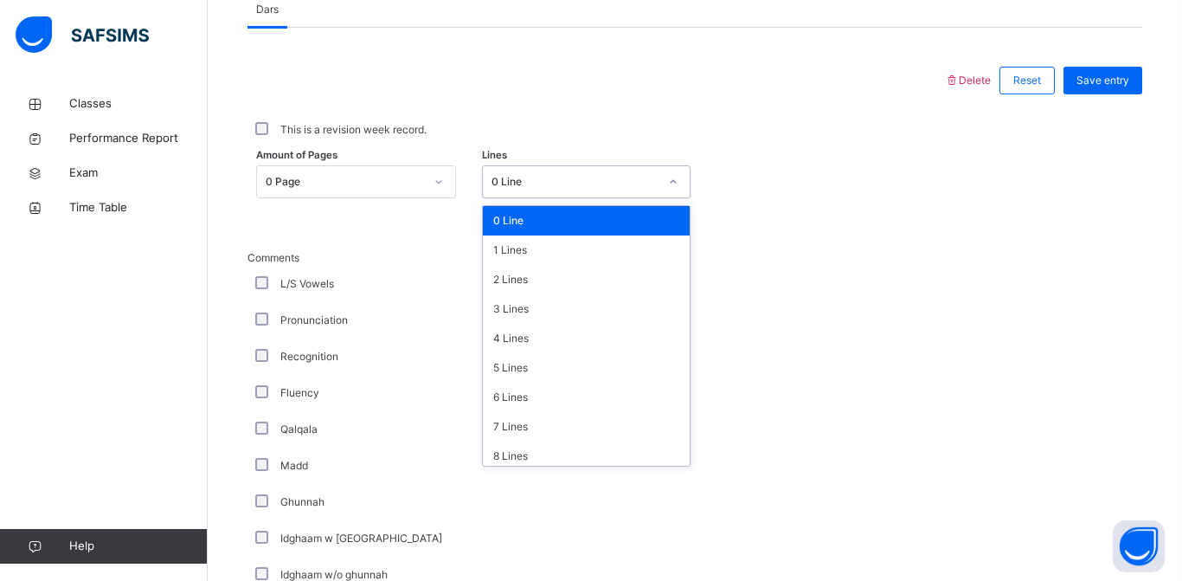
type input "***"
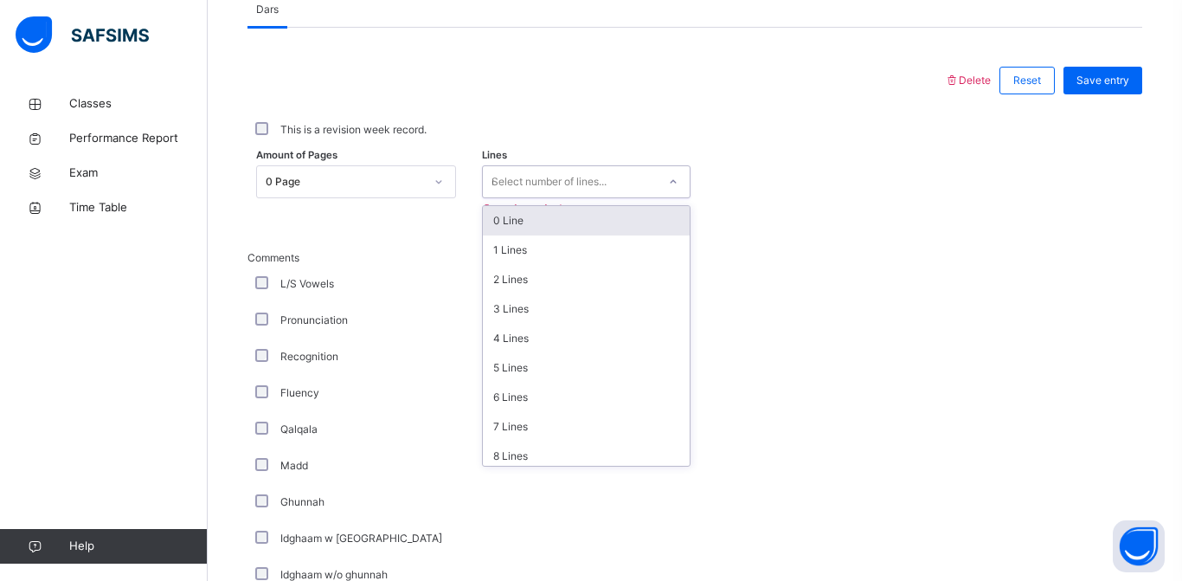
scroll to position [0, 0]
type input "*"
click at [701, 146] on div "This is a revision week record." at bounding box center [695, 130] width 895 height 36
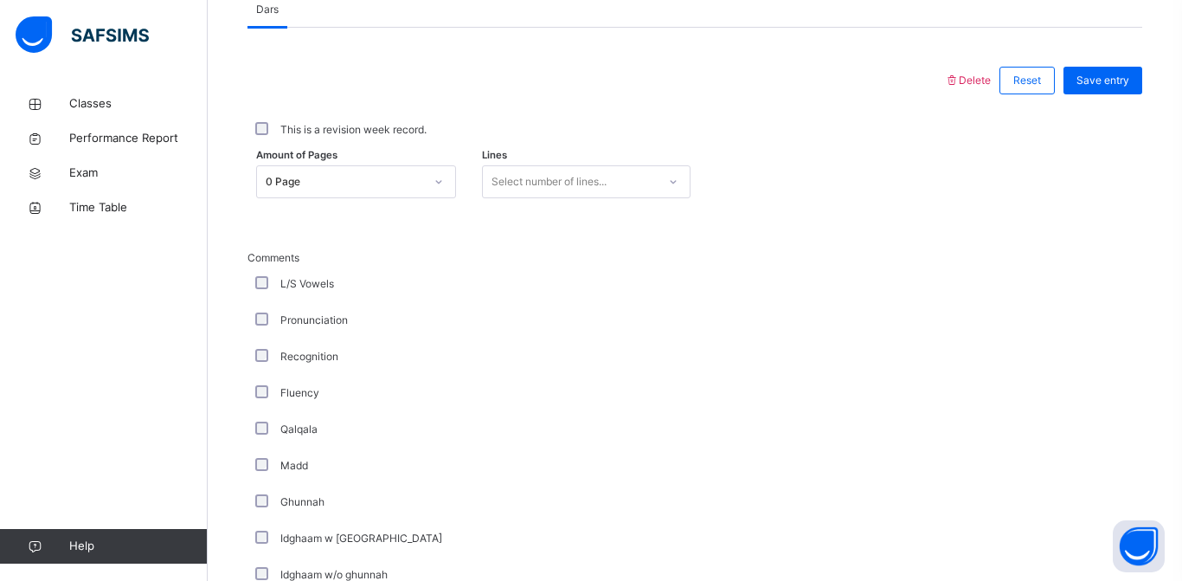
click at [618, 210] on div "Comments L/S Vowels Pronunciation Recognition Fluency Qalqala Madd Ghunnah Idgh…" at bounding box center [695, 522] width 895 height 631
click at [549, 251] on div "8 Lines" at bounding box center [586, 244] width 207 height 29
click at [461, 123] on div "This is a revision week record." at bounding box center [695, 130] width 886 height 16
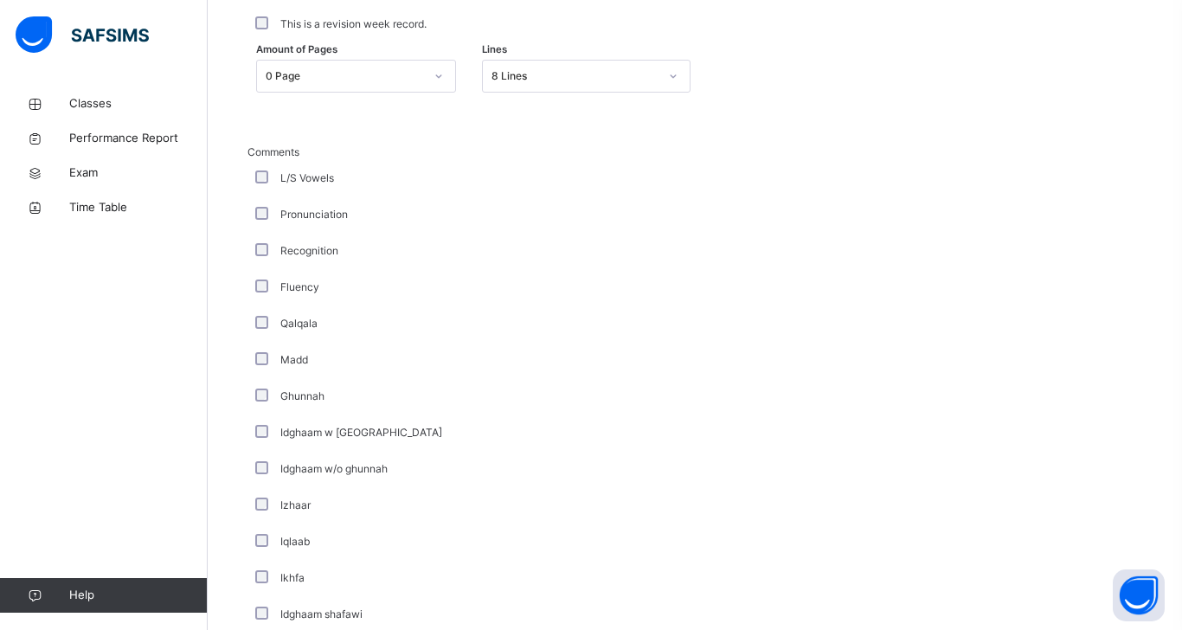
scroll to position [871, 0]
click at [229, 190] on div "Back / Trial Class 2 Trial Class 2 Trial Third Term [DATE]-[DATE] Class Members…" at bounding box center [695, 149] width 975 height 1866
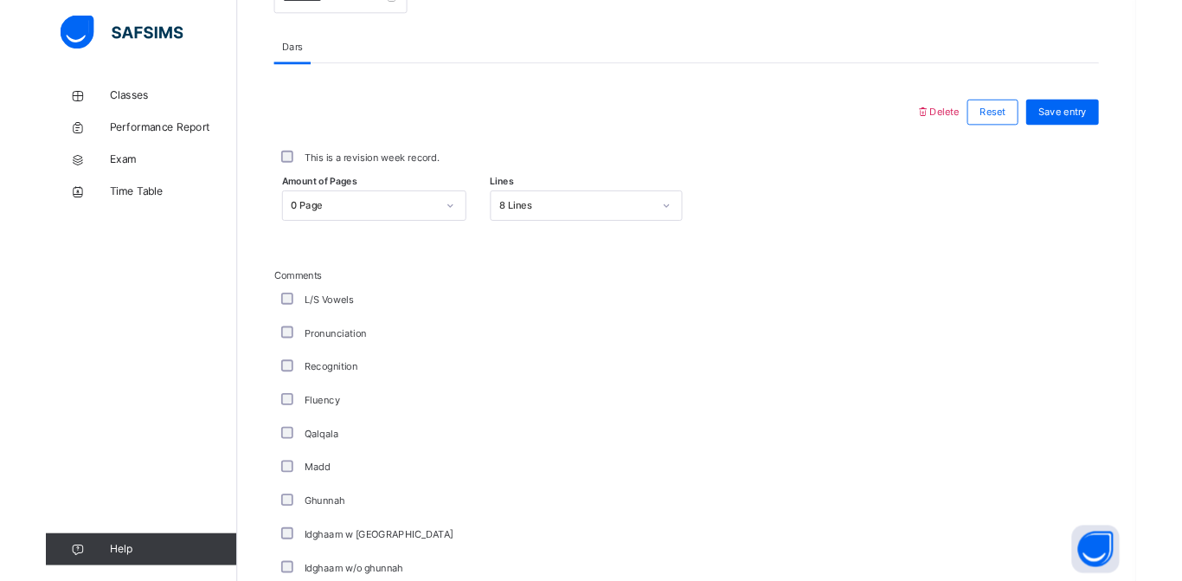
scroll to position [718, 0]
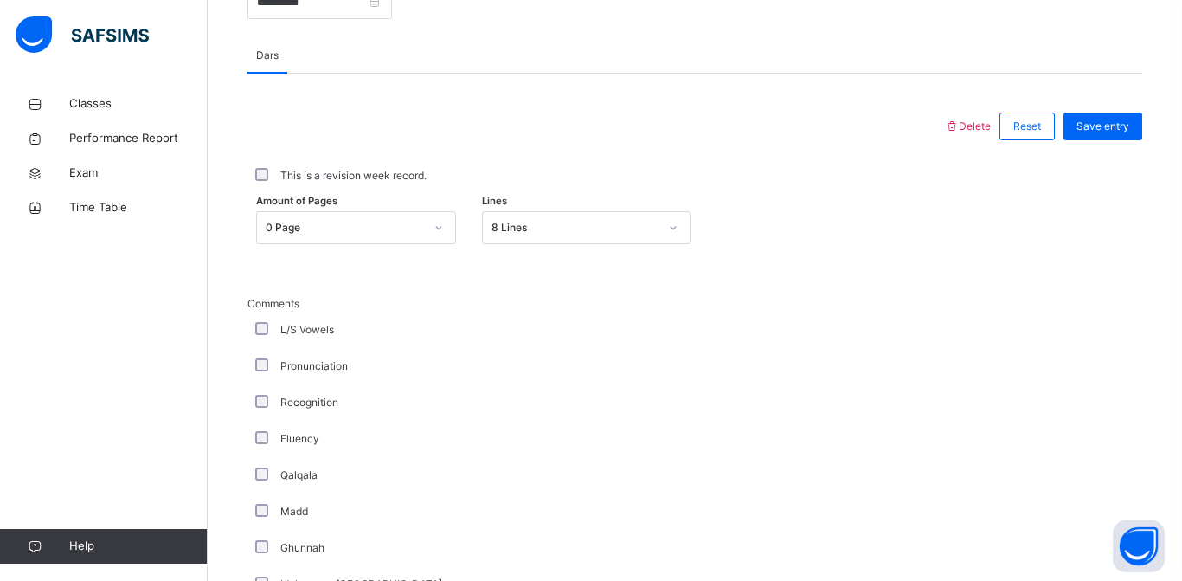
click at [1115, 126] on span "Save entry" at bounding box center [1103, 127] width 53 height 16
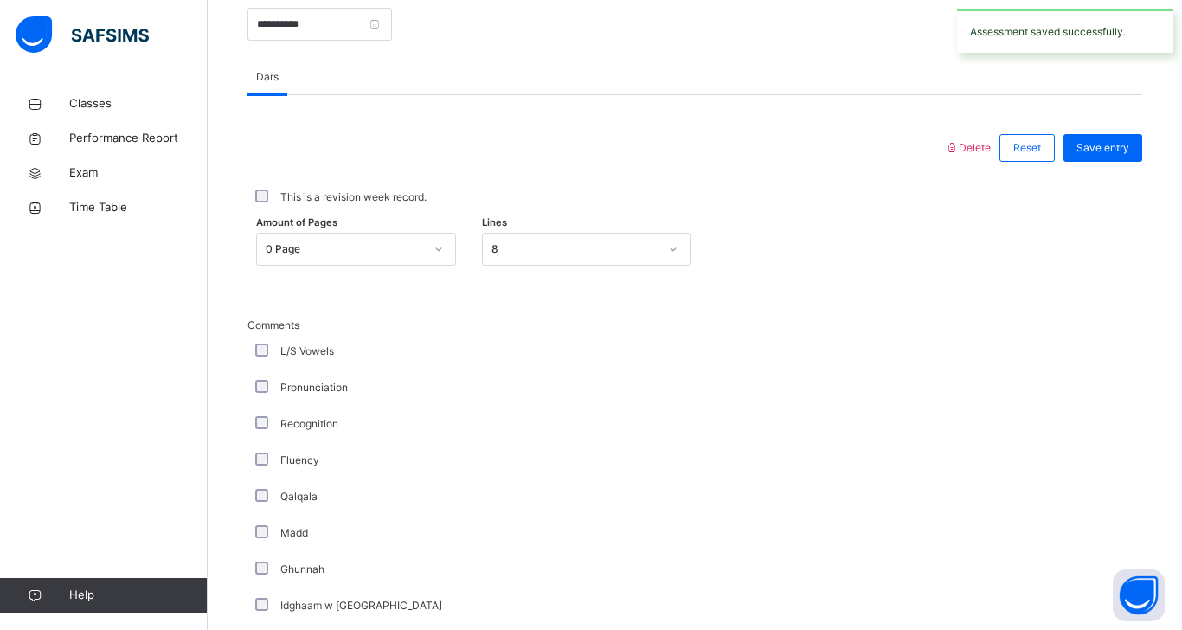
click at [596, 280] on div "Comments L/S Vowels Pronunciation Recognition Fluency Qalqala Madd Ghunnah Idgh…" at bounding box center [695, 589] width 895 height 631
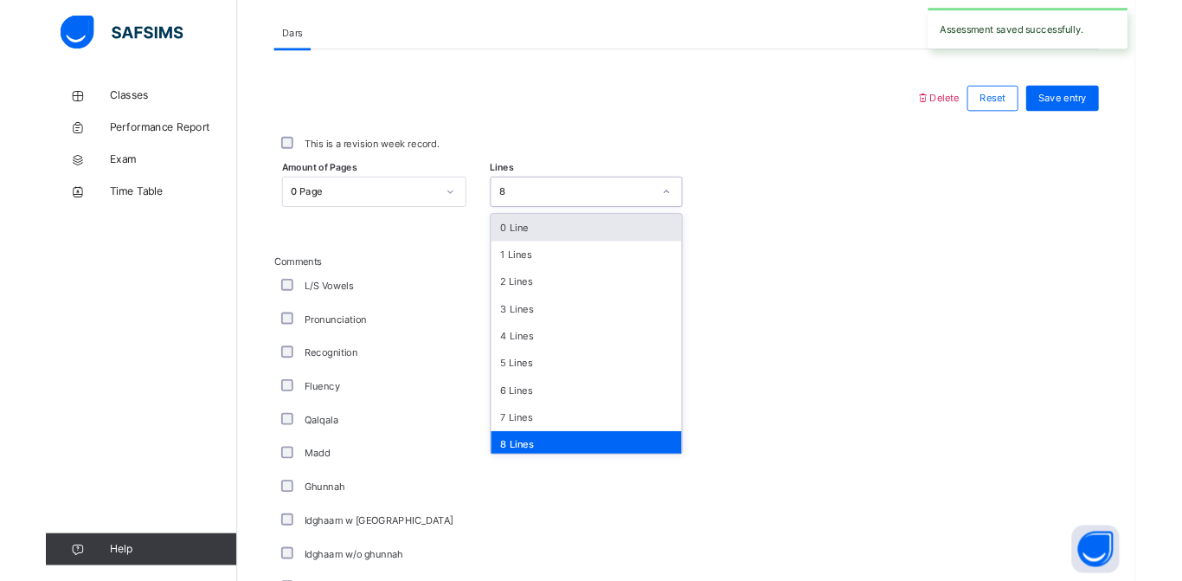
scroll to position [746, 0]
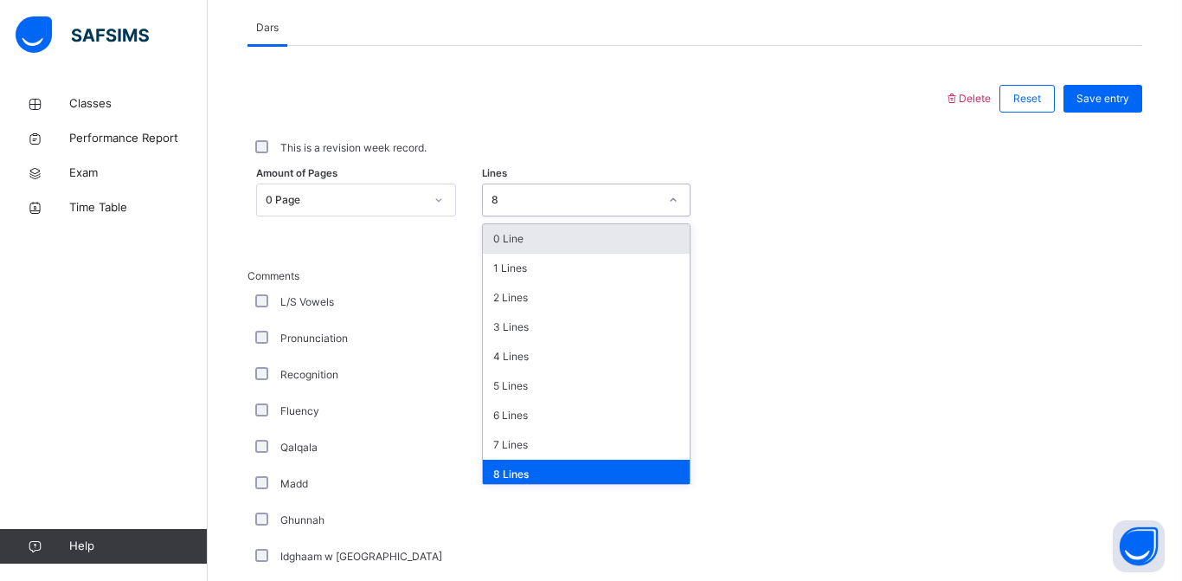
type input "*"
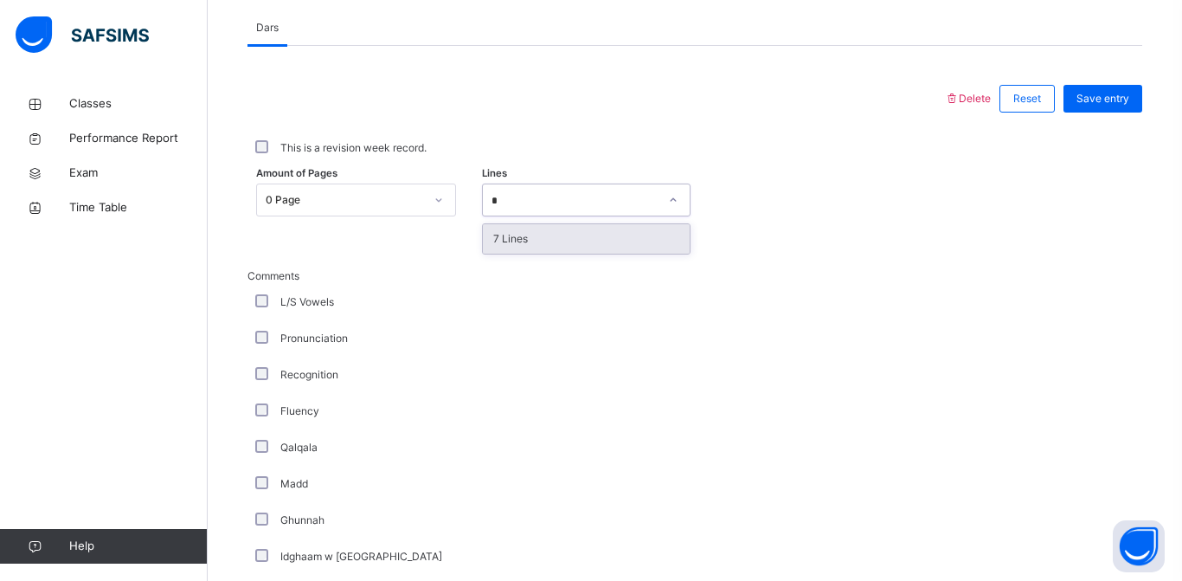
type input "*"
click at [793, 212] on div "Amount of Pages 0 Page Lines option 7 Lines focused, 8 of 16. 1 result availabl…" at bounding box center [695, 200] width 895 height 33
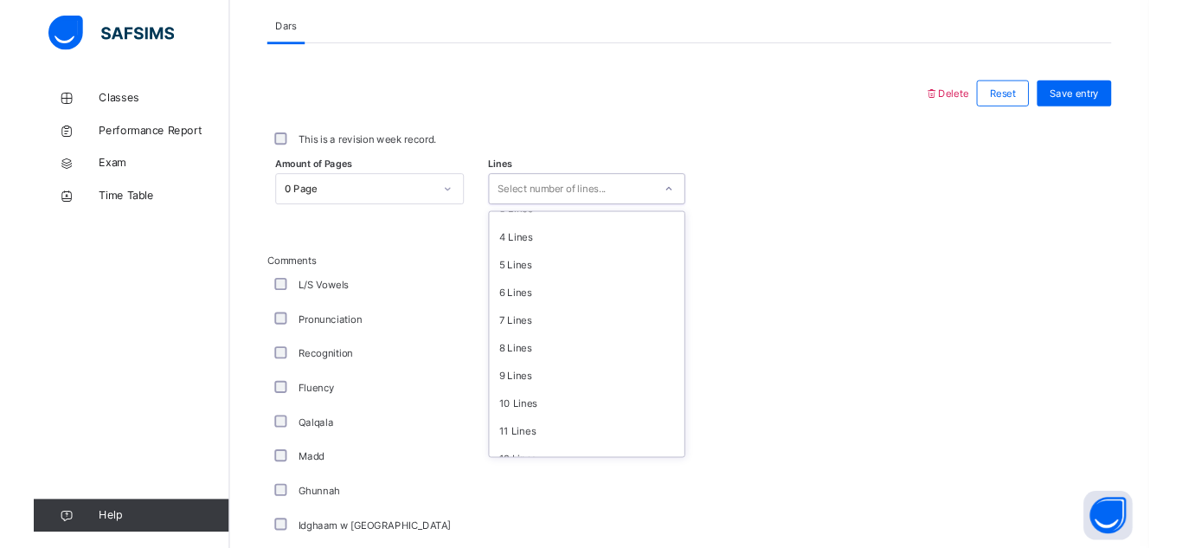
scroll to position [211, 0]
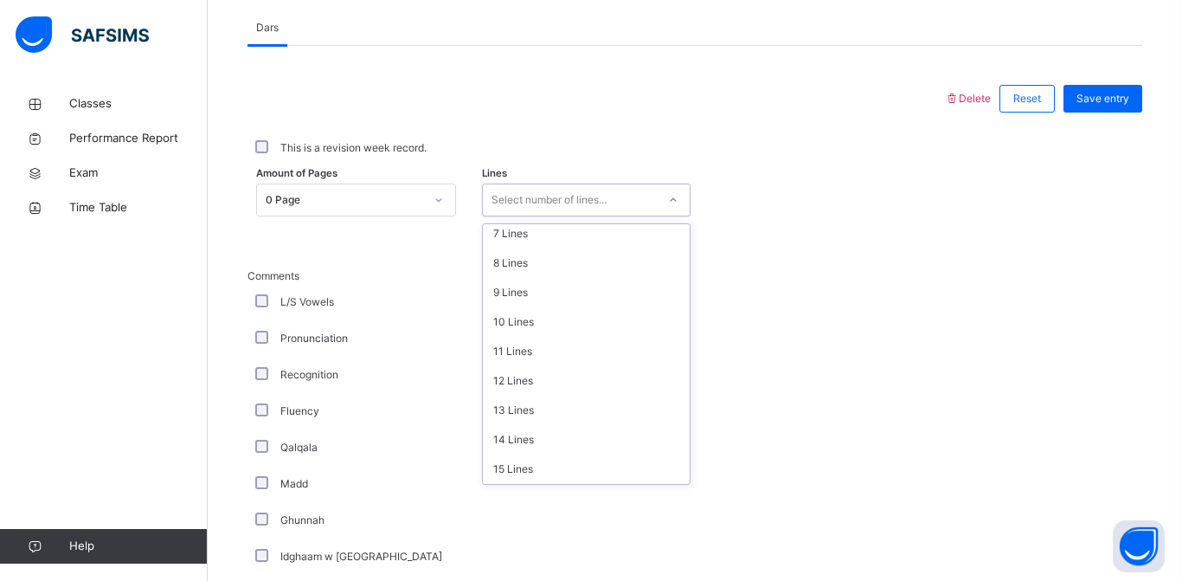
click at [540, 239] on div "7 Lines" at bounding box center [586, 233] width 207 height 29
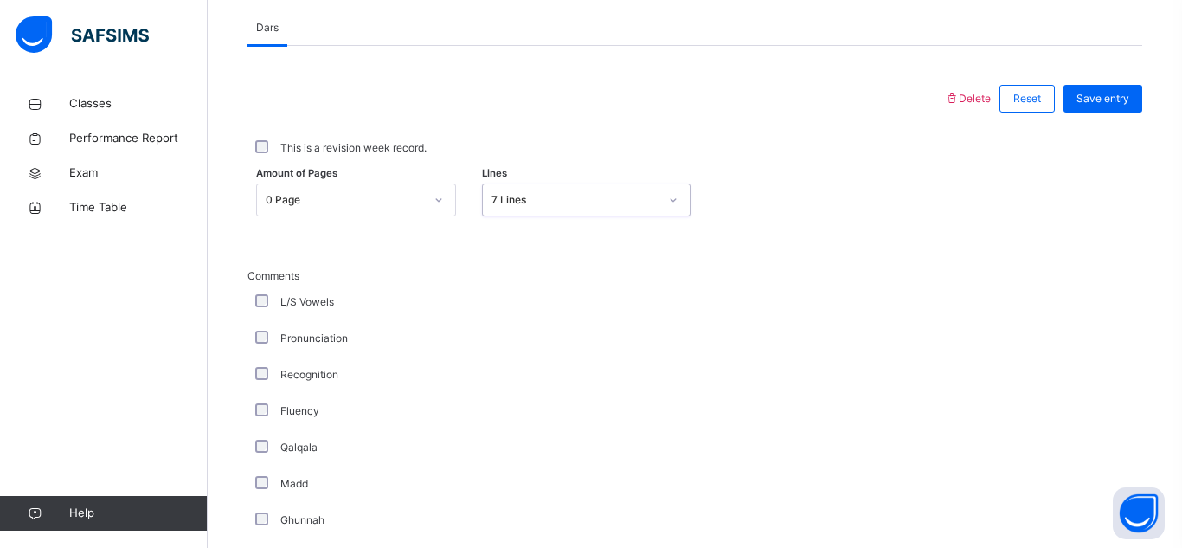
scroll to position [745, 0]
click at [1131, 100] on div "Save entry" at bounding box center [1103, 100] width 79 height 28
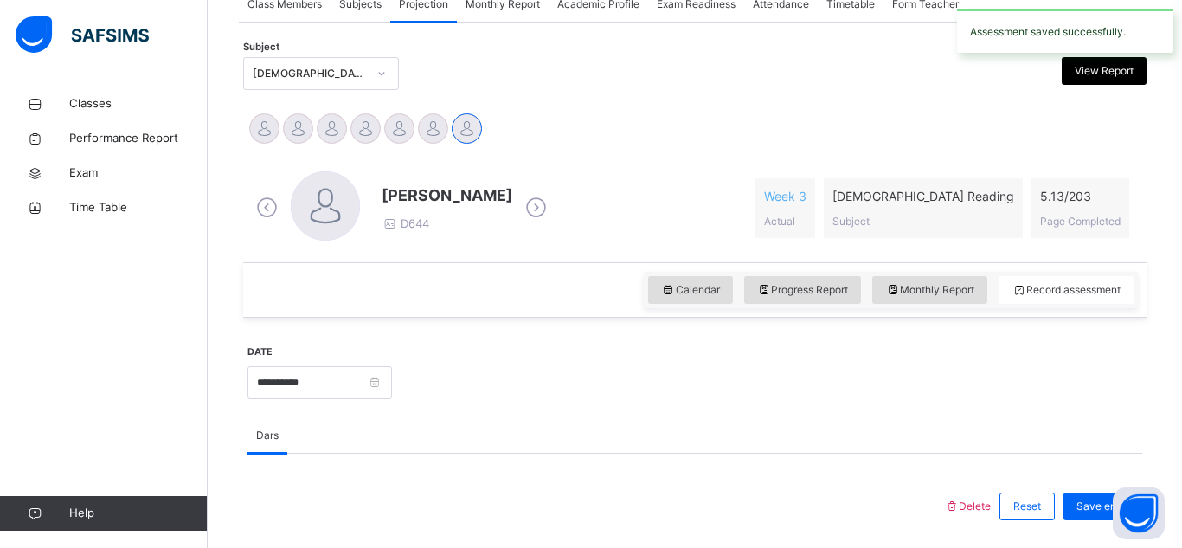
scroll to position [339, 0]
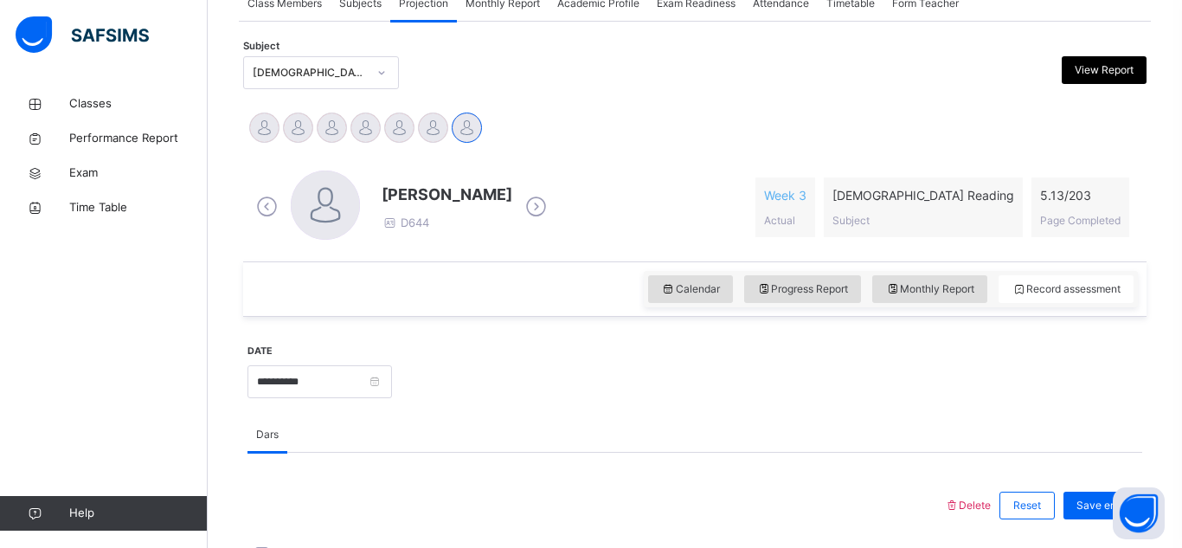
click at [450, 283] on div "Calendar Progress Report Monthly Report Record assessment" at bounding box center [695, 288] width 904 height 55
click at [277, 377] on input "**********" at bounding box center [320, 381] width 145 height 33
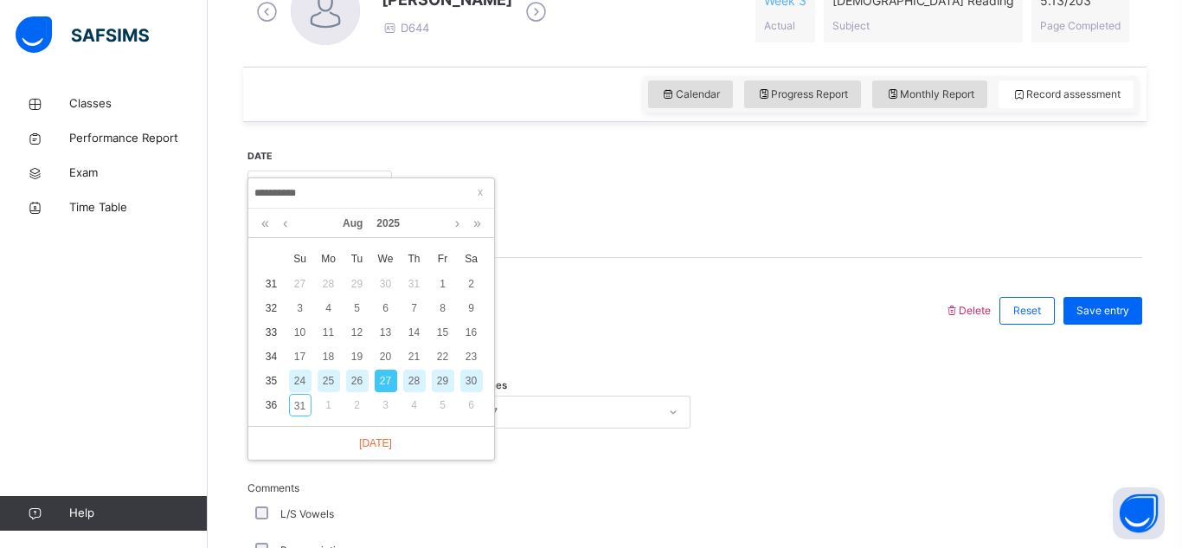
scroll to position [535, 0]
click at [305, 403] on div "31" at bounding box center [300, 404] width 23 height 23
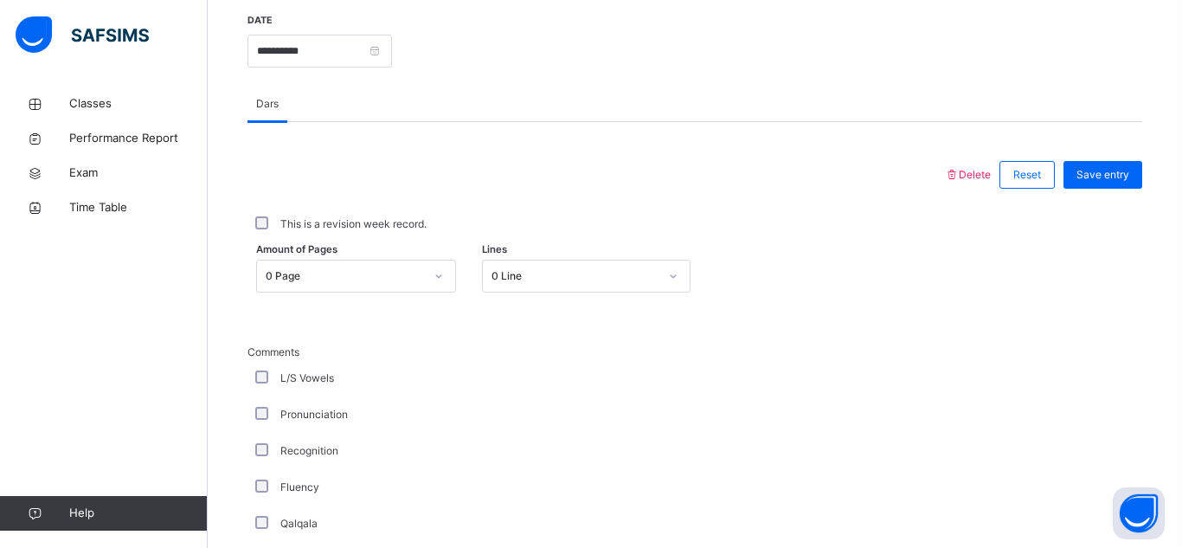
scroll to position [728, 0]
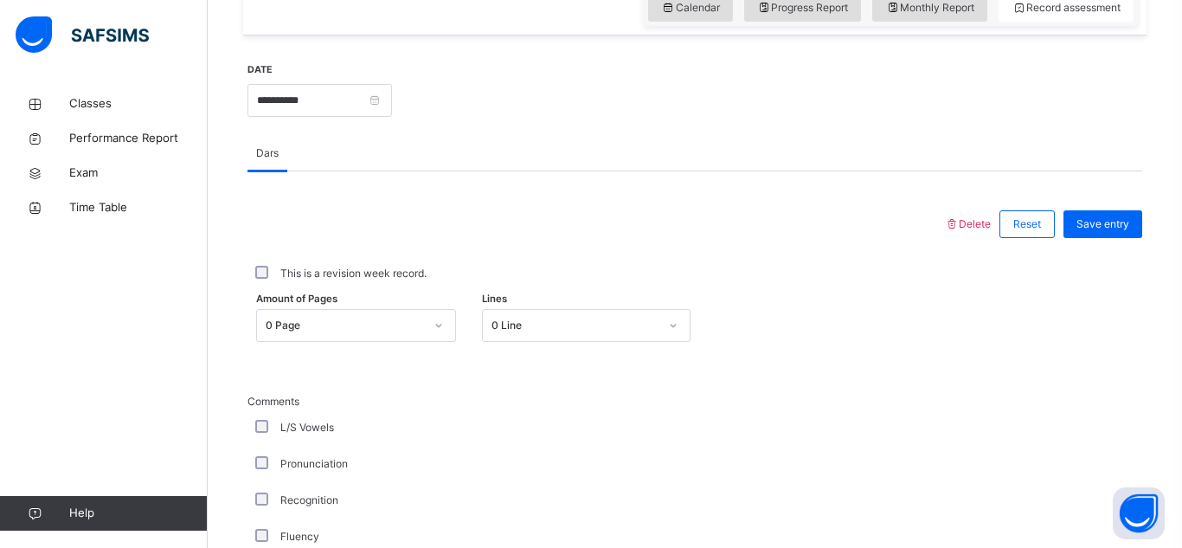
scroll to position [622, 0]
click at [291, 101] on input "**********" at bounding box center [320, 98] width 145 height 33
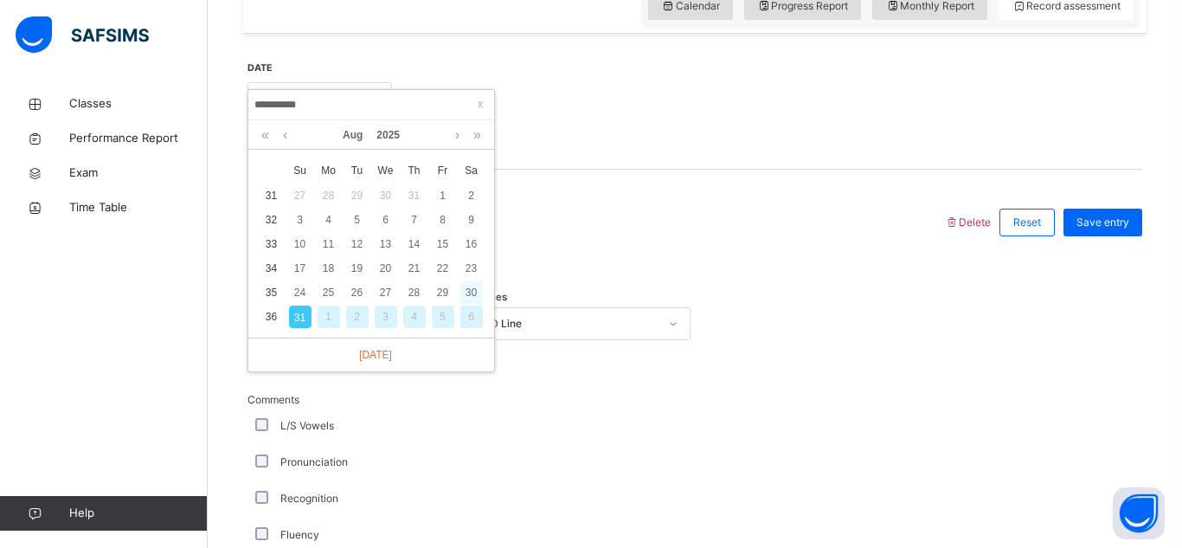
click at [469, 290] on div "30" at bounding box center [472, 292] width 23 height 23
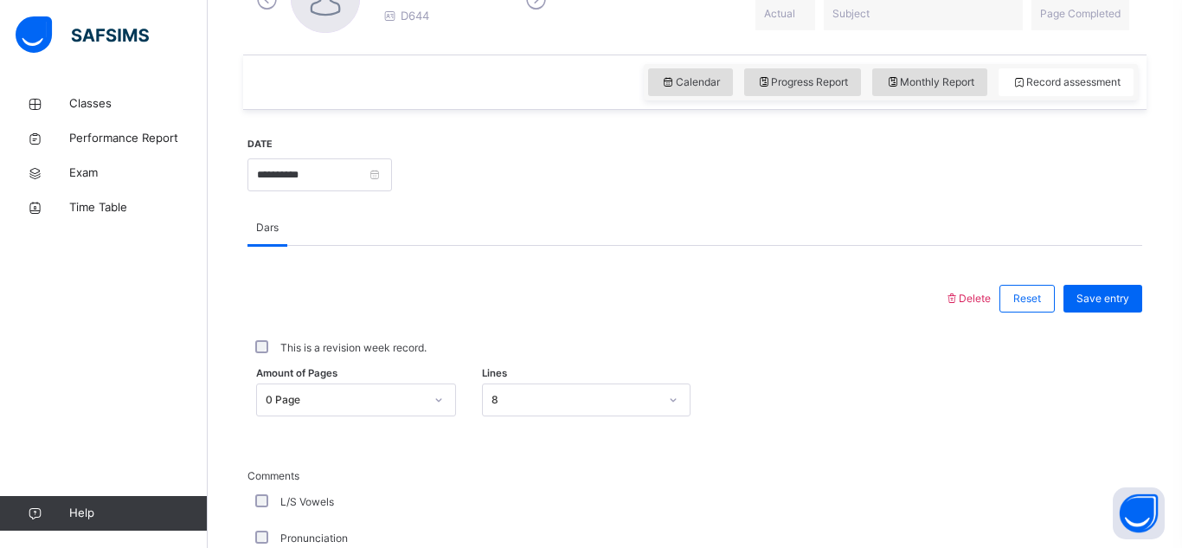
scroll to position [532, 0]
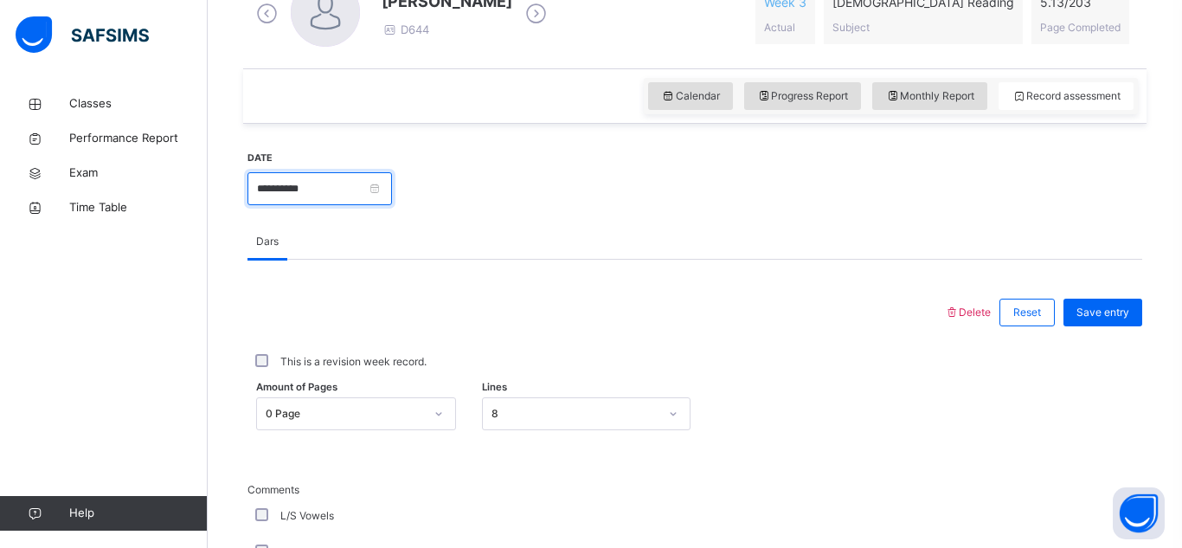
click at [369, 187] on input "**********" at bounding box center [320, 188] width 145 height 33
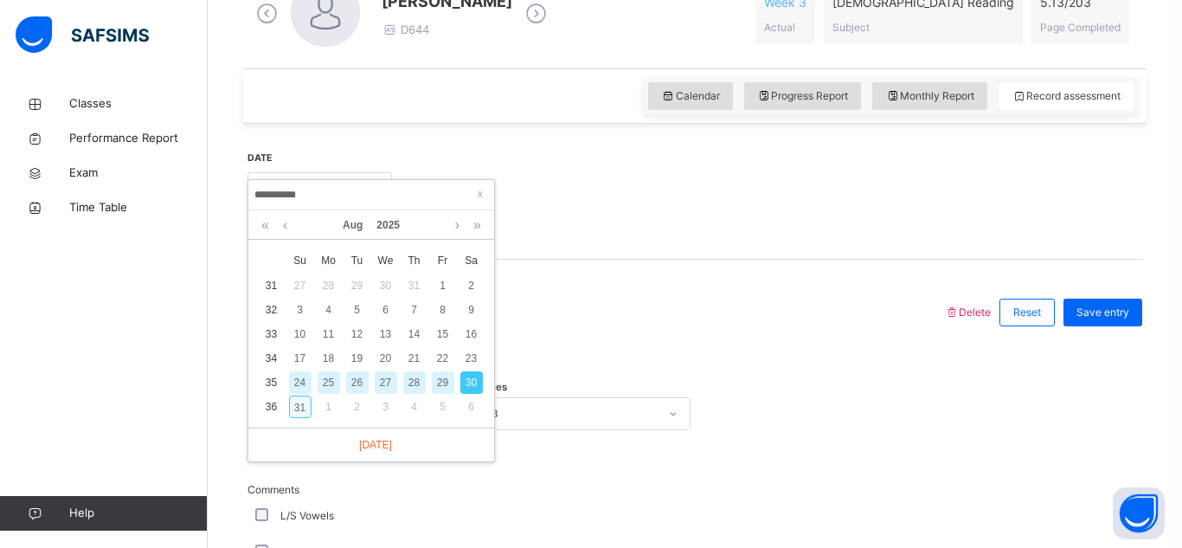
click at [306, 405] on div "31" at bounding box center [300, 407] width 23 height 23
type input "**********"
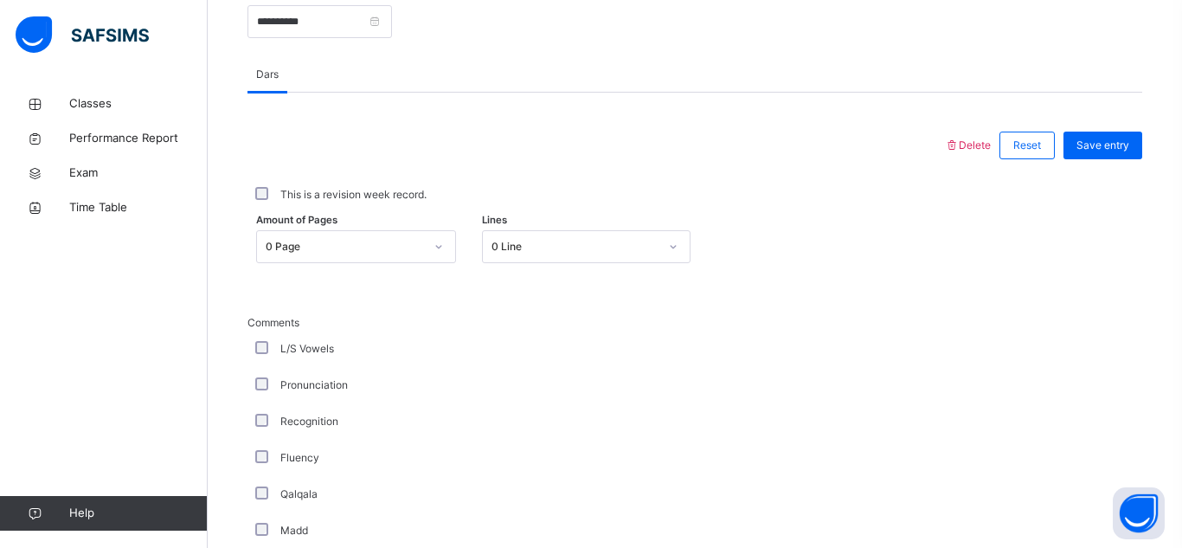
scroll to position [717, 0]
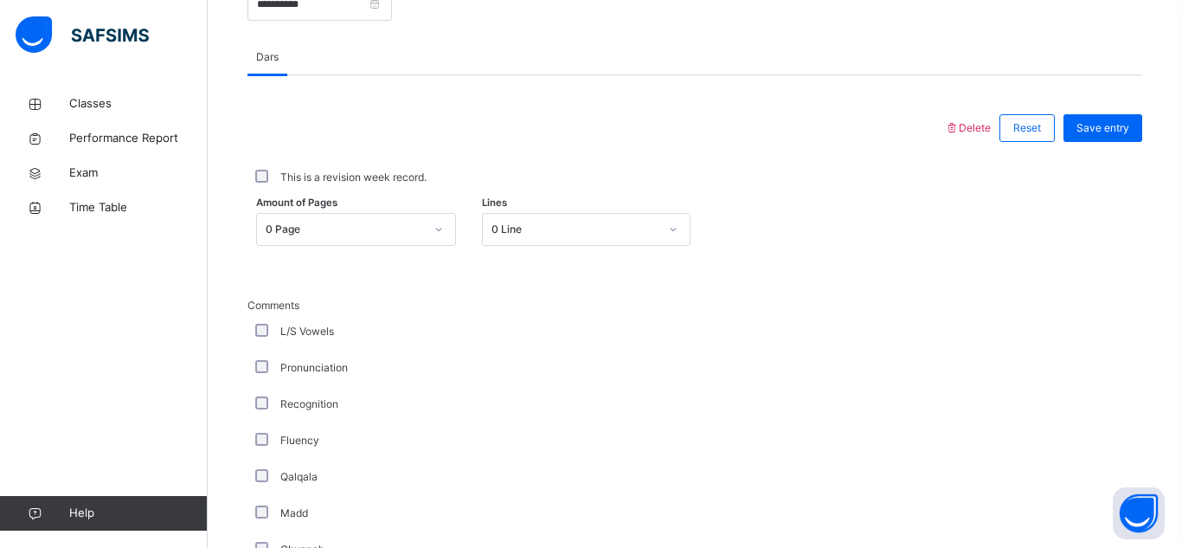
click at [532, 224] on div "0 Line" at bounding box center [575, 230] width 167 height 16
type input "*"
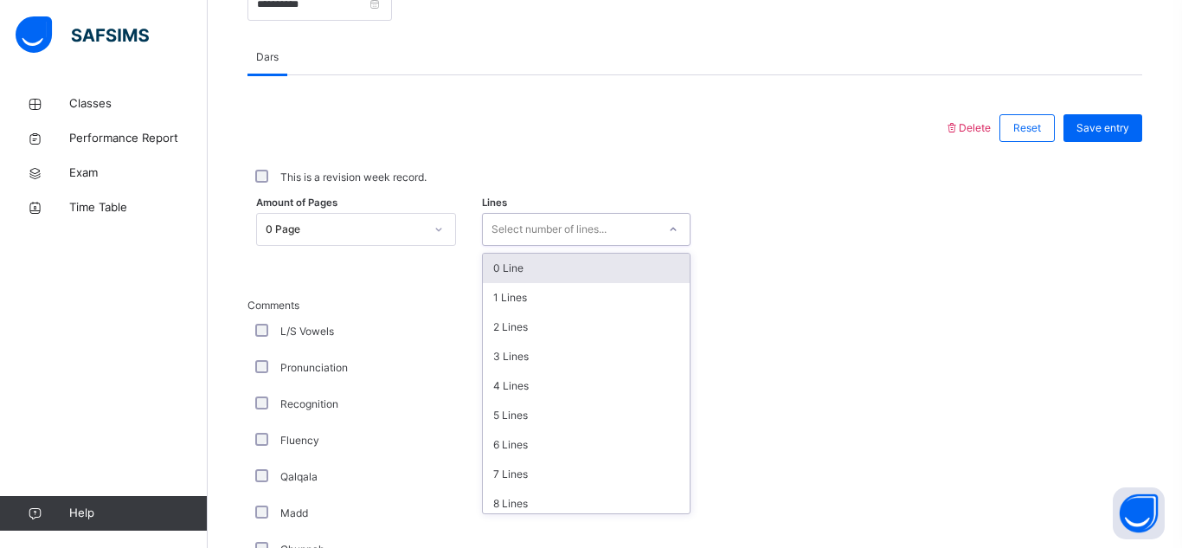
click at [669, 221] on div at bounding box center [673, 230] width 29 height 28
type input "*"
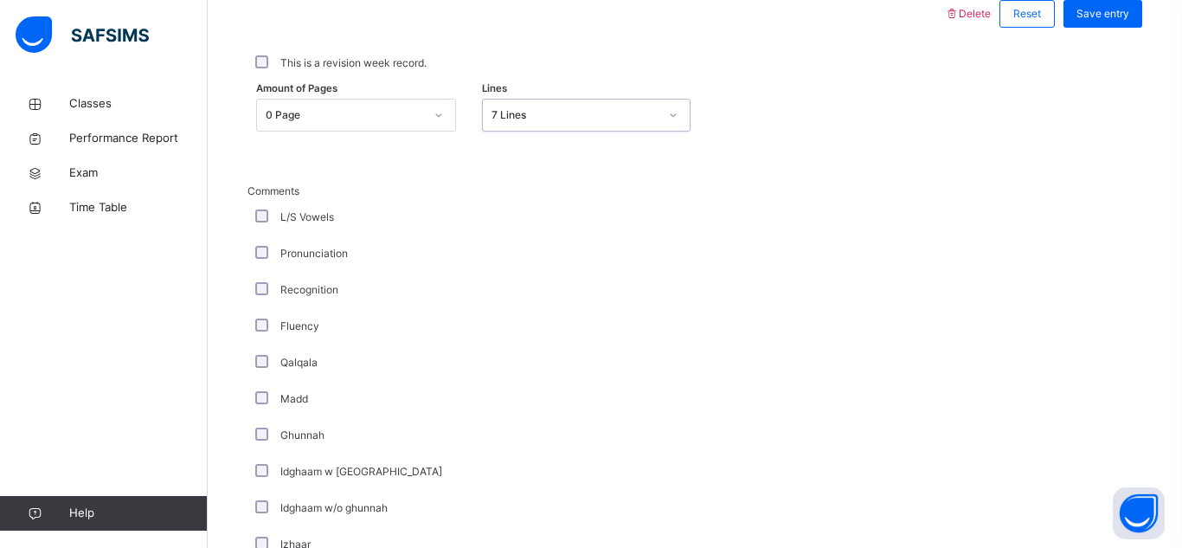
scroll to position [767, 0]
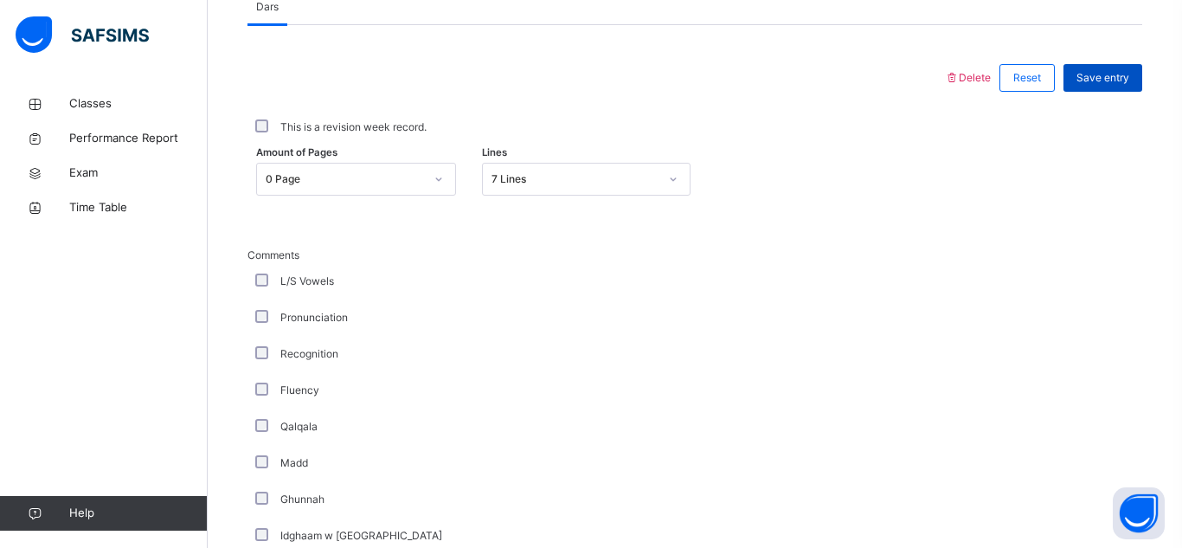
click at [1129, 86] on div "Save entry" at bounding box center [1103, 78] width 79 height 28
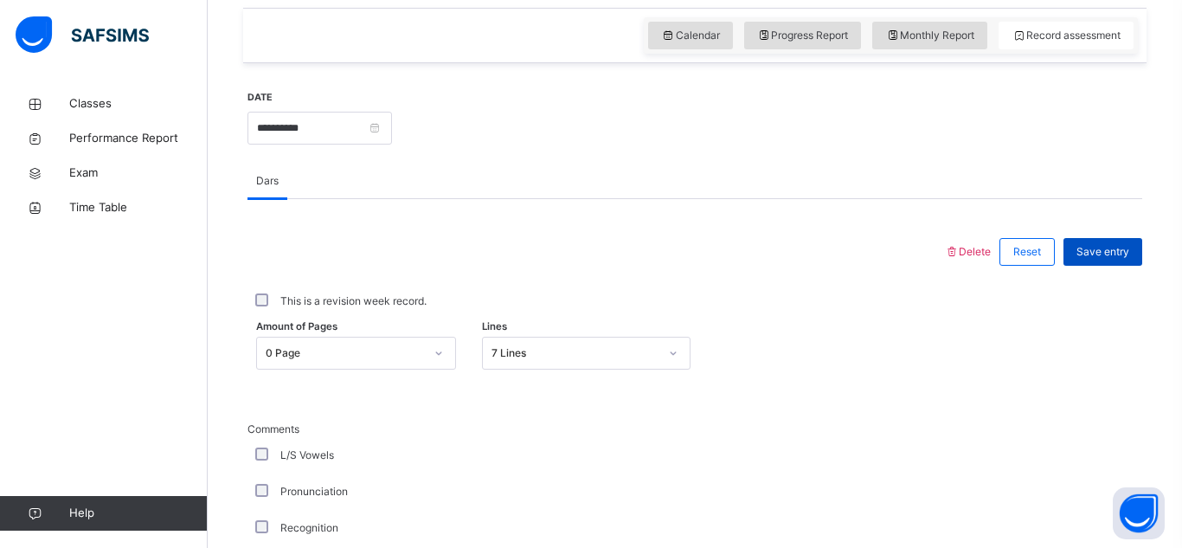
scroll to position [589, 0]
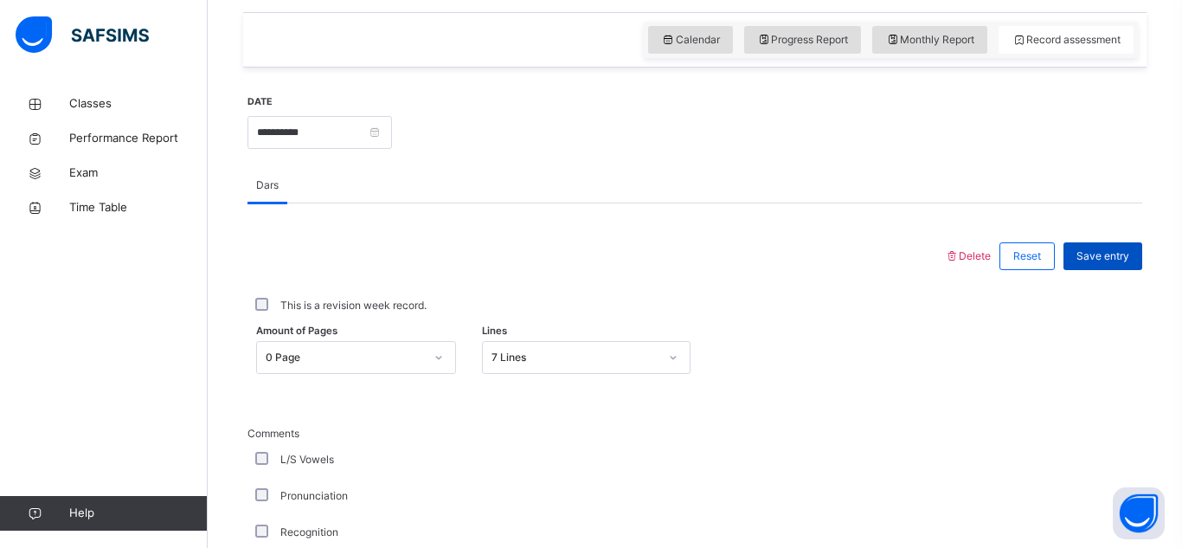
click at [1096, 248] on span "Save entry" at bounding box center [1103, 256] width 53 height 16
click at [1107, 252] on span "Save entry" at bounding box center [1103, 256] width 53 height 16
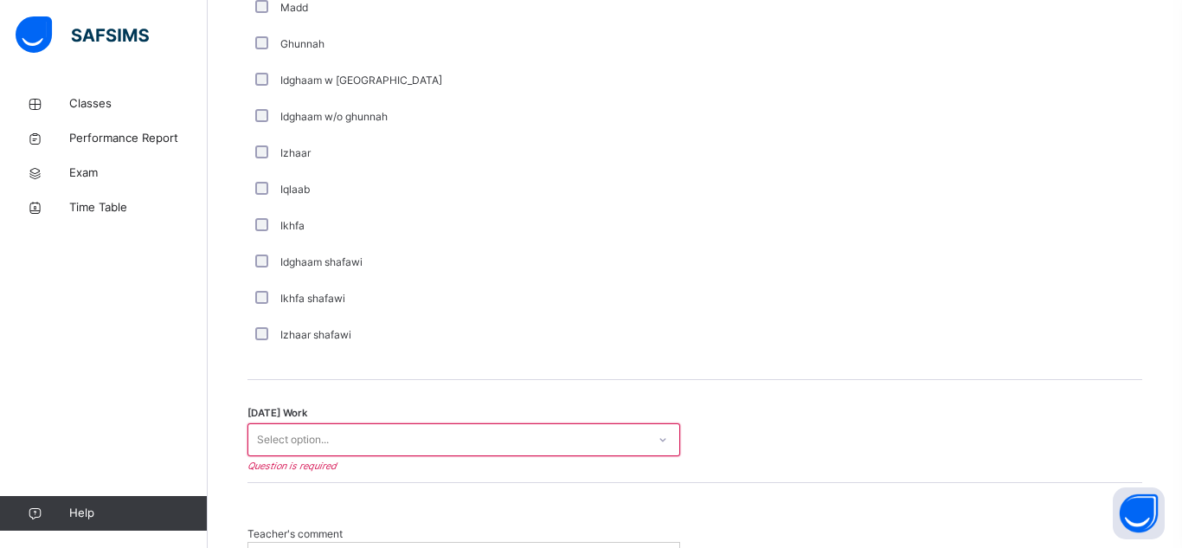
scroll to position [1224, 0]
click at [660, 435] on icon at bounding box center [663, 437] width 10 height 17
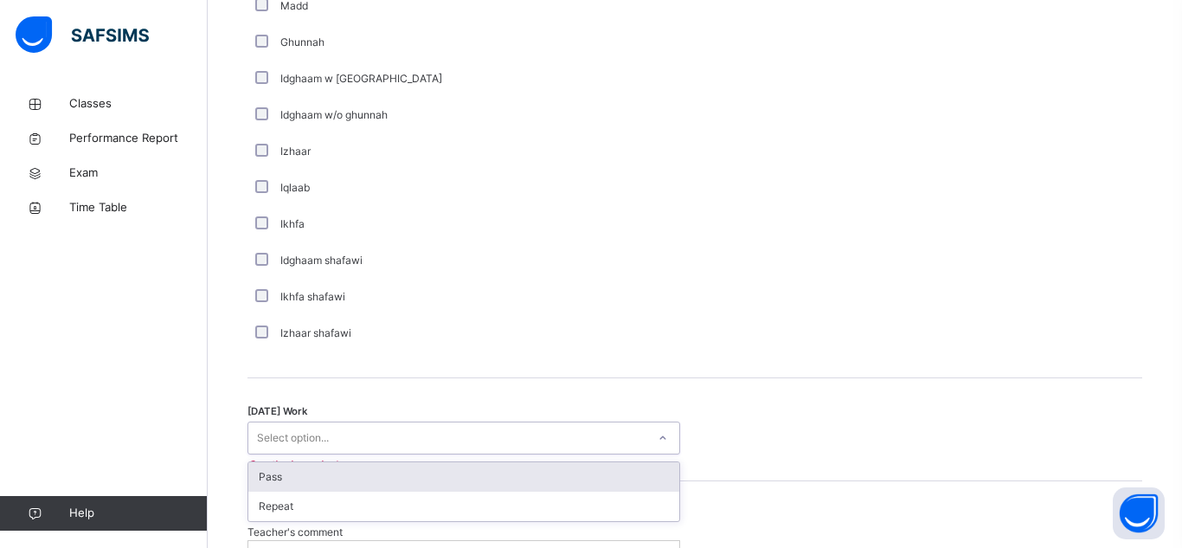
click at [619, 467] on div "Pass" at bounding box center [463, 476] width 431 height 29
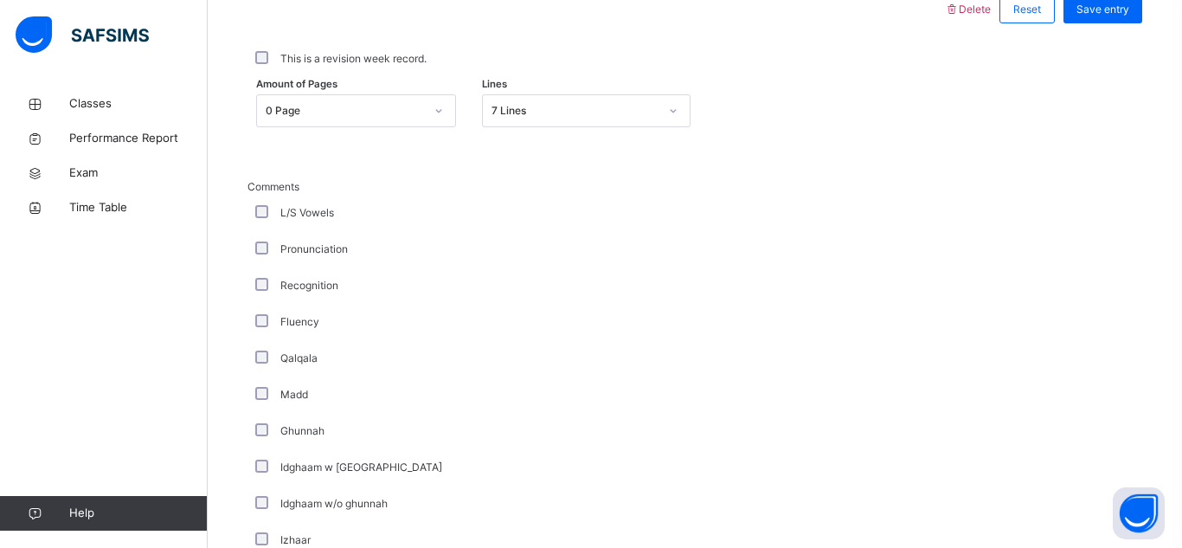
scroll to position [834, 0]
click at [1112, 12] on span "Save entry" at bounding box center [1103, 11] width 53 height 16
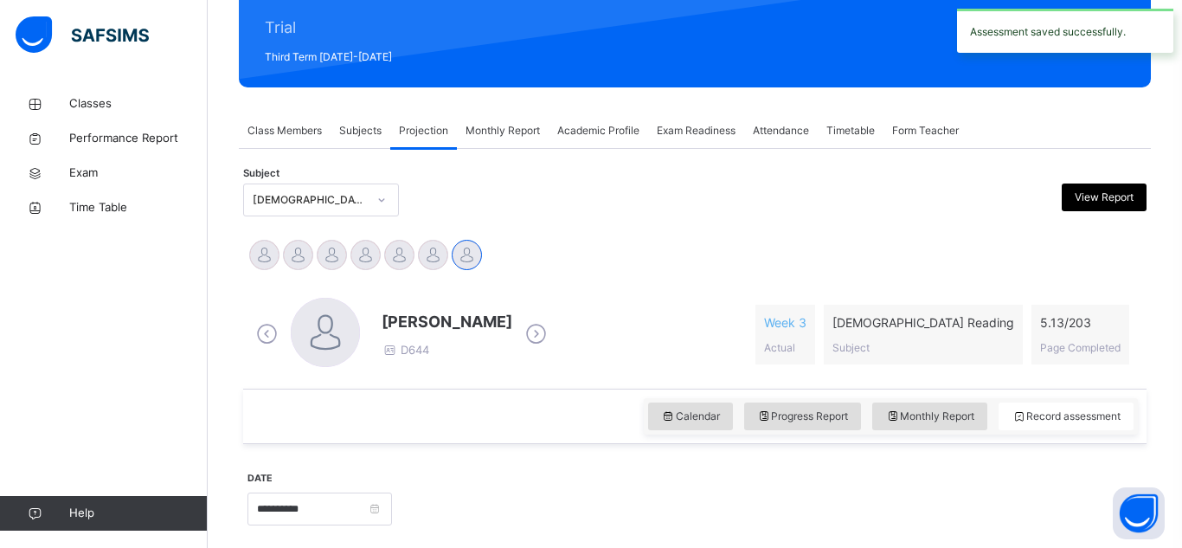
scroll to position [211, 0]
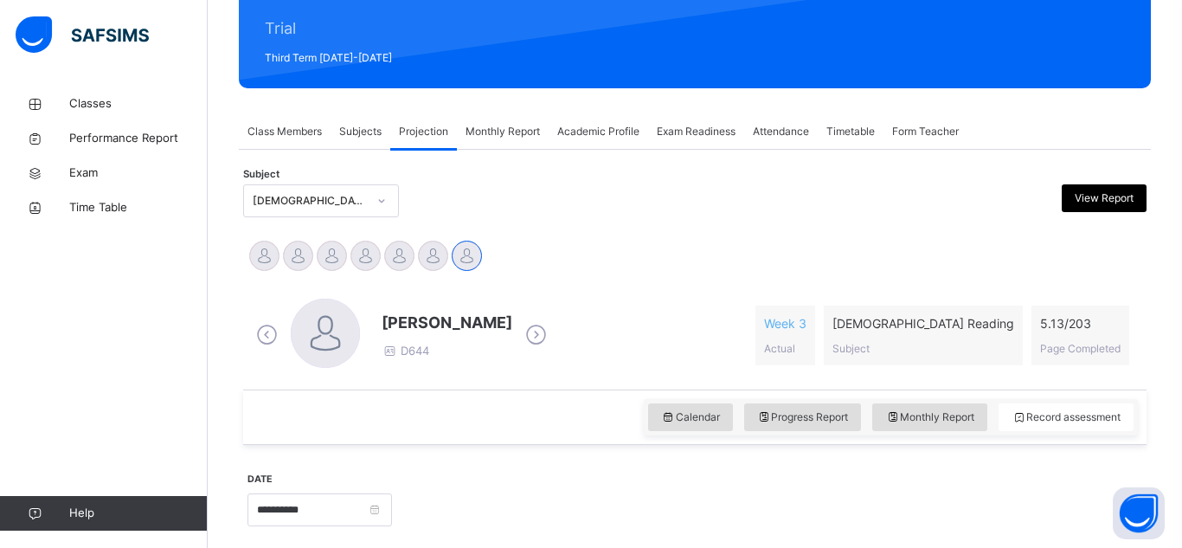
click at [350, 204] on div "[DEMOGRAPHIC_DATA] Reading (007)" at bounding box center [310, 201] width 114 height 16
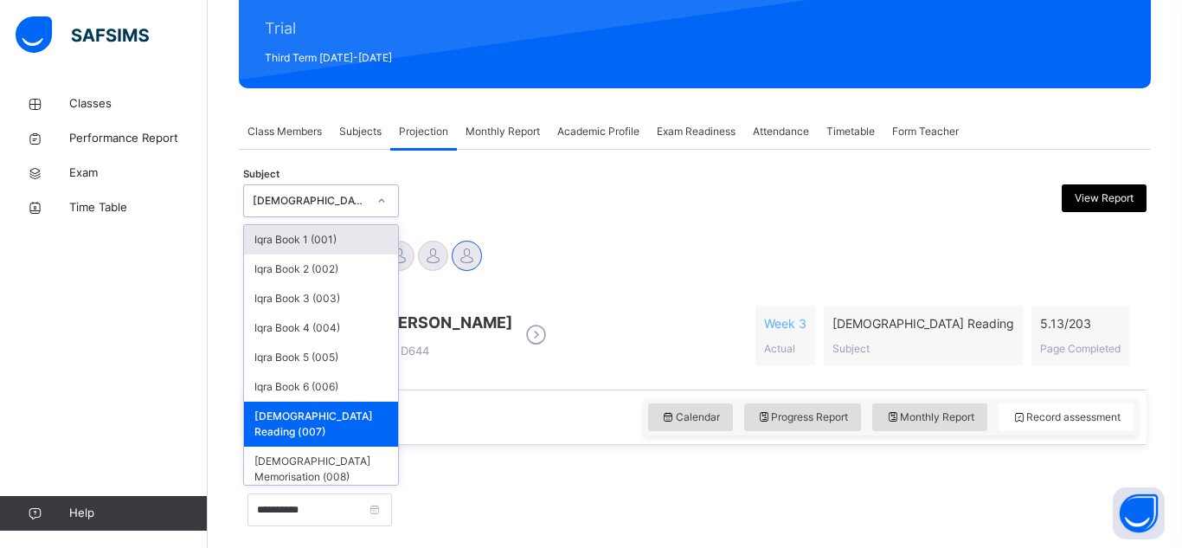
click at [346, 238] on div "Iqra Book 1 (001)" at bounding box center [321, 239] width 154 height 29
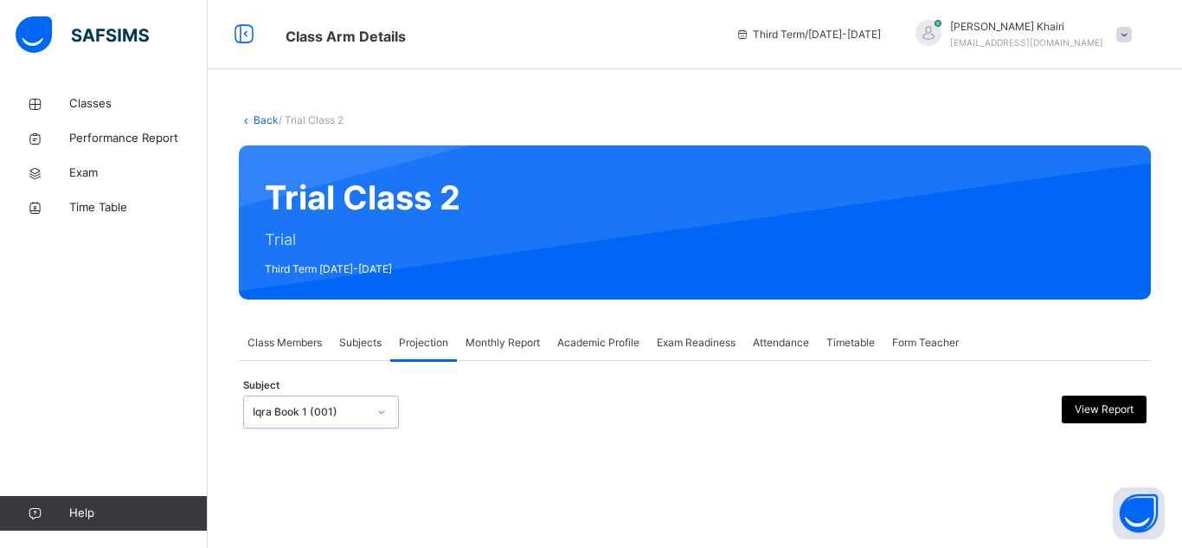
scroll to position [125, 0]
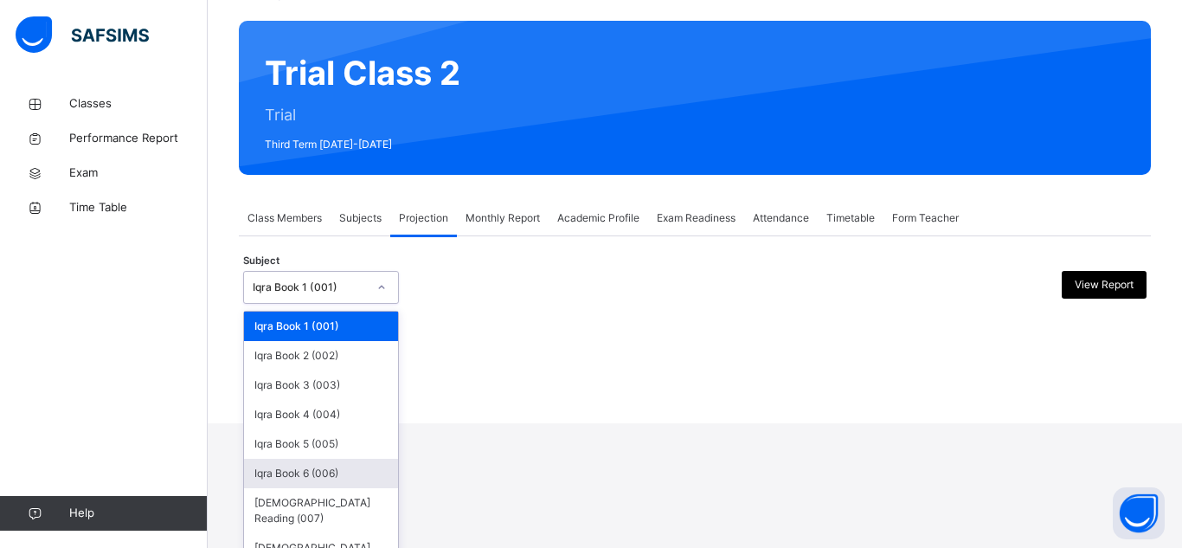
click at [344, 469] on div "Iqra Book 6 (006)" at bounding box center [321, 473] width 154 height 29
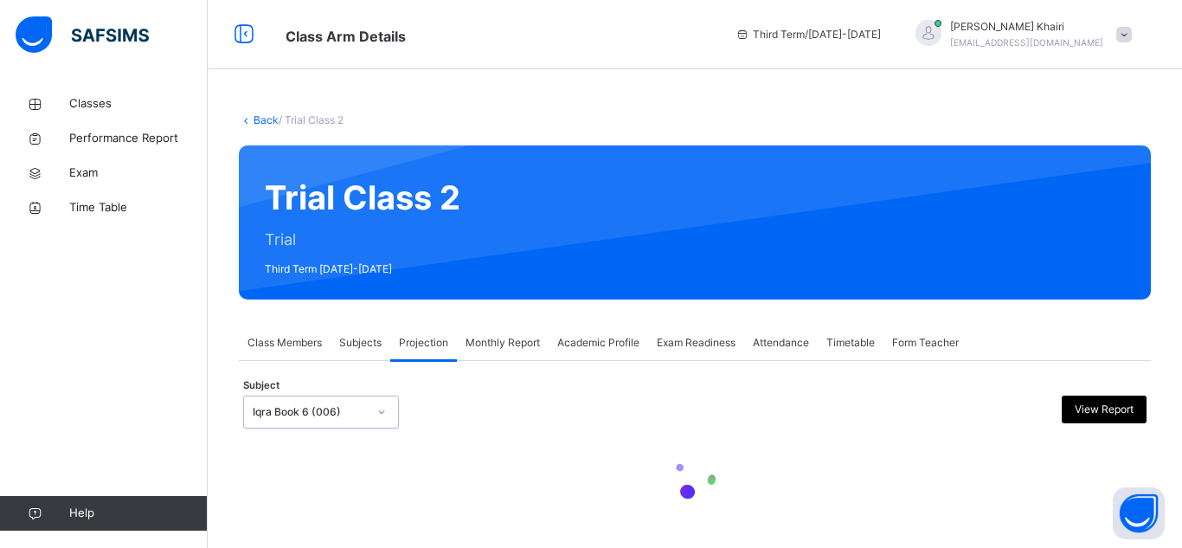
scroll to position [15, 0]
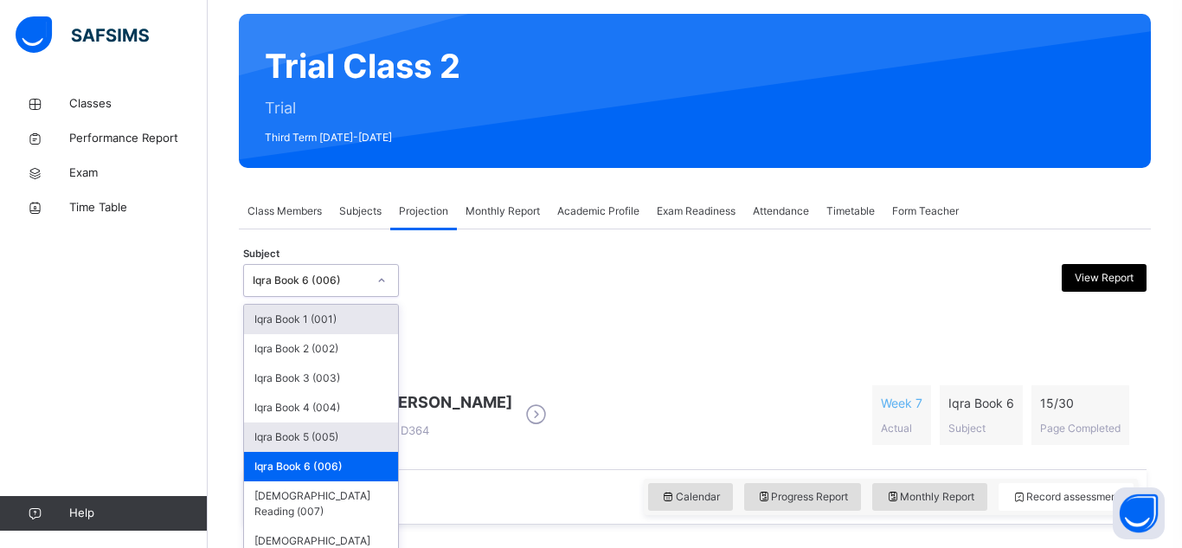
click at [342, 429] on div "Iqra Book 5 (005)" at bounding box center [321, 436] width 154 height 29
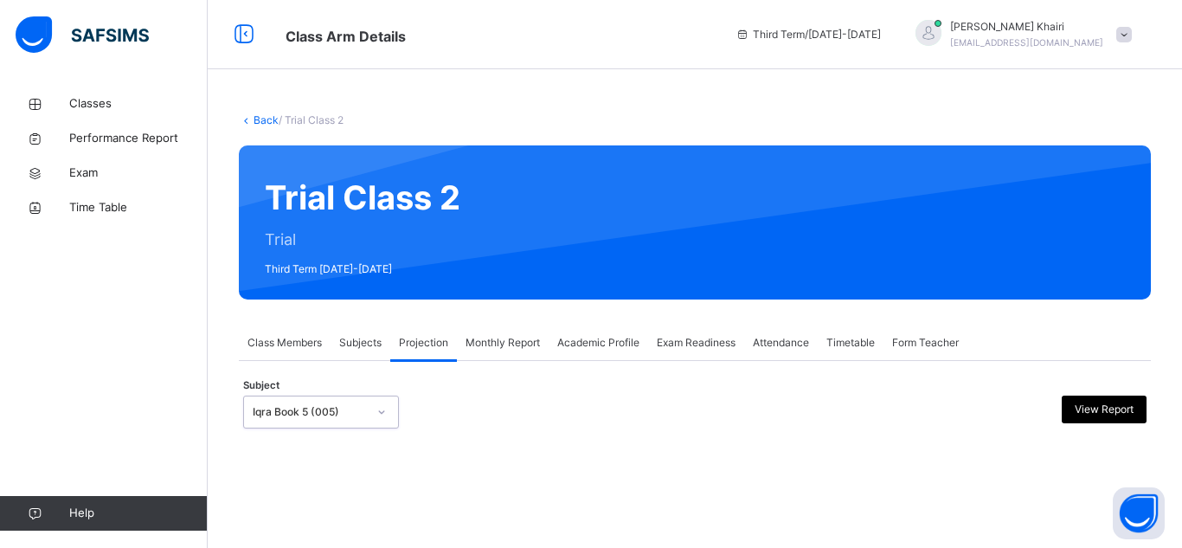
scroll to position [125, 0]
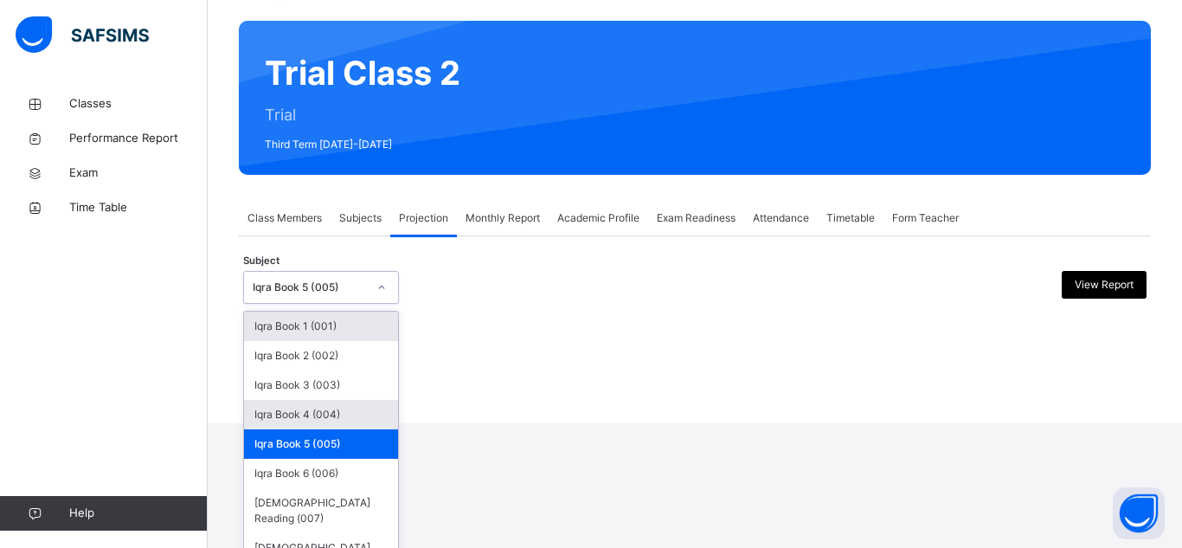
click at [364, 411] on div "Iqra Book 4 (004)" at bounding box center [321, 414] width 154 height 29
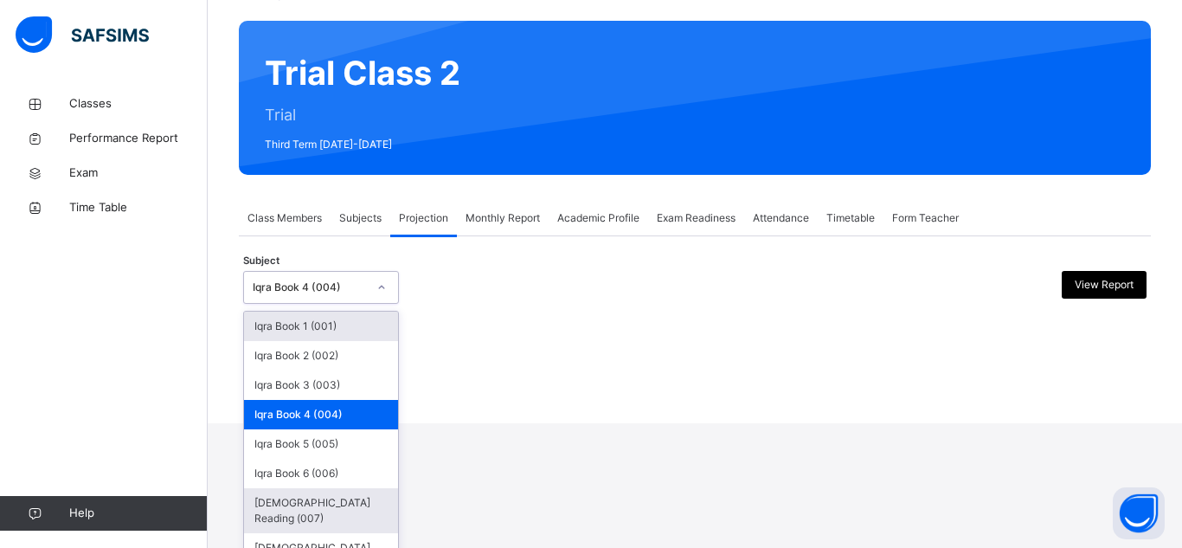
click at [351, 512] on div "[DEMOGRAPHIC_DATA] Reading (007)" at bounding box center [321, 510] width 154 height 45
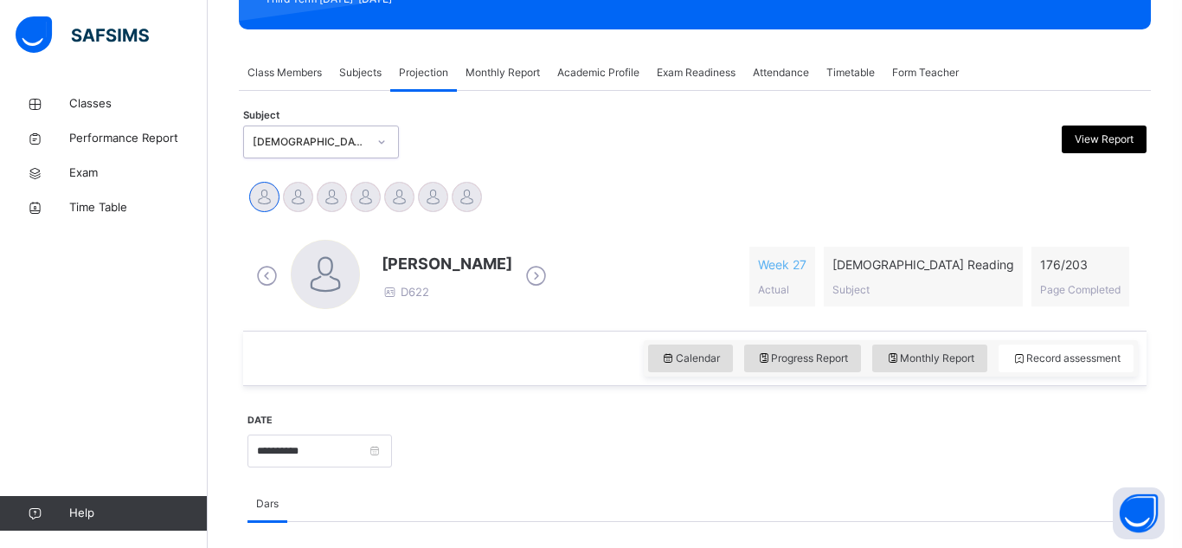
scroll to position [271, 0]
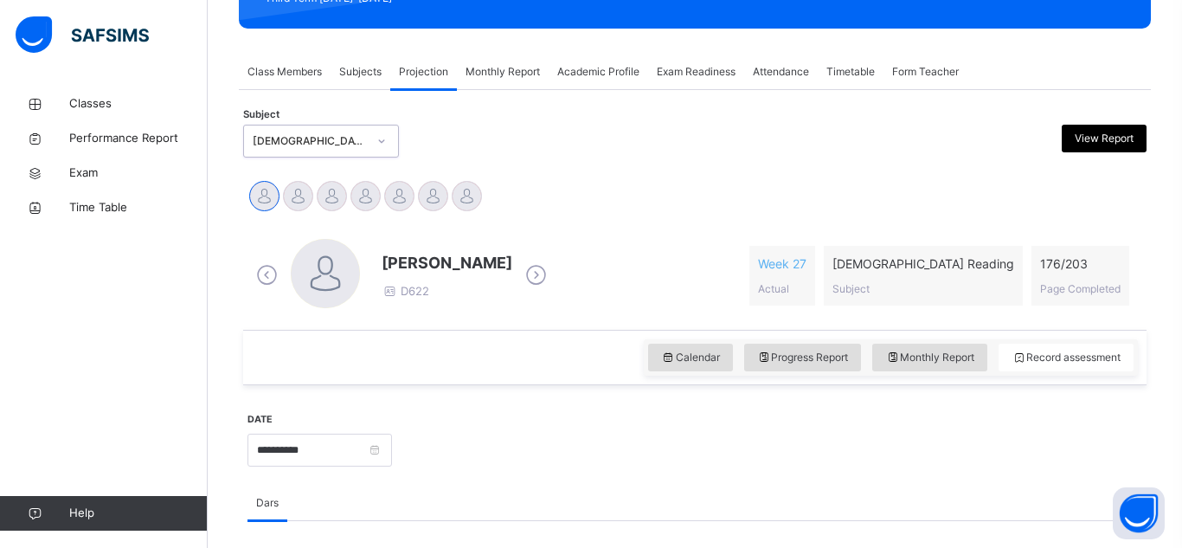
click at [254, 147] on div "[DEMOGRAPHIC_DATA] Reading (007)" at bounding box center [310, 141] width 114 height 16
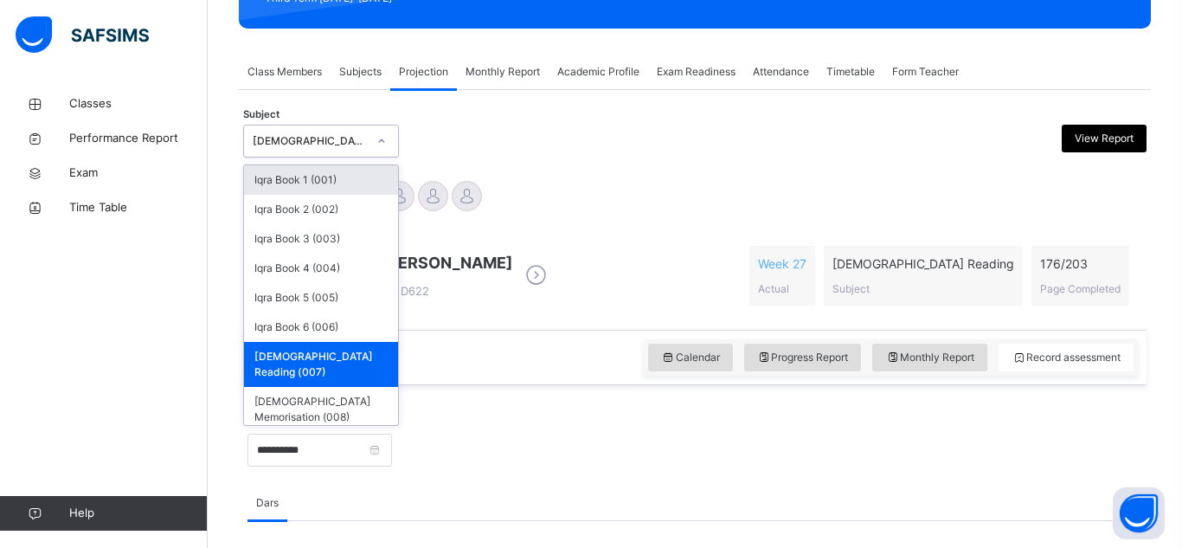
click at [364, 182] on div "Iqra Book 1 (001)" at bounding box center [321, 179] width 154 height 29
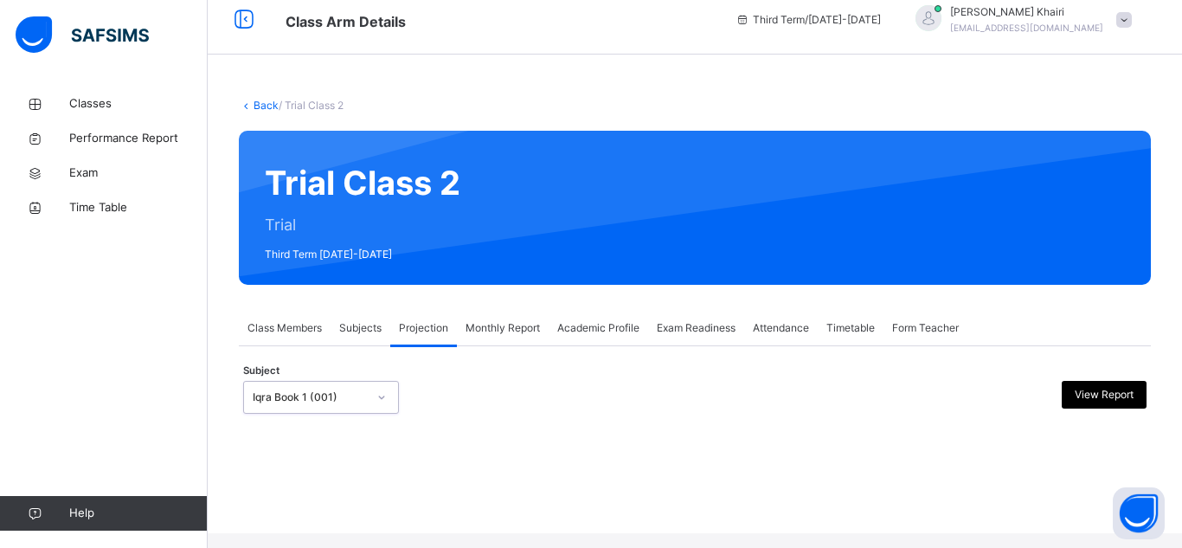
scroll to position [0, 0]
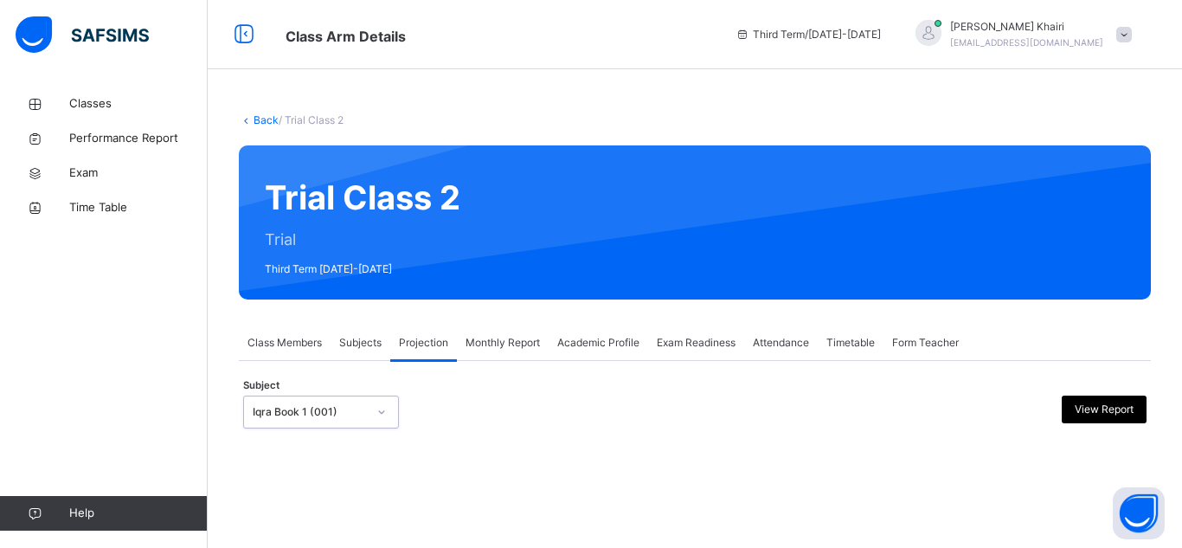
click at [364, 182] on div "Trial Class 2 Trial Third Term [DATE]-[DATE]" at bounding box center [695, 222] width 912 height 154
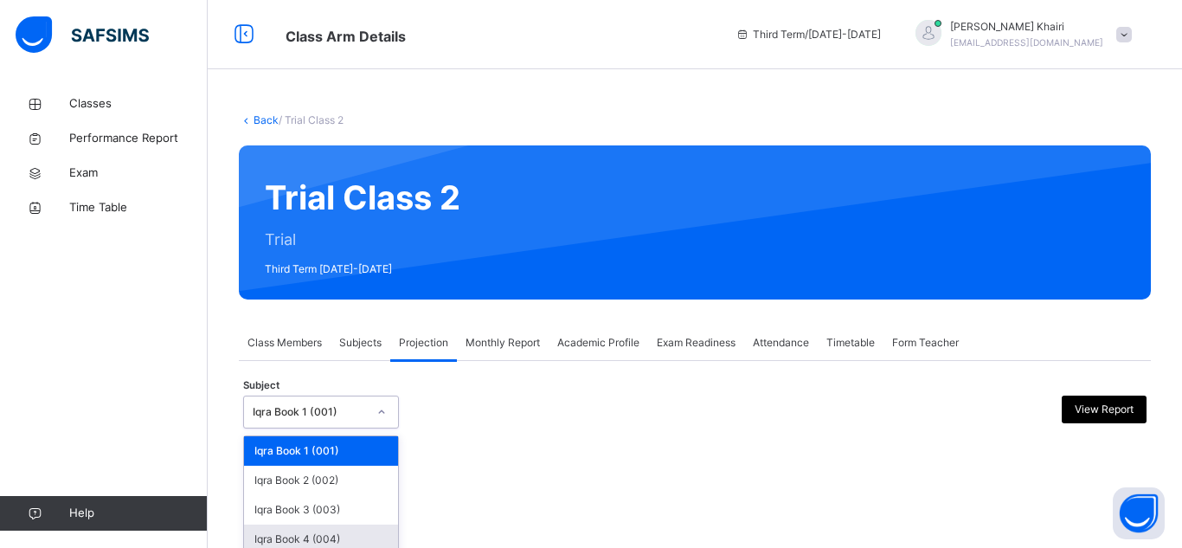
scroll to position [125, 0]
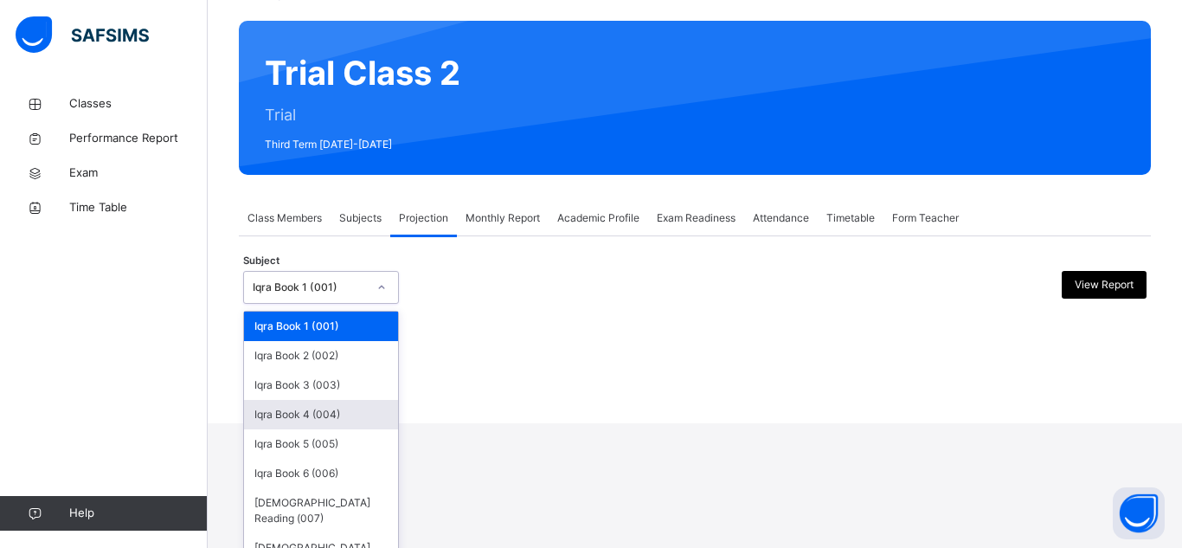
click at [321, 304] on div "option Iqra Book 1 (001), selected. option Iqra Book 4 (004) focused, 4 of 8. 8…" at bounding box center [321, 287] width 156 height 33
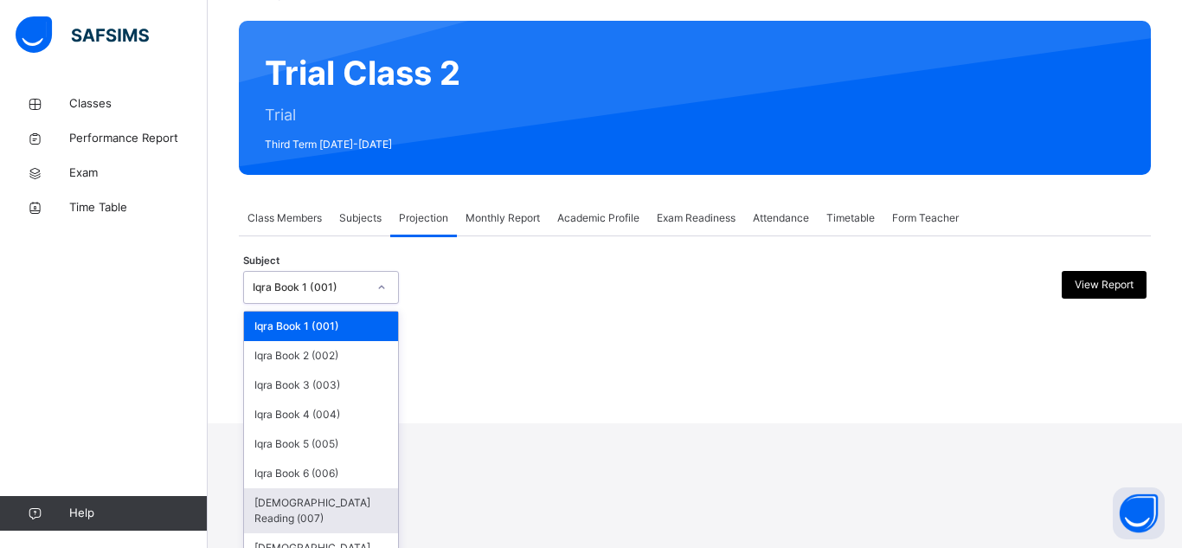
click at [314, 509] on div "[DEMOGRAPHIC_DATA] Reading (007)" at bounding box center [321, 510] width 154 height 45
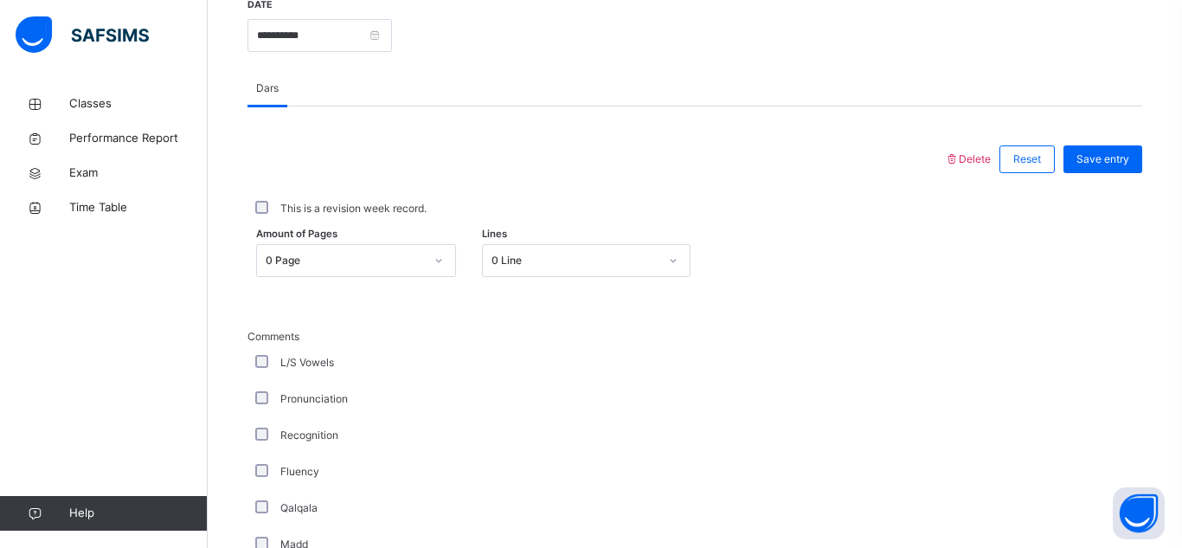
scroll to position [688, 0]
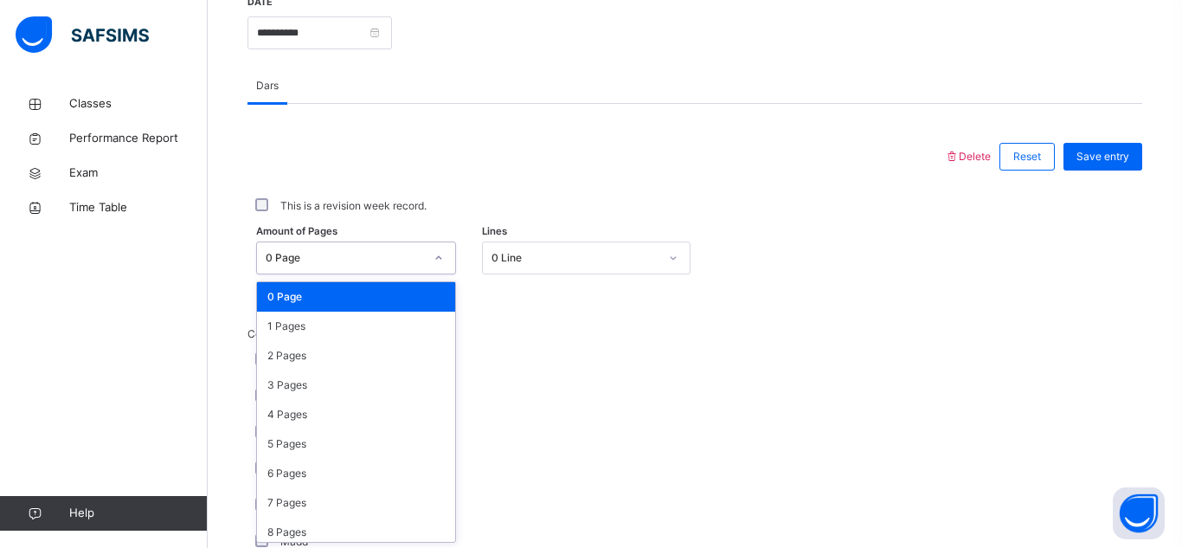
click at [384, 246] on div "0 Page" at bounding box center [339, 258] width 165 height 27
click at [330, 451] on div "5 Pages" at bounding box center [356, 443] width 198 height 29
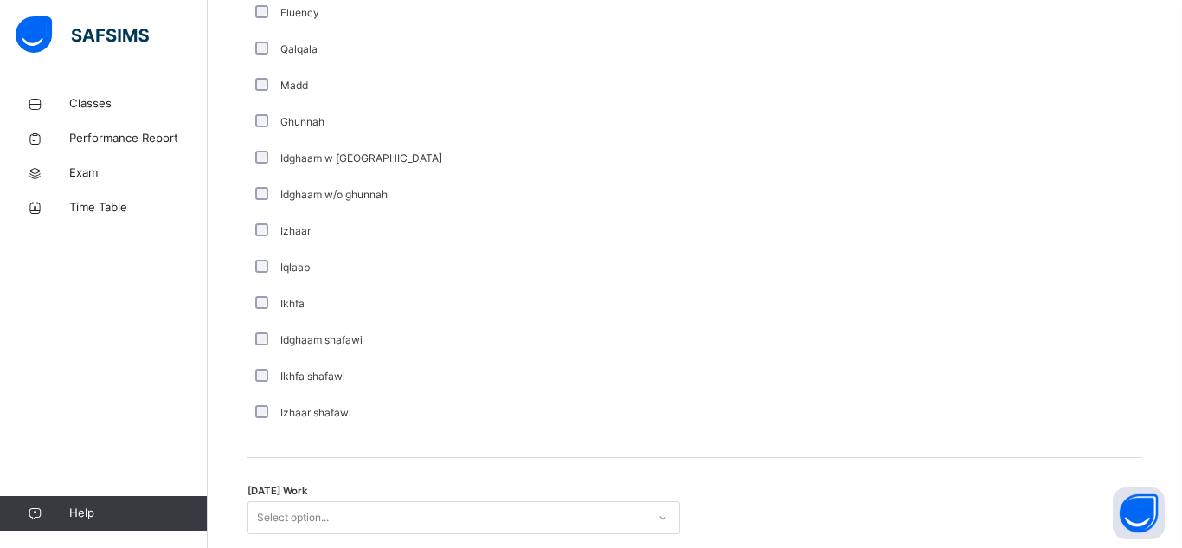
scroll to position [1405, 0]
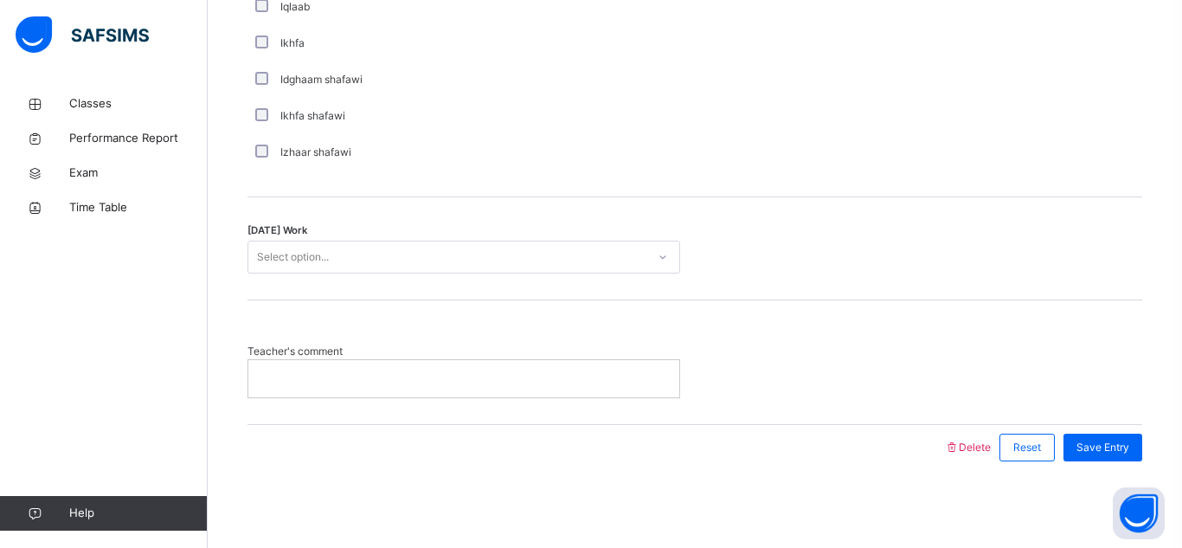
click at [303, 267] on div "Select option..." at bounding box center [293, 257] width 72 height 33
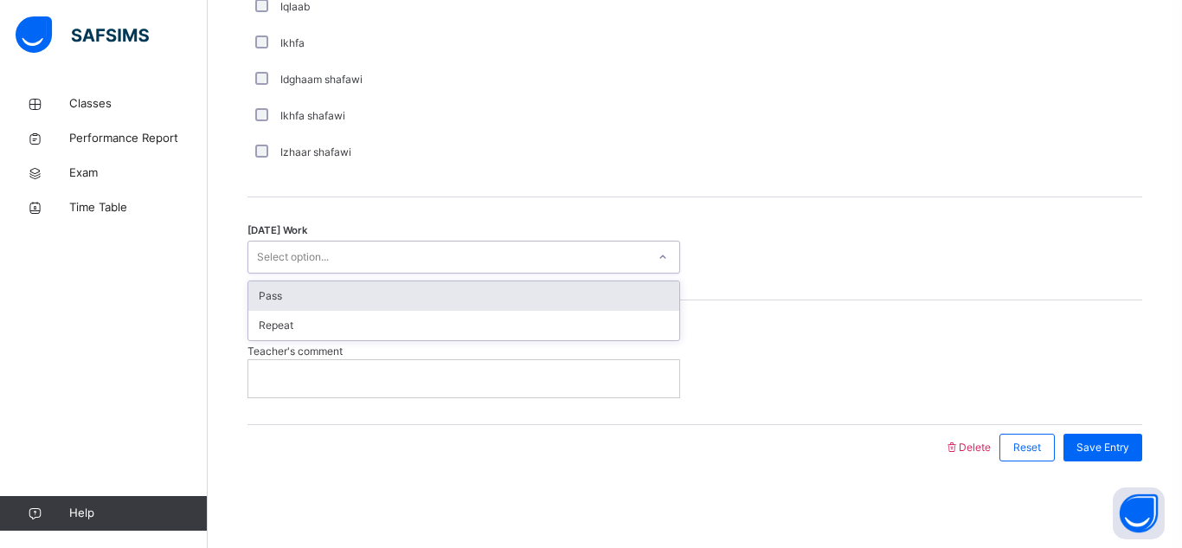
click at [300, 286] on div "Pass" at bounding box center [463, 295] width 431 height 29
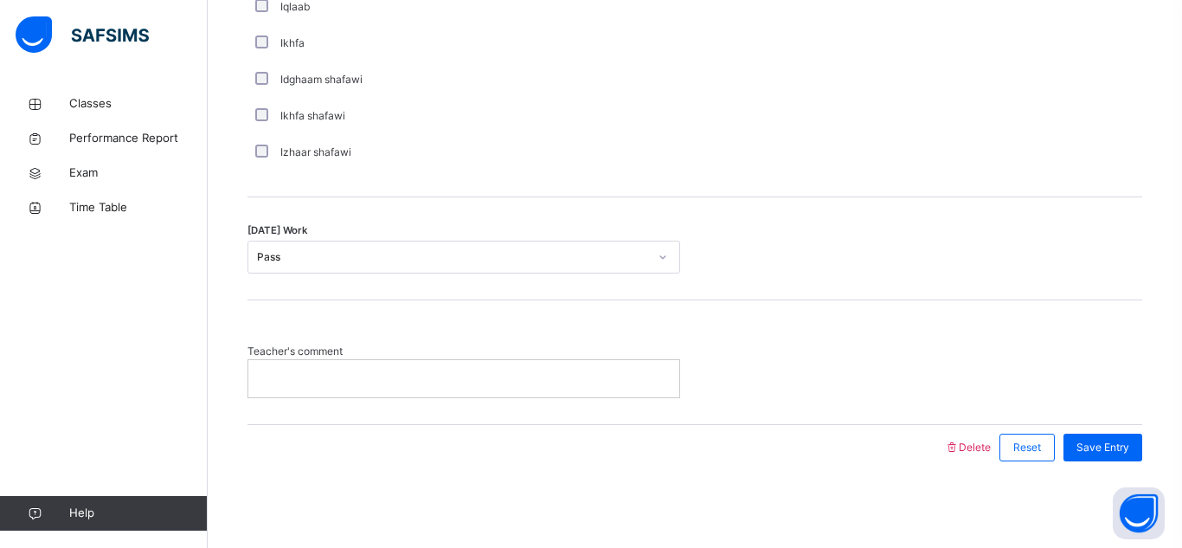
click at [288, 364] on div at bounding box center [463, 378] width 431 height 36
click at [174, 466] on div "Classes Performance Report Exam Time Table Help" at bounding box center [104, 308] width 208 height 479
click at [313, 389] on div "*******" at bounding box center [463, 378] width 431 height 36
click at [588, 389] on div "**********" at bounding box center [463, 378] width 431 height 36
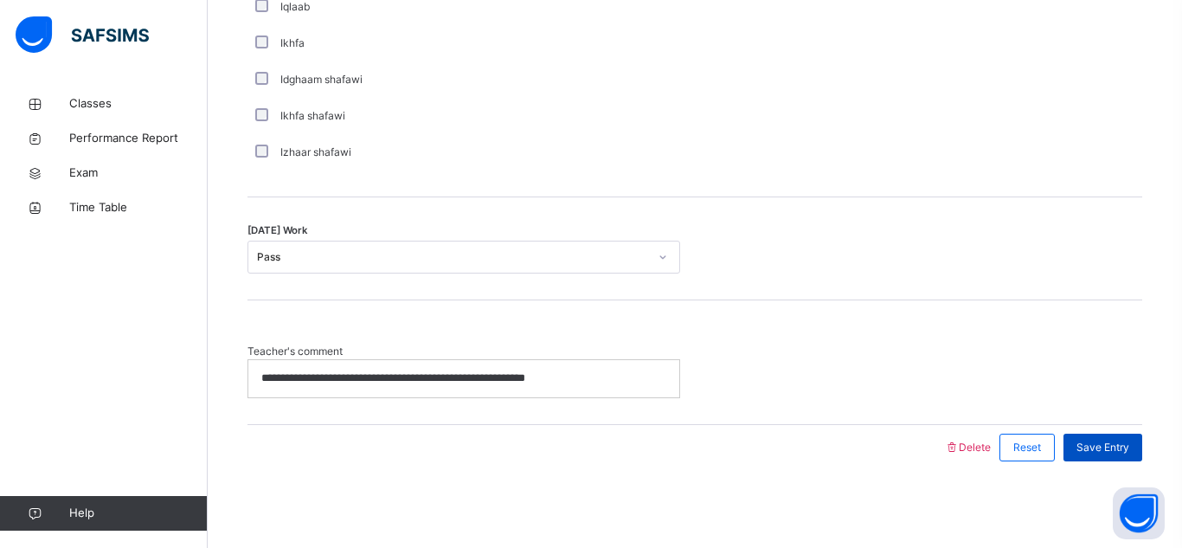
click at [1103, 442] on span "Save Entry" at bounding box center [1103, 448] width 53 height 16
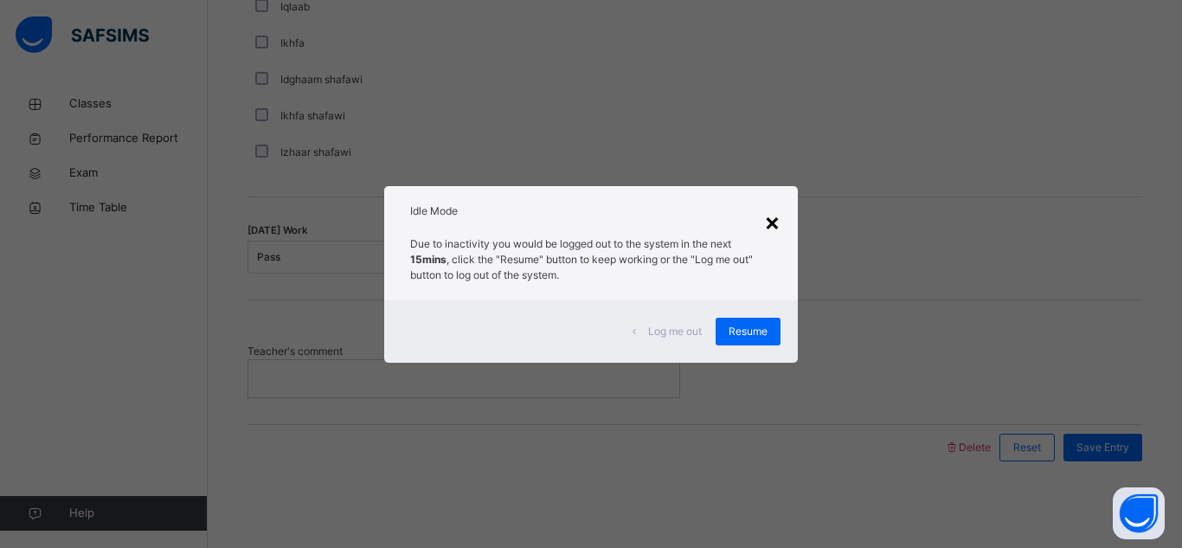
click at [765, 226] on div "×" at bounding box center [772, 221] width 16 height 36
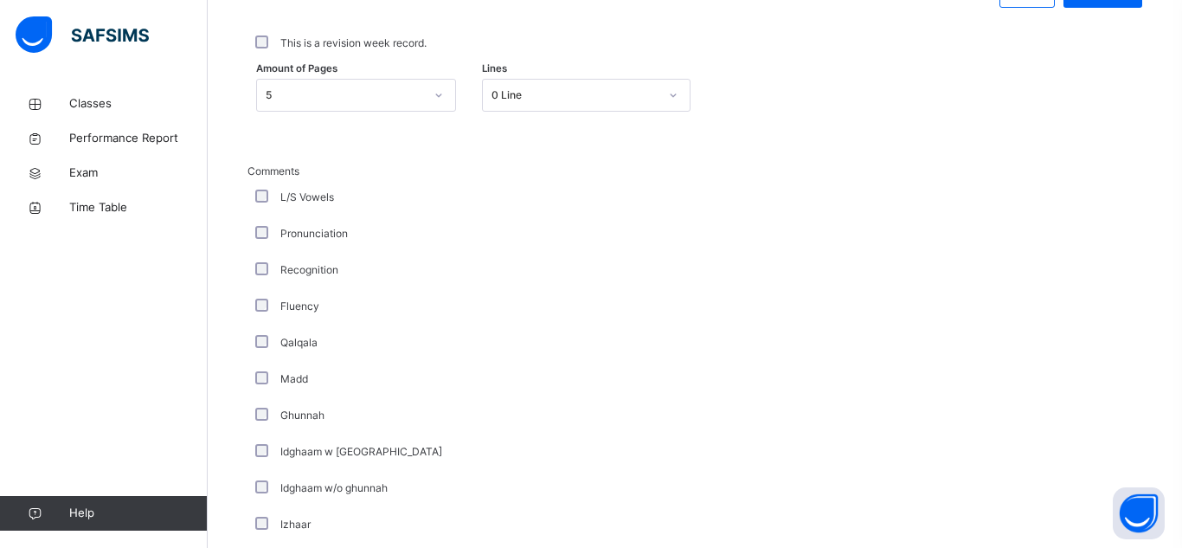
scroll to position [886, 0]
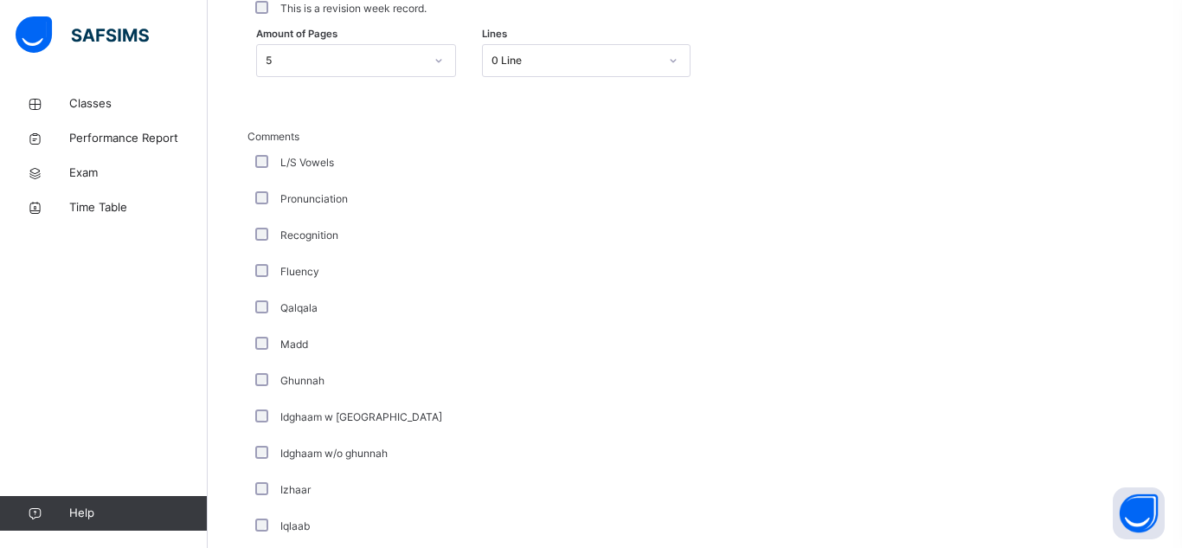
click at [259, 152] on div "L/S Vowels" at bounding box center [464, 163] width 433 height 36
click at [257, 149] on div "L/S Vowels" at bounding box center [464, 163] width 433 height 36
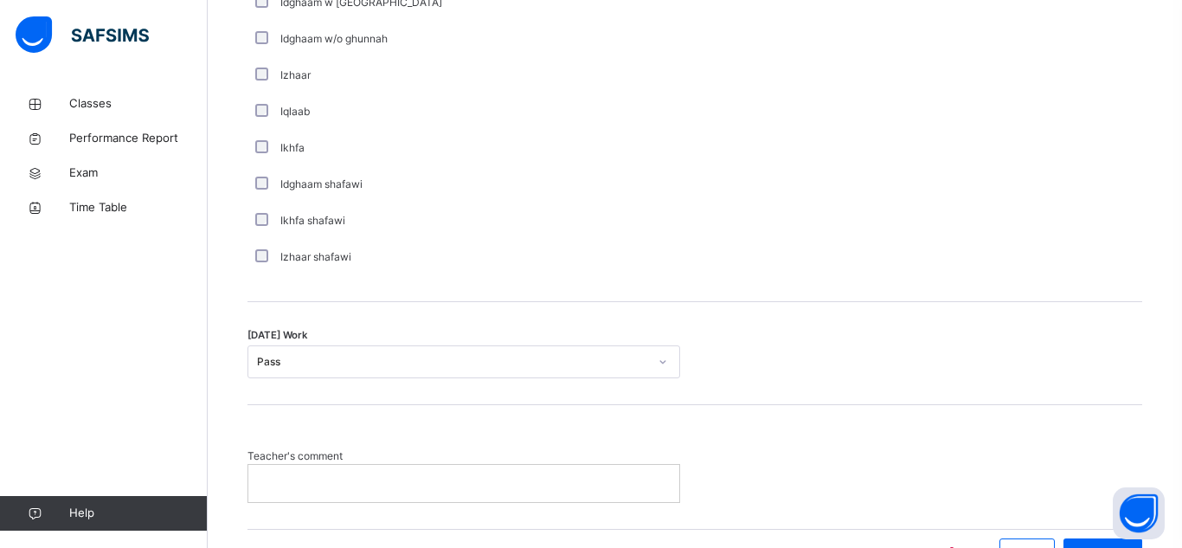
scroll to position [1405, 0]
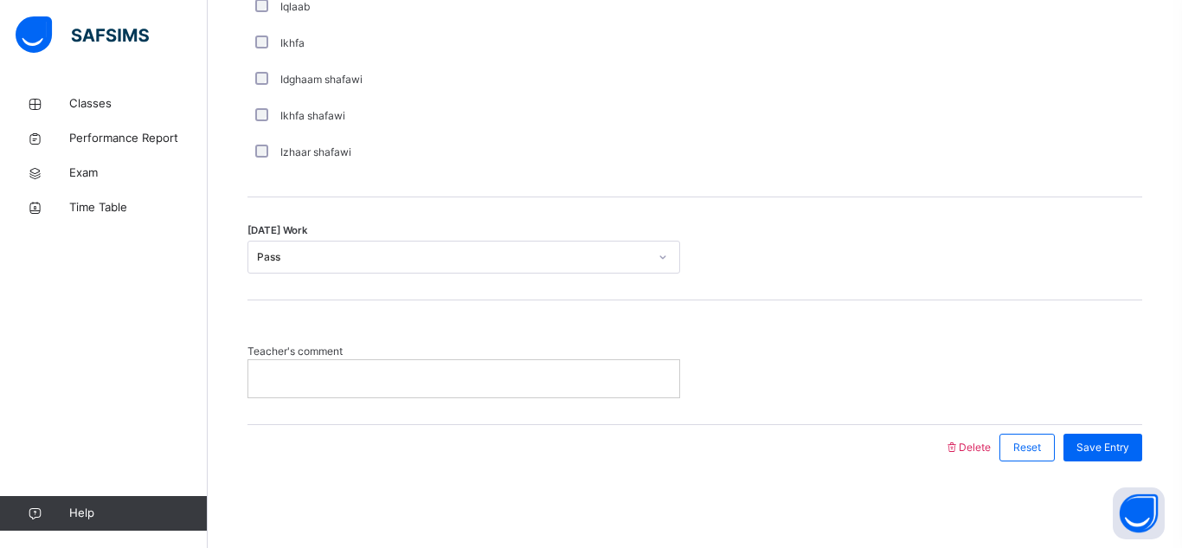
click at [651, 158] on div "Izhaar shafawi" at bounding box center [464, 153] width 424 height 16
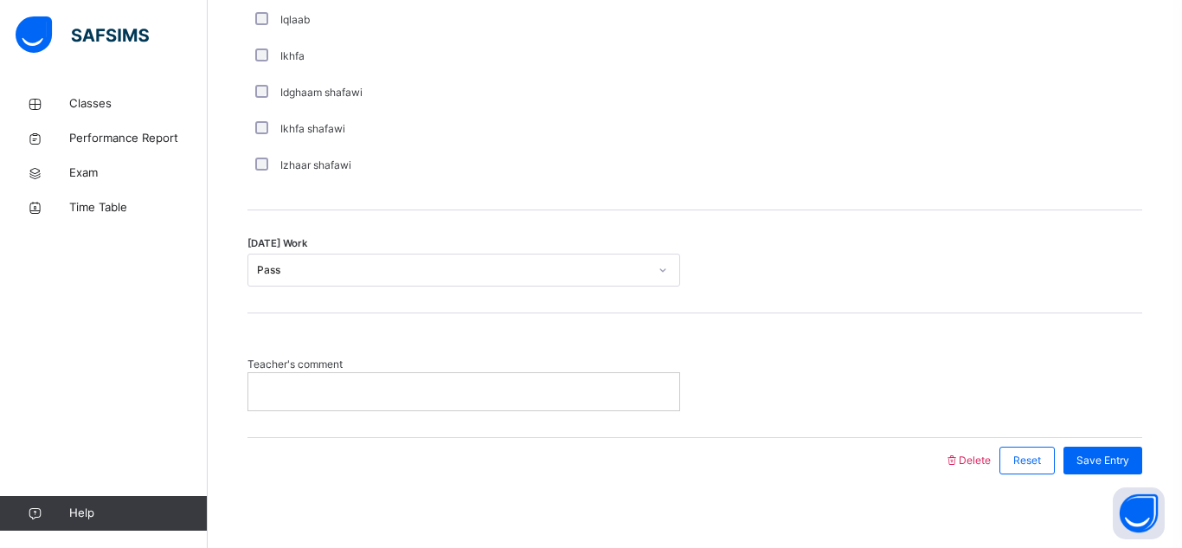
scroll to position [1389, 0]
click at [1094, 464] on span "Save Entry" at bounding box center [1103, 463] width 53 height 16
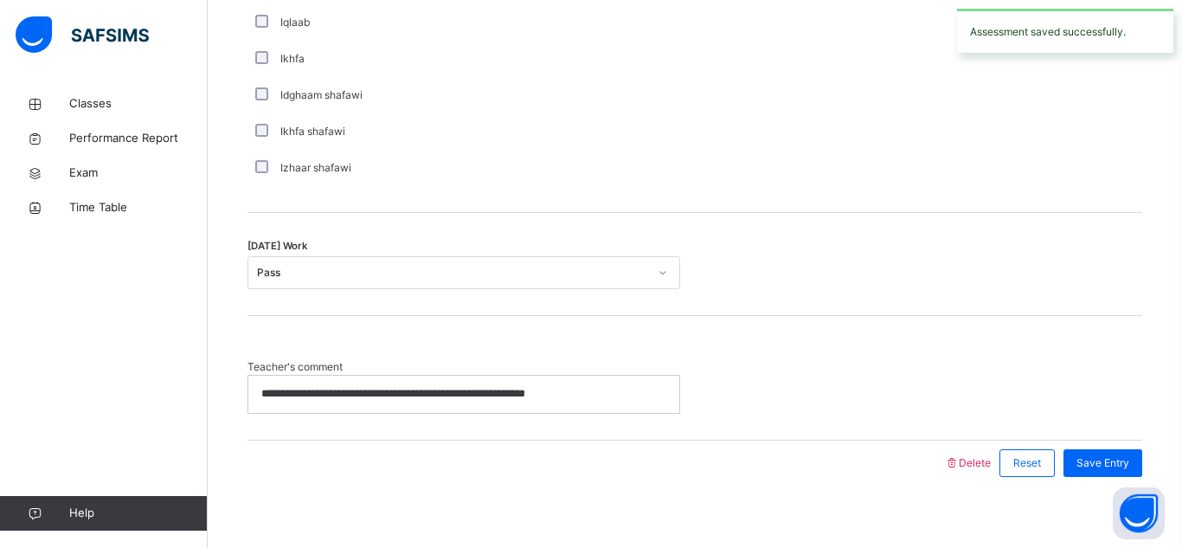
click at [1094, 464] on span "Save Entry" at bounding box center [1103, 463] width 53 height 16
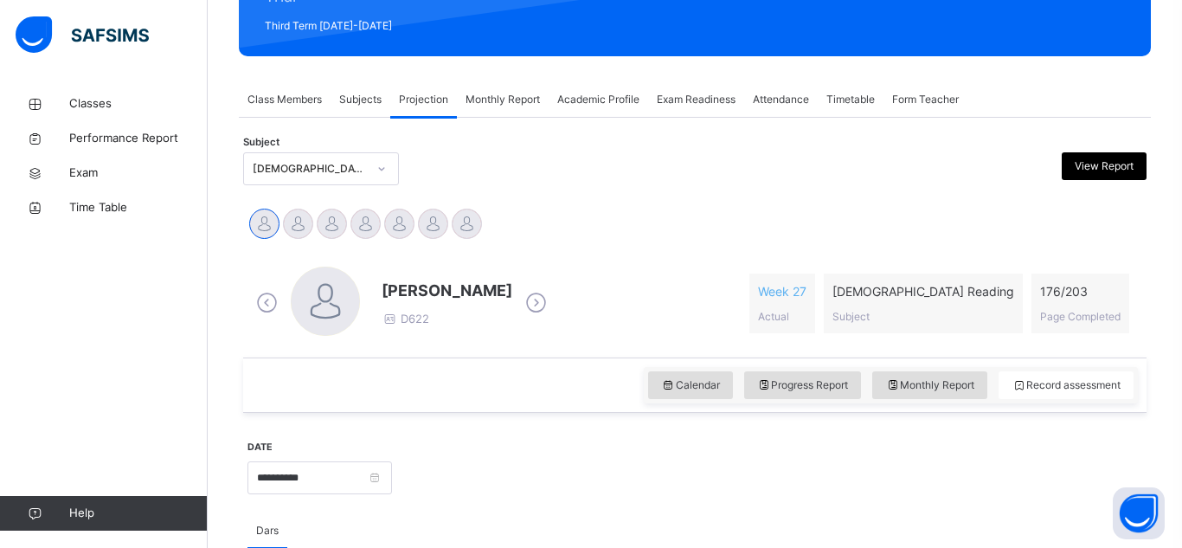
scroll to position [228, 0]
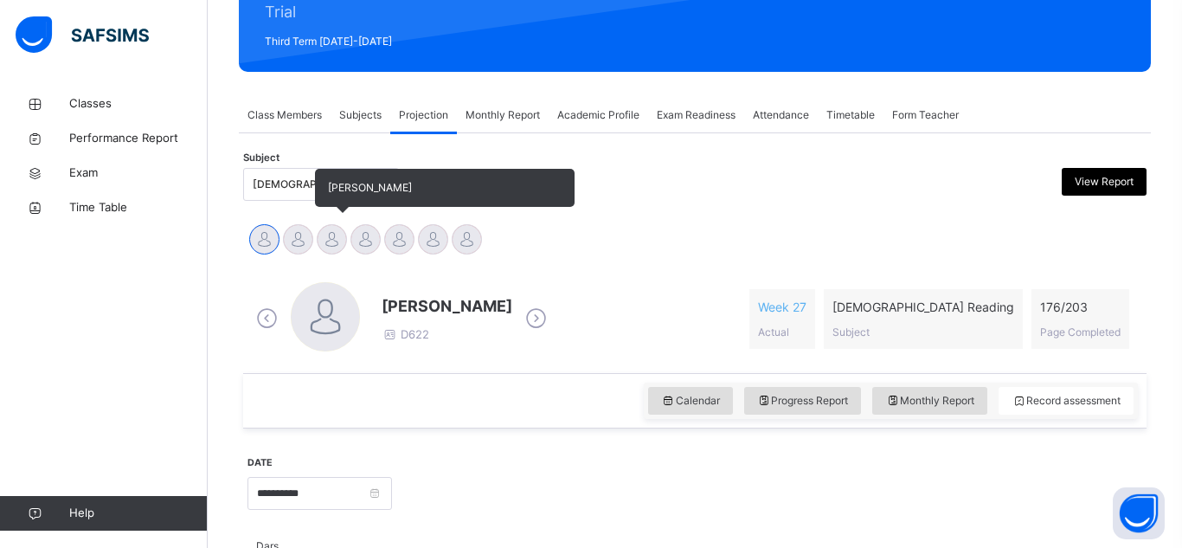
click at [323, 234] on div at bounding box center [332, 239] width 30 height 30
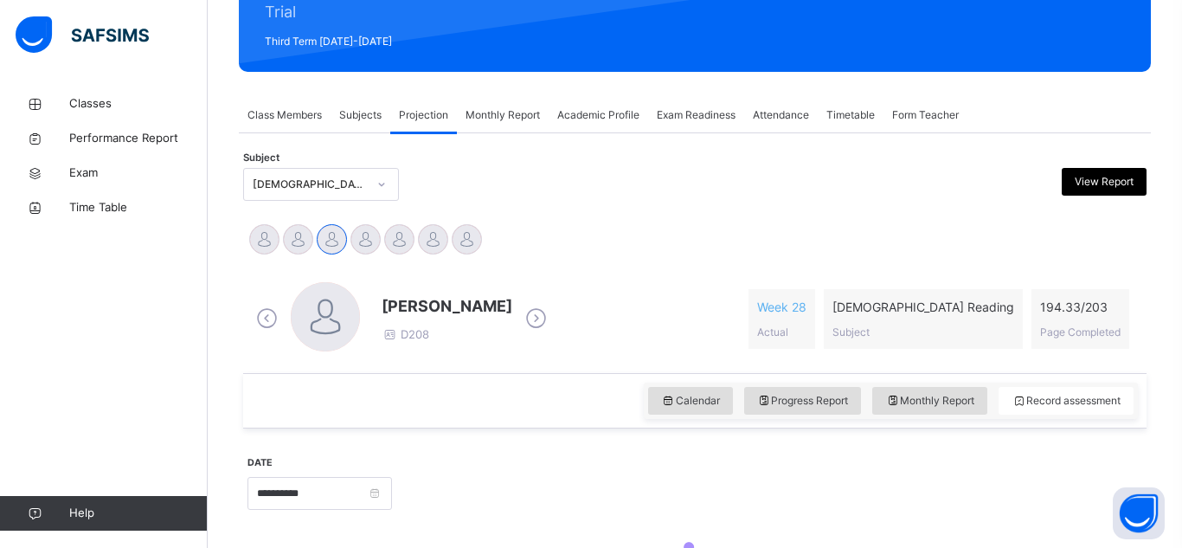
scroll to position [360, 0]
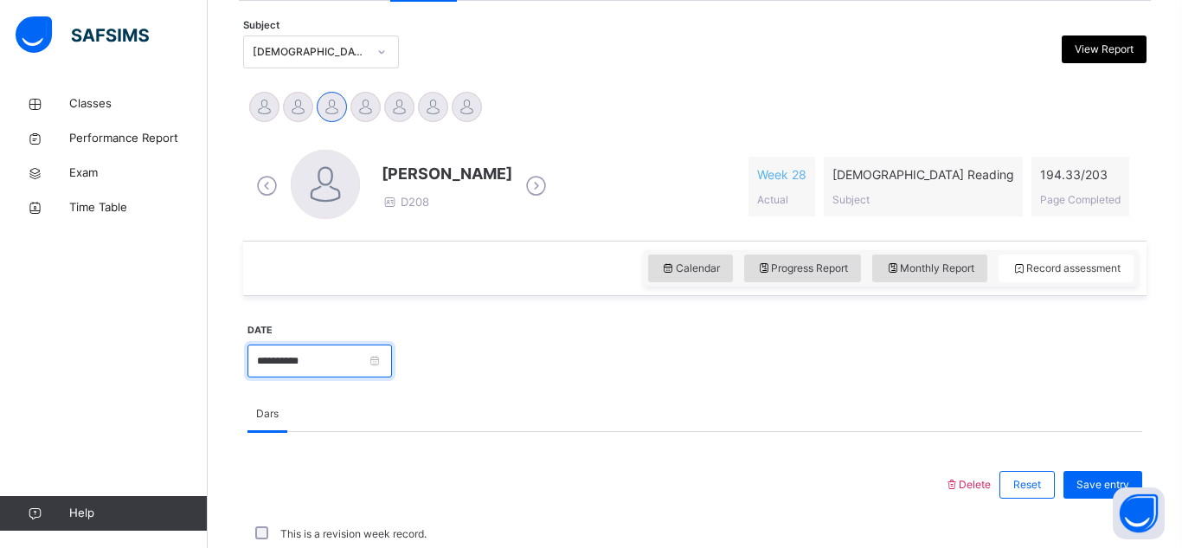
click at [352, 369] on input "**********" at bounding box center [320, 361] width 145 height 33
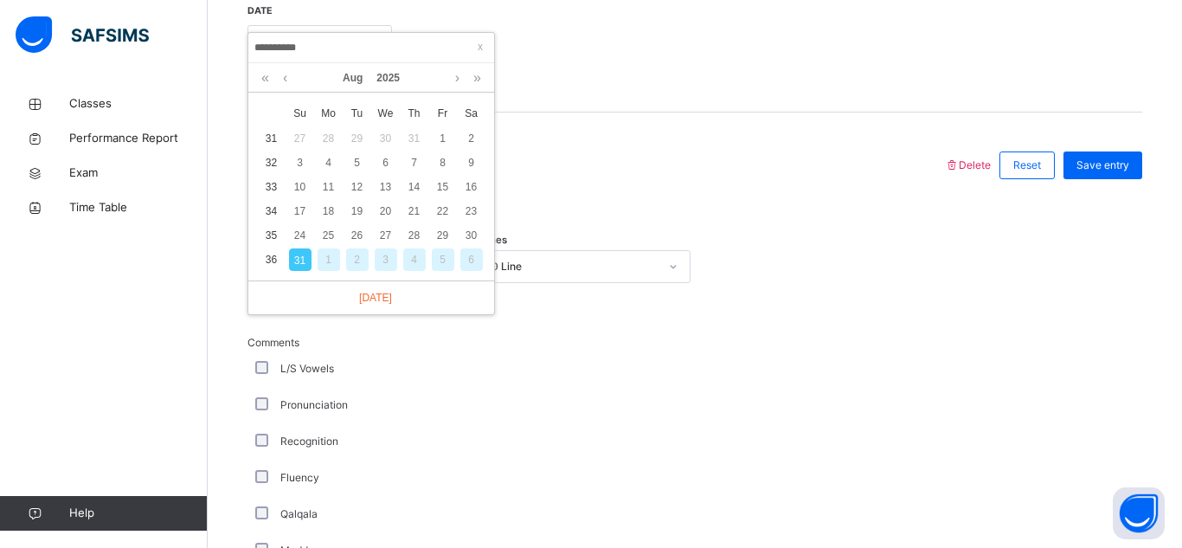
scroll to position [676, 0]
click at [379, 170] on div "6" at bounding box center [386, 166] width 23 height 23
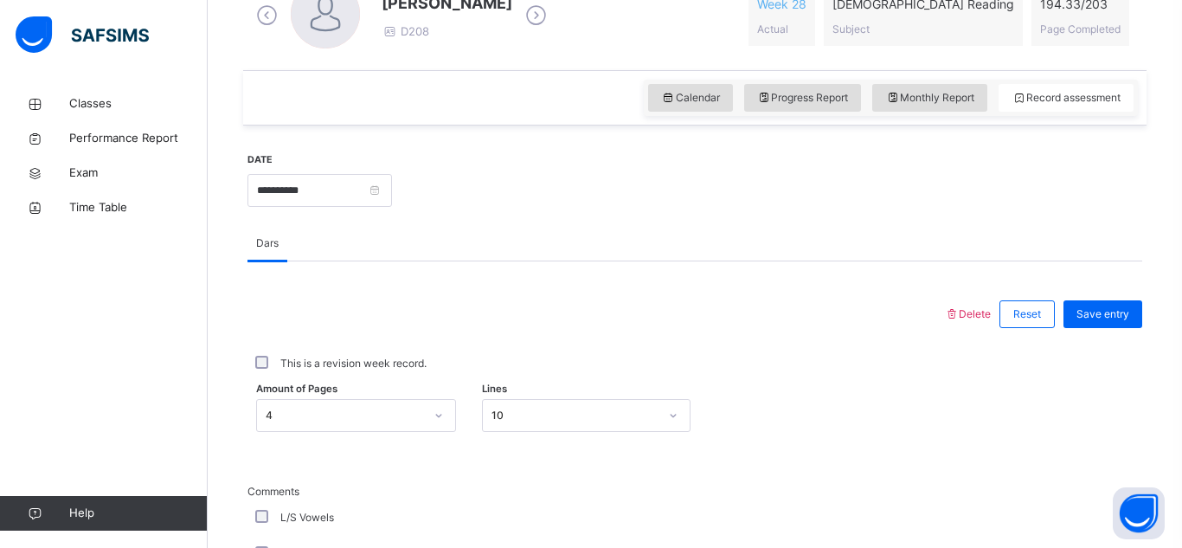
scroll to position [536, 0]
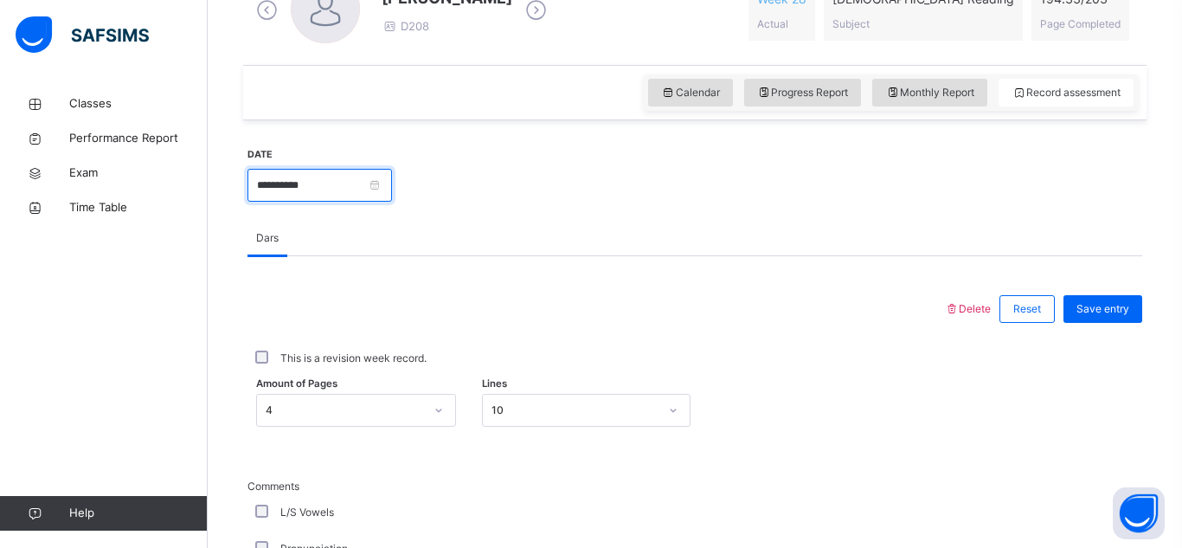
click at [390, 188] on input "**********" at bounding box center [320, 185] width 145 height 33
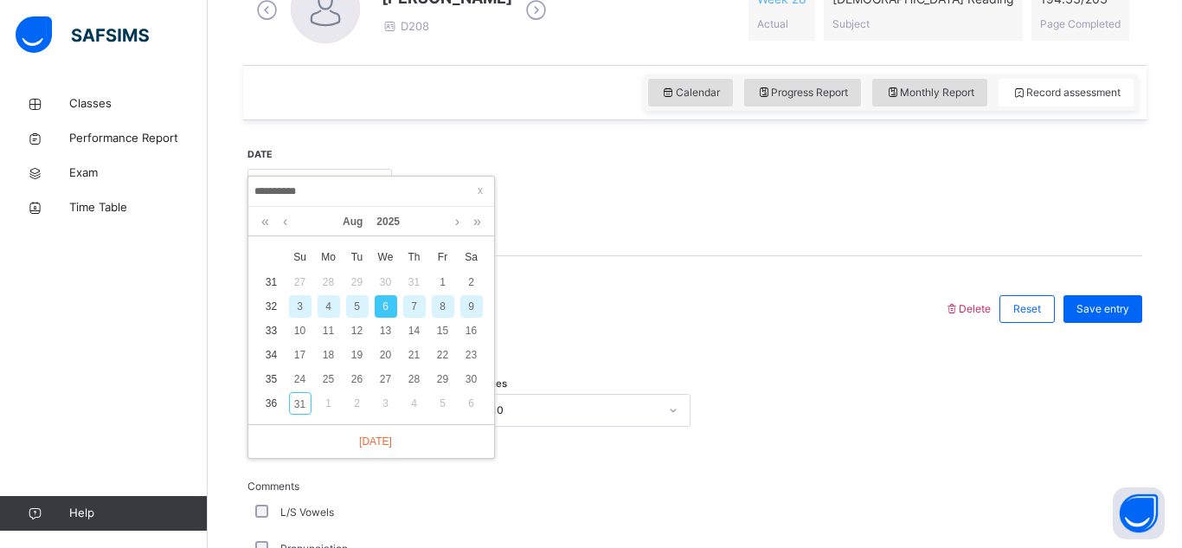
click at [466, 298] on div "9" at bounding box center [472, 306] width 23 height 23
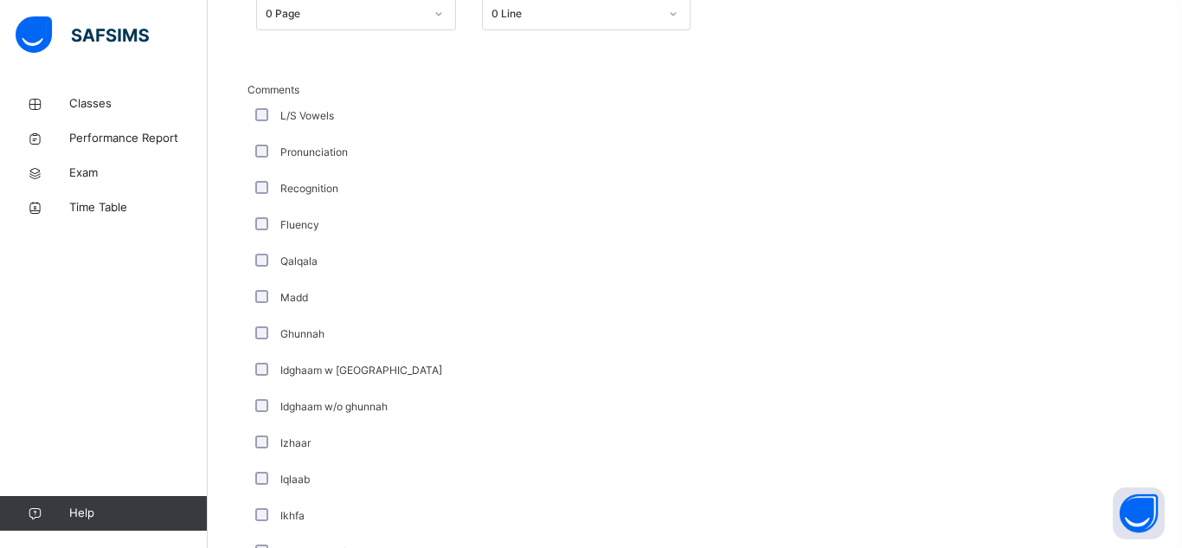
scroll to position [864, 0]
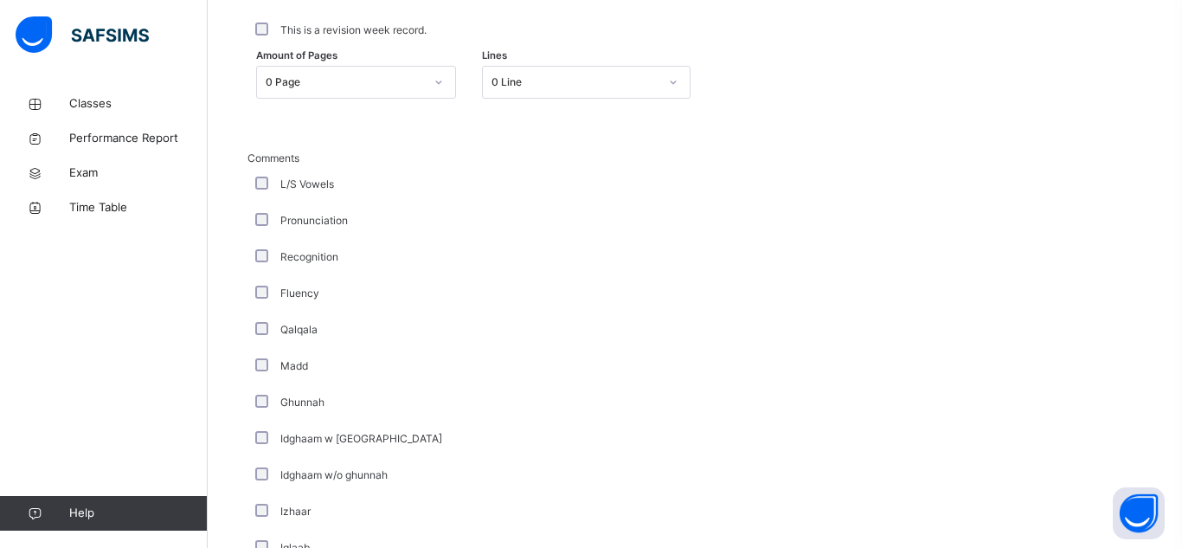
click at [442, 72] on div at bounding box center [438, 82] width 29 height 28
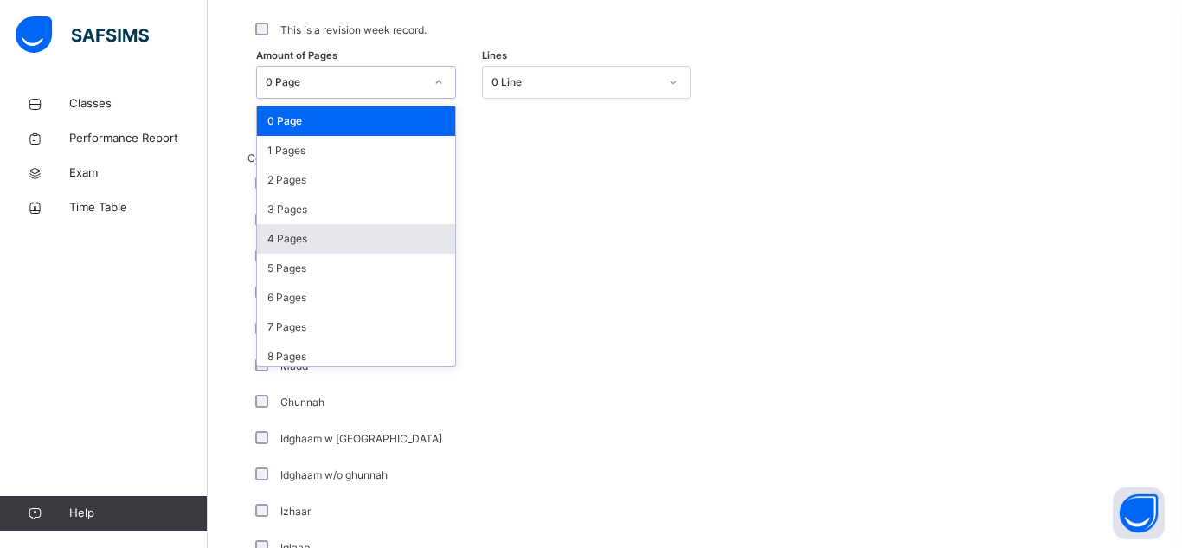
click at [301, 245] on div "4 Pages" at bounding box center [356, 238] width 198 height 29
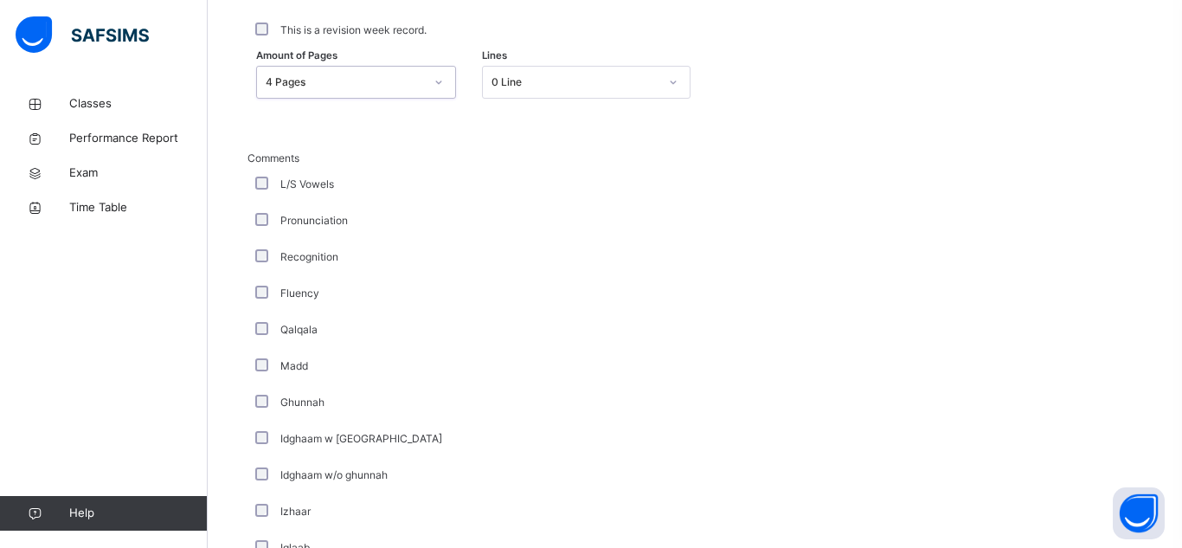
click at [551, 91] on div "0 Line" at bounding box center [570, 82] width 174 height 27
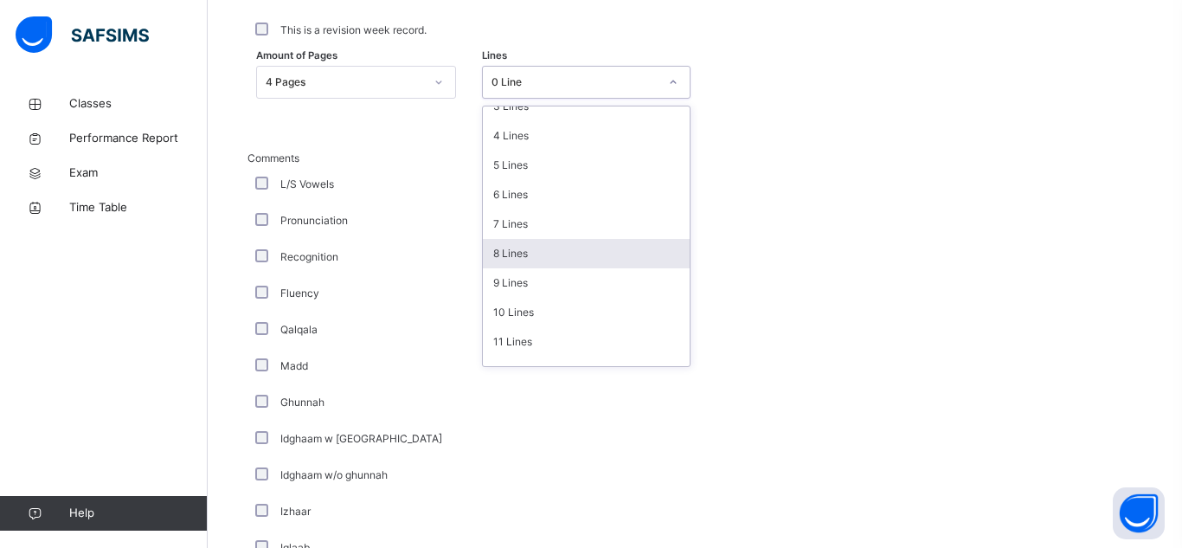
scroll to position [108, 0]
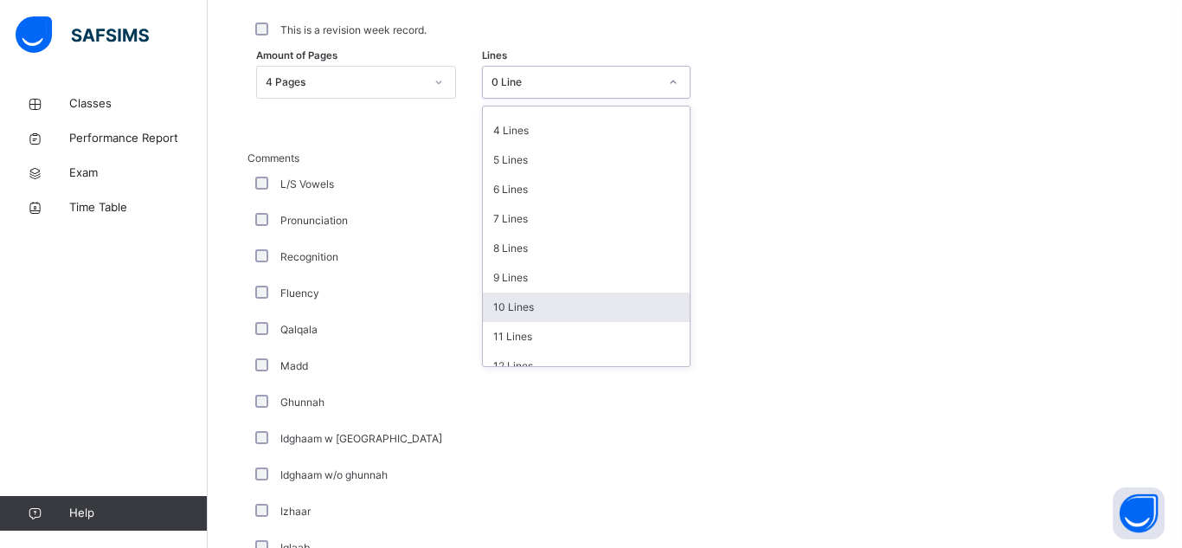
click at [554, 313] on div "10 Lines" at bounding box center [586, 307] width 207 height 29
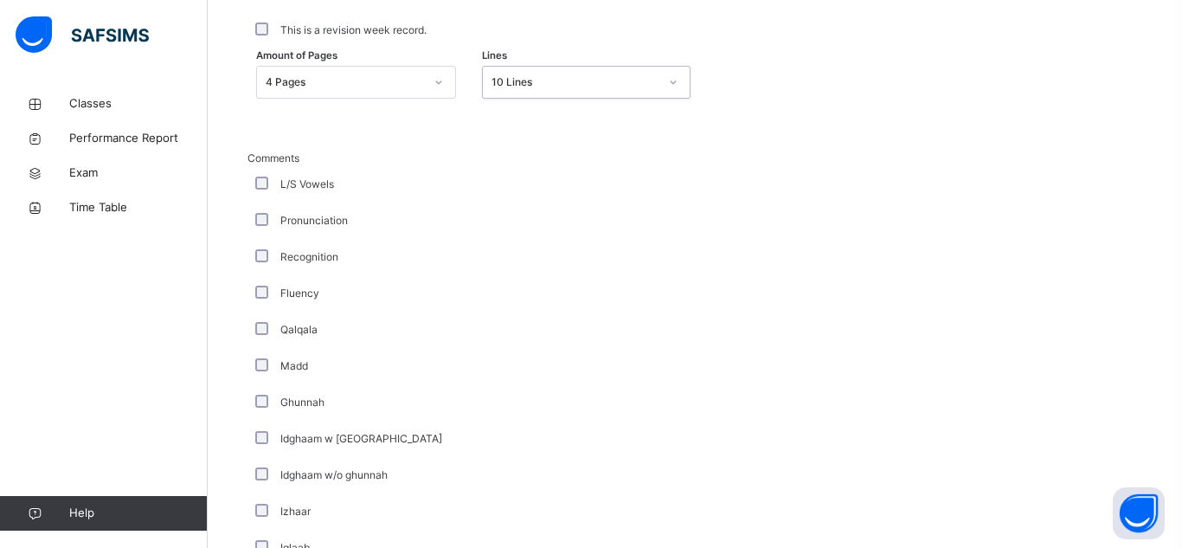
click at [263, 191] on div "L/S Vowels" at bounding box center [464, 185] width 424 height 16
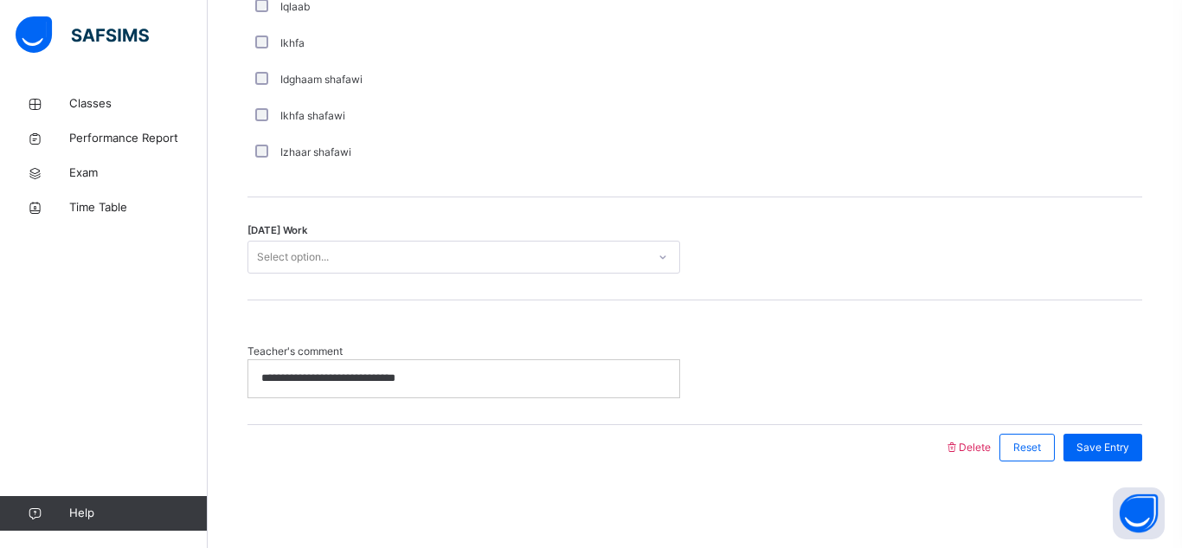
click at [364, 241] on div "Select option..." at bounding box center [464, 257] width 433 height 33
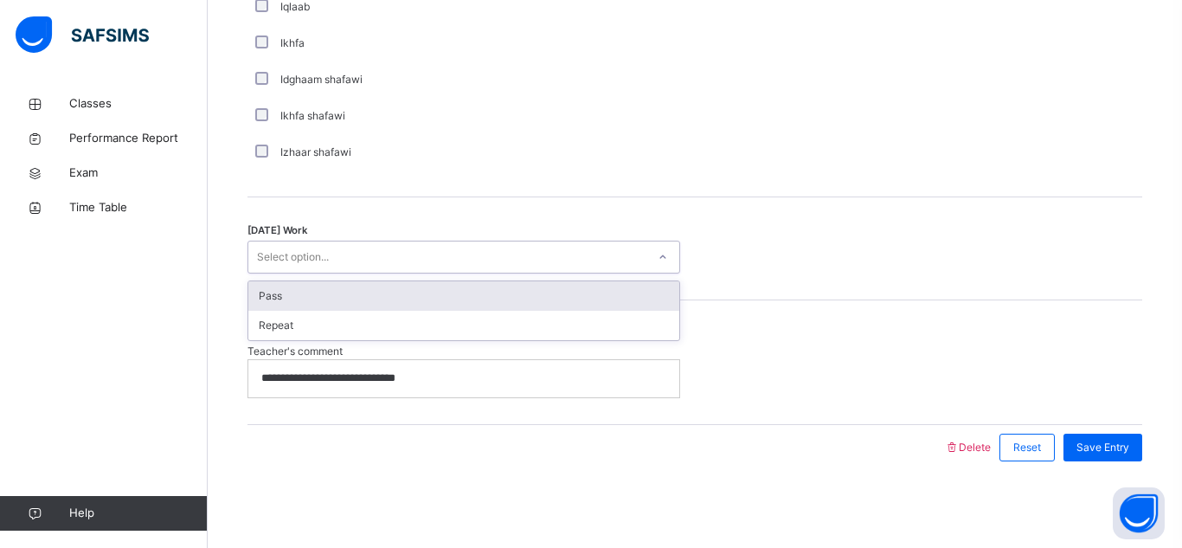
click at [372, 301] on div "Pass" at bounding box center [463, 295] width 431 height 29
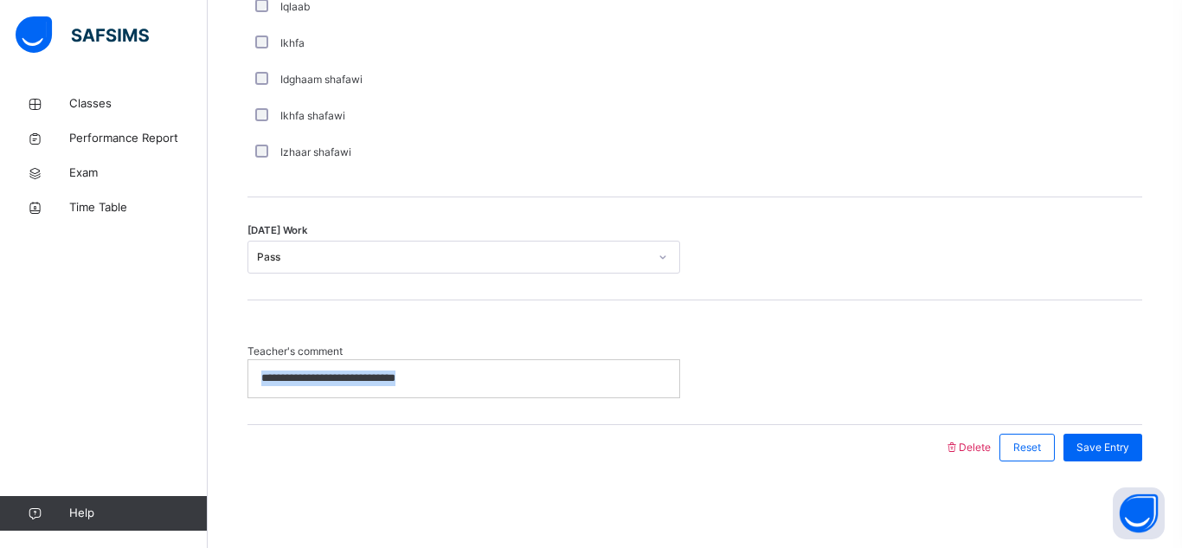
drag, startPoint x: 445, startPoint y: 378, endPoint x: 229, endPoint y: 365, distance: 215.9
click at [1125, 444] on span "Save Entry" at bounding box center [1103, 448] width 53 height 16
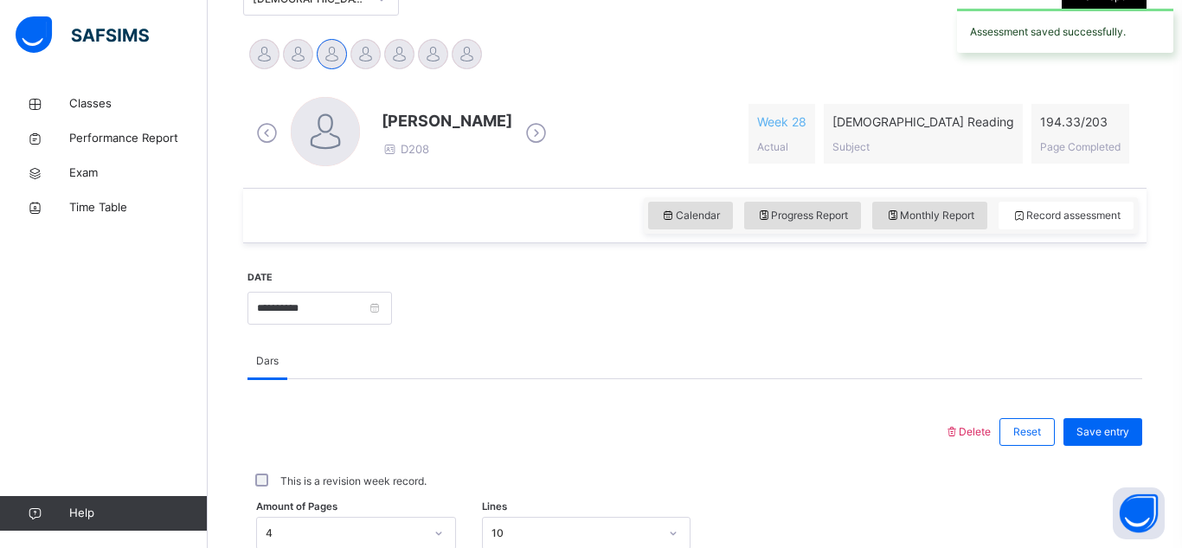
scroll to position [412, 0]
click at [342, 306] on input "**********" at bounding box center [320, 309] width 145 height 33
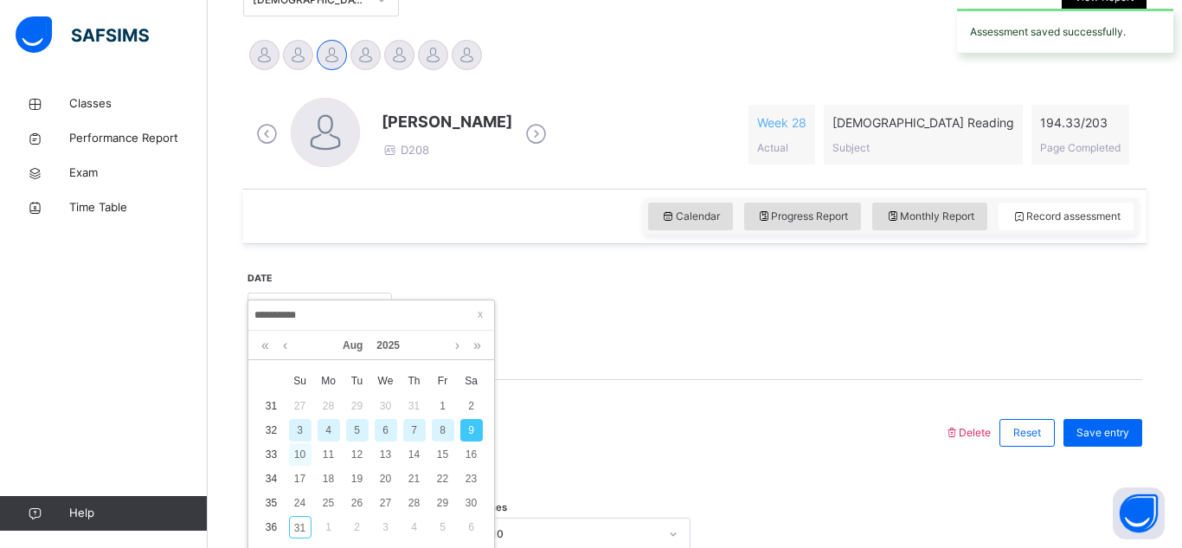
click at [294, 459] on div "10" at bounding box center [300, 454] width 23 height 23
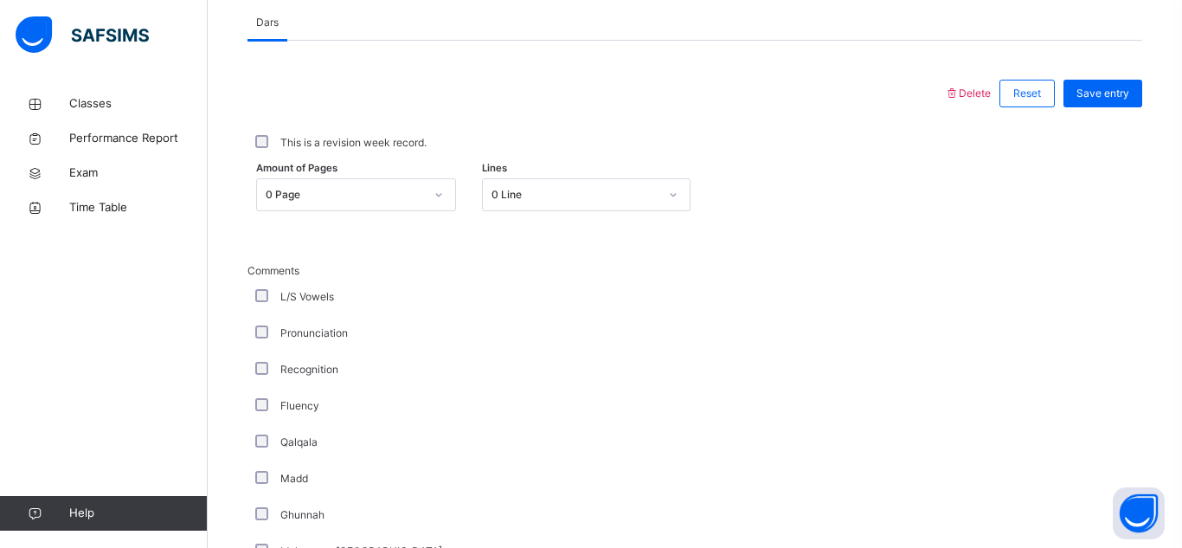
scroll to position [750, 0]
click at [422, 188] on div at bounding box center [438, 196] width 33 height 31
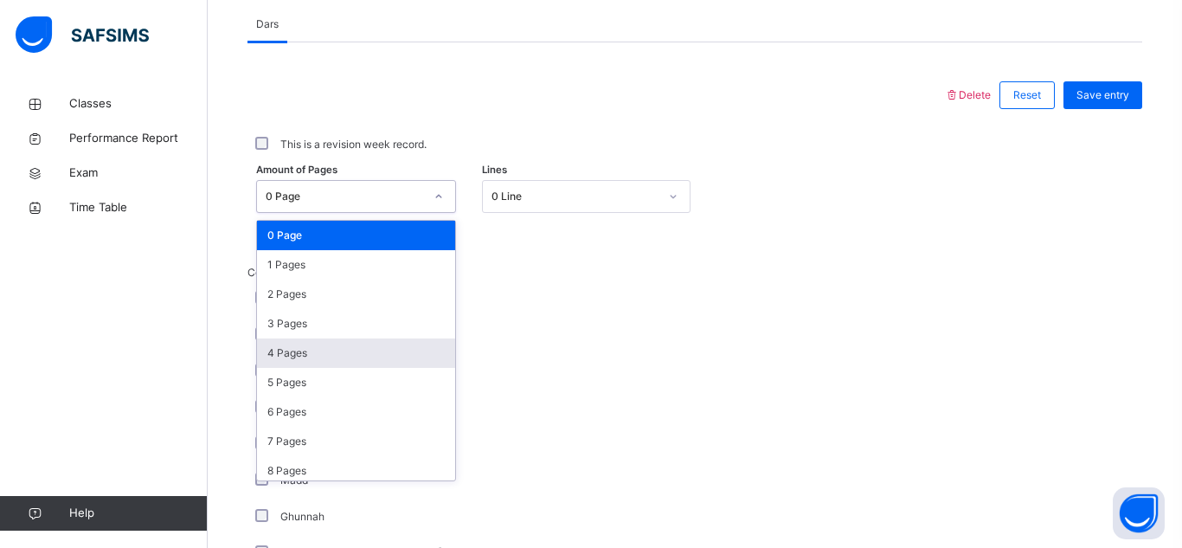
click at [394, 360] on div "4 Pages" at bounding box center [356, 352] width 198 height 29
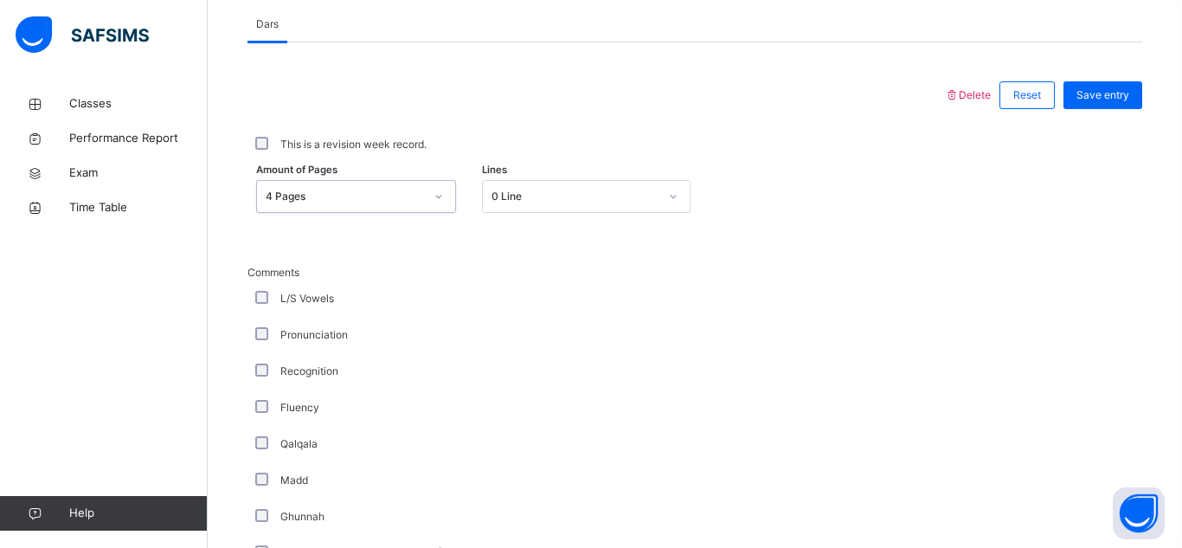
click at [544, 182] on div "0 Line" at bounding box center [586, 196] width 209 height 33
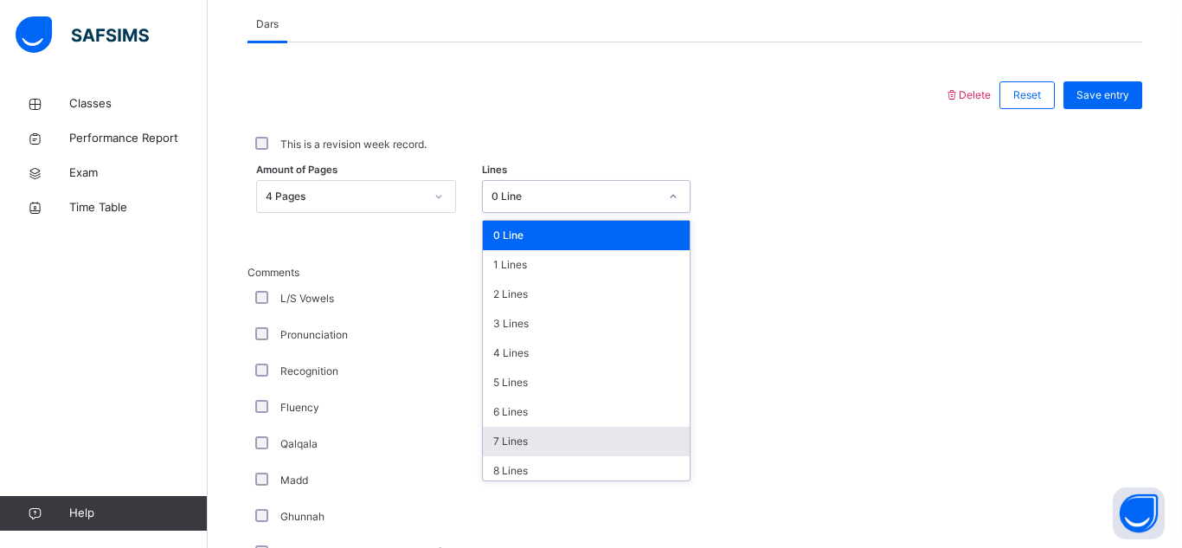
scroll to position [121, 0]
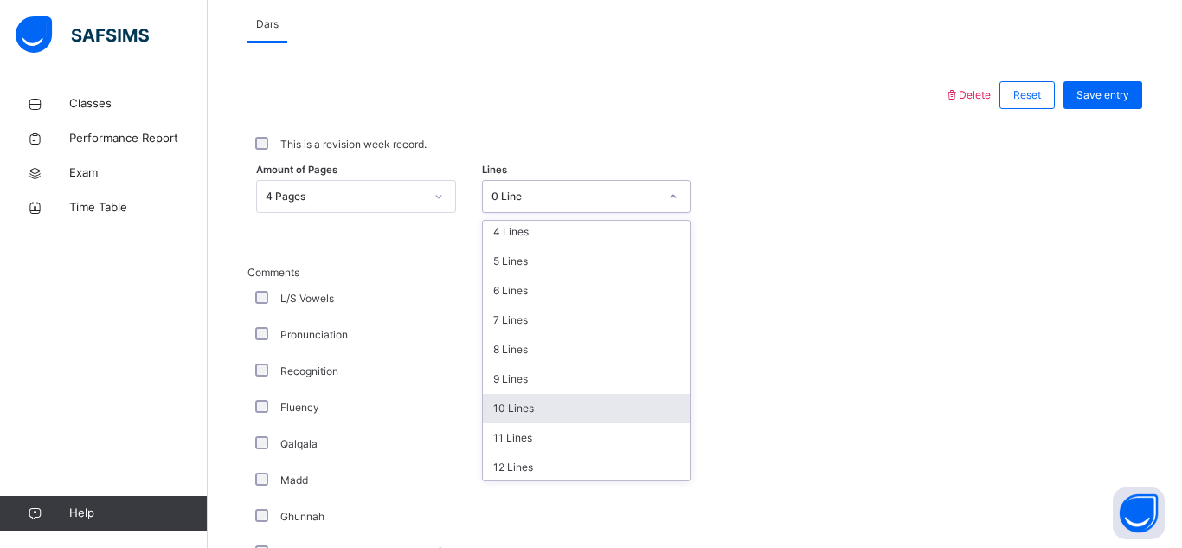
click at [522, 411] on div "10 Lines" at bounding box center [586, 408] width 207 height 29
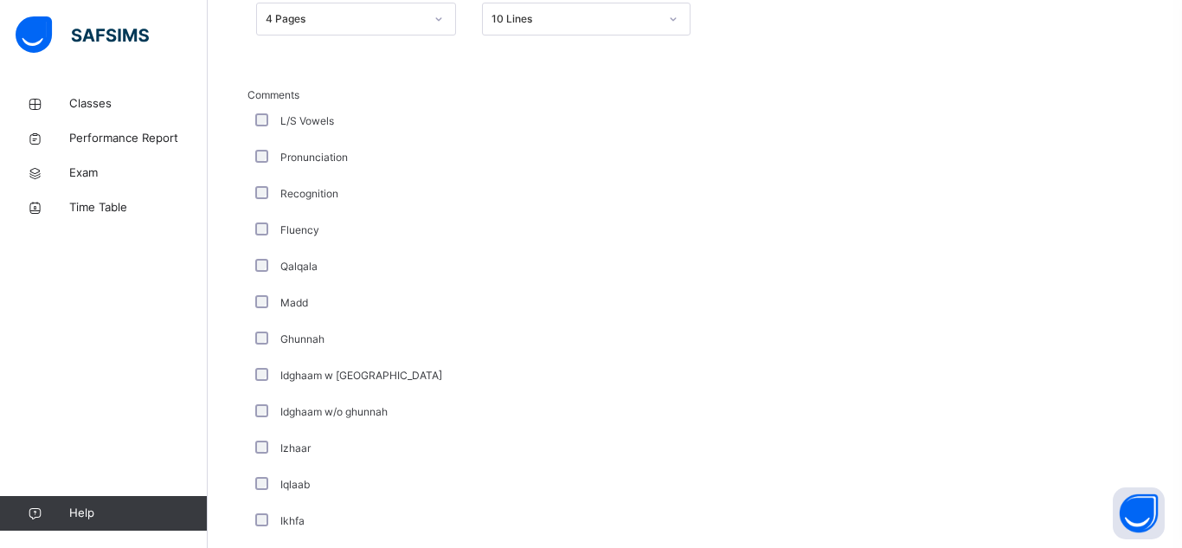
scroll to position [1405, 0]
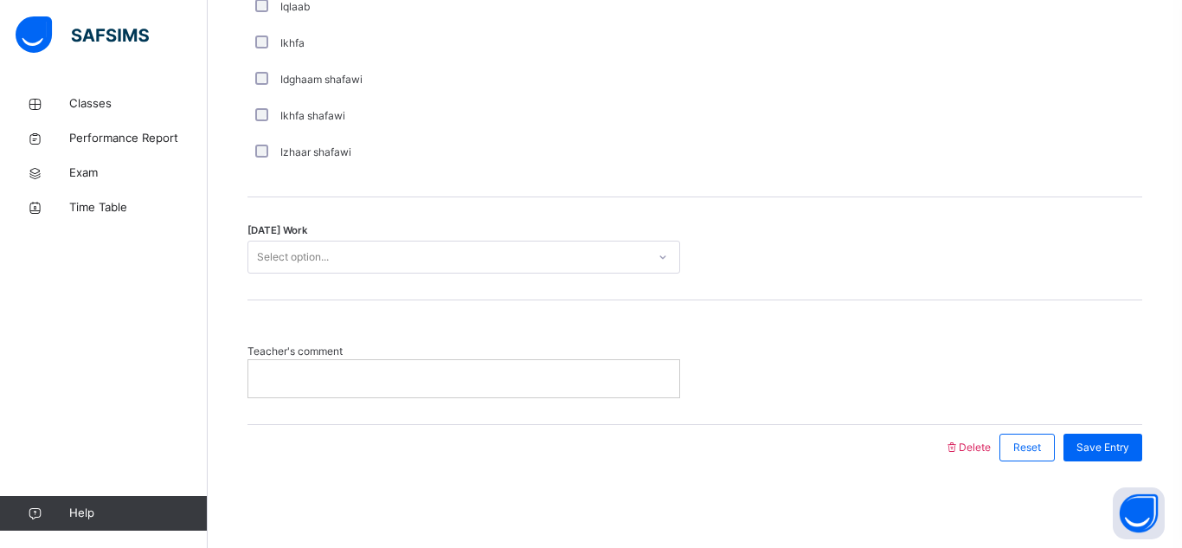
click at [482, 250] on div "Select option..." at bounding box center [447, 257] width 398 height 27
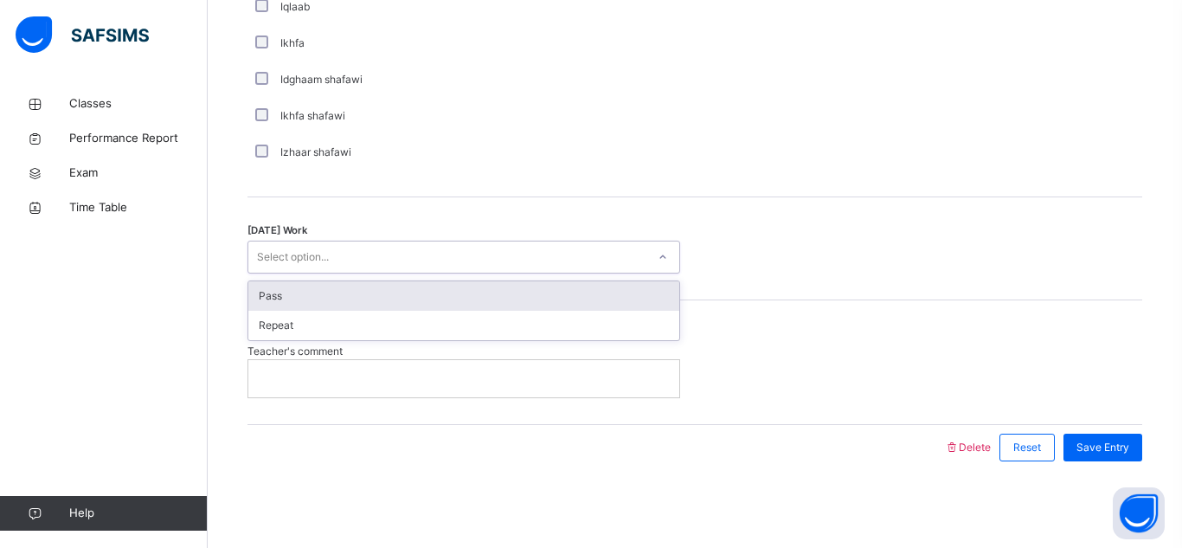
click at [483, 299] on div "Pass" at bounding box center [463, 295] width 431 height 29
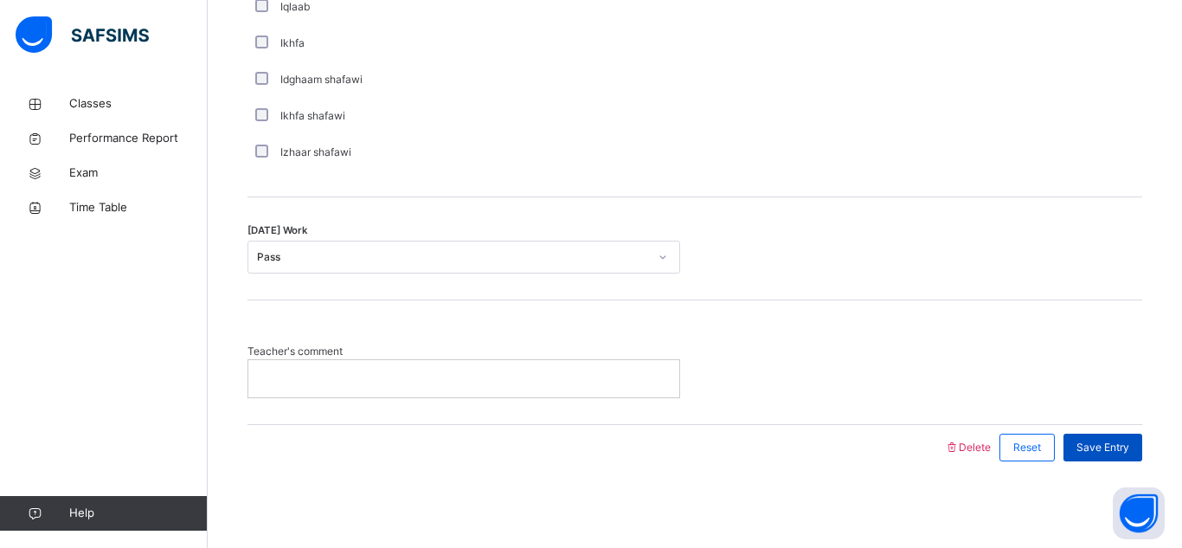
click at [1093, 441] on span "Save Entry" at bounding box center [1103, 448] width 53 height 16
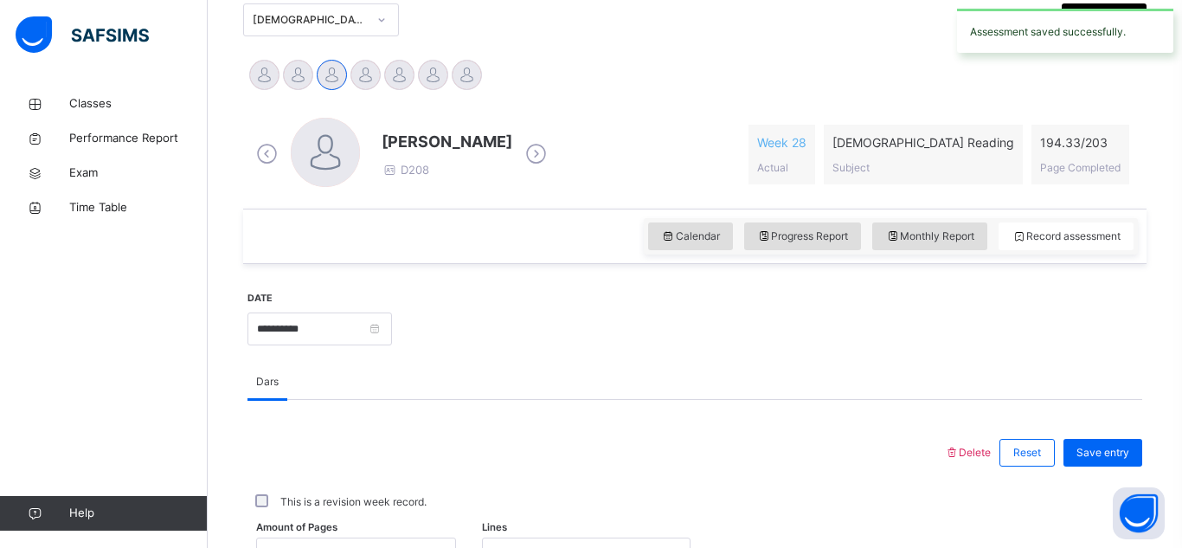
scroll to position [385, 0]
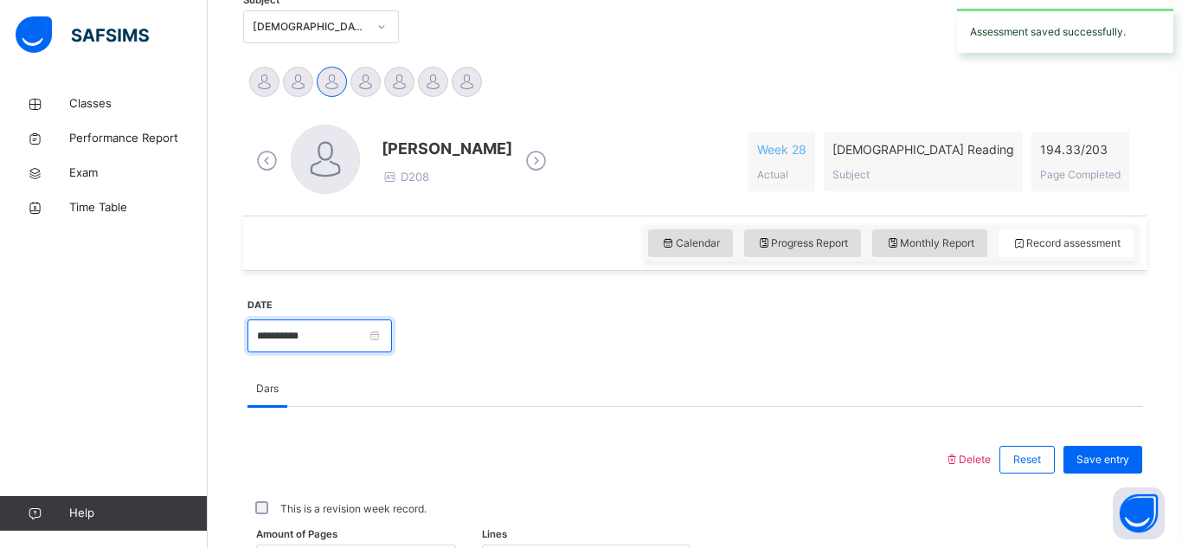
click at [336, 324] on input "**********" at bounding box center [320, 335] width 145 height 33
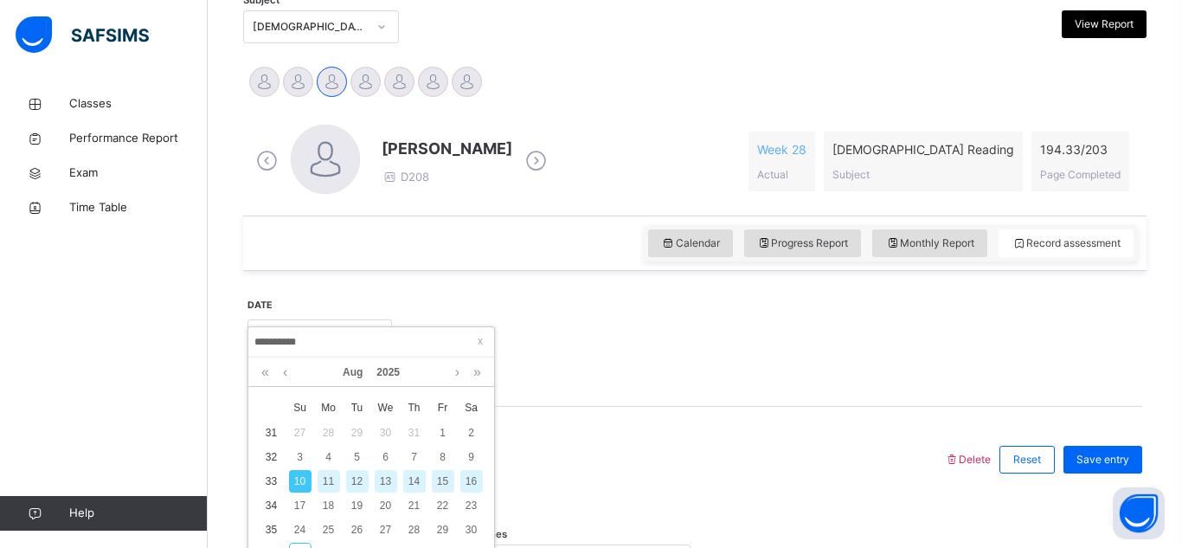
click at [390, 476] on div "13" at bounding box center [386, 481] width 23 height 23
type input "**********"
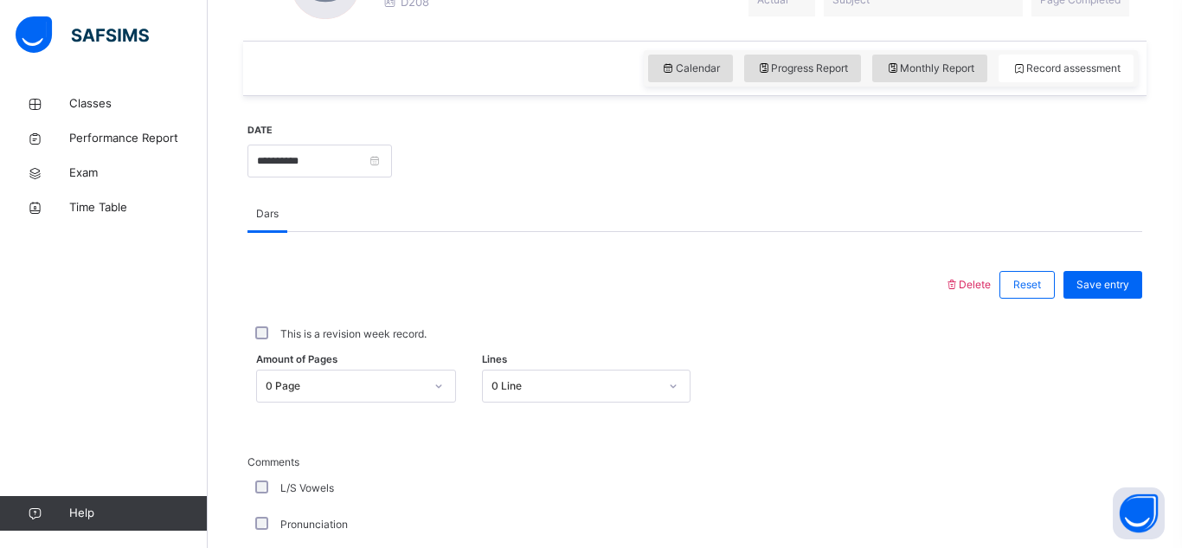
scroll to position [600, 0]
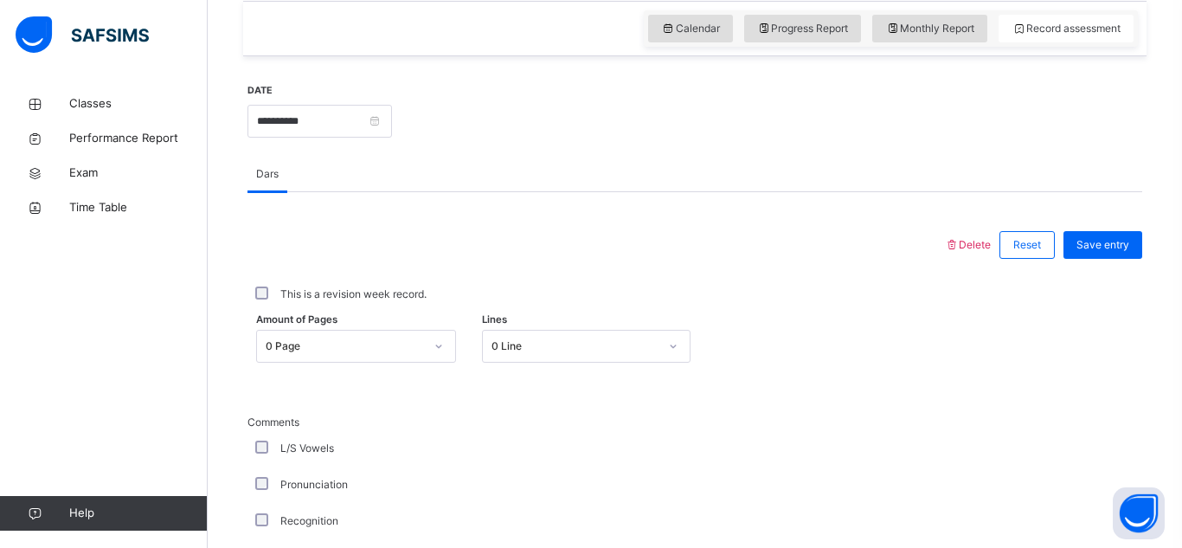
click at [411, 355] on div "0 Page" at bounding box center [356, 346] width 200 height 33
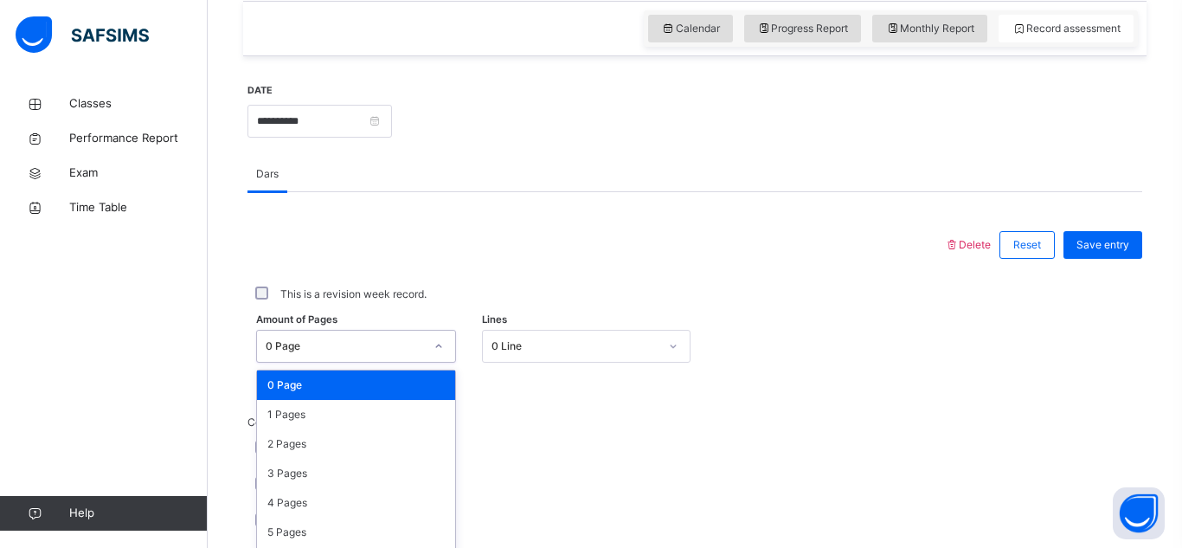
scroll to position [690, 0]
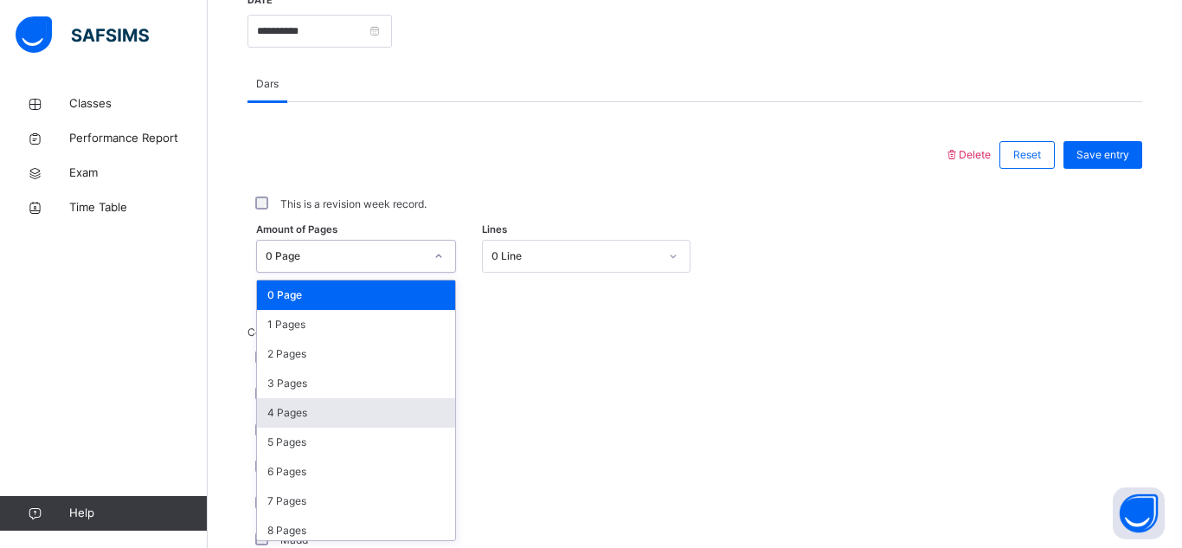
click at [380, 420] on div "4 Pages" at bounding box center [356, 412] width 198 height 29
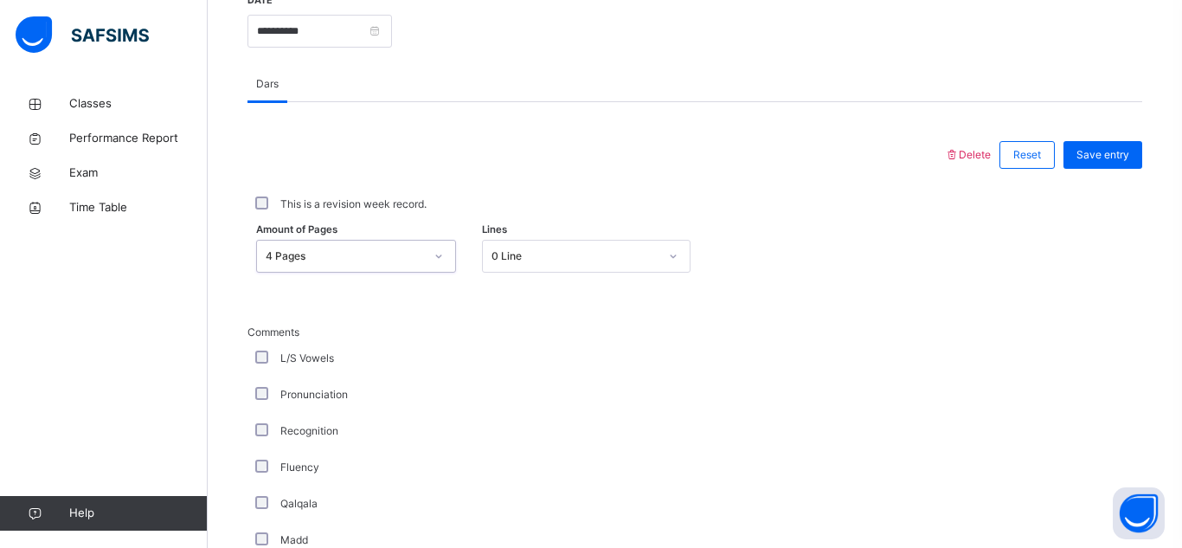
click at [577, 256] on div "0 Line" at bounding box center [575, 256] width 167 height 16
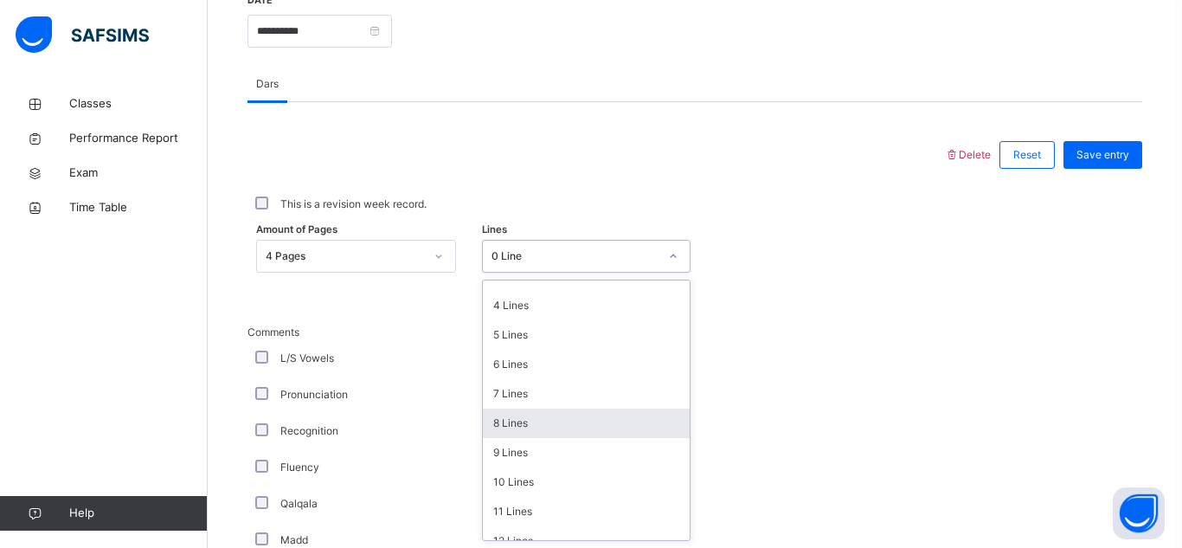
scroll to position [106, 0]
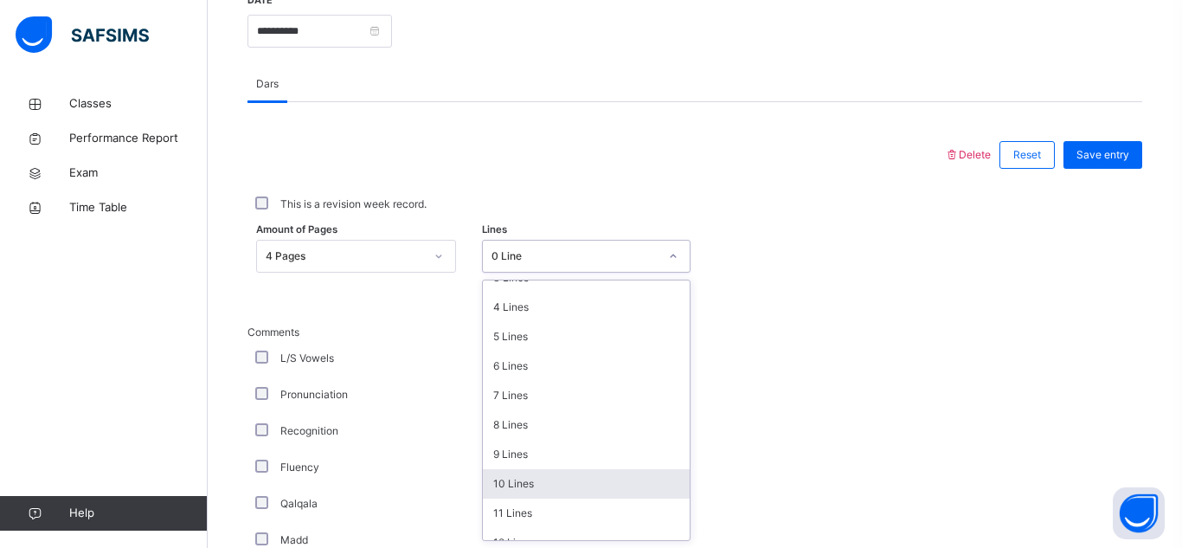
click at [527, 472] on div "10 Lines" at bounding box center [586, 483] width 207 height 29
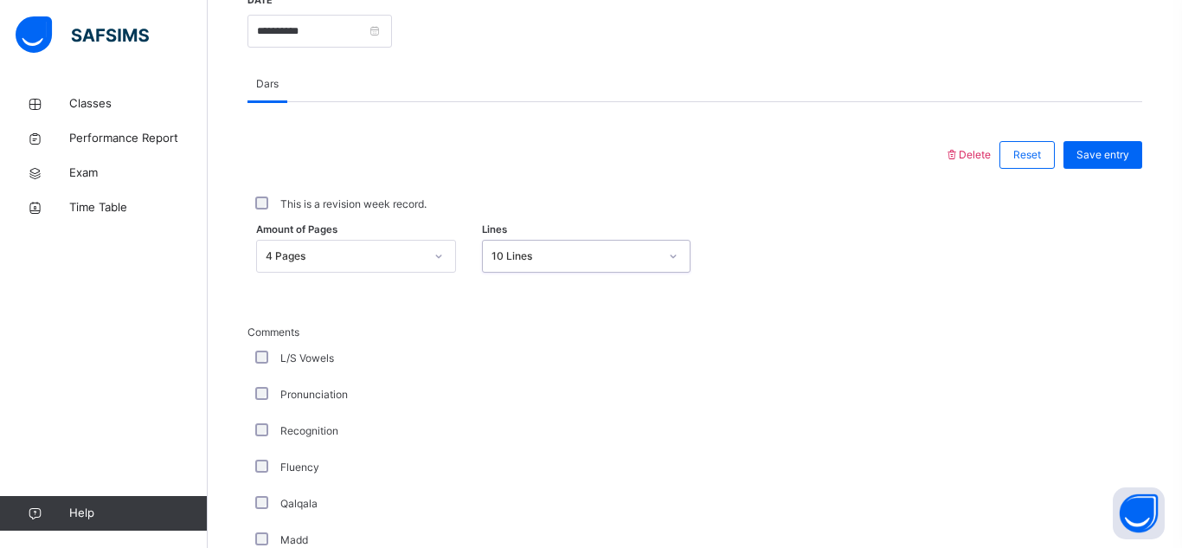
scroll to position [1405, 0]
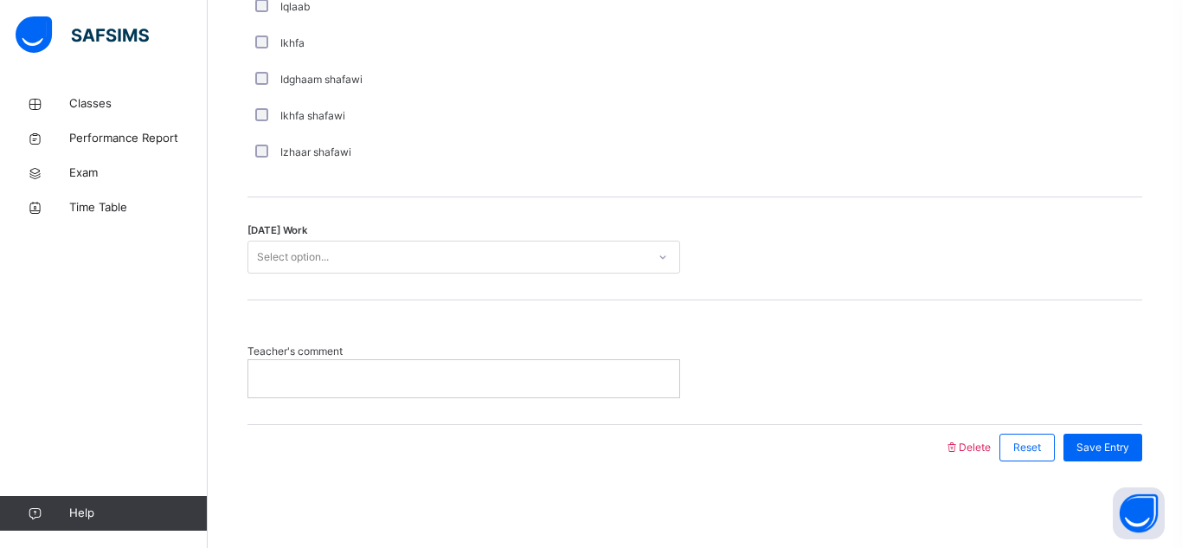
click at [439, 364] on div at bounding box center [463, 378] width 431 height 36
click at [483, 250] on div "Select option..." at bounding box center [447, 257] width 398 height 27
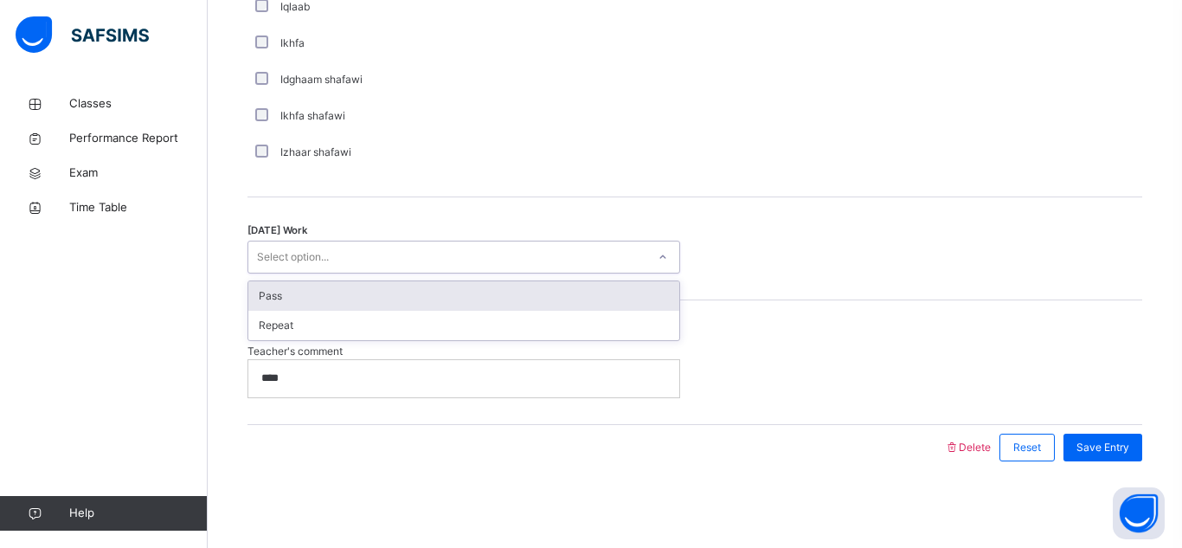
click at [464, 302] on div "Pass" at bounding box center [463, 295] width 431 height 29
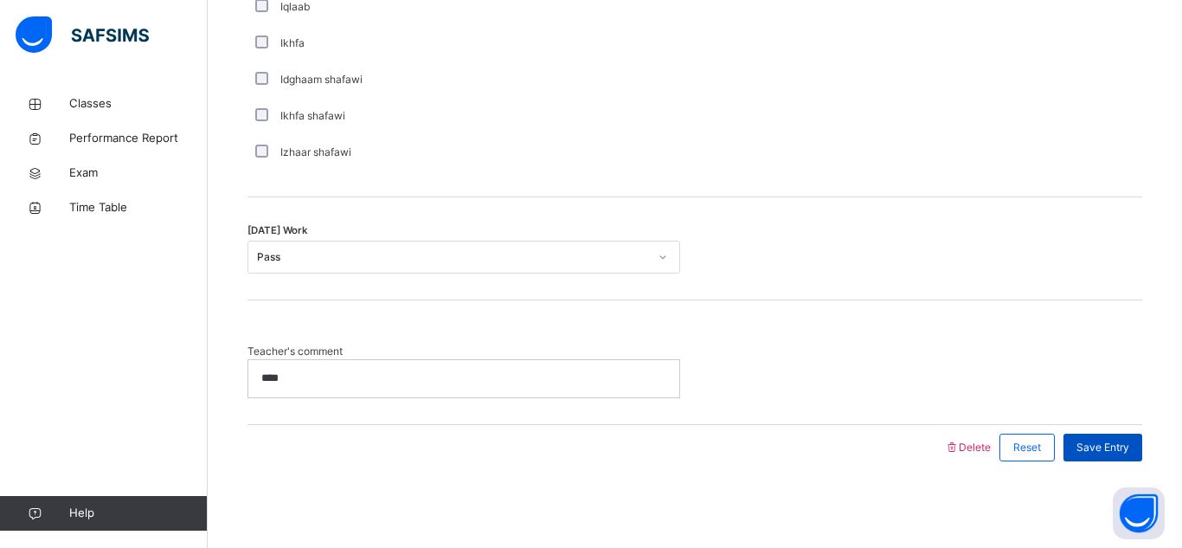
click at [1105, 437] on div "Save Entry" at bounding box center [1103, 448] width 79 height 28
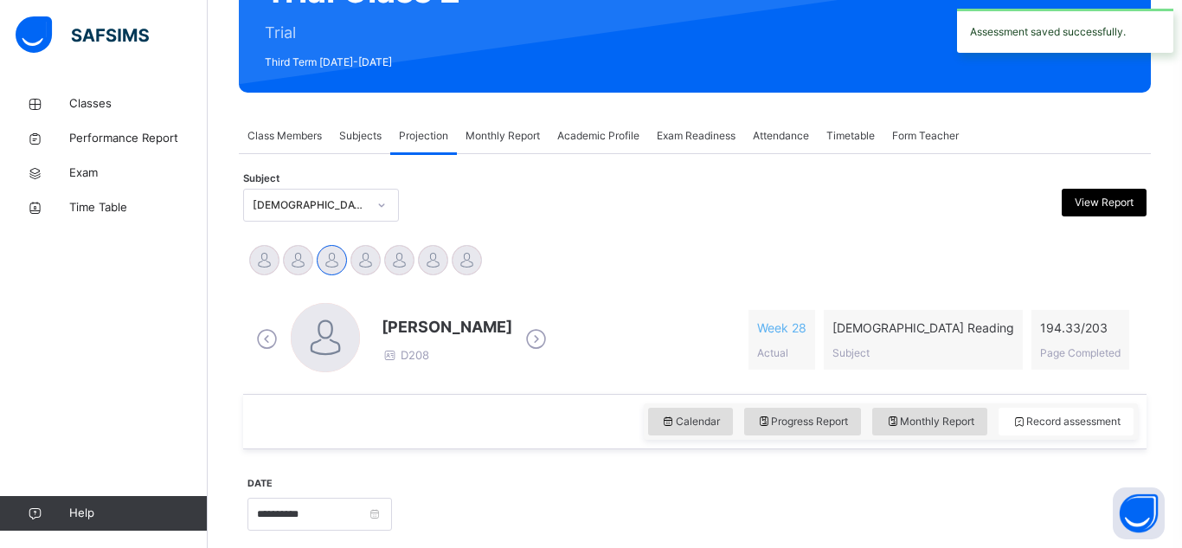
scroll to position [220, 0]
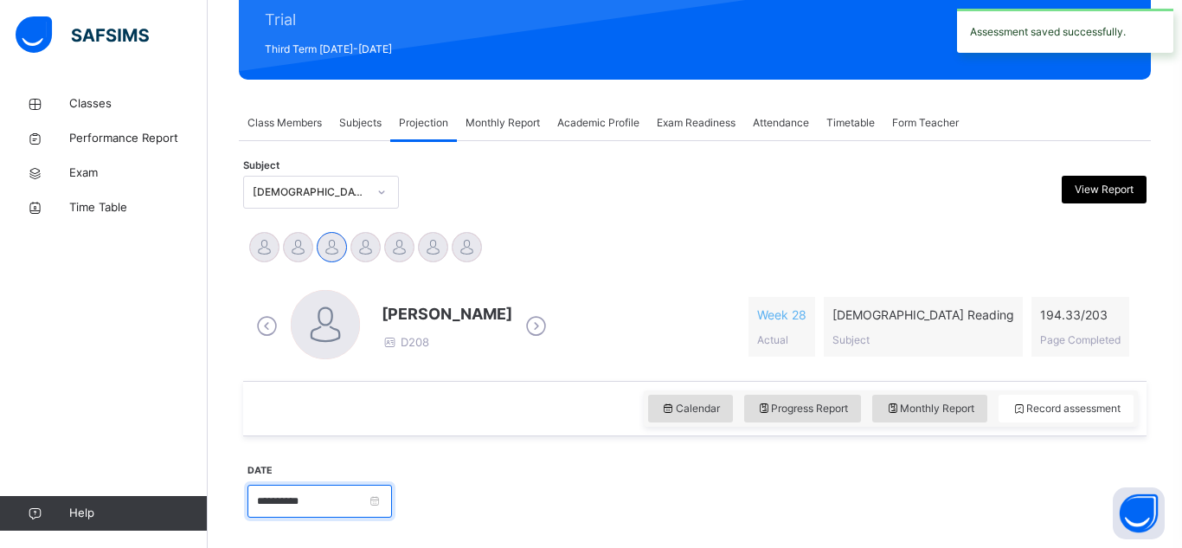
click at [352, 506] on input "**********" at bounding box center [320, 501] width 145 height 33
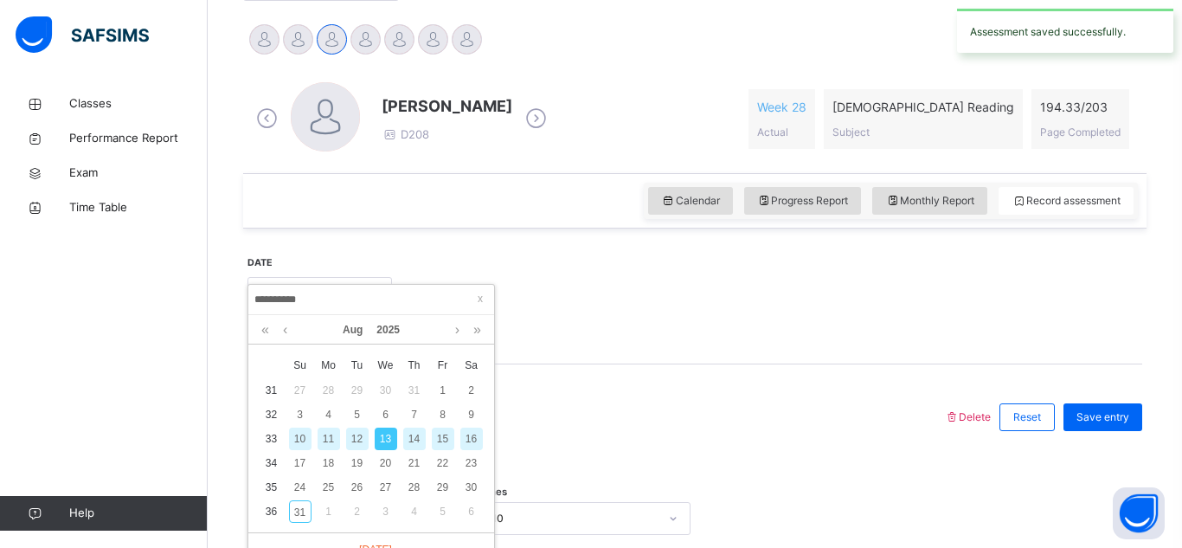
scroll to position [436, 0]
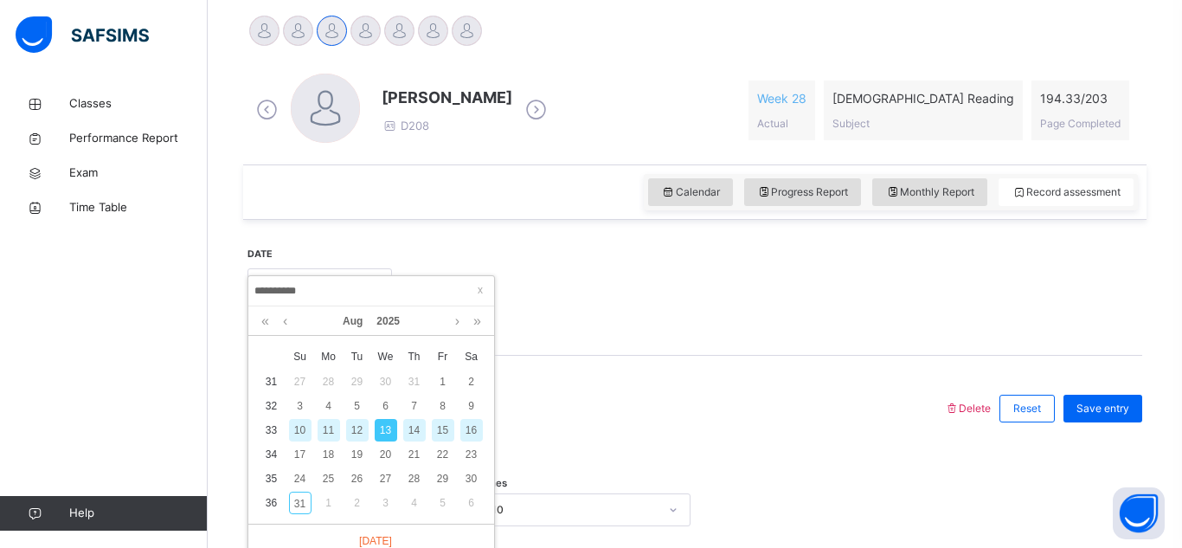
click at [468, 433] on div "16" at bounding box center [472, 430] width 23 height 23
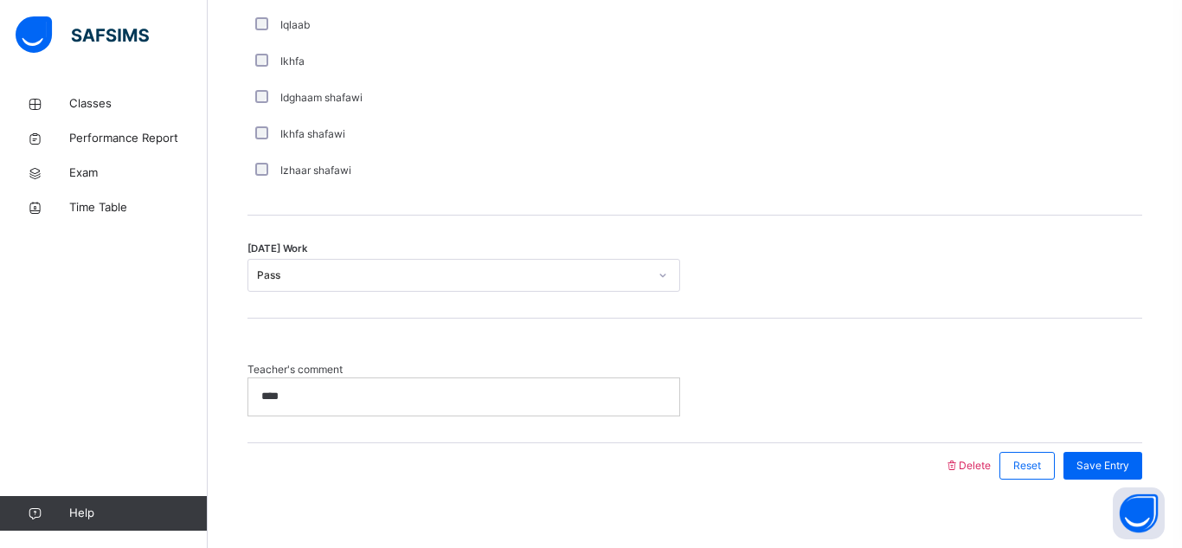
scroll to position [1385, 0]
click at [1069, 466] on div "Save Entry" at bounding box center [1103, 468] width 79 height 28
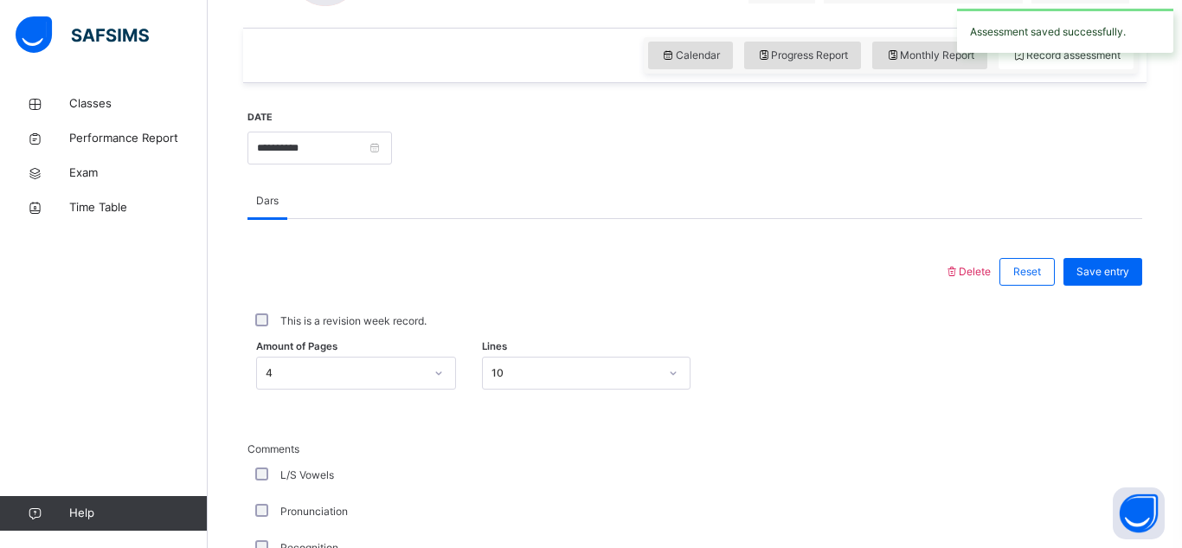
scroll to position [572, 0]
click at [378, 143] on input "**********" at bounding box center [320, 148] width 145 height 33
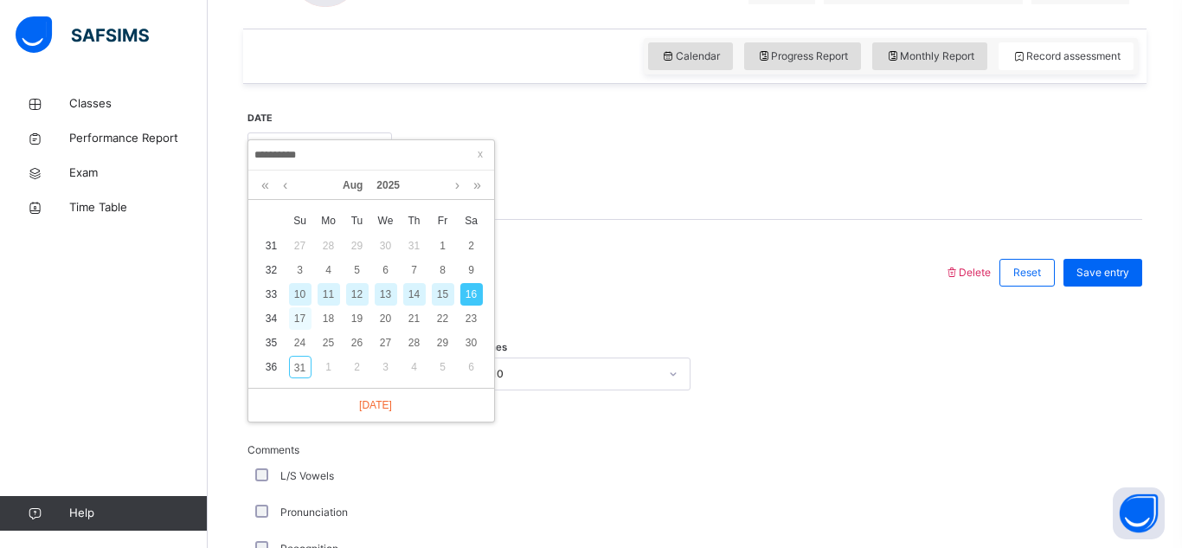
click at [291, 319] on div "17" at bounding box center [300, 318] width 23 height 23
type input "**********"
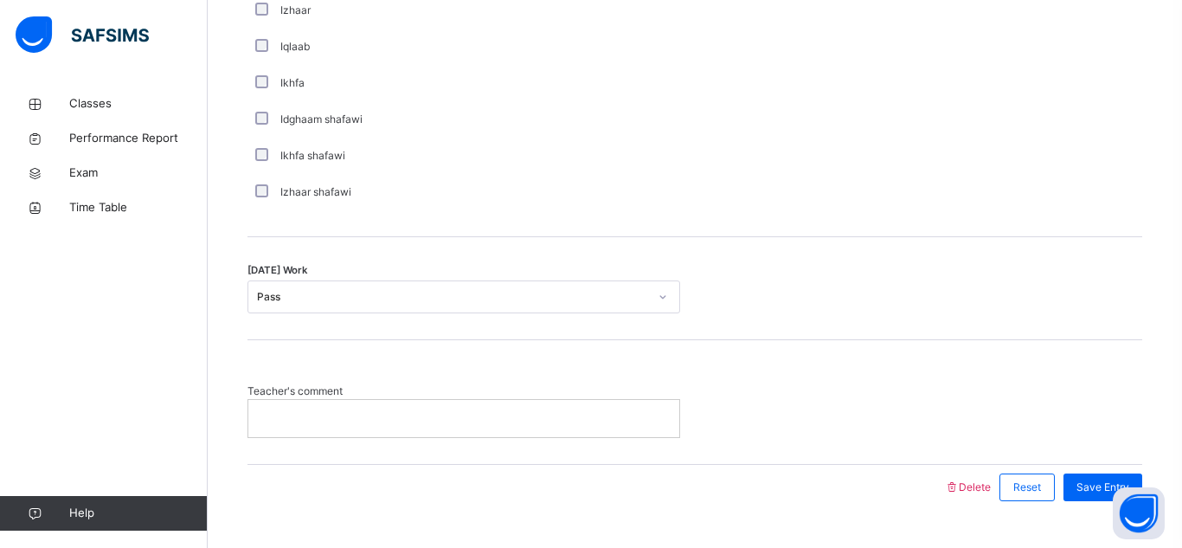
scroll to position [1405, 0]
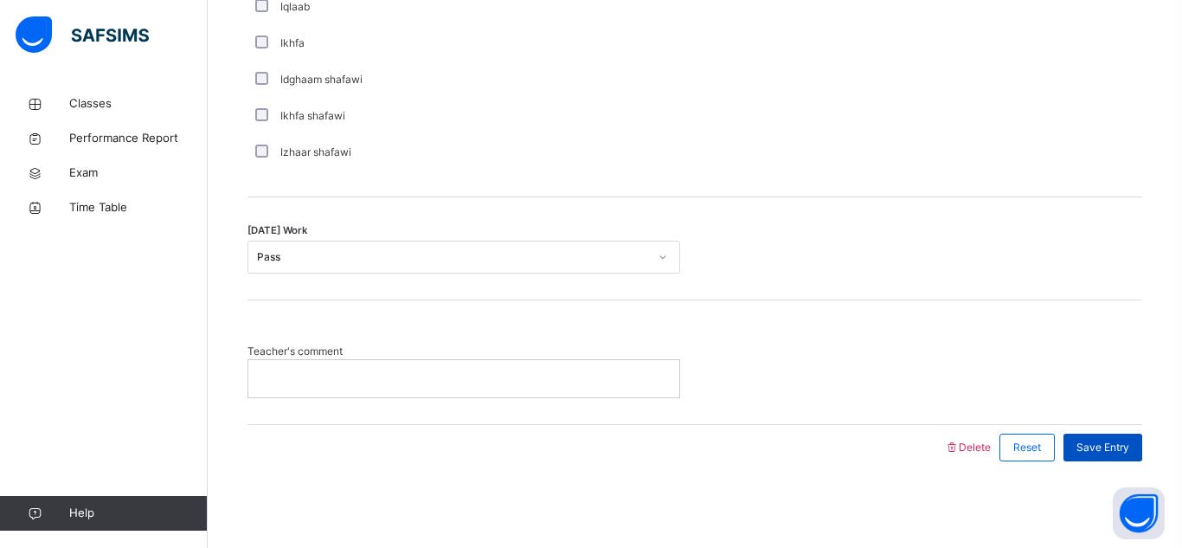
click at [1100, 442] on span "Save Entry" at bounding box center [1103, 448] width 53 height 16
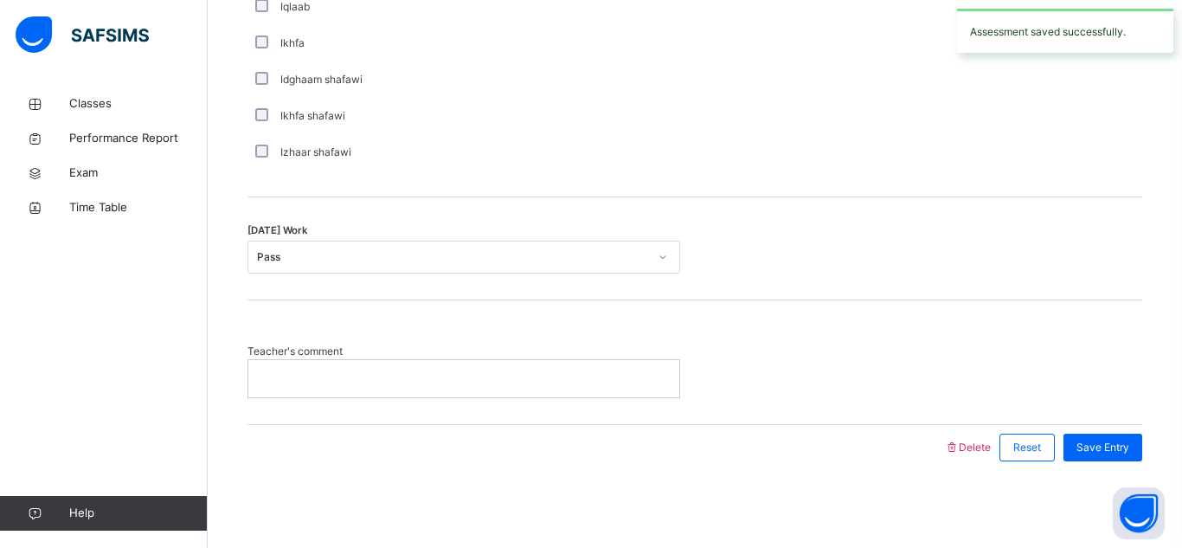
click at [391, 378] on p at bounding box center [463, 379] width 405 height 16
click at [1086, 356] on div "Teacher's comment ****" at bounding box center [695, 371] width 895 height 54
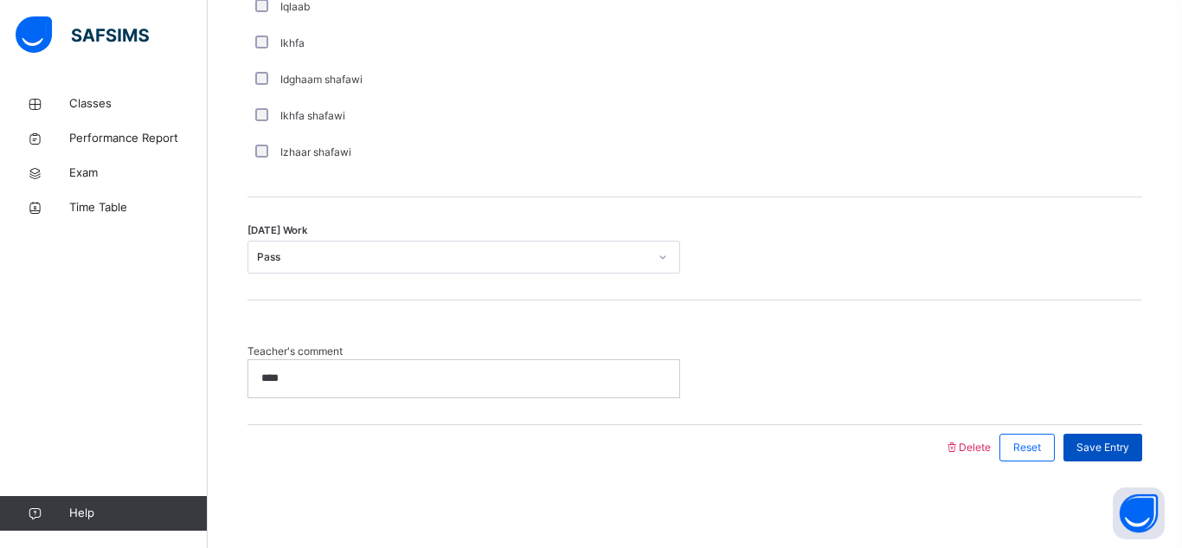
click at [1131, 443] on div "Save Entry" at bounding box center [1103, 448] width 79 height 28
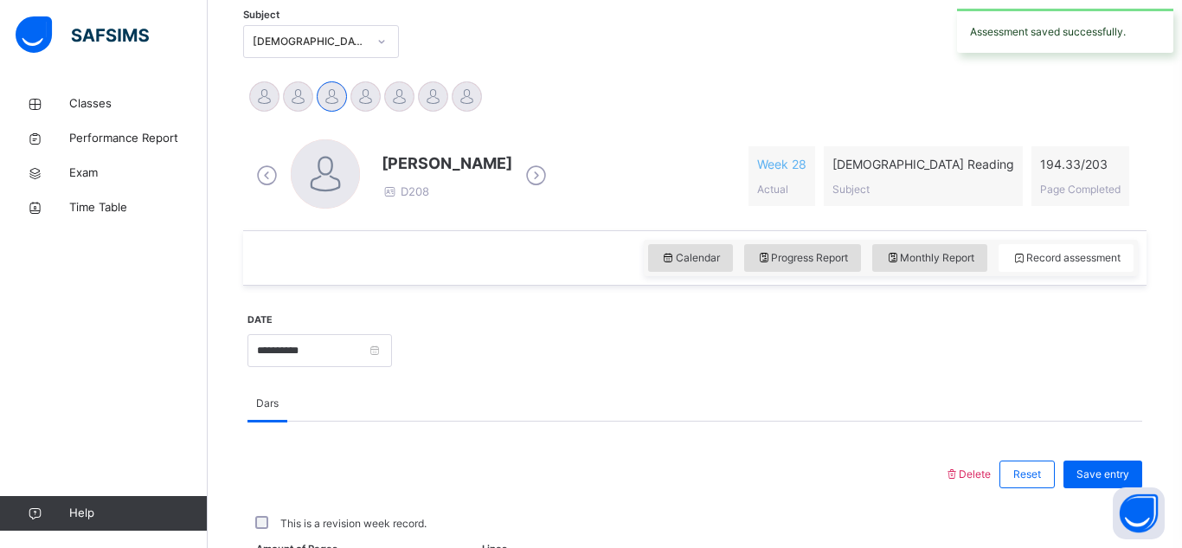
scroll to position [368, 0]
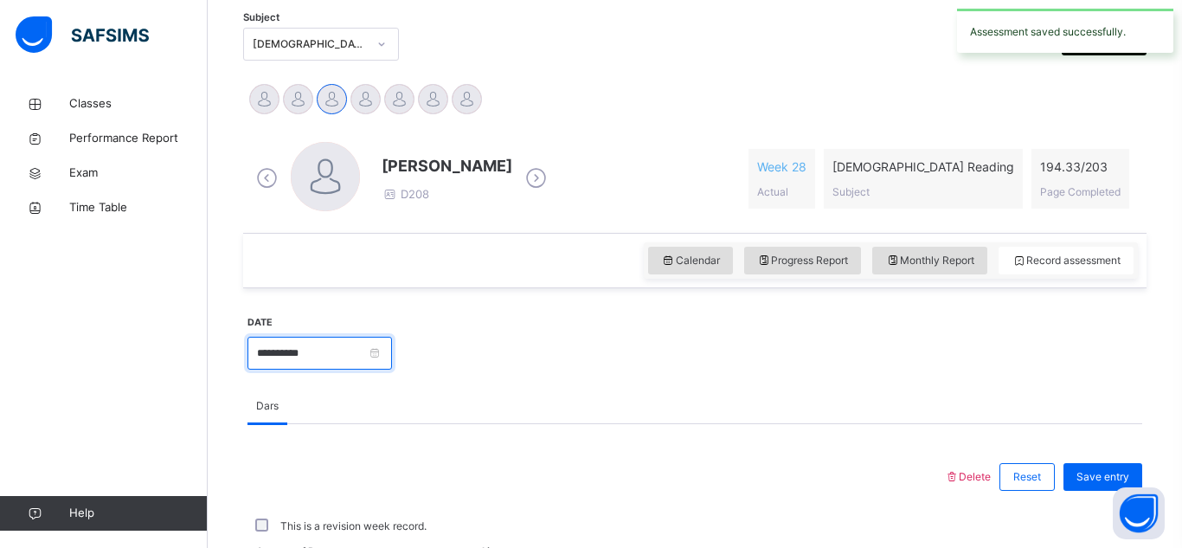
click at [388, 352] on input "**********" at bounding box center [320, 353] width 145 height 33
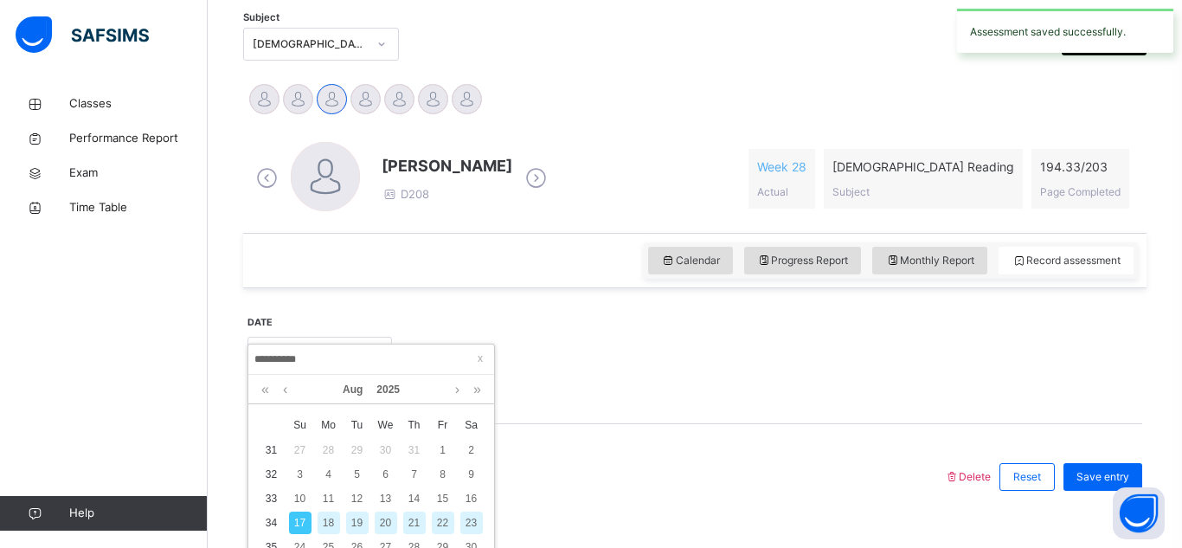
click at [382, 519] on div "20" at bounding box center [386, 523] width 23 height 23
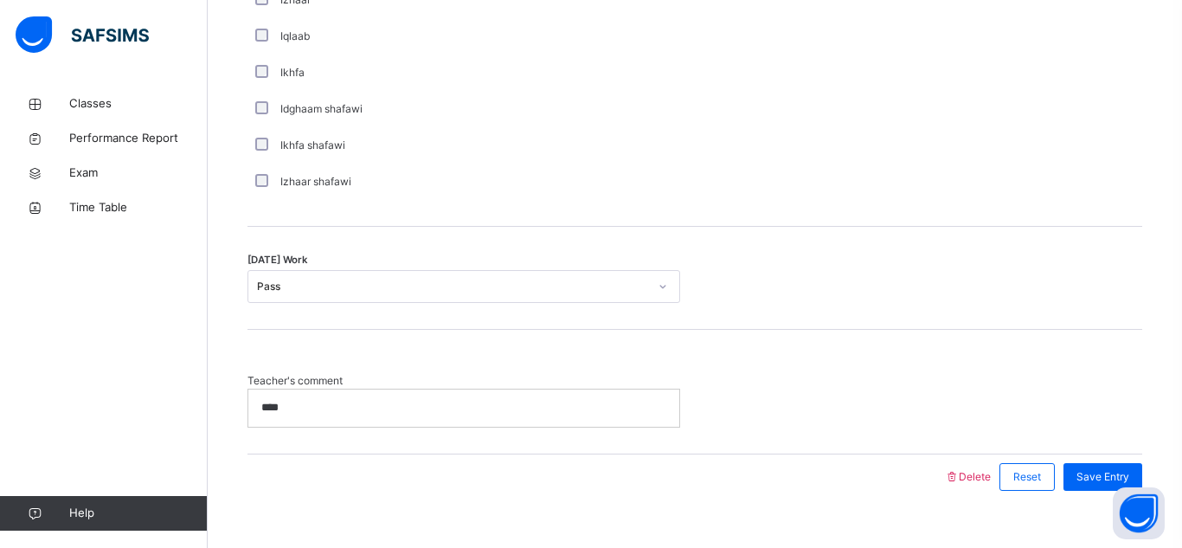
scroll to position [1363, 0]
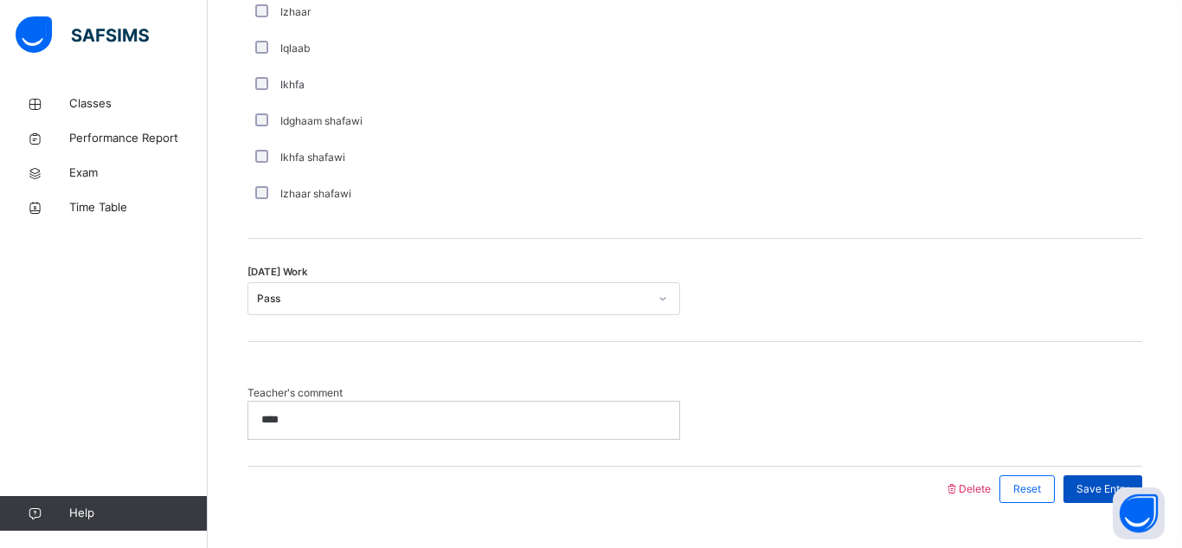
click at [1099, 487] on span "Save Entry" at bounding box center [1103, 489] width 53 height 16
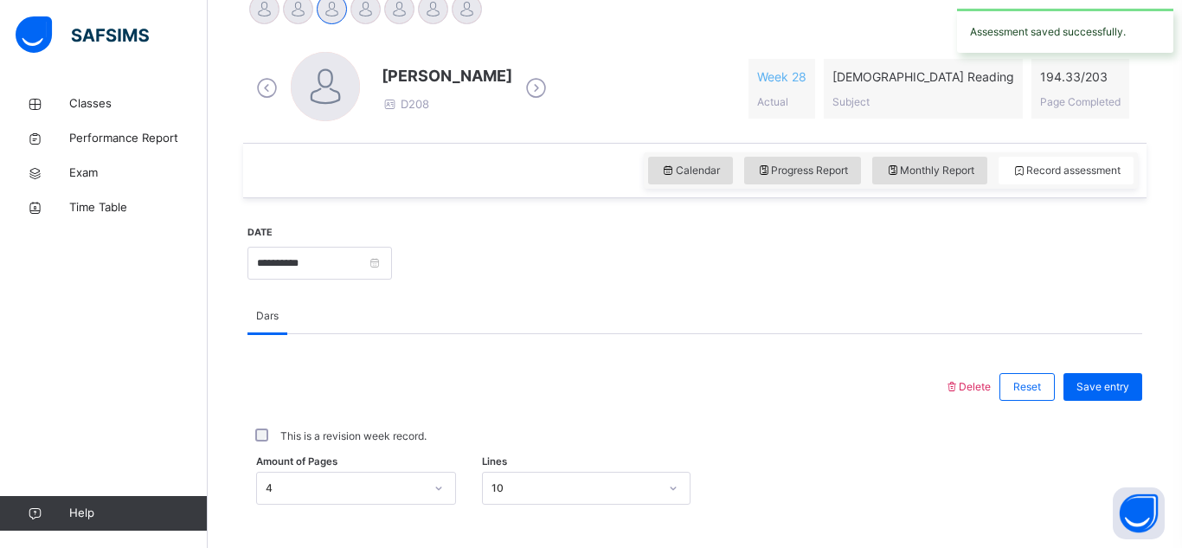
scroll to position [462, 0]
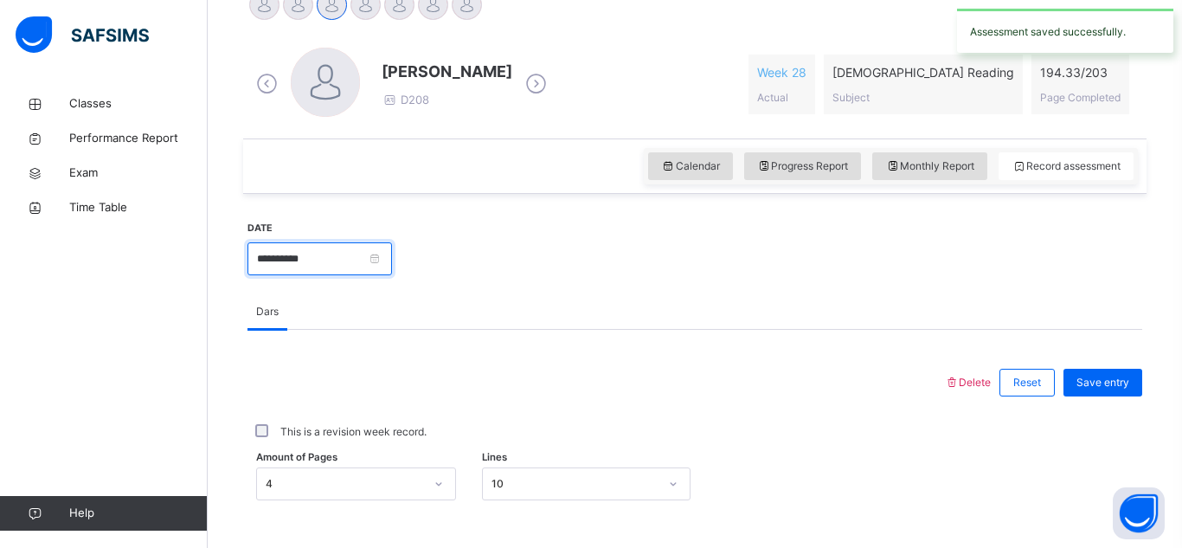
click at [392, 274] on input "**********" at bounding box center [320, 258] width 145 height 33
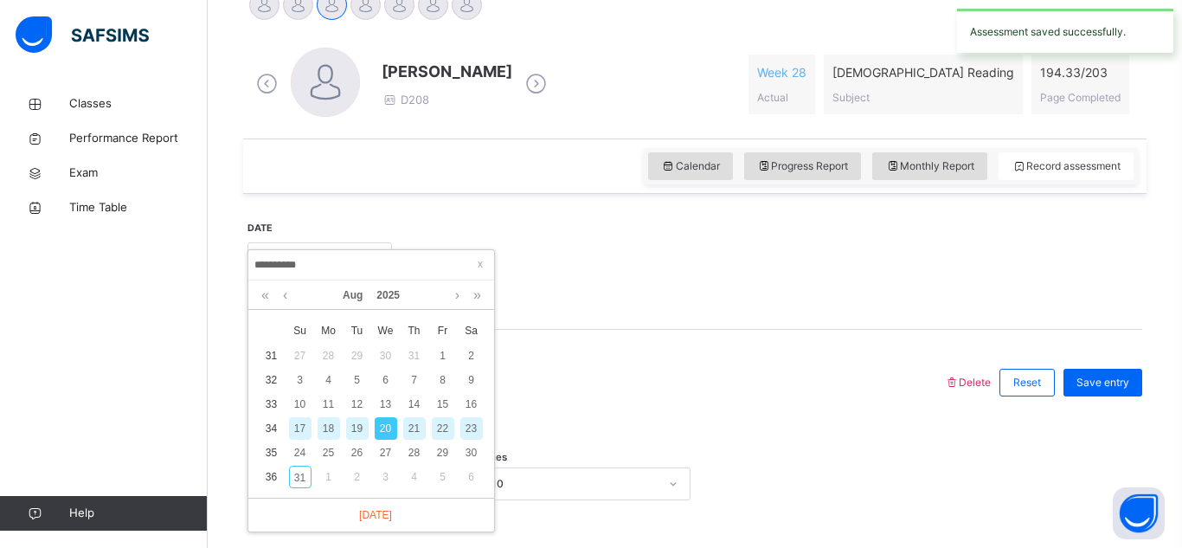
click at [471, 434] on div "23" at bounding box center [472, 428] width 23 height 23
type input "**********"
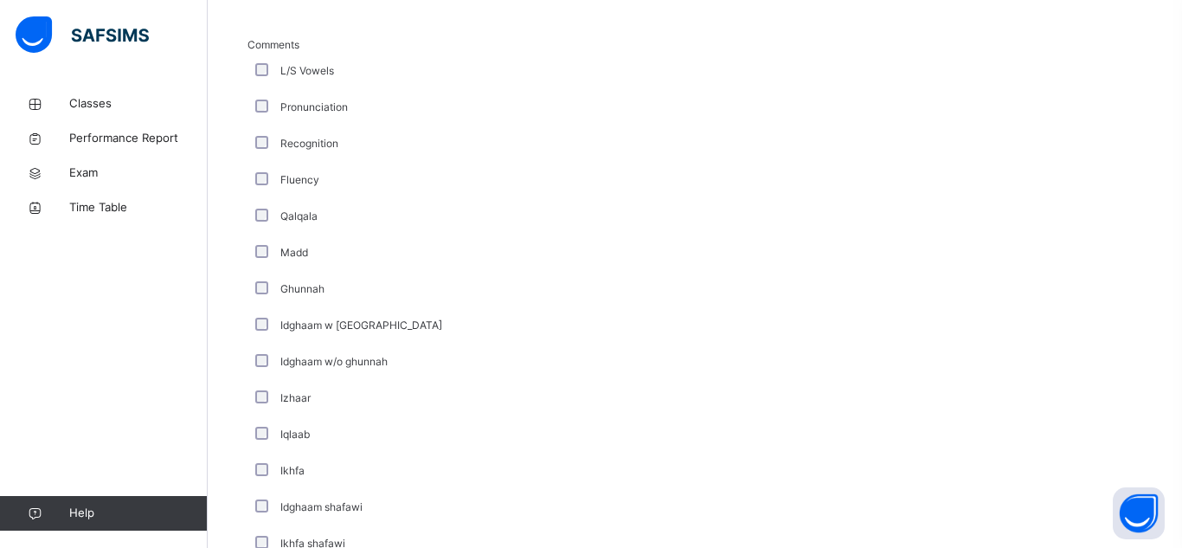
scroll to position [1405, 0]
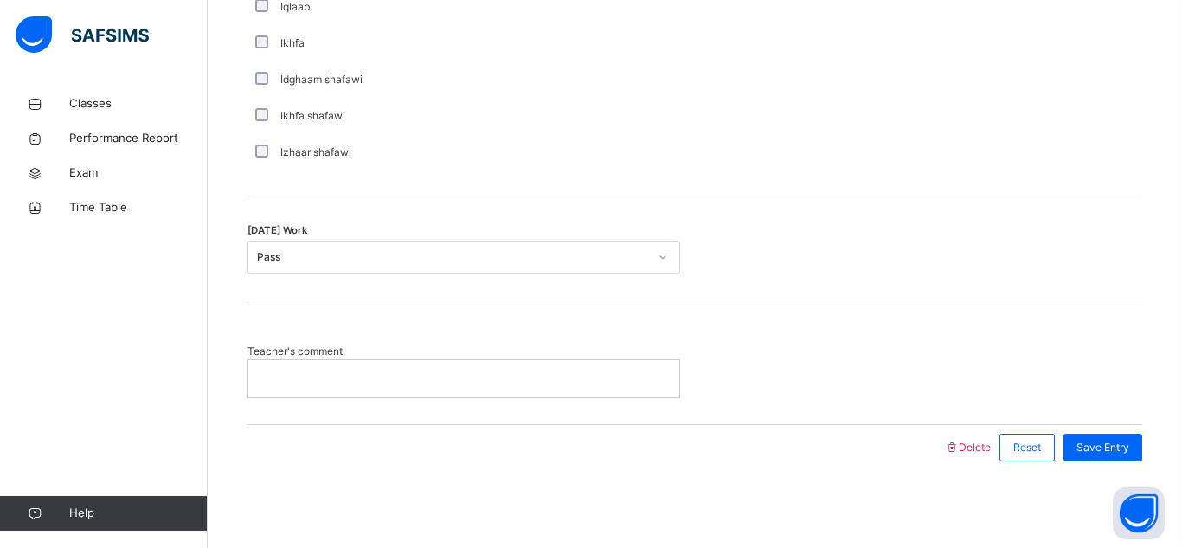
click at [379, 358] on span "Teacher's comment" at bounding box center [464, 352] width 433 height 16
click at [370, 373] on p at bounding box center [463, 379] width 405 height 16
click at [1090, 451] on span "Save Entry" at bounding box center [1103, 448] width 53 height 16
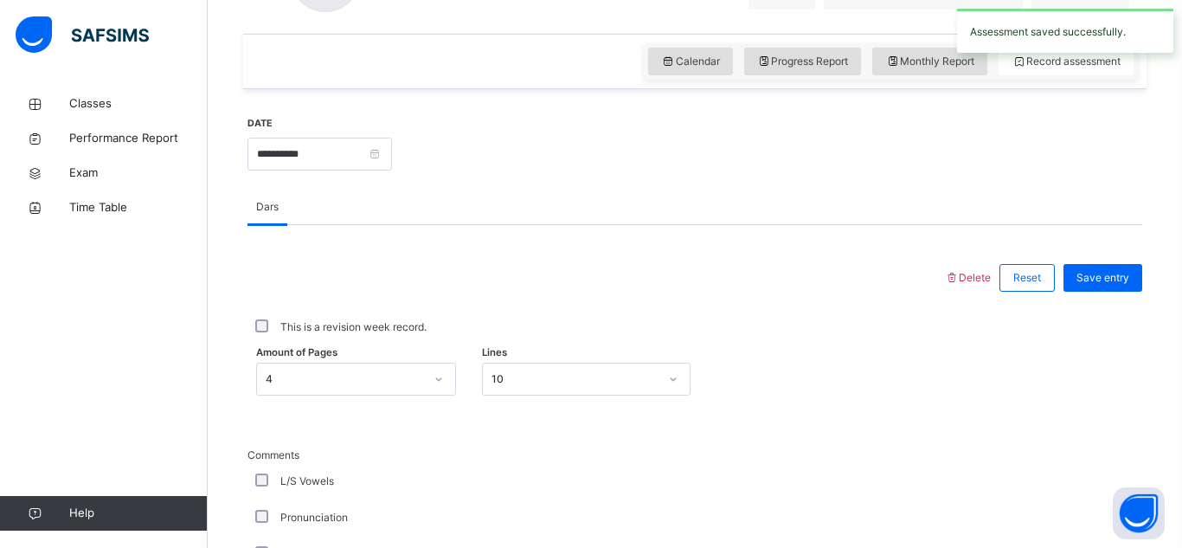
scroll to position [564, 0]
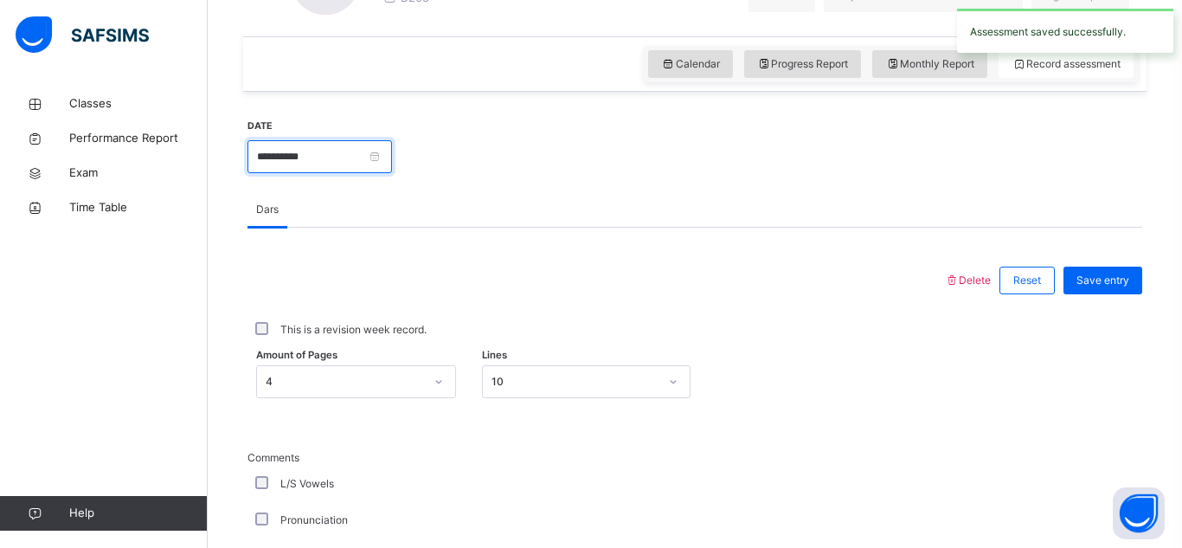
click at [392, 145] on input "**********" at bounding box center [320, 156] width 145 height 33
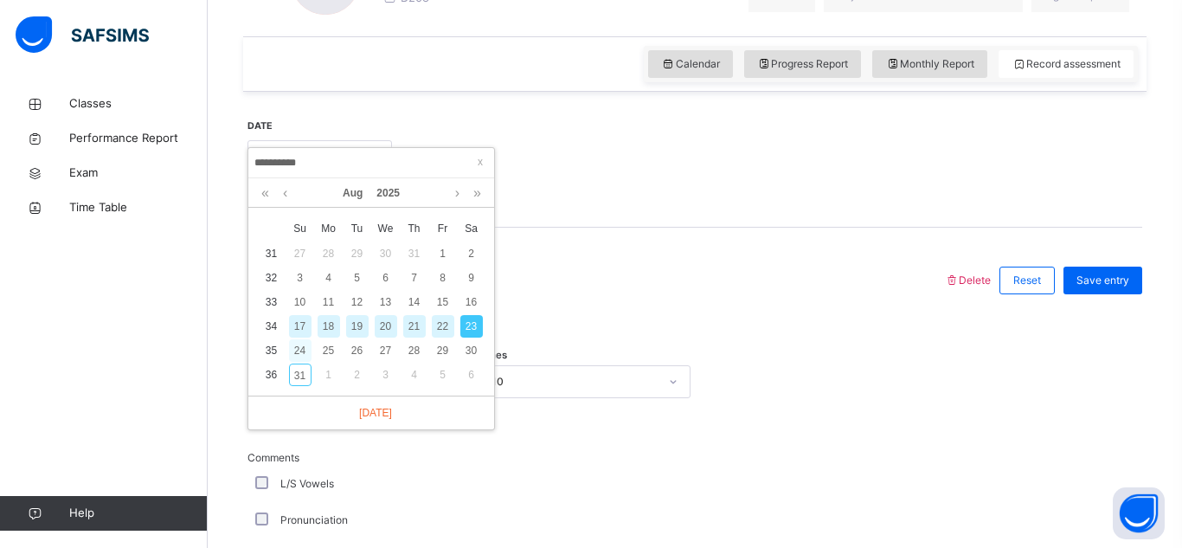
click at [305, 351] on div "24" at bounding box center [300, 350] width 23 height 23
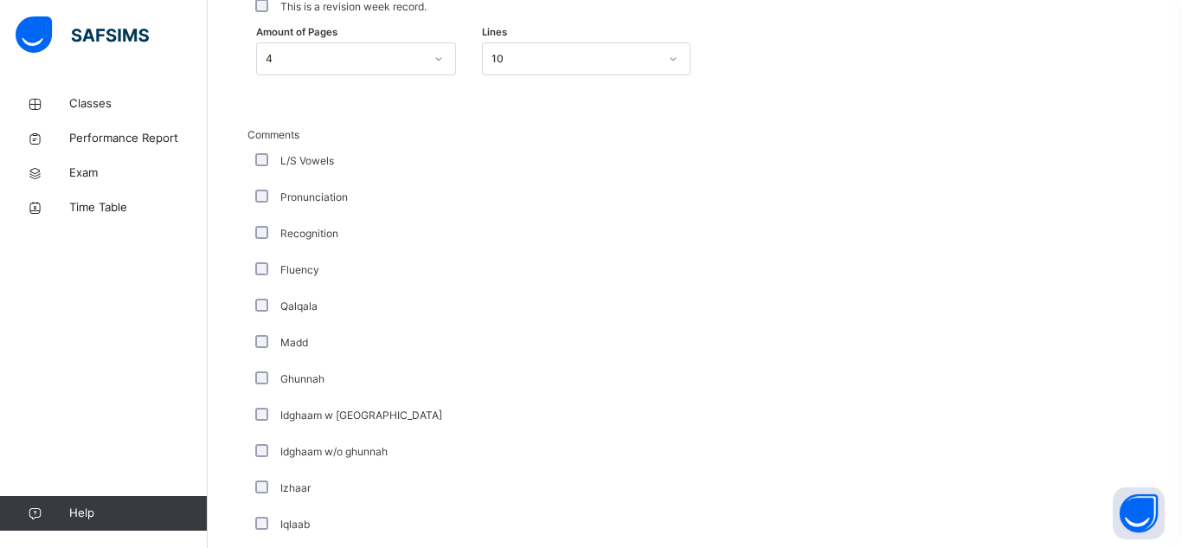
scroll to position [1405, 0]
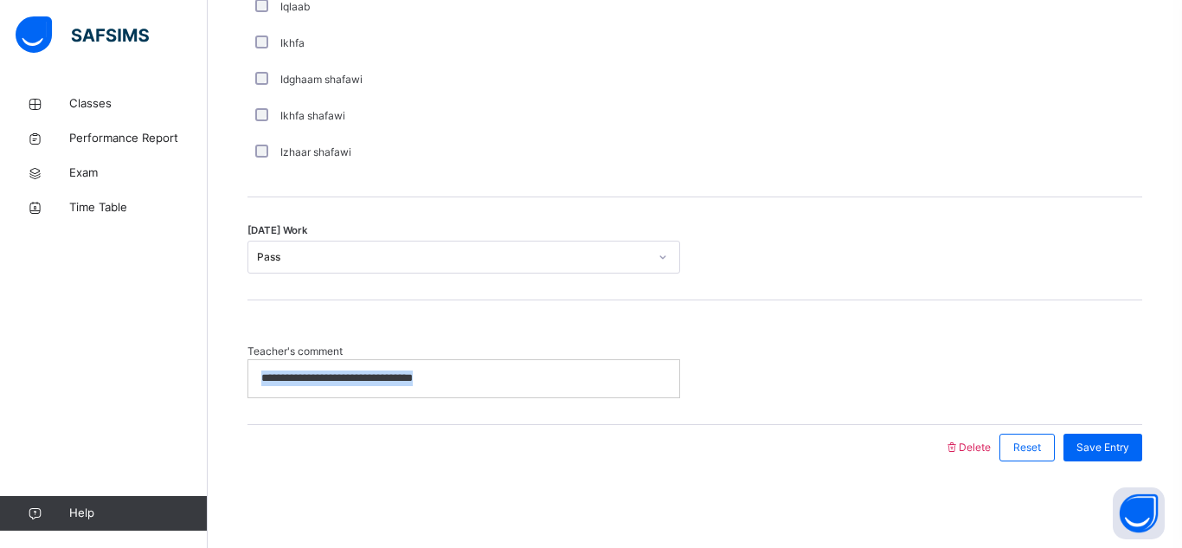
drag, startPoint x: 458, startPoint y: 371, endPoint x: 261, endPoint y: 374, distance: 196.5
click at [261, 374] on p "**********" at bounding box center [463, 379] width 405 height 16
click at [1121, 452] on span "Save Entry" at bounding box center [1103, 448] width 53 height 16
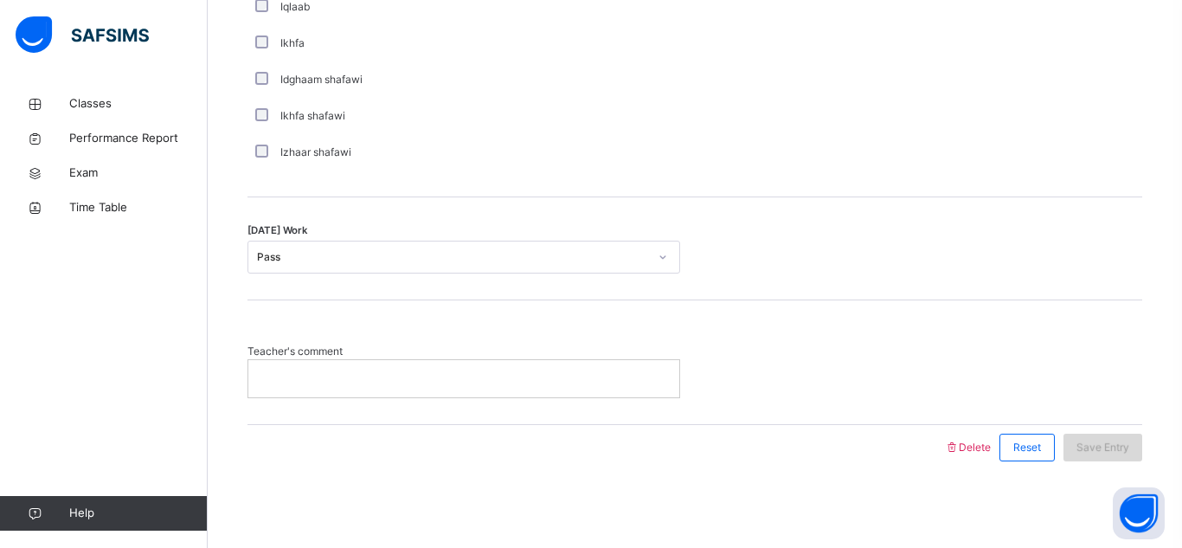
click at [1121, 452] on span "Save Entry" at bounding box center [1103, 448] width 53 height 16
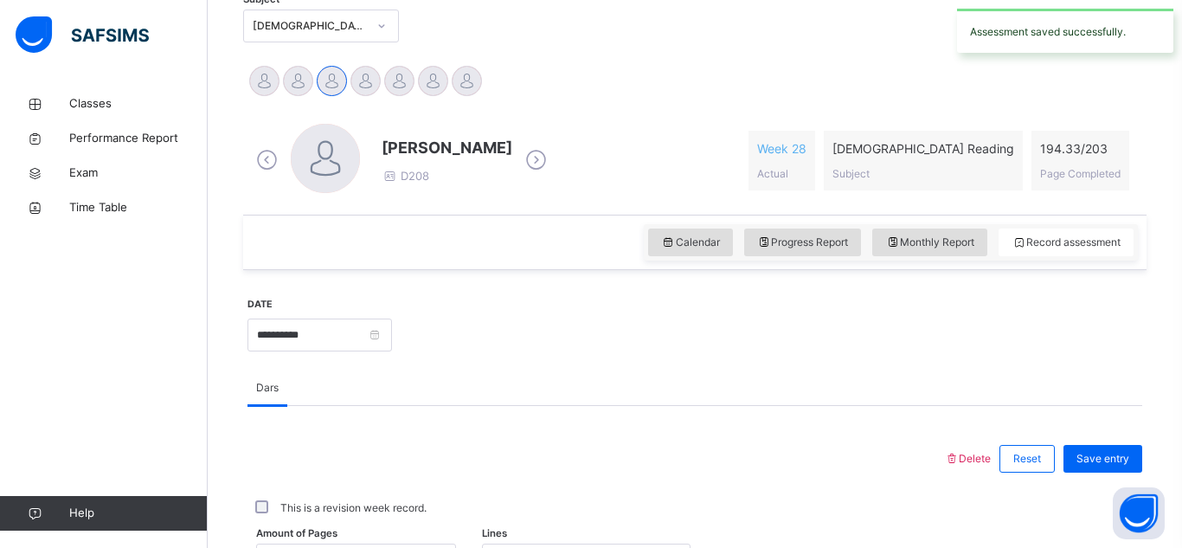
scroll to position [387, 0]
click at [392, 349] on input "**********" at bounding box center [320, 334] width 145 height 33
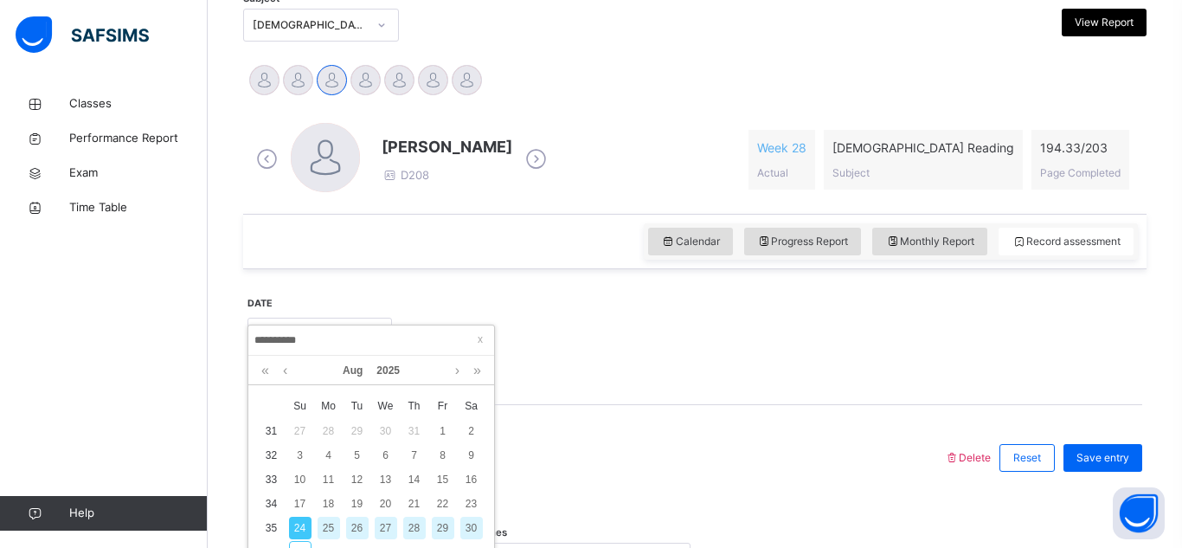
click at [386, 525] on div "27" at bounding box center [386, 528] width 23 height 23
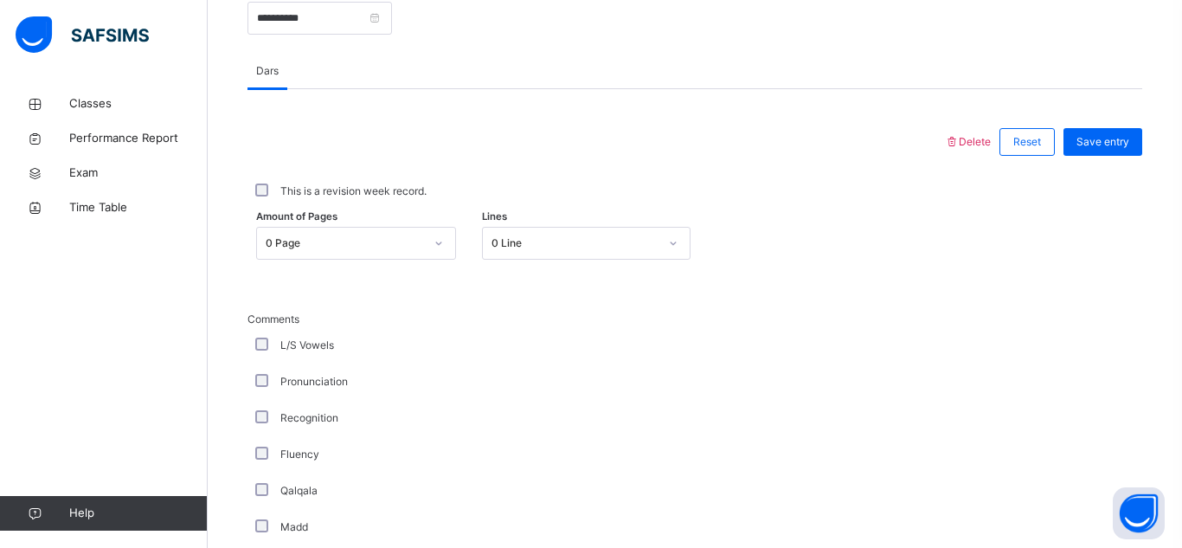
scroll to position [642, 0]
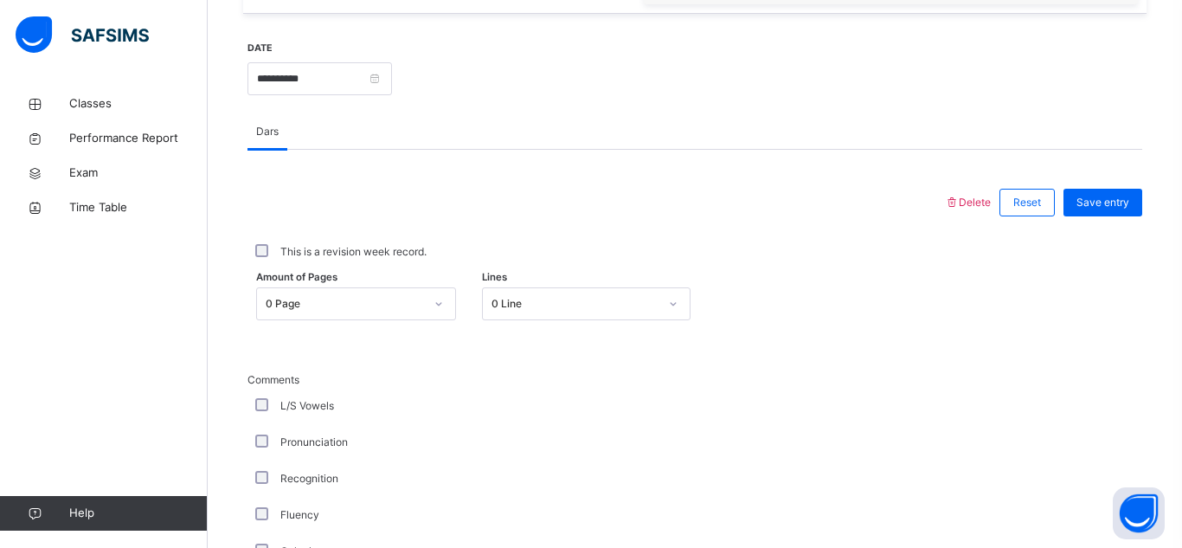
click at [377, 305] on div "0 Page" at bounding box center [339, 304] width 165 height 27
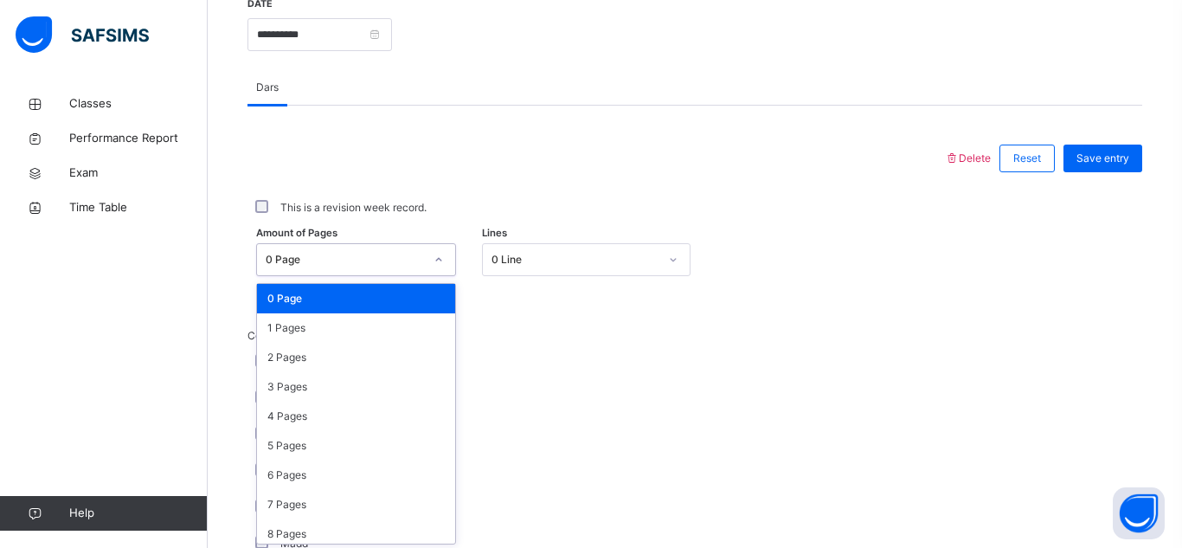
scroll to position [690, 0]
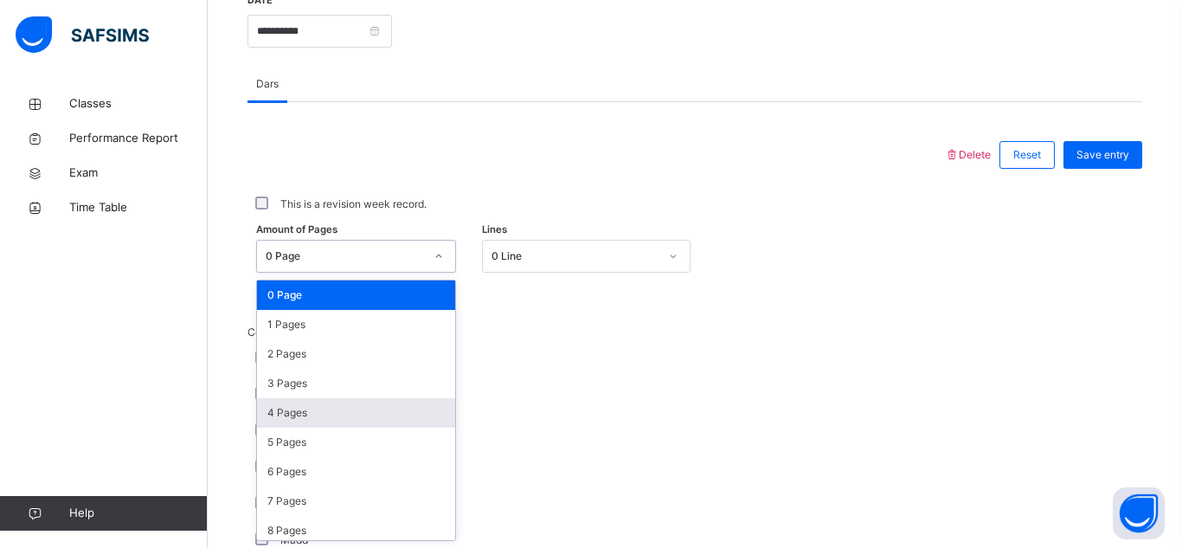
click at [376, 420] on div "4 Pages" at bounding box center [356, 412] width 198 height 29
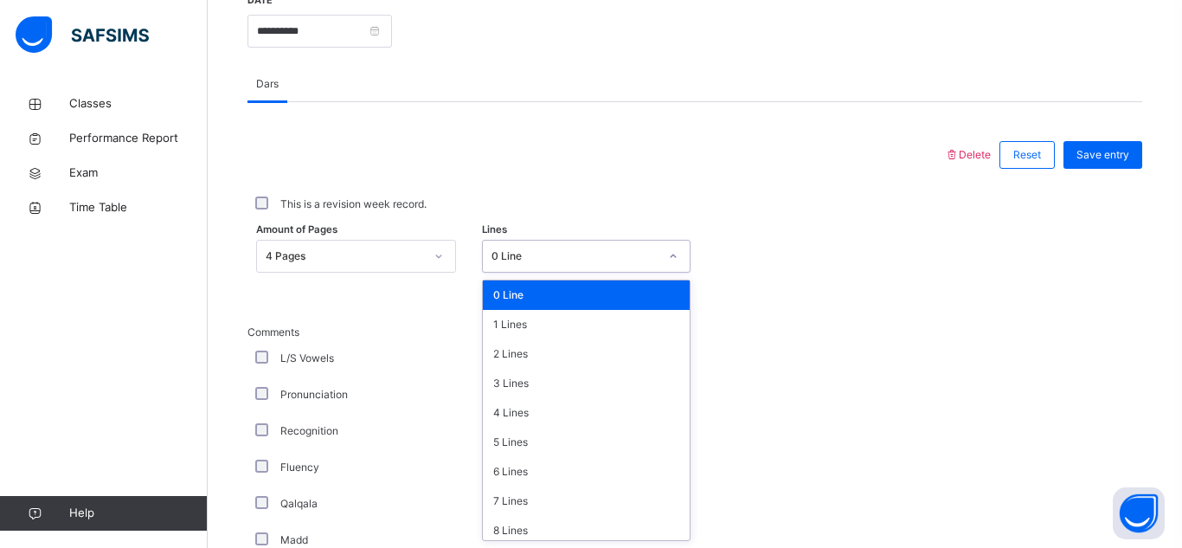
click at [521, 272] on div "0 Line" at bounding box center [586, 256] width 209 height 33
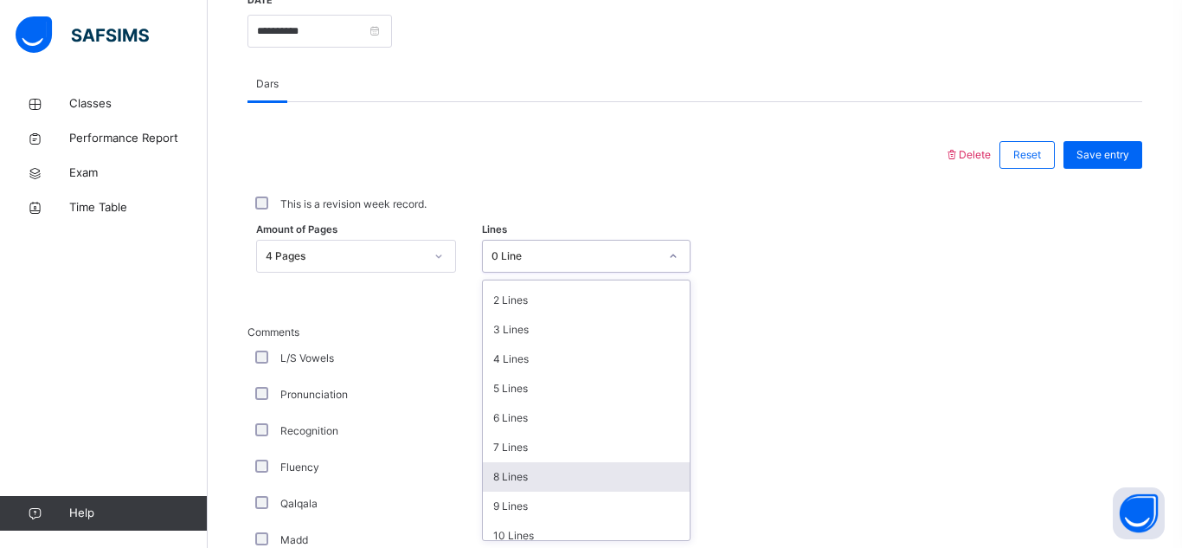
scroll to position [55, 0]
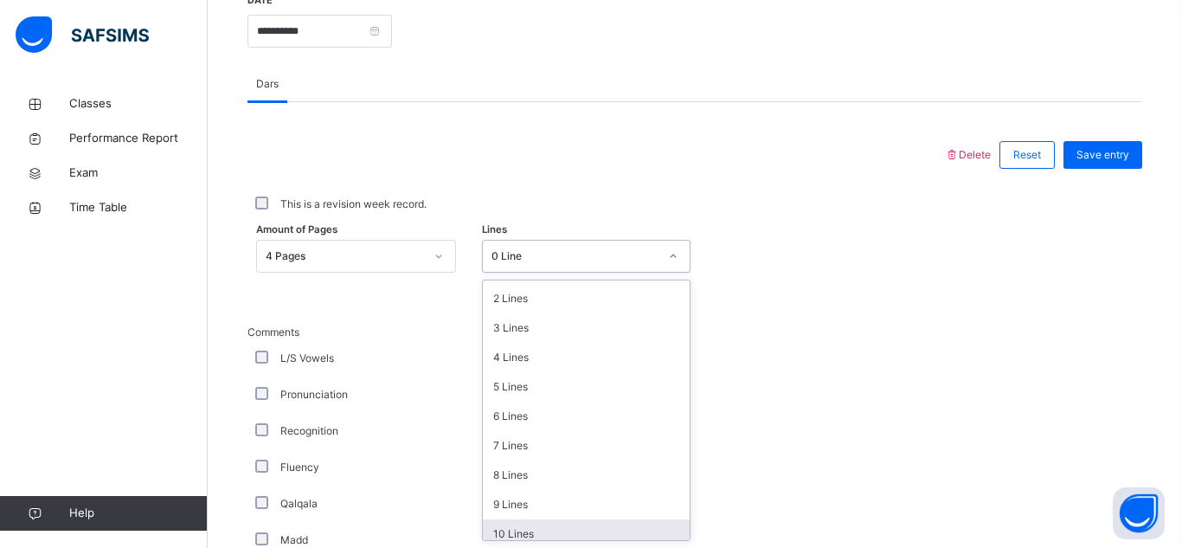
click at [555, 526] on div "10 Lines" at bounding box center [586, 533] width 207 height 29
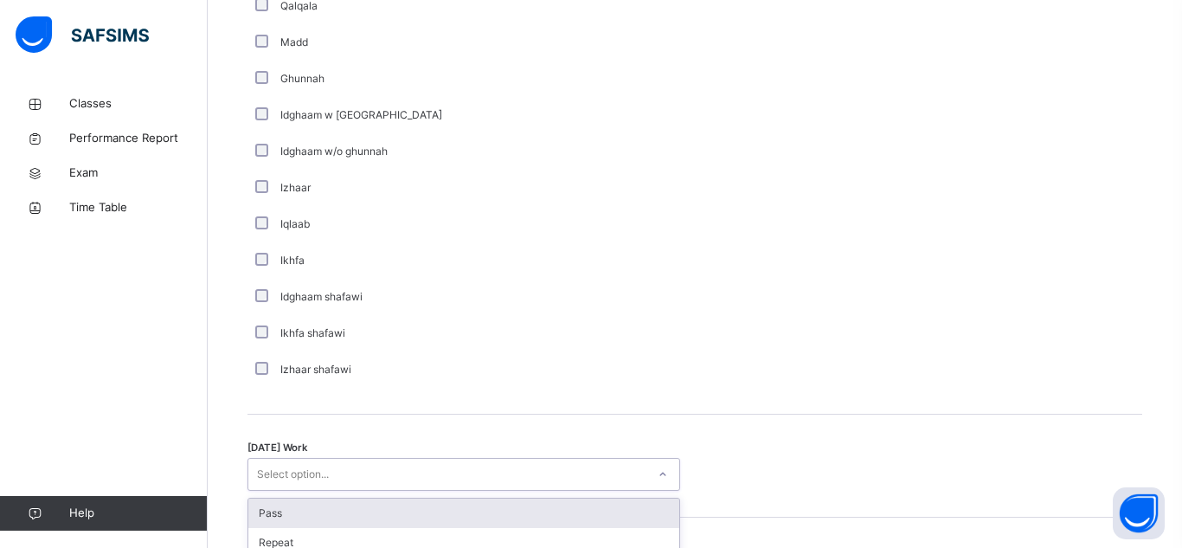
click at [593, 491] on div "option Pass focused, 1 of 2. 2 results available. Use Up and Down to choose opt…" at bounding box center [464, 474] width 433 height 33
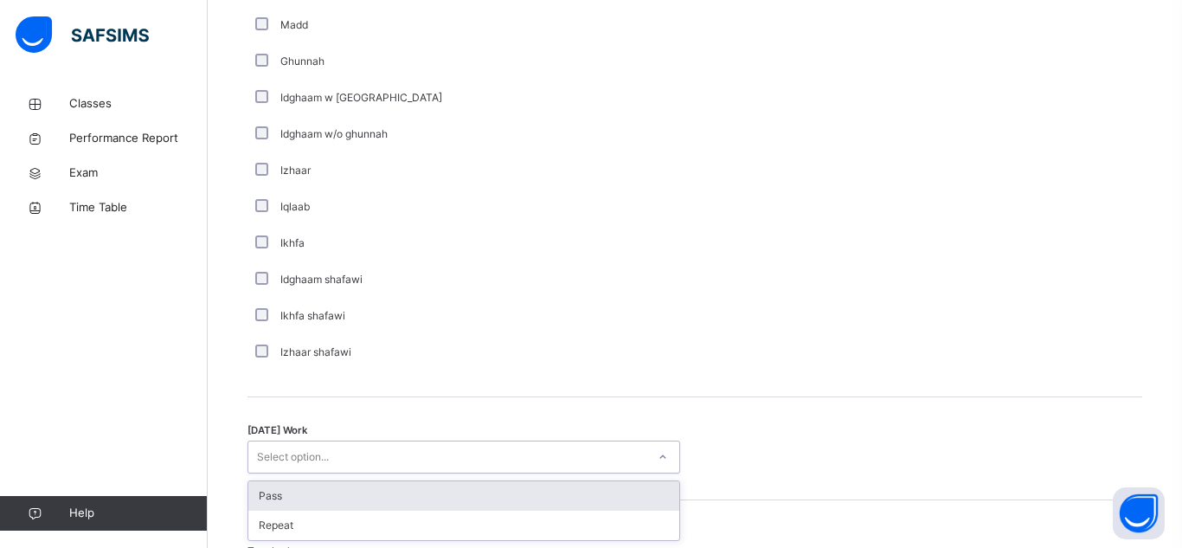
click at [490, 504] on div "Pass" at bounding box center [463, 495] width 431 height 29
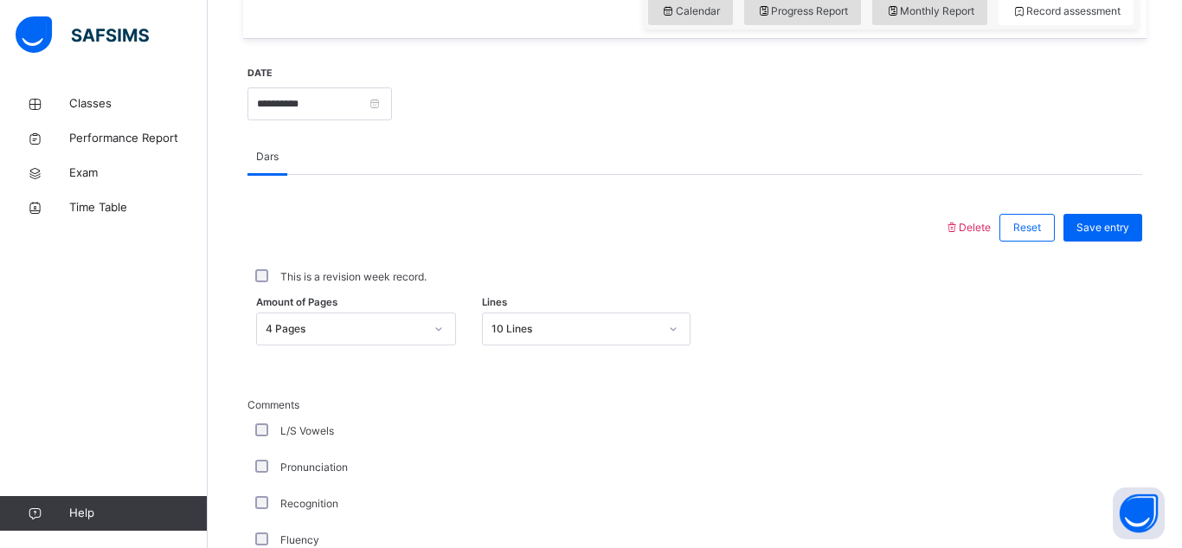
scroll to position [602, 0]
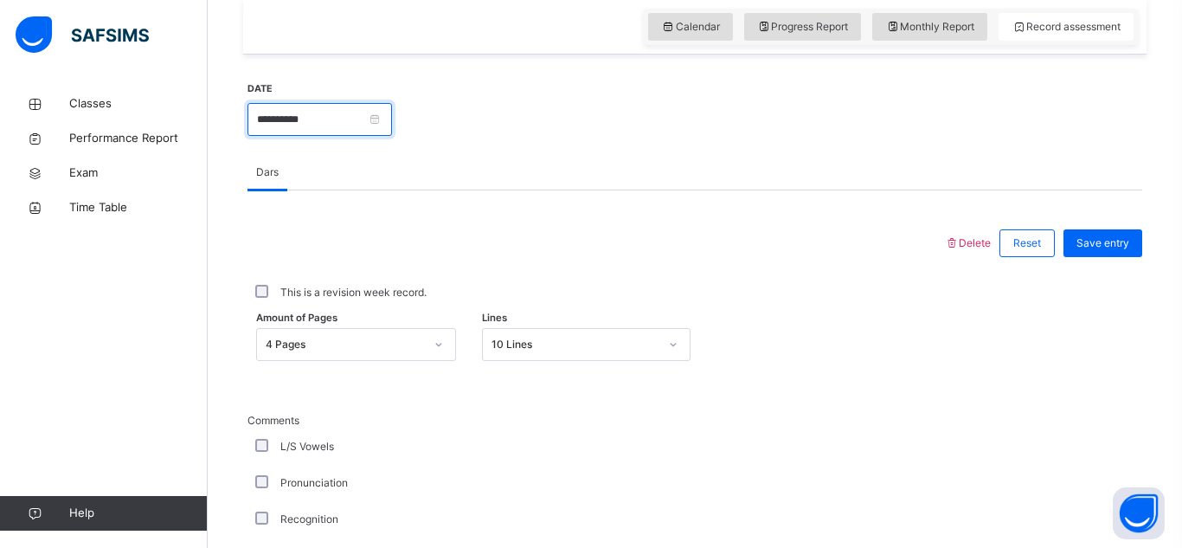
click at [362, 133] on input "**********" at bounding box center [320, 119] width 145 height 33
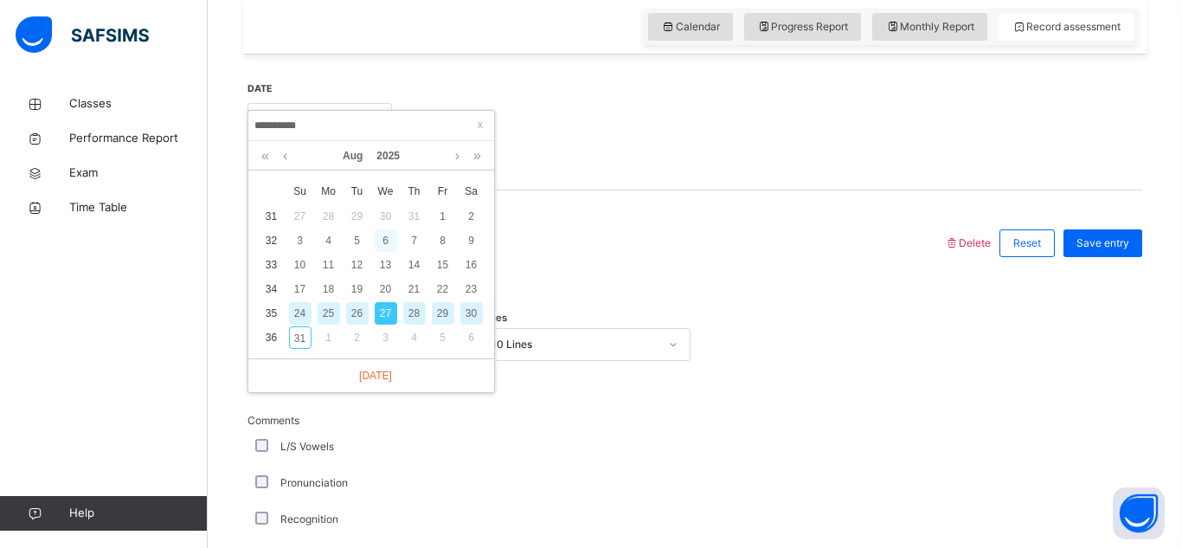
click at [395, 242] on div "6" at bounding box center [386, 240] width 23 height 23
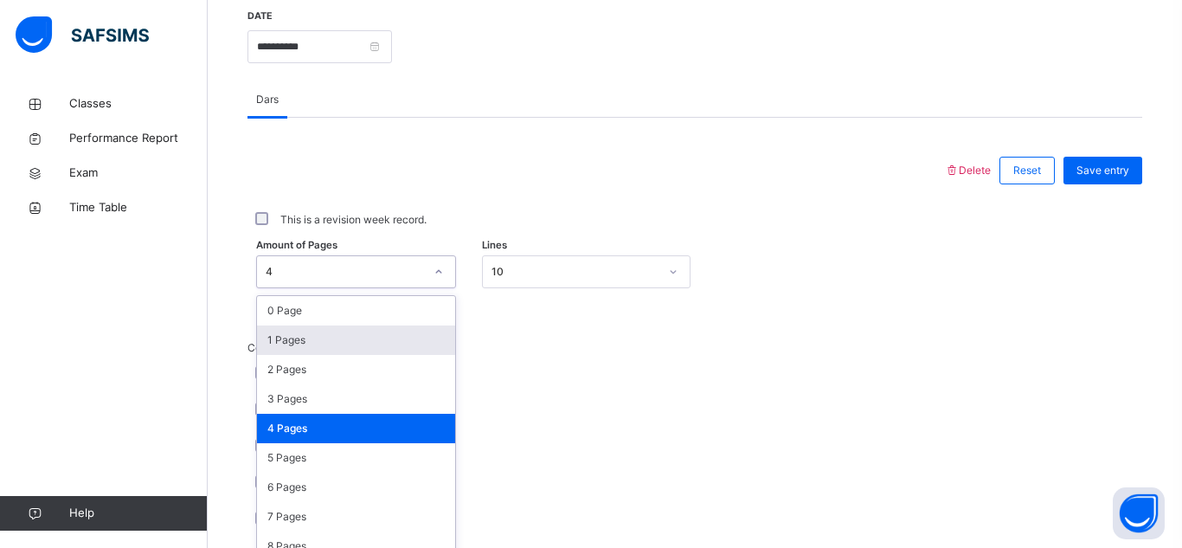
scroll to position [690, 0]
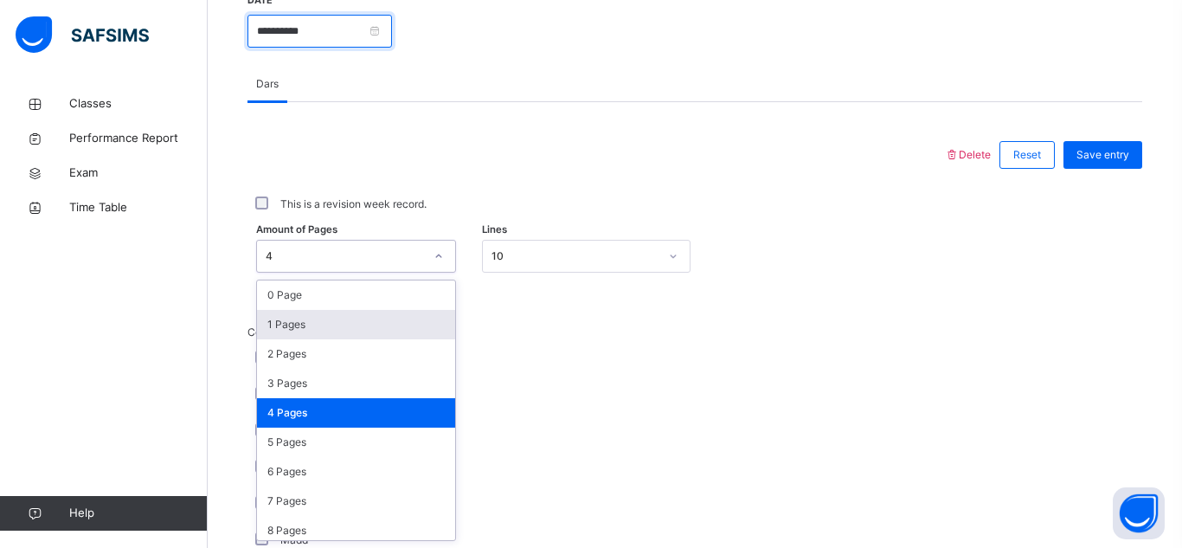
click at [298, 27] on input "**********" at bounding box center [320, 31] width 145 height 33
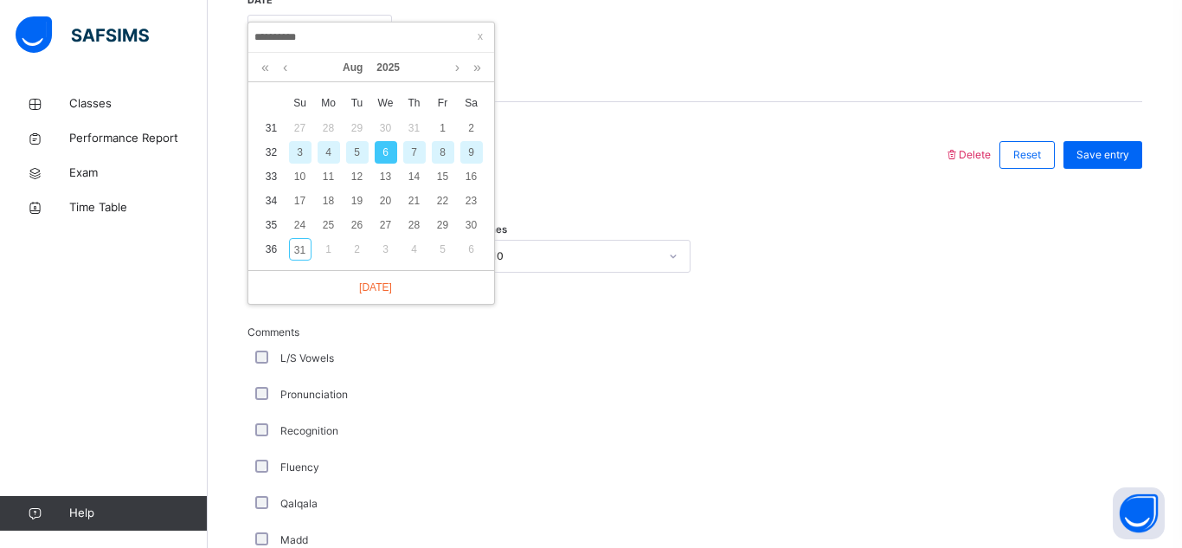
click at [474, 157] on div "9" at bounding box center [472, 152] width 23 height 23
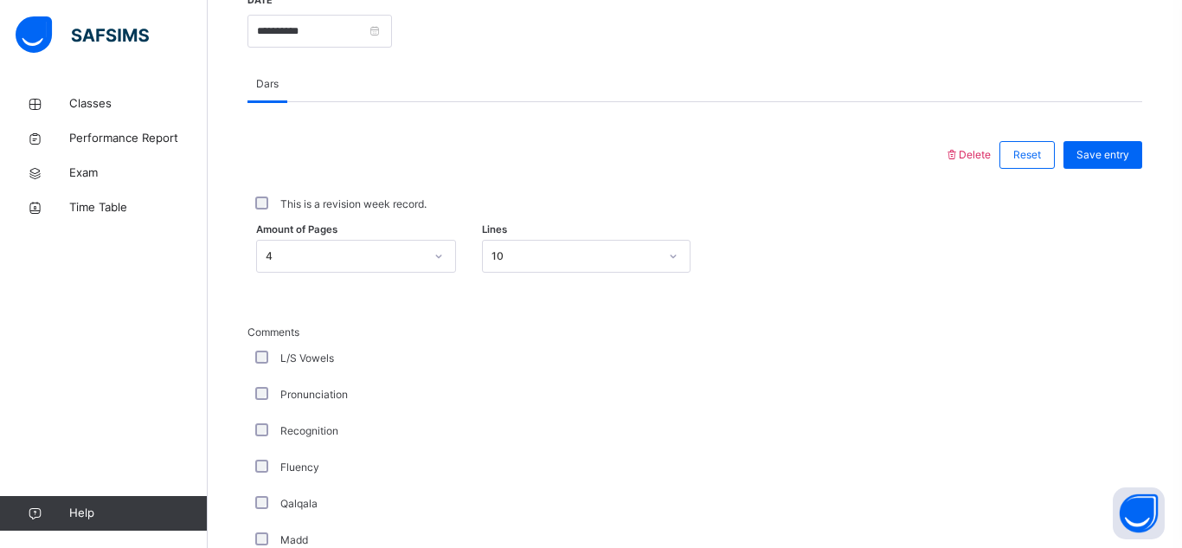
click at [352, 347] on div "L/S Vowels" at bounding box center [464, 358] width 433 height 36
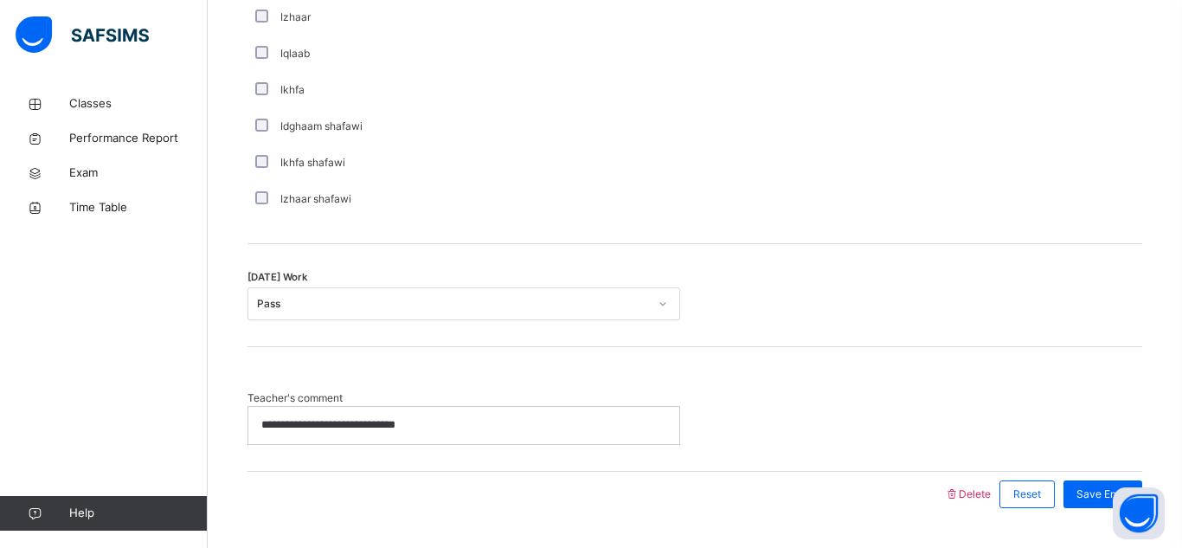
scroll to position [1405, 0]
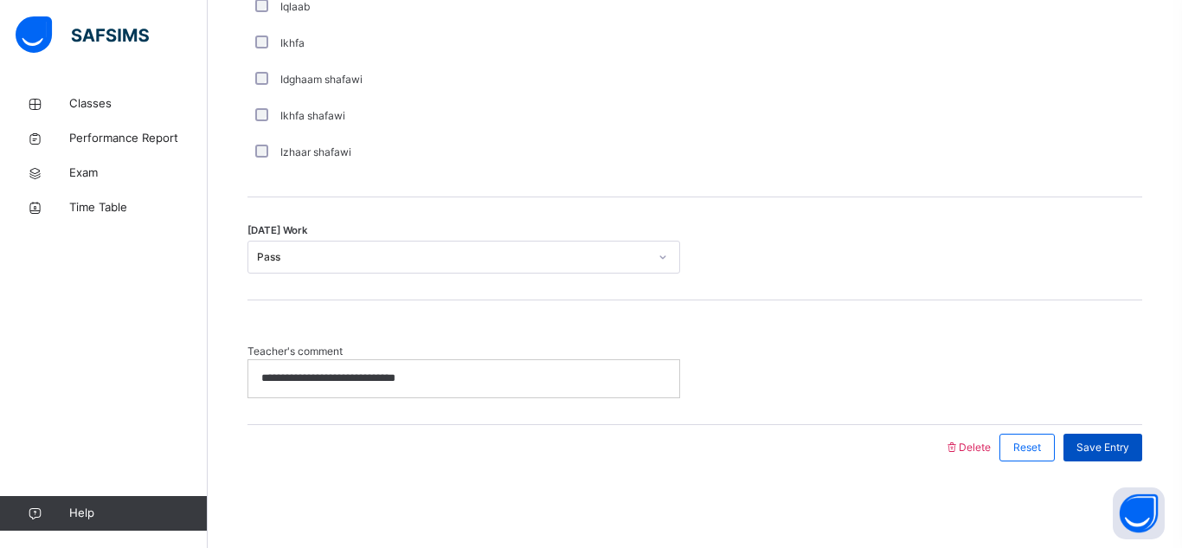
click at [1102, 448] on span "Save Entry" at bounding box center [1103, 448] width 53 height 16
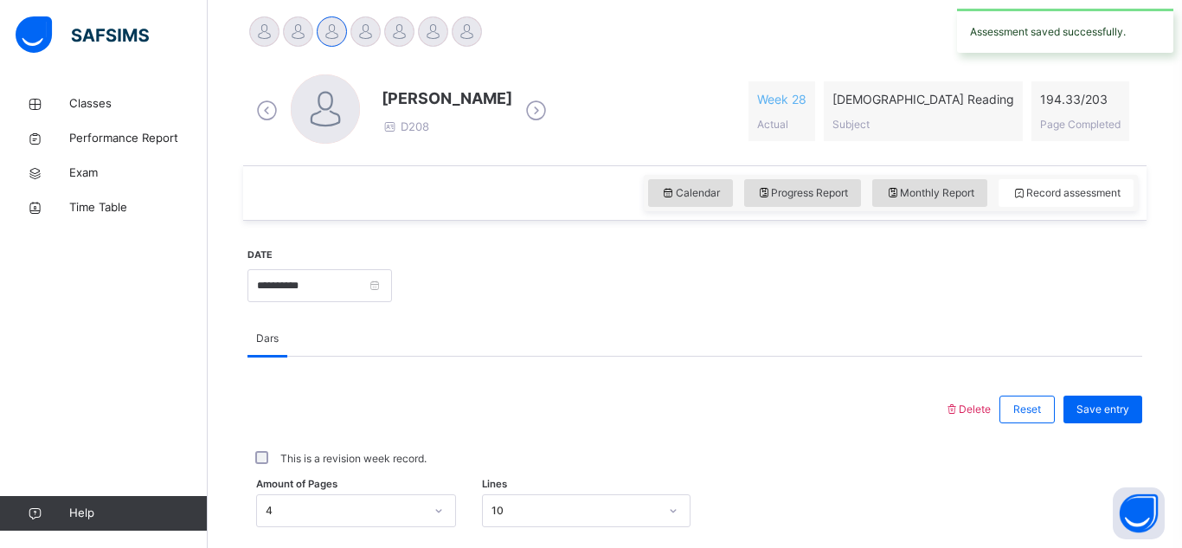
scroll to position [428, 0]
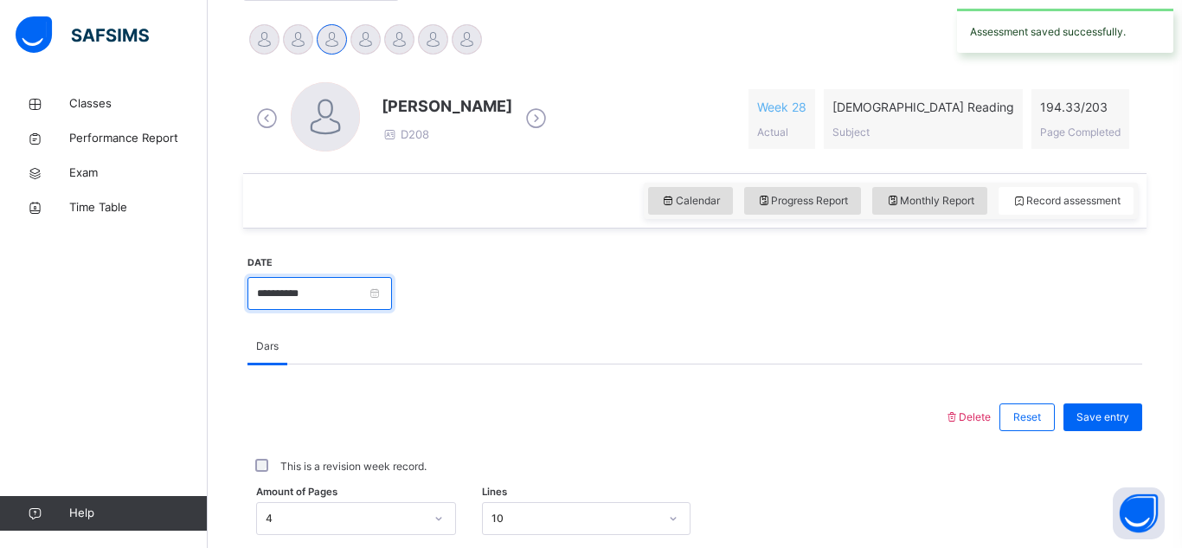
click at [392, 294] on input "**********" at bounding box center [320, 293] width 145 height 33
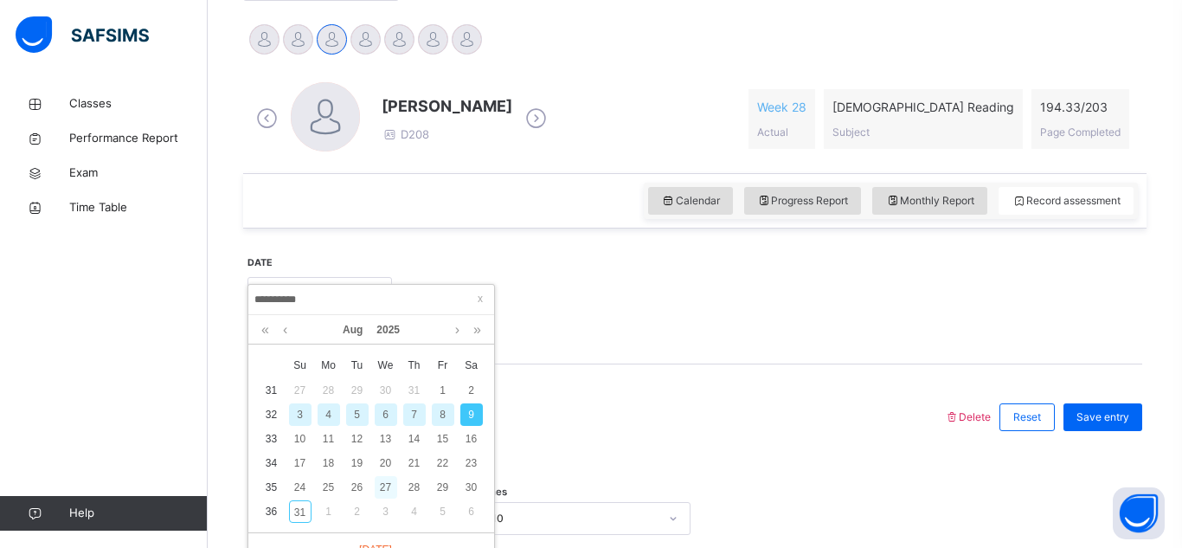
click at [378, 487] on div "27" at bounding box center [386, 487] width 23 height 23
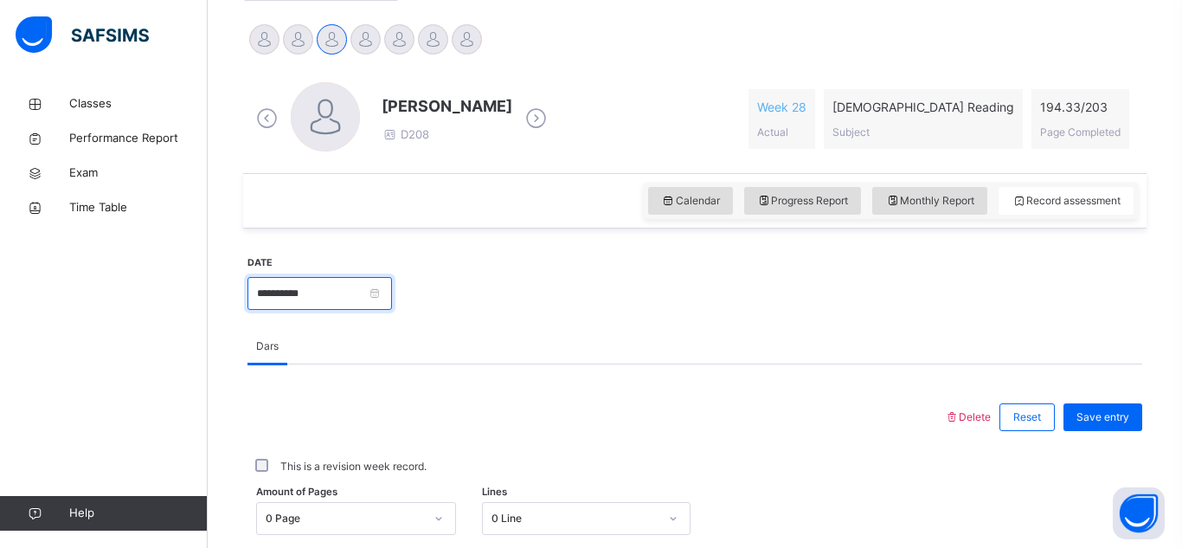
click at [319, 303] on input "**********" at bounding box center [320, 293] width 145 height 33
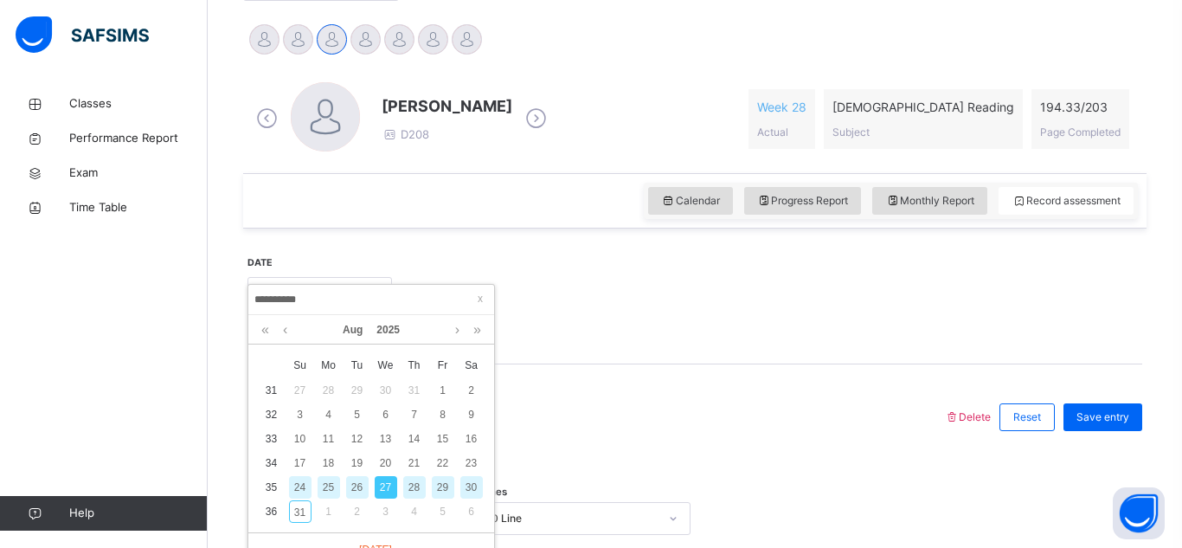
click at [509, 420] on div at bounding box center [596, 417] width 680 height 45
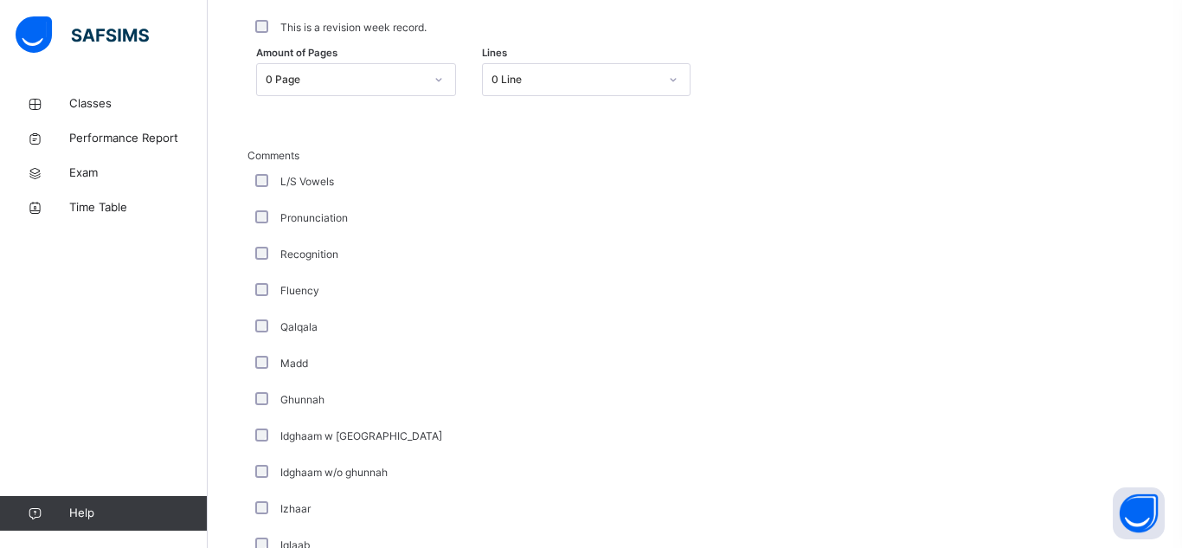
scroll to position [862, 0]
click at [418, 77] on div "0 Page" at bounding box center [345, 84] width 158 height 16
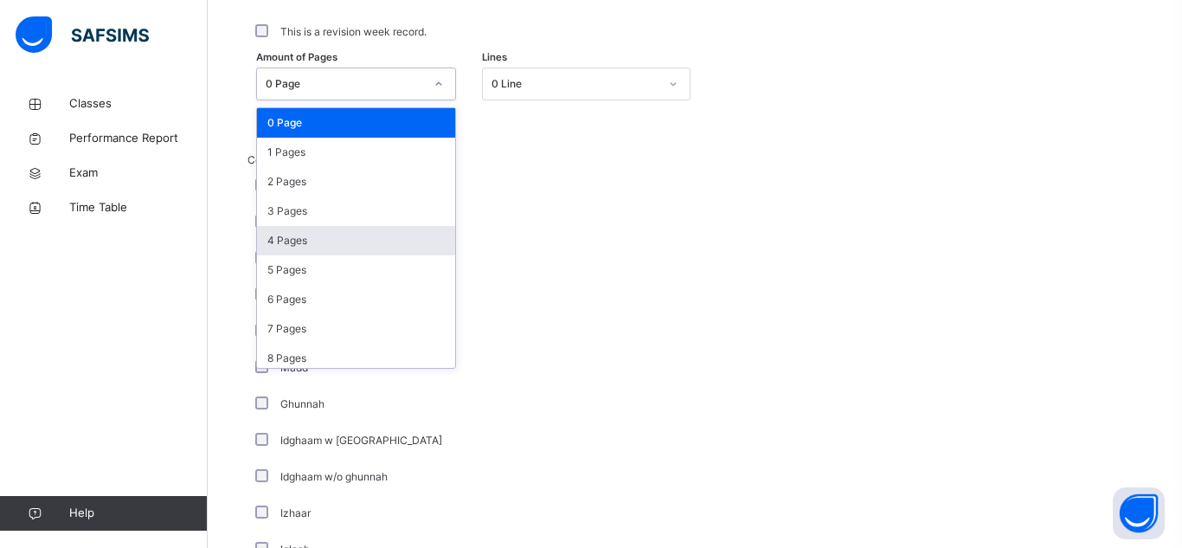
click at [346, 244] on div "4 Pages" at bounding box center [356, 240] width 198 height 29
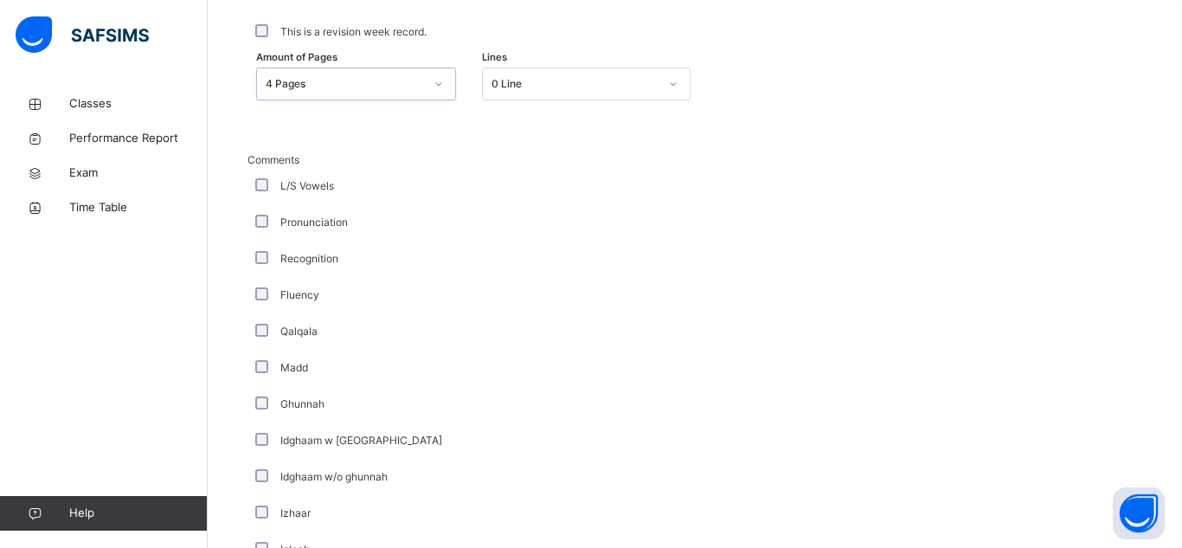
click at [551, 66] on div "Amount of Pages option 4 Pages, selected. 0 results available. Select is focuse…" at bounding box center [695, 84] width 895 height 50
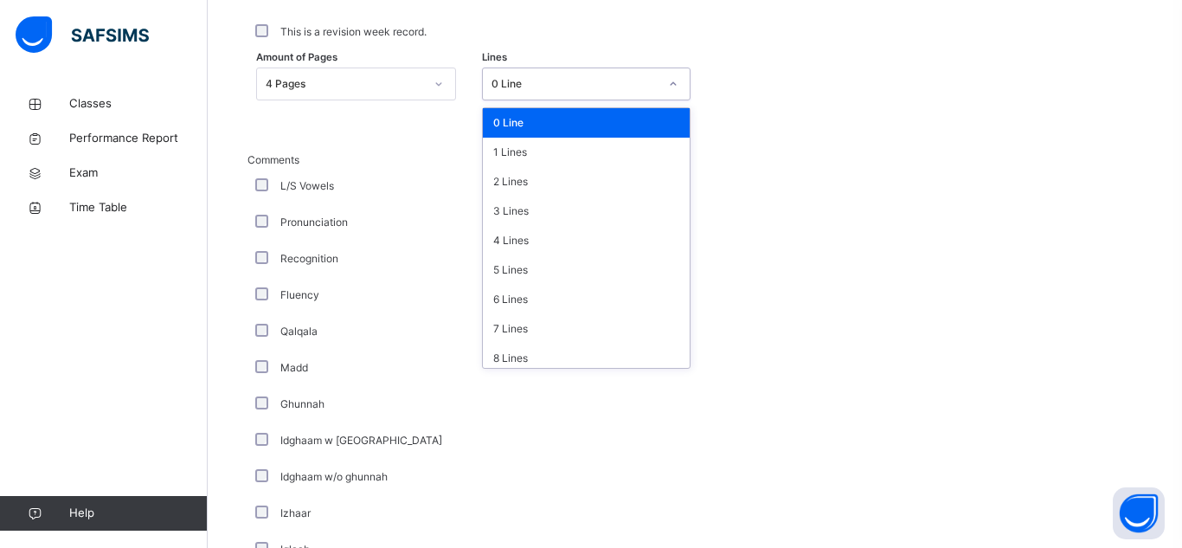
click at [560, 79] on div "0 Line" at bounding box center [575, 84] width 167 height 16
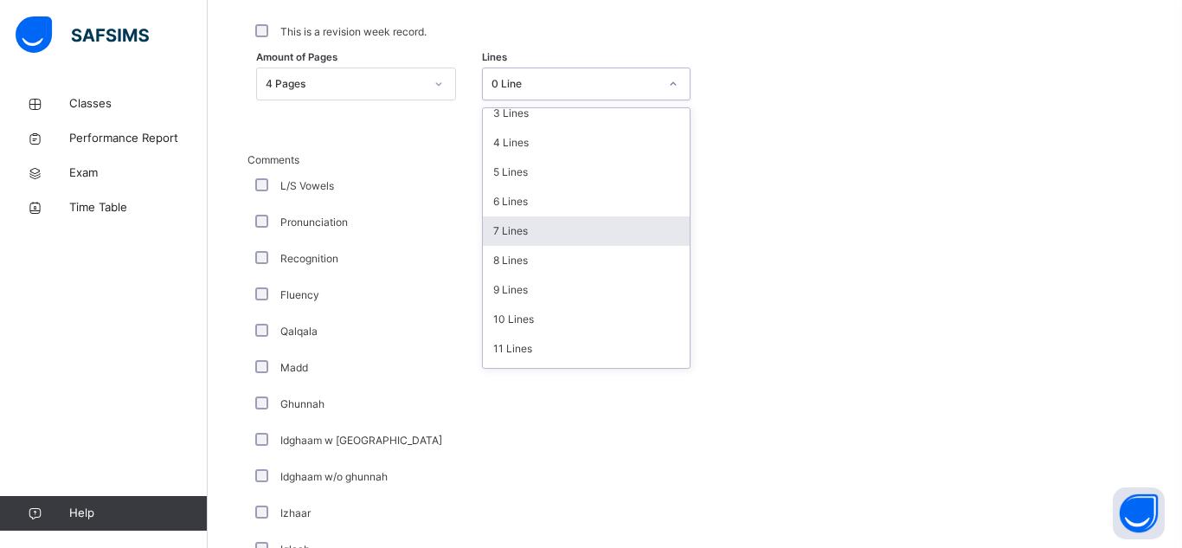
scroll to position [97, 0]
click at [581, 315] on div "10 Lines" at bounding box center [586, 320] width 207 height 29
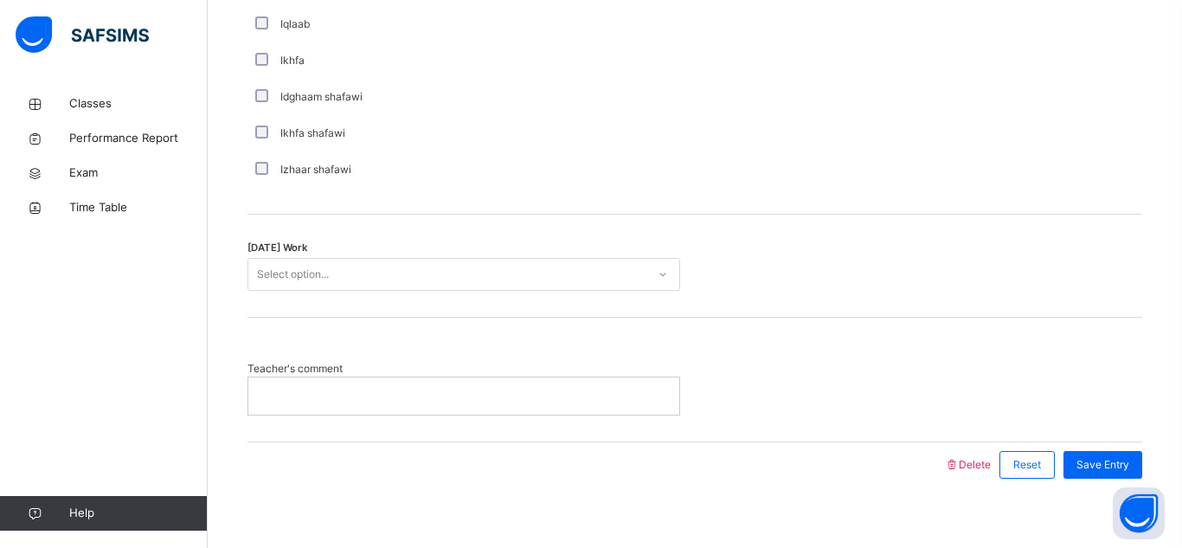
scroll to position [1390, 0]
click at [510, 276] on div "Select option..." at bounding box center [447, 272] width 398 height 27
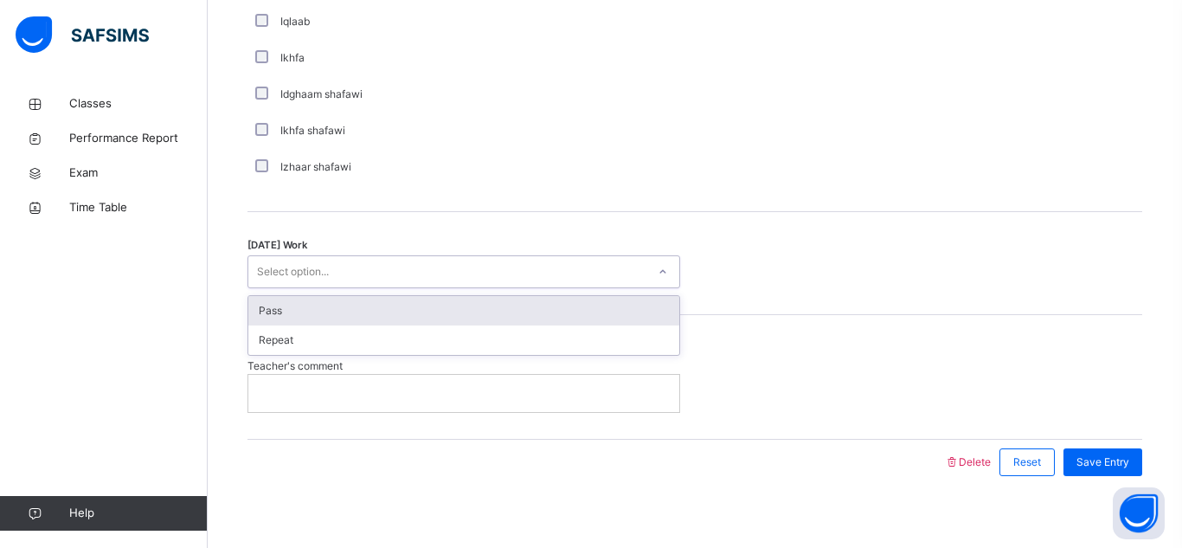
click at [502, 319] on div "Pass" at bounding box center [463, 310] width 431 height 29
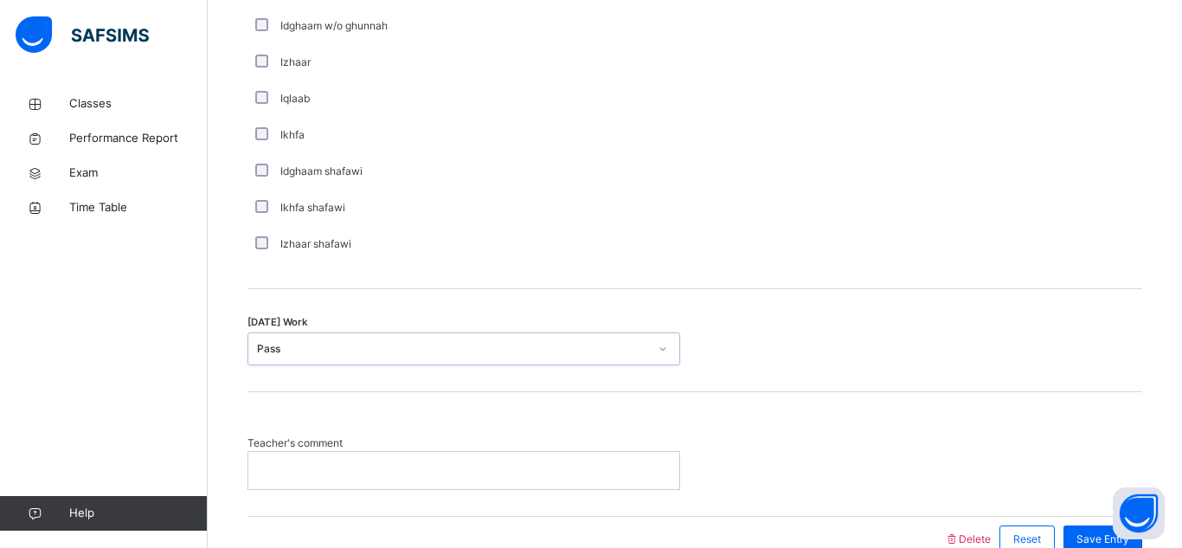
scroll to position [1405, 0]
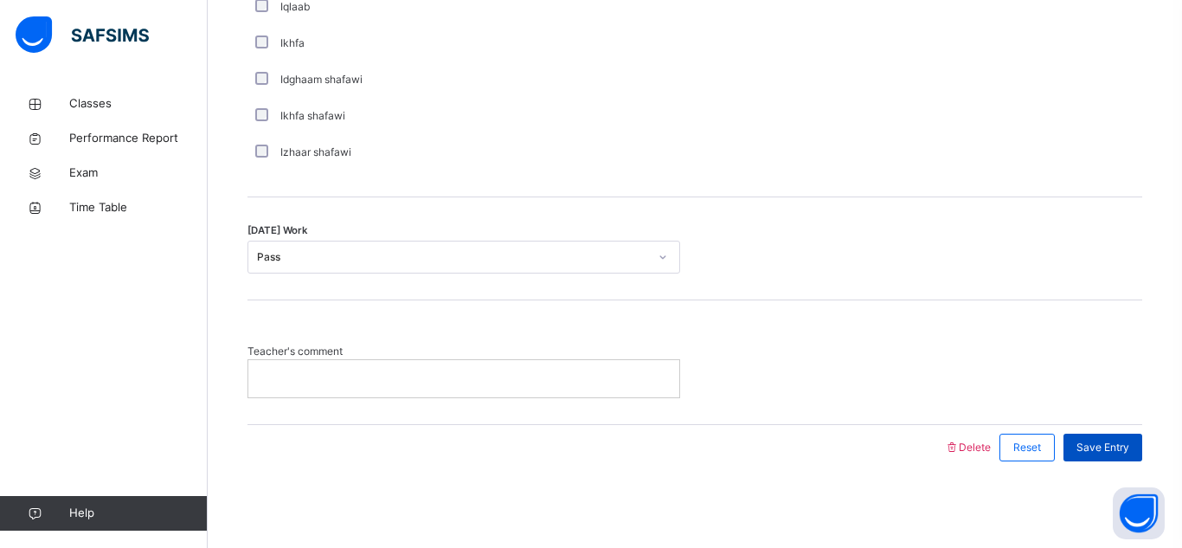
click at [1104, 442] on span "Save Entry" at bounding box center [1103, 448] width 53 height 16
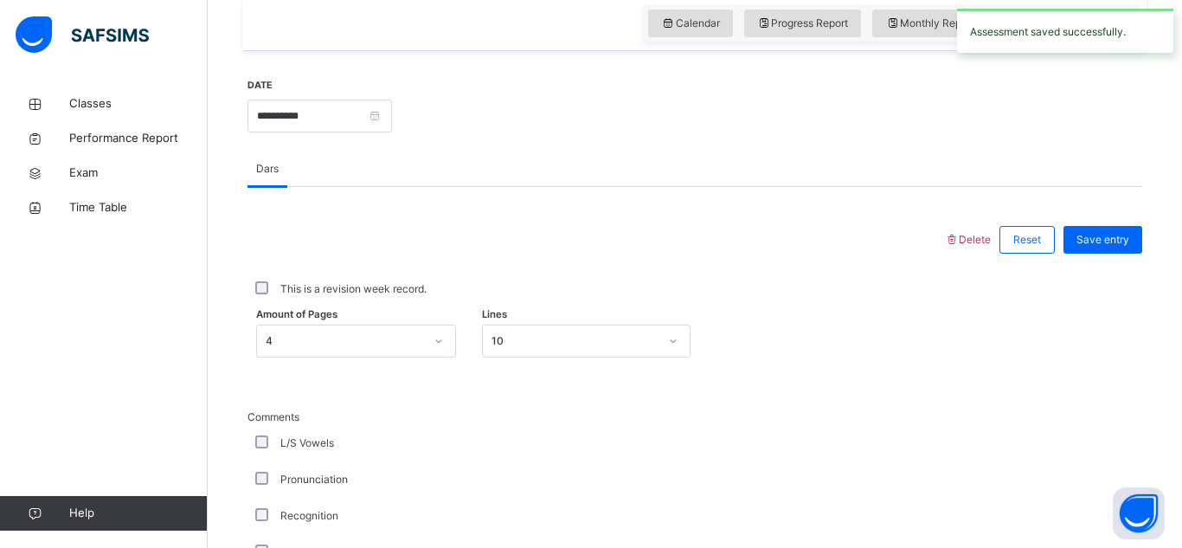
scroll to position [608, 0]
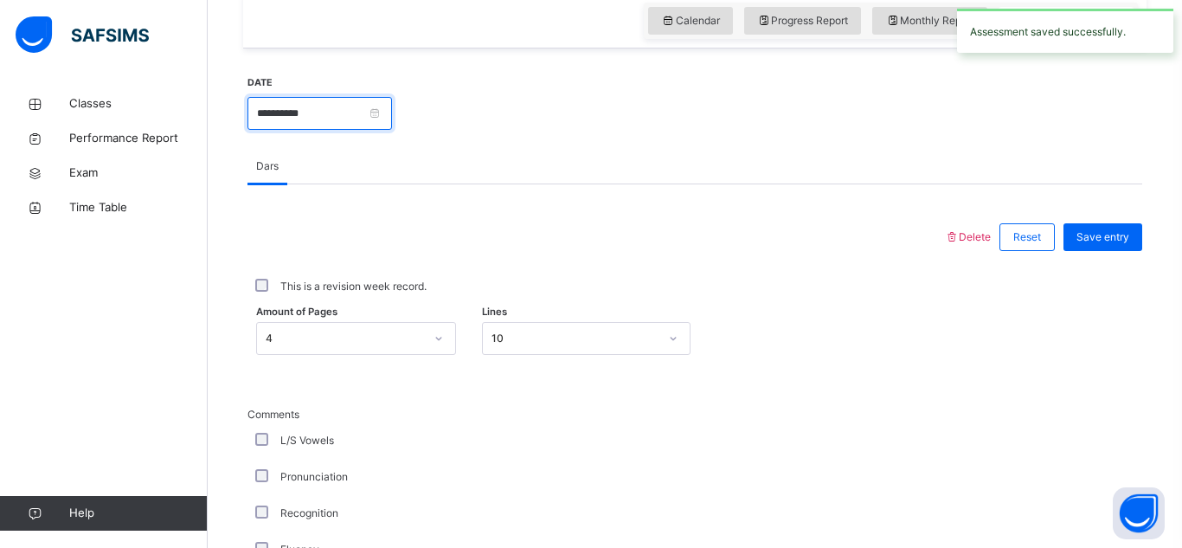
click at [338, 103] on input "**********" at bounding box center [320, 113] width 145 height 33
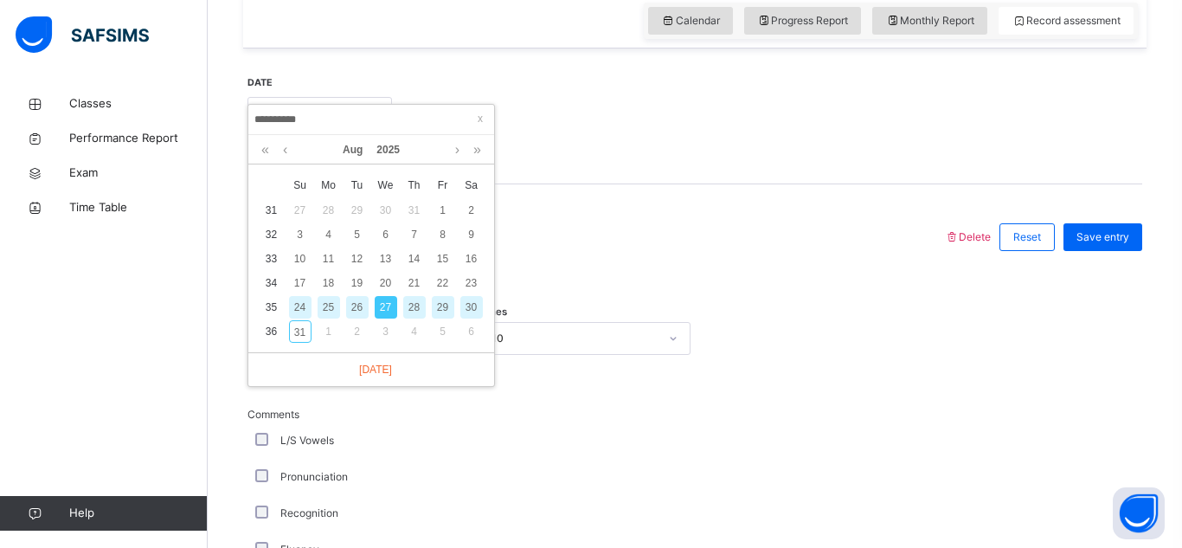
click at [463, 310] on div "30" at bounding box center [472, 307] width 23 height 23
type input "**********"
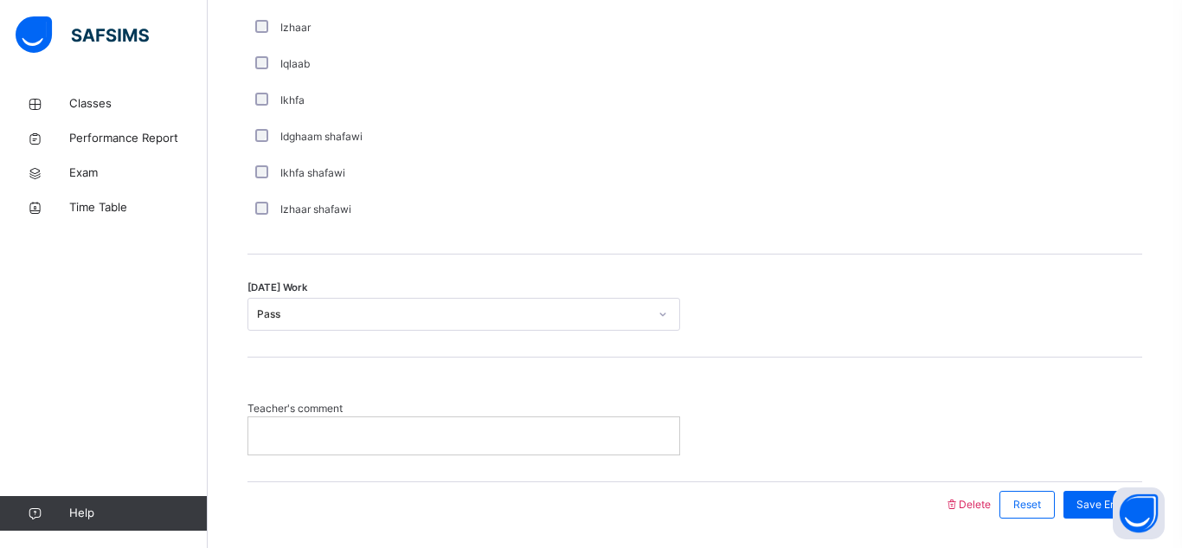
scroll to position [1350, 0]
click at [570, 419] on div at bounding box center [463, 433] width 431 height 36
click at [332, 438] on p "**********" at bounding box center [463, 433] width 405 height 16
click at [1082, 501] on span "Save Entry" at bounding box center [1103, 502] width 53 height 16
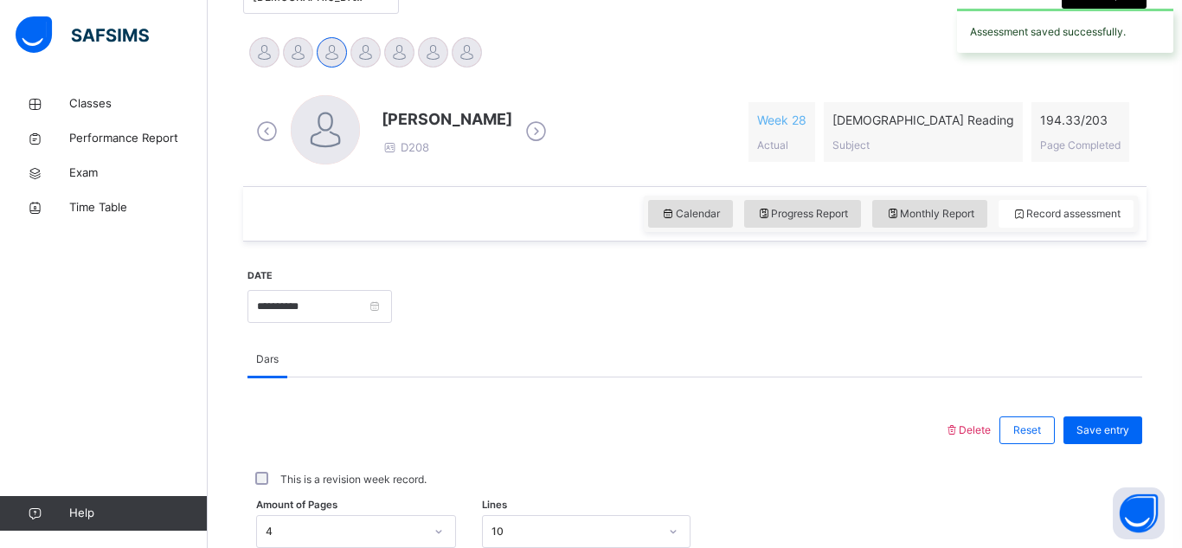
scroll to position [246, 0]
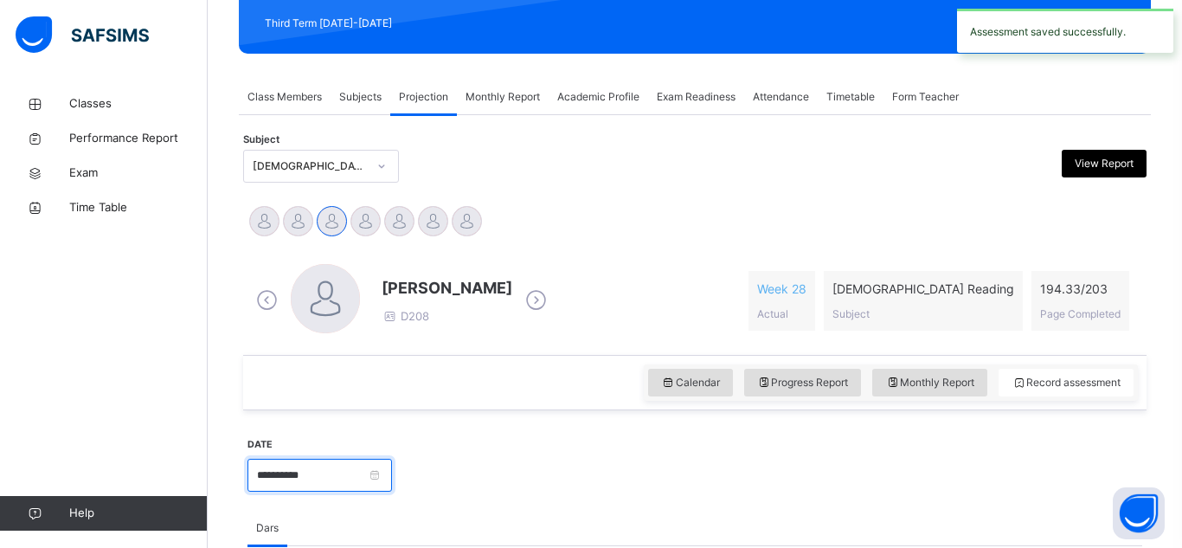
click at [392, 466] on input "**********" at bounding box center [320, 475] width 145 height 33
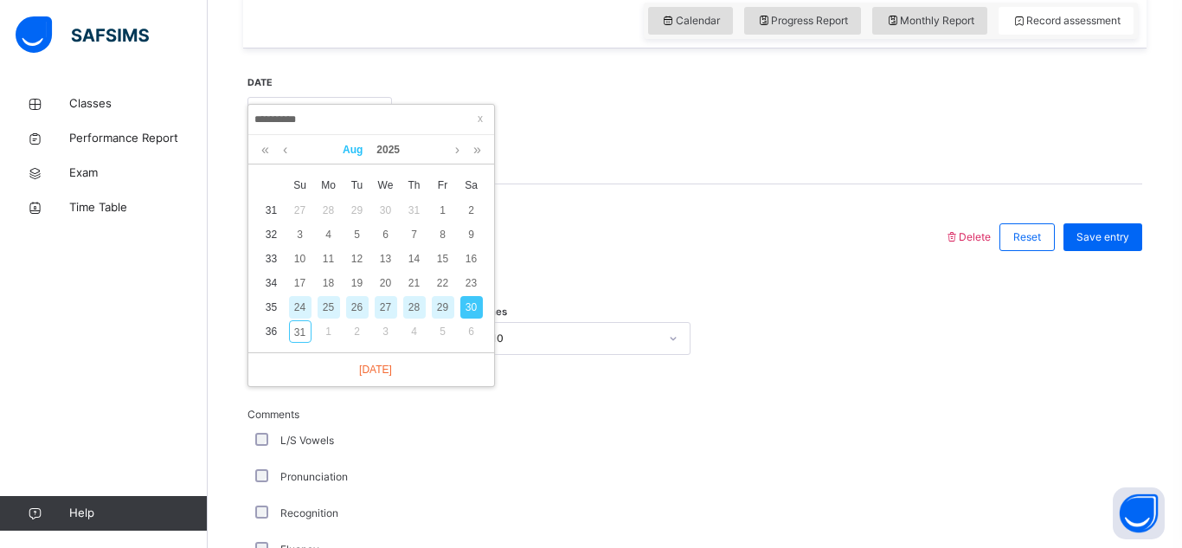
scroll to position [609, 0]
click at [302, 335] on div "31" at bounding box center [300, 330] width 23 height 23
type input "**********"
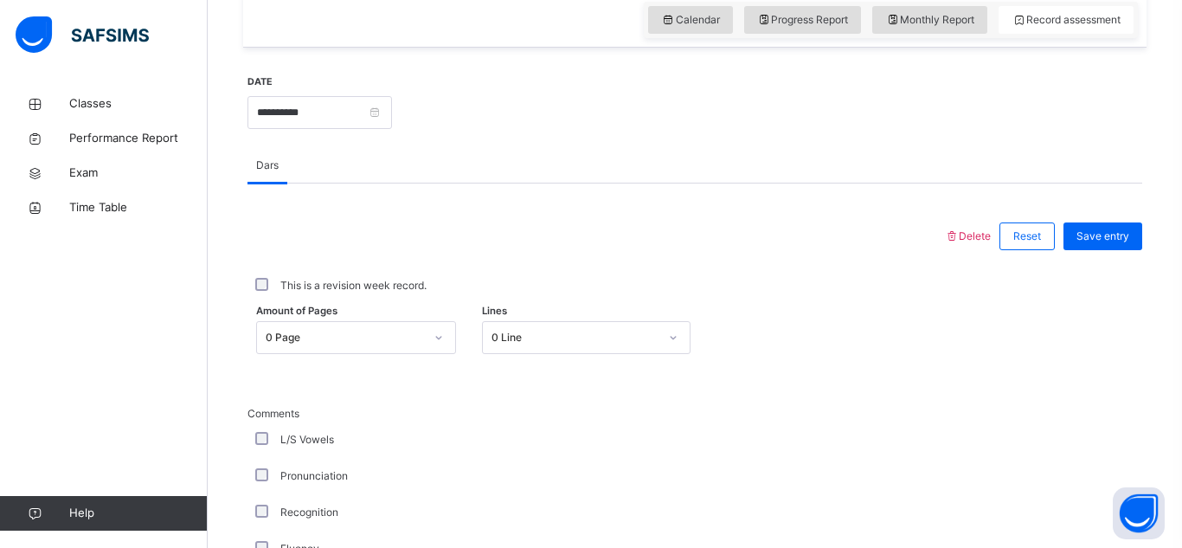
click at [310, 338] on div "0 Page" at bounding box center [356, 337] width 200 height 33
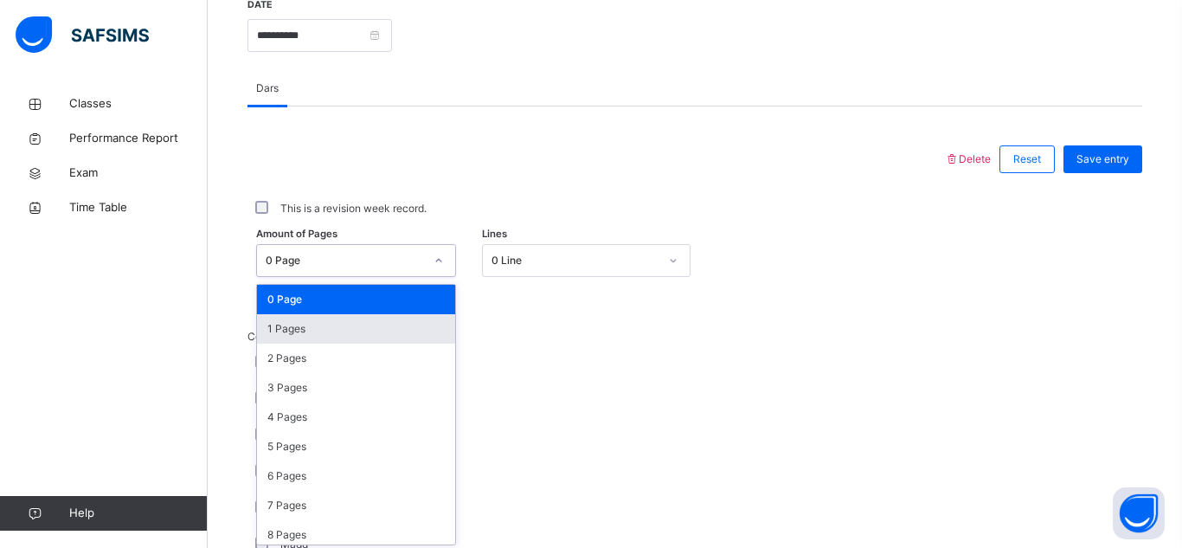
scroll to position [690, 0]
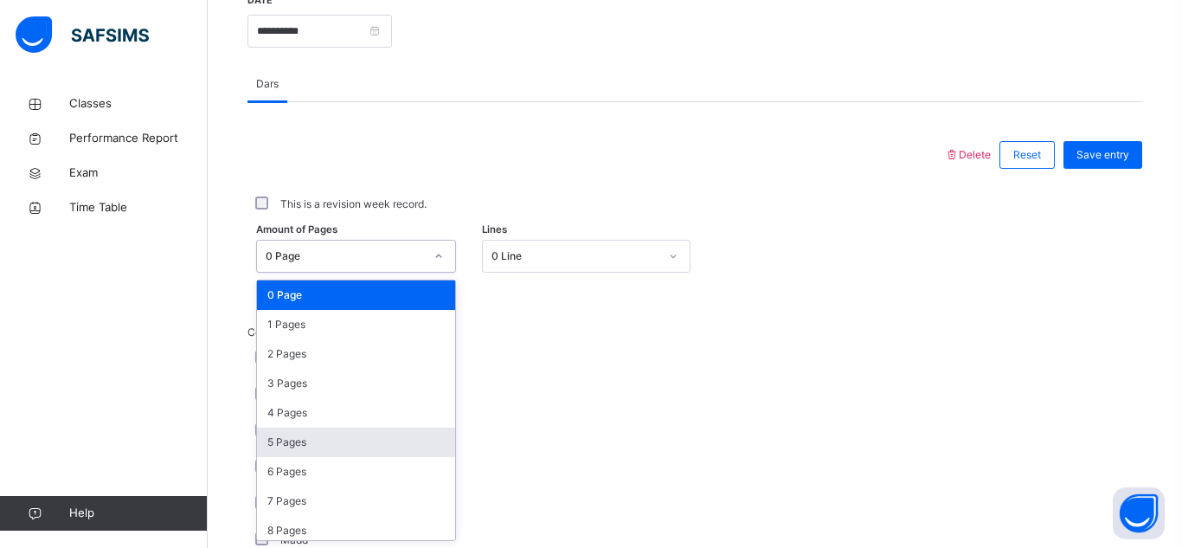
click at [340, 435] on div "5 Pages" at bounding box center [356, 442] width 198 height 29
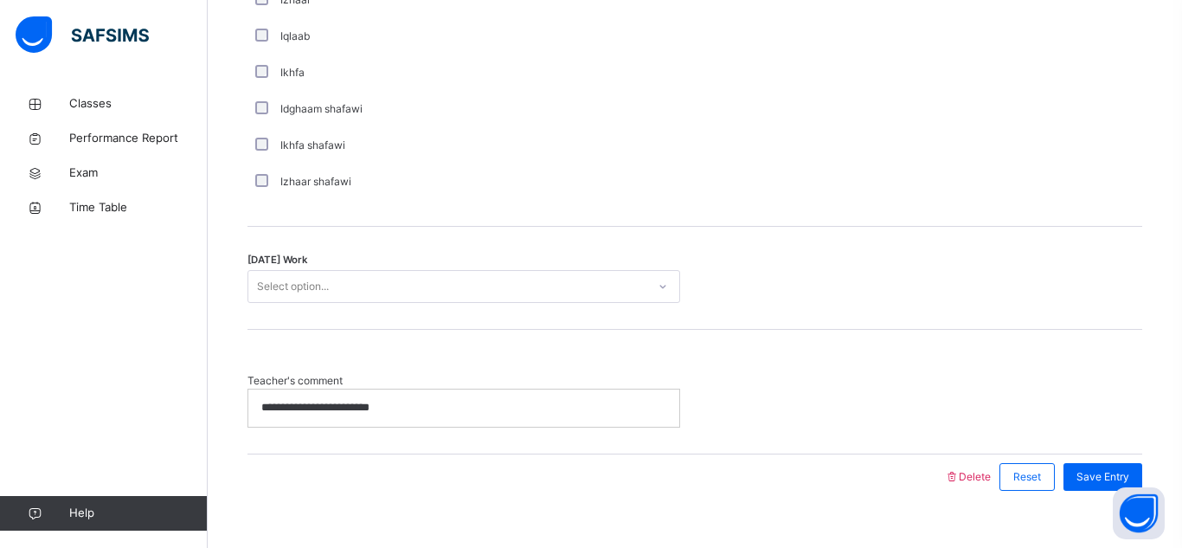
scroll to position [1405, 0]
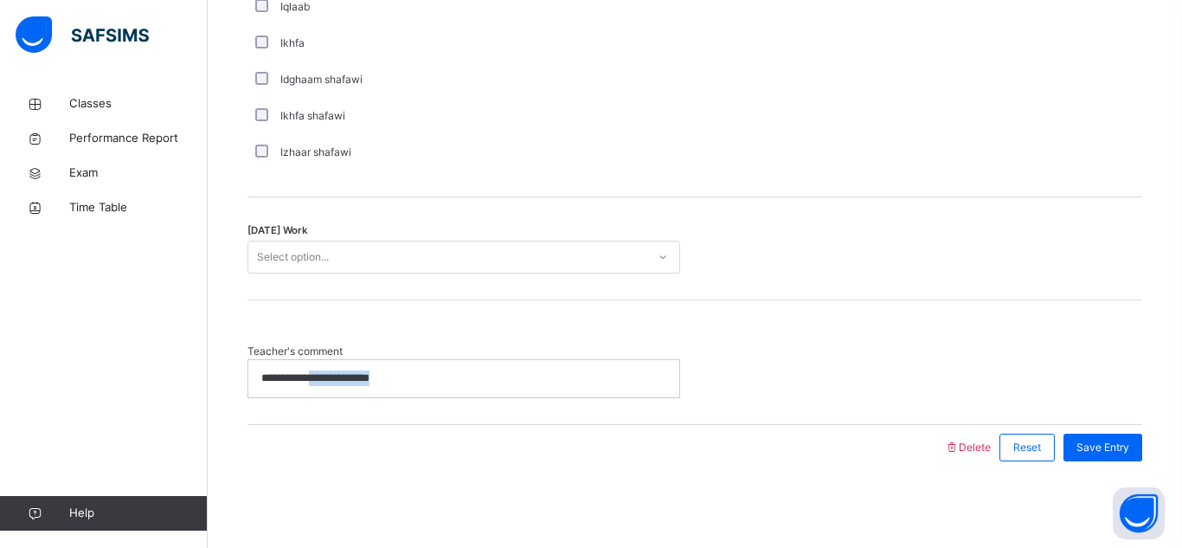
drag, startPoint x: 424, startPoint y: 367, endPoint x: 307, endPoint y: 376, distance: 117.2
click at [307, 376] on div "**********" at bounding box center [463, 378] width 431 height 36
click at [475, 269] on div "Select option..." at bounding box center [447, 257] width 398 height 27
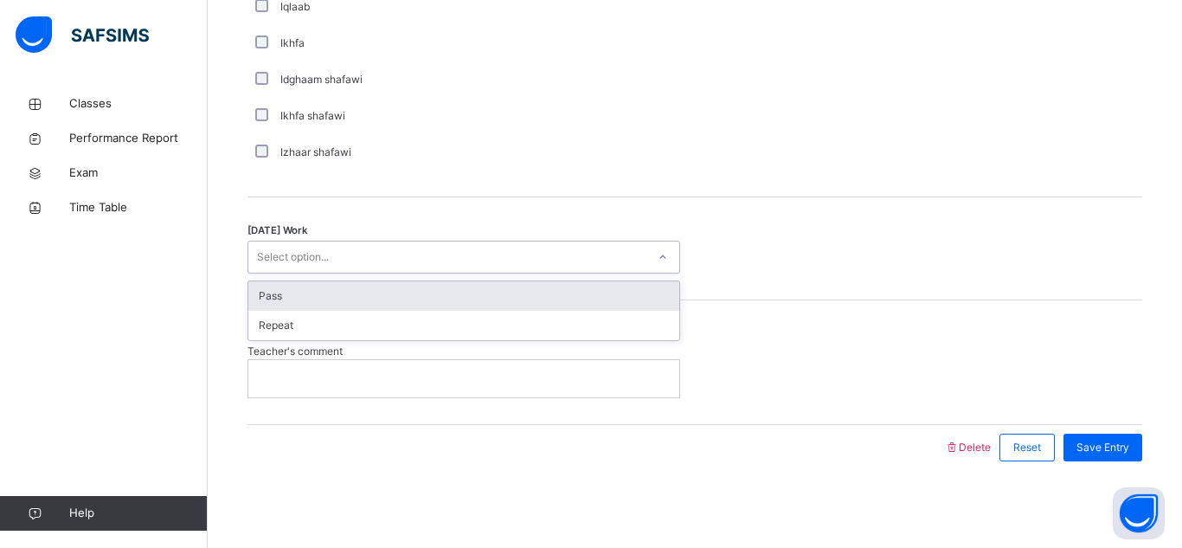
click at [465, 286] on div "Pass" at bounding box center [463, 295] width 431 height 29
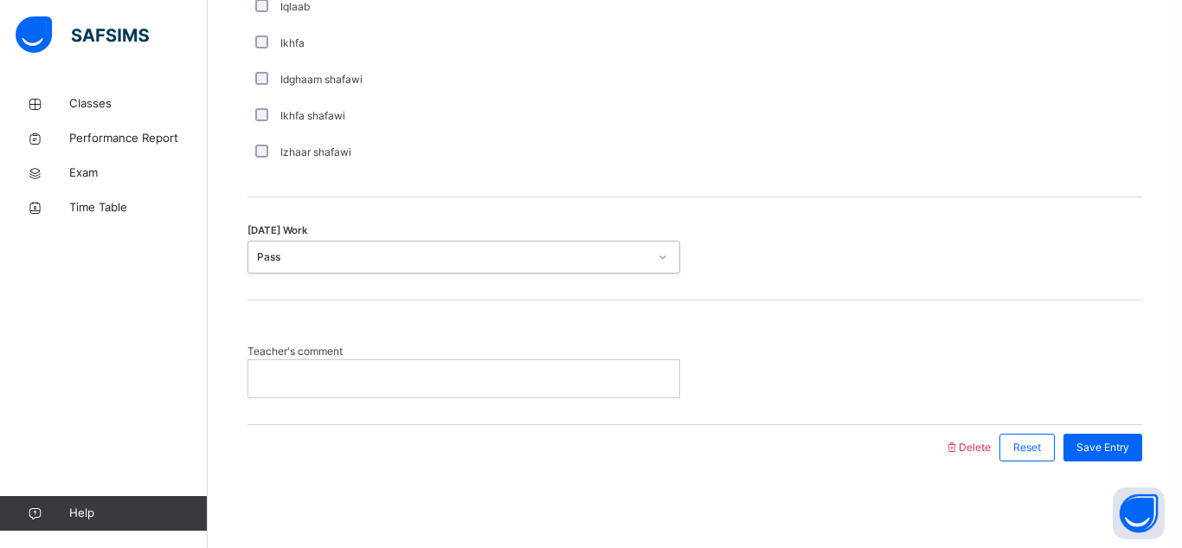
click at [351, 391] on div at bounding box center [463, 378] width 431 height 36
click at [1111, 465] on div "Save Entry" at bounding box center [1098, 447] width 87 height 45
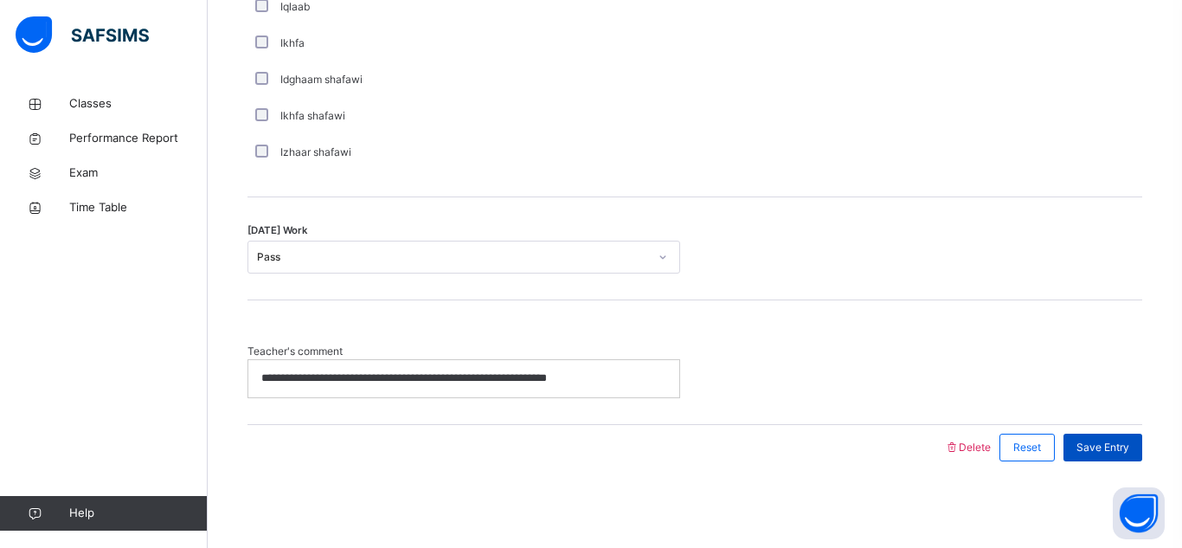
click at [1099, 453] on span "Save Entry" at bounding box center [1103, 448] width 53 height 16
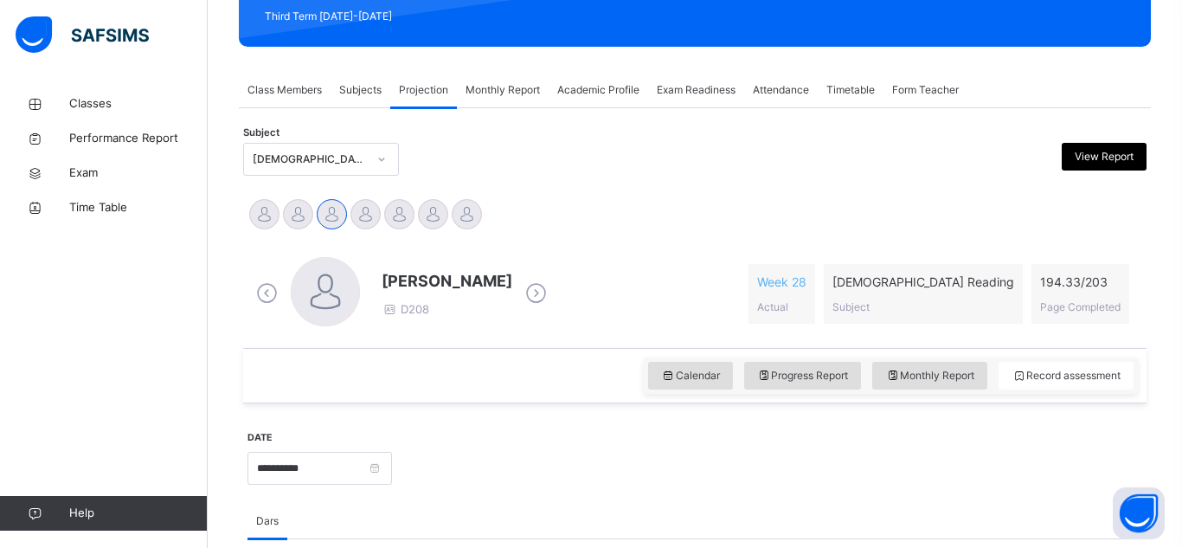
scroll to position [274, 0]
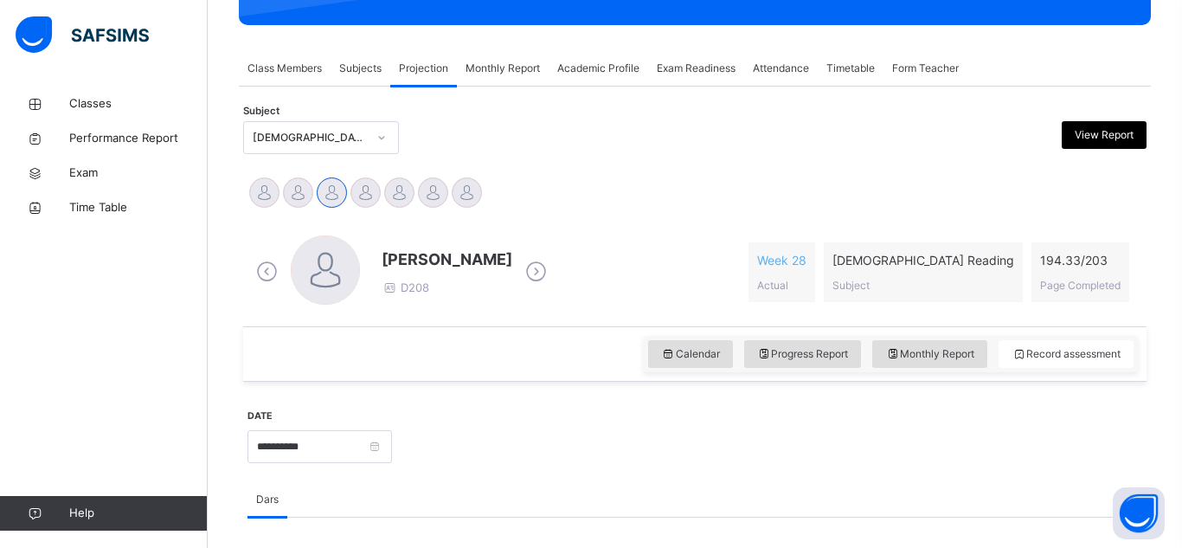
click at [345, 142] on div "[DEMOGRAPHIC_DATA] Reading (007)" at bounding box center [310, 138] width 114 height 16
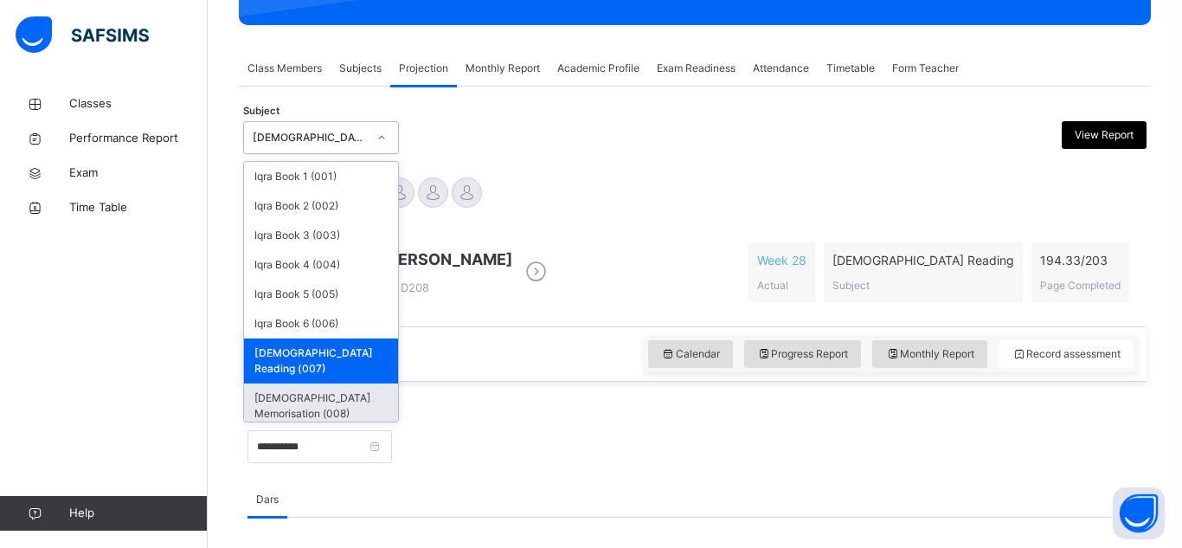
click at [311, 383] on div "[DEMOGRAPHIC_DATA] Memorisation (008)" at bounding box center [321, 405] width 154 height 45
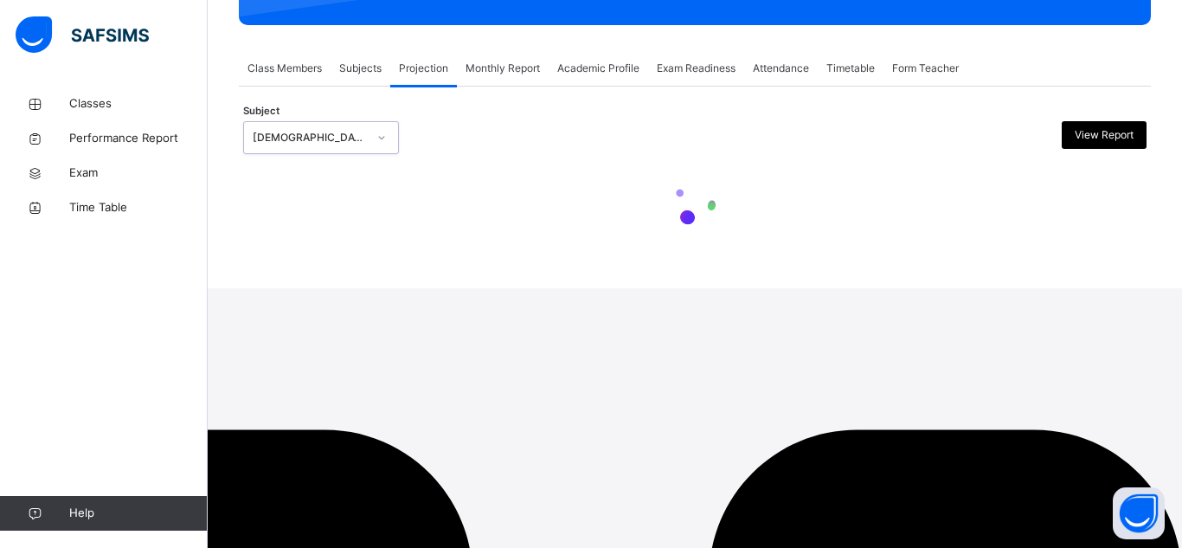
scroll to position [15, 0]
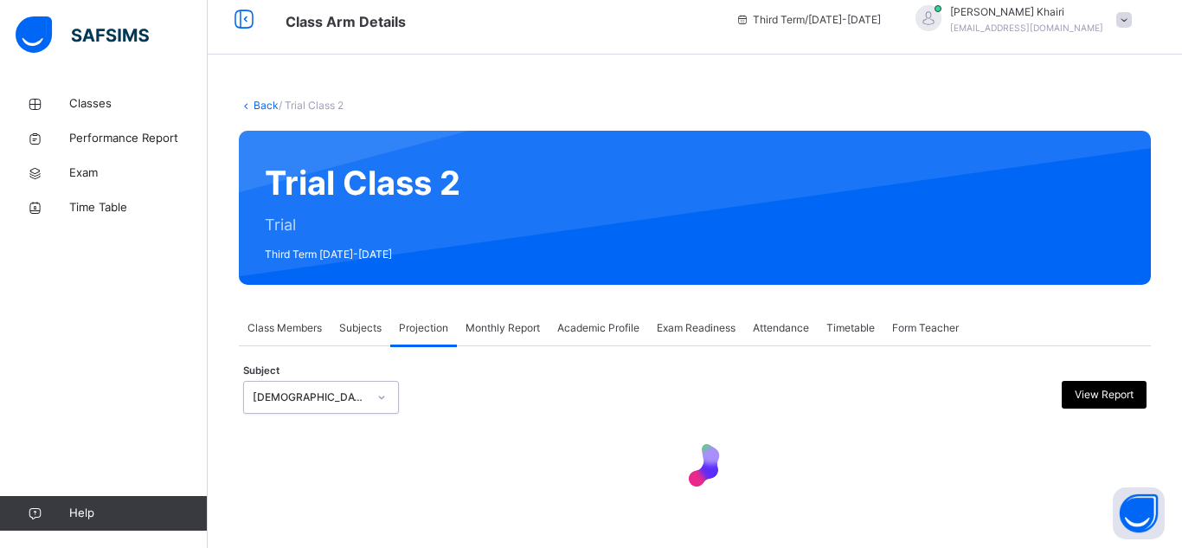
click at [311, 372] on div "Subject option [DEMOGRAPHIC_DATA] Memorisation (008), selected. 0 results avail…" at bounding box center [695, 397] width 904 height 50
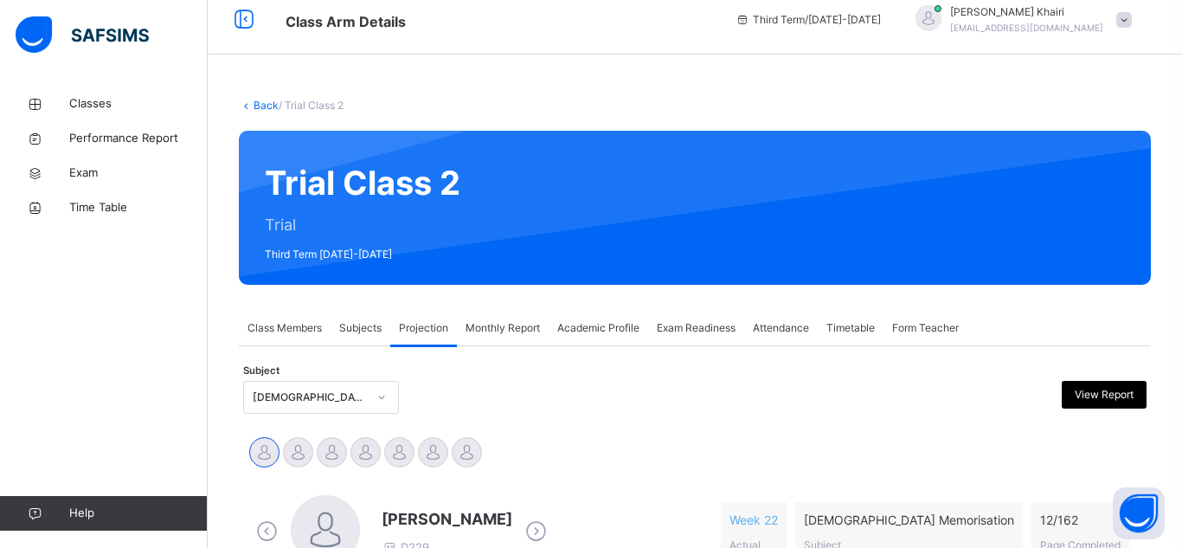
click at [416, 322] on span "Projection" at bounding box center [423, 328] width 49 height 16
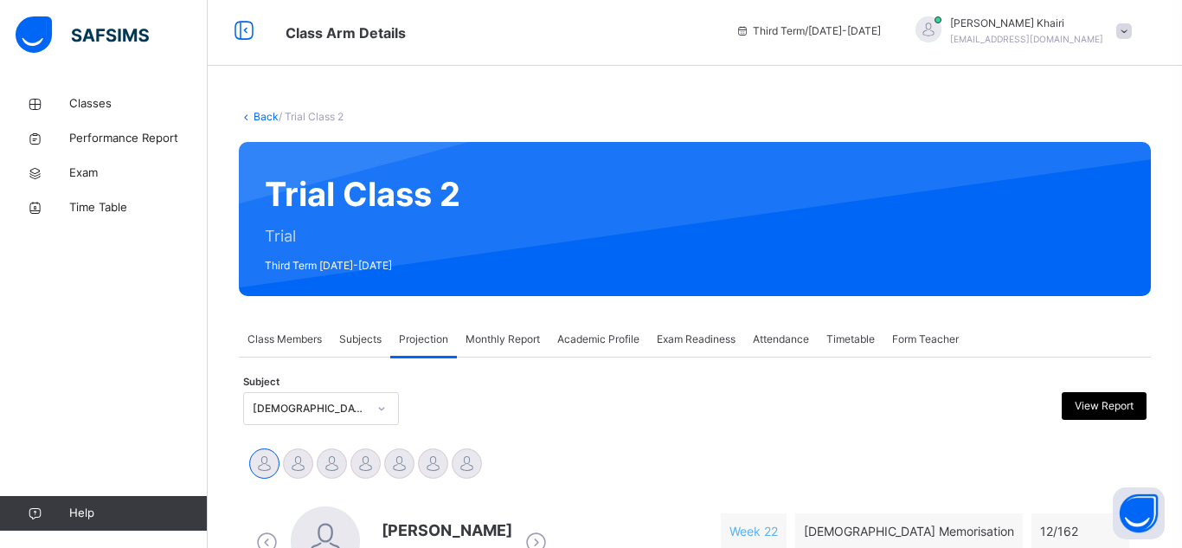
scroll to position [0, 0]
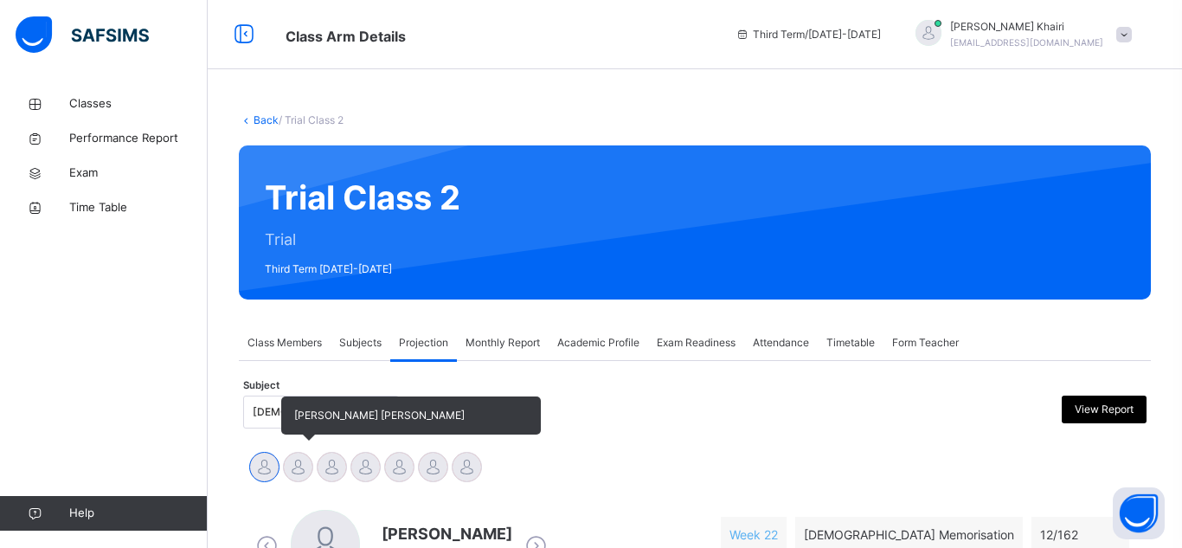
click at [300, 480] on div at bounding box center [298, 467] width 30 height 30
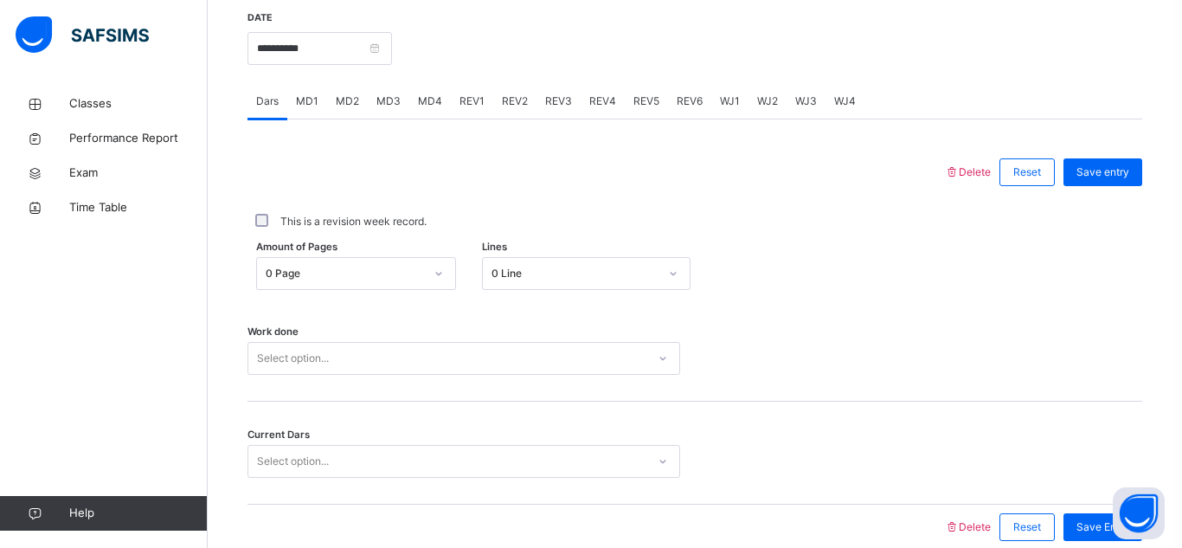
scroll to position [675, 0]
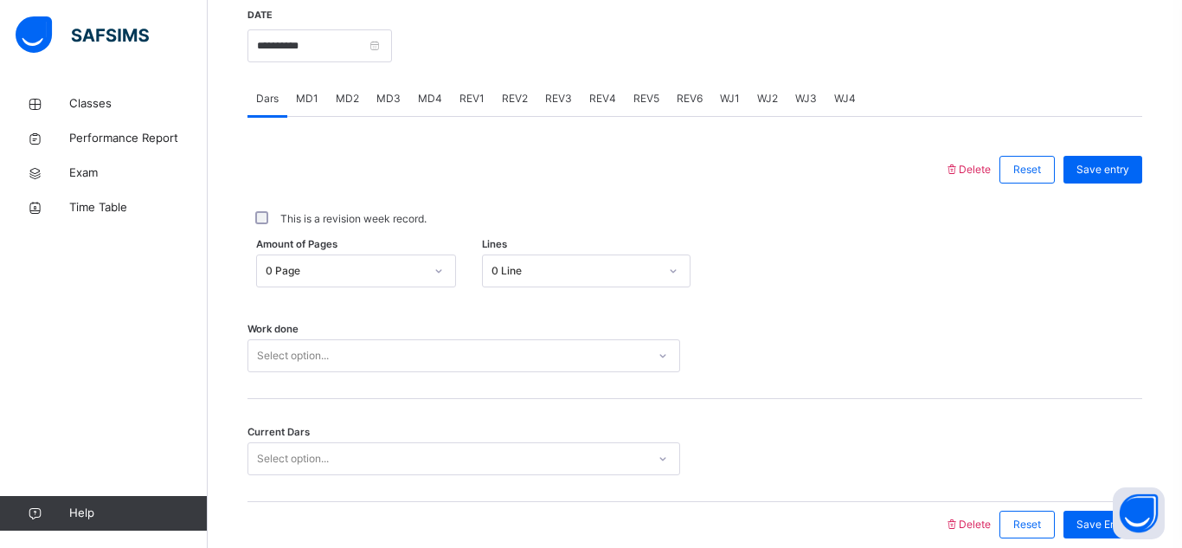
click at [529, 287] on div "Amount of Pages 0 Page Lines 0 Line" at bounding box center [695, 271] width 895 height 50
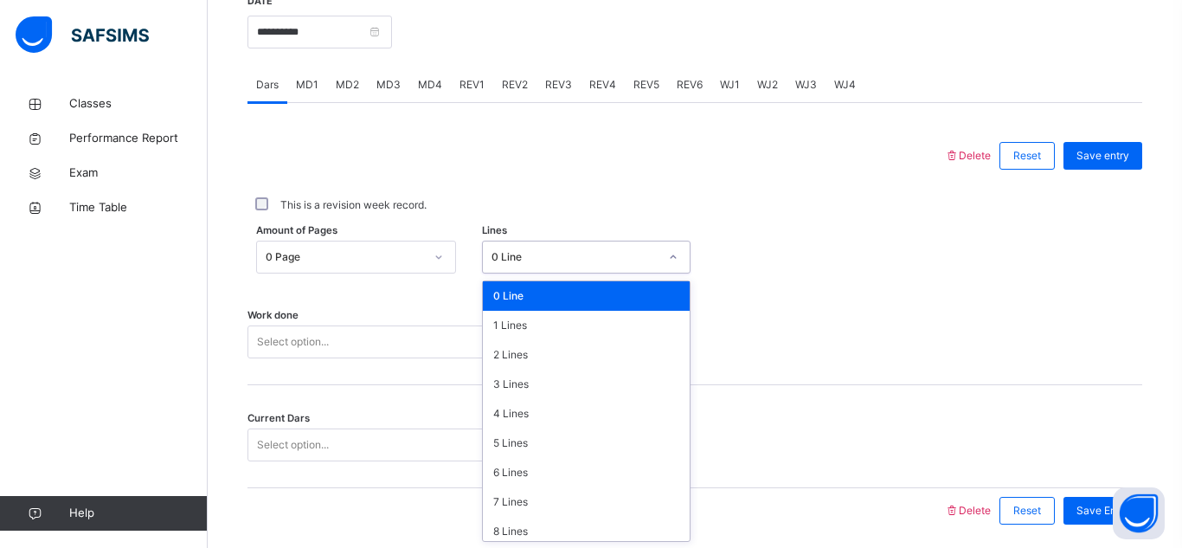
scroll to position [690, 0]
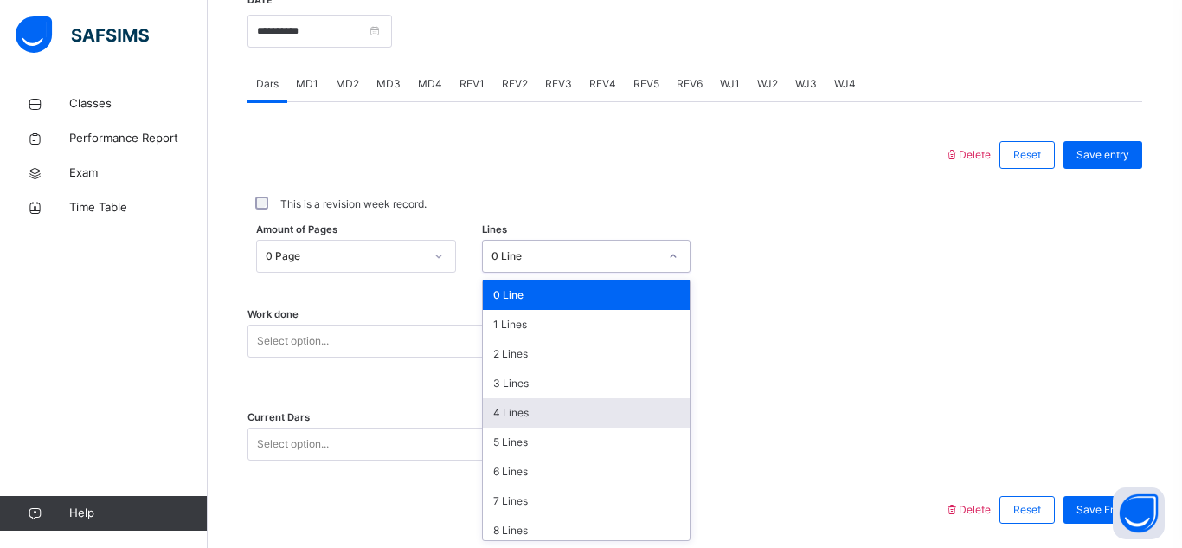
click at [507, 417] on div "4 Lines" at bounding box center [586, 412] width 207 height 29
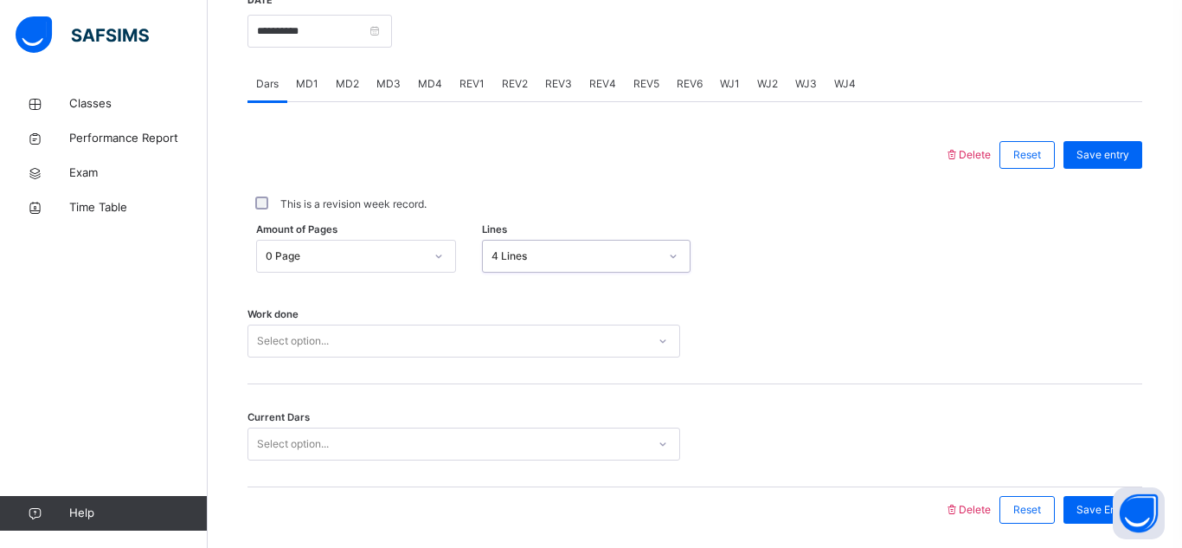
click at [450, 358] on div "Select option..." at bounding box center [464, 341] width 433 height 33
click at [443, 330] on div "Select option..." at bounding box center [447, 341] width 398 height 27
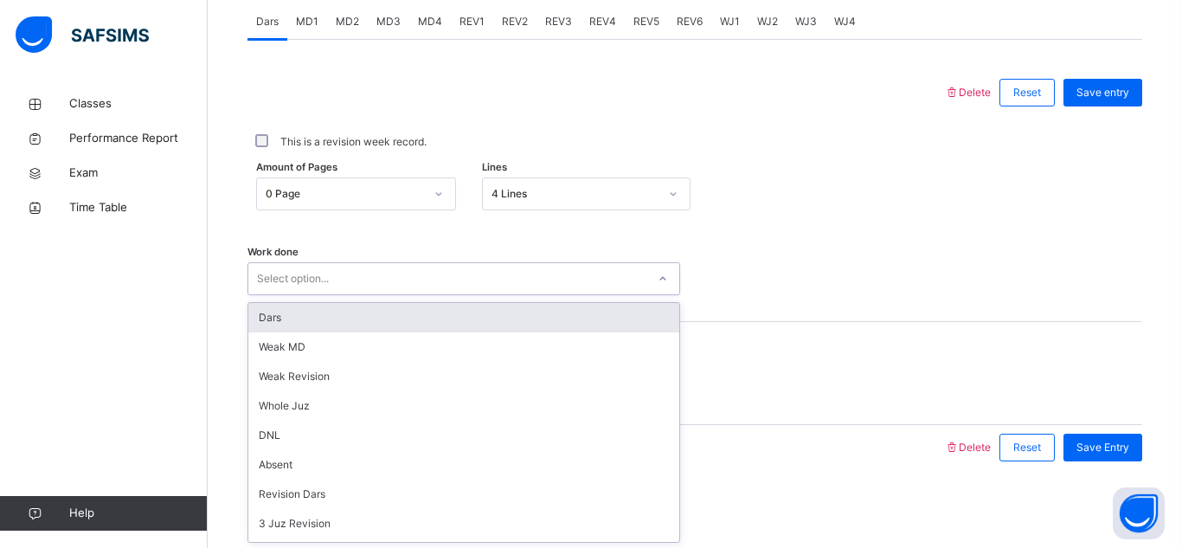
click at [458, 283] on div "Select option..." at bounding box center [447, 279] width 398 height 27
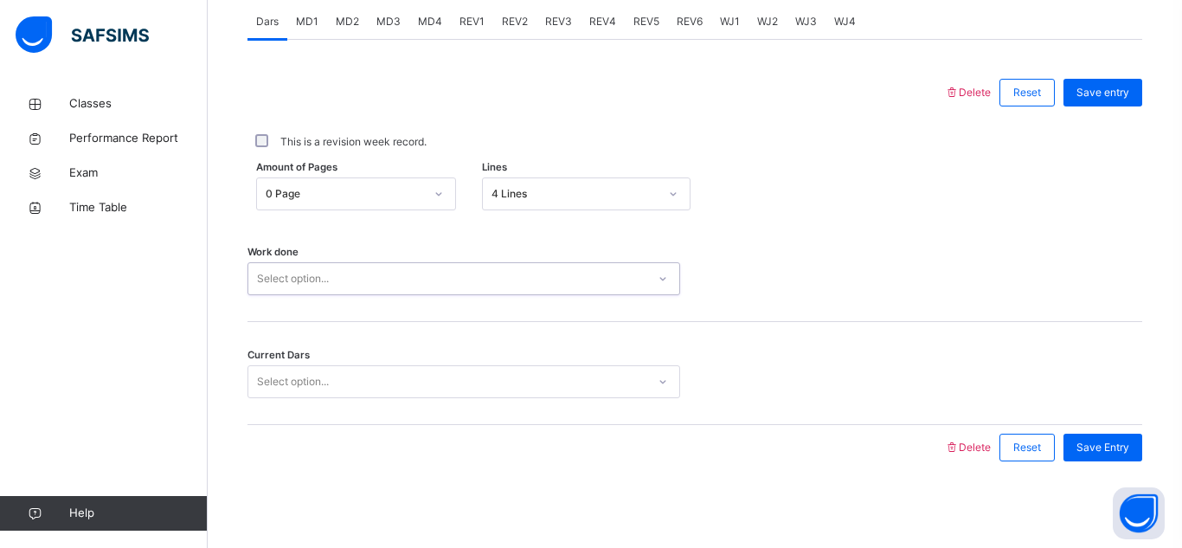
click at [428, 273] on div "Select option..." at bounding box center [447, 279] width 398 height 27
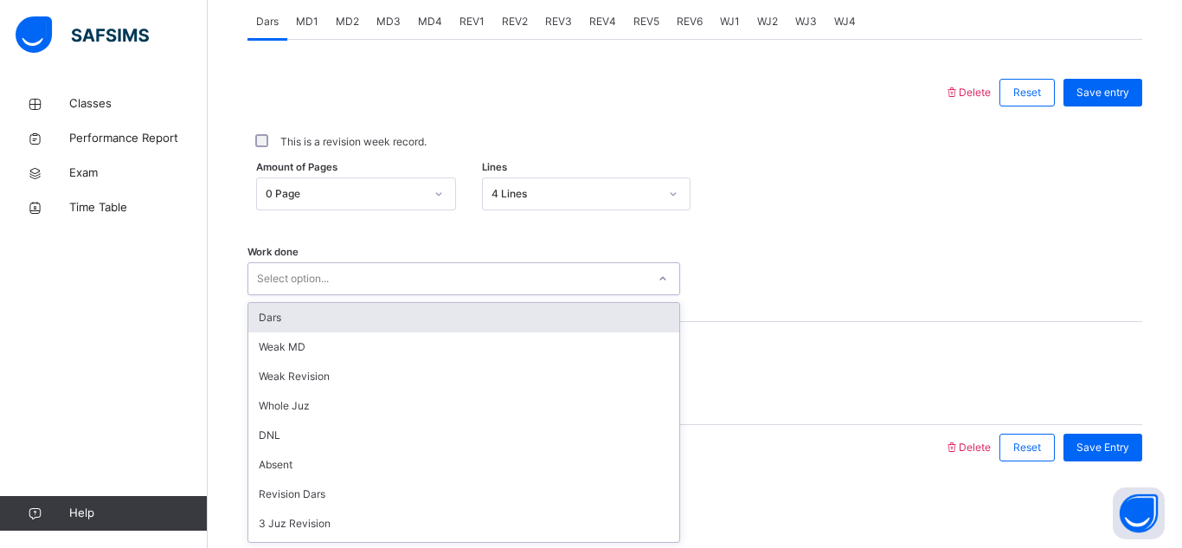
click at [427, 318] on div "Dars" at bounding box center [463, 317] width 431 height 29
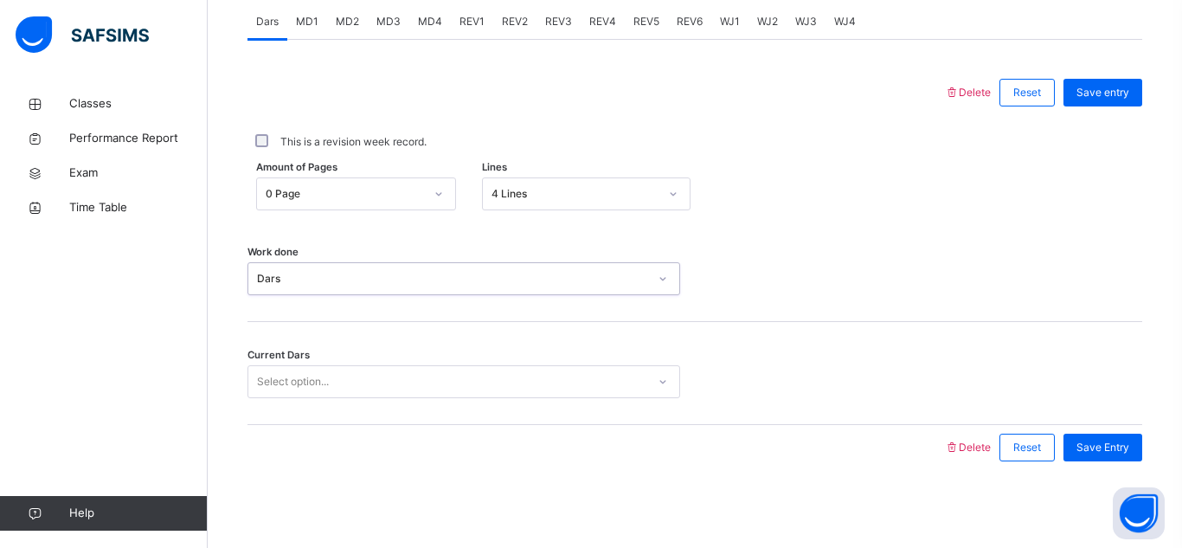
click at [439, 379] on div "Select option..." at bounding box center [447, 382] width 398 height 27
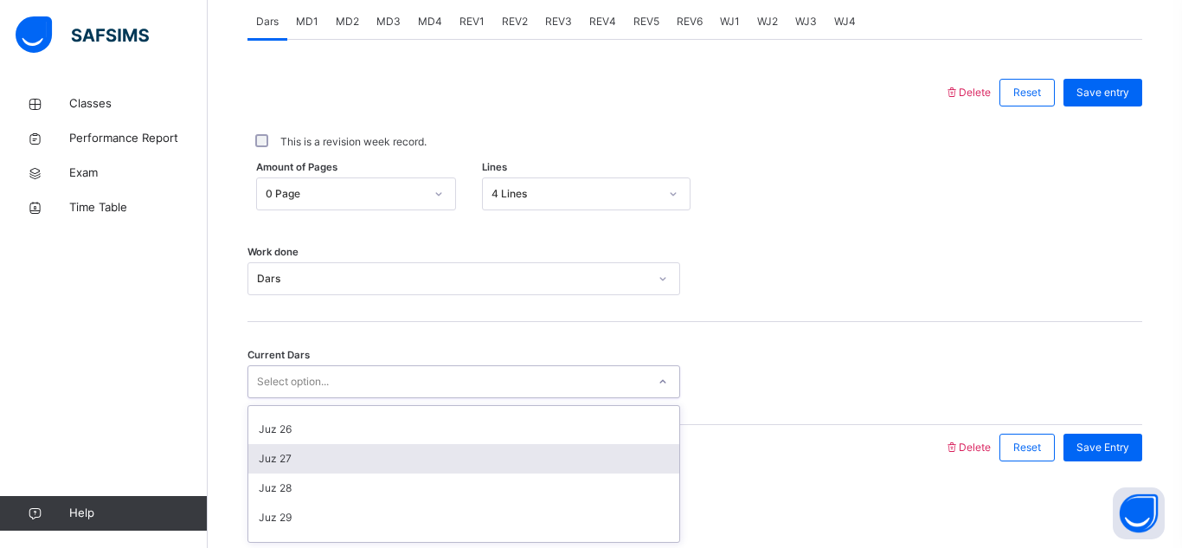
click at [368, 467] on div "Juz 27" at bounding box center [463, 458] width 431 height 29
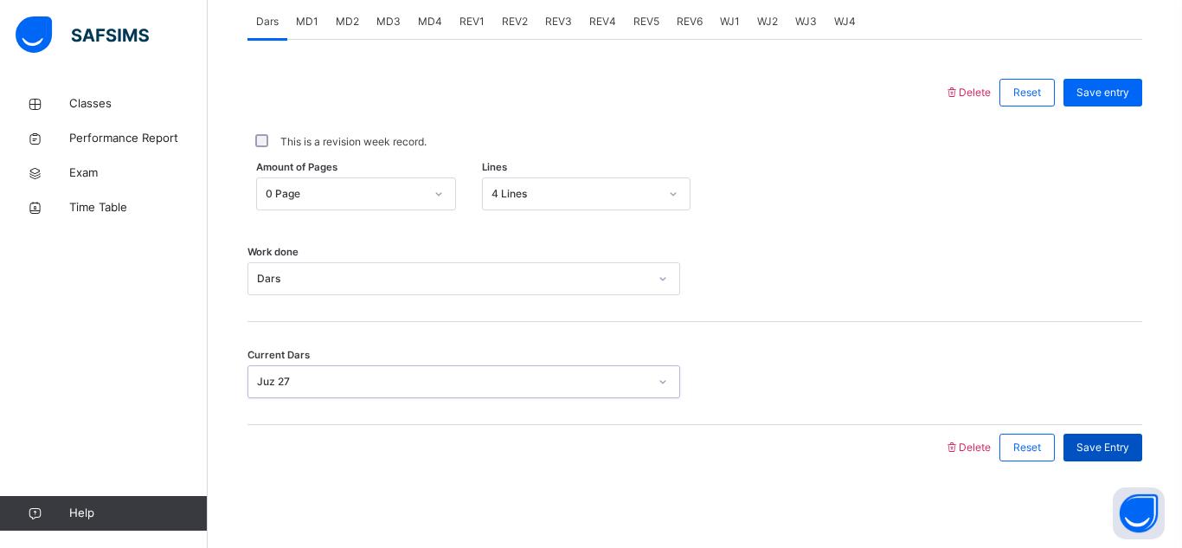
click at [1111, 441] on span "Save Entry" at bounding box center [1103, 448] width 53 height 16
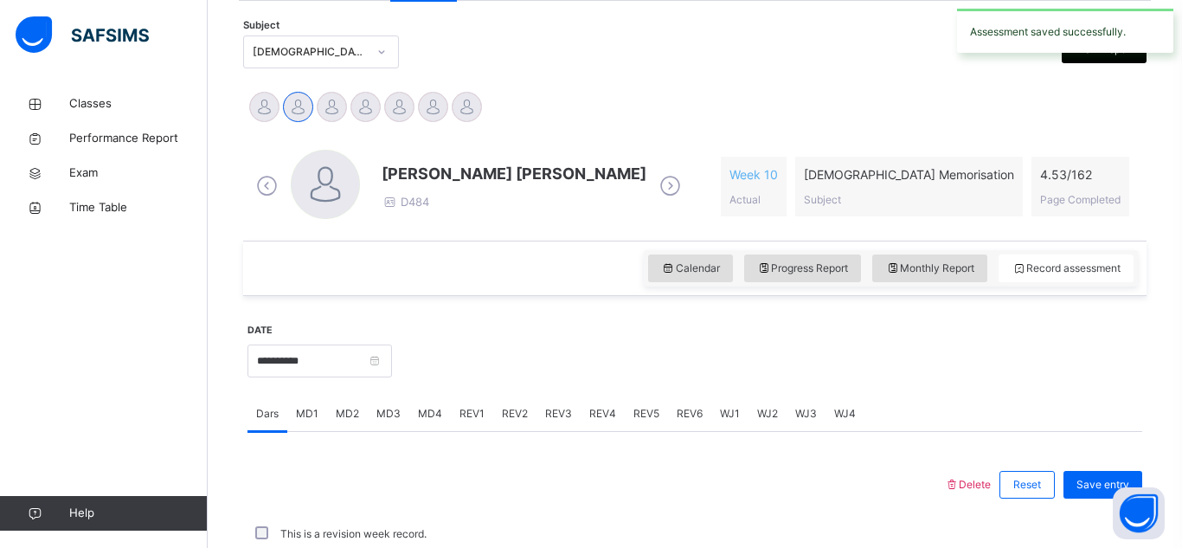
scroll to position [752, 0]
